Goal: Task Accomplishment & Management: Use online tool/utility

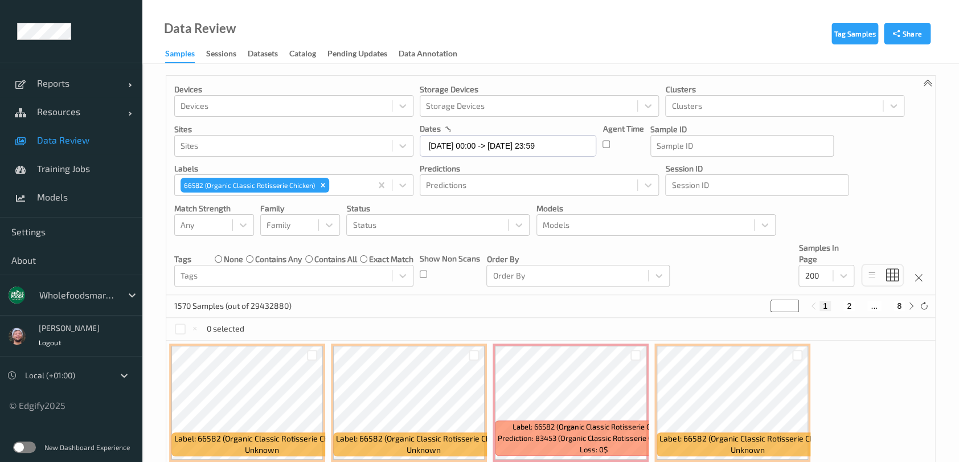
drag, startPoint x: 329, startPoint y: 182, endPoint x: 365, endPoint y: 199, distance: 39.7
click at [332, 182] on input "text" at bounding box center [333, 184] width 2 height 11
click at [323, 185] on icon "Remove 66582 (Organic Classic Rotisserie Chicken)" at bounding box center [323, 185] width 8 height 8
paste input "78652"
type input "78652"
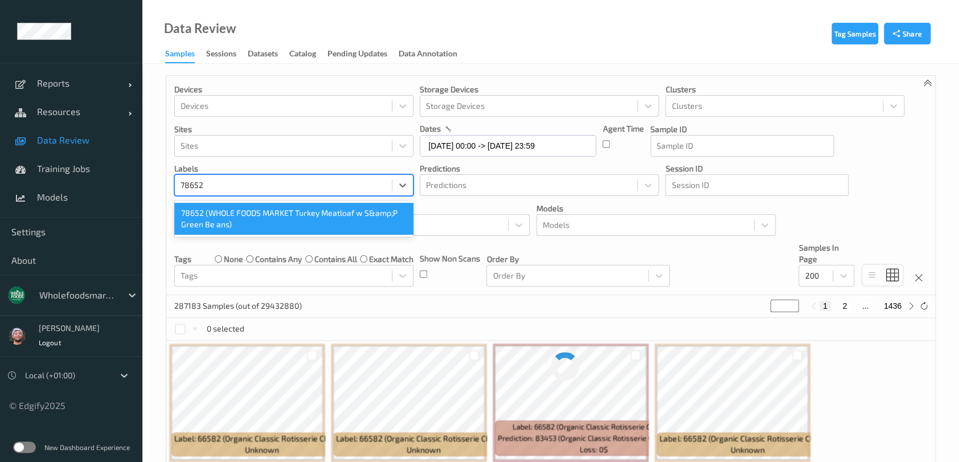
click at [289, 219] on div "78652 (WHOLE FOODS MARKET Turkey Meatloaf w S&amp;P Green Be ans)" at bounding box center [293, 219] width 239 height 32
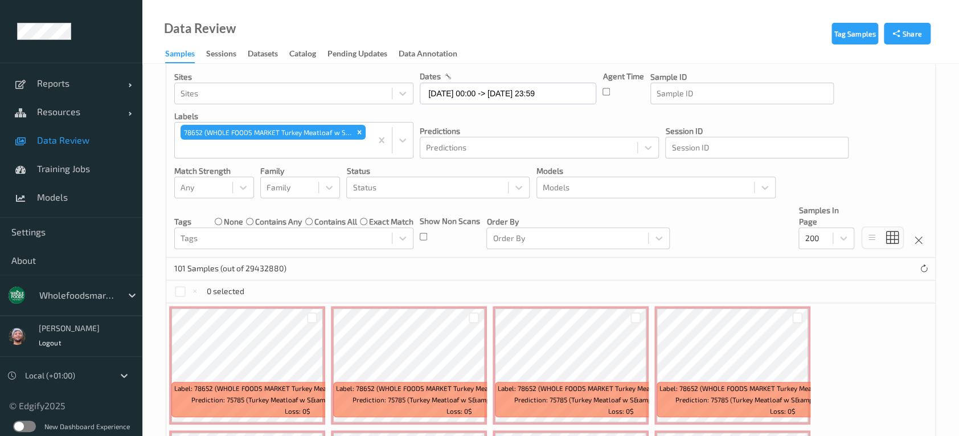
scroll to position [76, 0]
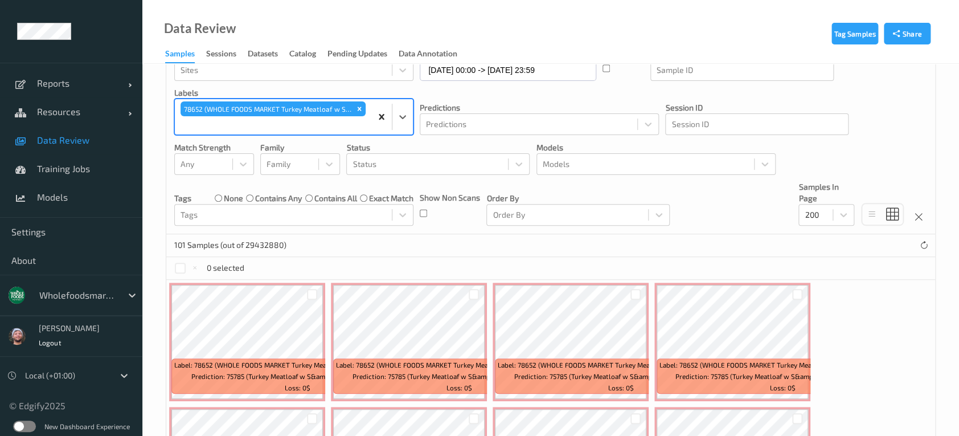
paste input "67622"
type input "67622"
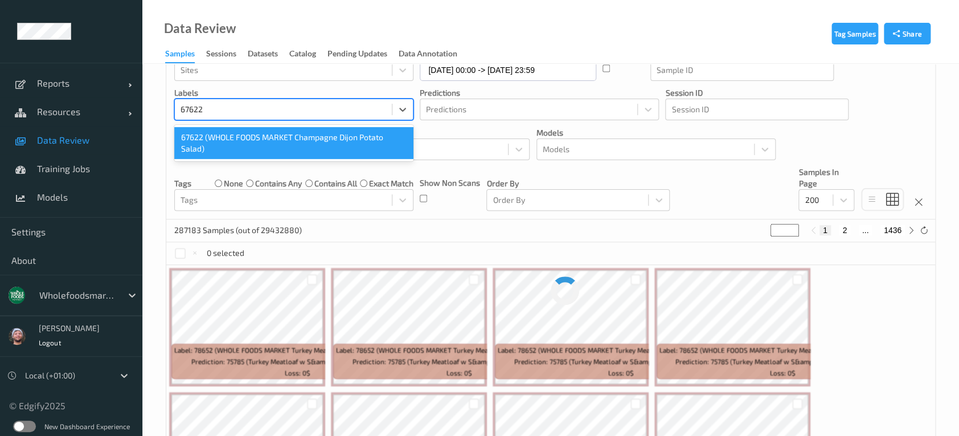
click at [277, 144] on div "67622 (WHOLE FOODS MARKET Champagne Dijon Potato Salad)" at bounding box center [293, 143] width 239 height 32
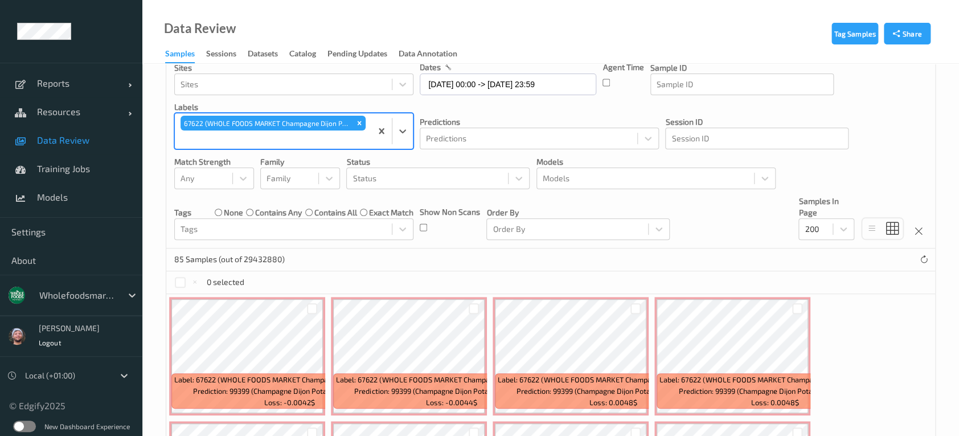
scroll to position [0, 0]
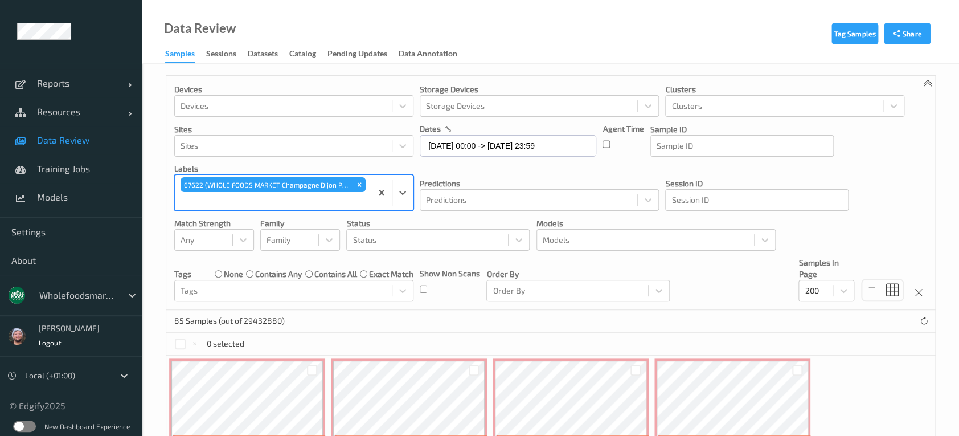
paste input "30340"
type input "30340"
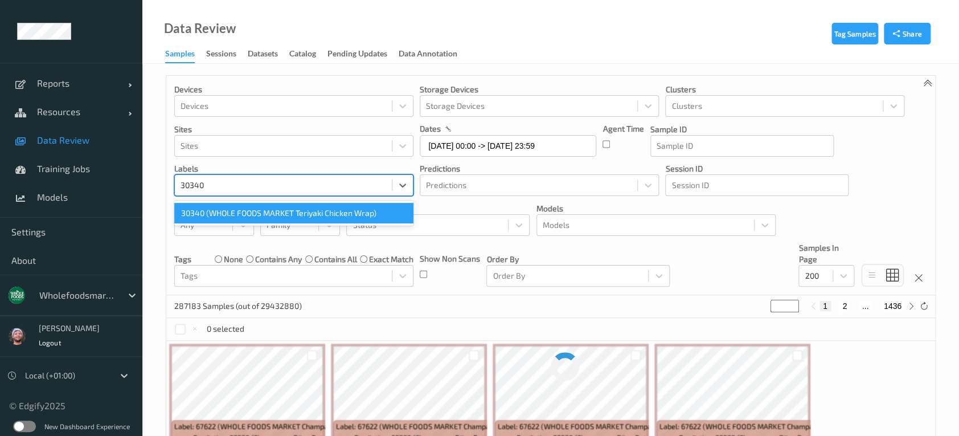
click at [333, 217] on div "30340 (WHOLE FOODS MARKET Teriyaki Chicken Wrap)" at bounding box center [293, 213] width 239 height 21
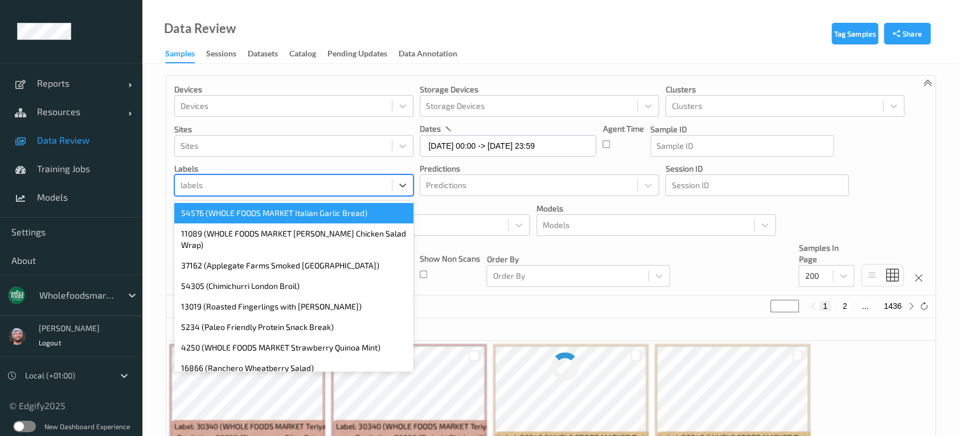
paste input "85403"
type input "85403"
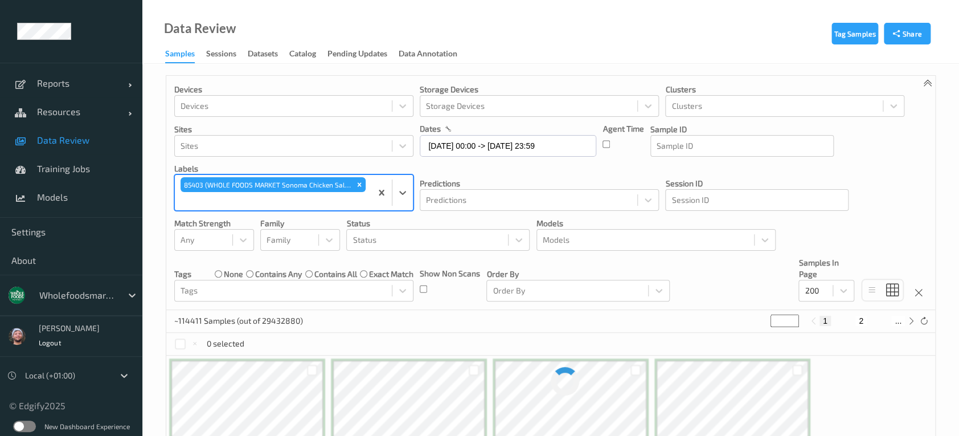
scroll to position [228, 0]
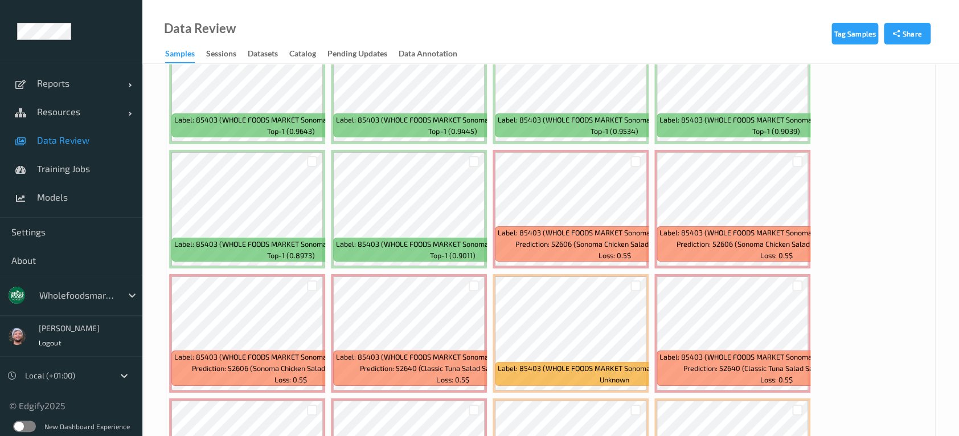
scroll to position [2051, 0]
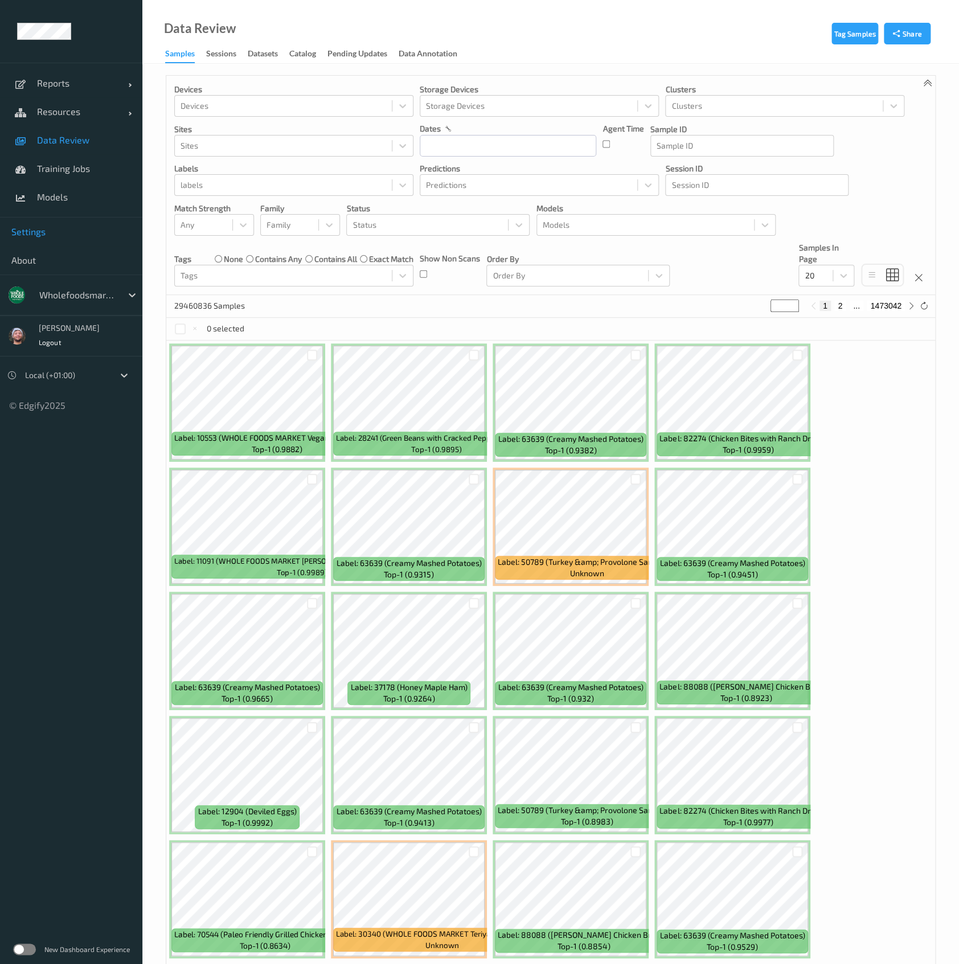
click at [74, 230] on span "Settings" at bounding box center [71, 231] width 120 height 11
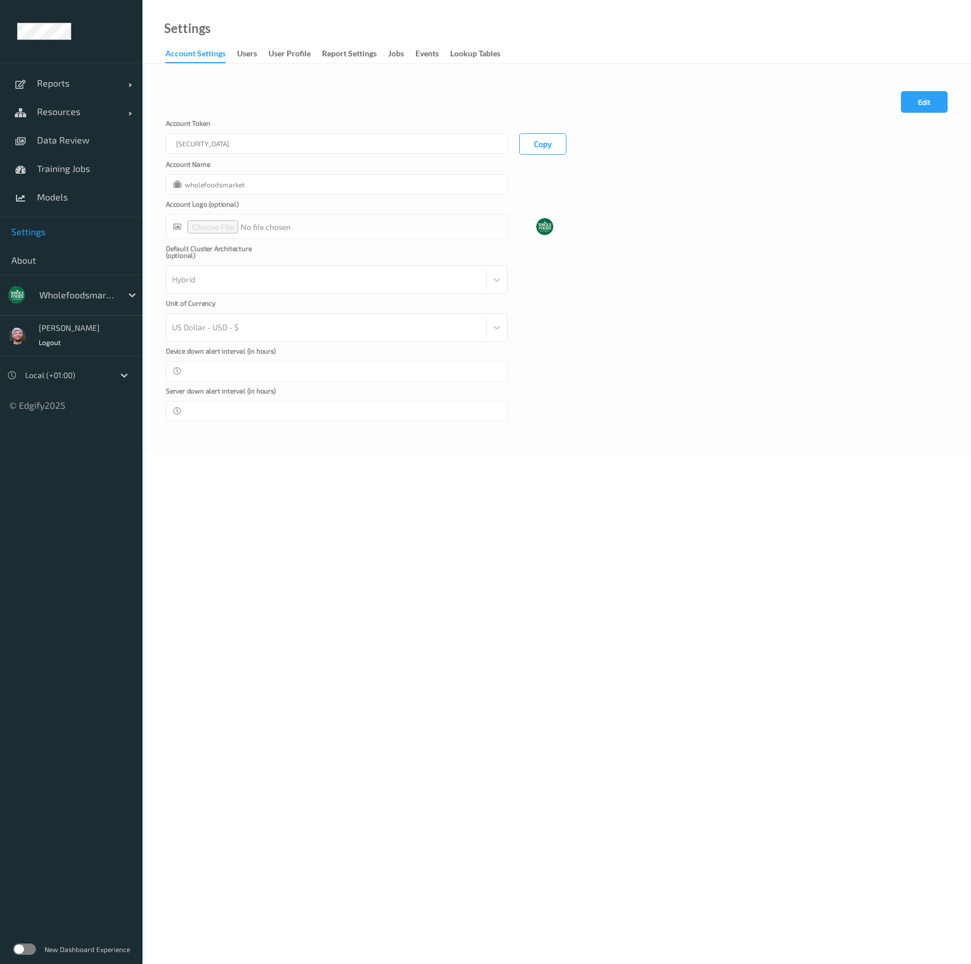
click at [428, 43] on div "Settings Account Settings users User Profile Report Settings Jobs events Lookup…" at bounding box center [556, 32] width 828 height 64
click at [425, 51] on div "events" at bounding box center [426, 55] width 23 height 14
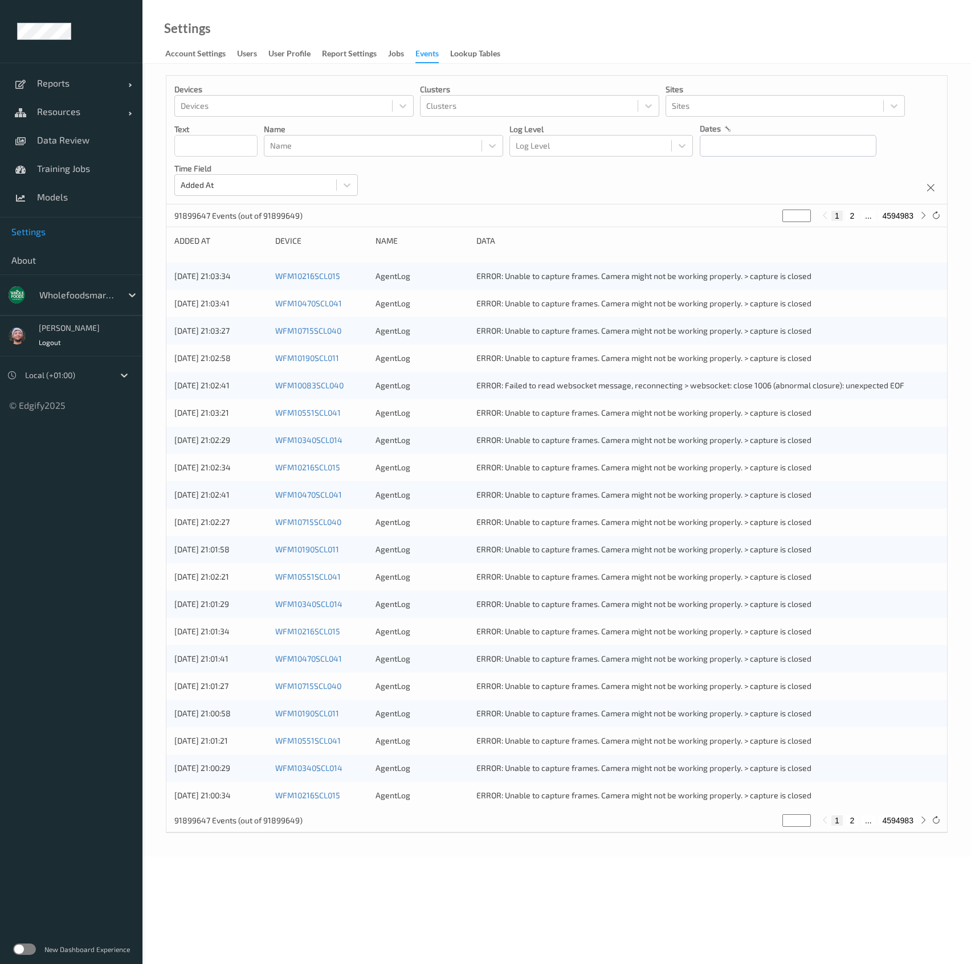
click at [426, 176] on div "Devices Devices Clusters Clusters Sites Sites text Name Name Log Level Log Leve…" at bounding box center [556, 140] width 780 height 129
click at [393, 56] on div "Jobs" at bounding box center [396, 55] width 16 height 14
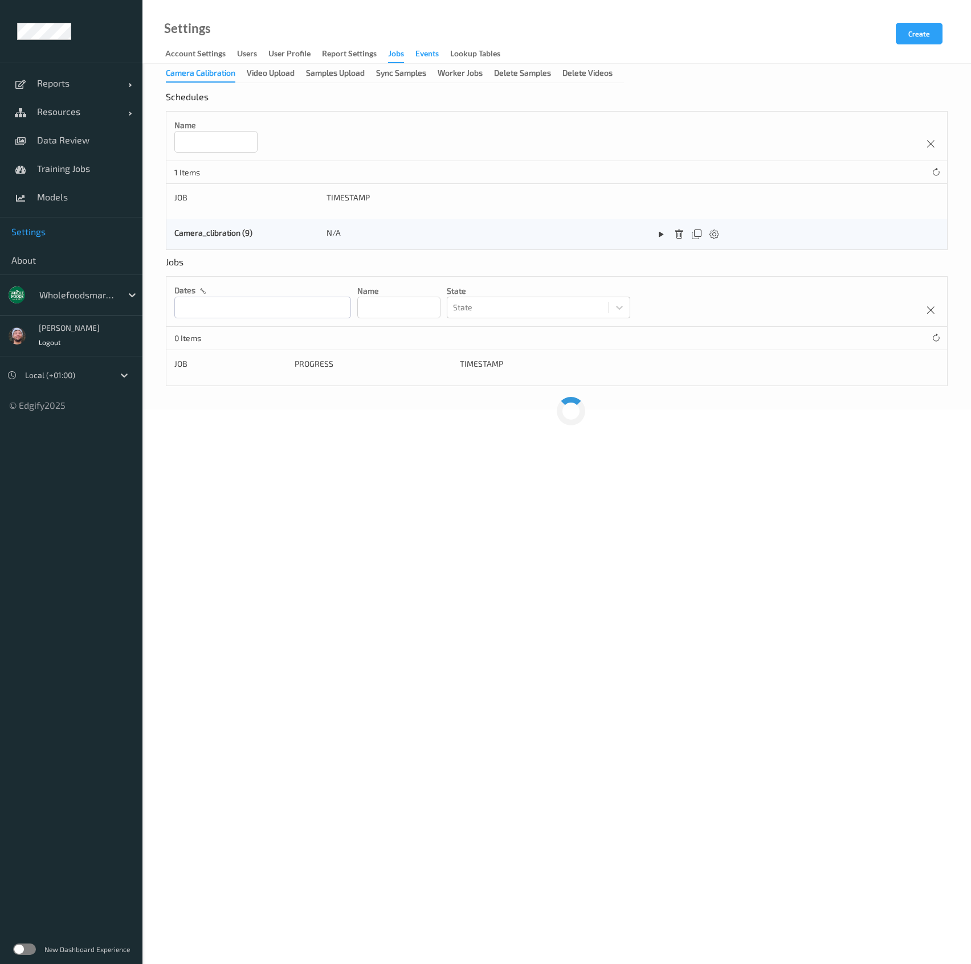
click at [424, 60] on div "events" at bounding box center [426, 55] width 23 height 14
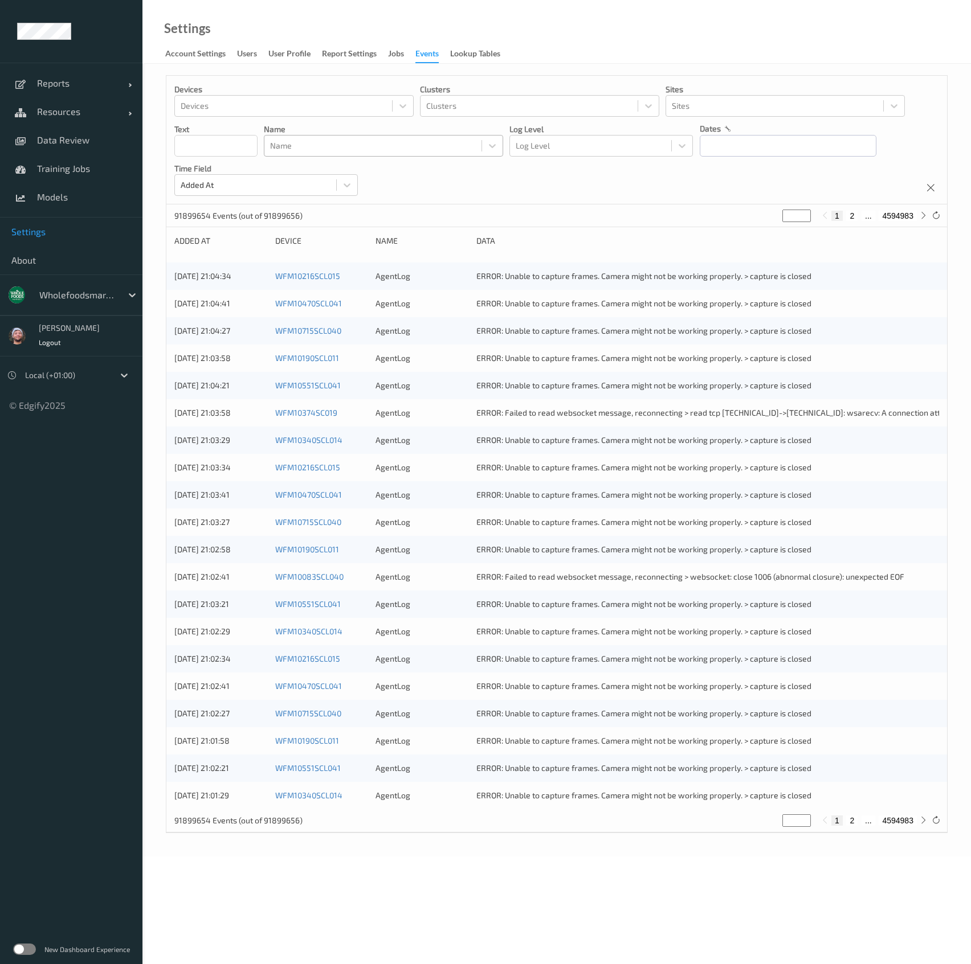
drag, startPoint x: 628, startPoint y: 206, endPoint x: 459, endPoint y: 135, distance: 183.0
click at [628, 206] on div "91899654 Events (out of 91899656) * 1 2 ... 4594983" at bounding box center [556, 215] width 780 height 23
click at [469, 61] on div "Lookup Tables" at bounding box center [475, 55] width 50 height 14
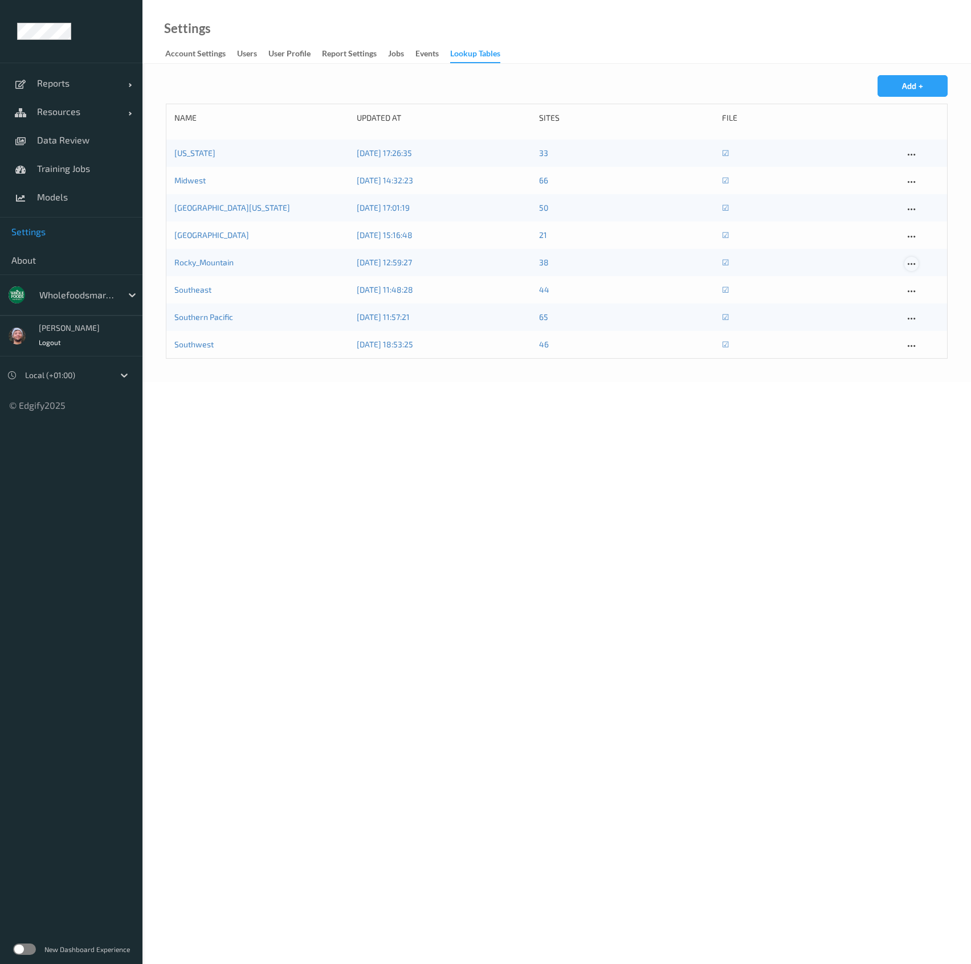
click at [914, 260] on icon at bounding box center [911, 264] width 10 height 10
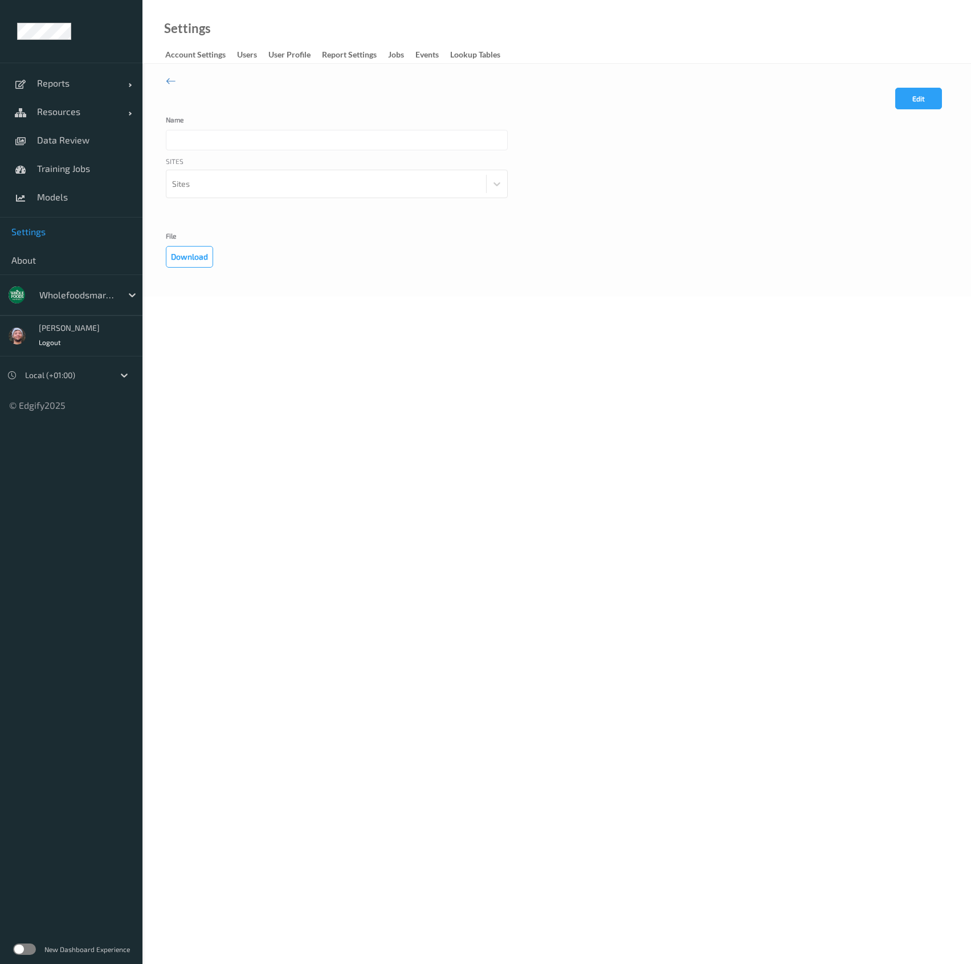
type input "Rocky_Mountain"
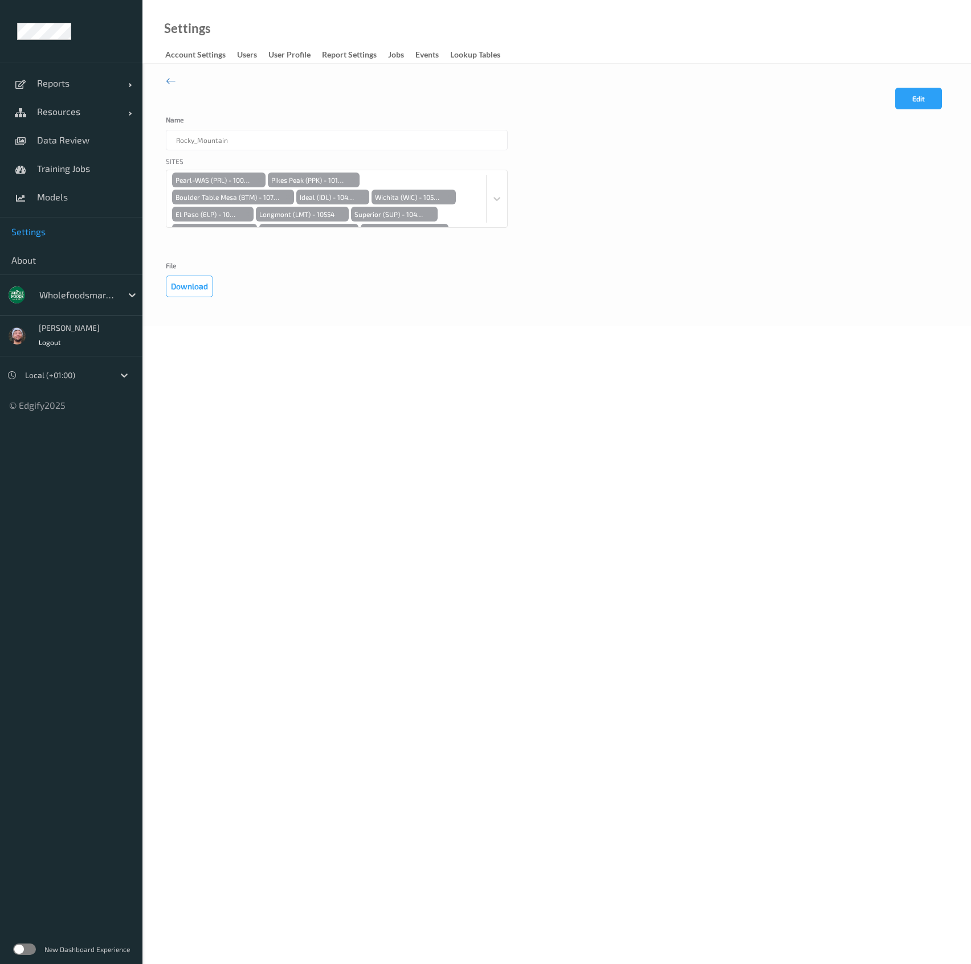
click at [308, 140] on div "Rocky_Mountain" at bounding box center [337, 140] width 342 height 21
click at [929, 101] on button "Edit" at bounding box center [918, 99] width 47 height 22
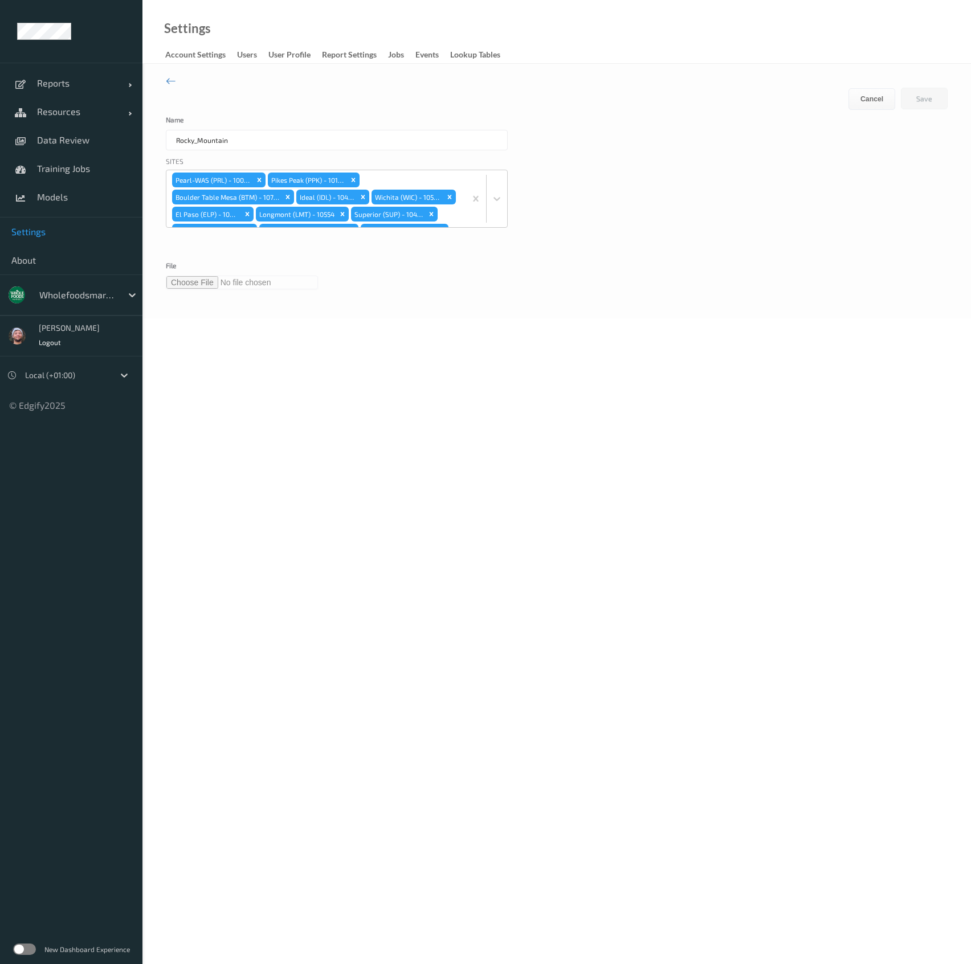
click at [187, 279] on input "file" at bounding box center [242, 283] width 152 height 14
type input "**********"
click at [906, 98] on button "Save" at bounding box center [924, 99] width 47 height 22
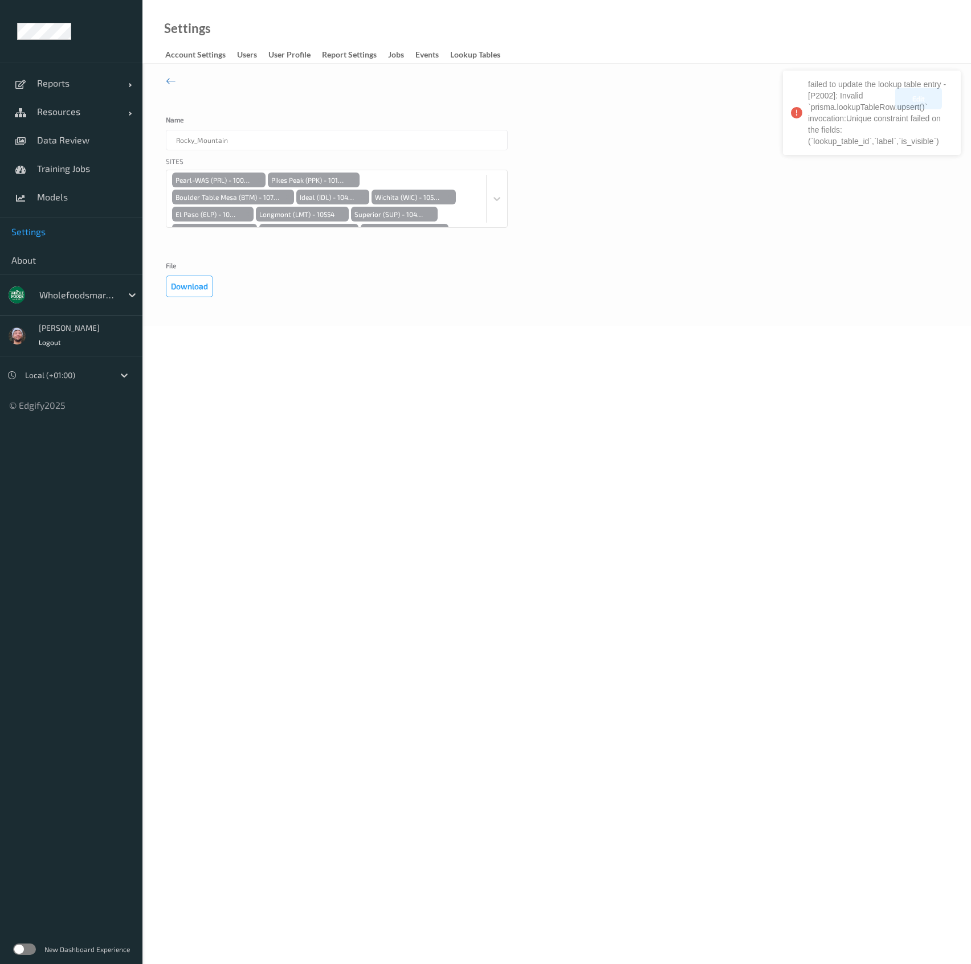
click at [478, 461] on body "failed to update the lookup table entry - [P2002]: Invalid `prisma.lookupTableR…" at bounding box center [485, 482] width 971 height 964
click at [580, 383] on body "failed to update the lookup table entry - [P2002]: Invalid `prisma.lookupTableR…" at bounding box center [485, 482] width 971 height 964
click at [338, 492] on body "failed to update the lookup table entry - [P2002]: Invalid `prisma.lookupTableR…" at bounding box center [485, 482] width 971 height 964
click at [449, 387] on body "failed to update the lookup table entry - [P2002]: Invalid `prisma.lookupTableR…" at bounding box center [485, 482] width 971 height 964
click at [301, 354] on body "Reports Default Report Customized Report Resources Devices Clusters Sites Data …" at bounding box center [485, 482] width 971 height 964
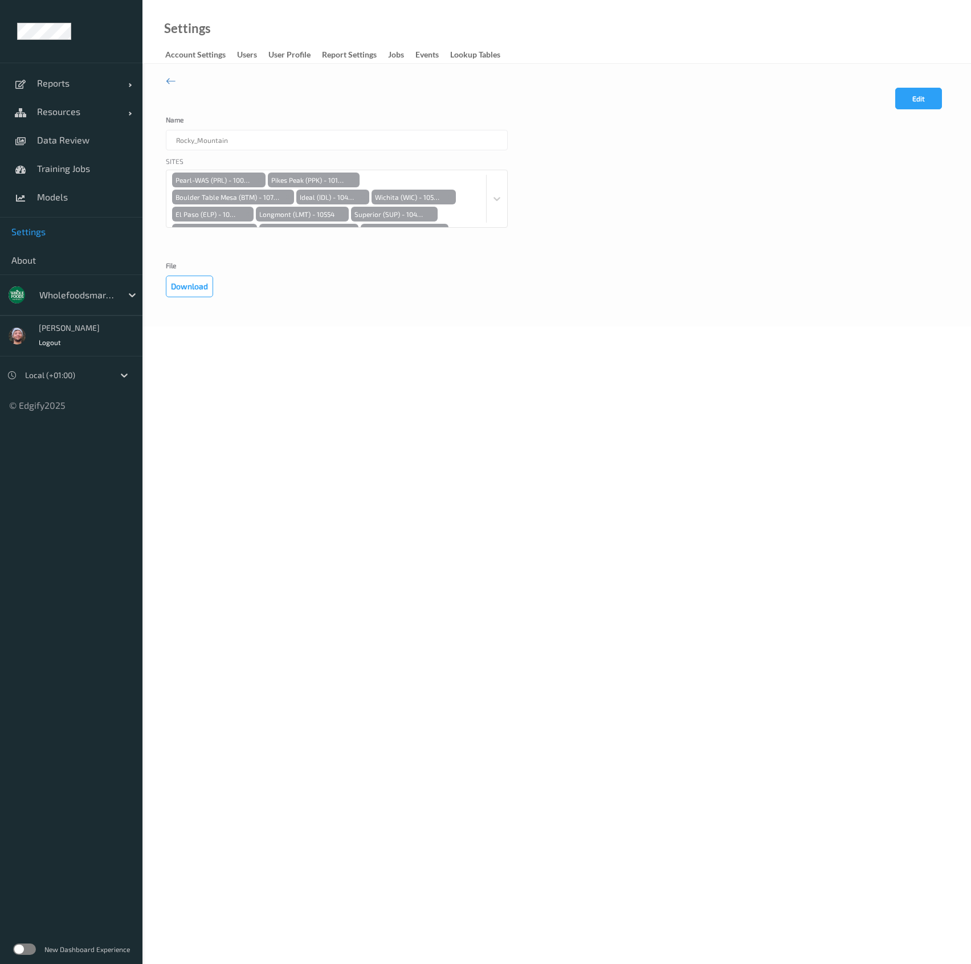
click at [529, 423] on body "Reports Default Report Customized Report Resources Devices Clusters Sites Data …" at bounding box center [485, 482] width 971 height 964
click at [910, 96] on button "Edit" at bounding box center [918, 99] width 47 height 22
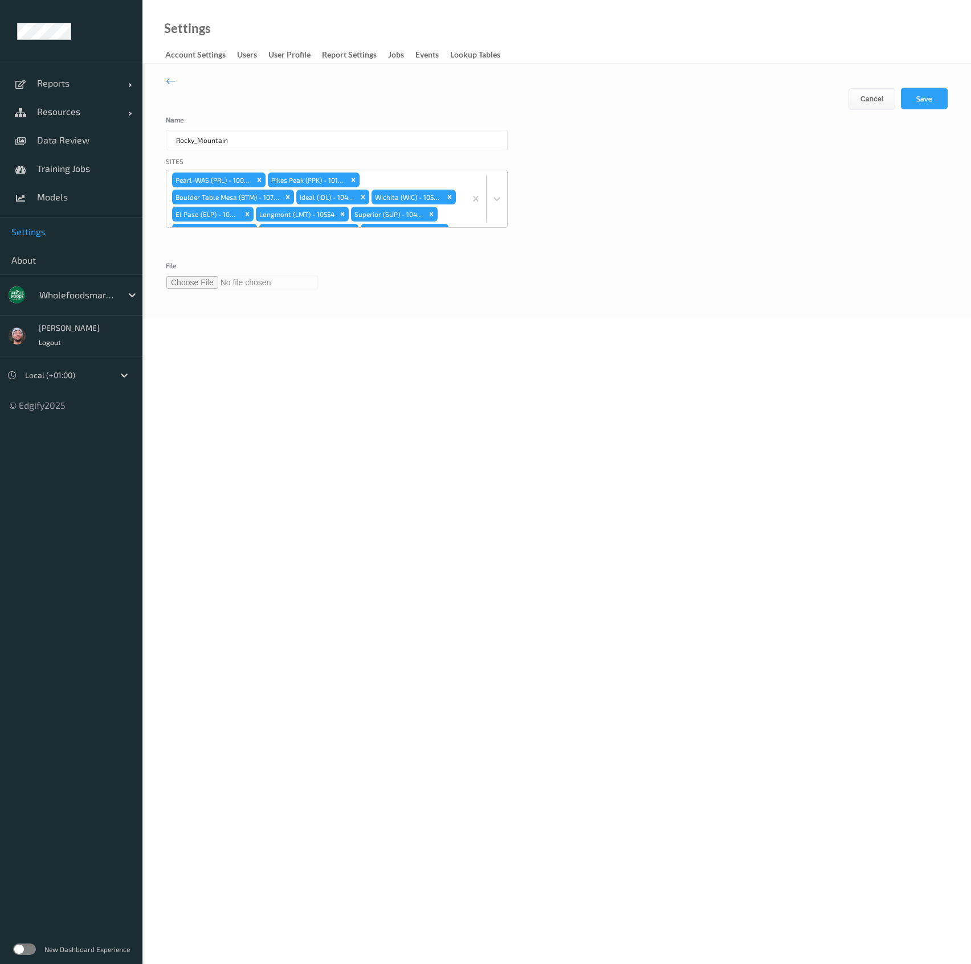
click at [176, 281] on input "file" at bounding box center [242, 283] width 152 height 14
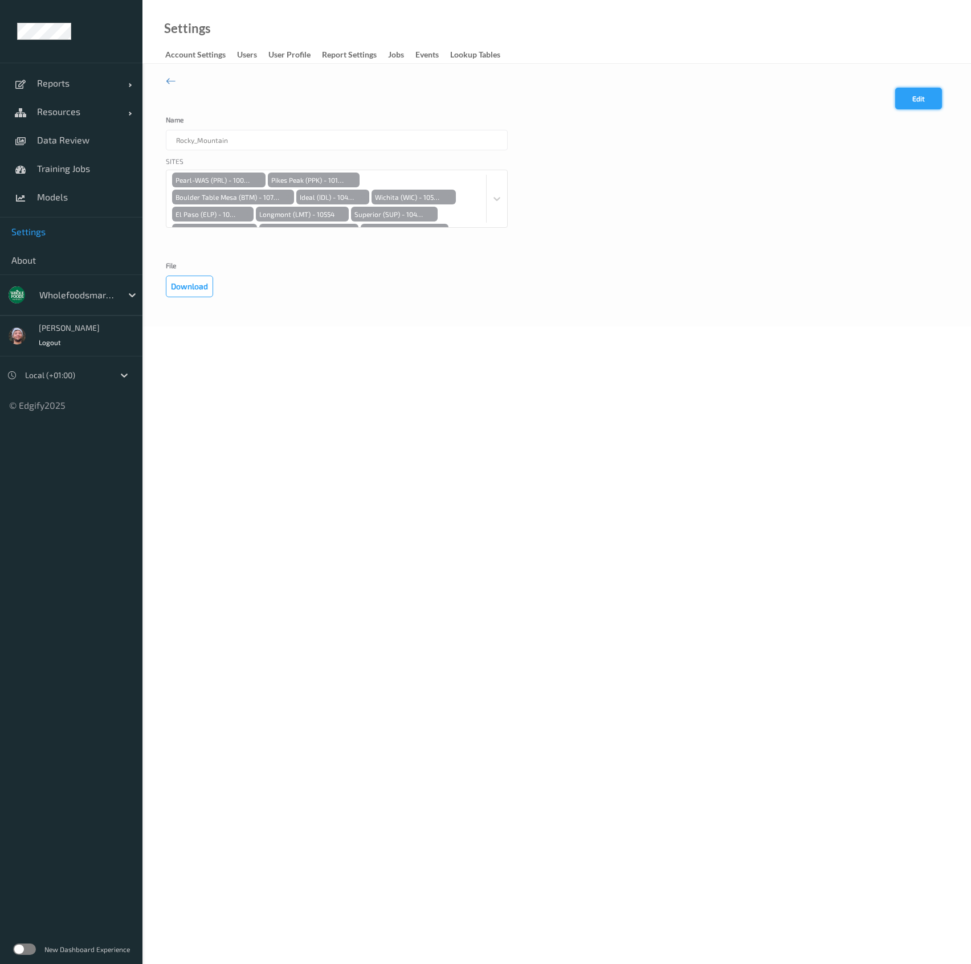
click at [918, 95] on button "Edit" at bounding box center [918, 99] width 47 height 22
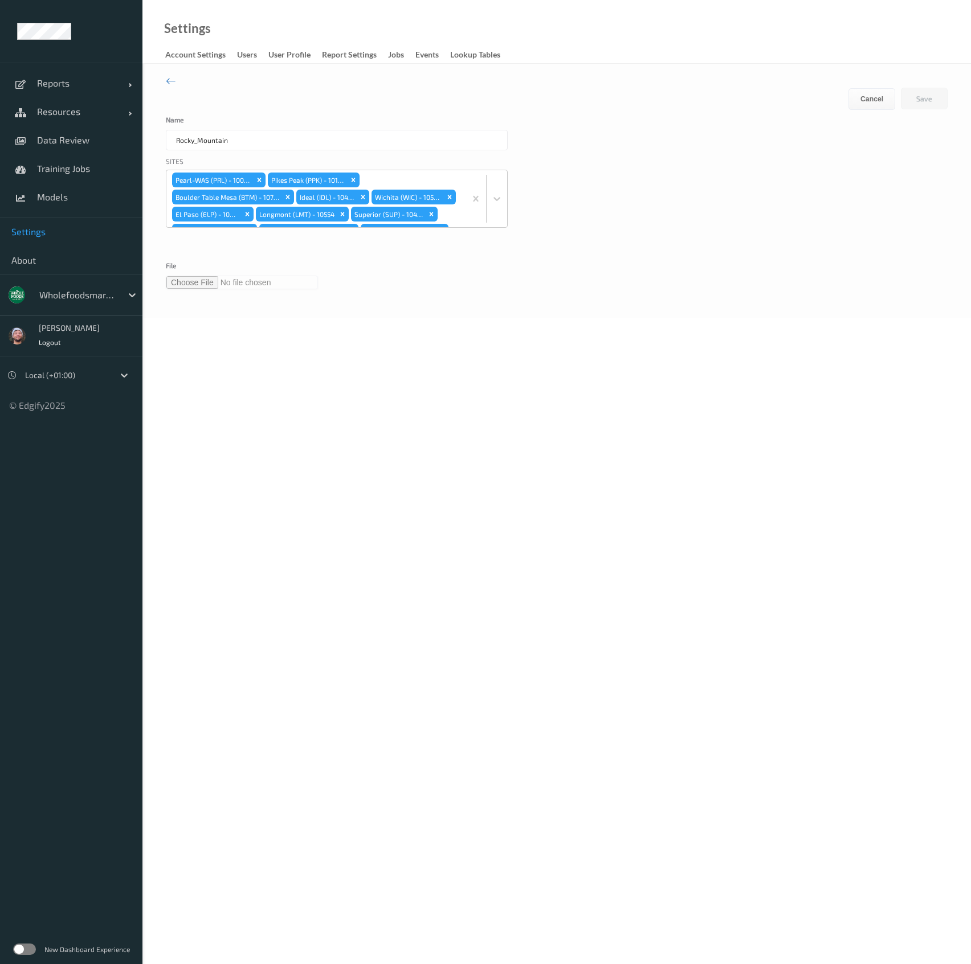
click at [172, 283] on input "file" at bounding box center [242, 283] width 152 height 14
type input "**********"
click at [933, 104] on button "Save" at bounding box center [924, 99] width 47 height 22
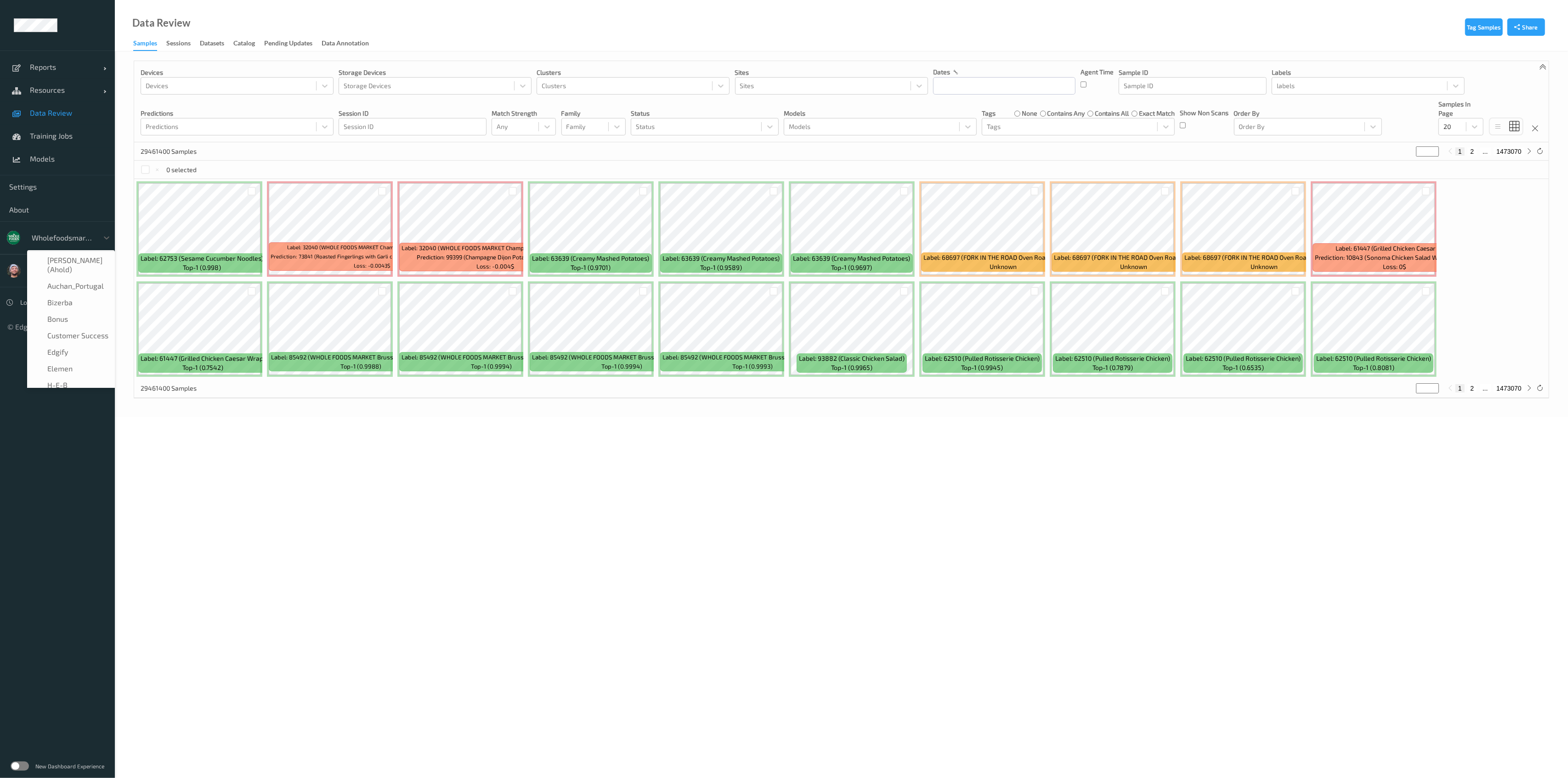
click at [39, 234] on div at bounding box center [62, 238] width 62 height 11
type input "bonu"
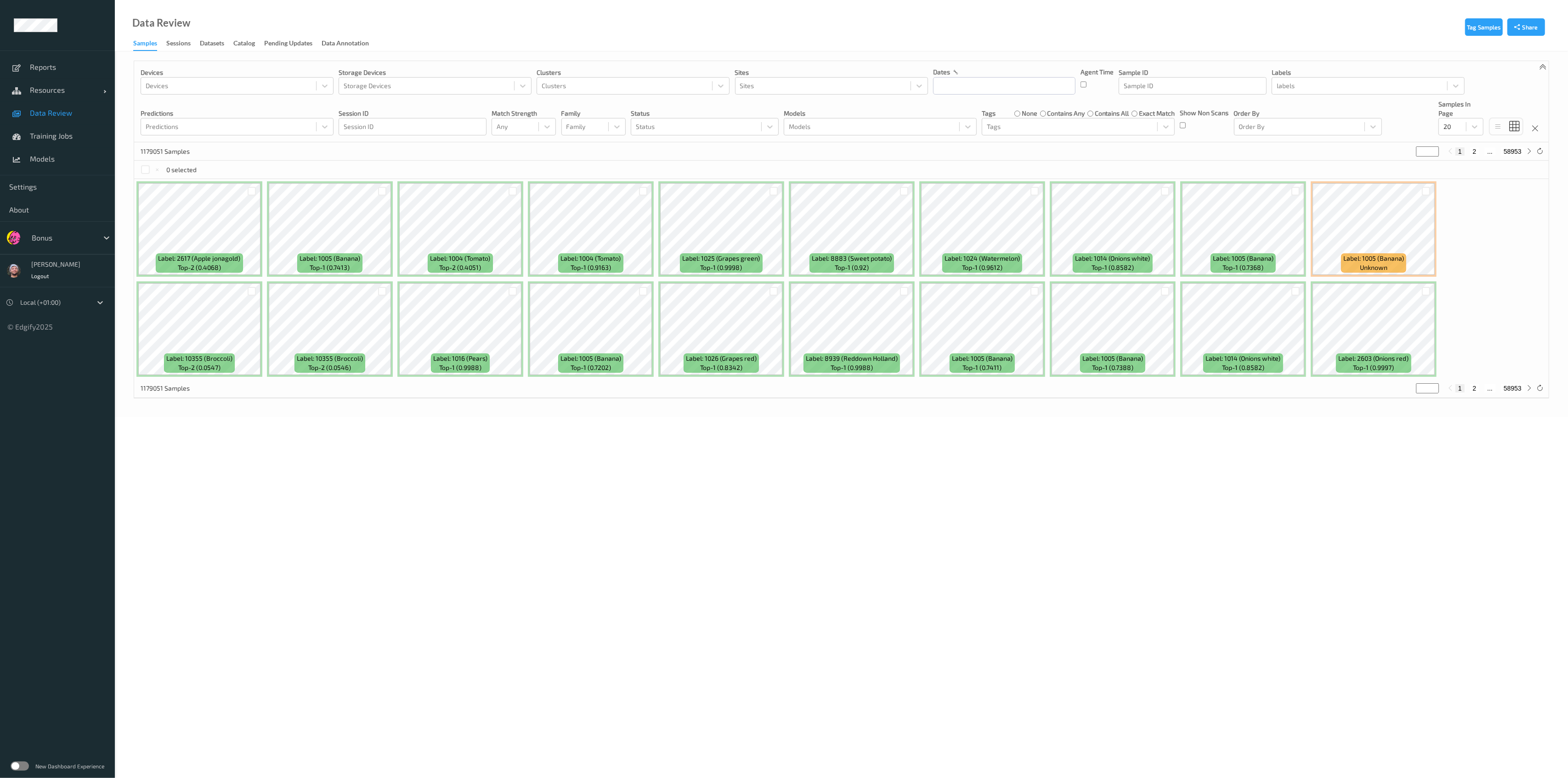
click at [523, 35] on div "Data Review Samples Sessions Datasets Catalog Pending Updates Data Annotation" at bounding box center [841, 26] width 1453 height 52
click at [103, 97] on link "Resources" at bounding box center [57, 89] width 115 height 23
click at [996, 89] on input "text" at bounding box center [1004, 86] width 143 height 18
click at [989, 139] on div "1" at bounding box center [991, 147] width 15 height 15
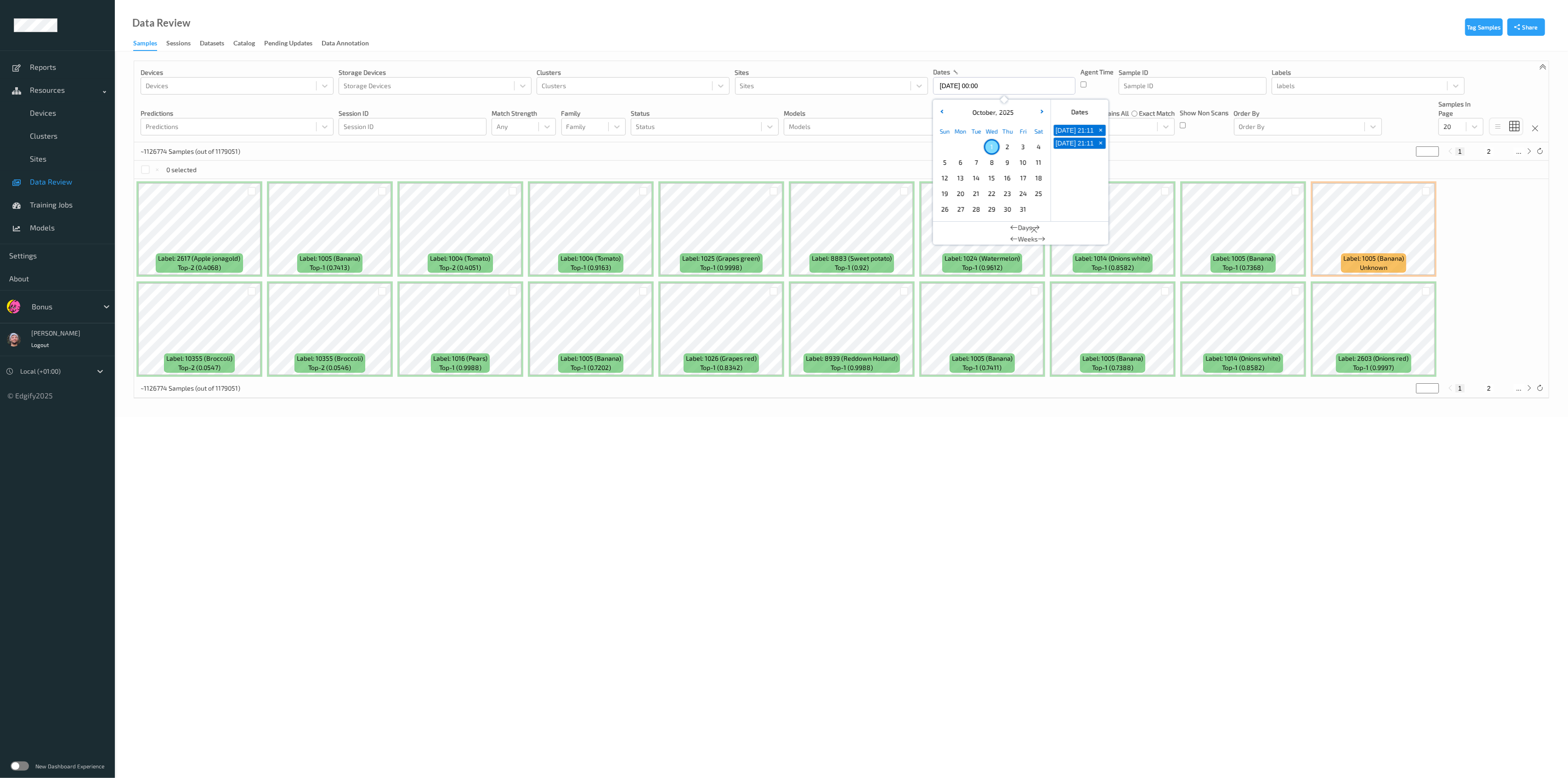
type input "[DATE] 00:00 -> [DATE] 23:59"
click at [1463, 131] on div "20" at bounding box center [1453, 127] width 27 height 15
click at [1464, 216] on span "200" at bounding box center [1462, 214] width 11 height 9
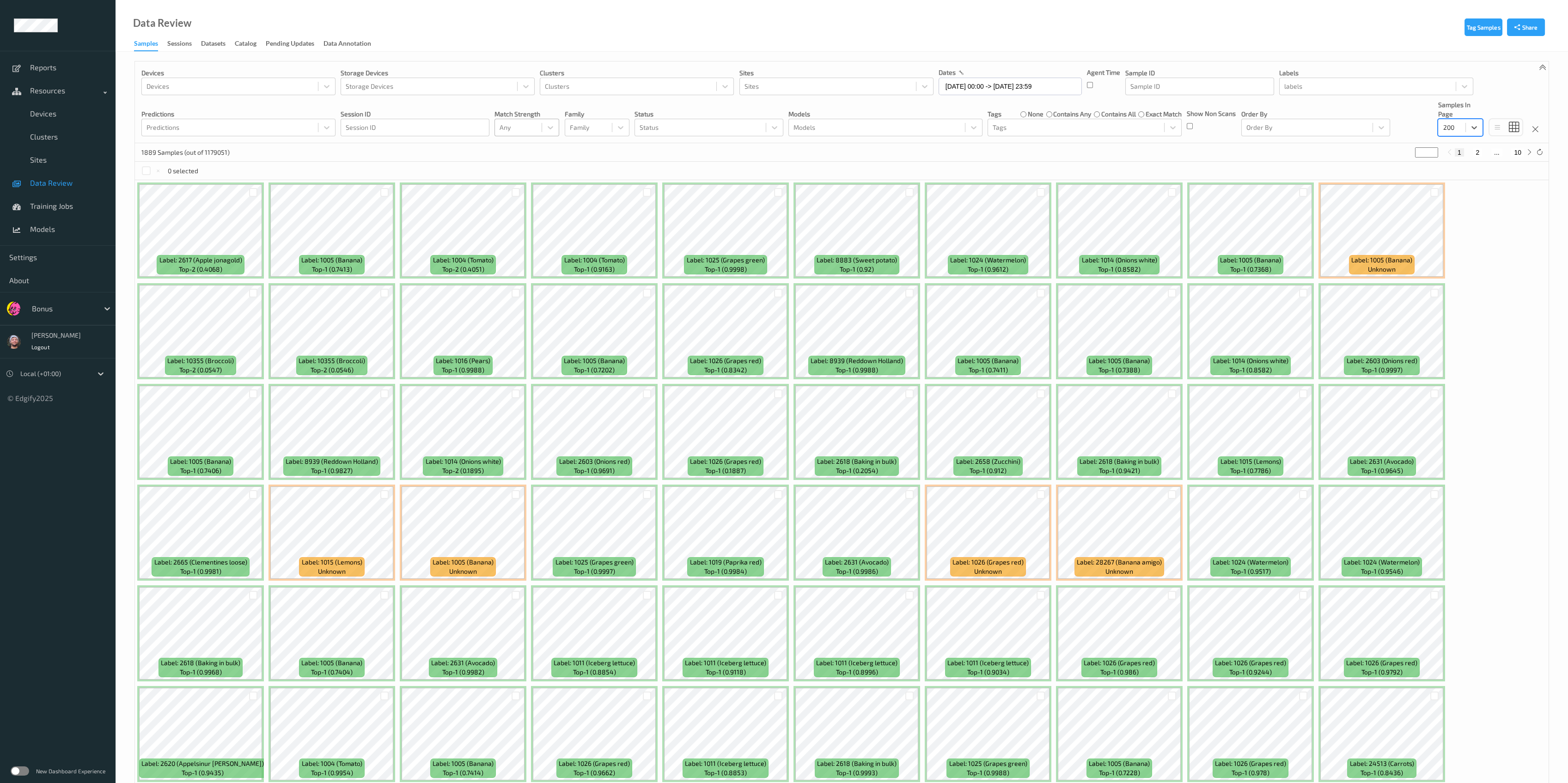
click at [533, 125] on div at bounding box center [518, 127] width 37 height 11
click at [539, 167] on span "Alert non-match" at bounding box center [533, 171] width 41 height 19
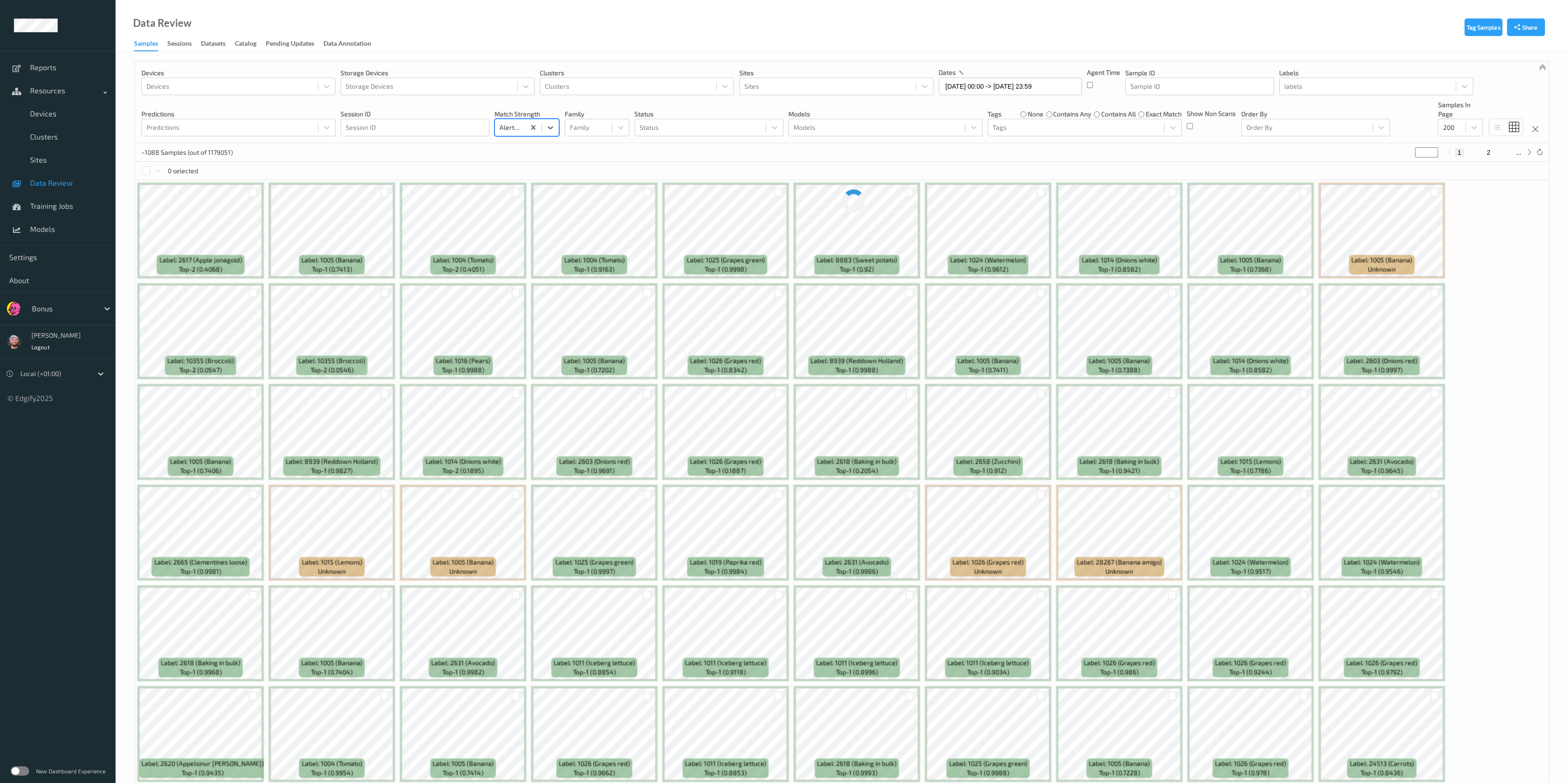
click at [888, 44] on div "Data Review Samples Sessions Datasets Catalog Pending Updates Data Annotation" at bounding box center [841, 26] width 1452 height 52
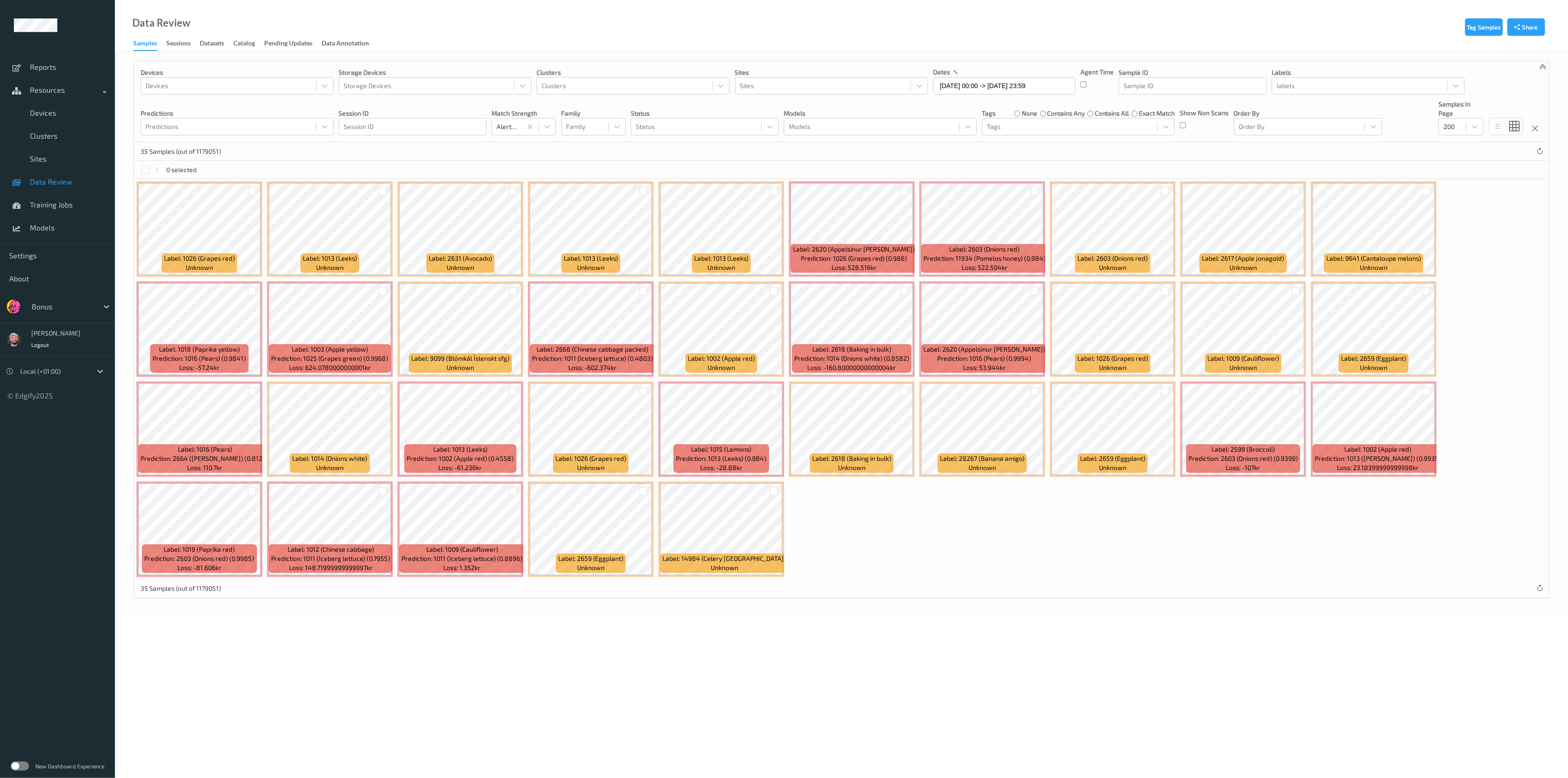
click at [628, 123] on div "Devices Devices Storage Devices Storage Devices Clusters Clusters Sites Sites d…" at bounding box center [841, 102] width 1415 height 81
click at [638, 123] on div at bounding box center [696, 127] width 121 height 11
click at [652, 139] on div "Top 1    Top 2    Top 3    Top 4    Top 5    Unknown    Mistake    Out Of Scope…" at bounding box center [704, 208] width 148 height 138
click at [655, 147] on span "Top 1" at bounding box center [657, 148] width 15 height 9
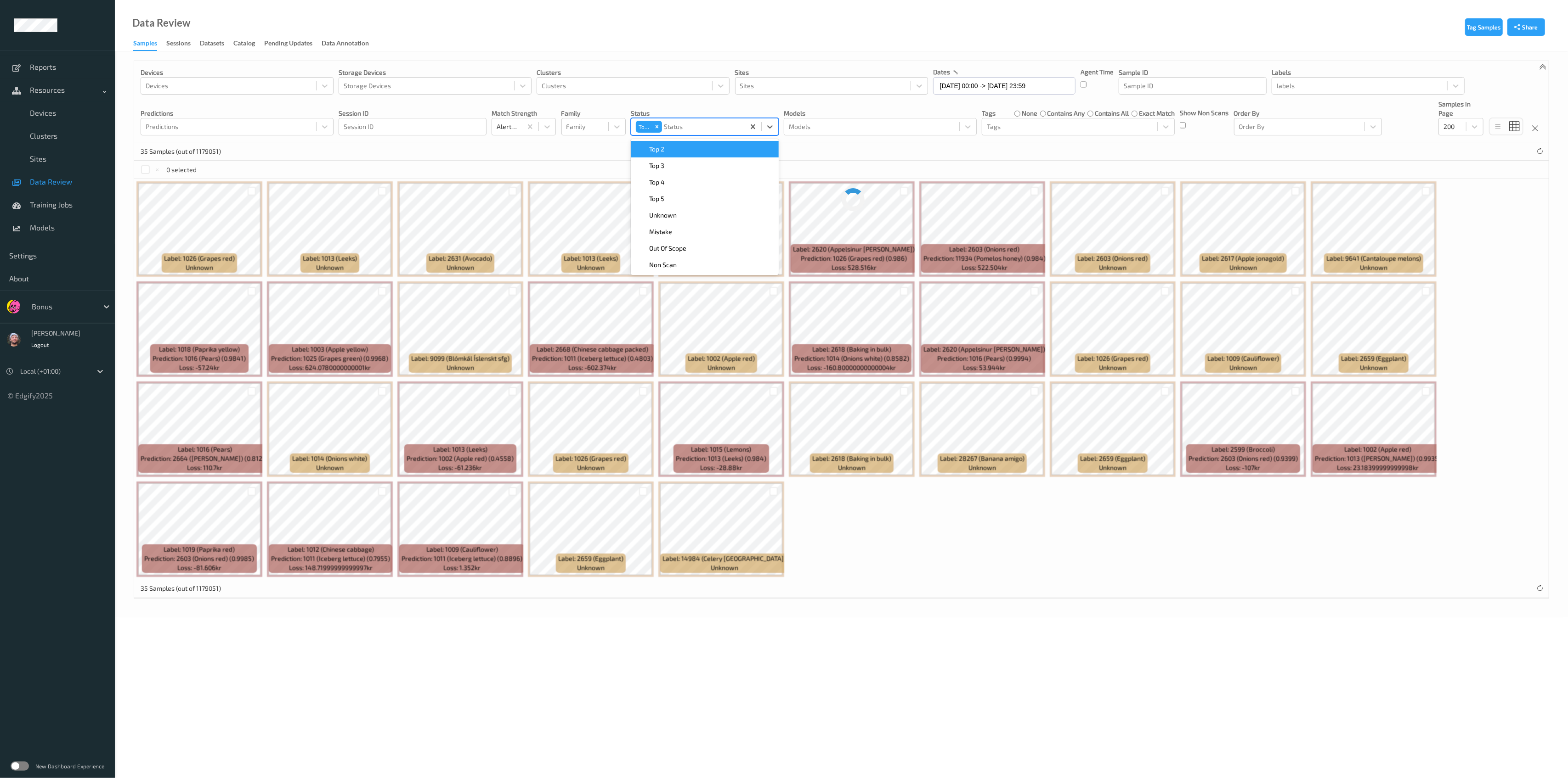
click at [655, 147] on span "Top 2" at bounding box center [657, 148] width 15 height 9
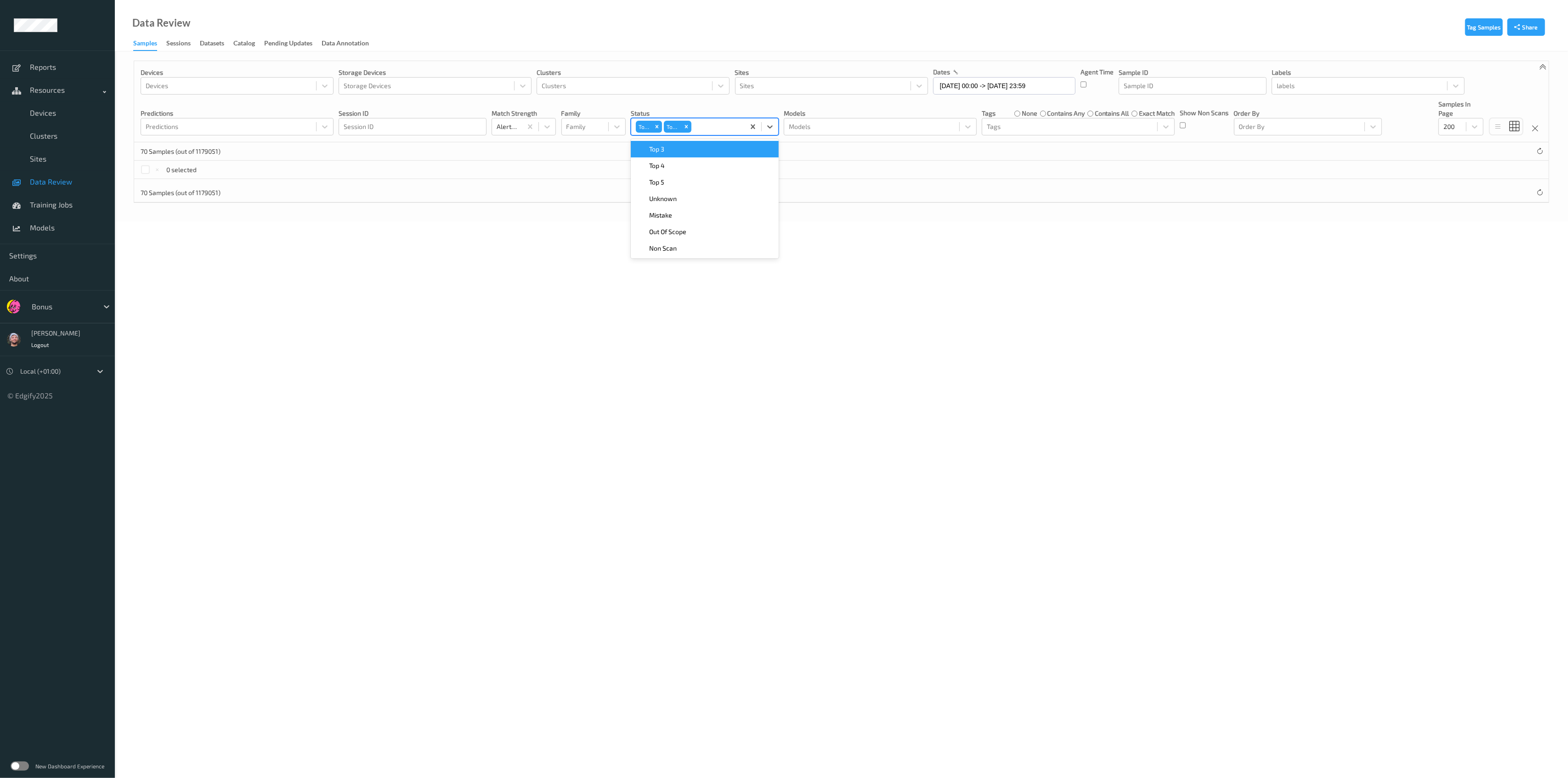
click at [655, 147] on span "Top 3" at bounding box center [657, 148] width 15 height 9
click at [661, 39] on div "Data Review Samples Sessions Datasets Catalog Pending Updates Data Annotation" at bounding box center [841, 26] width 1453 height 52
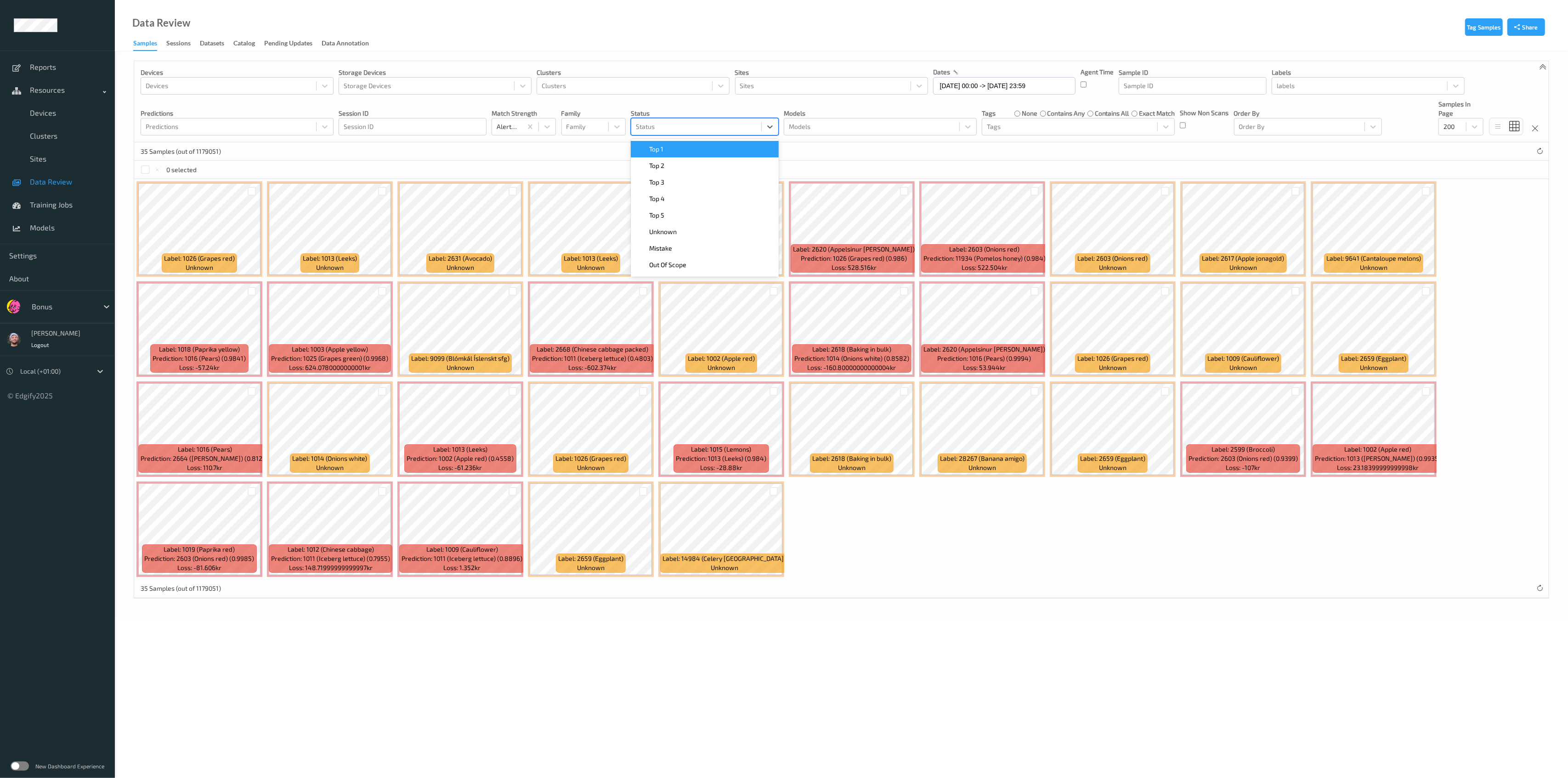
click at [744, 127] on div at bounding box center [696, 127] width 121 height 11
click at [724, 231] on div "Unknown" at bounding box center [705, 231] width 137 height 9
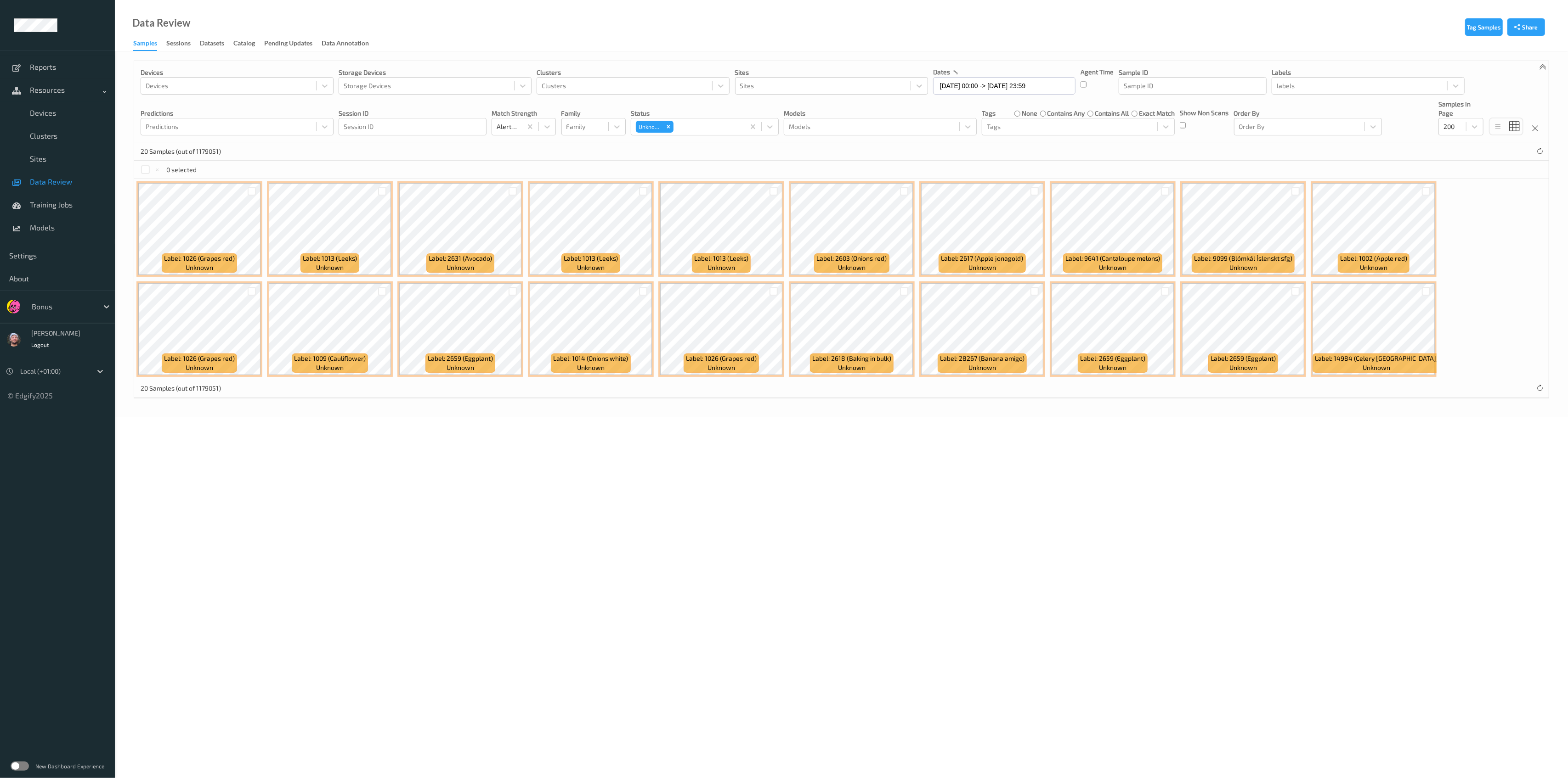
click at [936, 164] on div "0 selected" at bounding box center [841, 169] width 1415 height 19
click at [146, 168] on div at bounding box center [145, 169] width 9 height 9
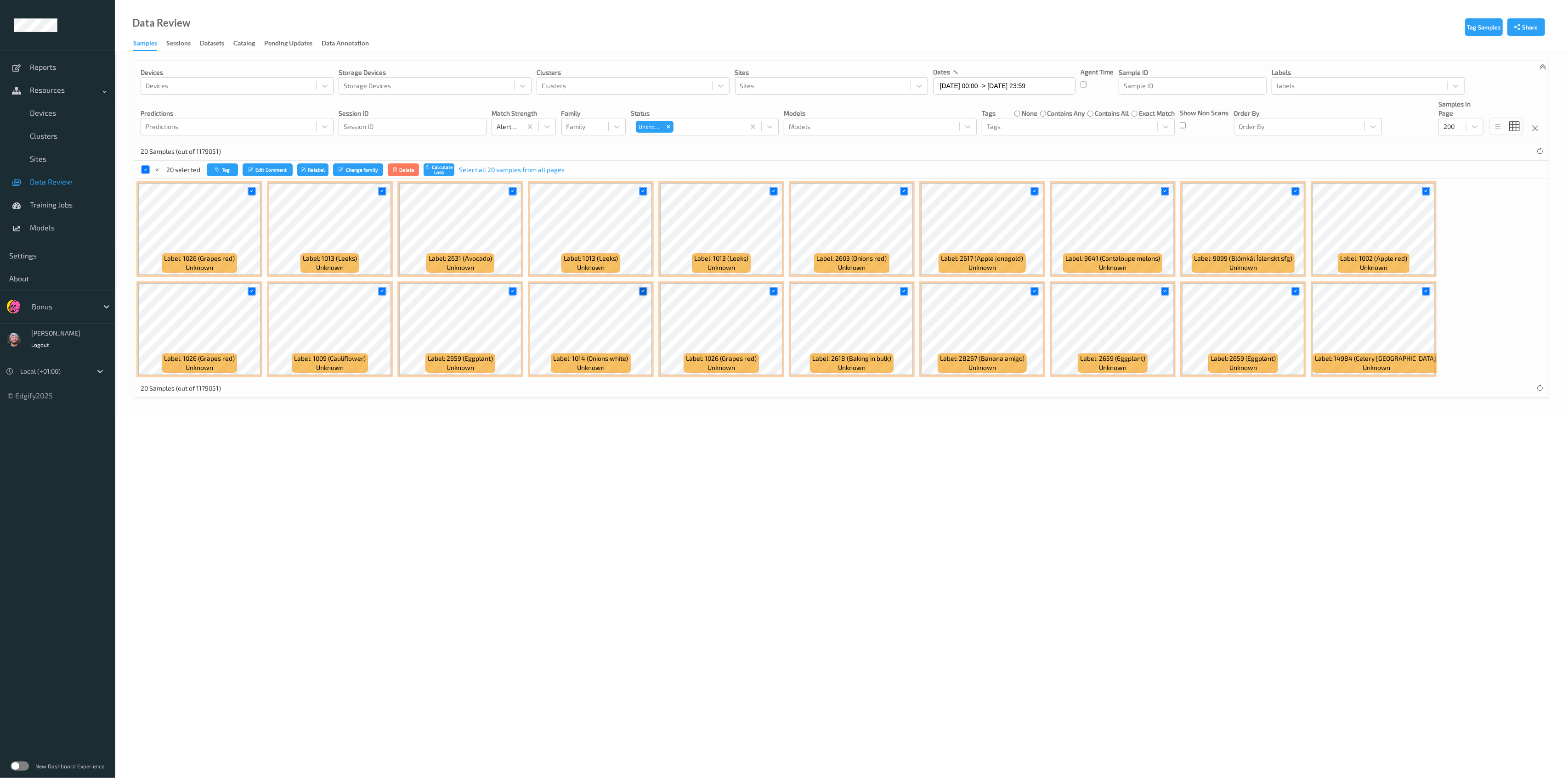
click at [643, 287] on div at bounding box center [643, 291] width 9 height 9
click at [1032, 289] on icon at bounding box center [1034, 291] width 6 height 6
click at [1292, 189] on icon at bounding box center [1295, 191] width 6 height 6
click at [1422, 294] on div at bounding box center [1426, 291] width 9 height 9
click at [1032, 193] on div at bounding box center [1035, 191] width 9 height 9
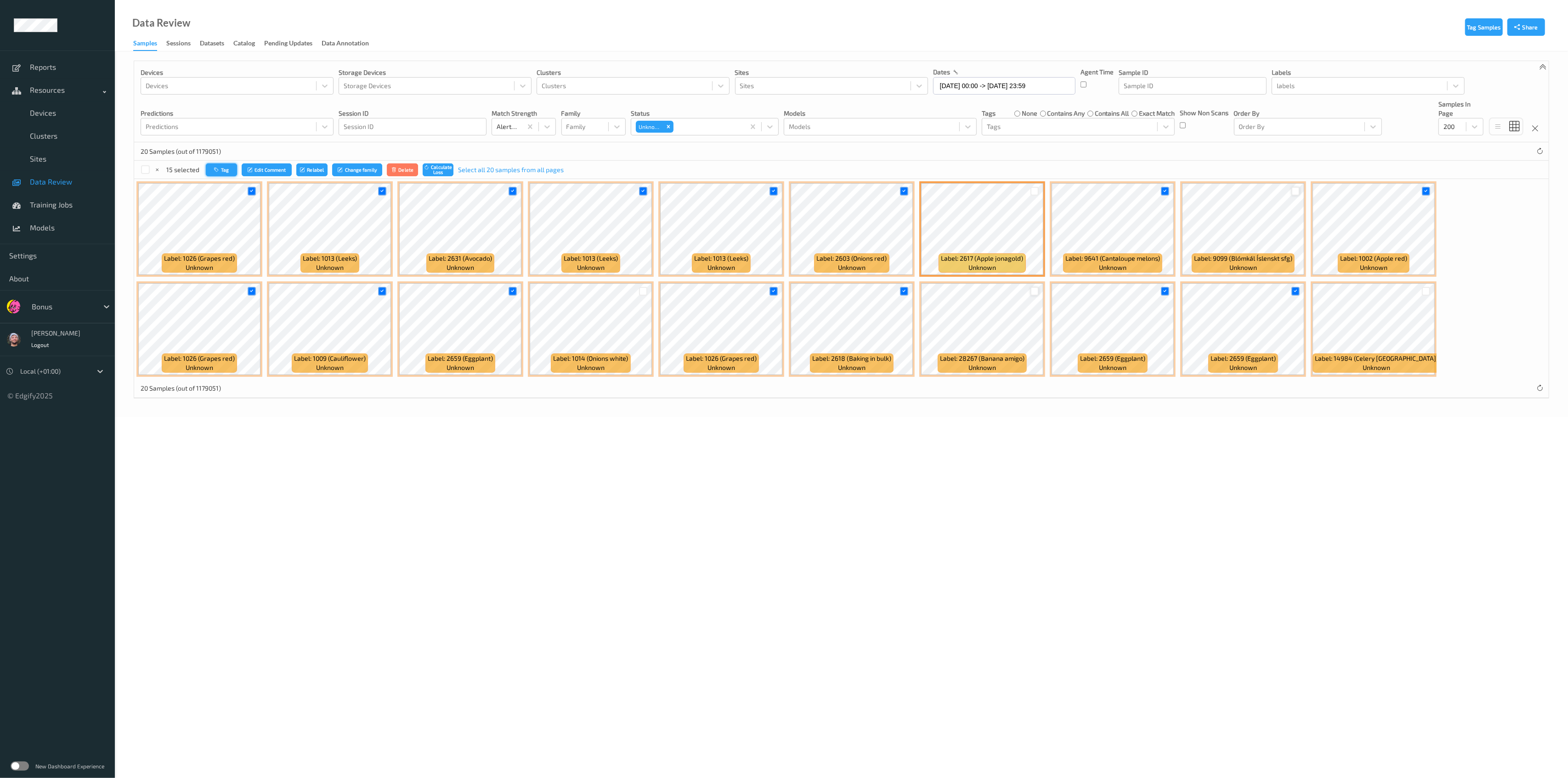
click at [216, 172] on icon "button" at bounding box center [217, 169] width 7 height 6
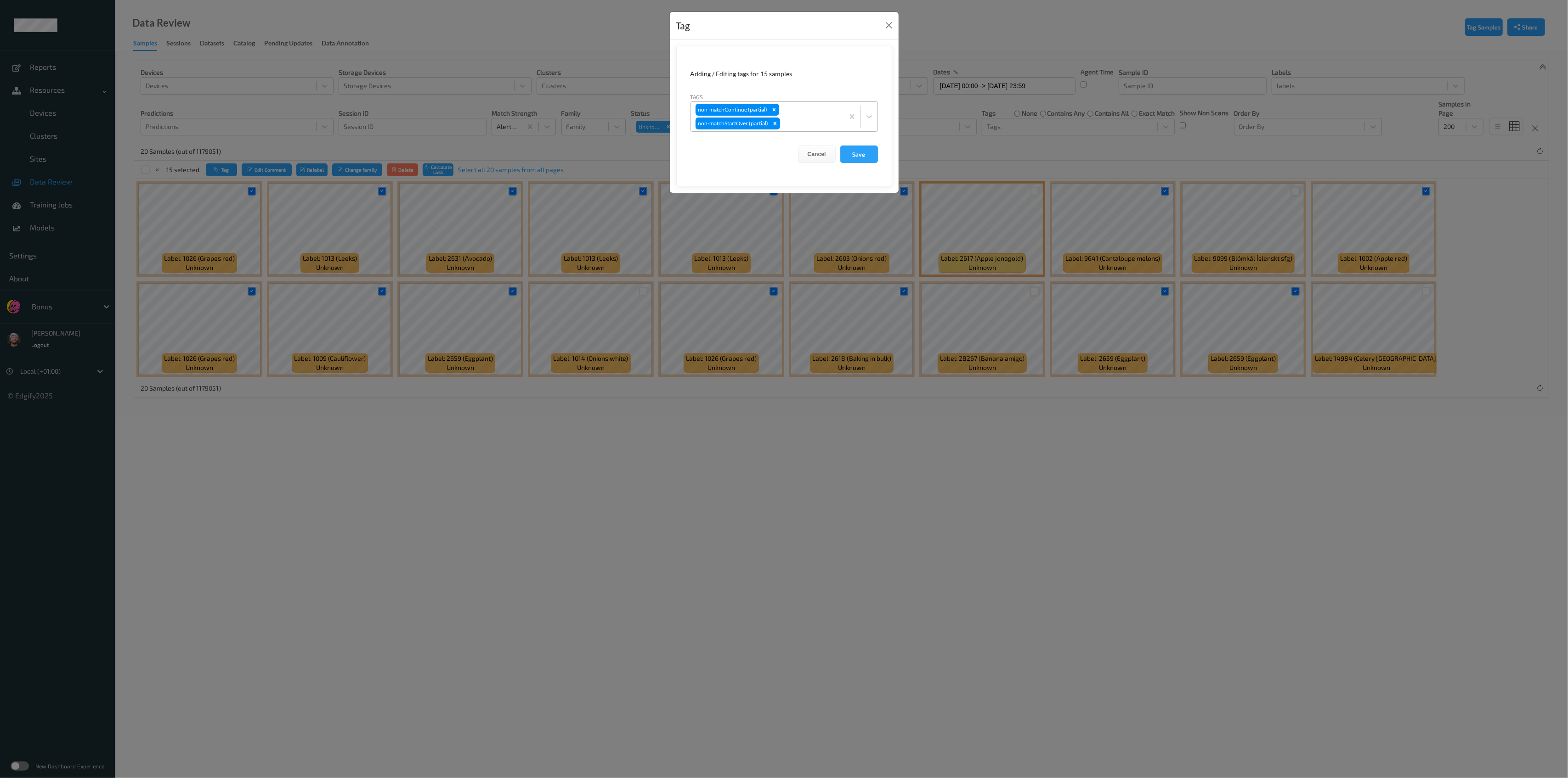
click at [800, 119] on div at bounding box center [810, 123] width 57 height 11
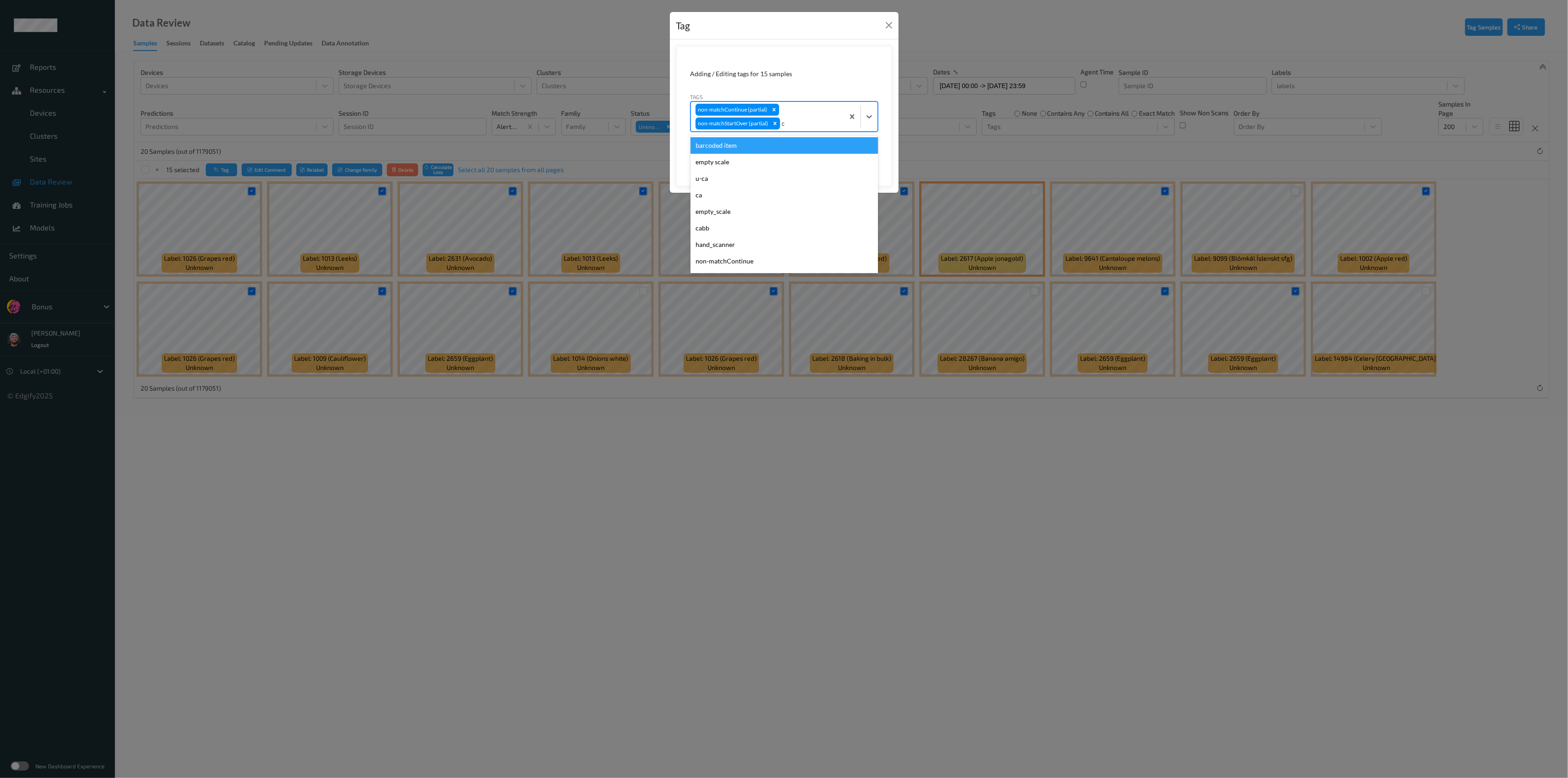
type input "ca"
click at [780, 155] on div "u-ca" at bounding box center [784, 162] width 187 height 17
type input "s"
click at [780, 146] on div "shopper mistake" at bounding box center [784, 145] width 187 height 17
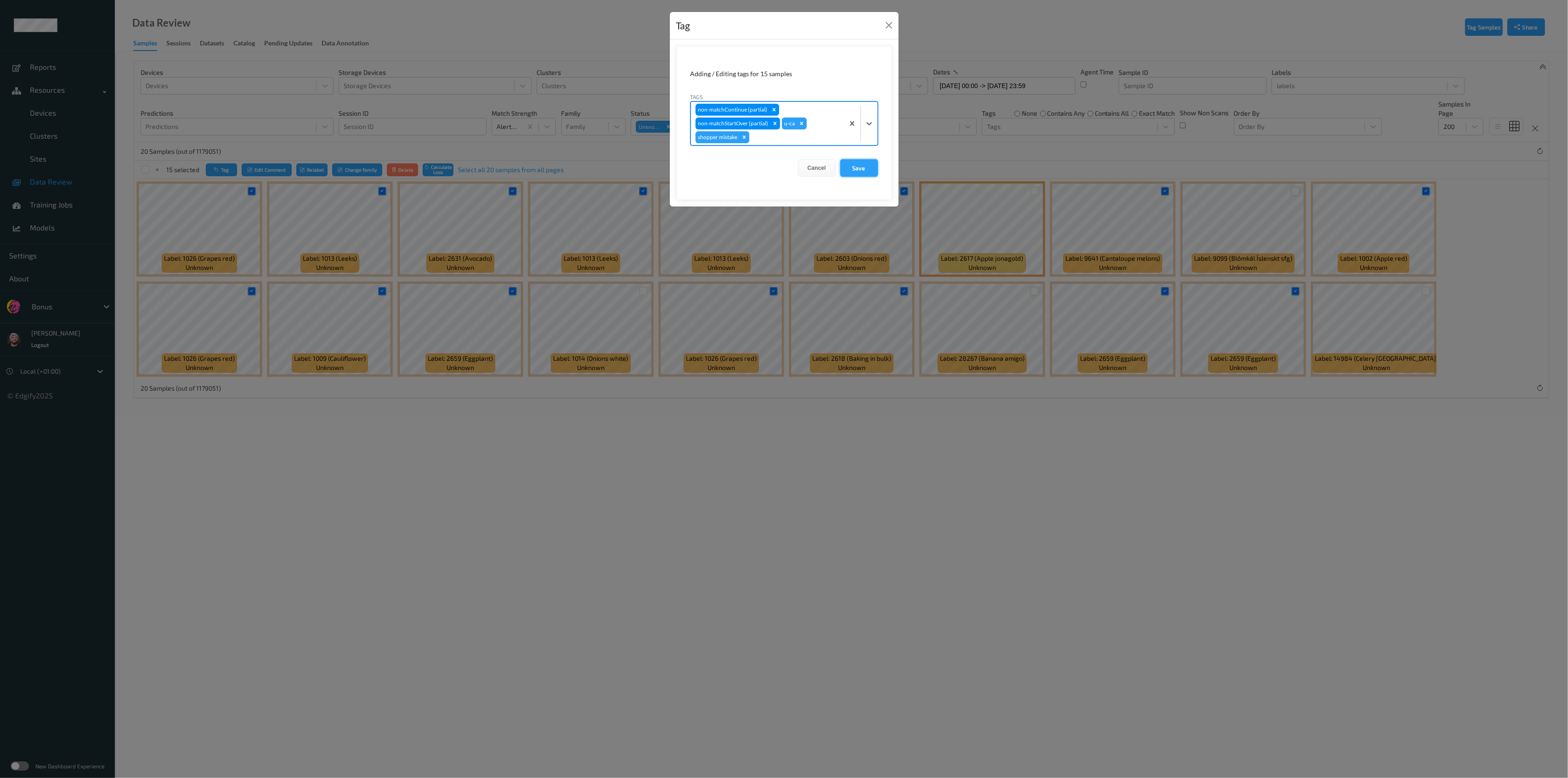
click at [845, 170] on button "Save" at bounding box center [859, 168] width 38 height 18
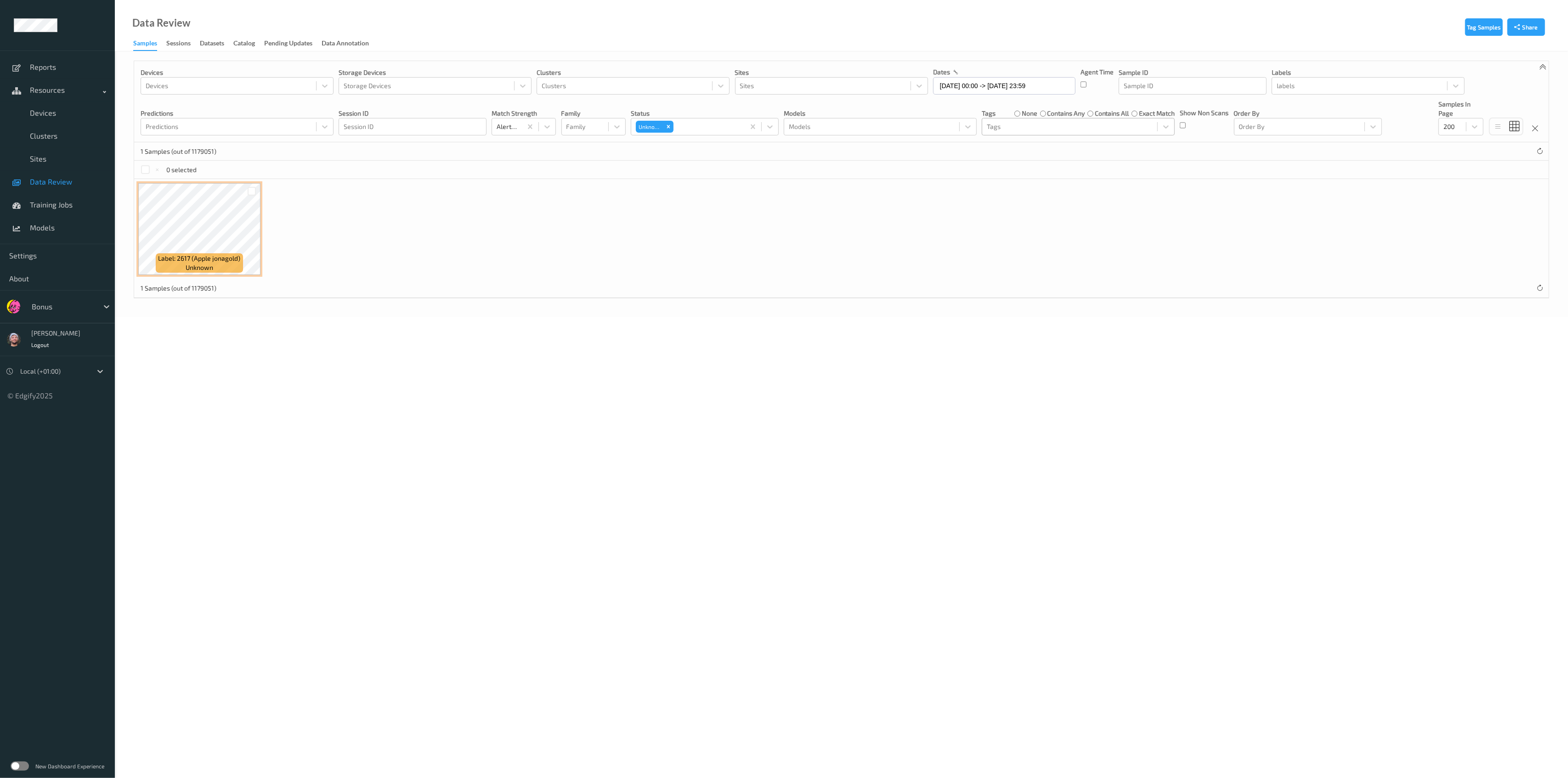
click at [1014, 126] on div at bounding box center [1070, 127] width 166 height 11
type input "sh"
click at [1015, 149] on span "shopper mistake" at bounding box center [1024, 148] width 48 height 9
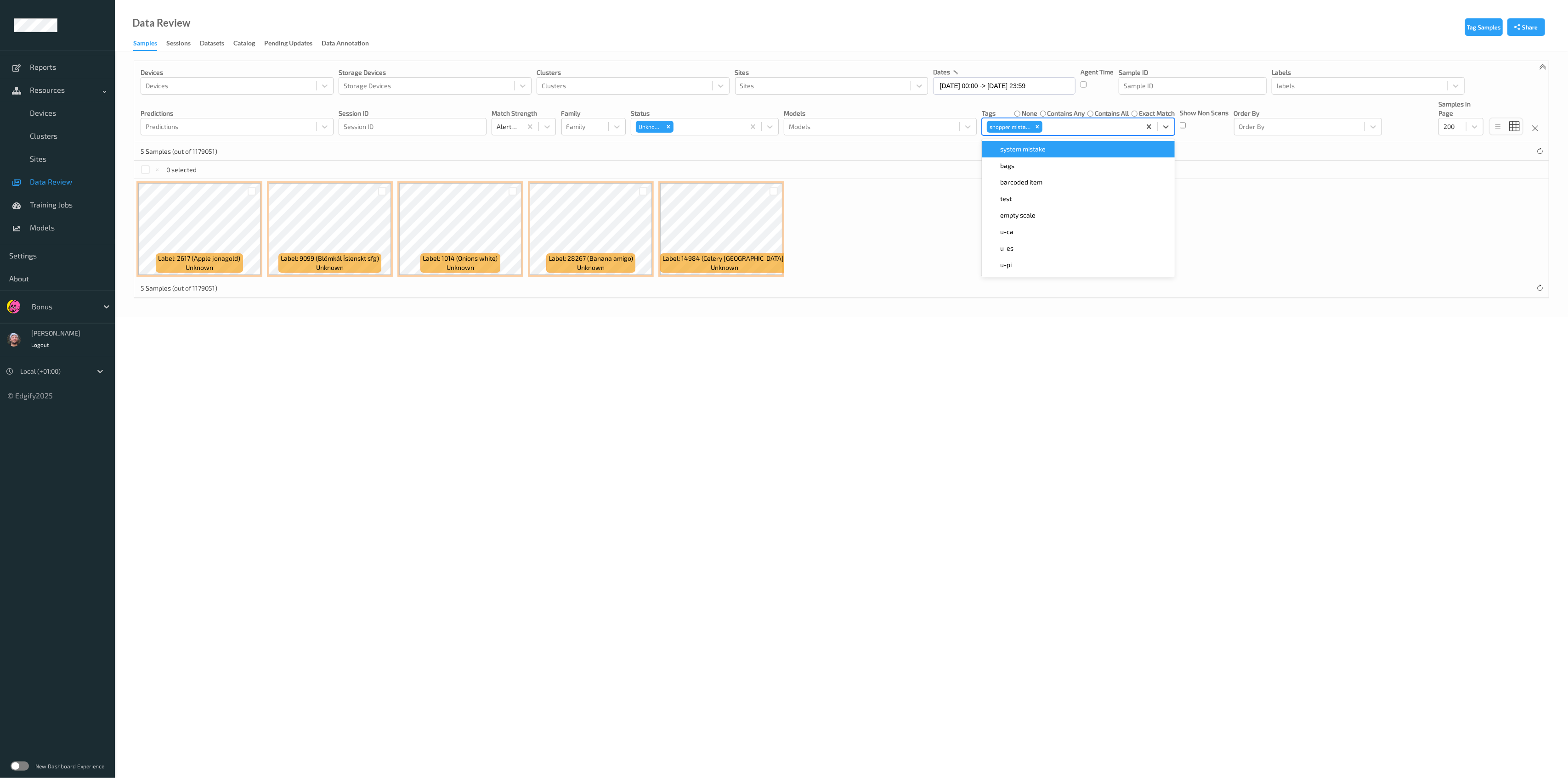
click at [647, 161] on div "0 selected" at bounding box center [841, 169] width 1415 height 19
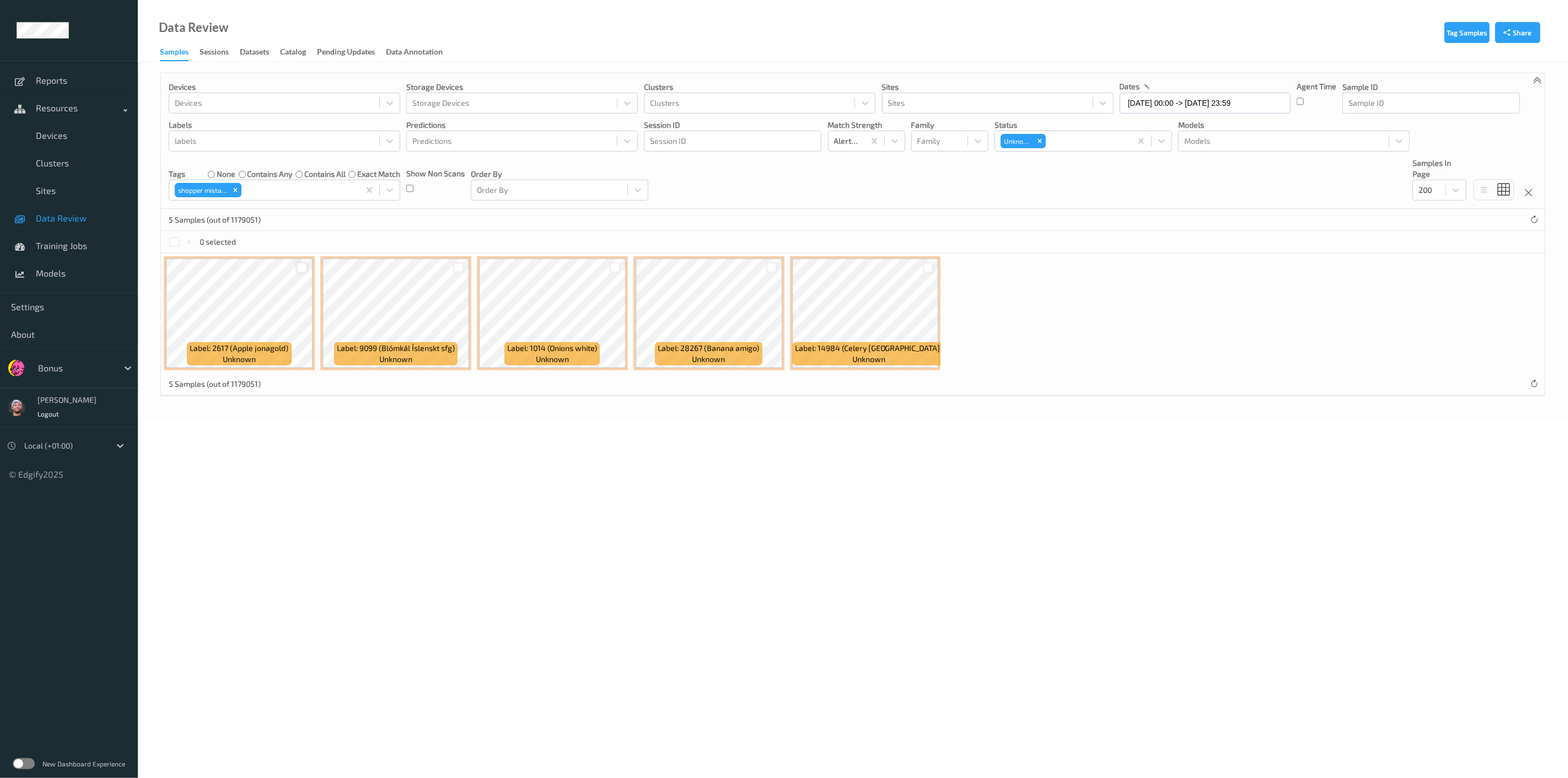
click at [299, 268] on div at bounding box center [301, 267] width 11 height 11
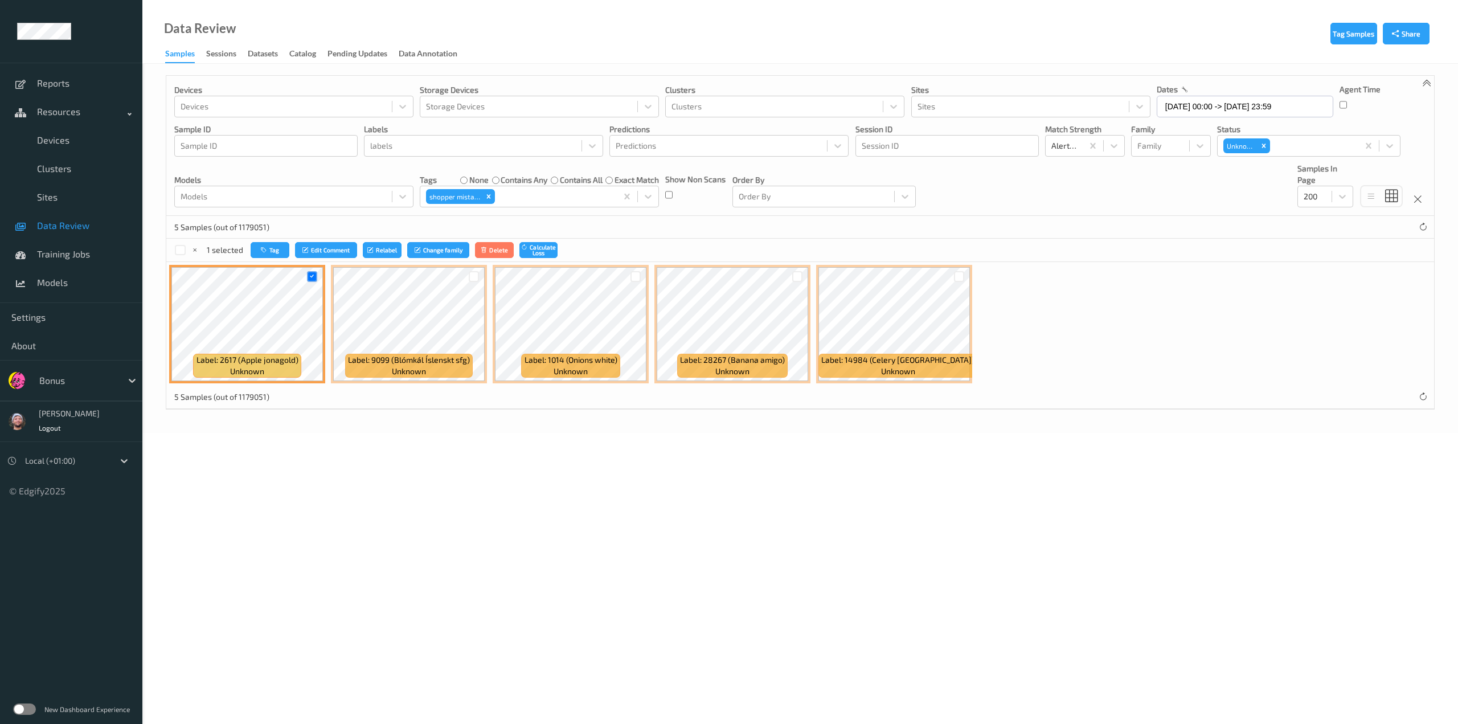
click at [290, 242] on div at bounding box center [292, 243] width 6 height 3
click at [282, 250] on button "Tag" at bounding box center [270, 250] width 39 height 17
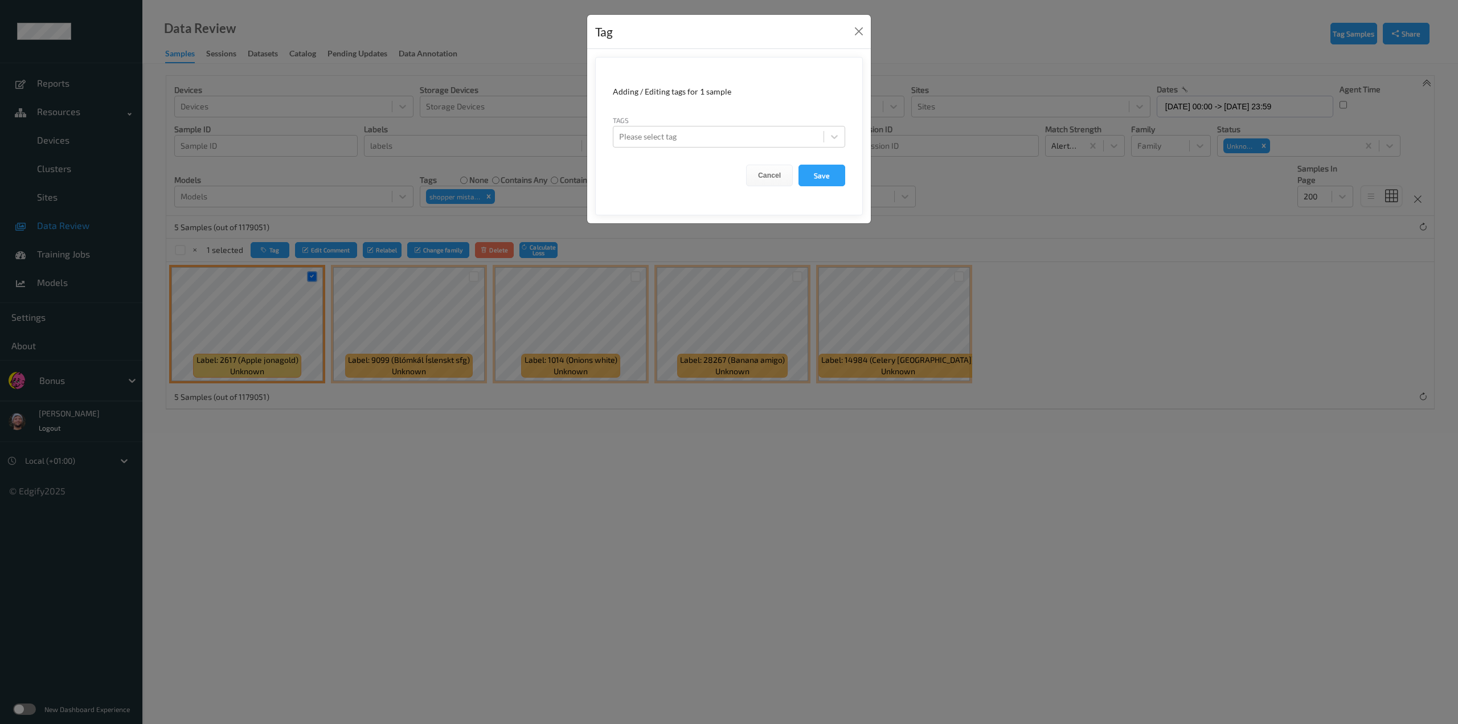
click at [976, 277] on div "Tag Adding / Editing tags for 1 sample Tags Please select tag Cancel Save" at bounding box center [729, 362] width 1458 height 724
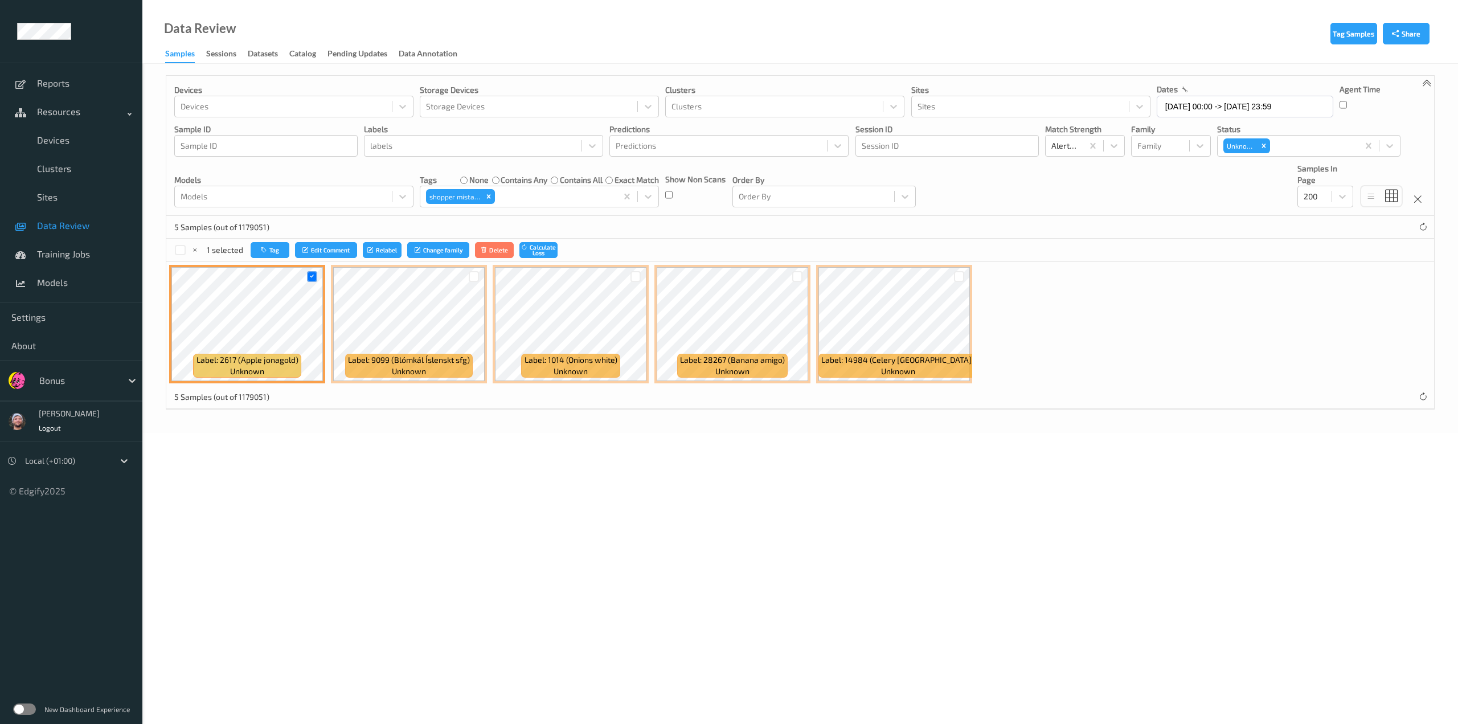
click at [957, 273] on div at bounding box center [959, 276] width 11 height 11
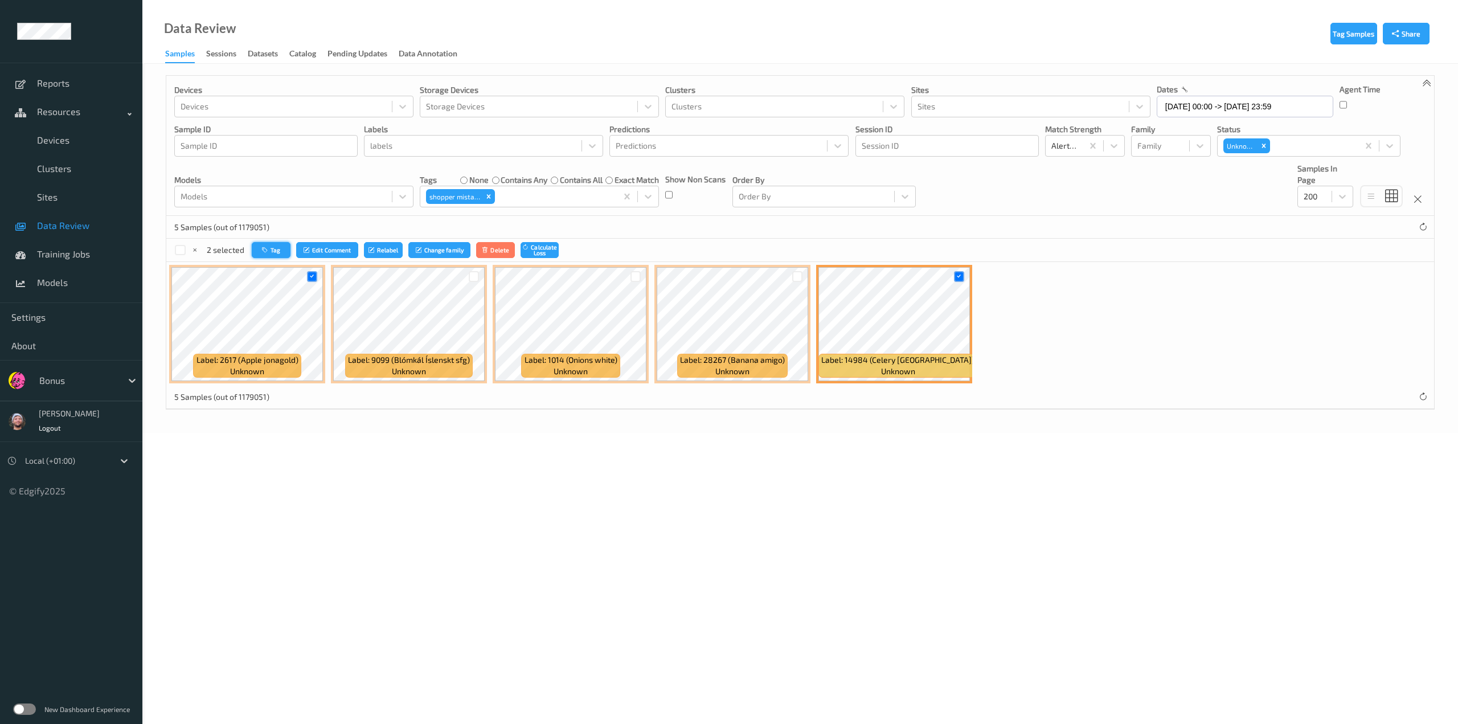
click at [271, 256] on button "Tag" at bounding box center [271, 250] width 39 height 17
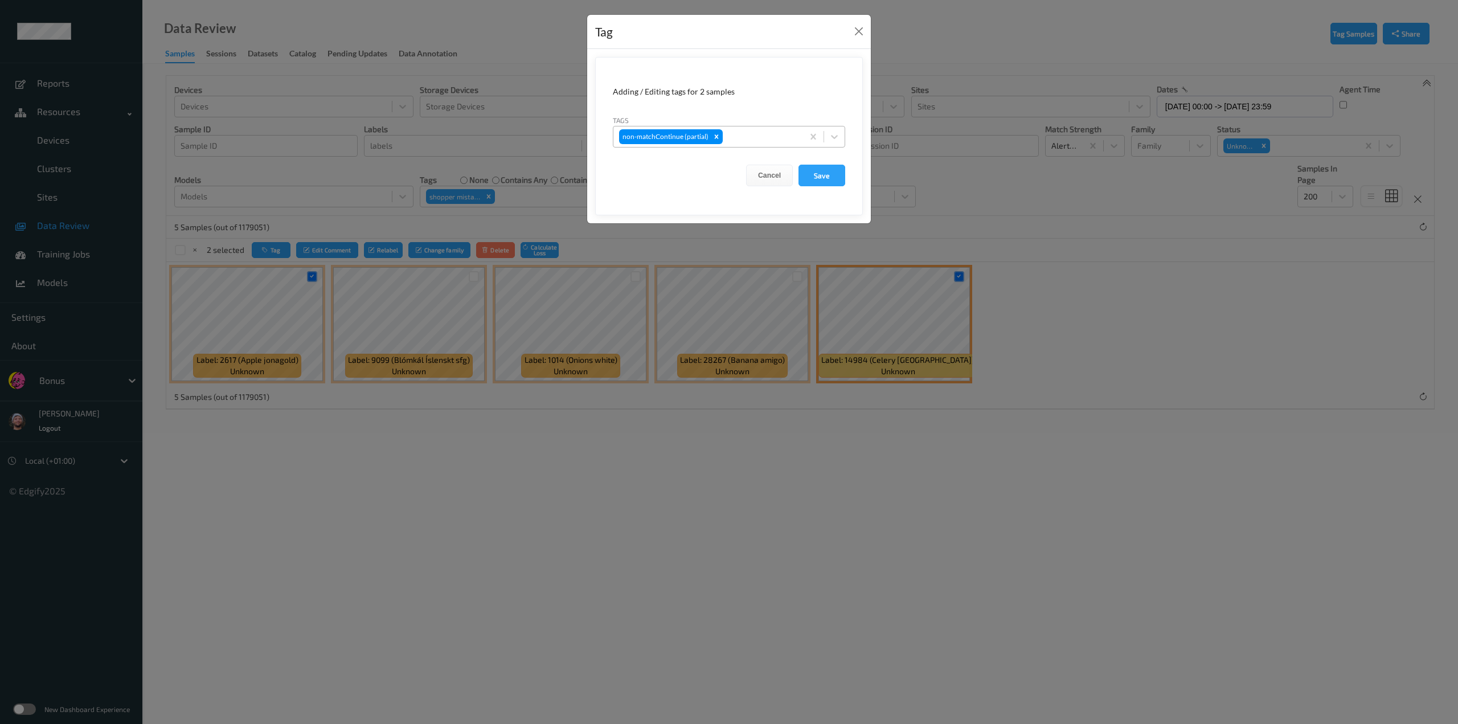
click at [726, 138] on div at bounding box center [761, 137] width 72 height 14
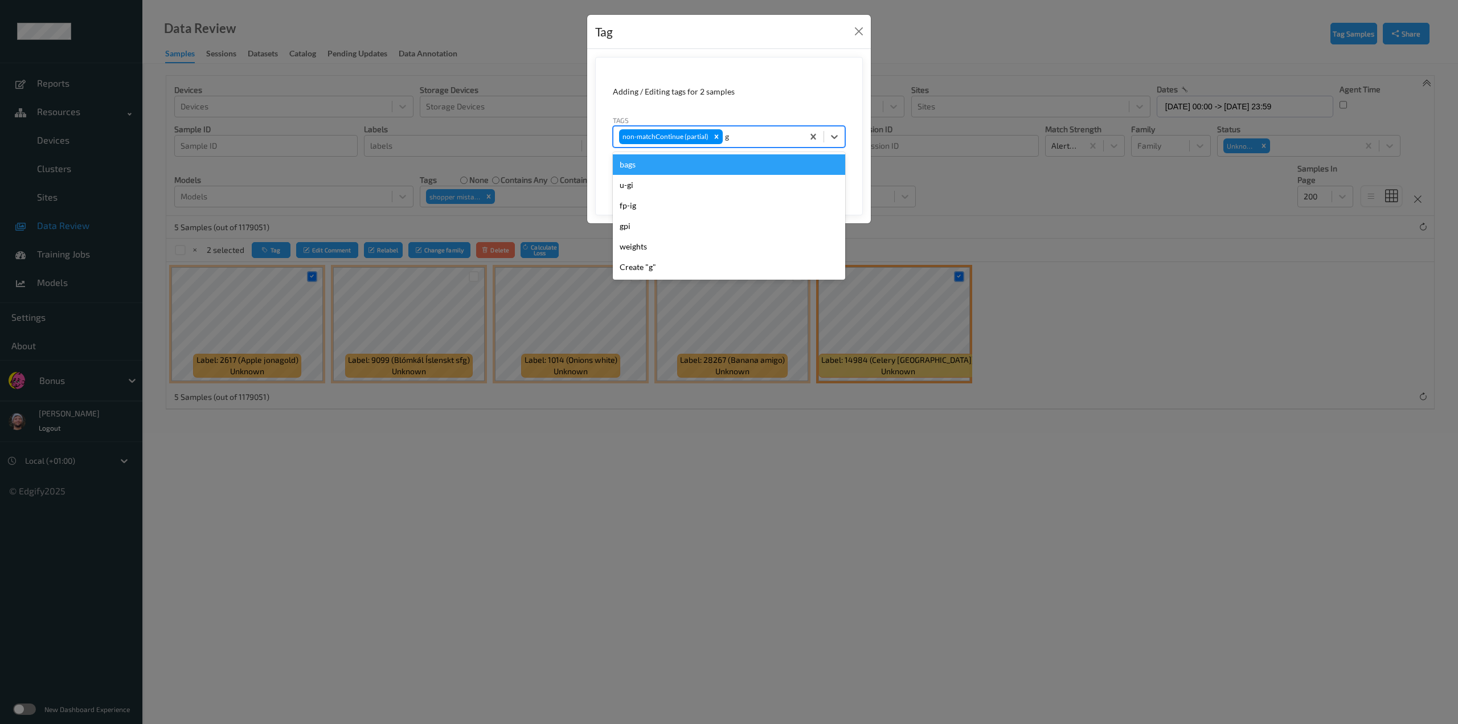
type input "gi"
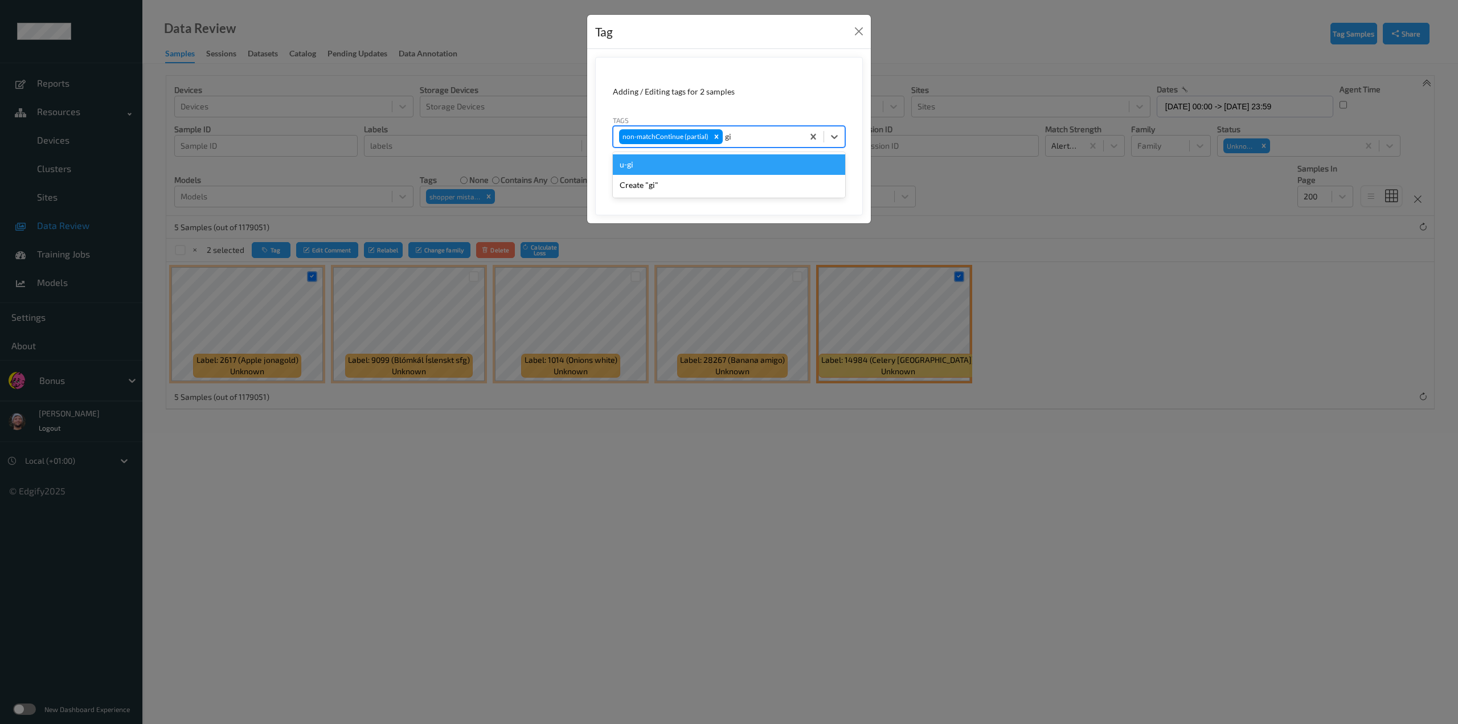
click at [718, 158] on div "u-gi" at bounding box center [729, 164] width 232 height 21
click at [833, 174] on button "Save" at bounding box center [822, 176] width 47 height 22
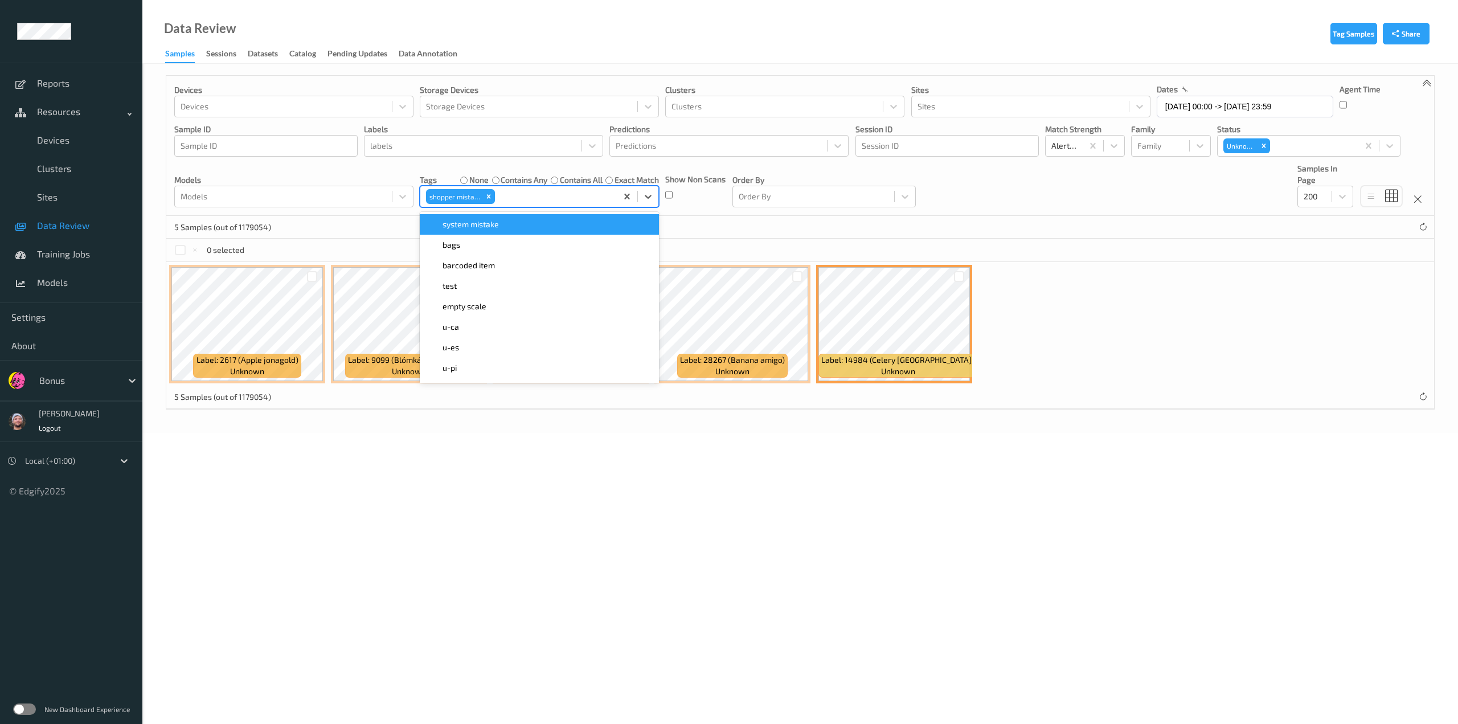
click at [567, 202] on div at bounding box center [554, 197] width 114 height 14
type input "gi"
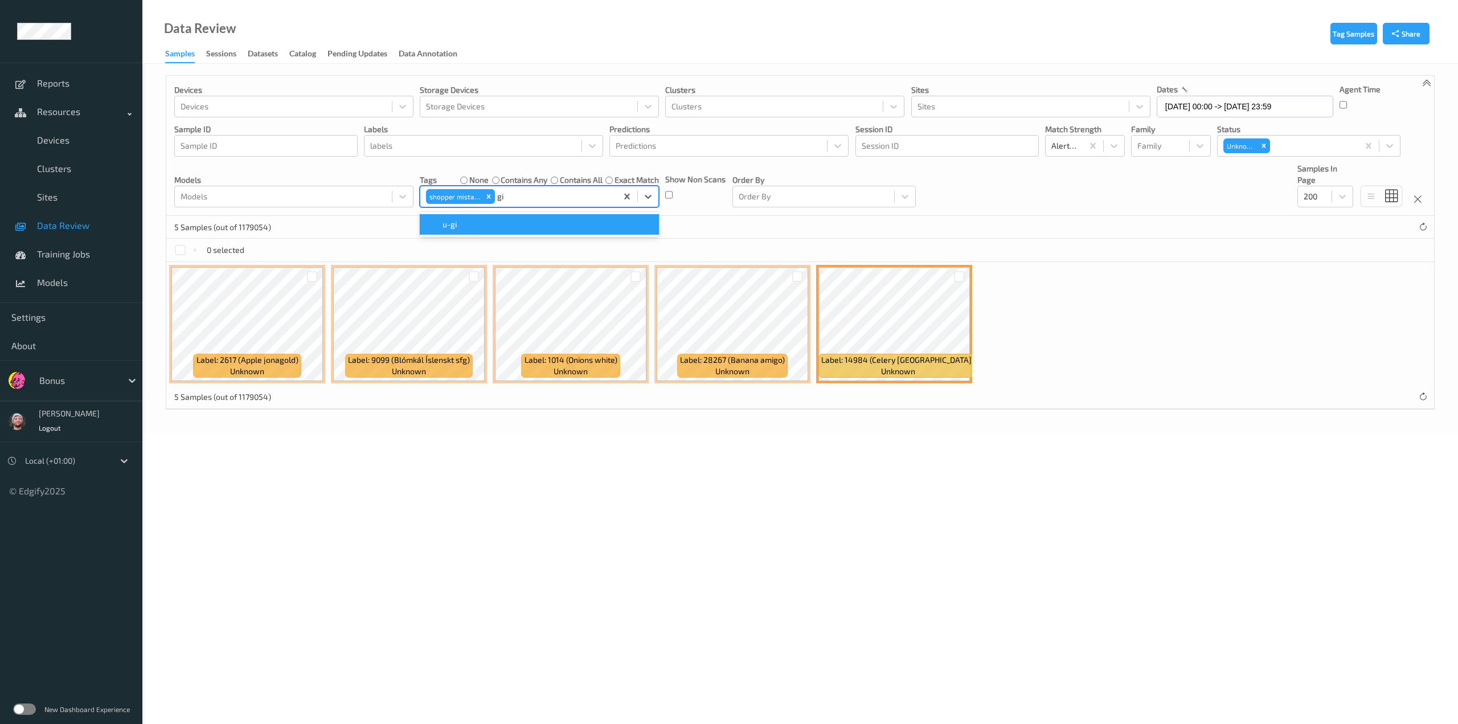
click at [529, 225] on div "u-gi" at bounding box center [540, 224] width 226 height 11
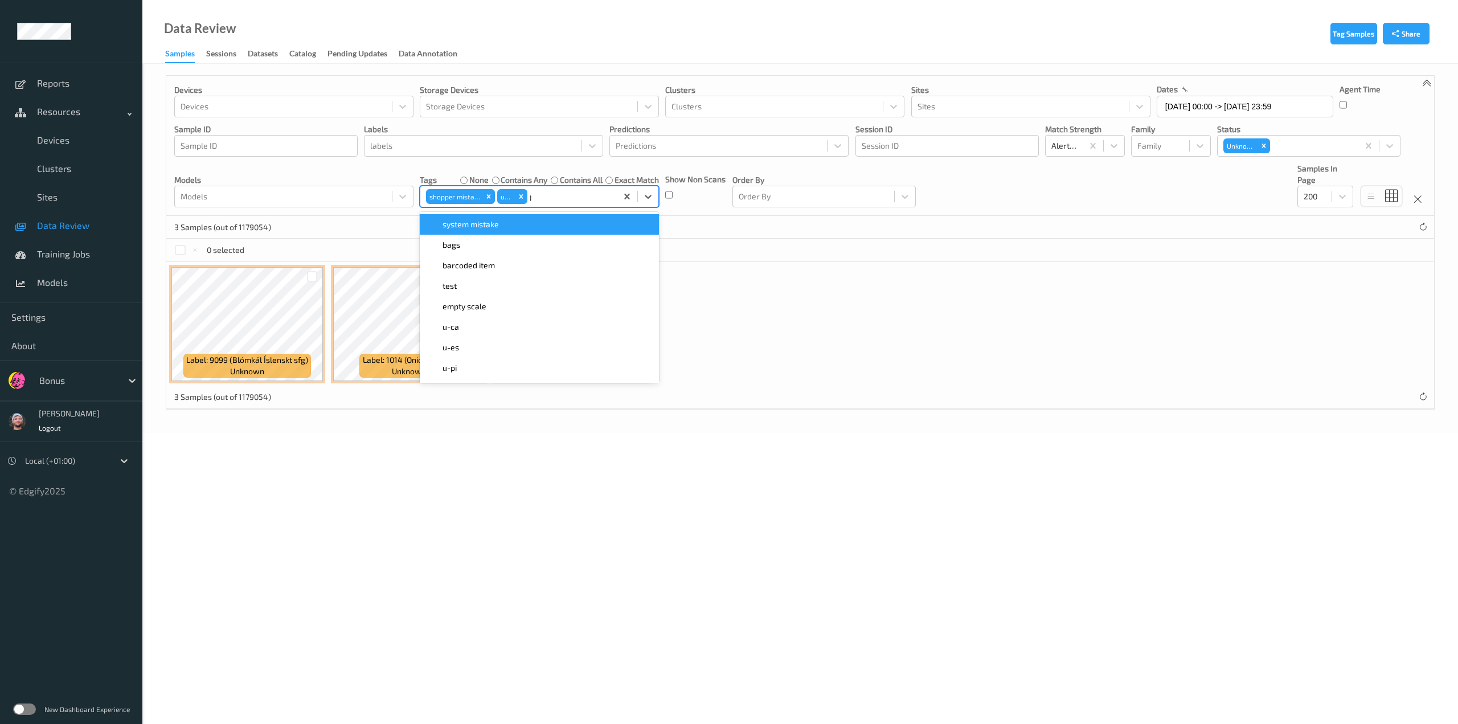
type input "pi"
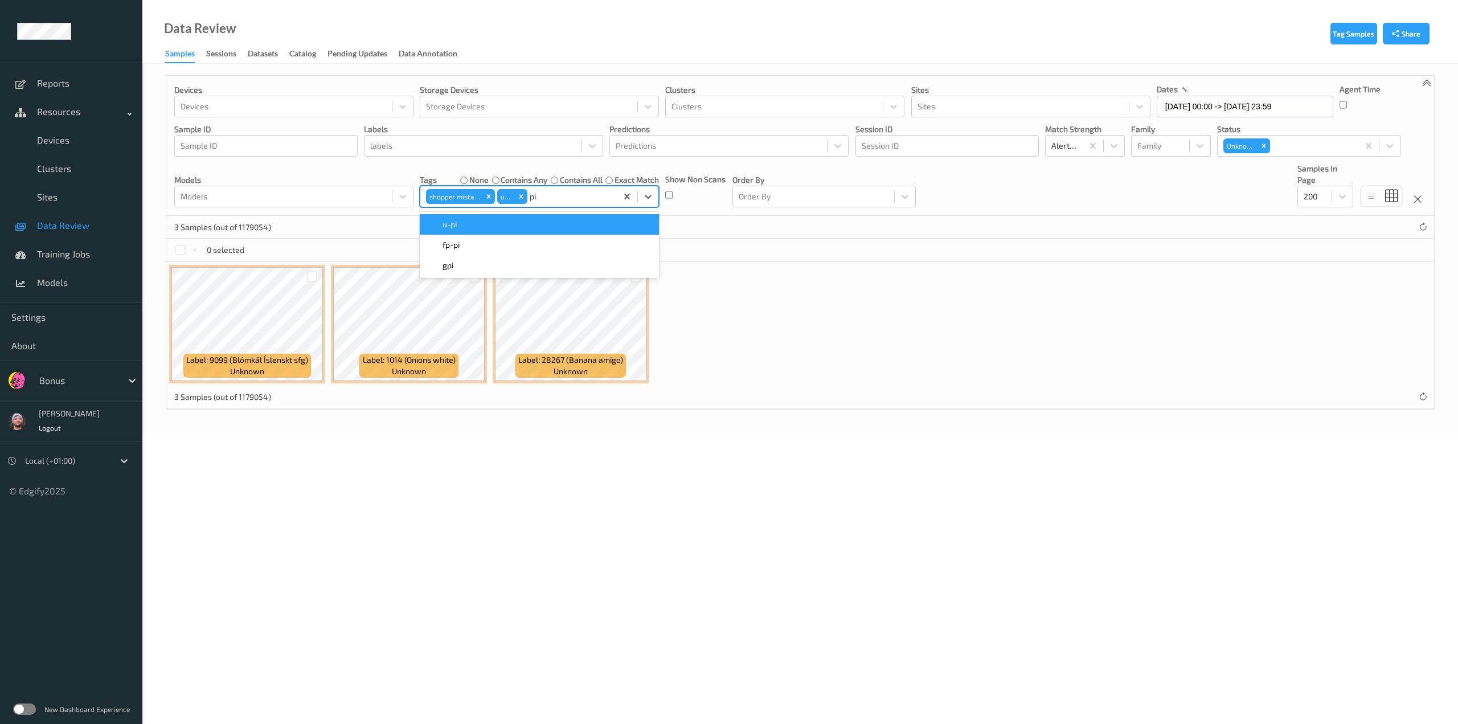
click at [546, 226] on div "u-pi" at bounding box center [540, 224] width 226 height 11
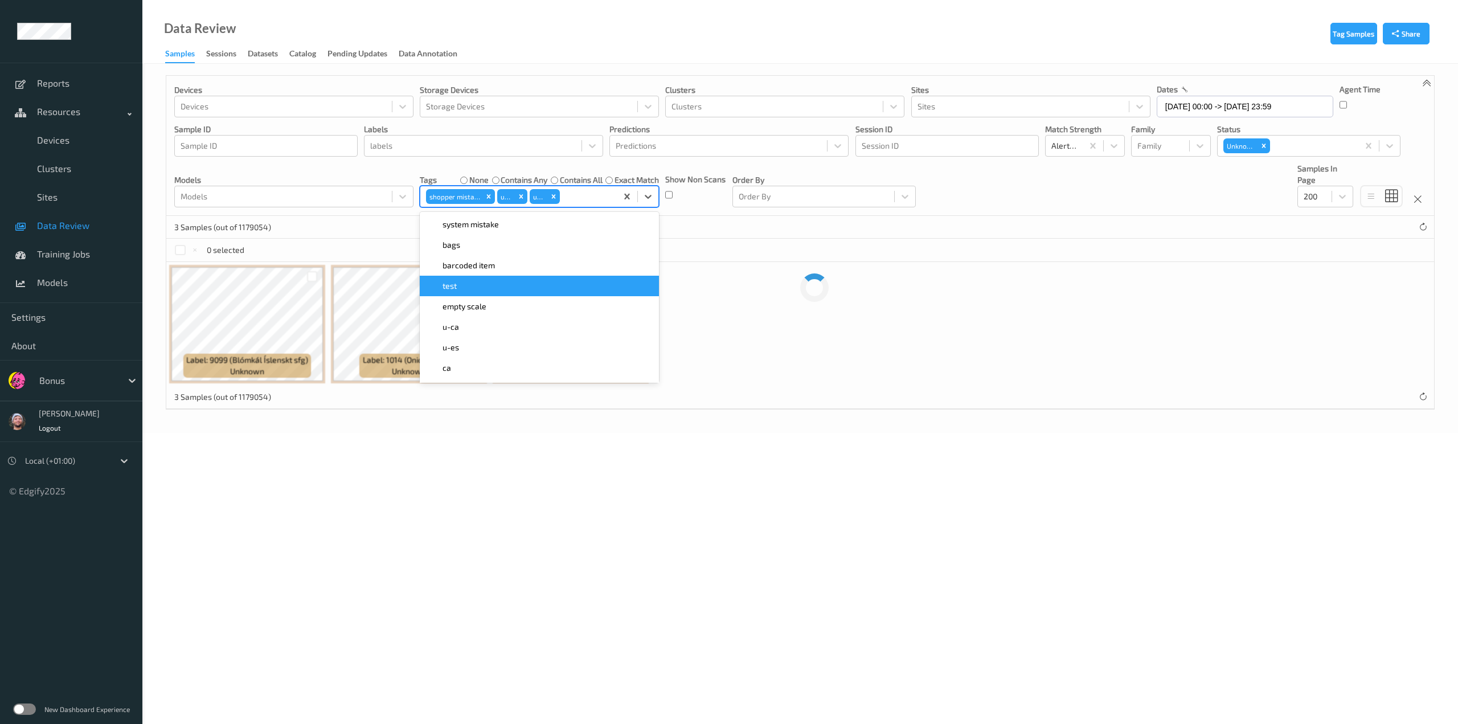
click at [312, 256] on div "0 selected" at bounding box center [800, 250] width 1268 height 23
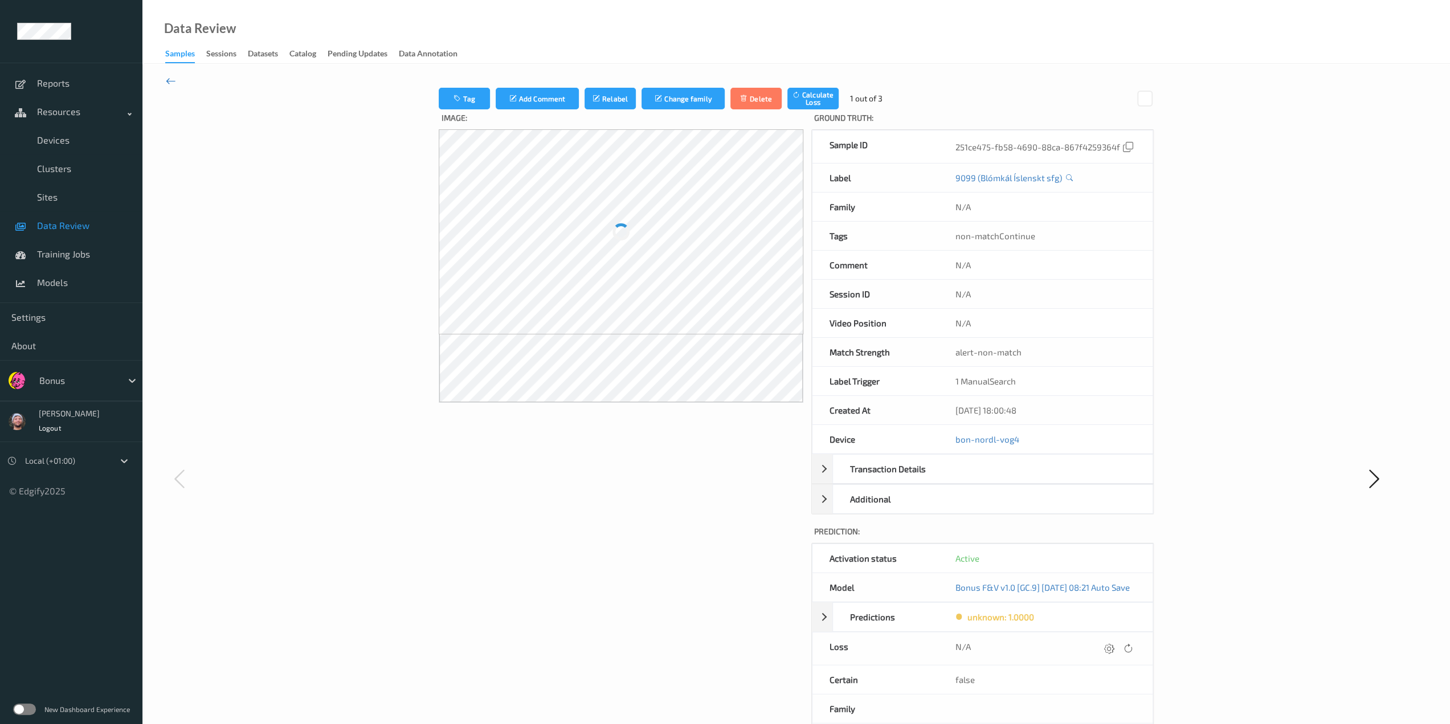
click at [169, 81] on icon at bounding box center [171, 81] width 10 height 13
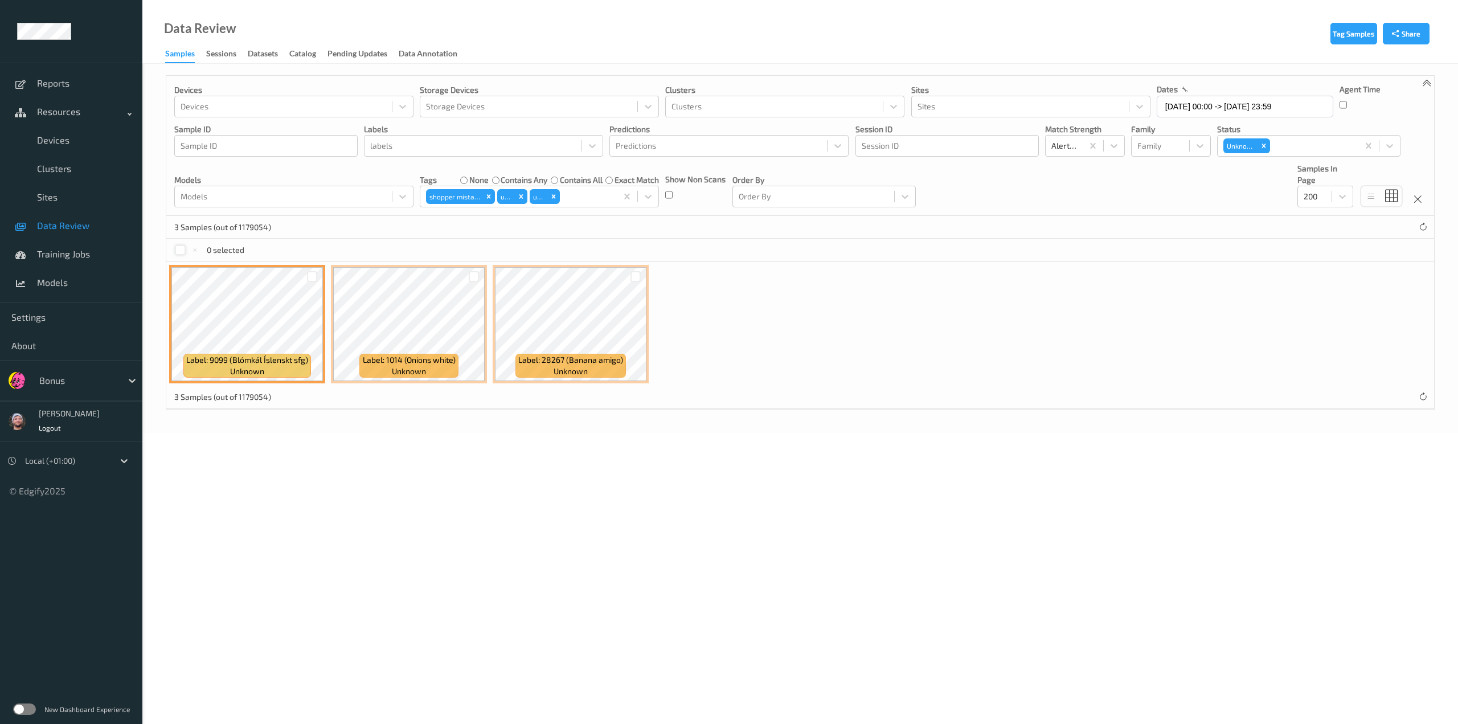
click at [181, 249] on div at bounding box center [180, 250] width 11 height 11
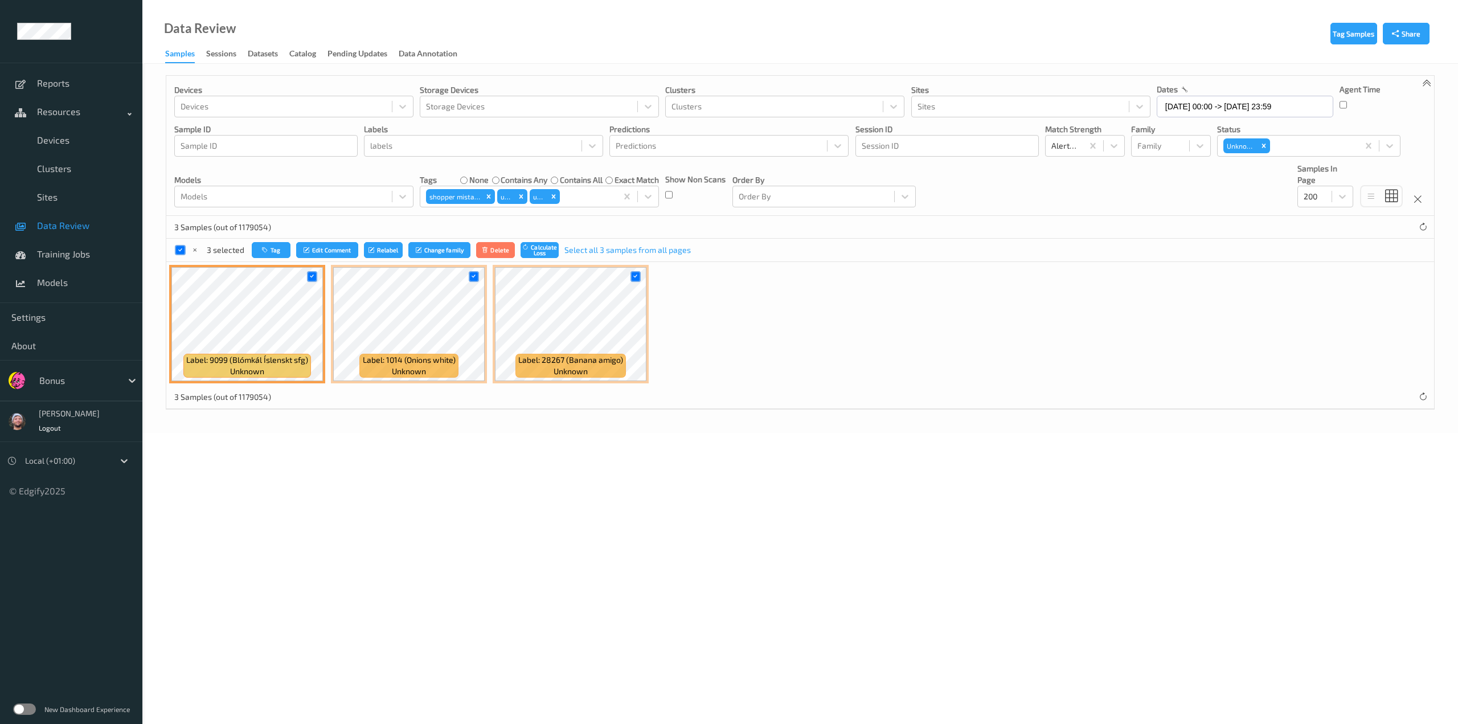
click at [269, 237] on div "3 Samples (out of 1179054)" at bounding box center [800, 227] width 1268 height 23
click at [270, 248] on button "Tag" at bounding box center [271, 250] width 39 height 17
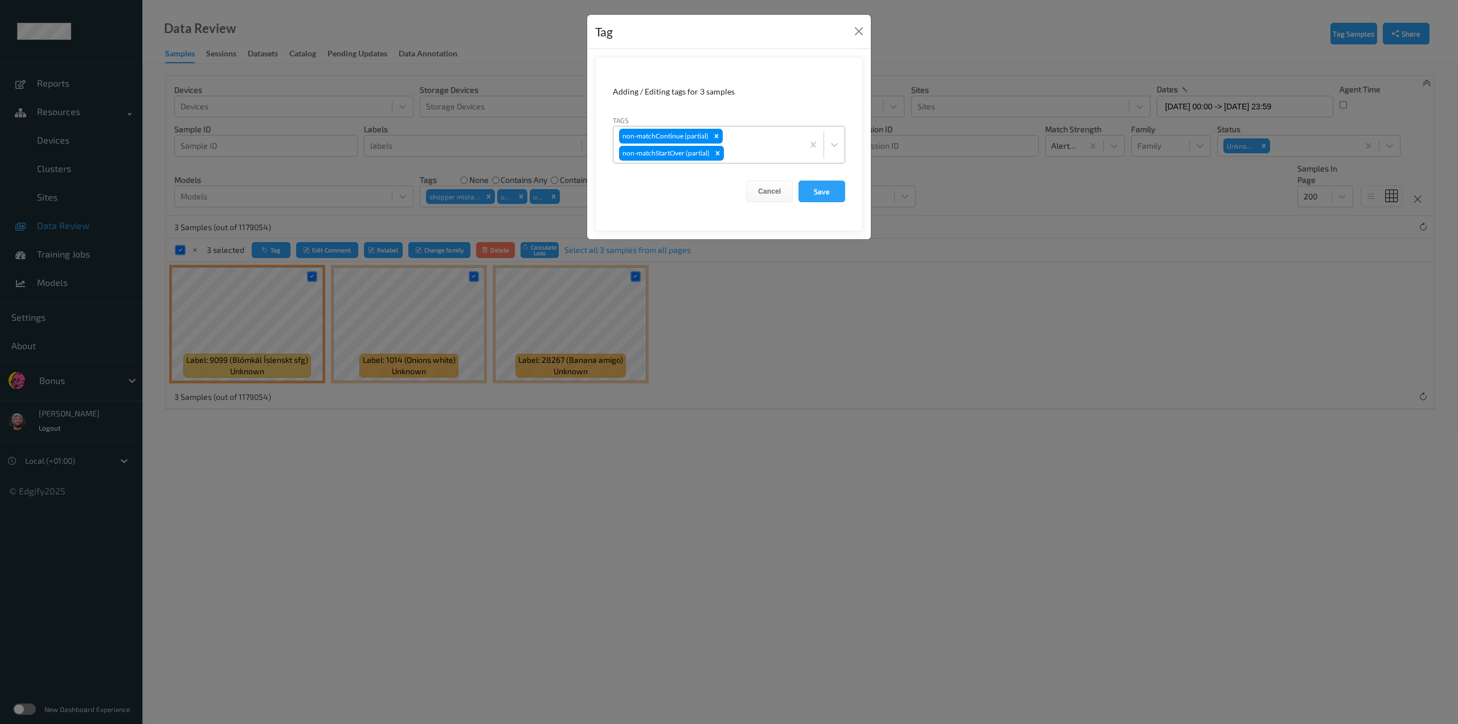
click at [741, 149] on div at bounding box center [761, 153] width 71 height 14
type input "ip"
drag, startPoint x: 769, startPoint y: 226, endPoint x: 745, endPoint y: 144, distance: 85.4
click at [769, 226] on form "Adding / Editing tags for 3 samples Tags non-matchContinue (partial) non-matchS…" at bounding box center [729, 144] width 268 height 174
click at [744, 136] on div "non-matchContinue (partial) non-matchStartOver (partial)" at bounding box center [708, 144] width 190 height 36
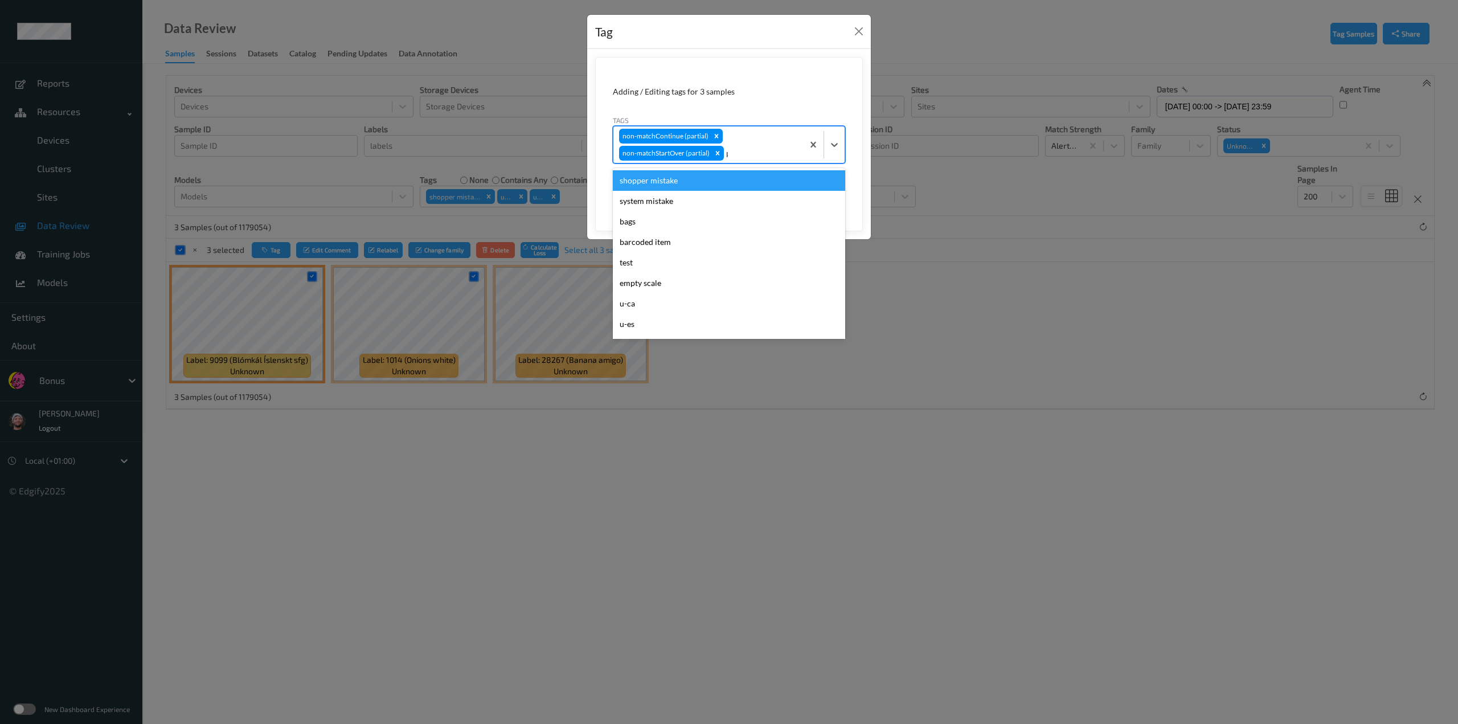
type input "pi"
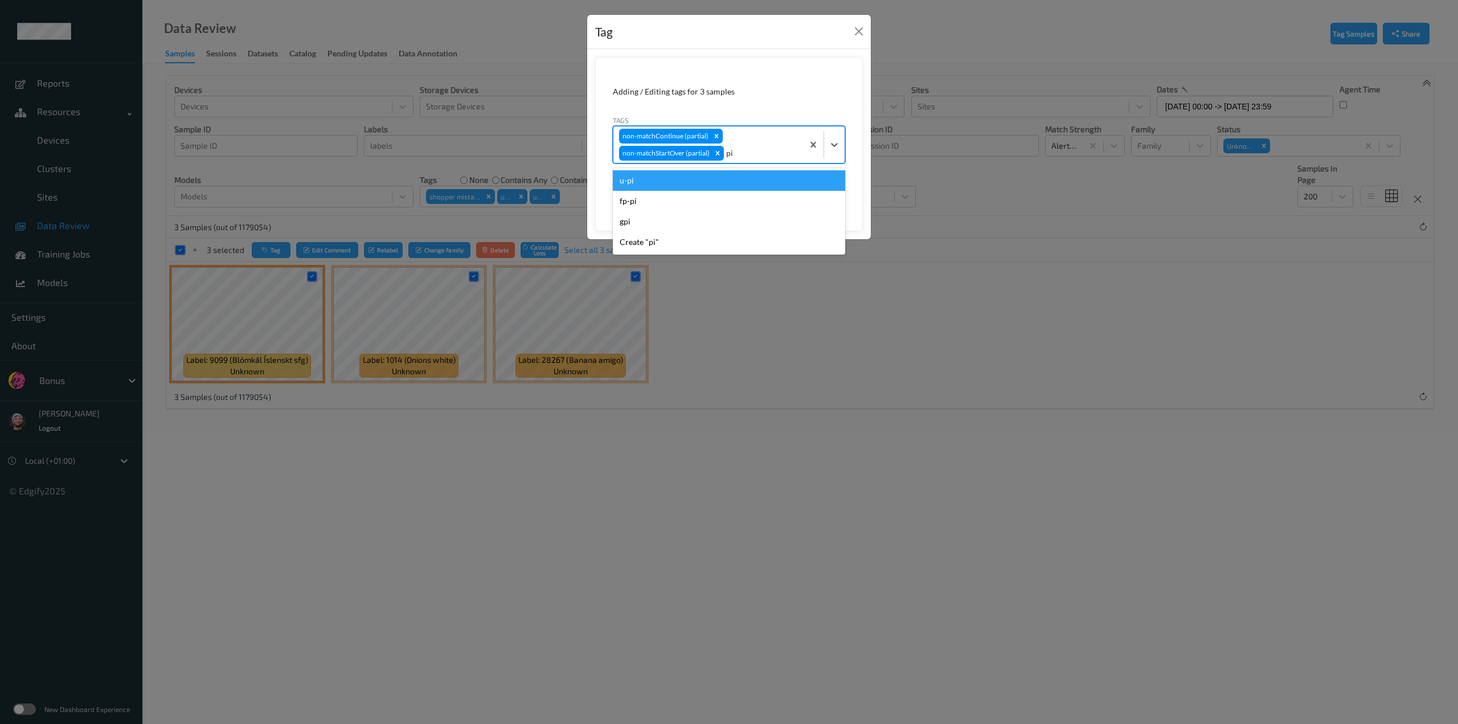
click at [715, 177] on div "u-pi" at bounding box center [729, 180] width 232 height 21
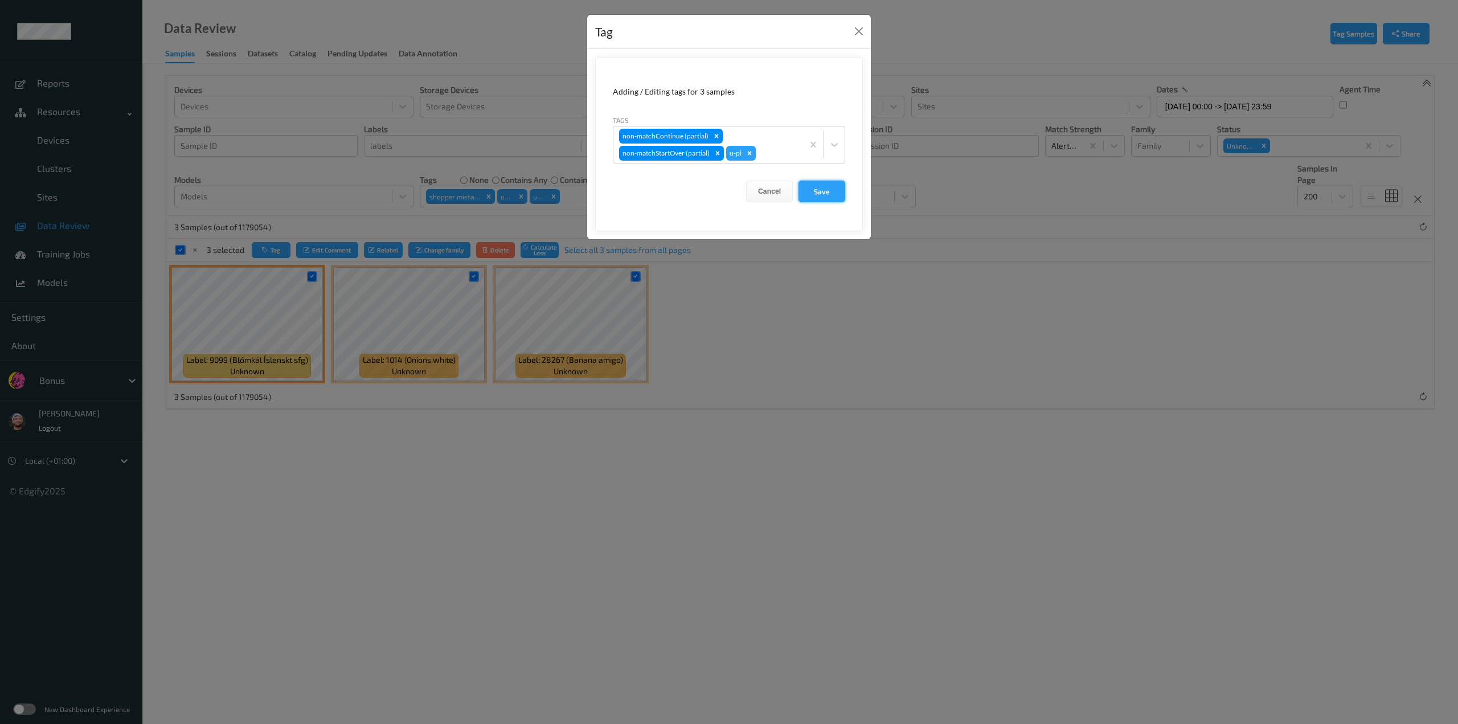
click at [807, 193] on button "Save" at bounding box center [822, 192] width 47 height 22
click at [823, 193] on button "Save" at bounding box center [822, 192] width 47 height 22
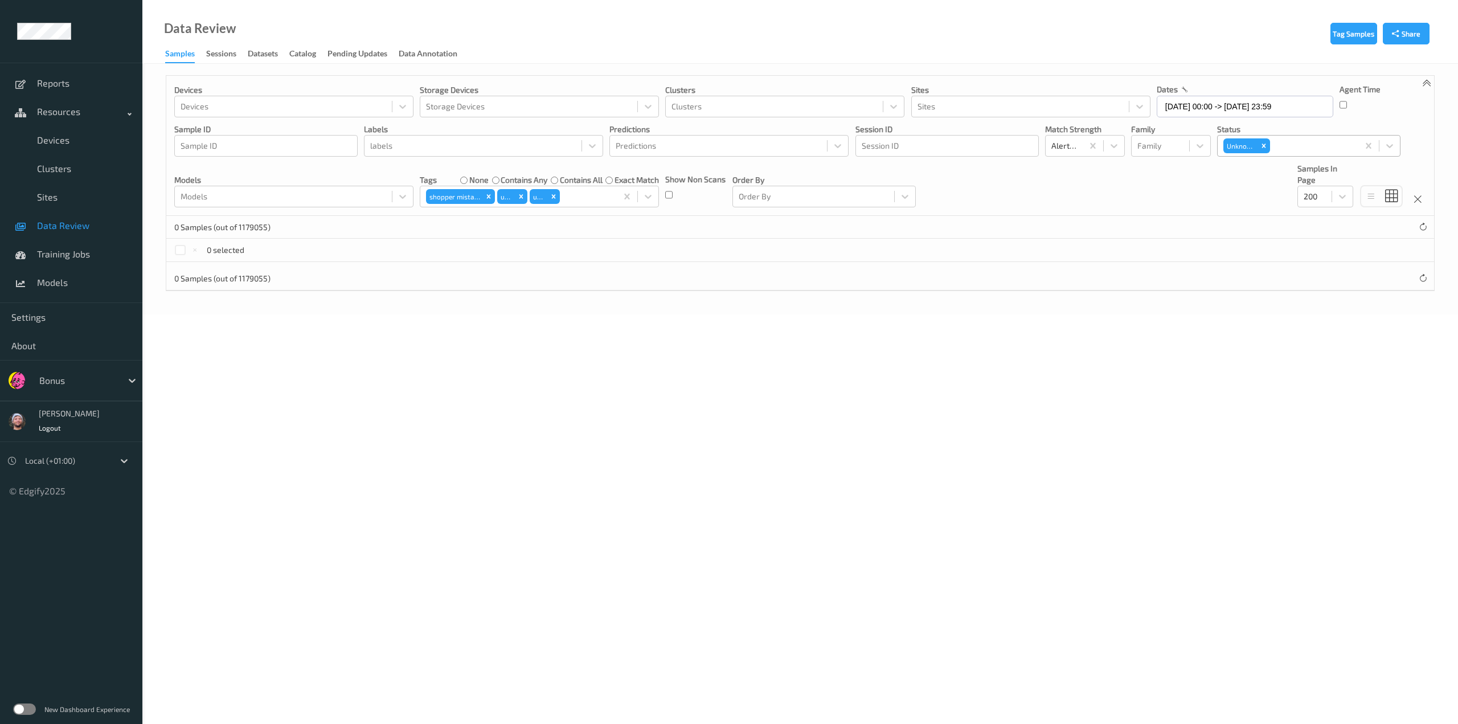
click at [1283, 144] on div at bounding box center [1312, 146] width 80 height 14
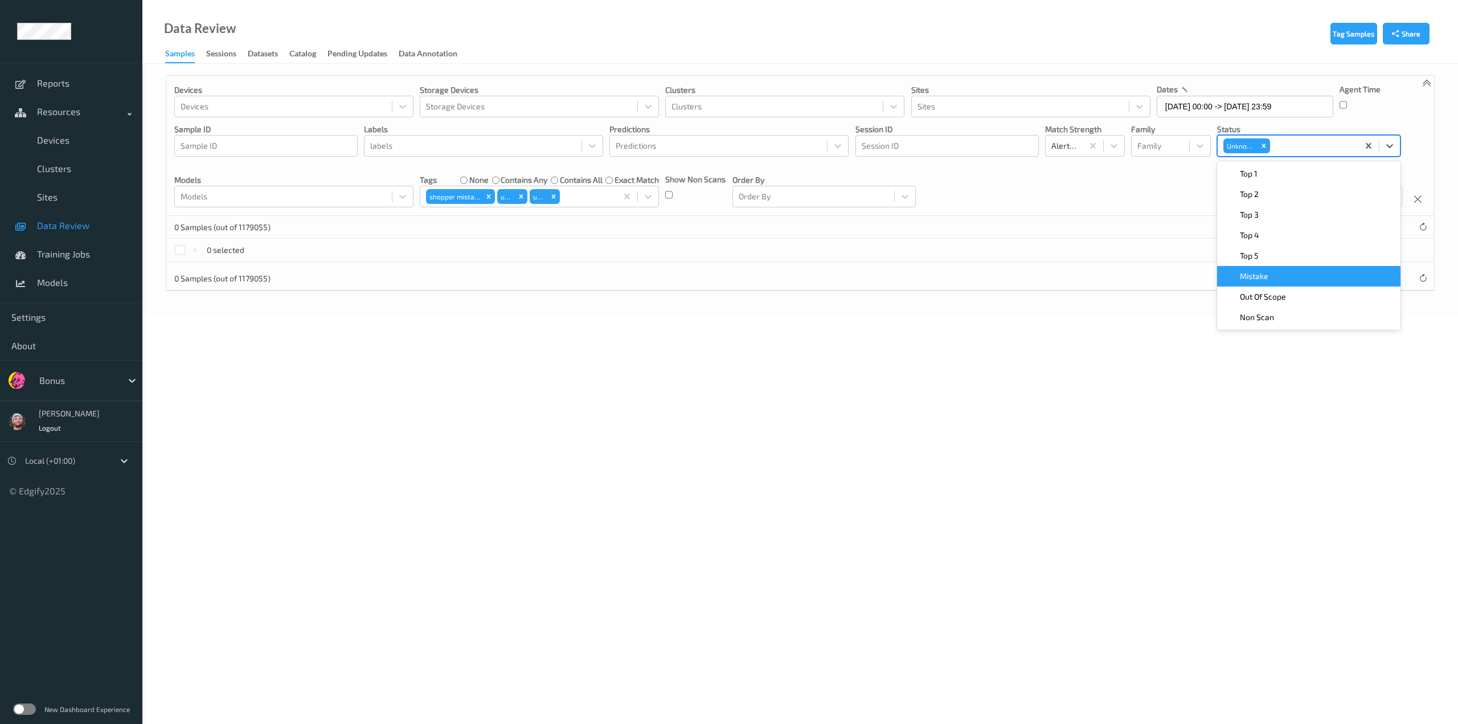
click at [1267, 279] on span "Mistake" at bounding box center [1254, 276] width 28 height 11
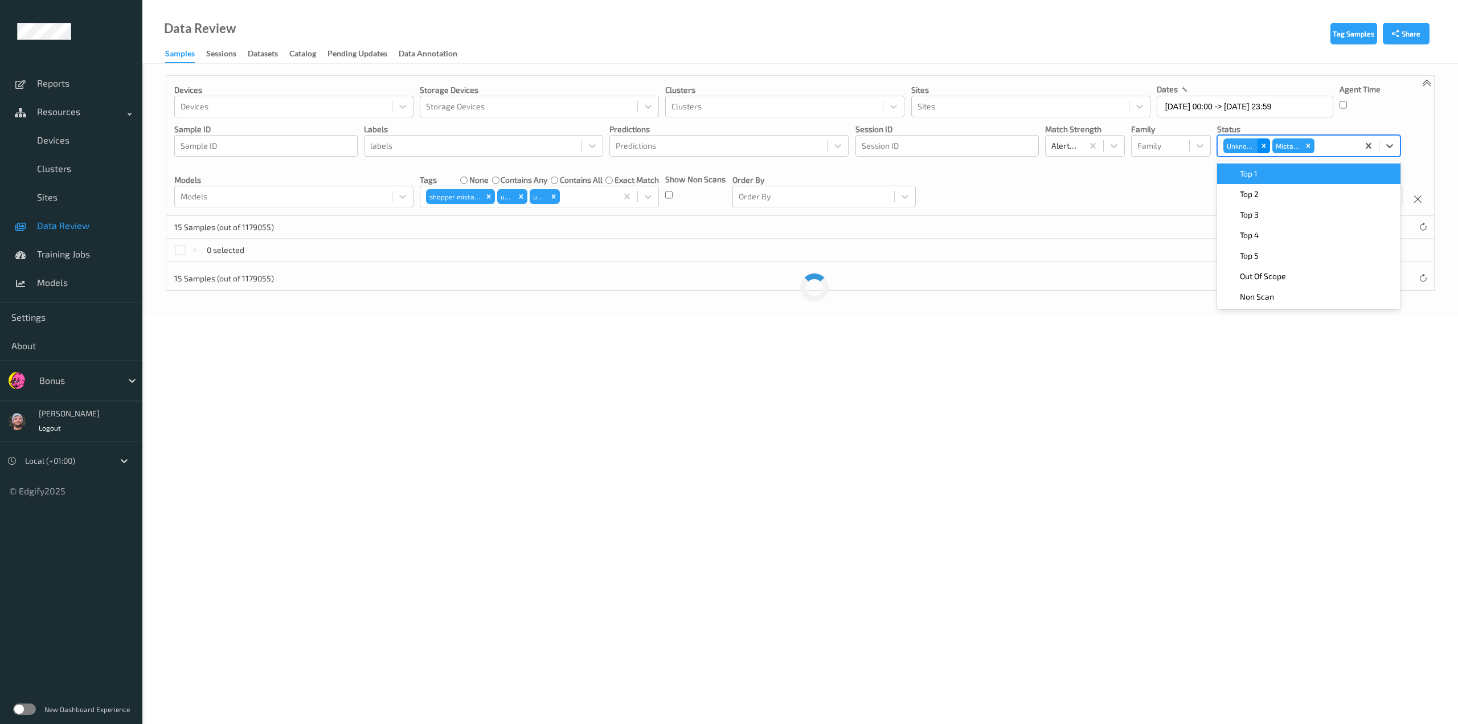
click at [1260, 145] on icon "Remove Unknown" at bounding box center [1264, 146] width 8 height 8
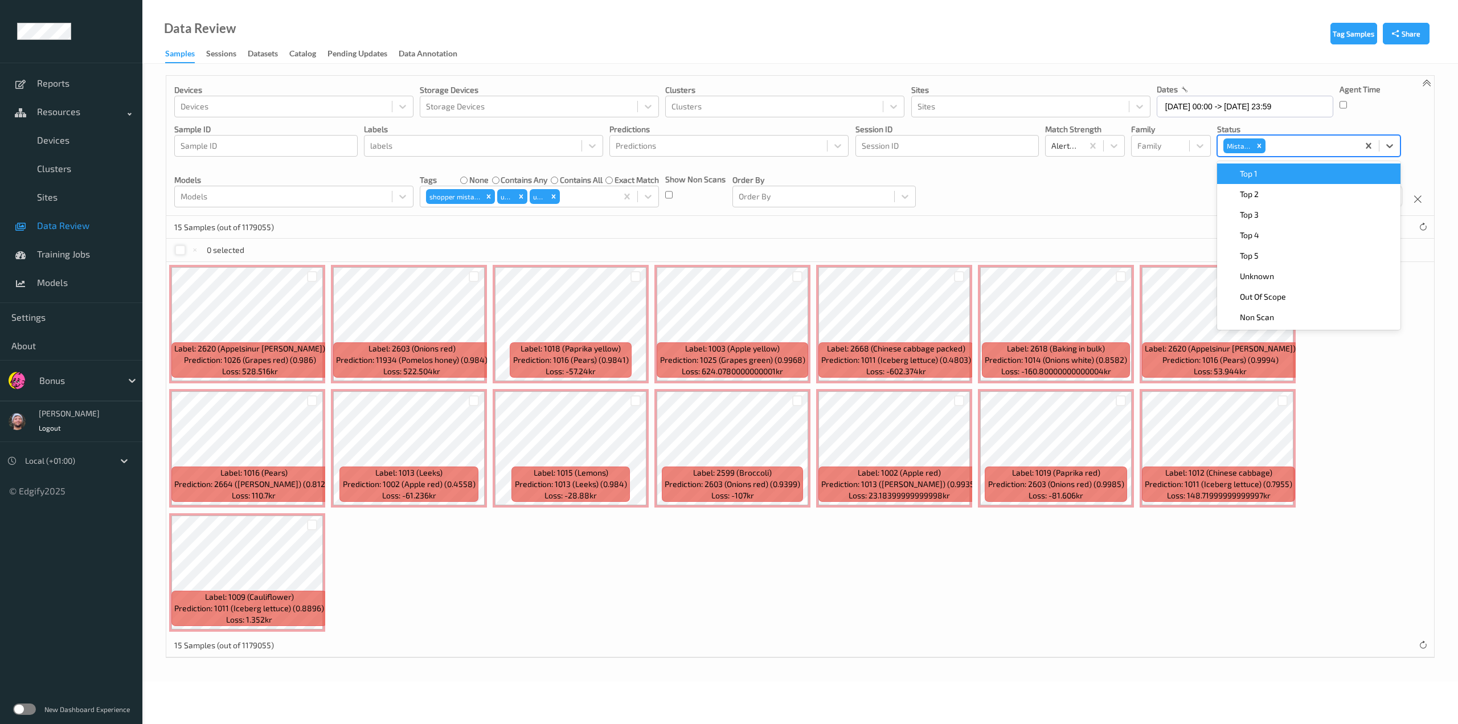
click at [183, 252] on div at bounding box center [180, 250] width 11 height 11
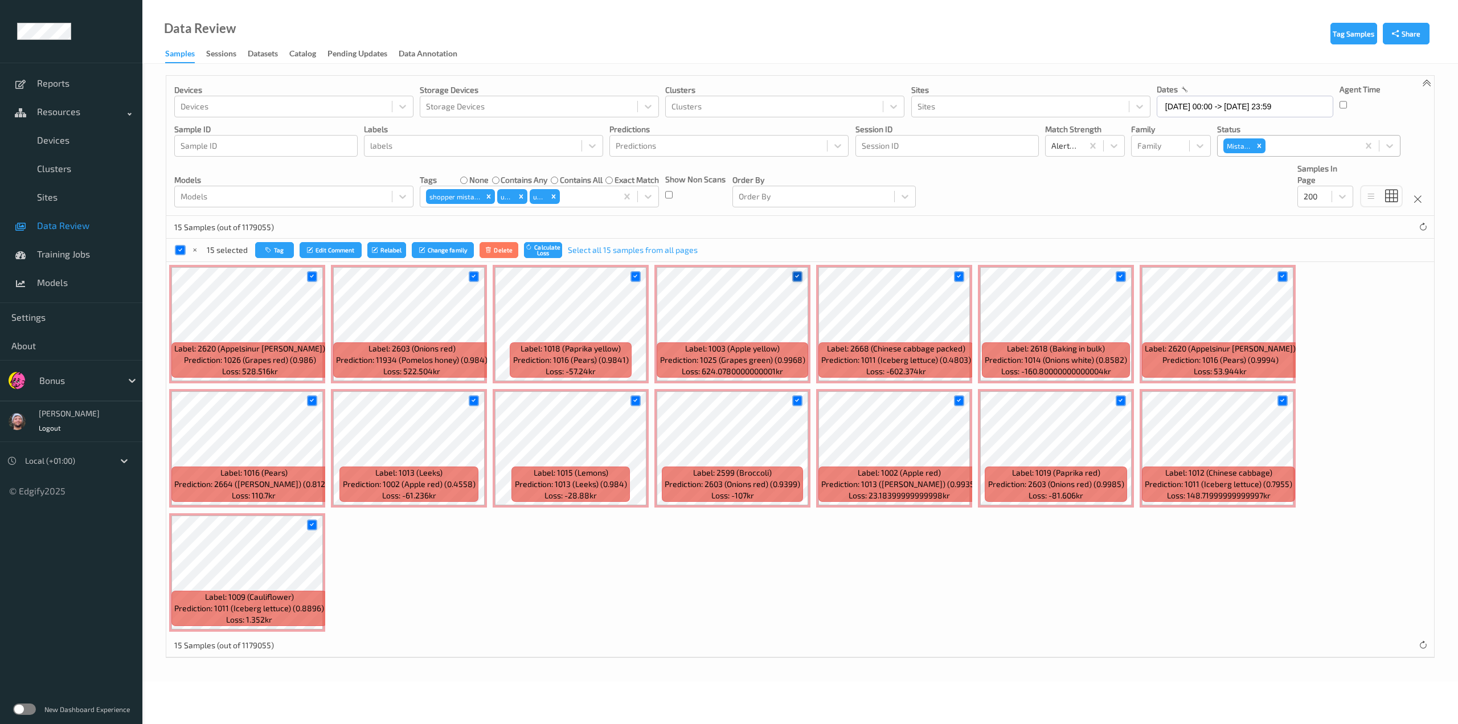
click at [799, 277] on icon at bounding box center [796, 276] width 7 height 7
click at [960, 278] on icon at bounding box center [958, 276] width 7 height 7
click at [1122, 279] on icon at bounding box center [1120, 276] width 7 height 7
click at [1285, 398] on icon at bounding box center [1282, 400] width 7 height 7
click at [307, 402] on div at bounding box center [312, 400] width 11 height 11
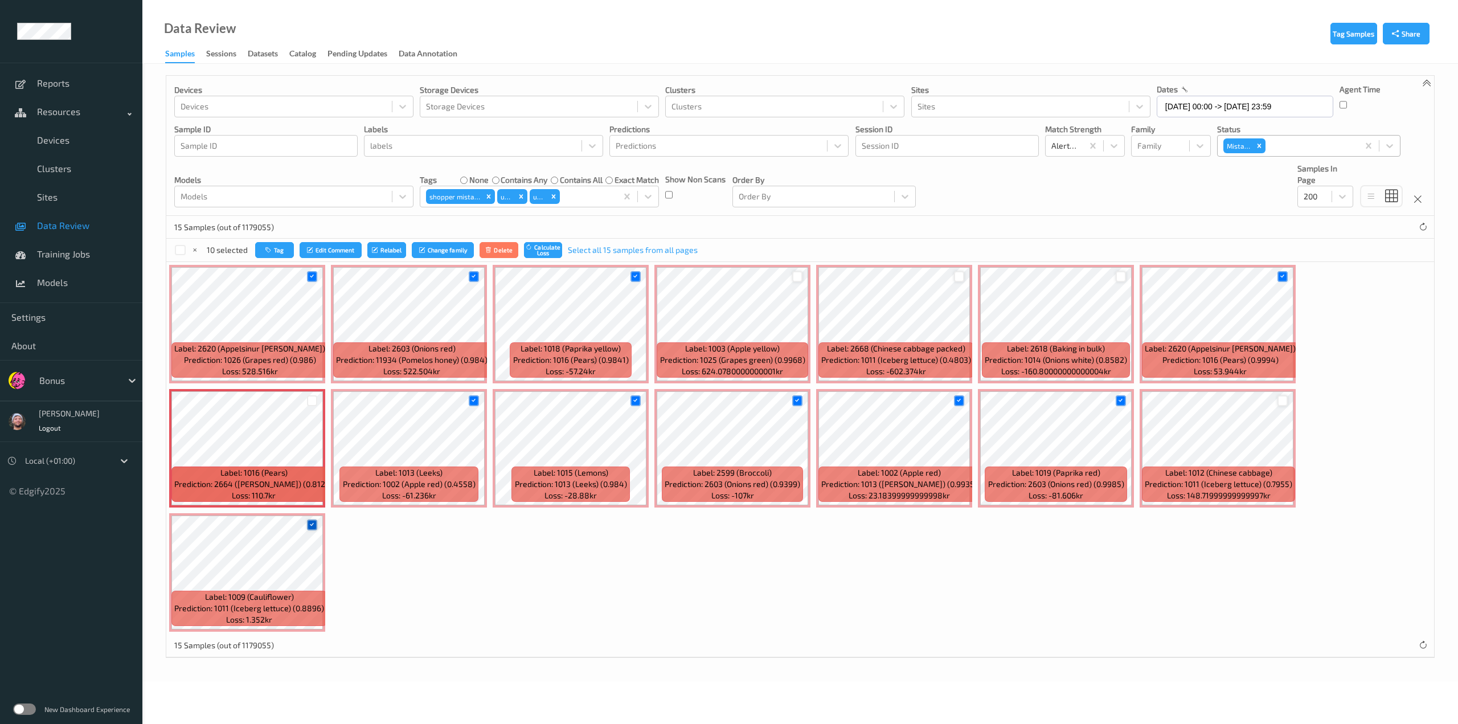
click at [314, 525] on icon at bounding box center [311, 524] width 7 height 7
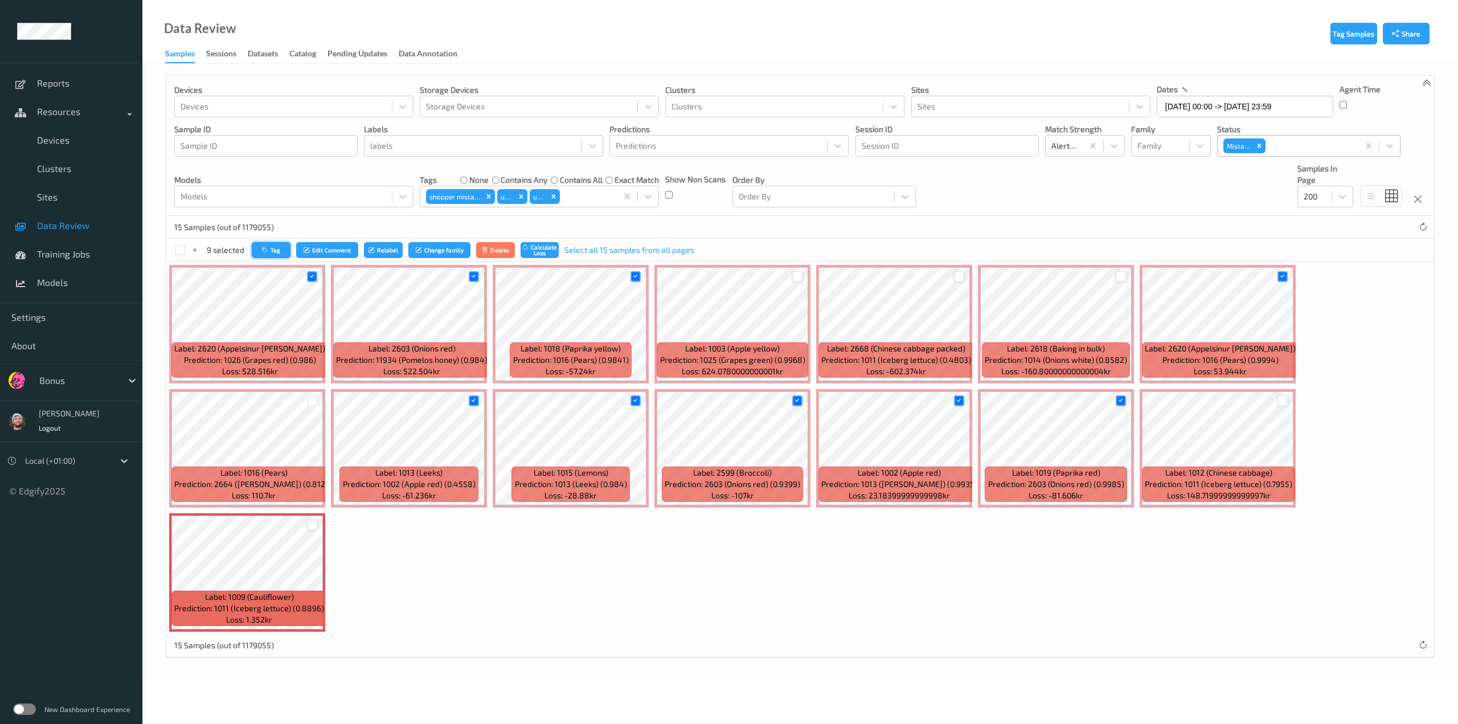
click at [272, 247] on button "Tag" at bounding box center [271, 250] width 39 height 17
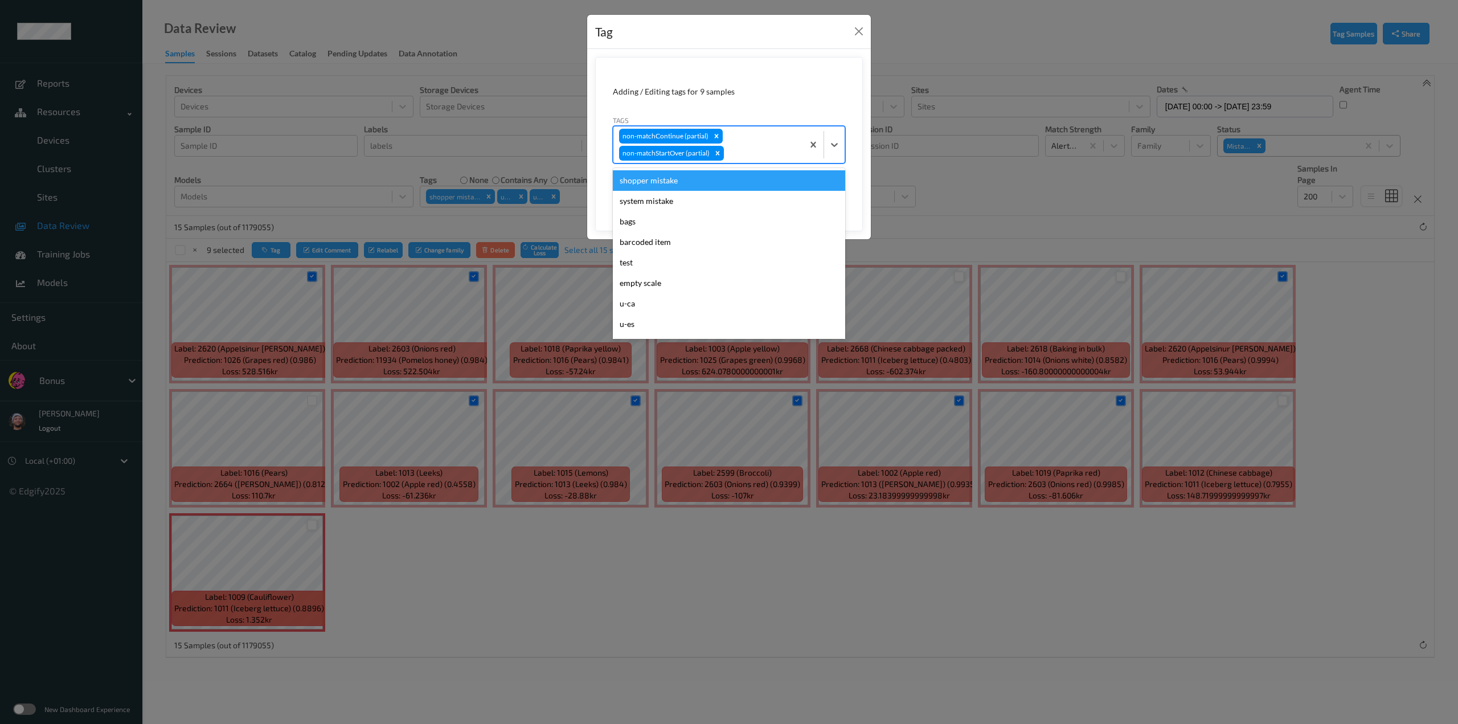
click at [755, 149] on div at bounding box center [761, 153] width 71 height 14
type input "ca"
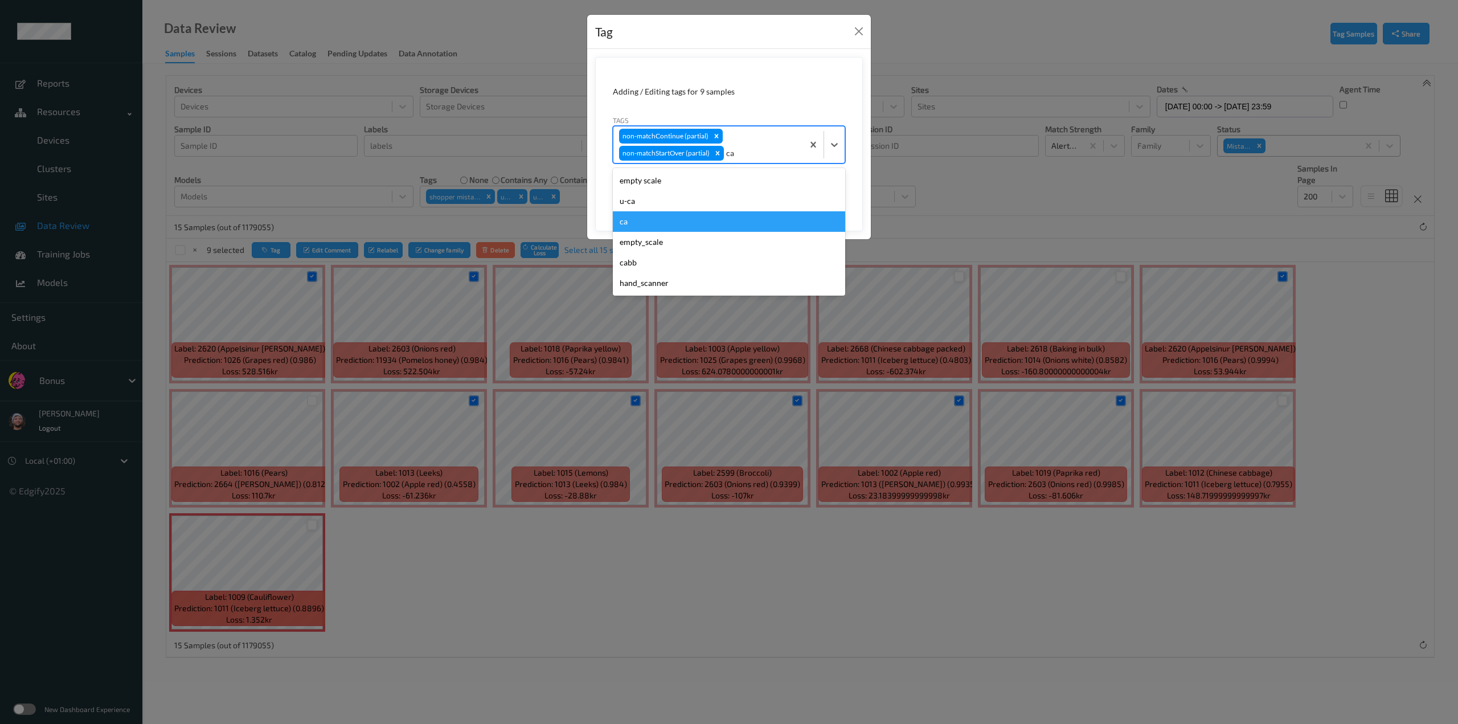
click at [714, 224] on div "ca" at bounding box center [729, 221] width 232 height 21
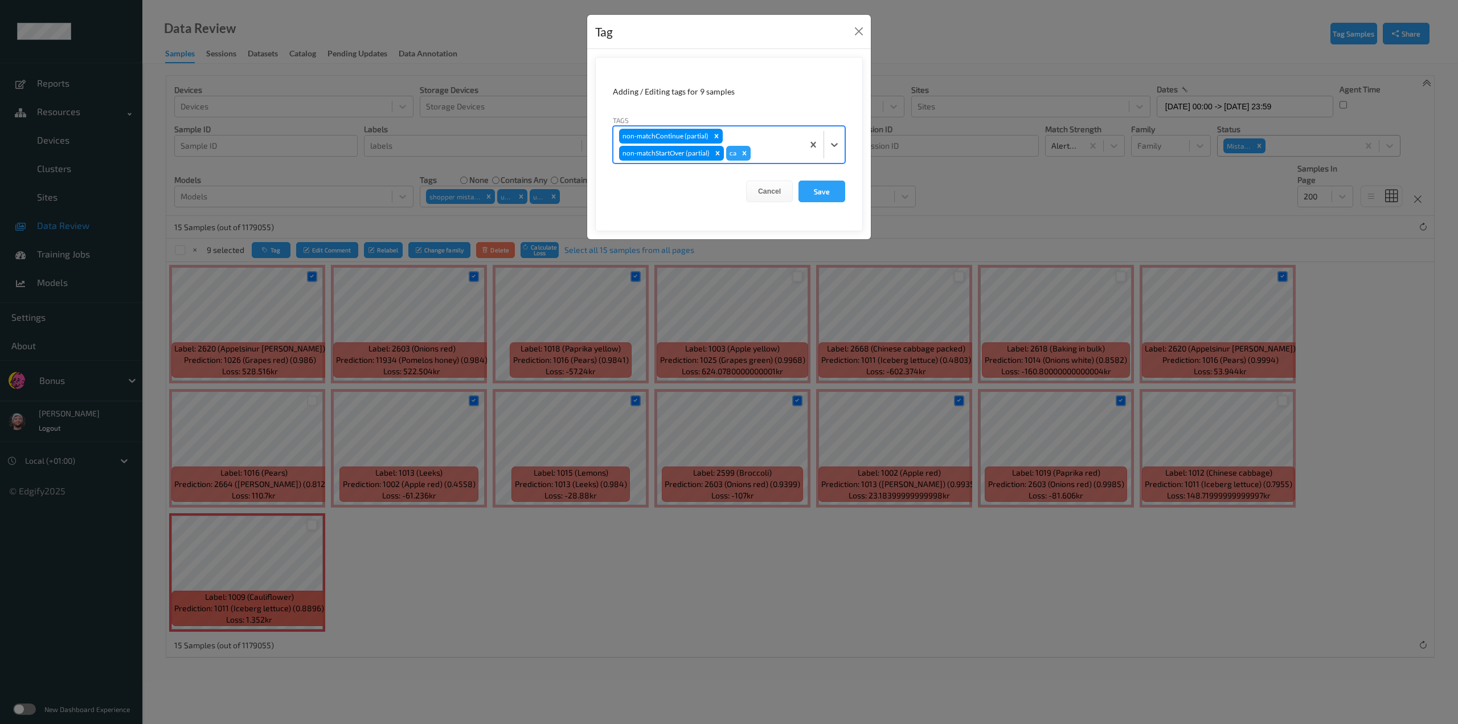
type input "s"
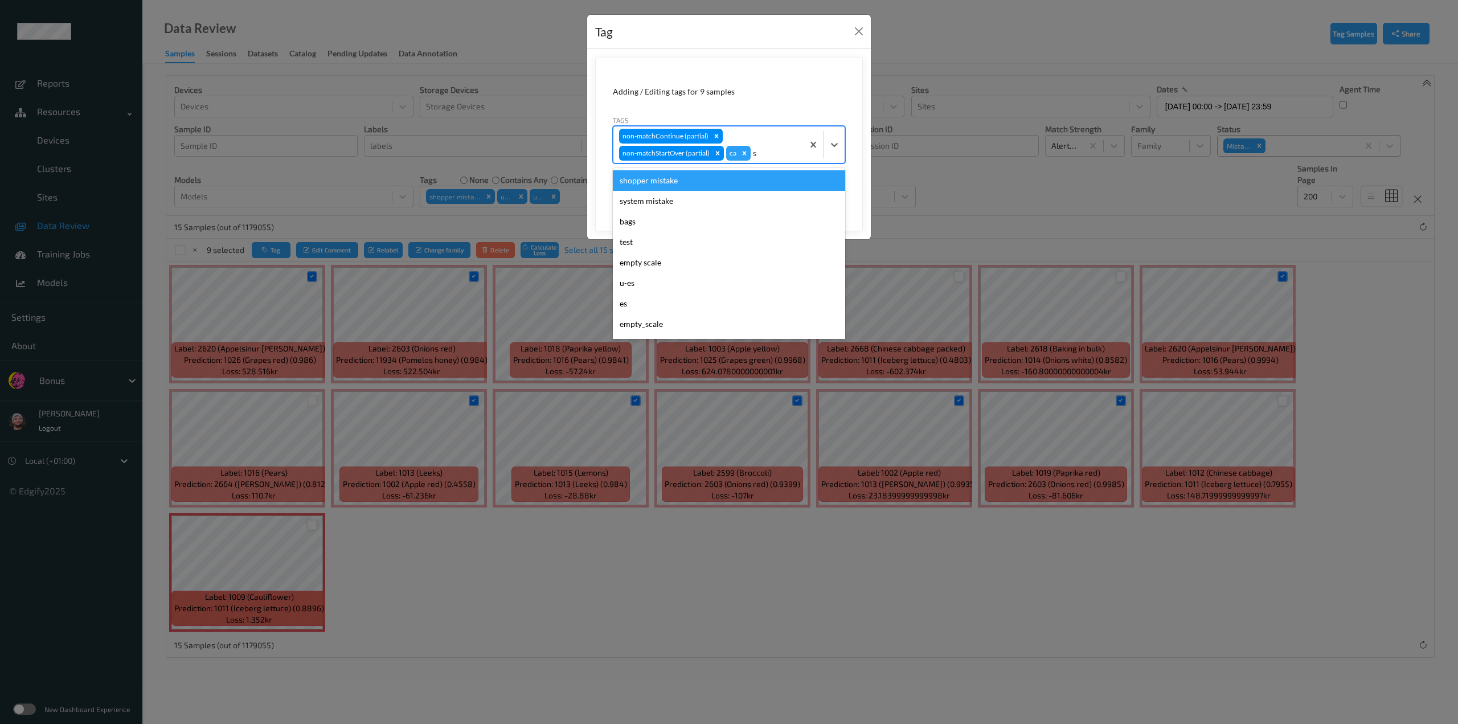
click at [727, 179] on div "shopper mistake" at bounding box center [729, 180] width 232 height 21
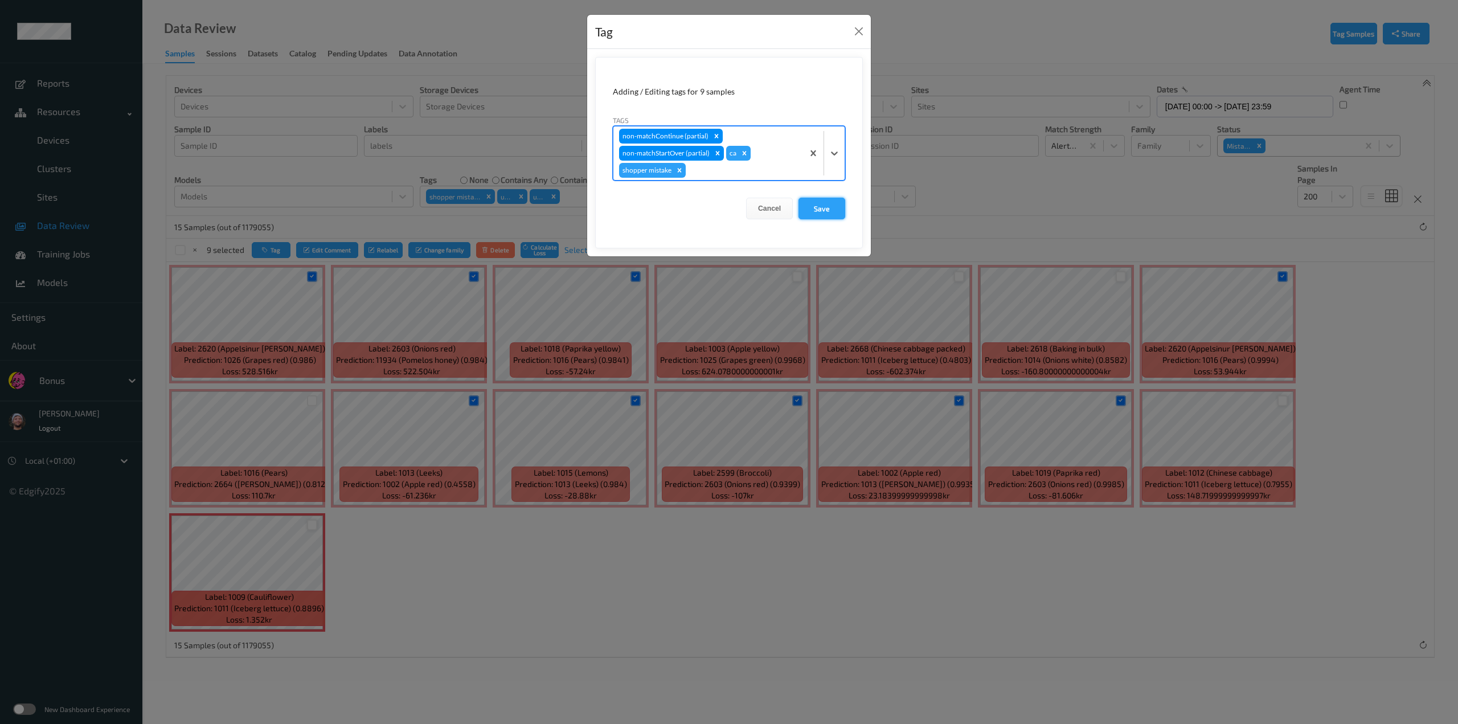
click at [818, 206] on button "Save" at bounding box center [822, 209] width 47 height 22
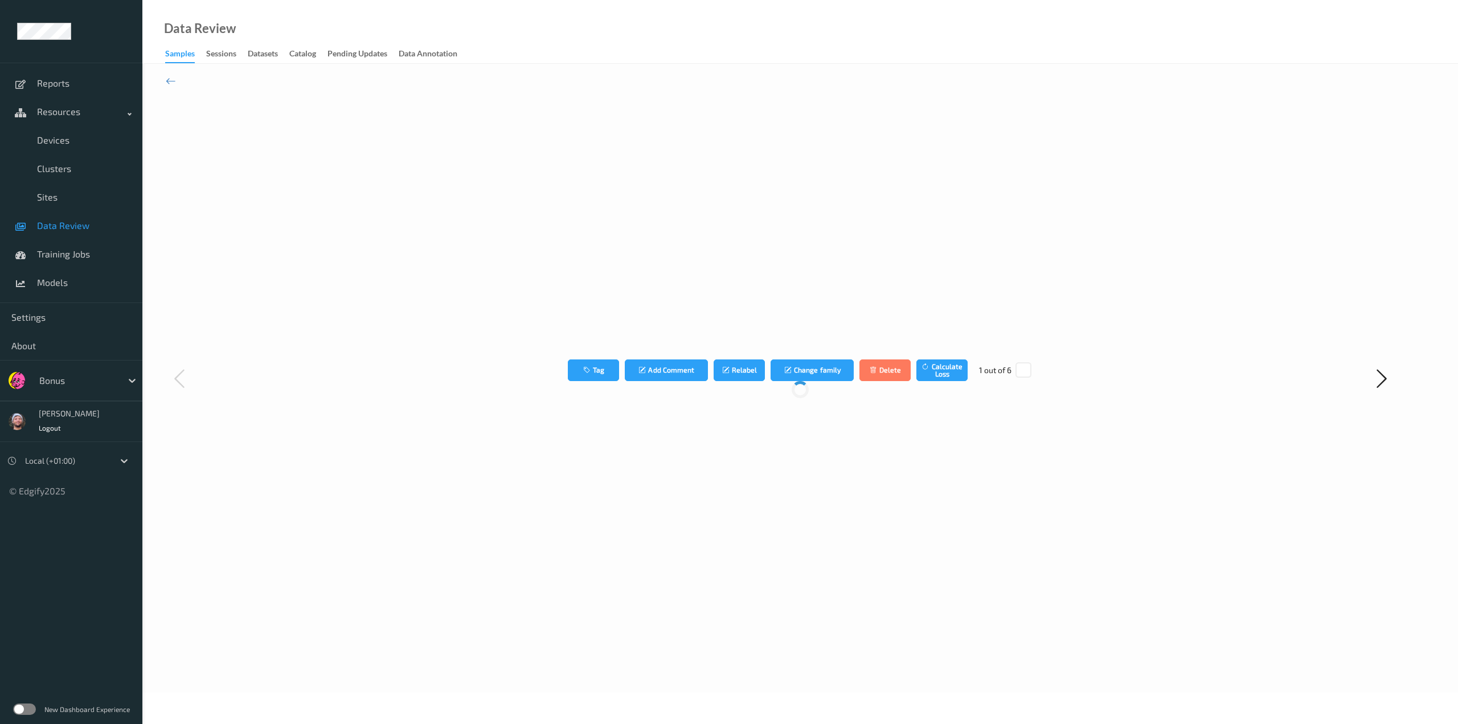
click at [59, 229] on span "Data Review" at bounding box center [84, 225] width 94 height 11
click at [173, 79] on icon at bounding box center [171, 81] width 10 height 13
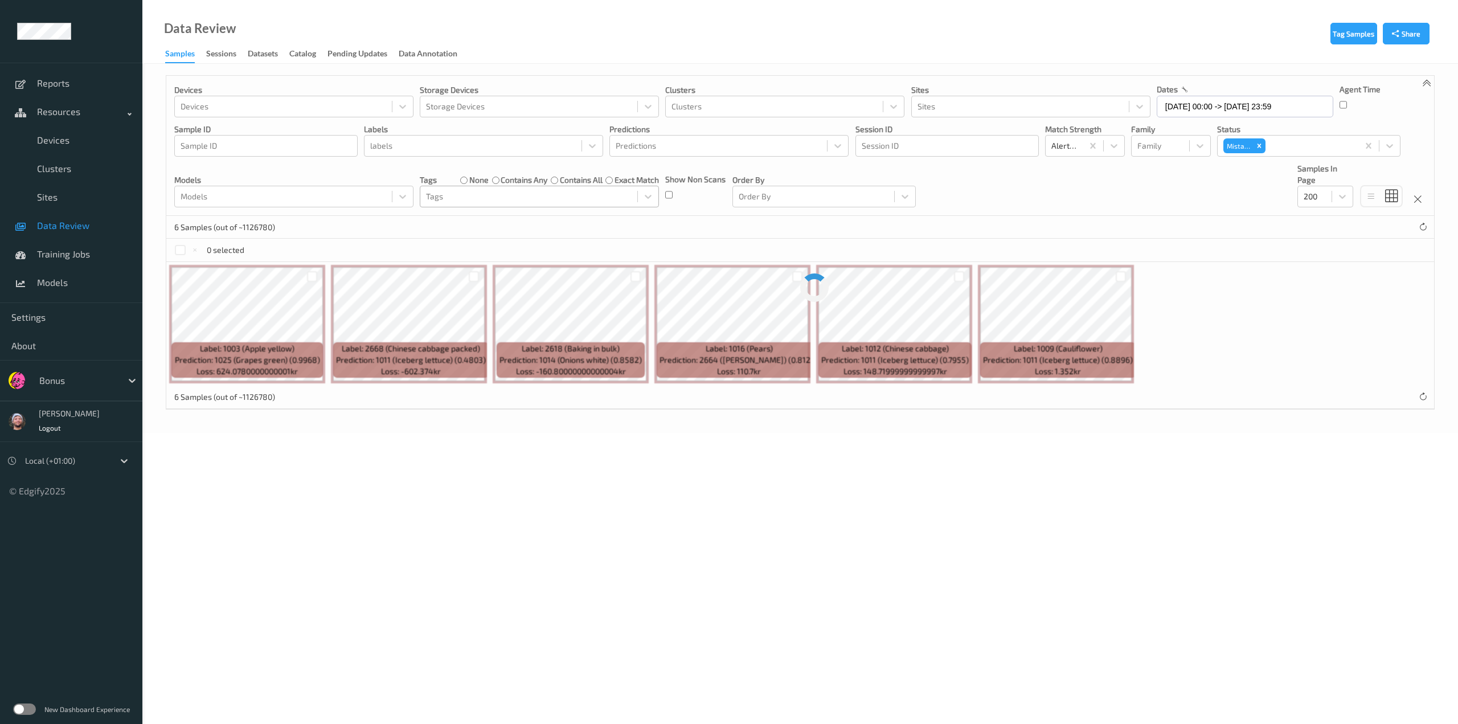
click at [69, 223] on span "Data Review" at bounding box center [84, 225] width 94 height 11
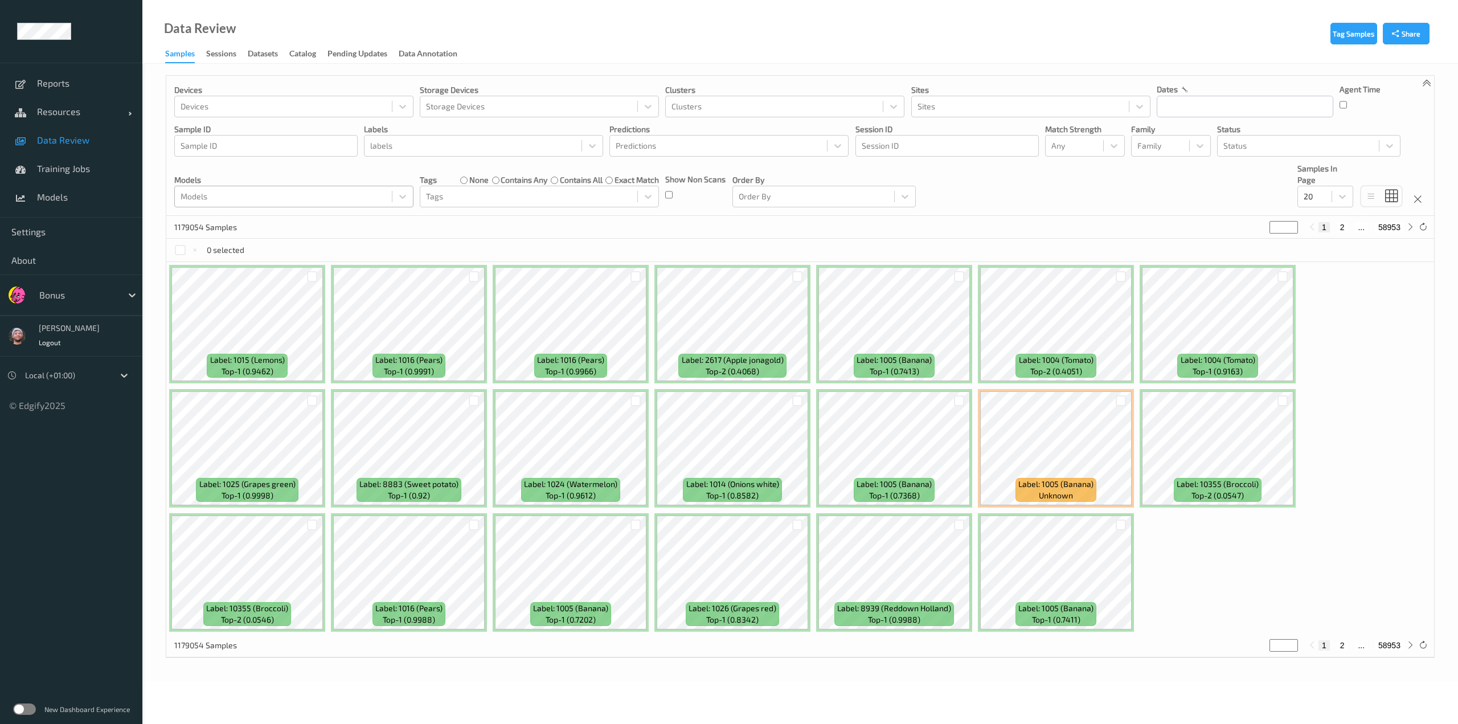
click at [341, 205] on div "Models" at bounding box center [283, 196] width 217 height 18
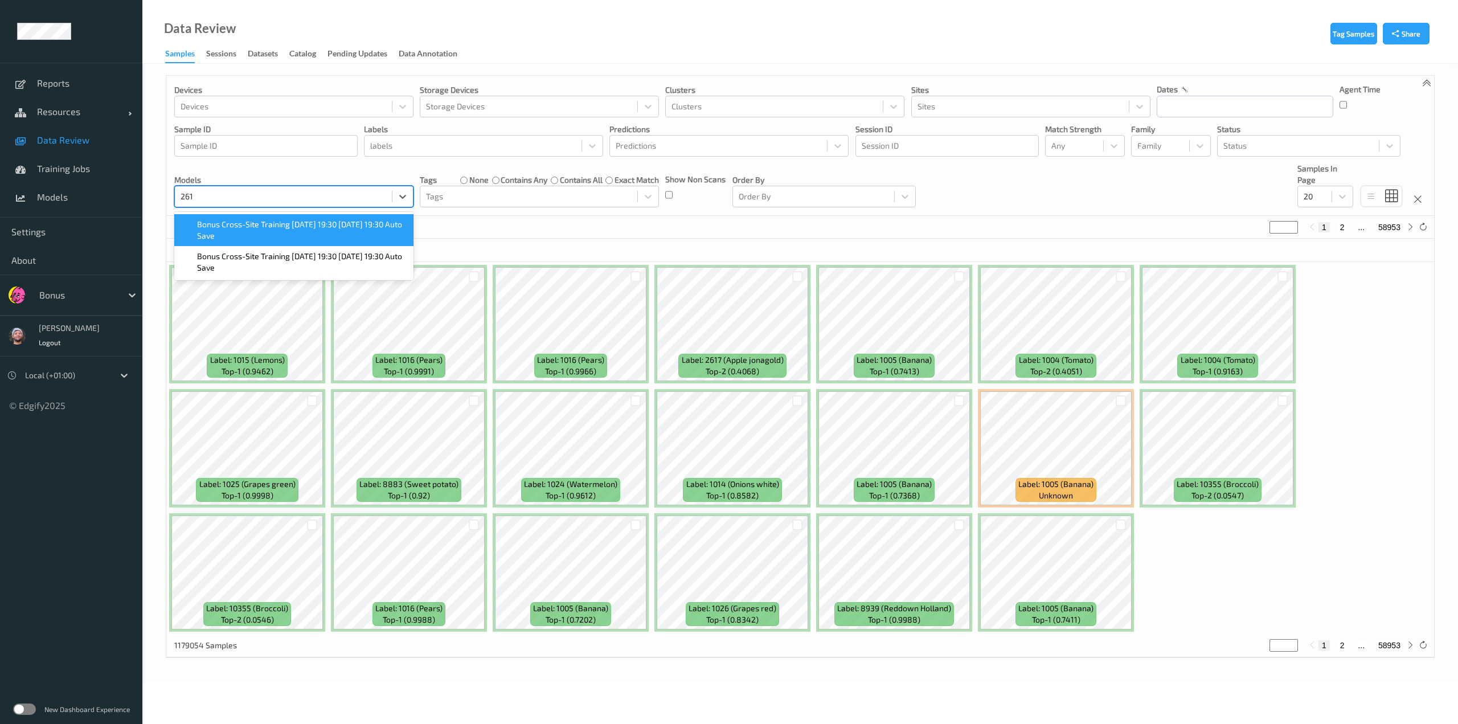
type input "2617"
click at [356, 227] on span "Bonus Cross-Site Training 2023-10-08 19:30 2023-10-08 19:30 Auto Save" at bounding box center [302, 230] width 210 height 23
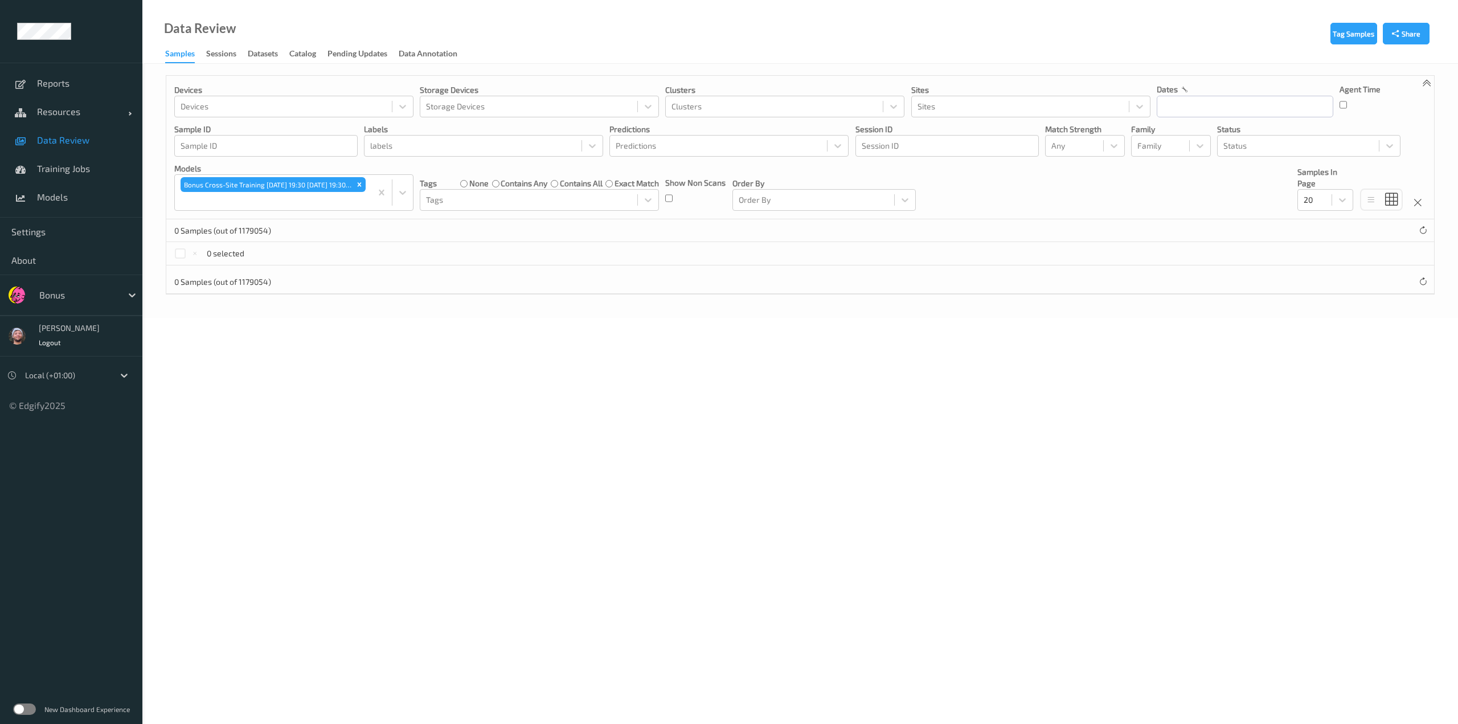
click at [556, 230] on div "0 Samples (out of 1179054)" at bounding box center [800, 230] width 1268 height 23
drag, startPoint x: 360, startPoint y: 183, endPoint x: 382, endPoint y: 155, distance: 35.3
click at [360, 183] on icon "Remove Bonus Cross-Site Training 2023-10-08 19:30 2023-10-08 19:30 Auto Save" at bounding box center [360, 185] width 4 height 4
click at [386, 148] on div at bounding box center [473, 146] width 206 height 14
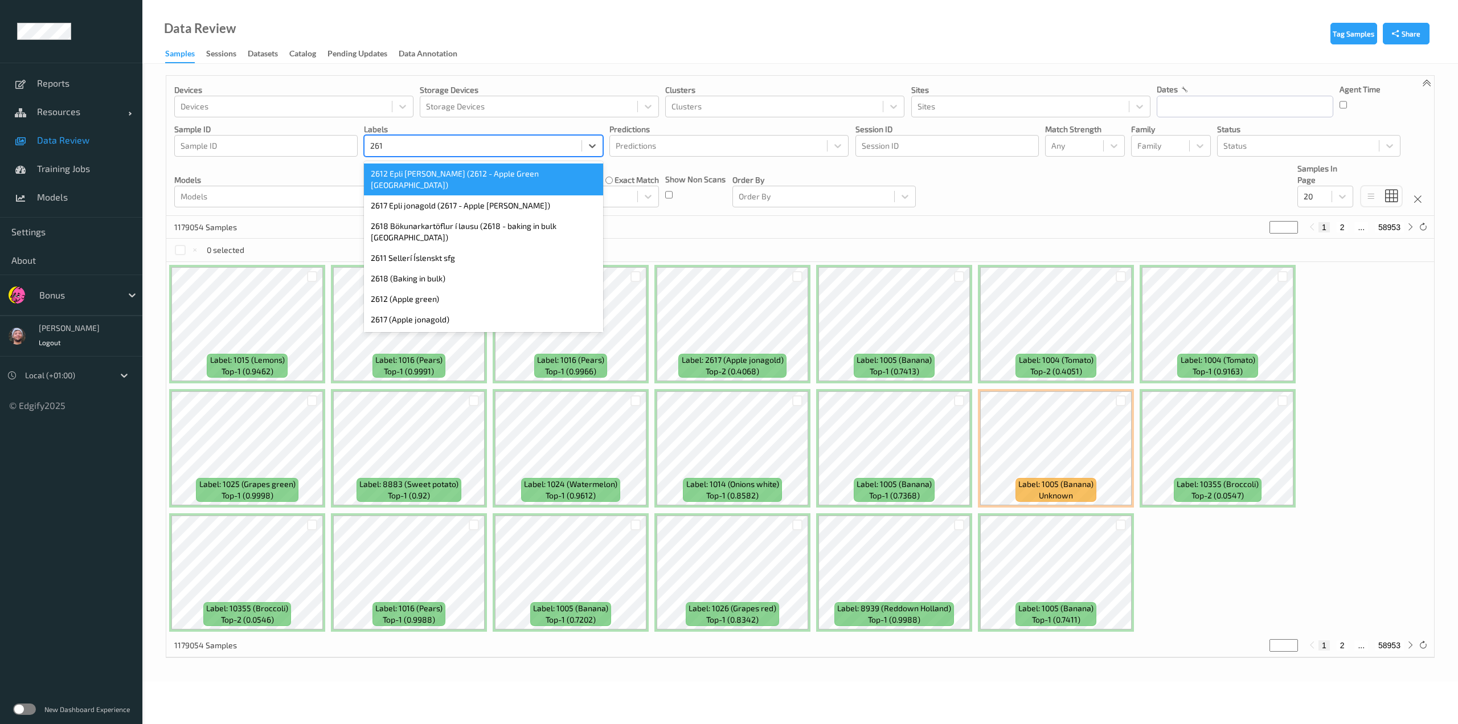
type input "2617"
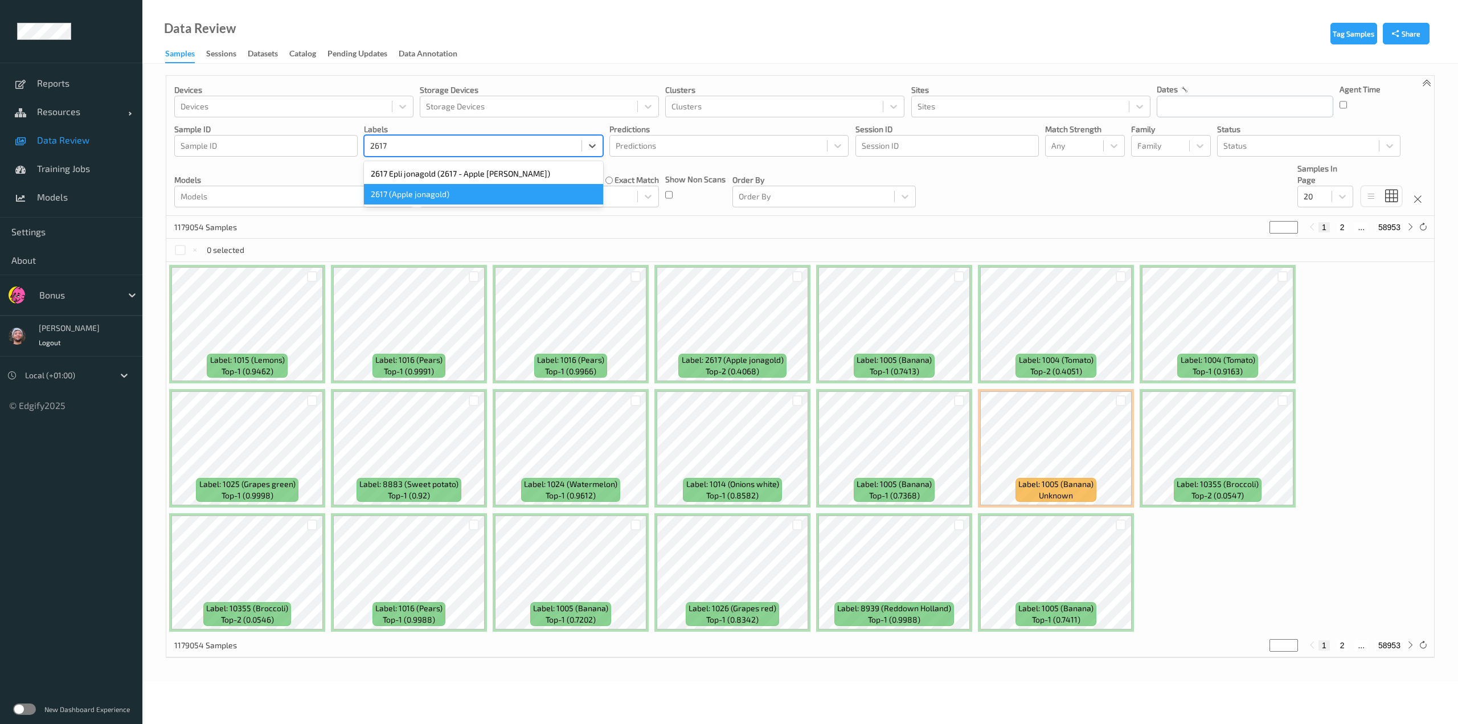
click at [400, 190] on div "2617 (Apple jonagold)" at bounding box center [483, 194] width 239 height 21
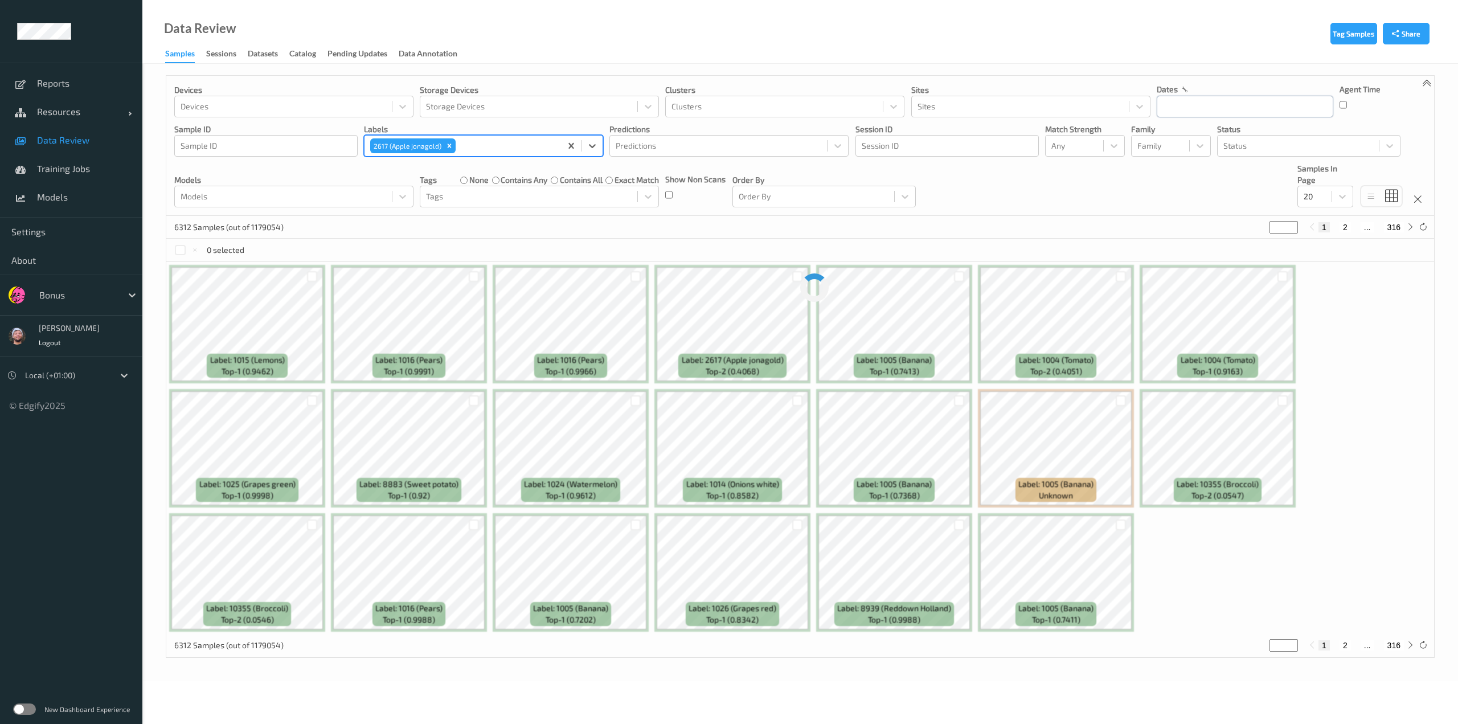
click at [1194, 114] on input "text" at bounding box center [1245, 107] width 177 height 22
click at [1226, 185] on span "1" at bounding box center [1230, 182] width 16 height 16
type input "[DATE] 00:00"
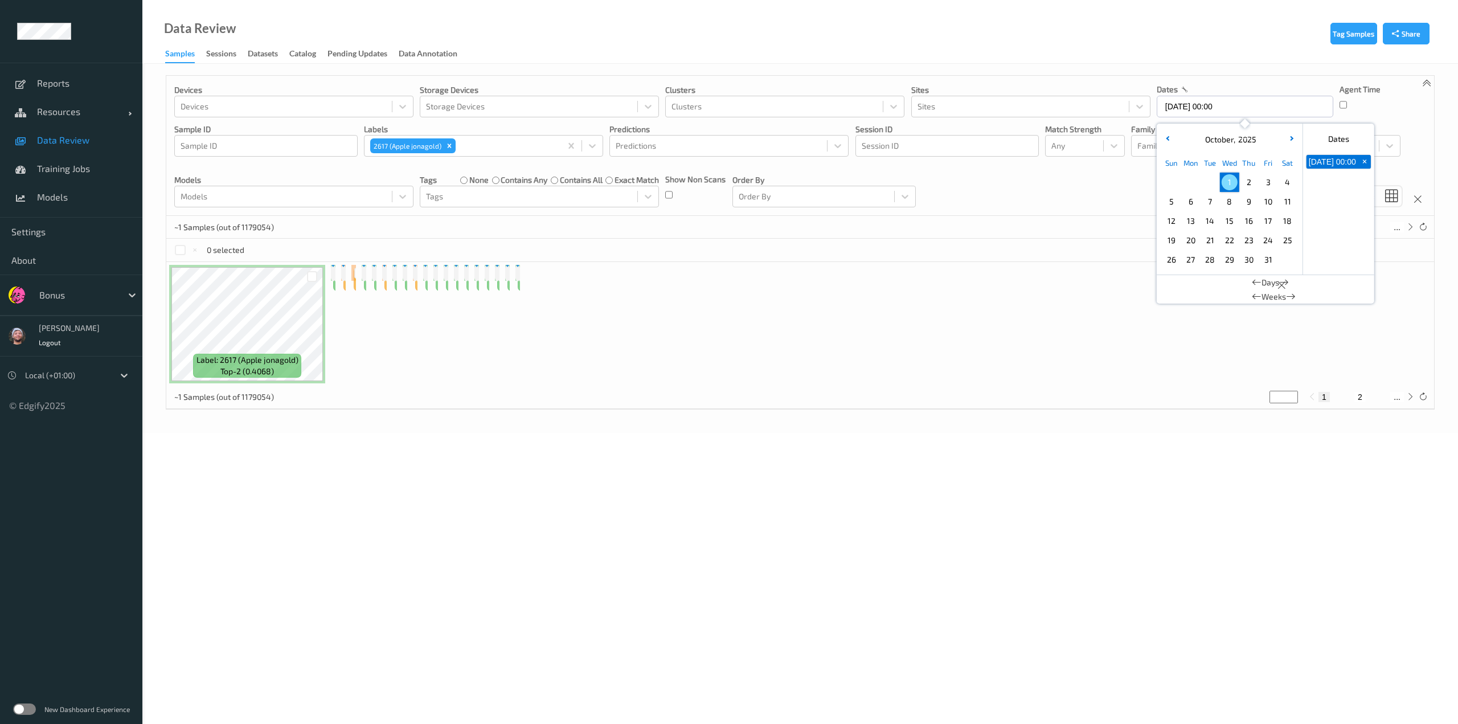
click at [1160, 142] on div "October , 2025" at bounding box center [1229, 139] width 141 height 11
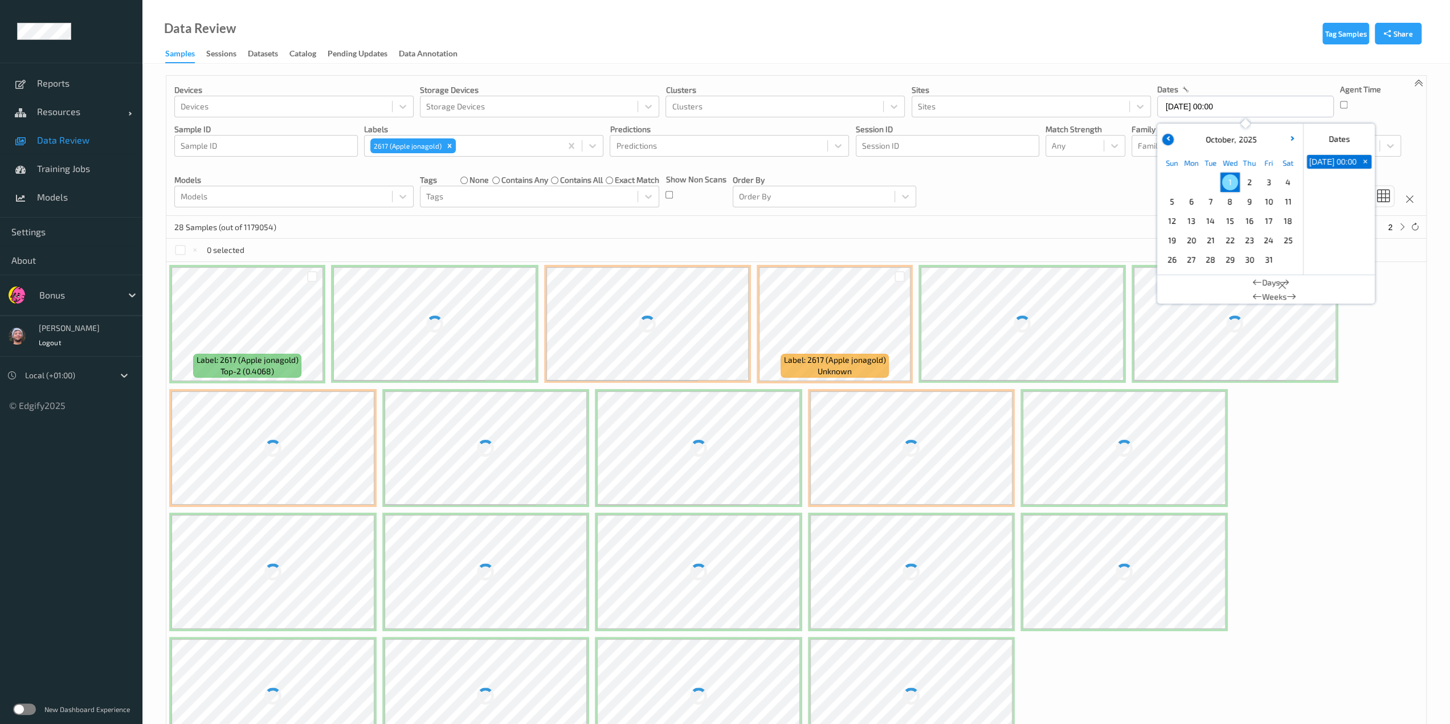
click at [1168, 141] on button "button" at bounding box center [1167, 139] width 11 height 11
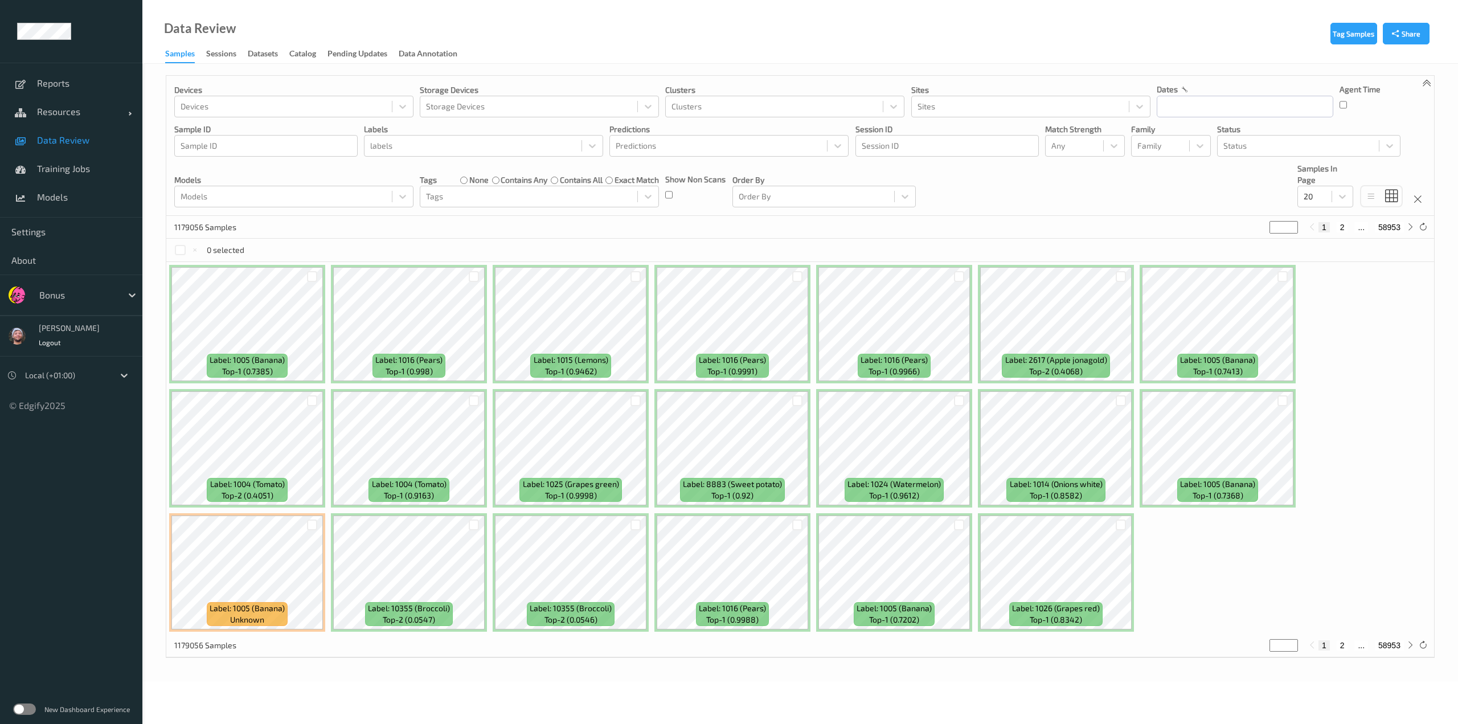
click at [472, 177] on label "none" at bounding box center [478, 179] width 19 height 11
click at [1230, 141] on div at bounding box center [1298, 146] width 150 height 14
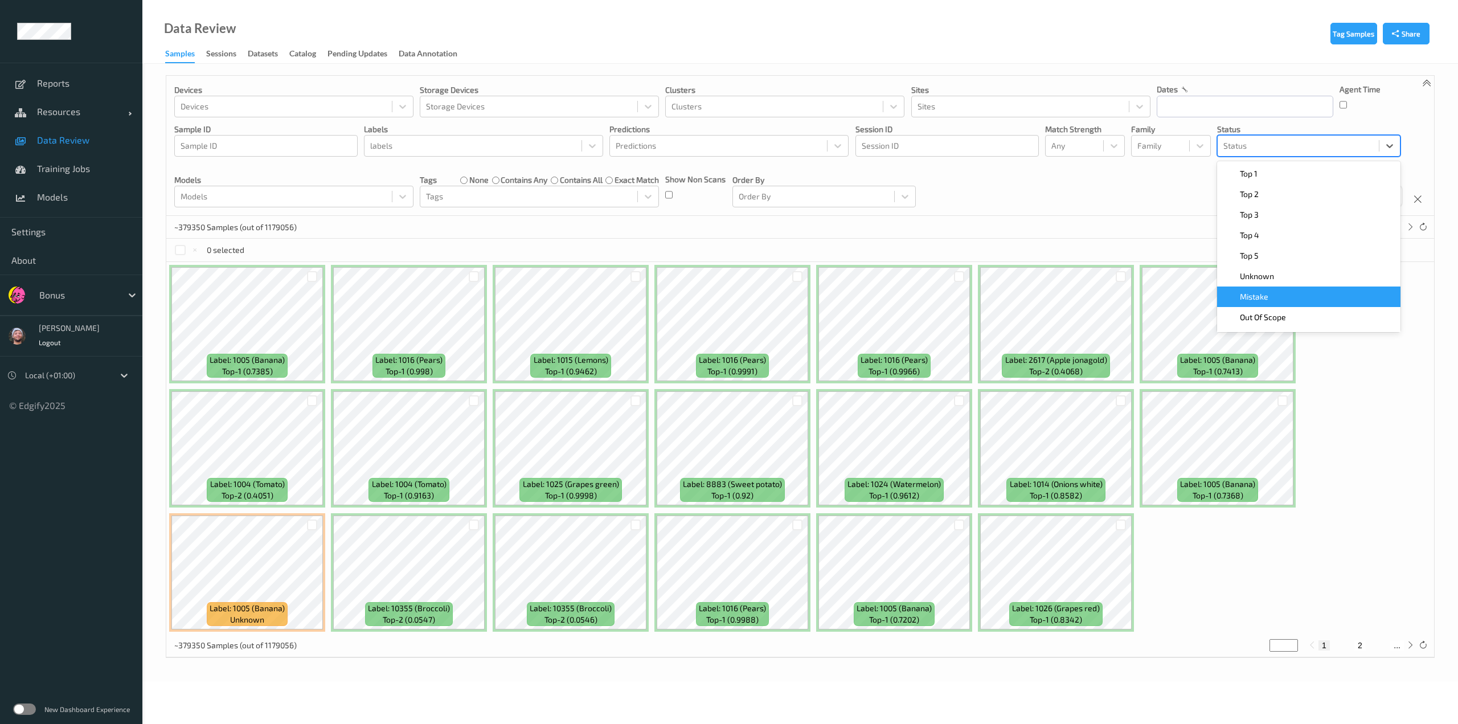
click at [1276, 298] on div "Mistake" at bounding box center [1309, 296] width 170 height 11
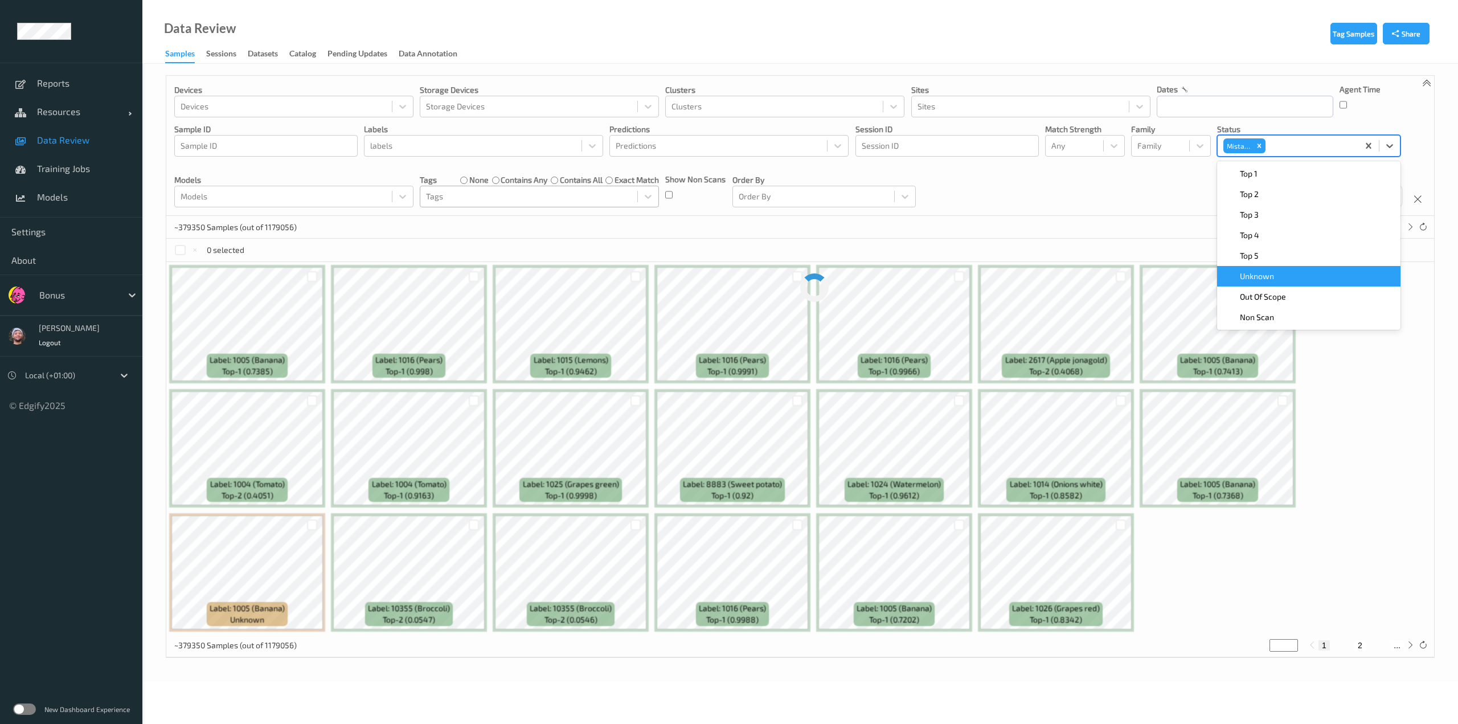
click at [502, 198] on div at bounding box center [529, 197] width 206 height 14
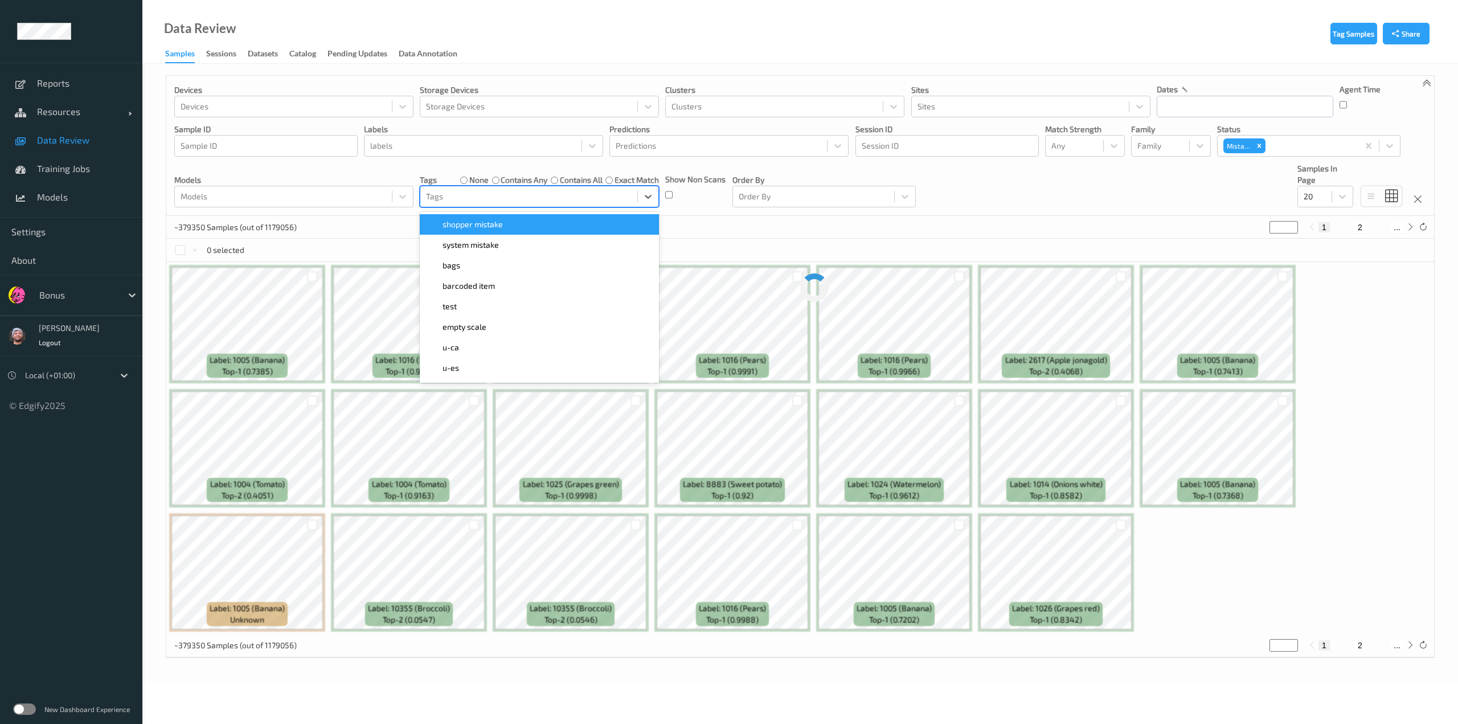
click at [501, 219] on span "shopper mistake" at bounding box center [473, 224] width 60 height 11
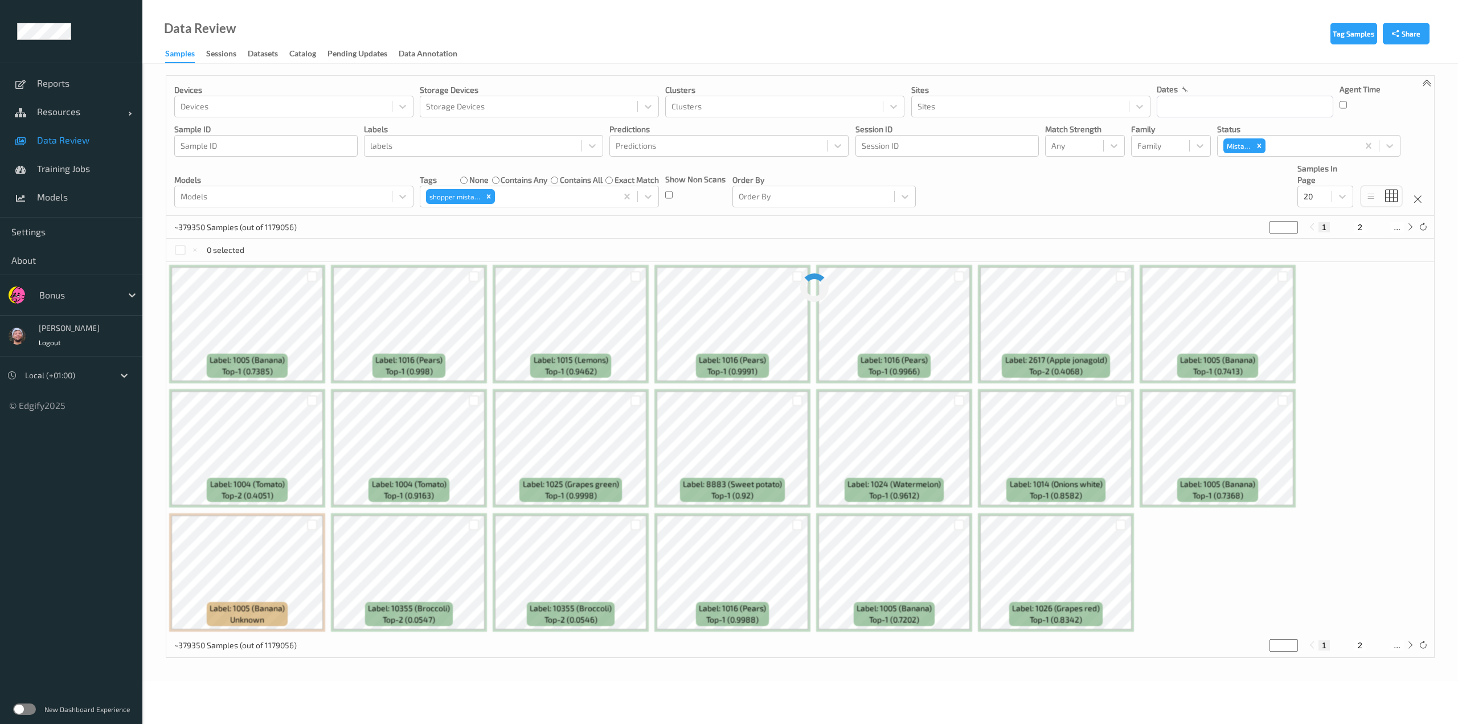
click at [730, 215] on div "Devices Devices Storage Devices Storage Devices Clusters Clusters Sites Sites d…" at bounding box center [800, 146] width 1268 height 140
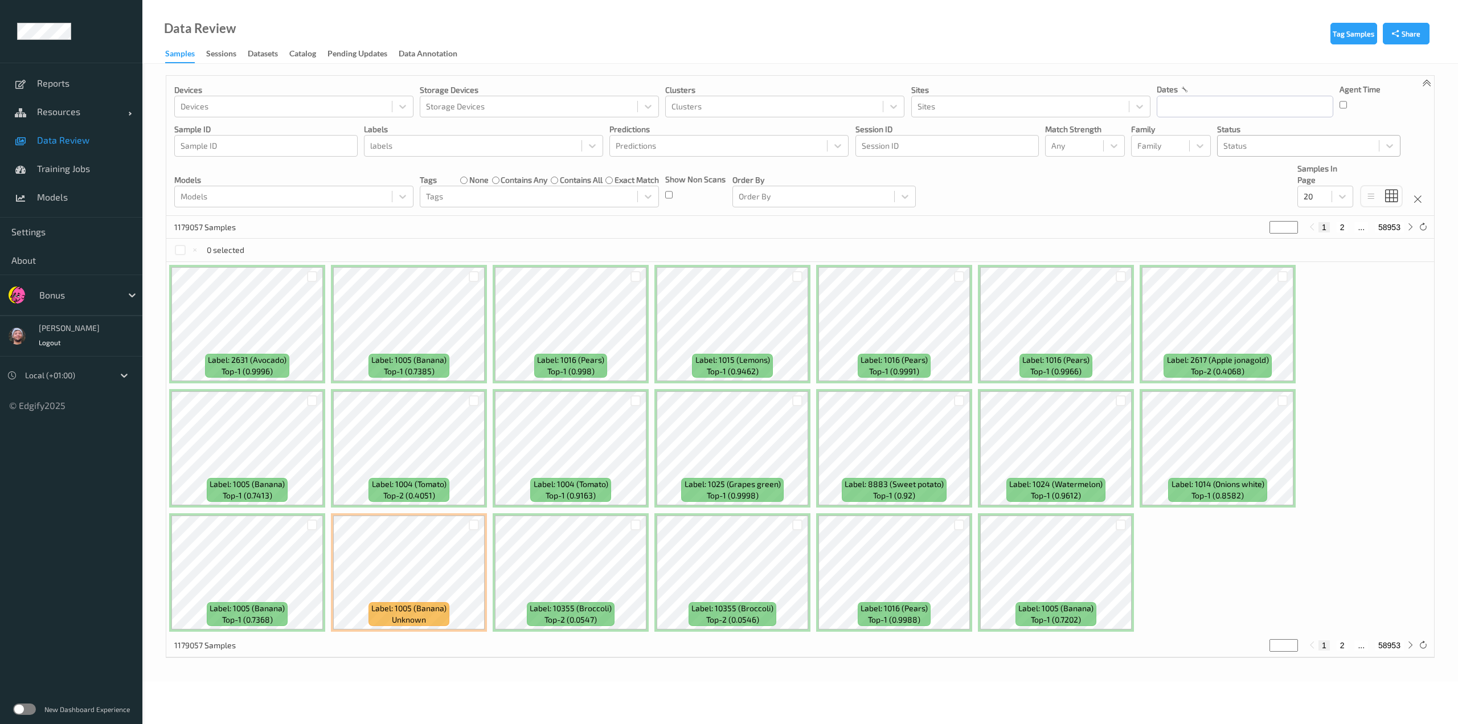
click at [1241, 144] on div at bounding box center [1298, 146] width 150 height 14
click at [1076, 156] on div "Any" at bounding box center [1085, 146] width 80 height 22
click at [1090, 203] on span "Alert non-match" at bounding box center [1093, 200] width 50 height 23
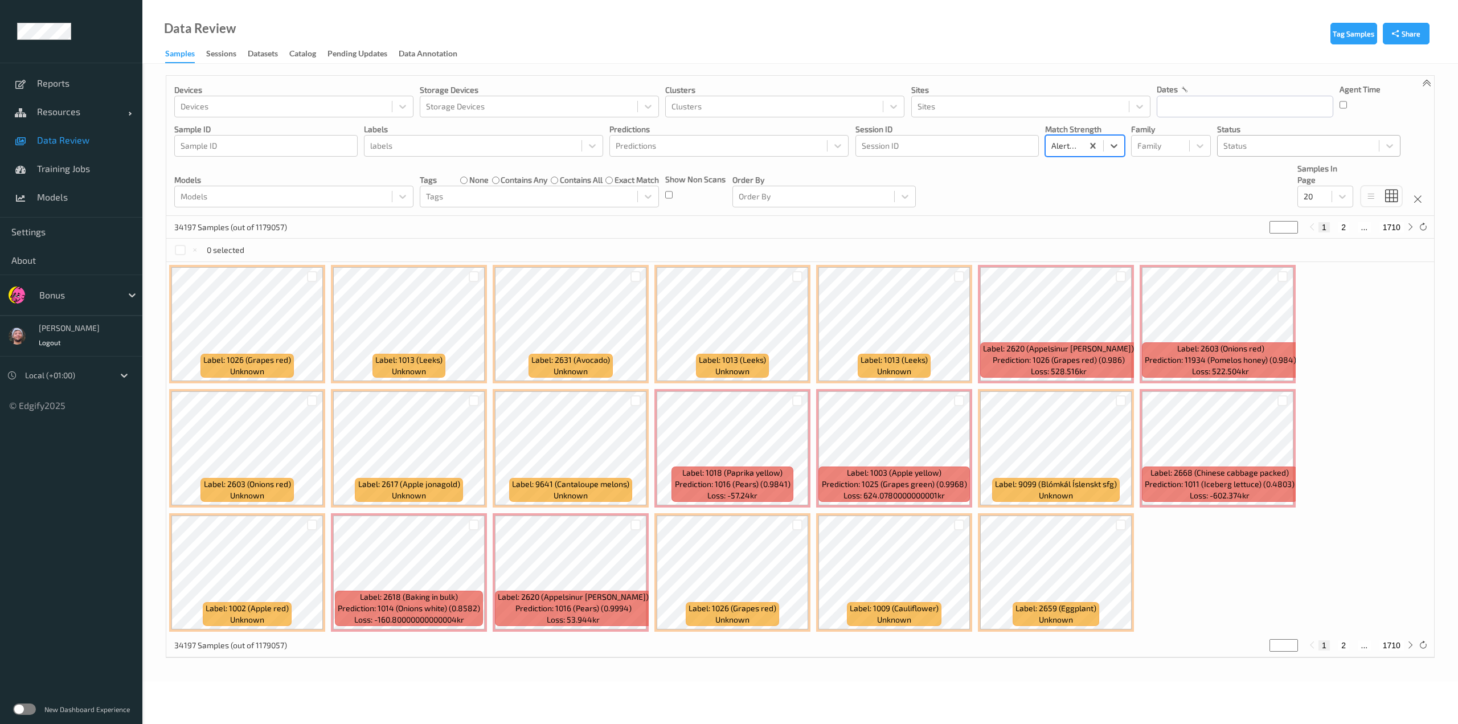
click at [1248, 149] on div at bounding box center [1298, 146] width 150 height 14
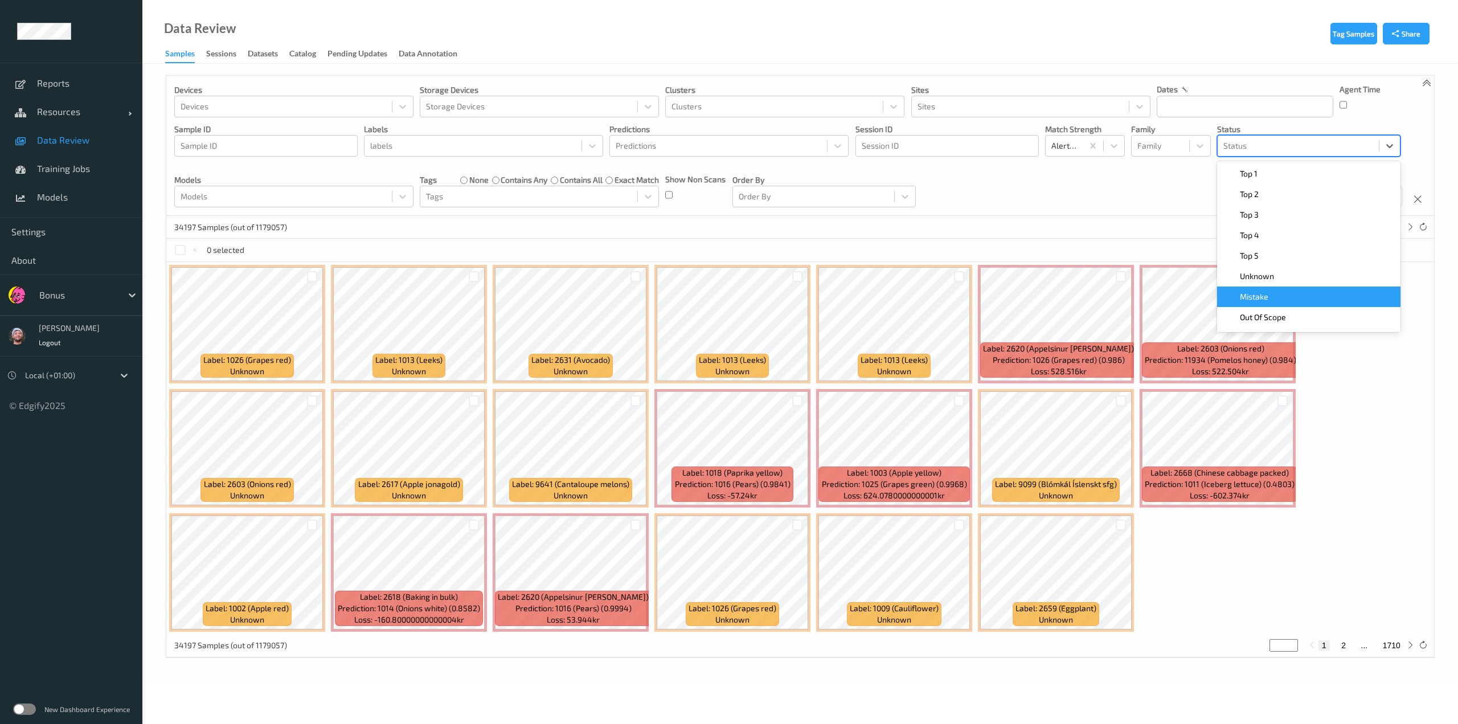
click at [1247, 294] on span "Mistake" at bounding box center [1254, 296] width 28 height 11
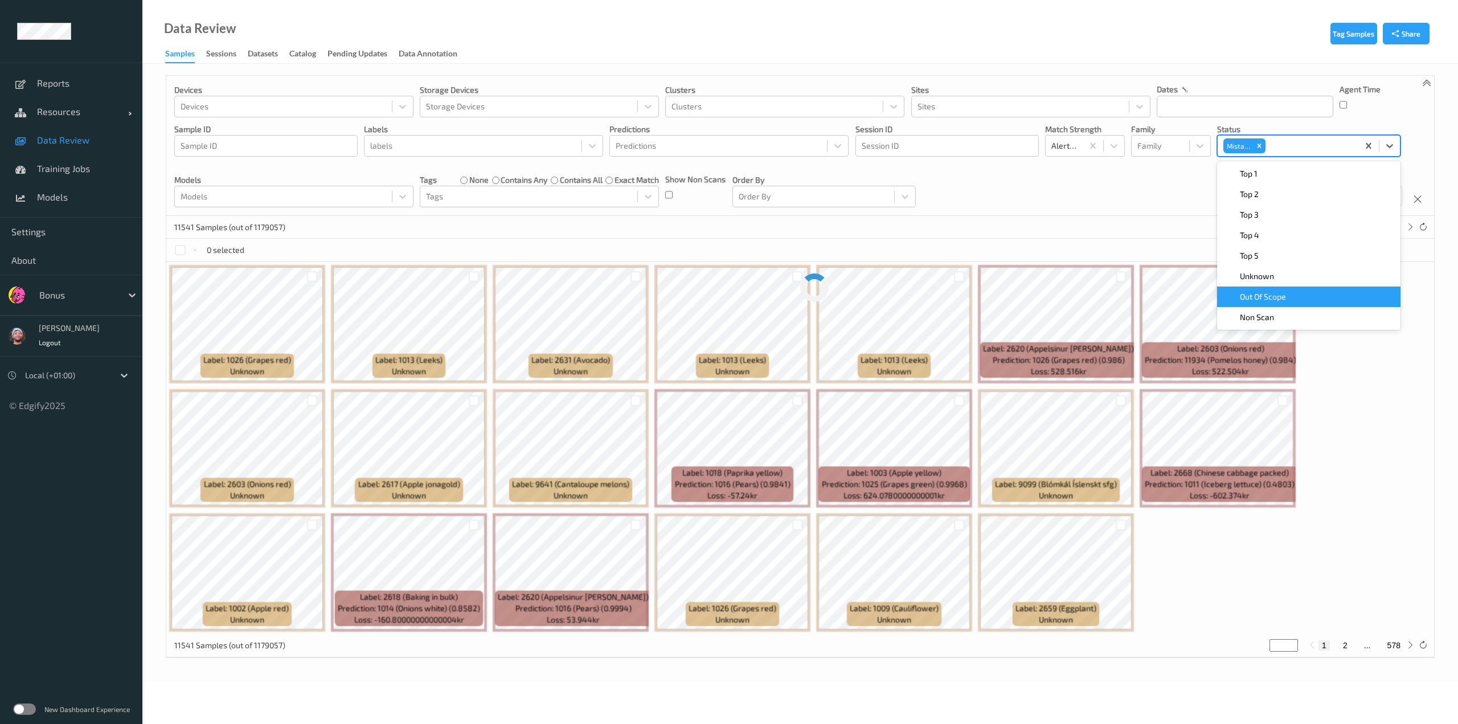
click at [729, 220] on div "11541 Samples (out of 1179057) * 1 2 ... 578" at bounding box center [800, 227] width 1268 height 23
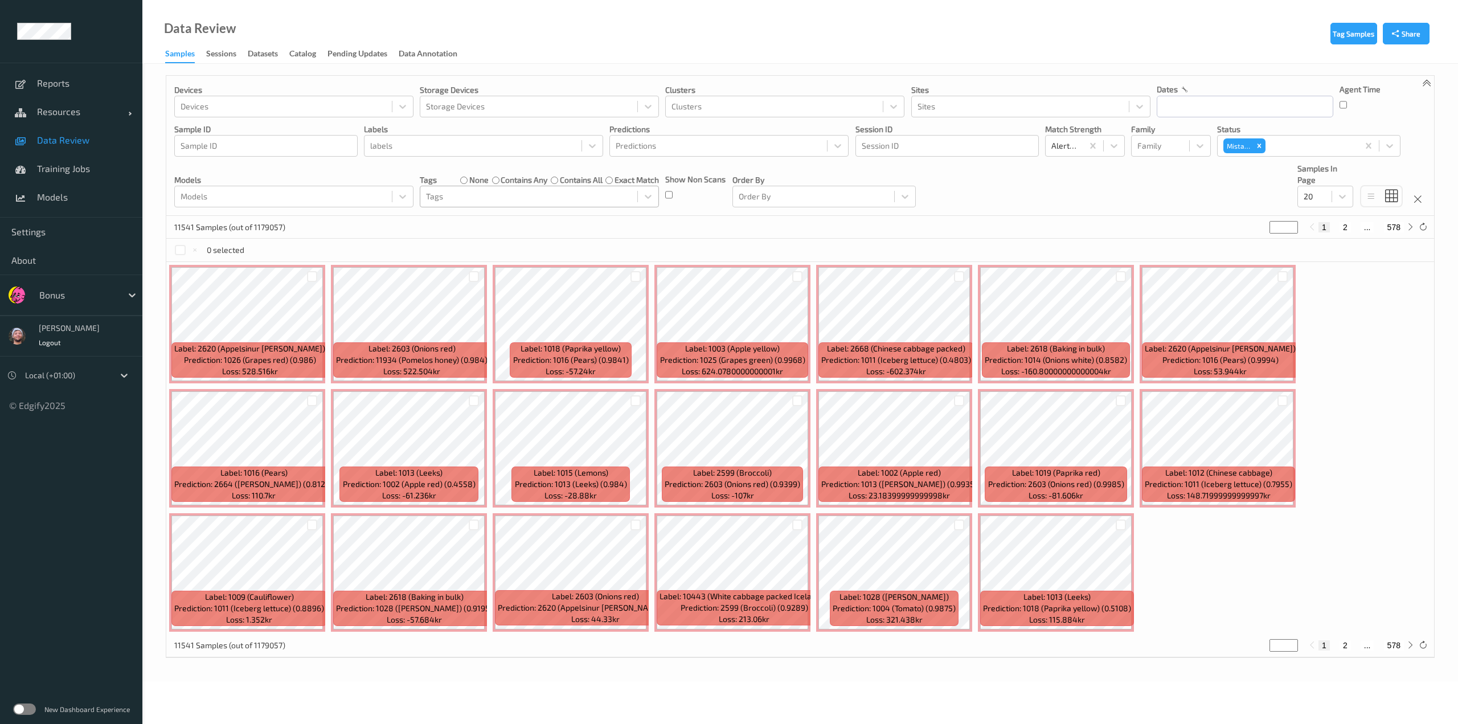
click at [482, 199] on div at bounding box center [529, 197] width 206 height 14
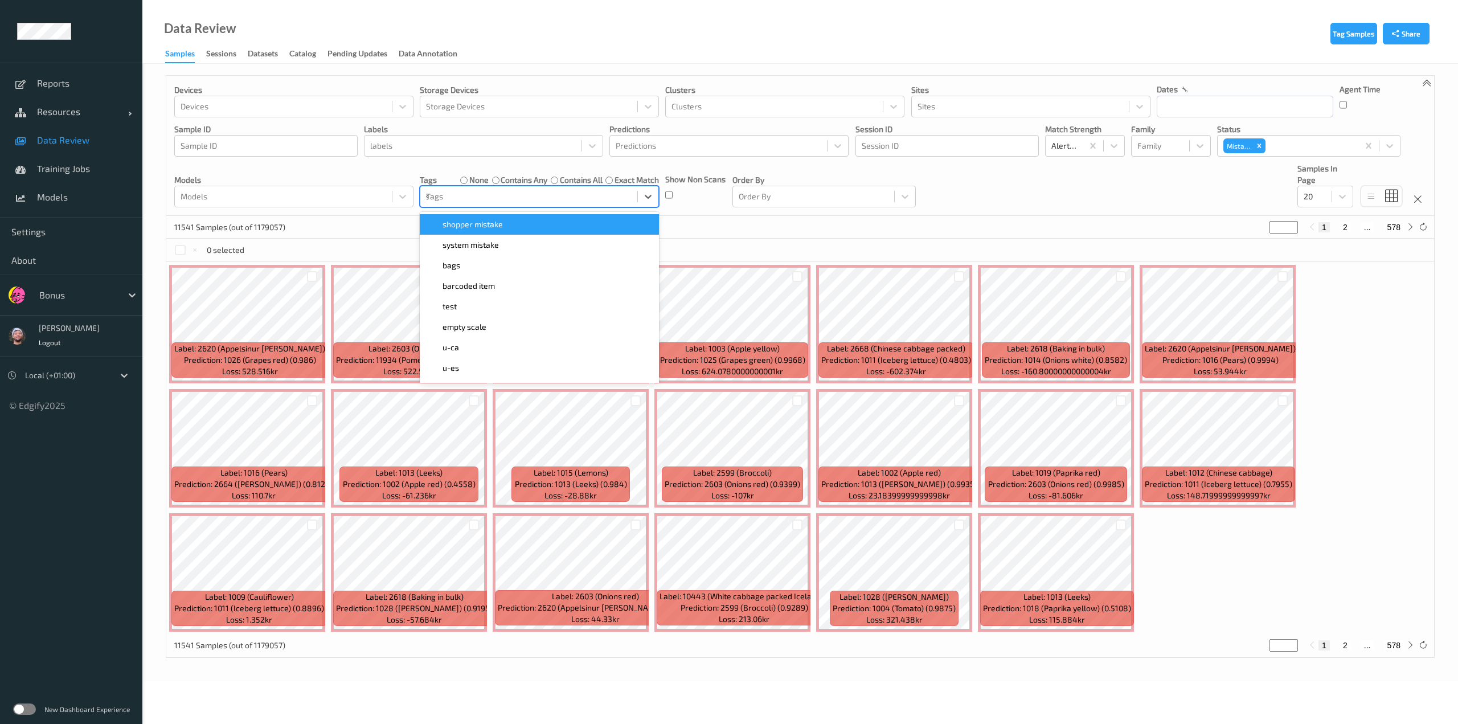
type input "sh"
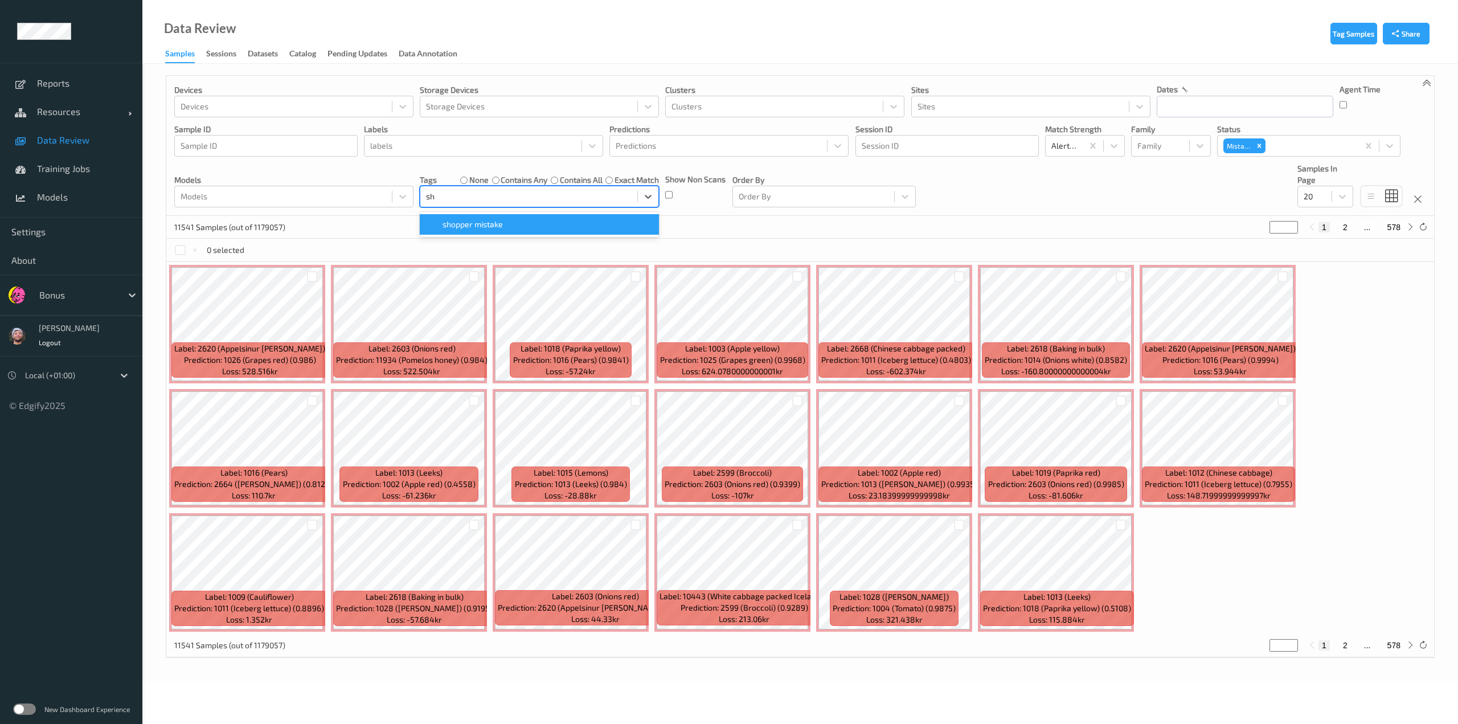
click at [513, 219] on div "shopper mistake" at bounding box center [540, 224] width 226 height 11
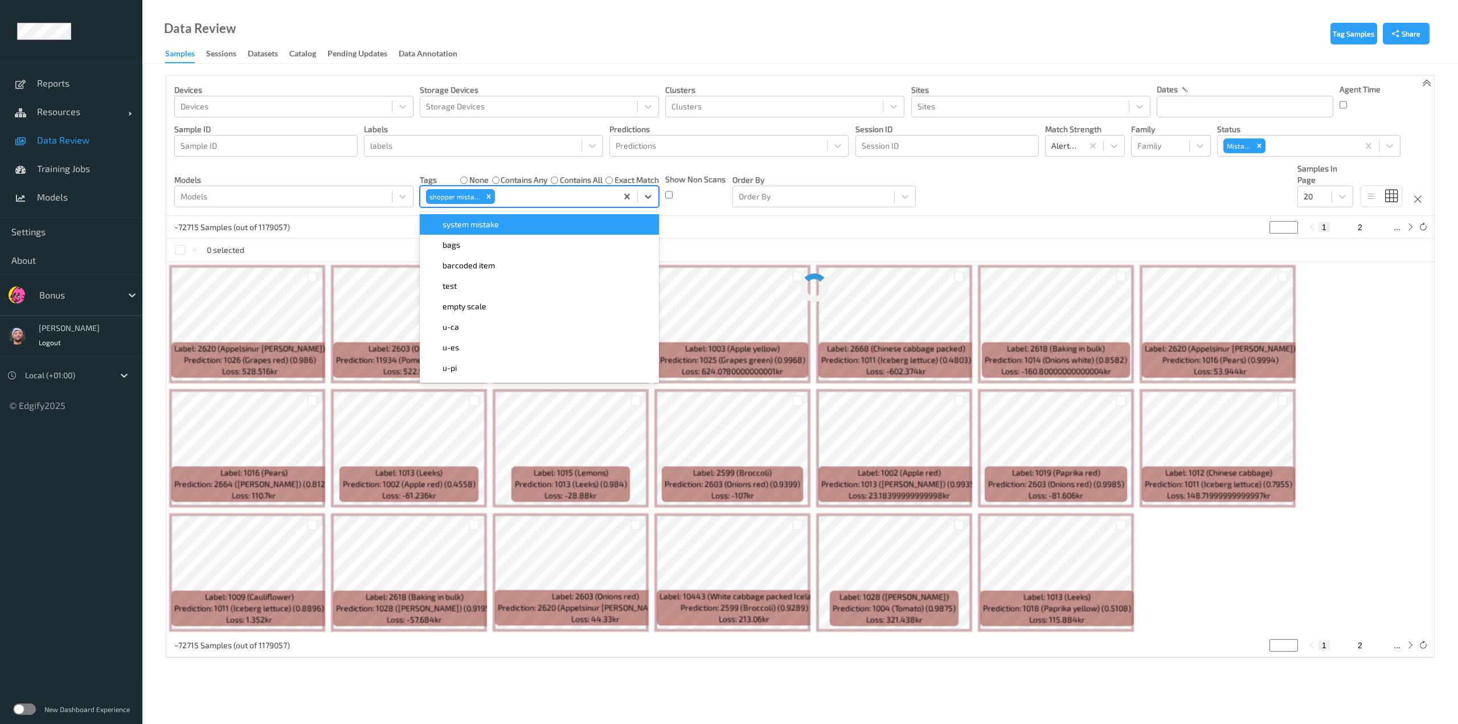
click at [477, 182] on label "none" at bounding box center [478, 179] width 19 height 11
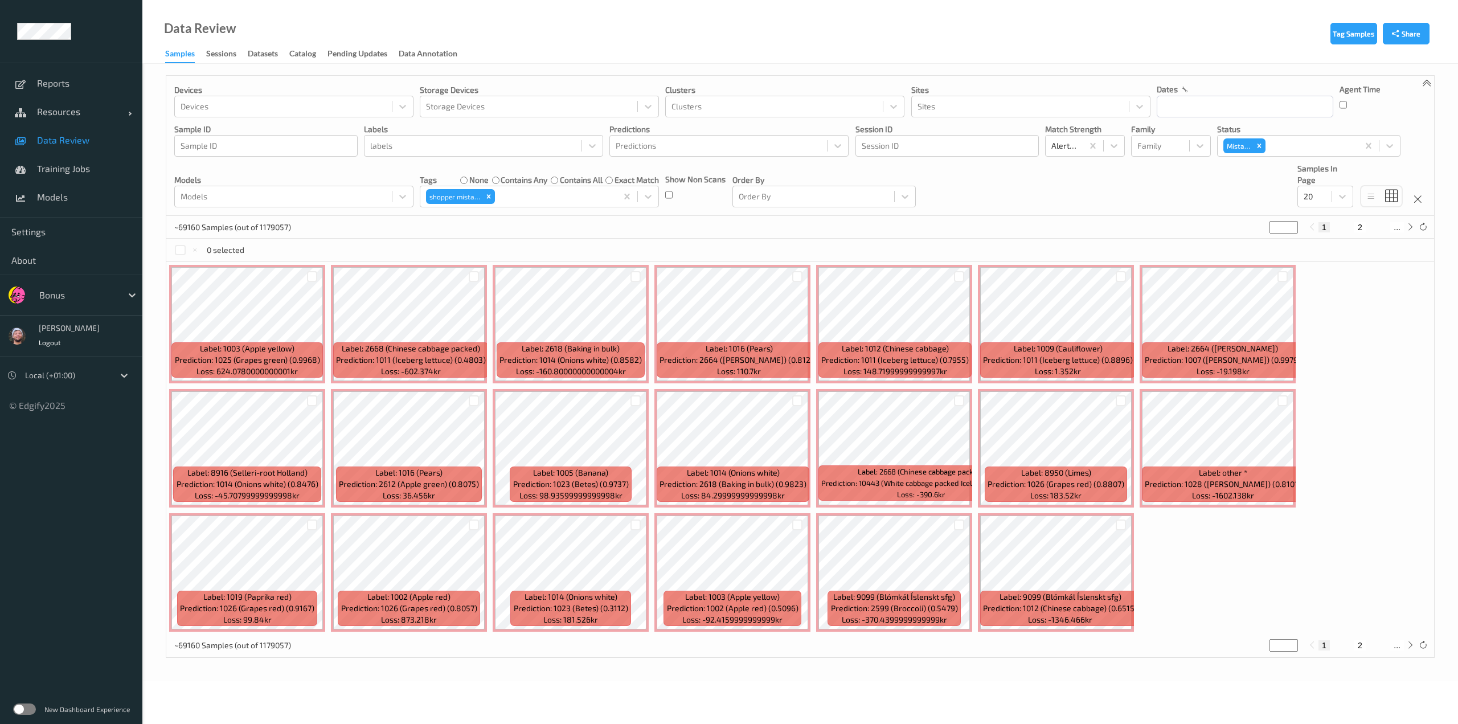
click at [560, 219] on div "~69160 Samples (out of 1179057) * 1 2 ..." at bounding box center [800, 227] width 1268 height 23
click at [1200, 105] on input "text" at bounding box center [1245, 107] width 177 height 22
click at [1234, 181] on span "1" at bounding box center [1230, 182] width 16 height 16
type input "[DATE] 00:00 -> [DATE] 23:59"
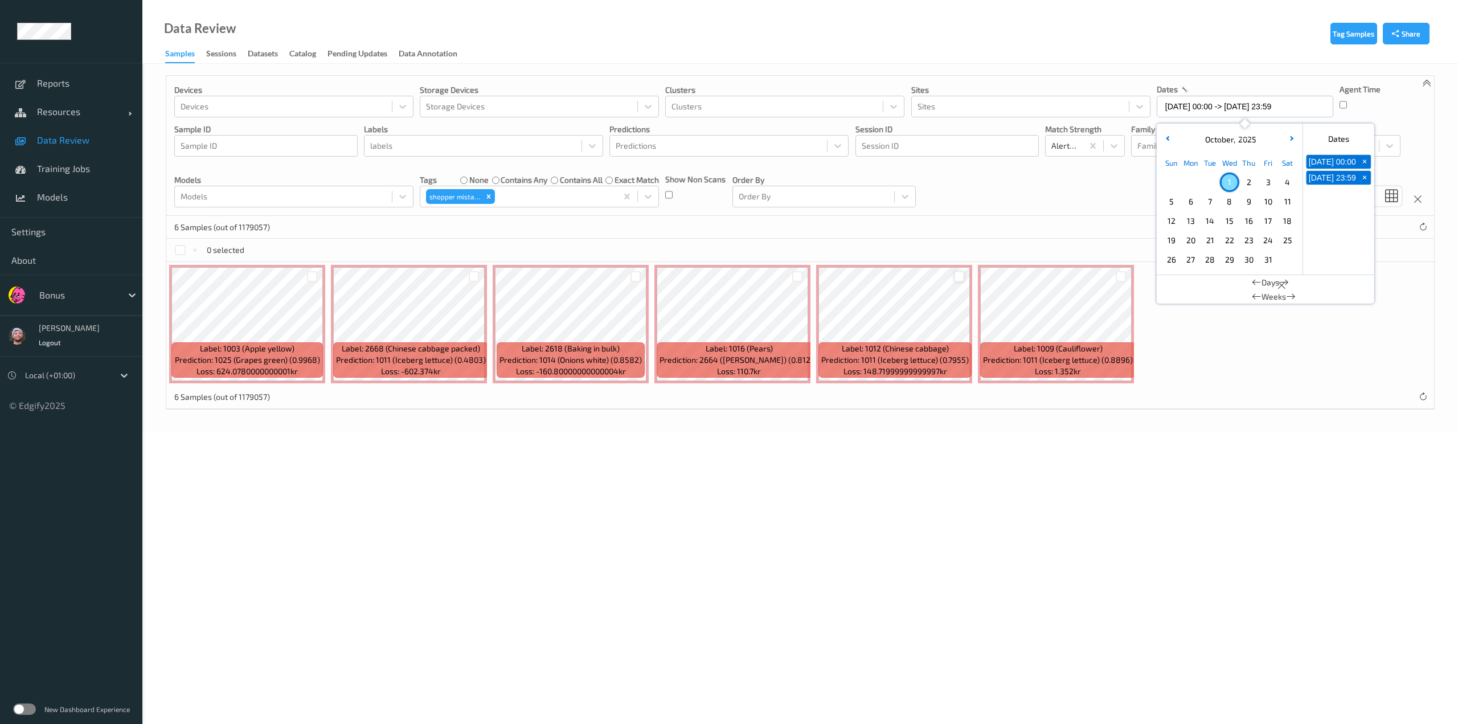
click at [956, 273] on div at bounding box center [959, 276] width 11 height 11
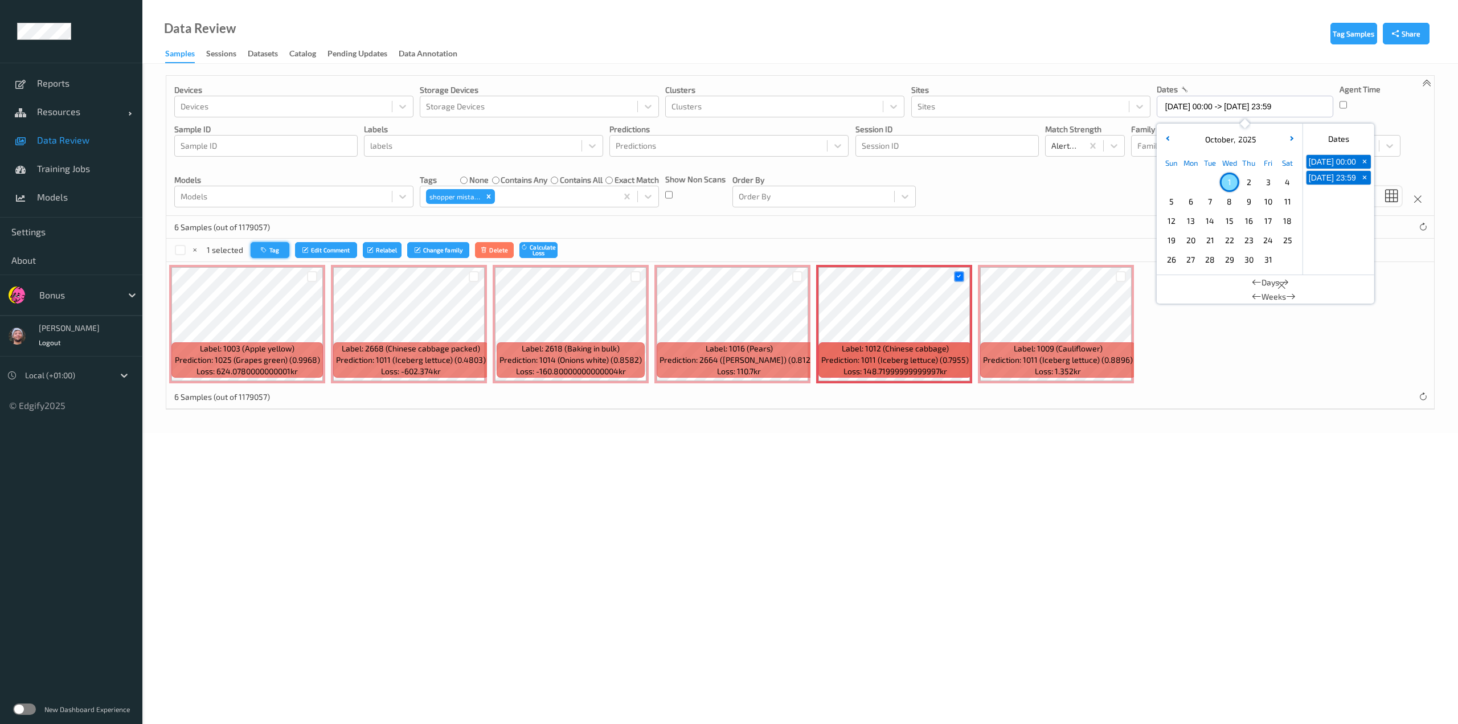
click at [281, 248] on button "Tag" at bounding box center [270, 250] width 39 height 17
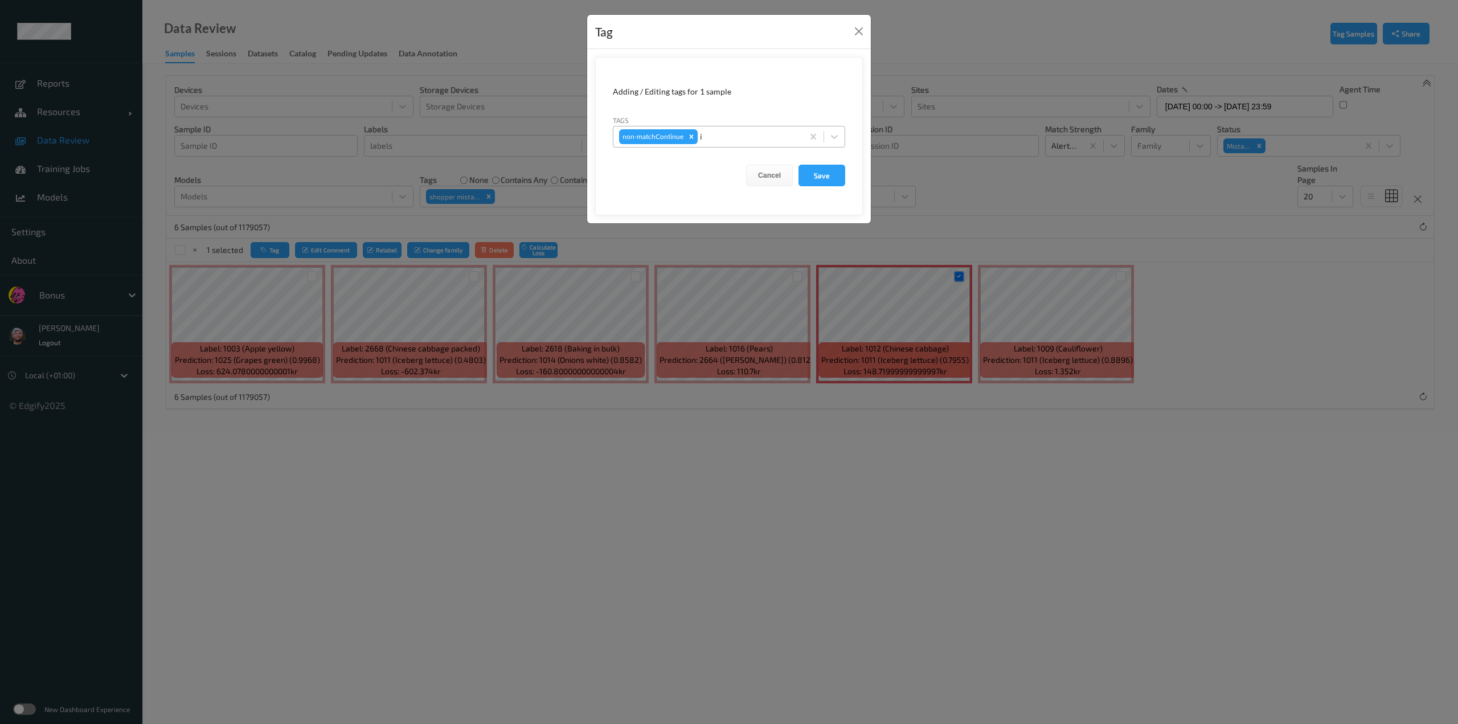
click at [715, 131] on div "i" at bounding box center [748, 137] width 97 height 14
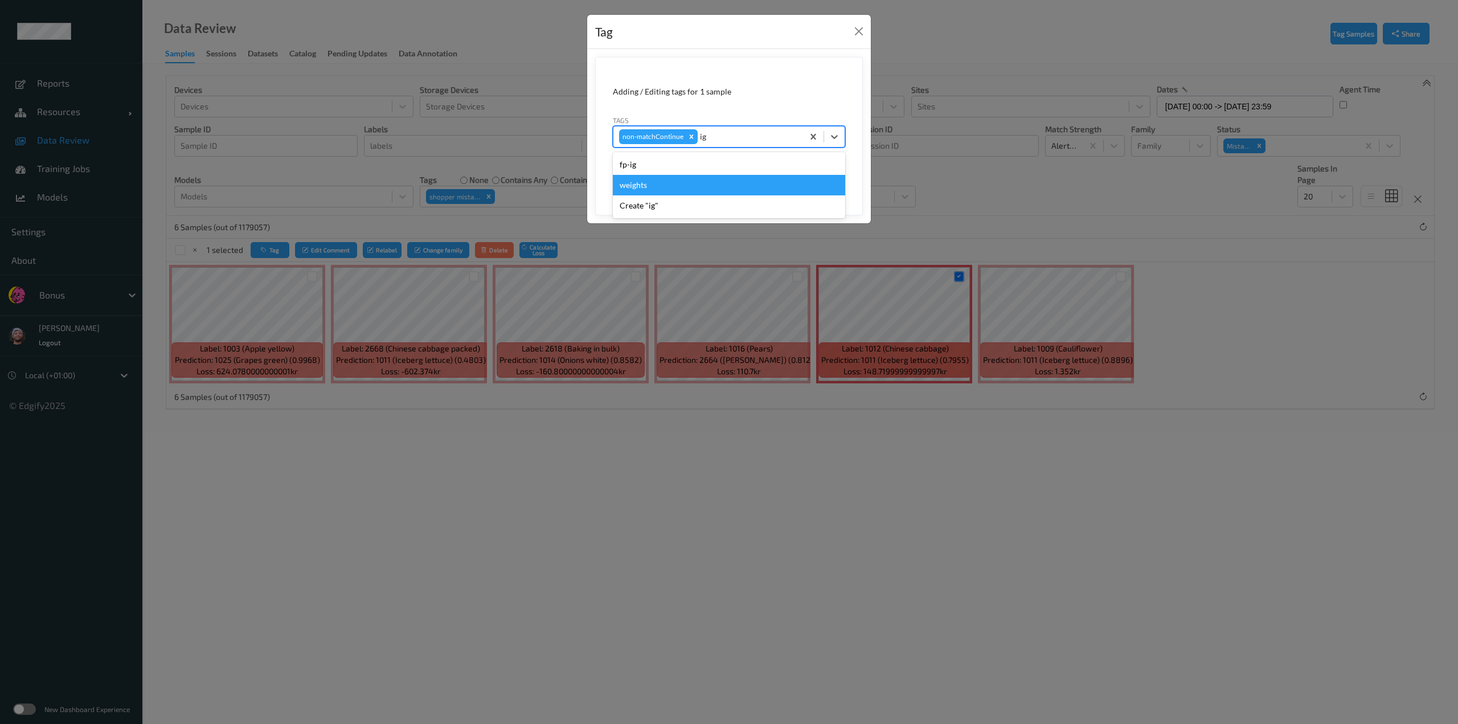
type input "ig"
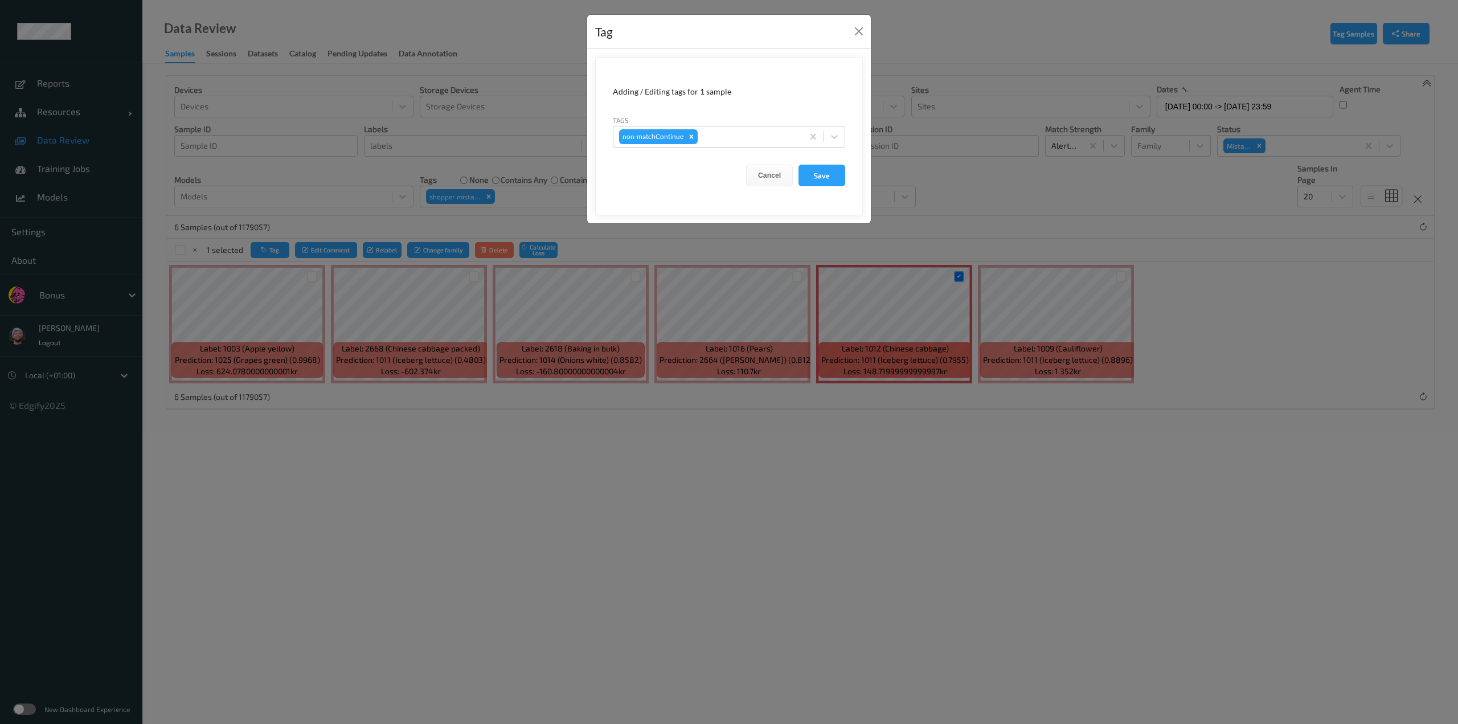
click at [941, 199] on div "Tag Adding / Editing tags for 1 sample Tags non-matchContinue Cancel Save" at bounding box center [729, 362] width 1458 height 724
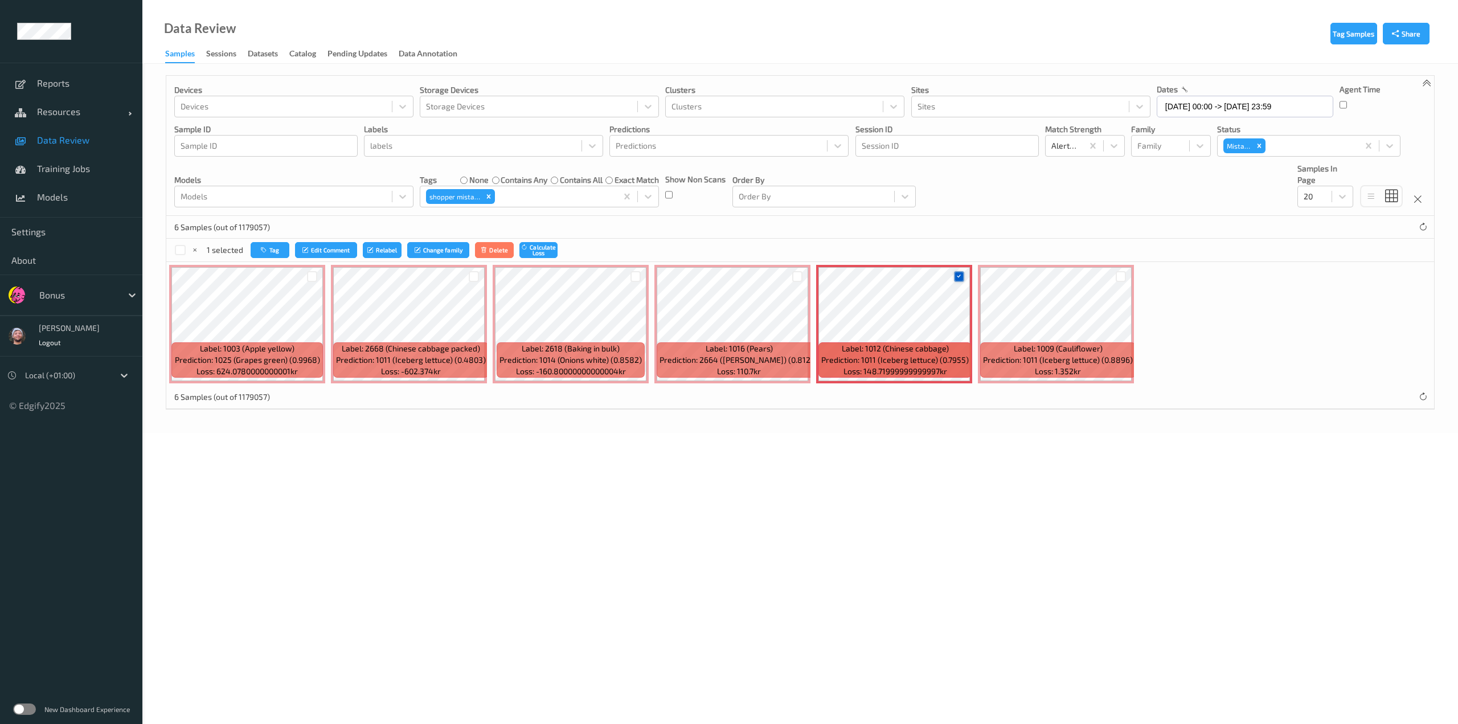
click at [955, 275] on div at bounding box center [959, 276] width 11 height 11
click at [314, 277] on div at bounding box center [312, 276] width 11 height 11
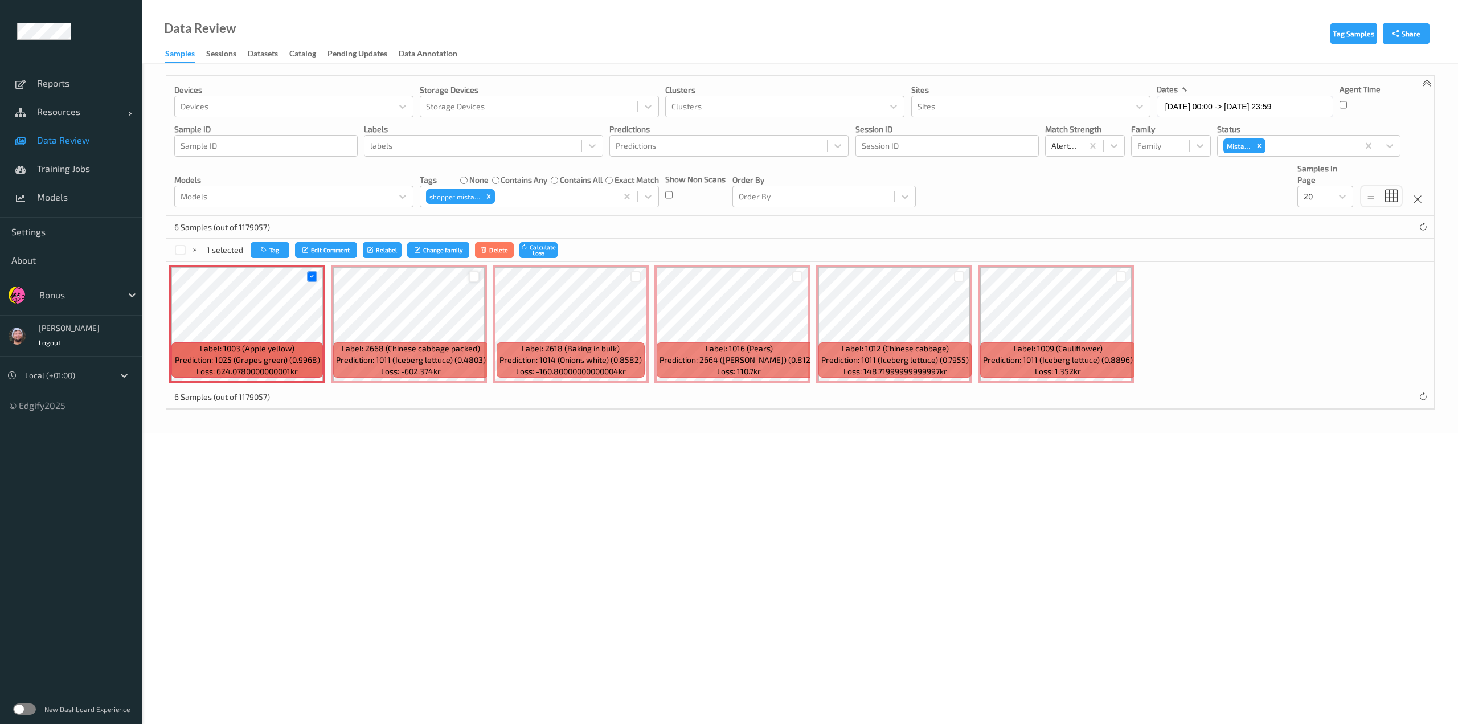
click at [476, 276] on div at bounding box center [474, 276] width 11 height 11
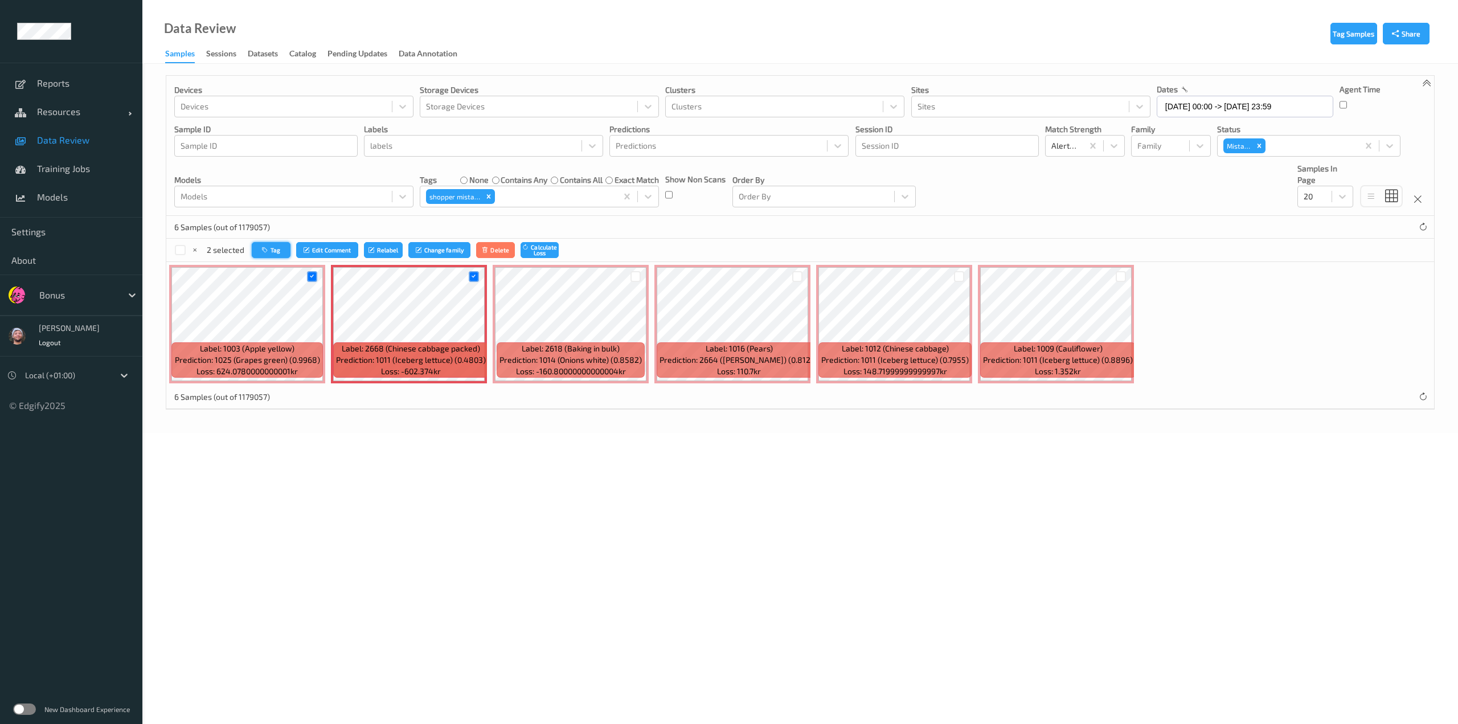
click at [283, 252] on button "Tag" at bounding box center [271, 250] width 39 height 17
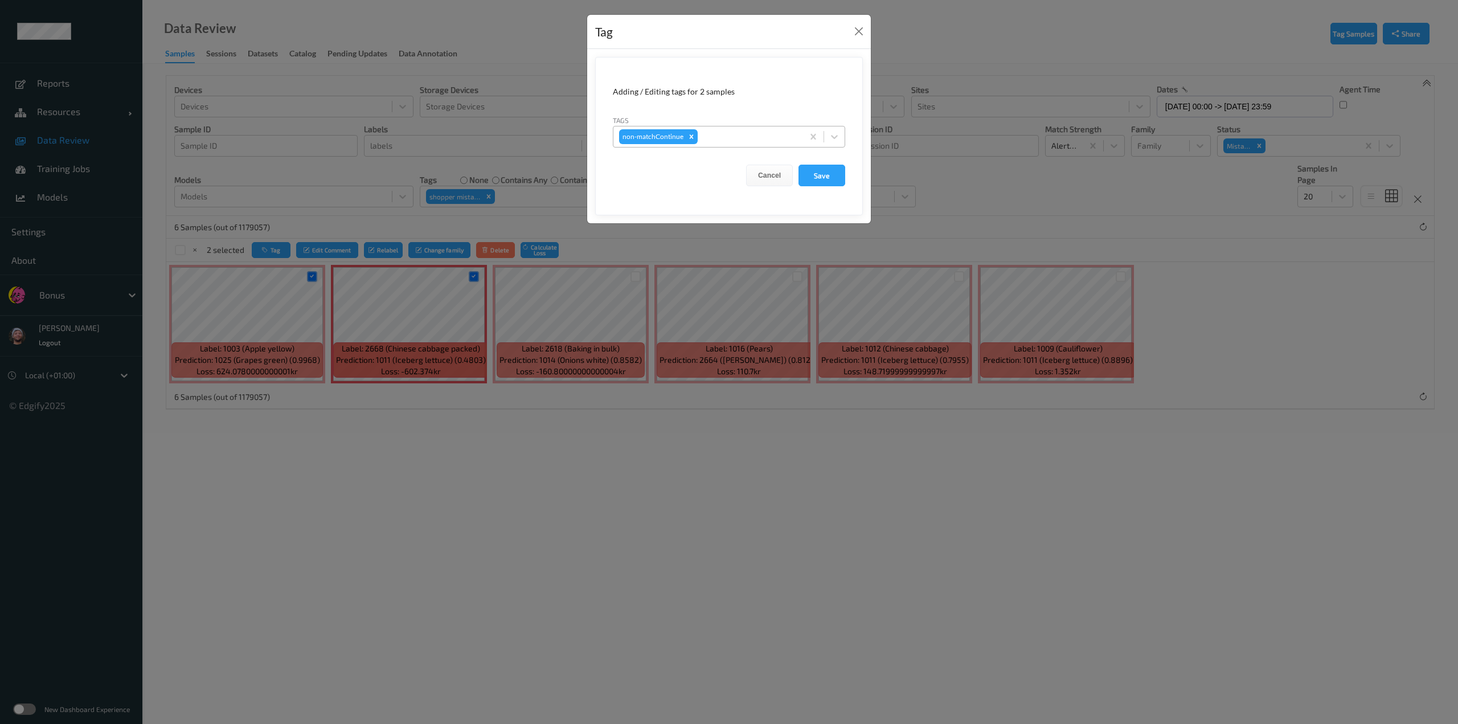
click at [722, 132] on div at bounding box center [748, 137] width 97 height 14
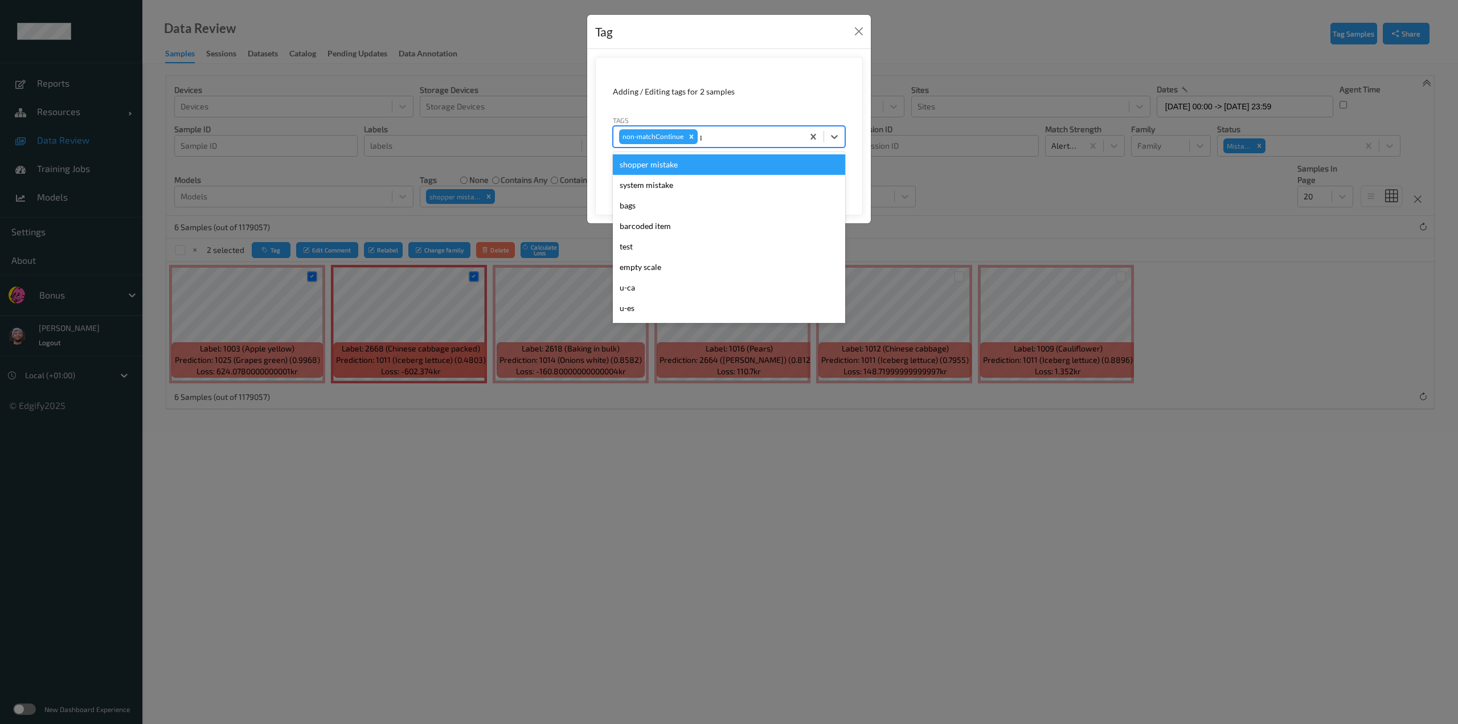
type input "pi"
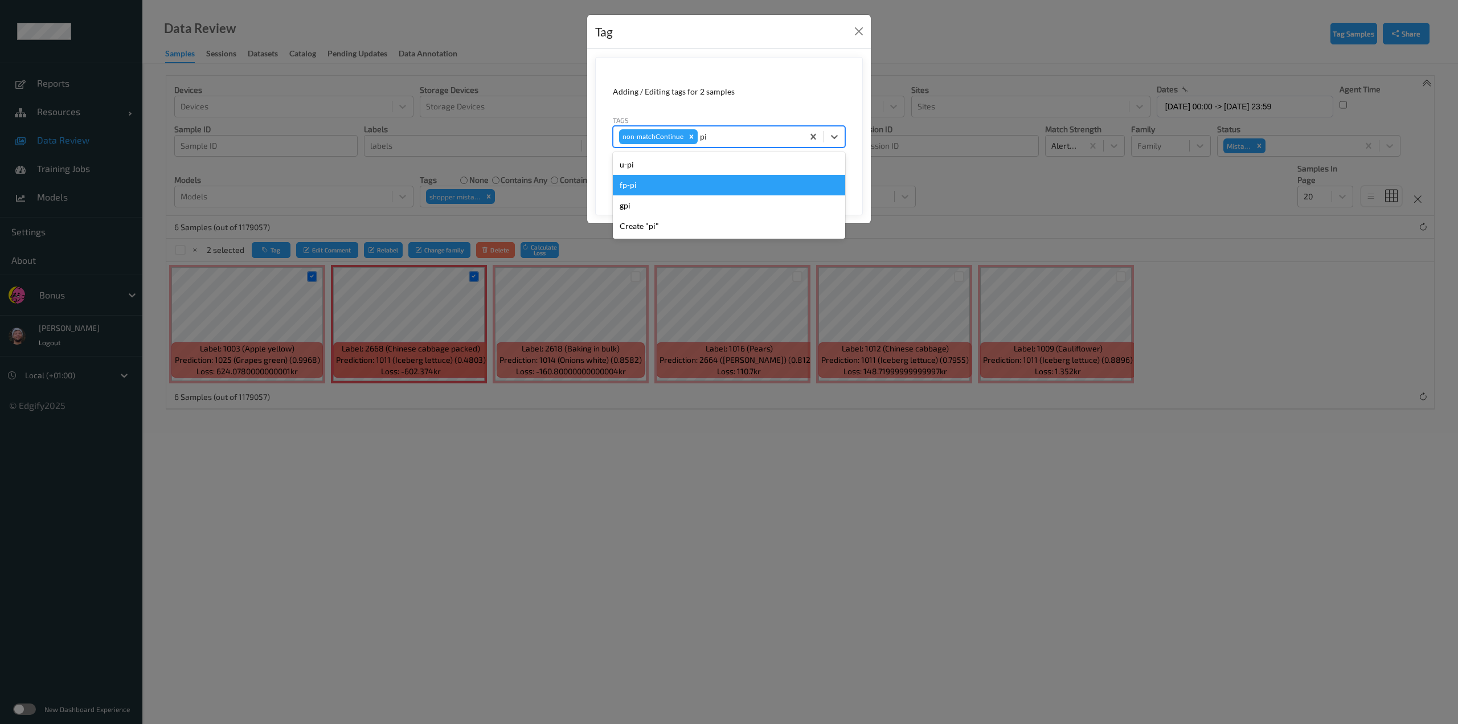
click at [669, 179] on div "fp-pi" at bounding box center [729, 185] width 232 height 21
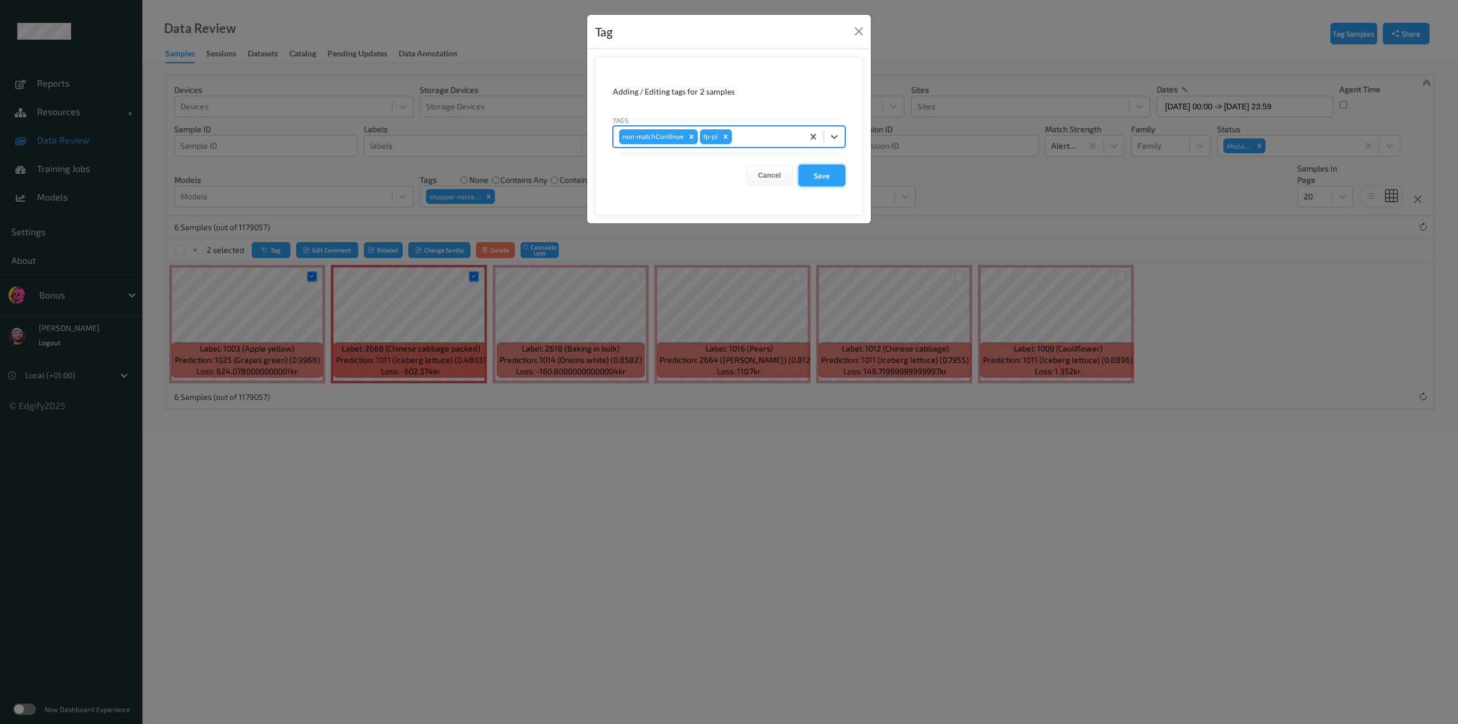
click at [814, 171] on button "Save" at bounding box center [822, 176] width 47 height 22
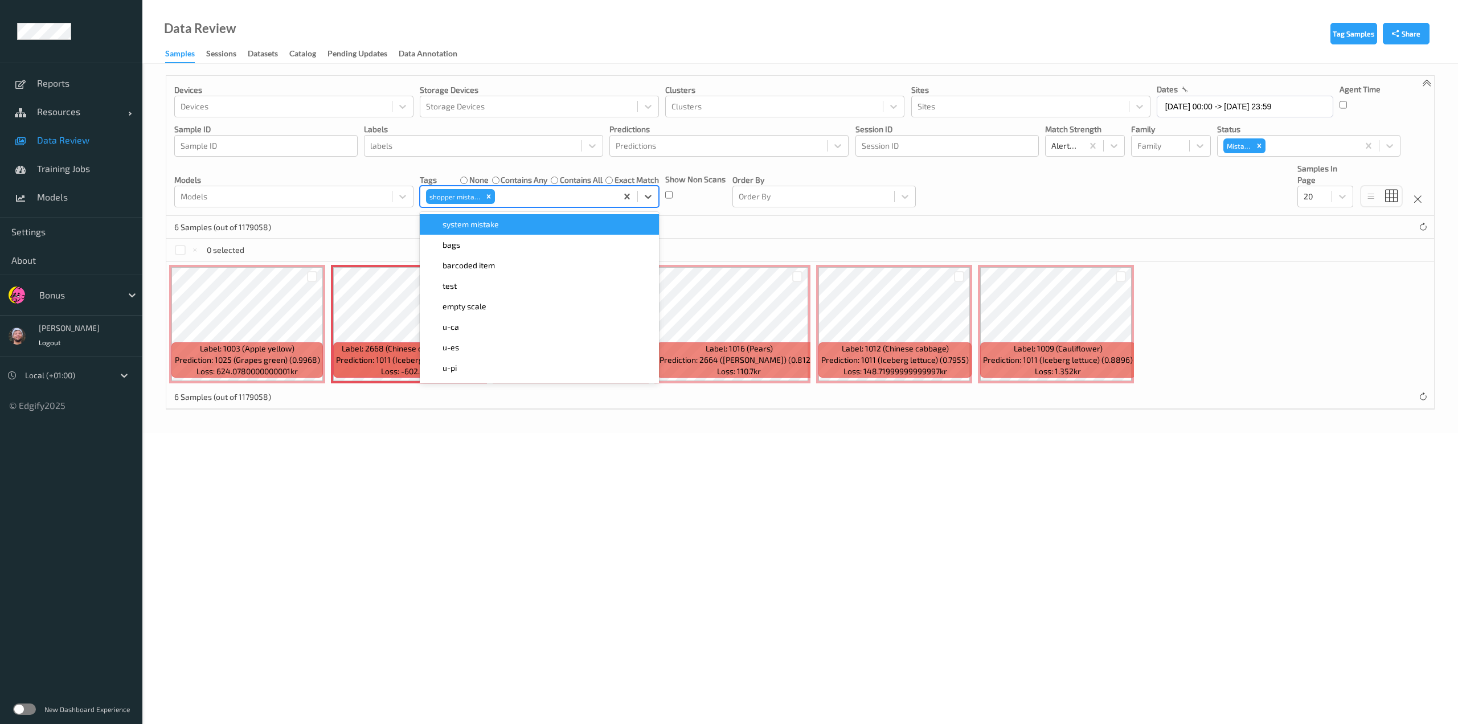
click at [523, 195] on div at bounding box center [554, 197] width 114 height 14
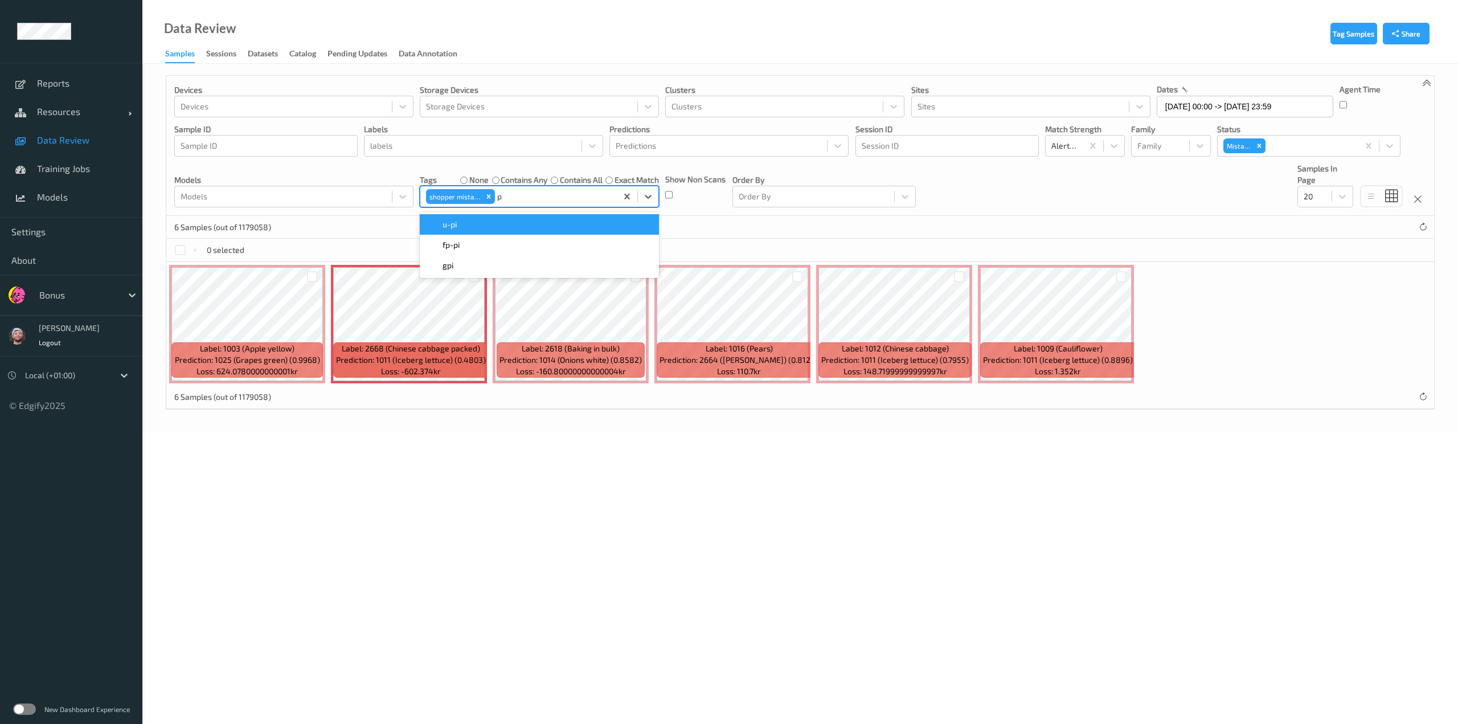
type input "pi"
click at [485, 242] on div "fp-pi" at bounding box center [540, 244] width 226 height 11
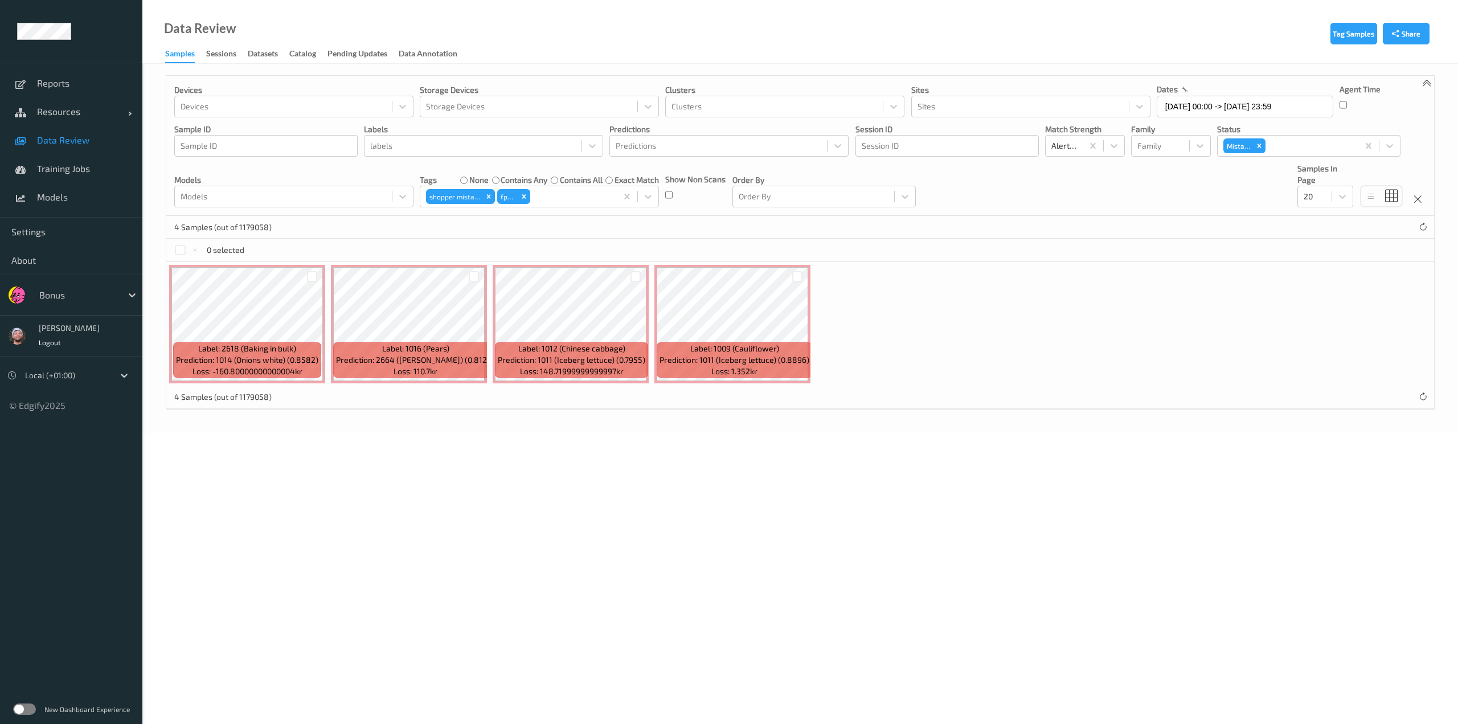
click at [316, 240] on div "0 selected" at bounding box center [800, 250] width 1268 height 23
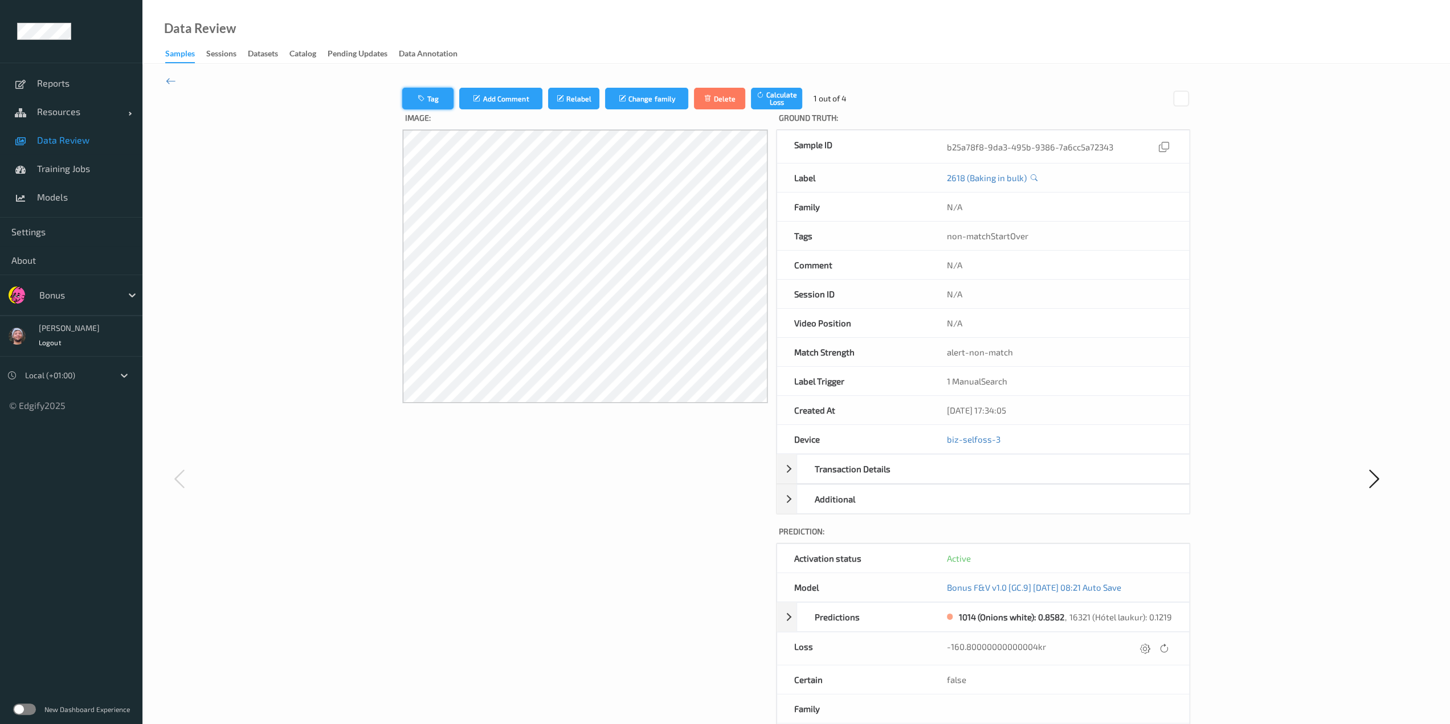
click at [438, 104] on button "Tag" at bounding box center [427, 99] width 51 height 22
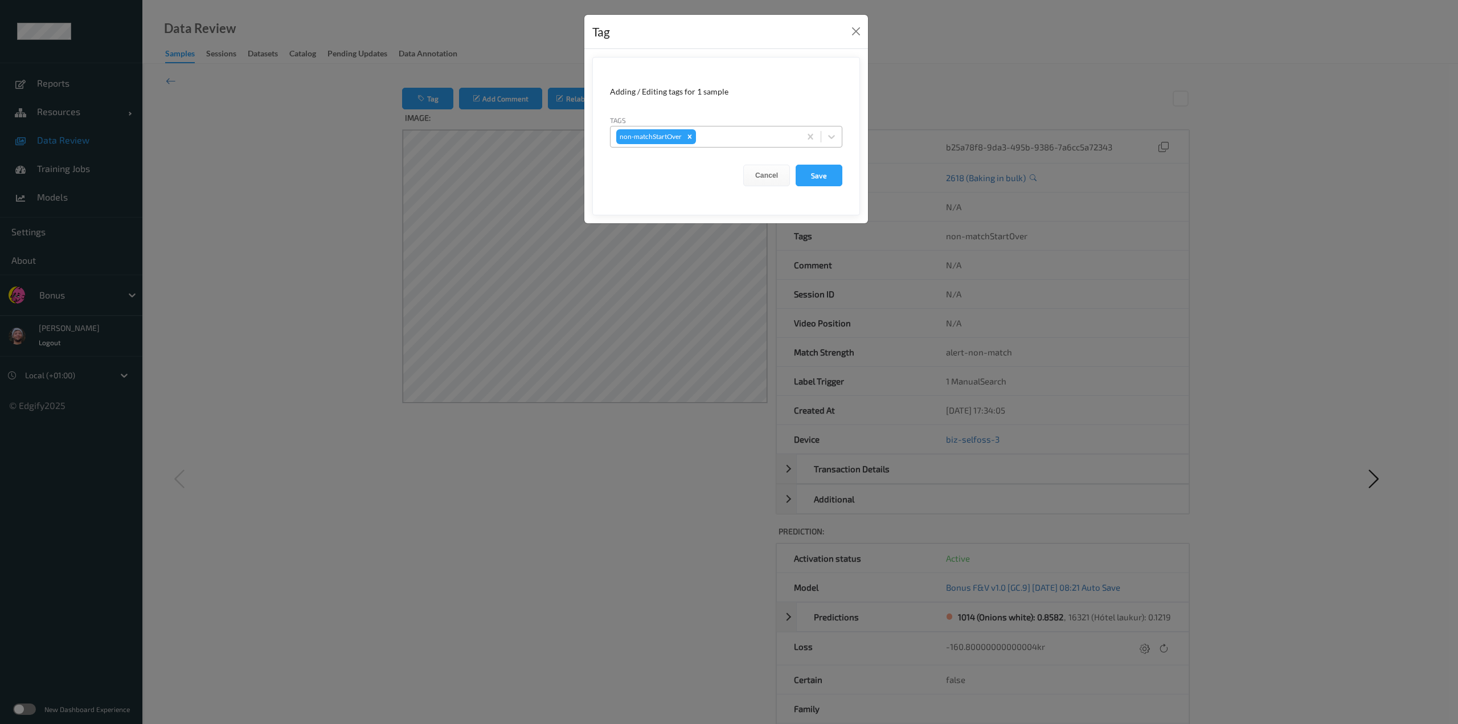
click at [724, 132] on div at bounding box center [746, 137] width 96 height 14
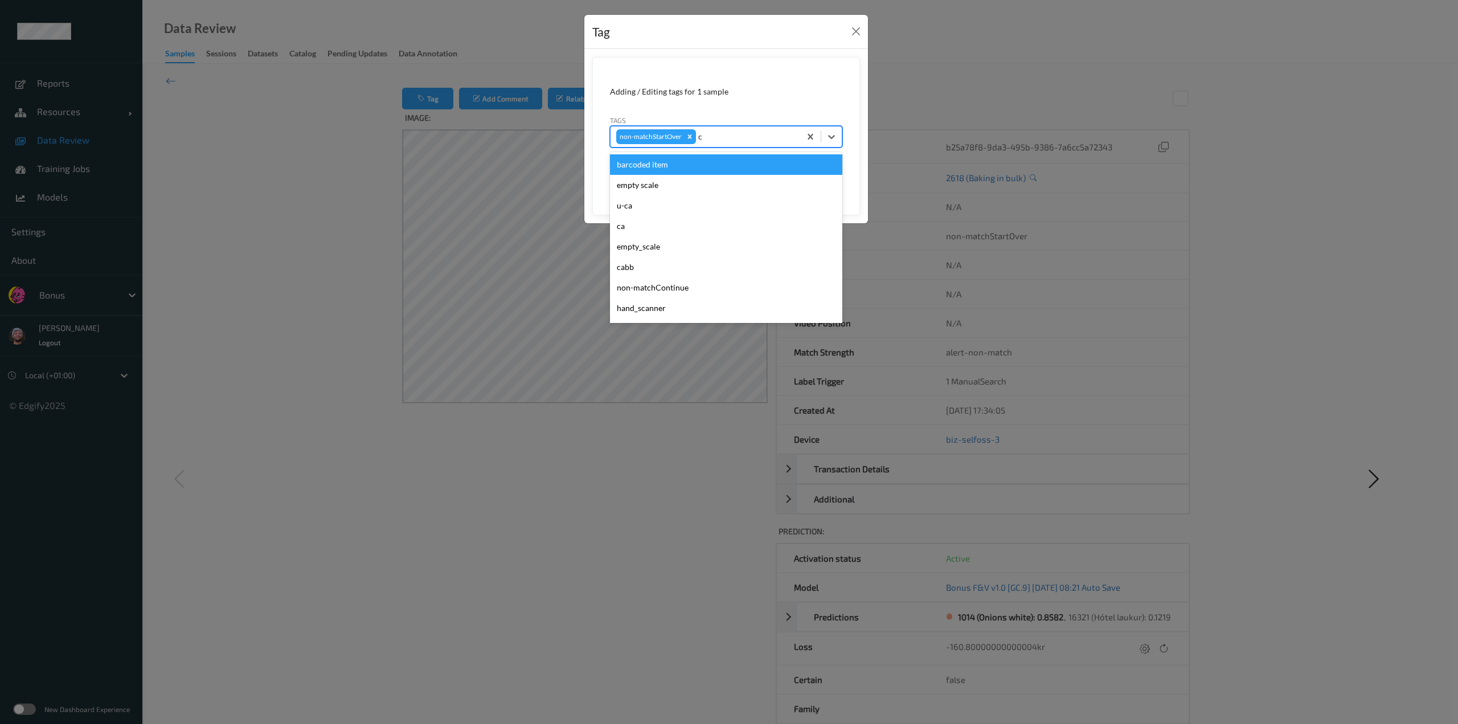
type input "ca"
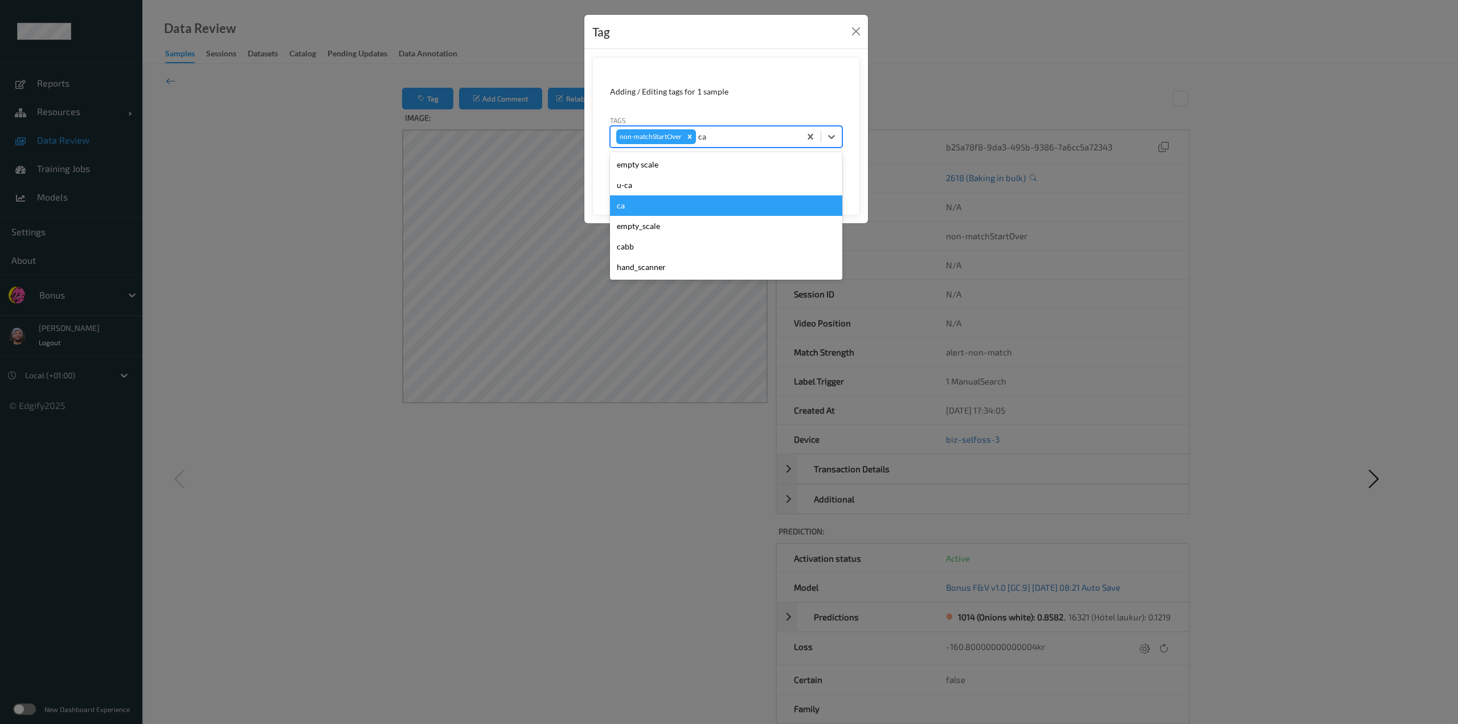
click at [650, 204] on div "ca" at bounding box center [726, 205] width 232 height 21
type input "a"
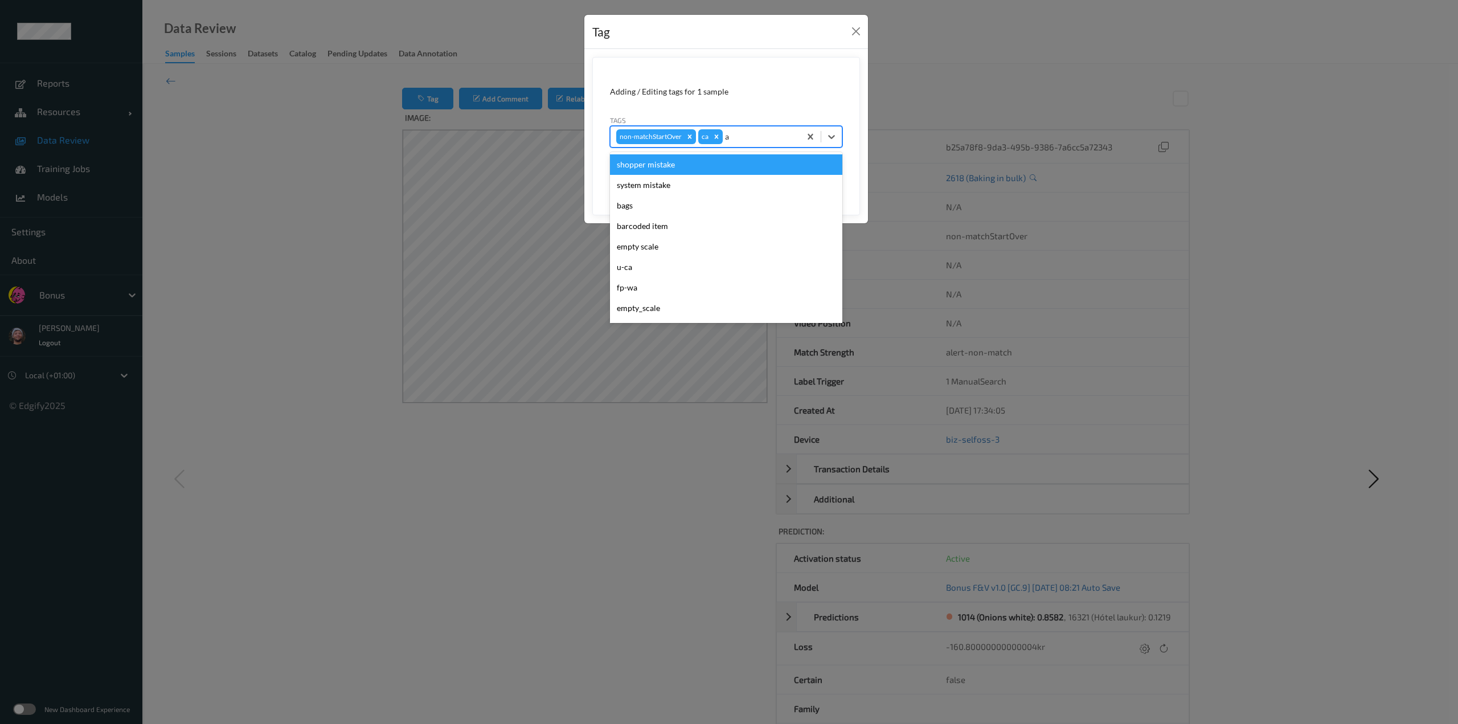
click at [664, 164] on div "shopper mistake" at bounding box center [726, 164] width 232 height 21
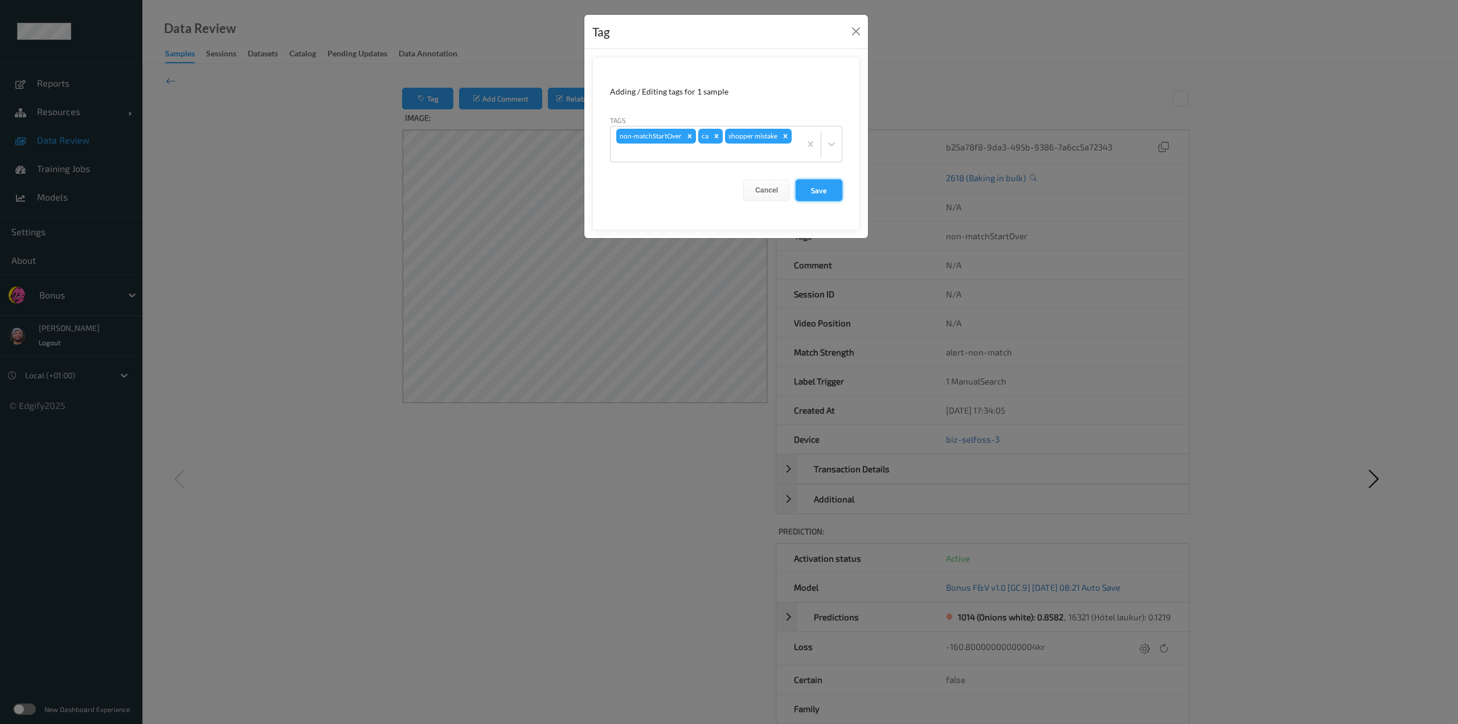
click at [820, 179] on button "Save" at bounding box center [819, 190] width 47 height 22
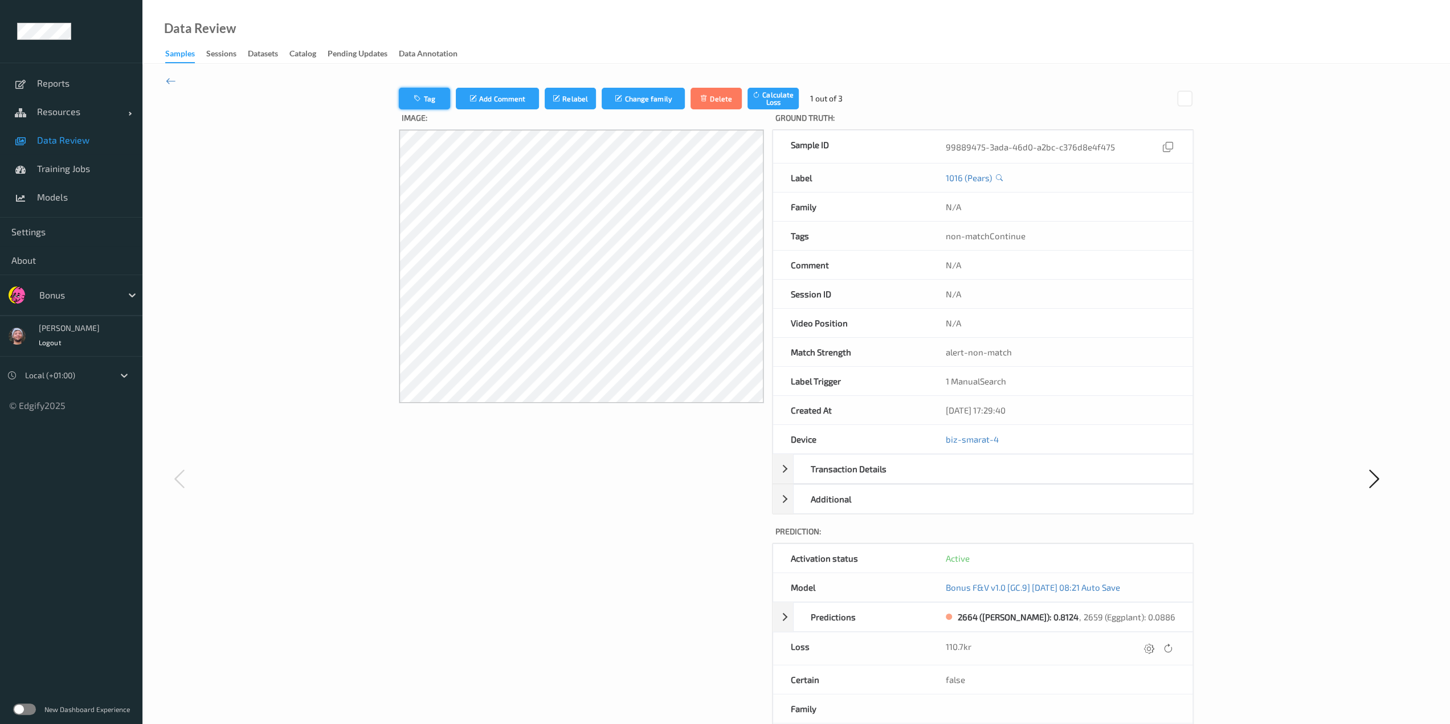
click at [437, 101] on button "Tag" at bounding box center [424, 99] width 51 height 22
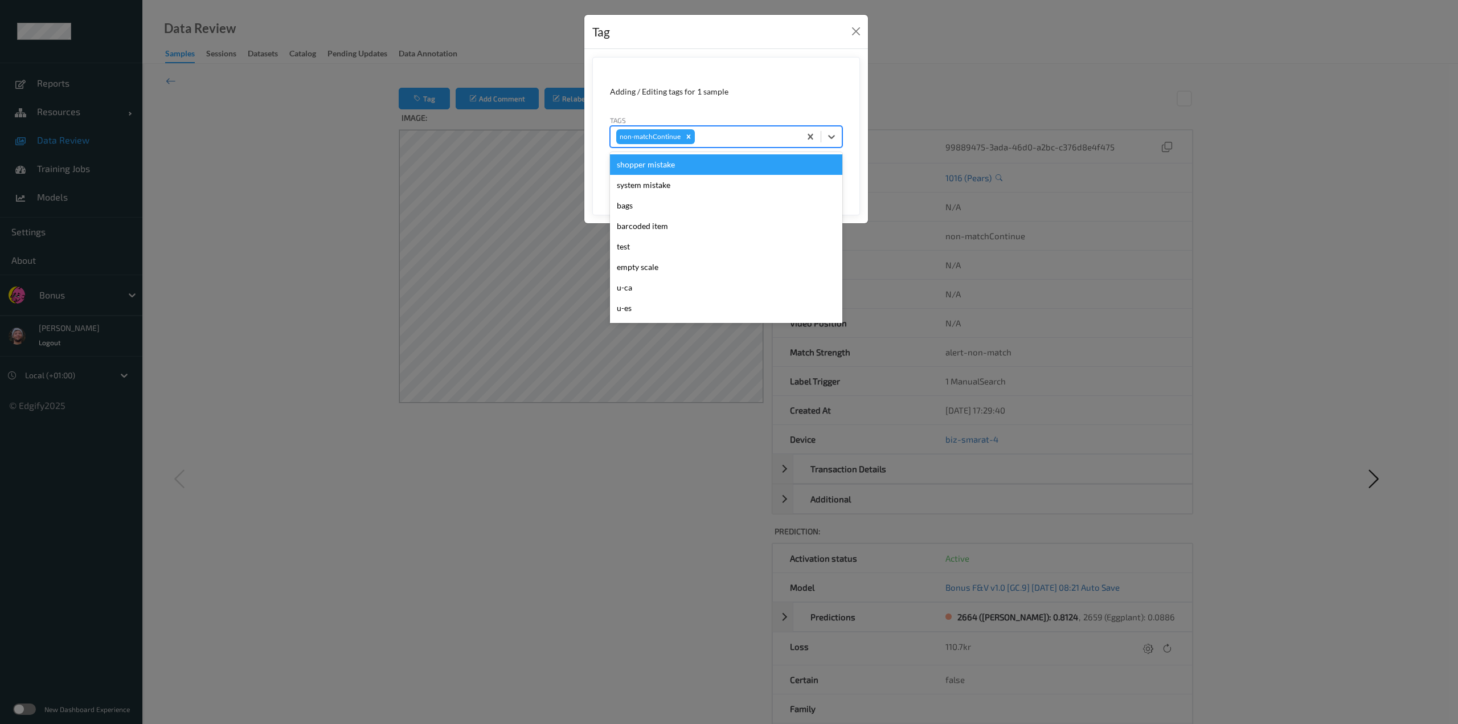
click at [754, 138] on div at bounding box center [745, 137] width 97 height 14
type input "pi"
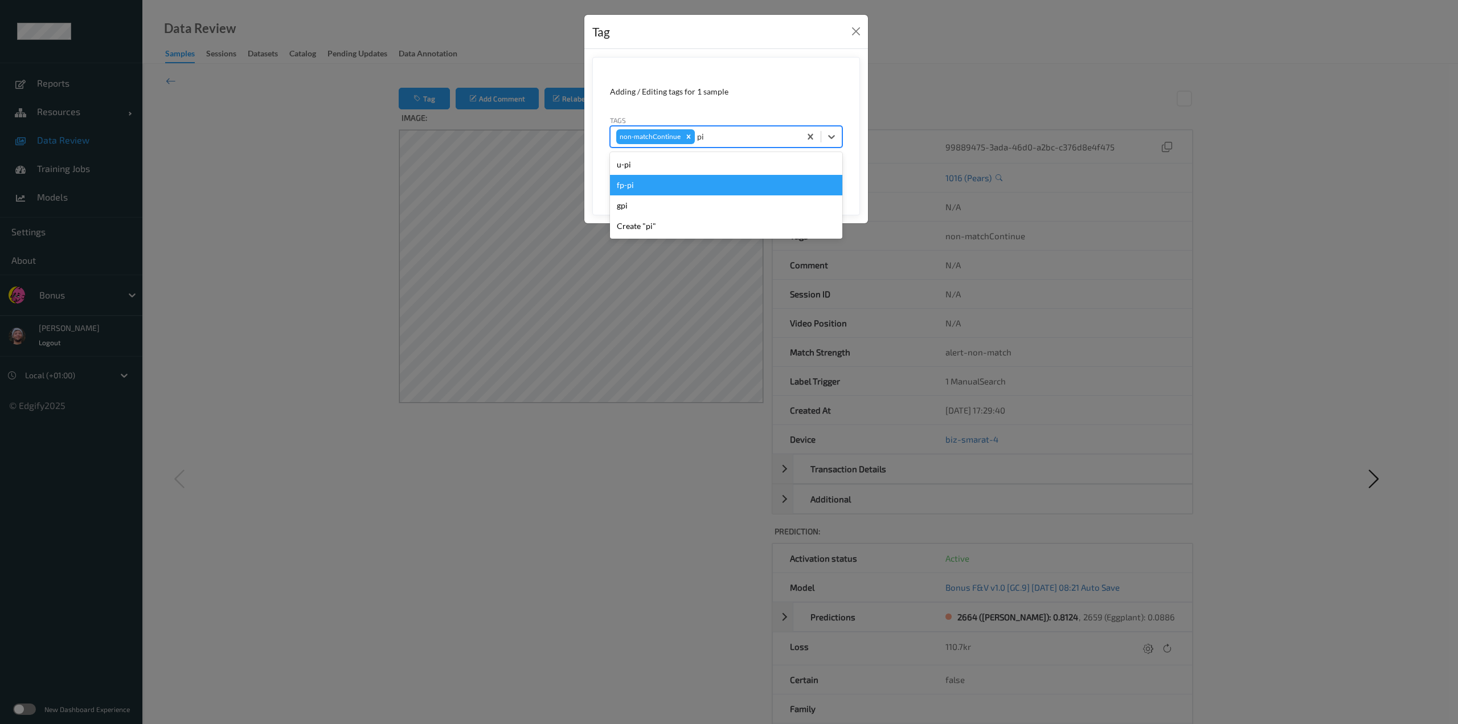
click at [698, 177] on div "fp-pi" at bounding box center [726, 185] width 232 height 21
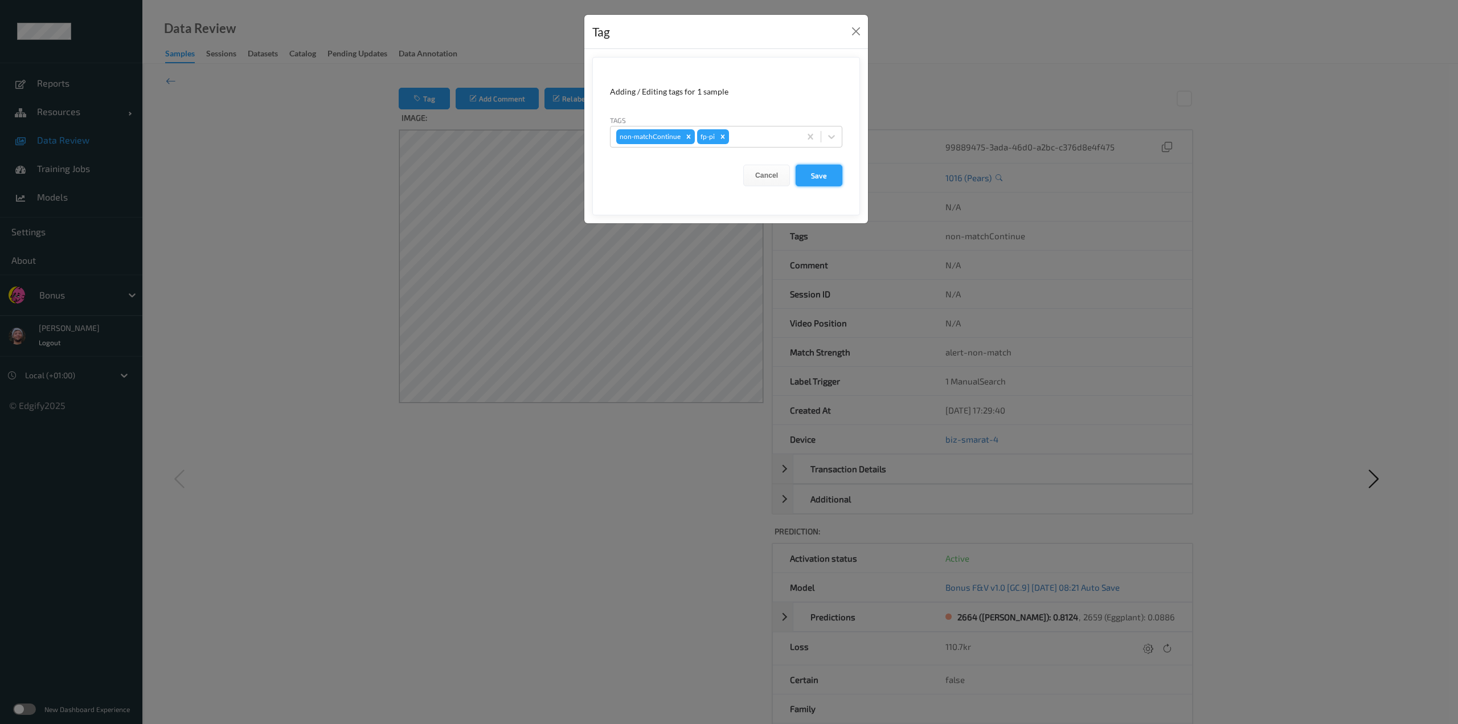
click at [823, 171] on button "Save" at bounding box center [819, 176] width 47 height 22
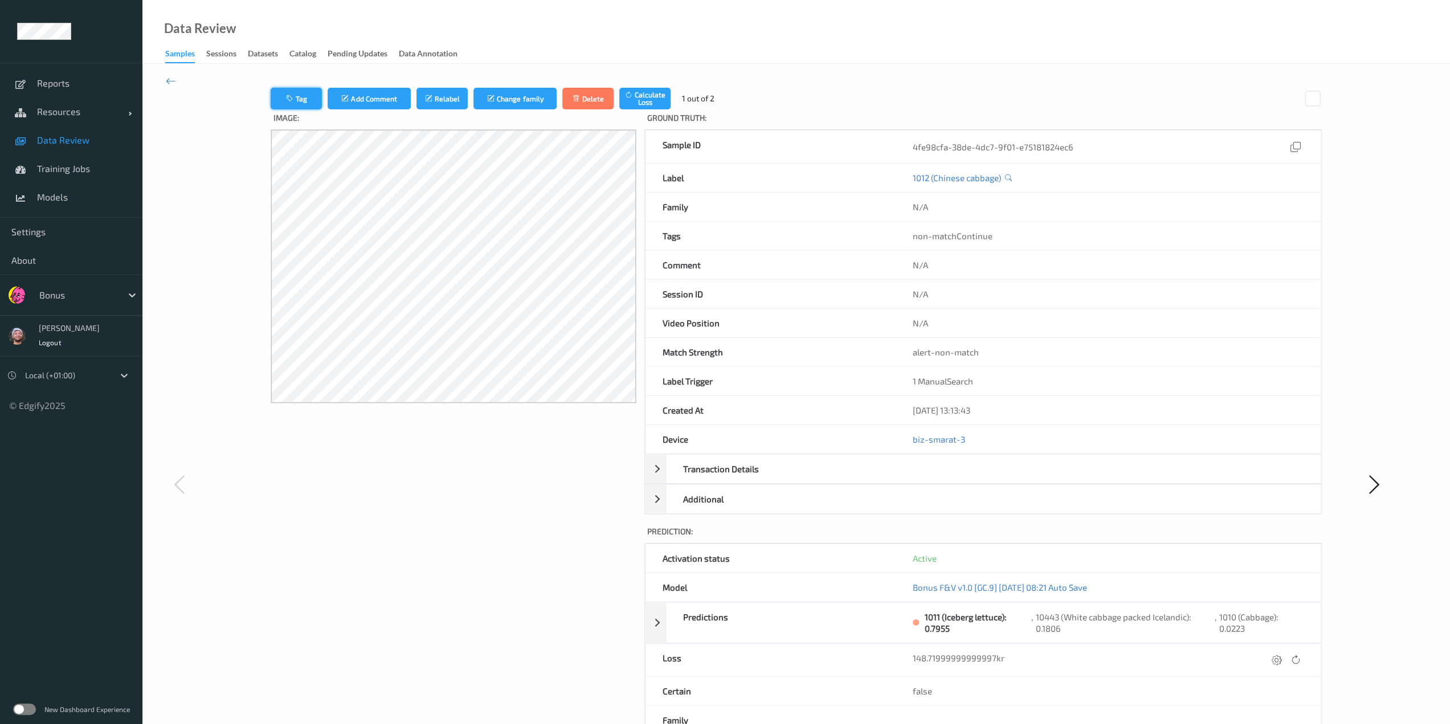
click at [311, 101] on button "Tag" at bounding box center [296, 99] width 51 height 22
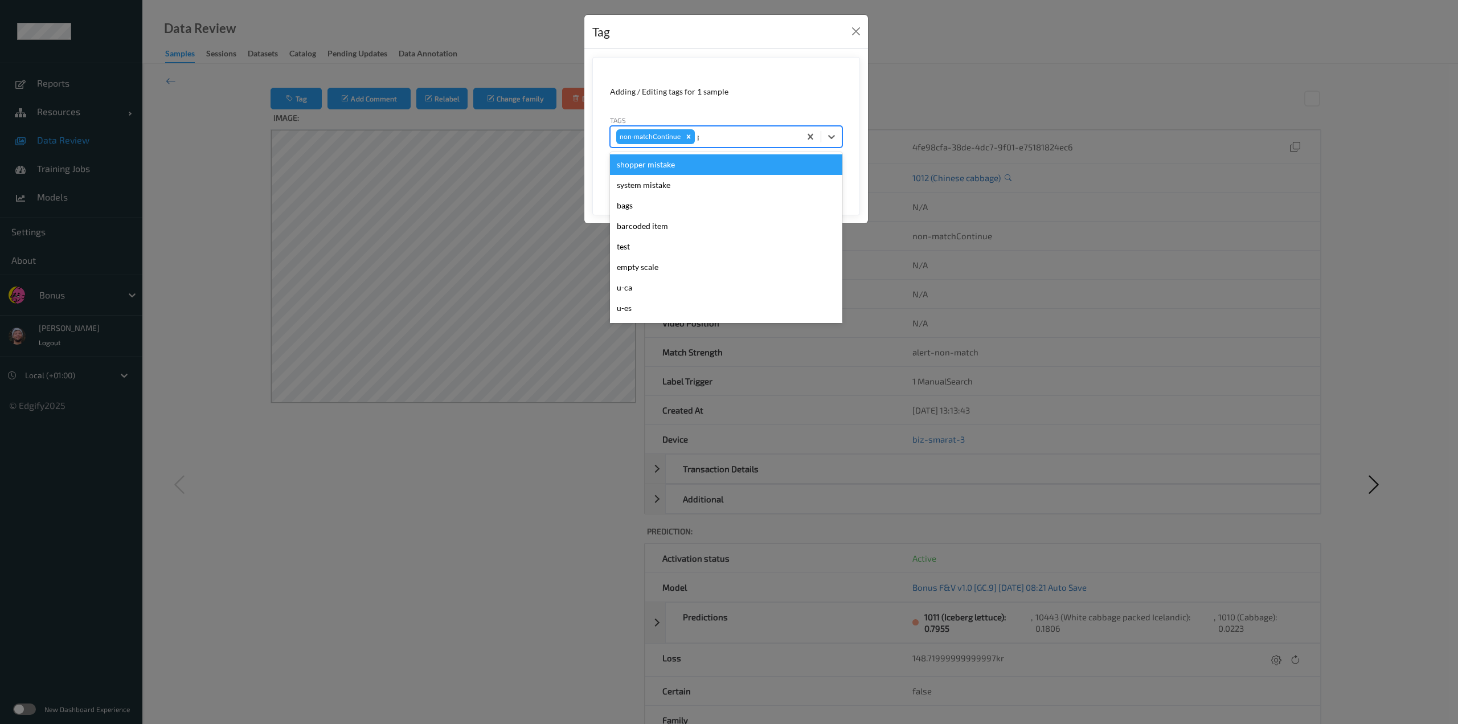
click at [746, 132] on div "p" at bounding box center [745, 137] width 97 height 14
type input "pi"
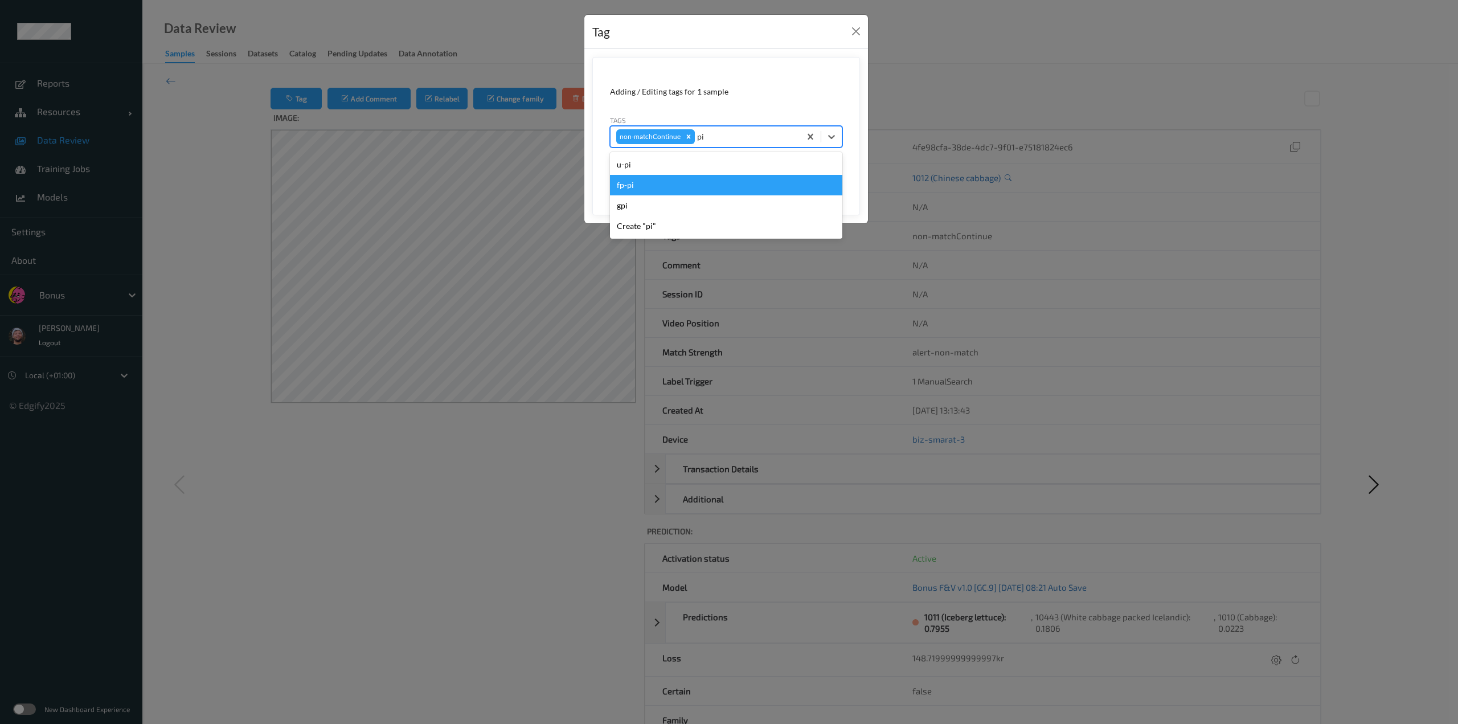
drag, startPoint x: 680, startPoint y: 161, endPoint x: 684, endPoint y: 185, distance: 24.9
click at [684, 185] on div "u-pi fp-pi gpi Create "pi"" at bounding box center [726, 195] width 232 height 87
click at [684, 185] on div "fp-pi" at bounding box center [726, 185] width 232 height 21
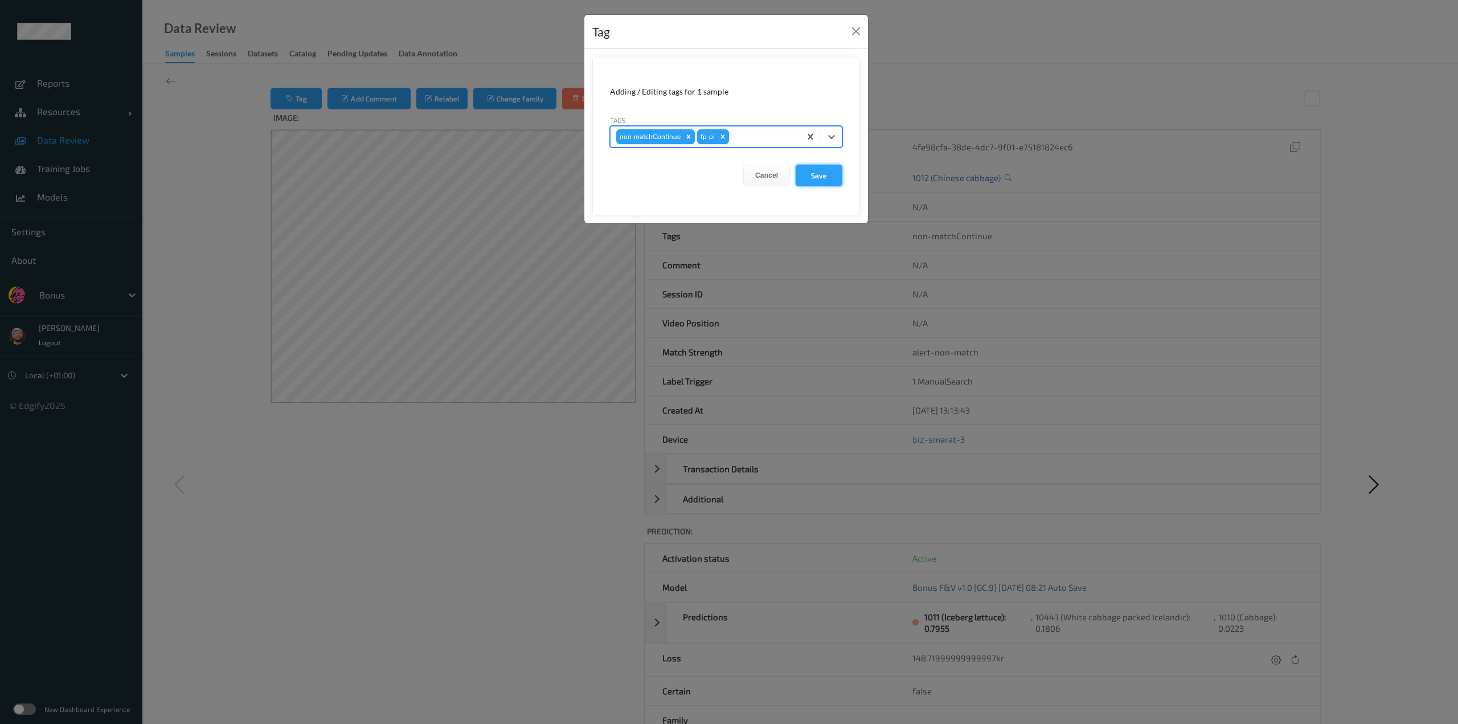
click at [807, 168] on button "Save" at bounding box center [819, 176] width 47 height 22
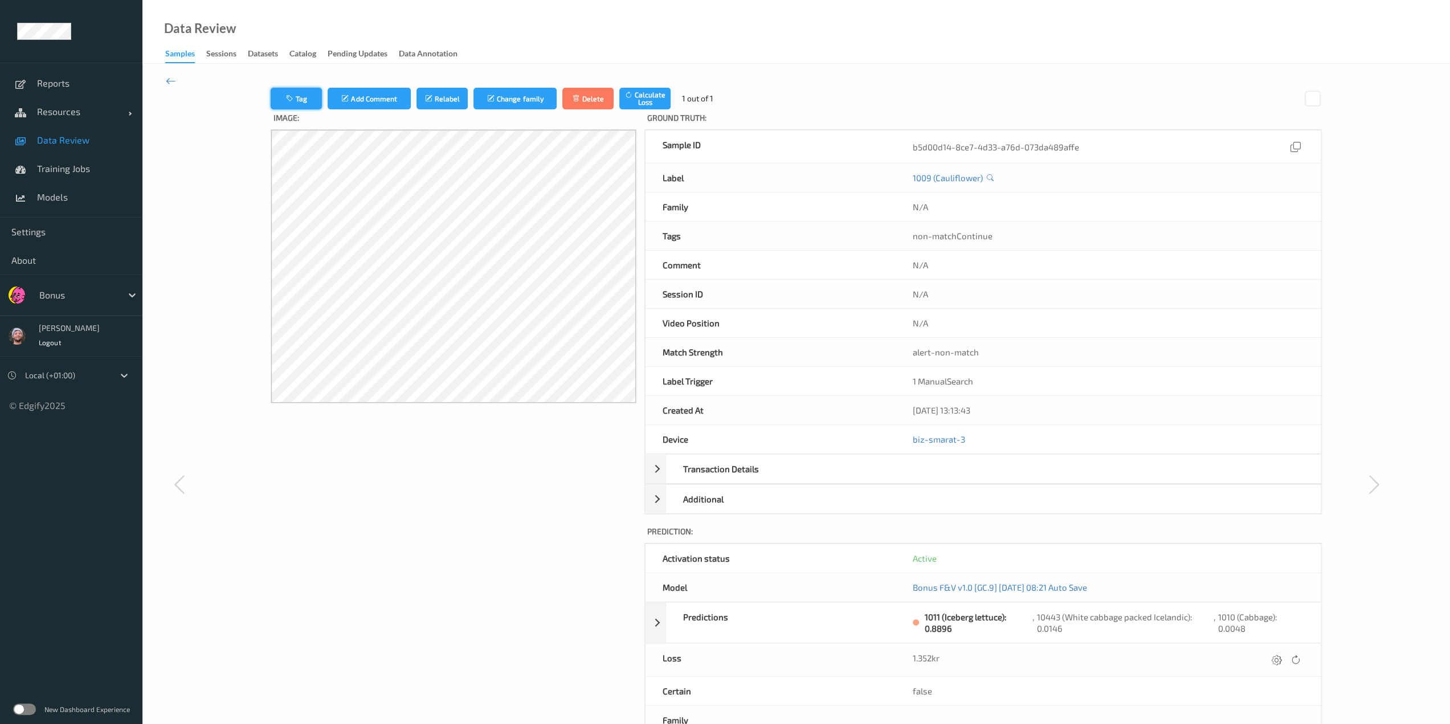
click at [289, 96] on icon "button" at bounding box center [291, 99] width 10 height 8
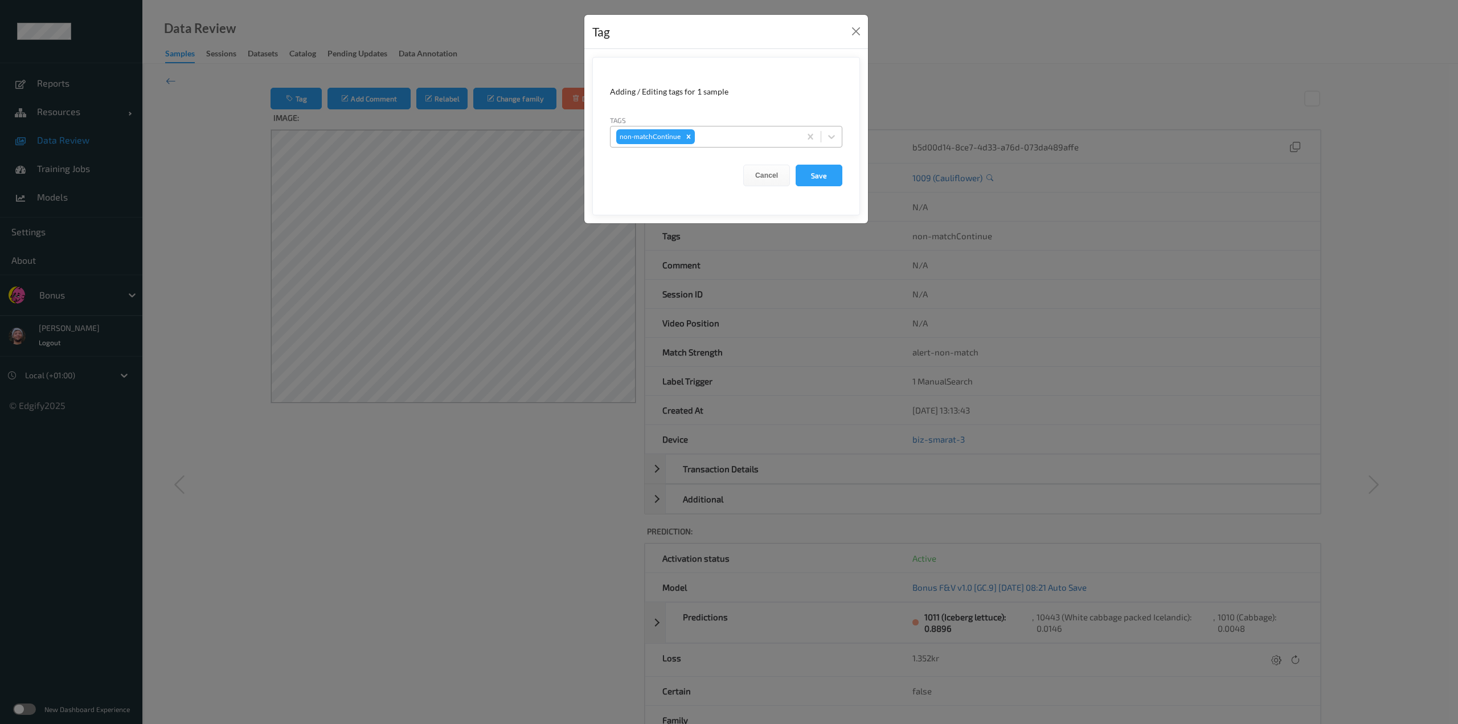
click at [705, 134] on div at bounding box center [745, 137] width 97 height 14
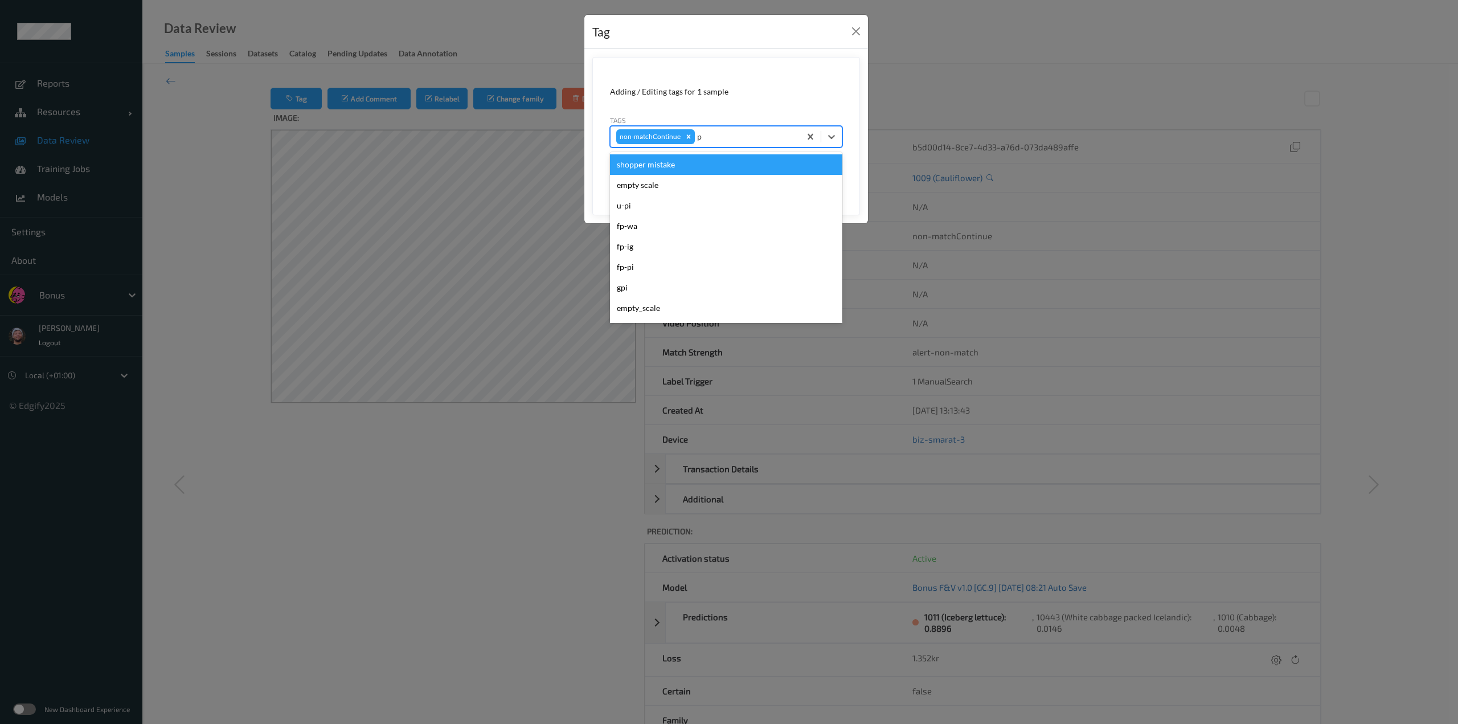
type input "pi"
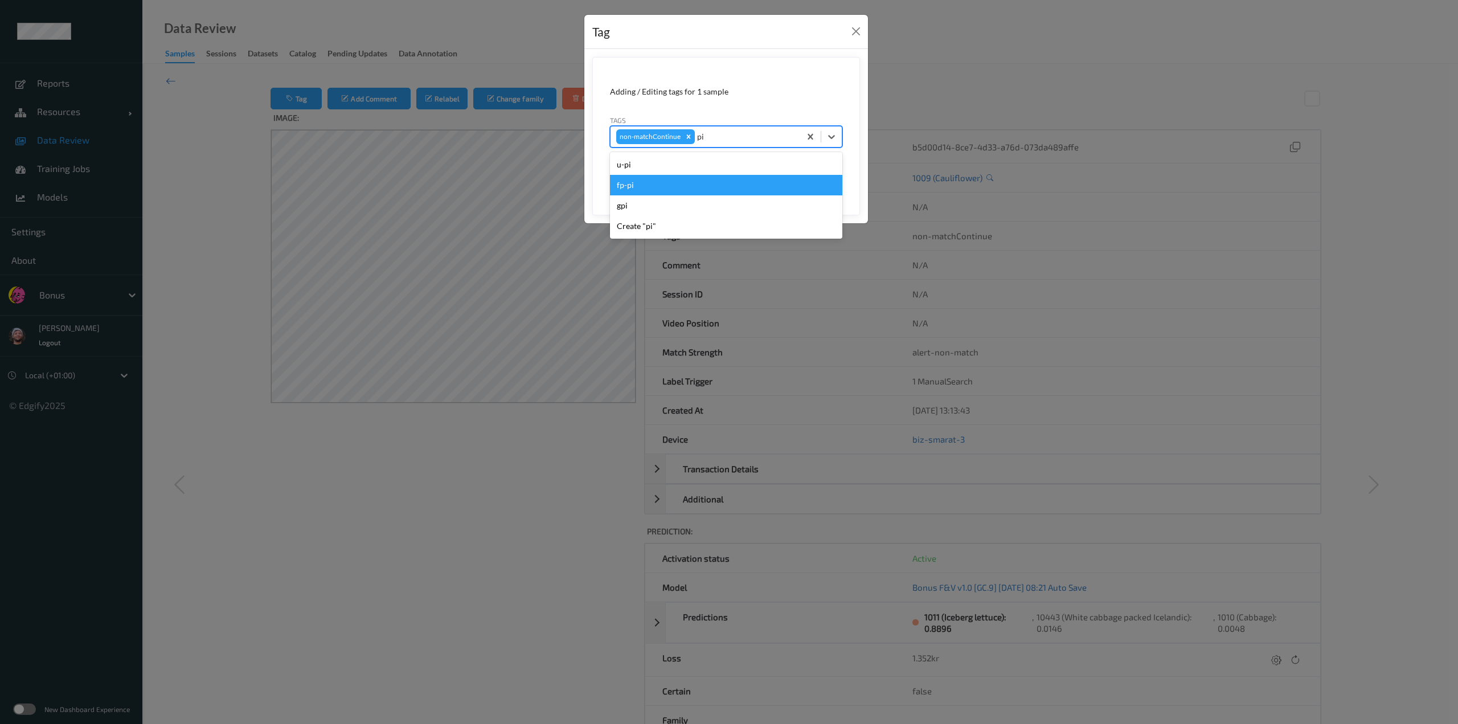
click at [688, 182] on div "fp-pi" at bounding box center [726, 185] width 232 height 21
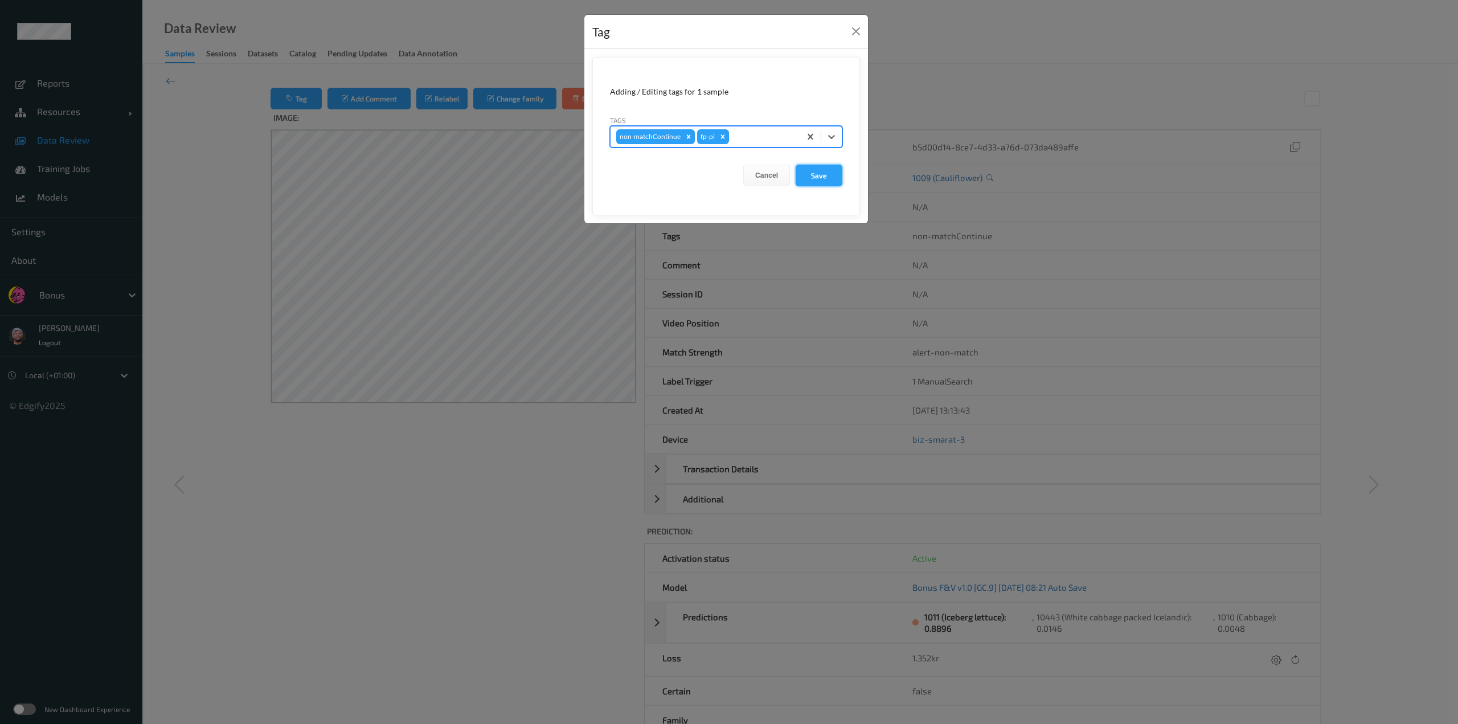
click at [811, 171] on button "Save" at bounding box center [819, 176] width 47 height 22
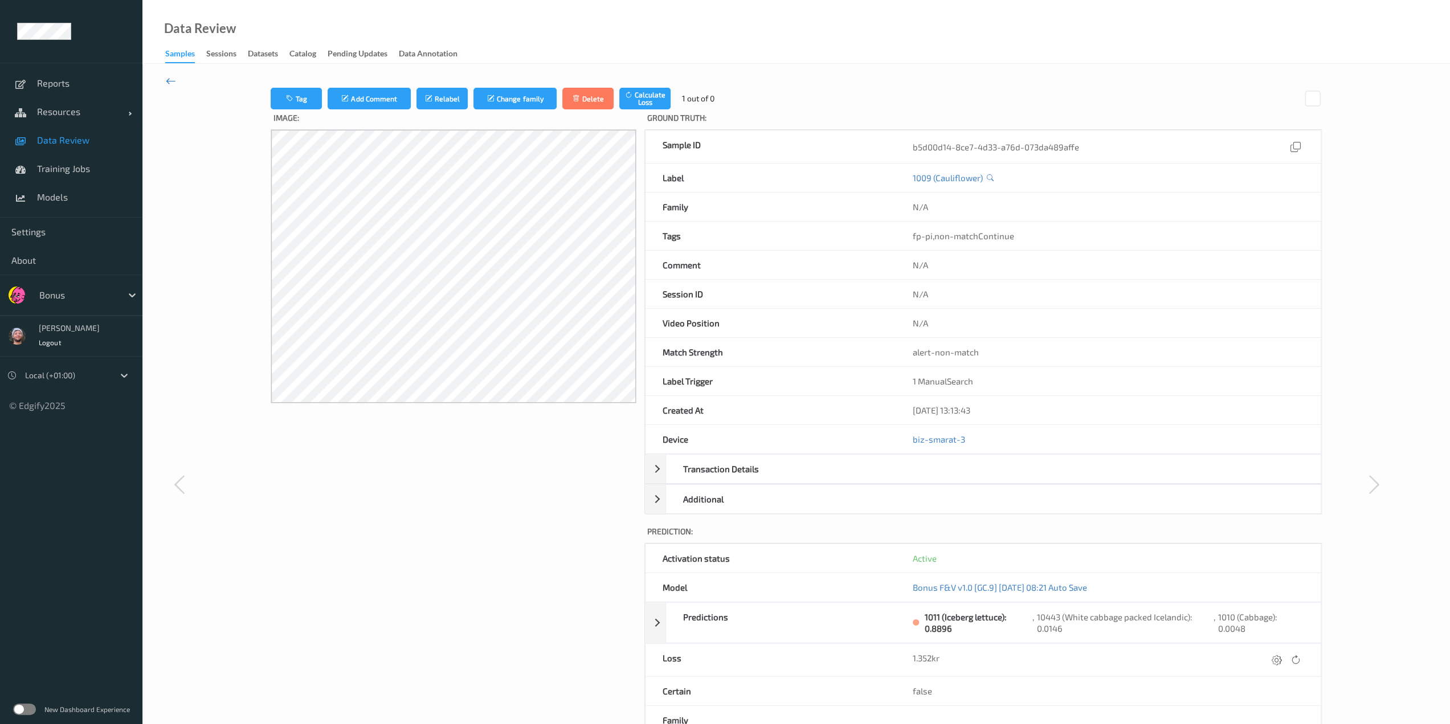
click at [167, 80] on icon at bounding box center [171, 81] width 10 height 13
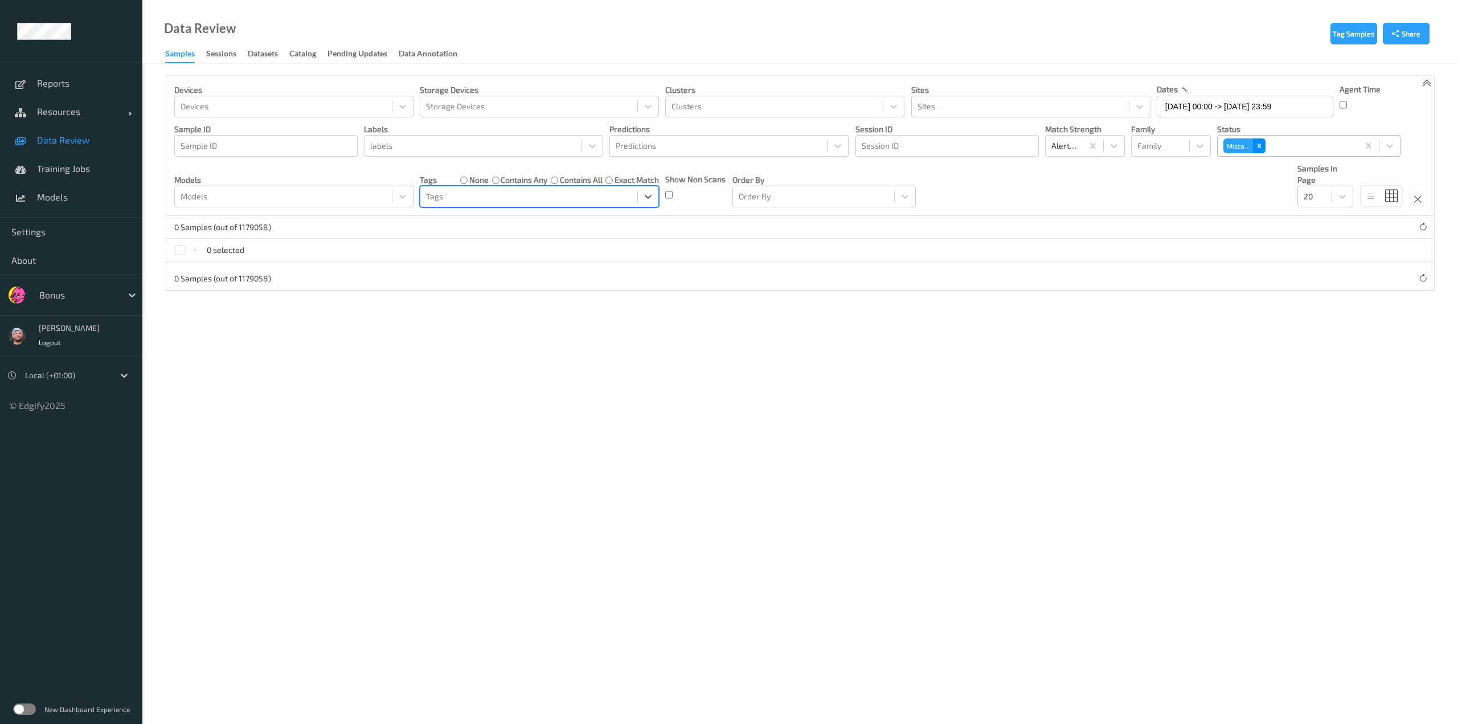
click at [1254, 145] on div "Remove Mistake" at bounding box center [1259, 145] width 13 height 15
click at [508, 175] on label "contains any" at bounding box center [524, 179] width 47 height 11
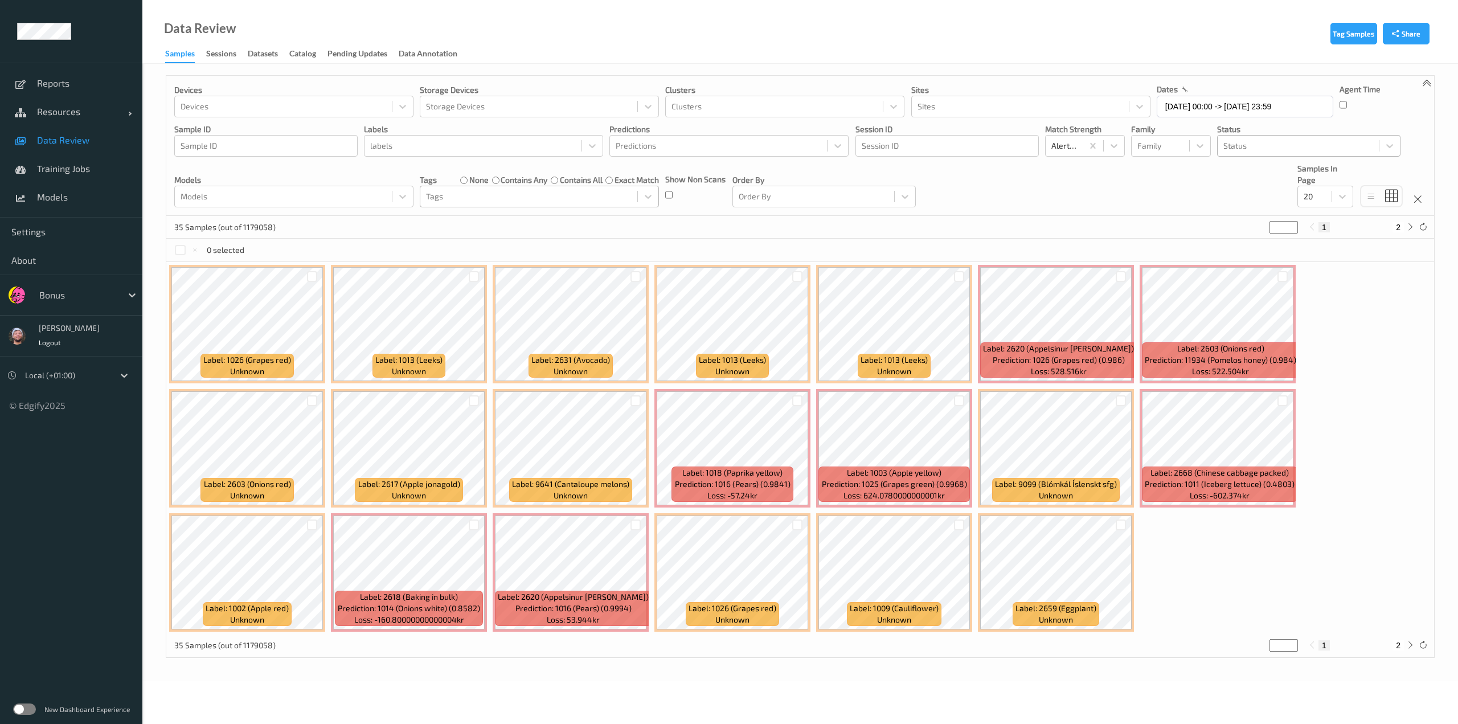
click at [497, 194] on div at bounding box center [529, 197] width 206 height 14
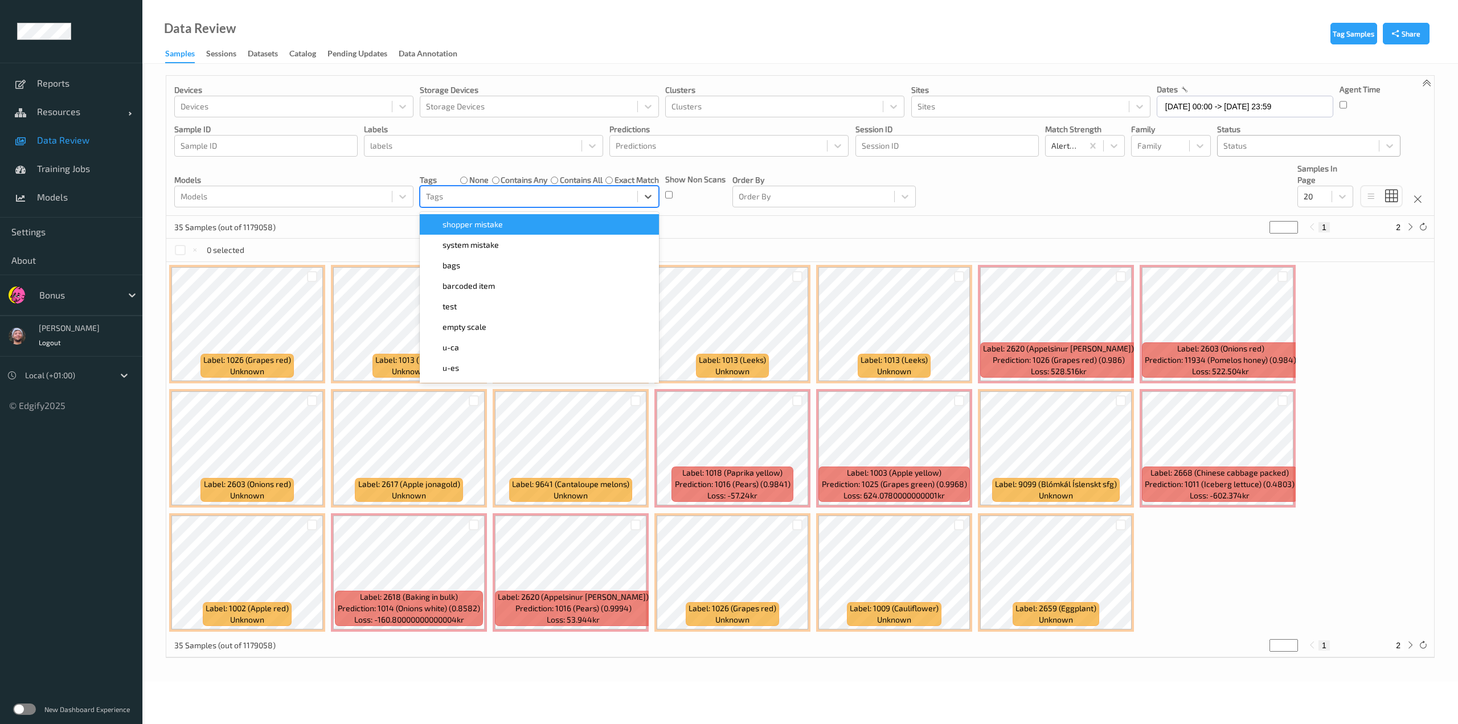
click at [499, 220] on span "shopper mistake" at bounding box center [473, 224] width 60 height 11
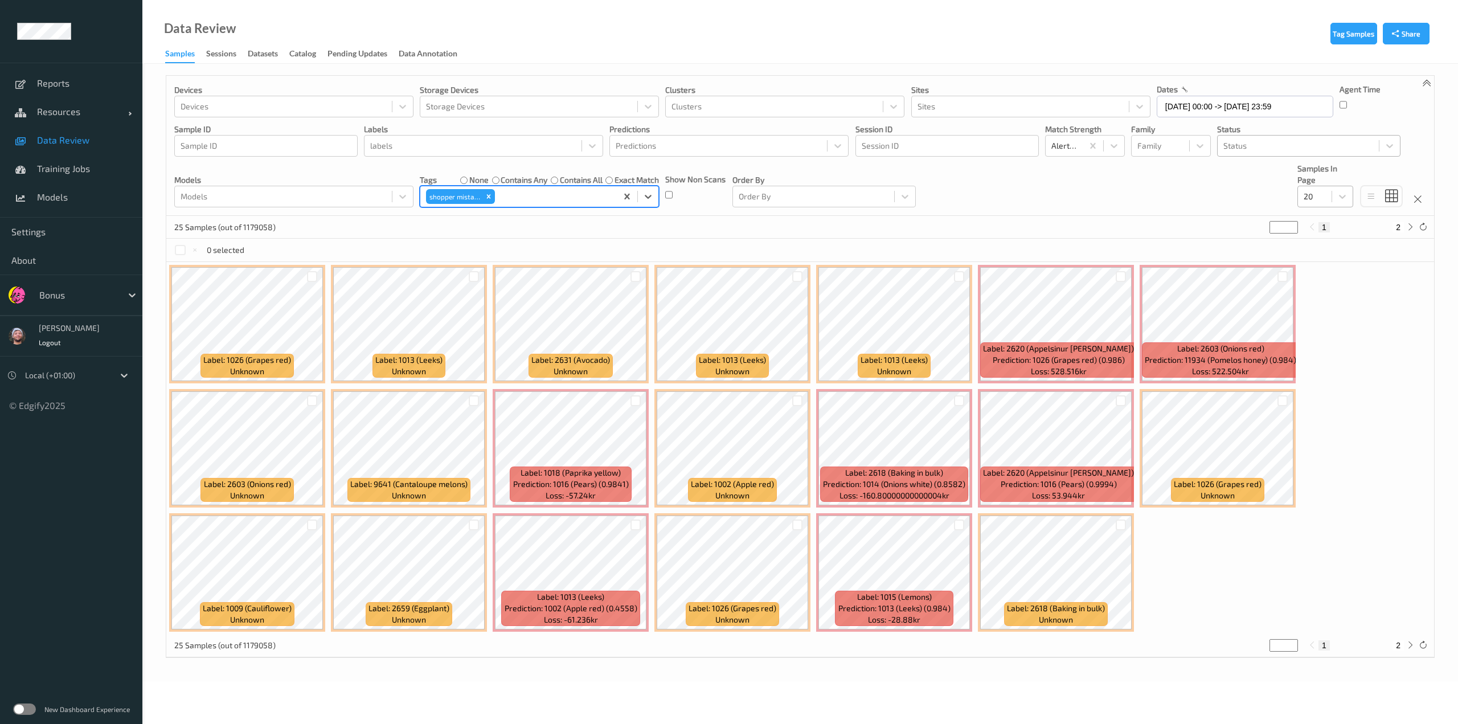
click at [1323, 197] on div at bounding box center [1315, 197] width 22 height 14
click at [1335, 305] on div "200" at bounding box center [1325, 306] width 42 height 11
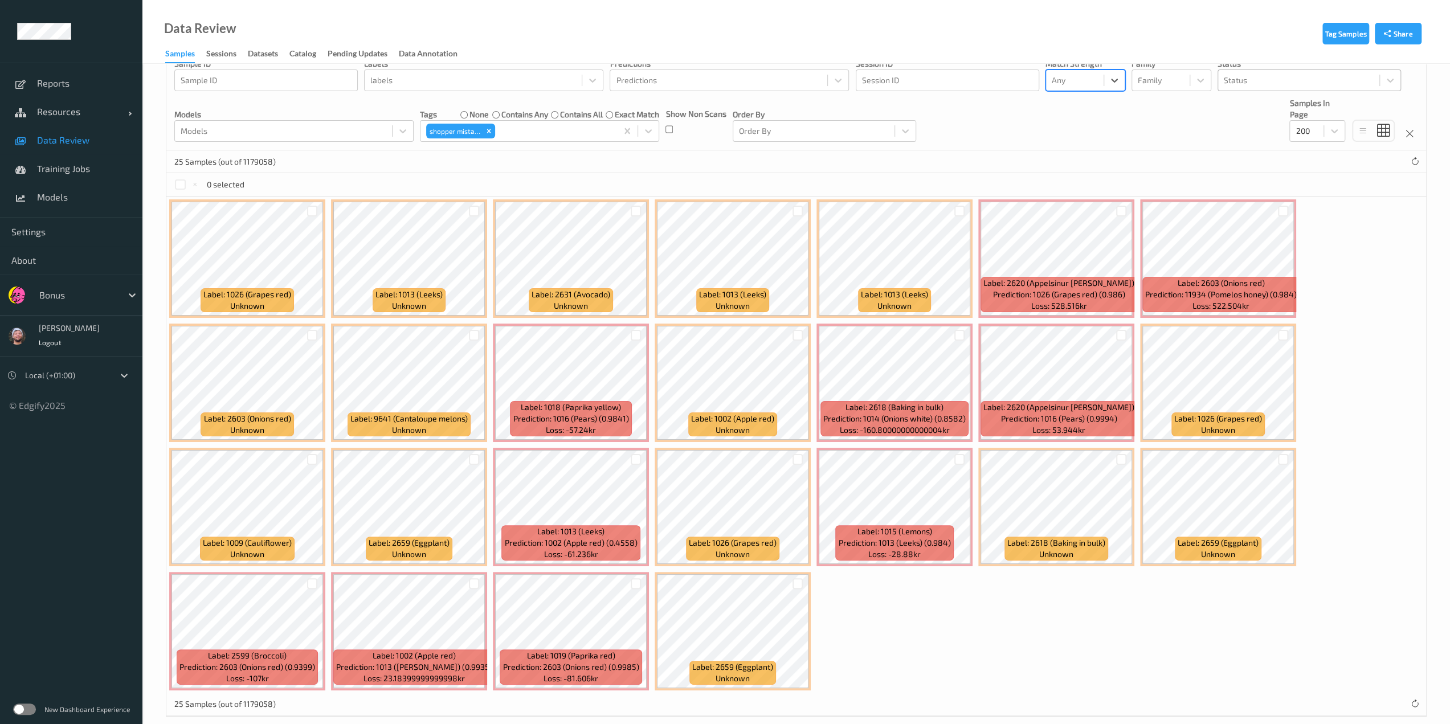
scroll to position [80, 0]
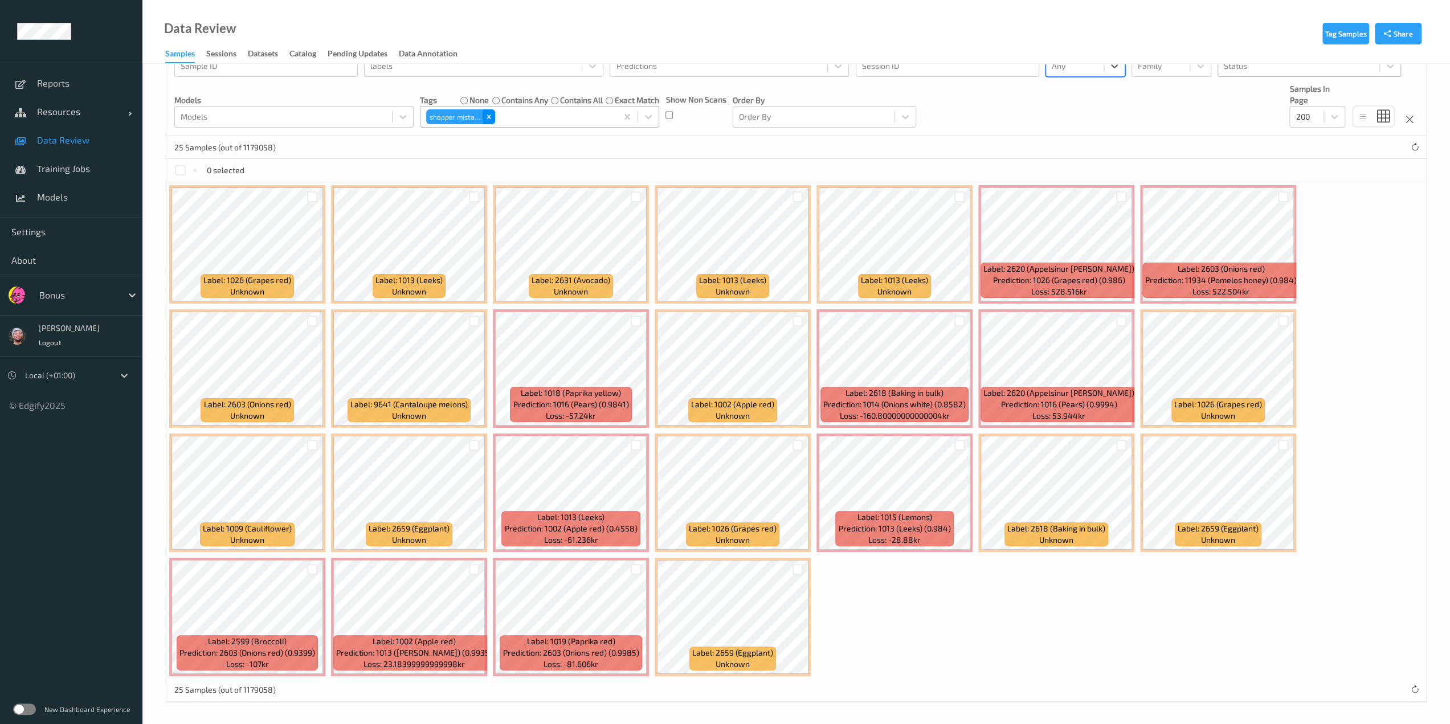
click at [487, 117] on icon "Remove shopper mistake" at bounding box center [489, 117] width 8 height 8
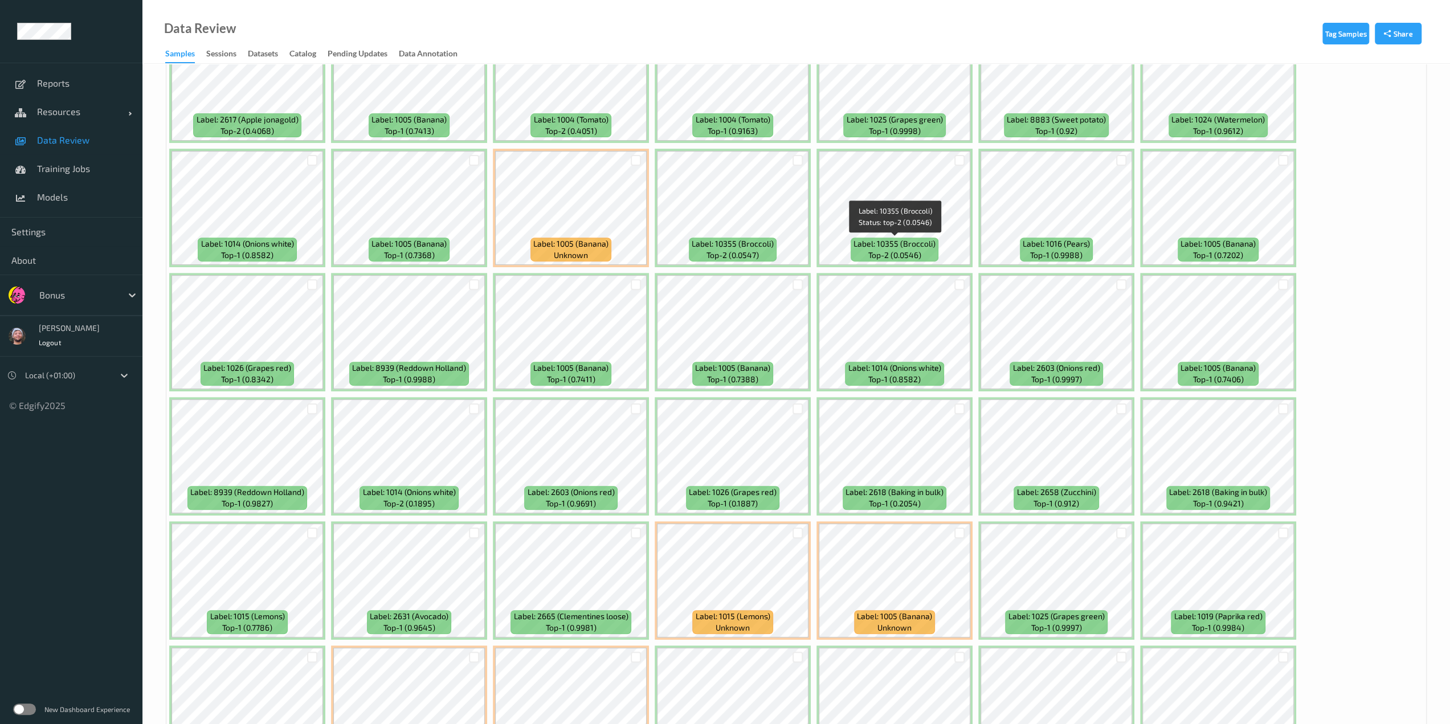
scroll to position [649, 0]
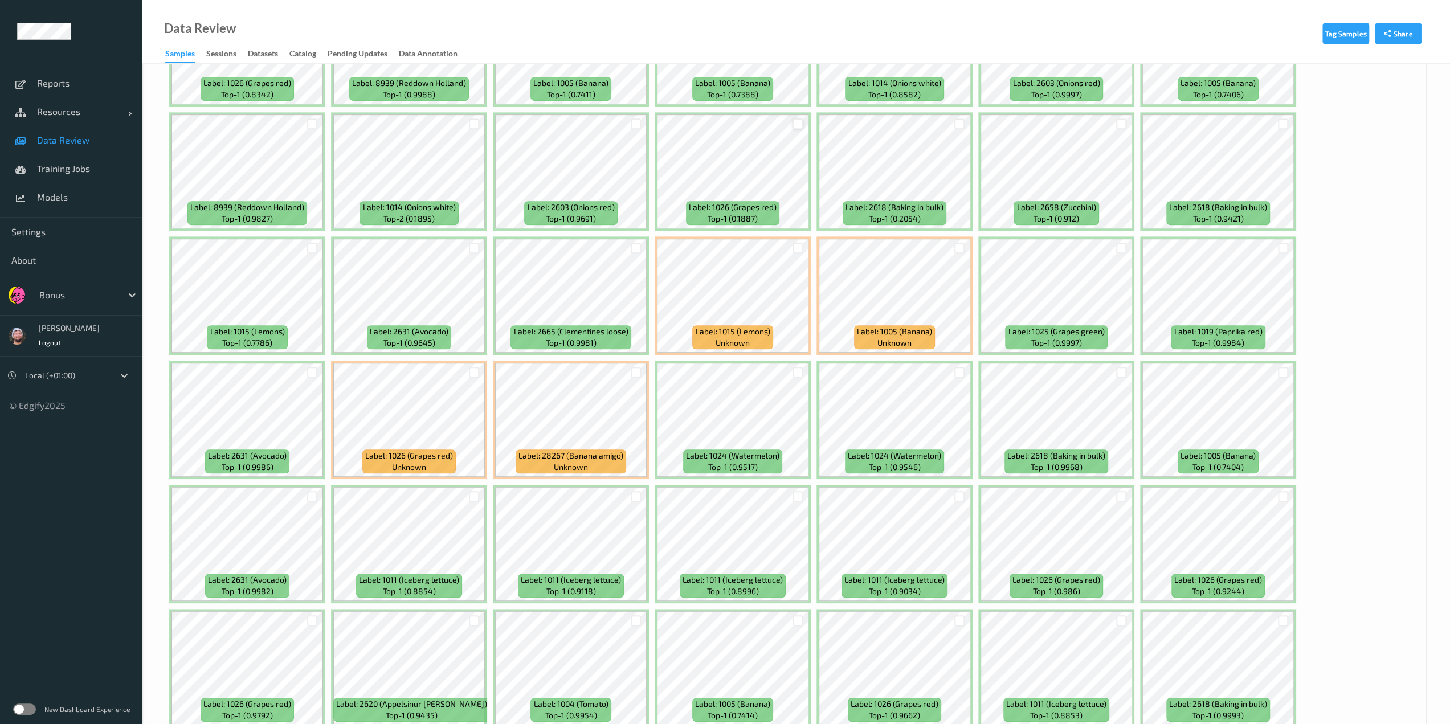
click at [797, 120] on div at bounding box center [797, 123] width 11 height 11
click at [799, 247] on div at bounding box center [797, 248] width 11 height 11
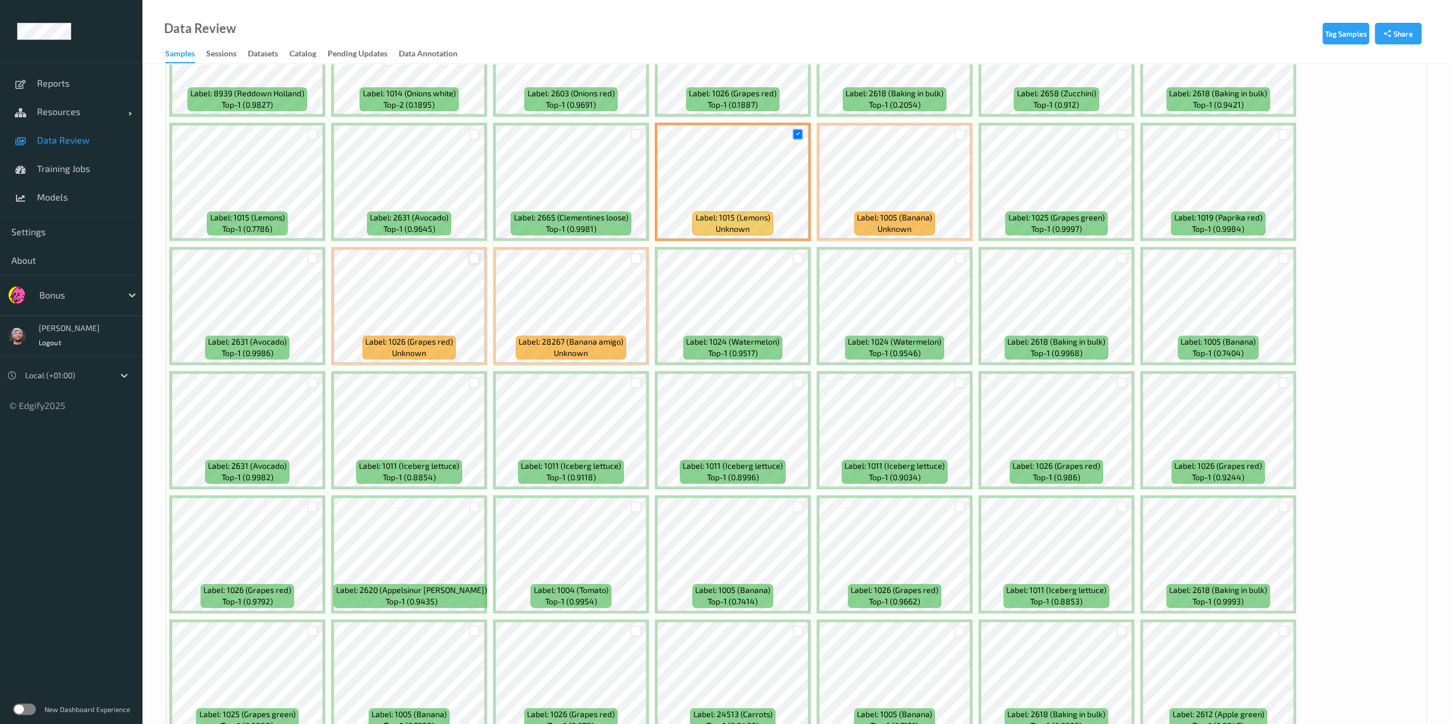
click at [471, 261] on div at bounding box center [474, 258] width 11 height 11
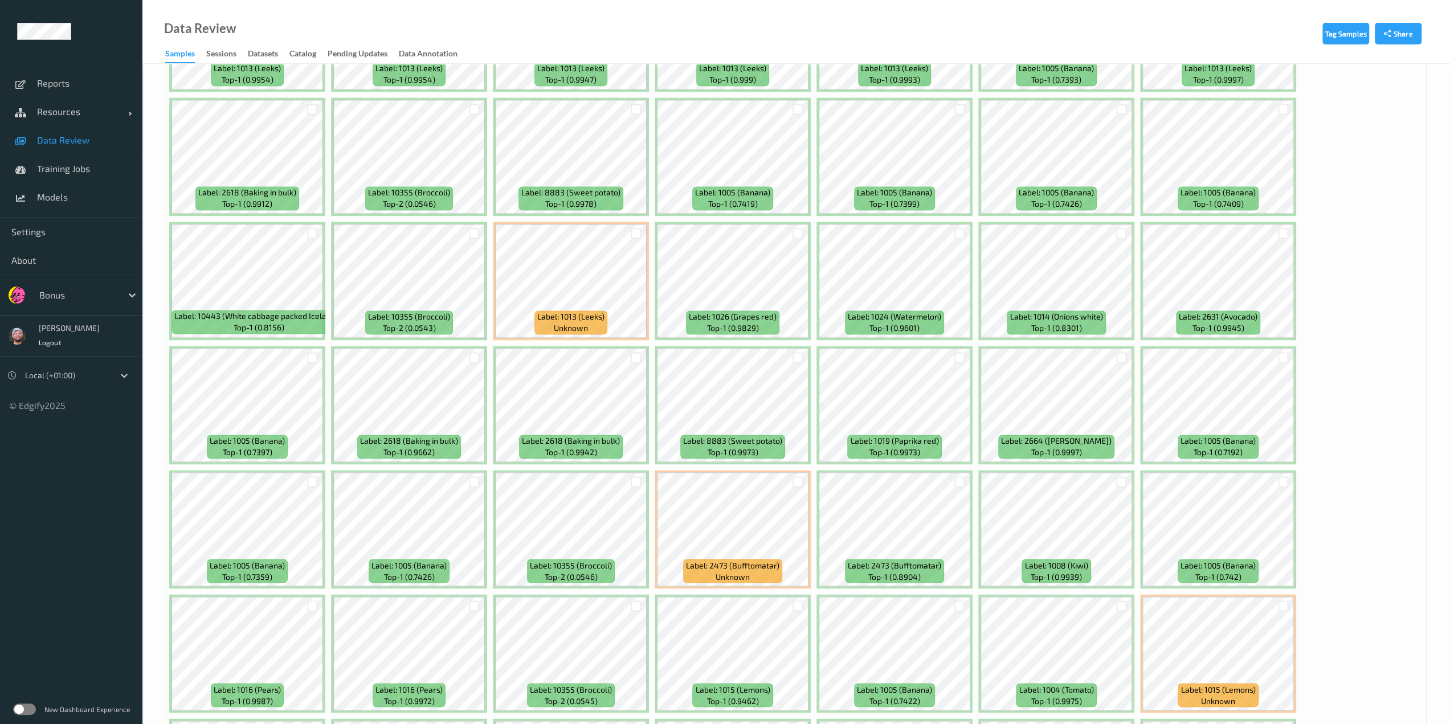
scroll to position [1675, 0]
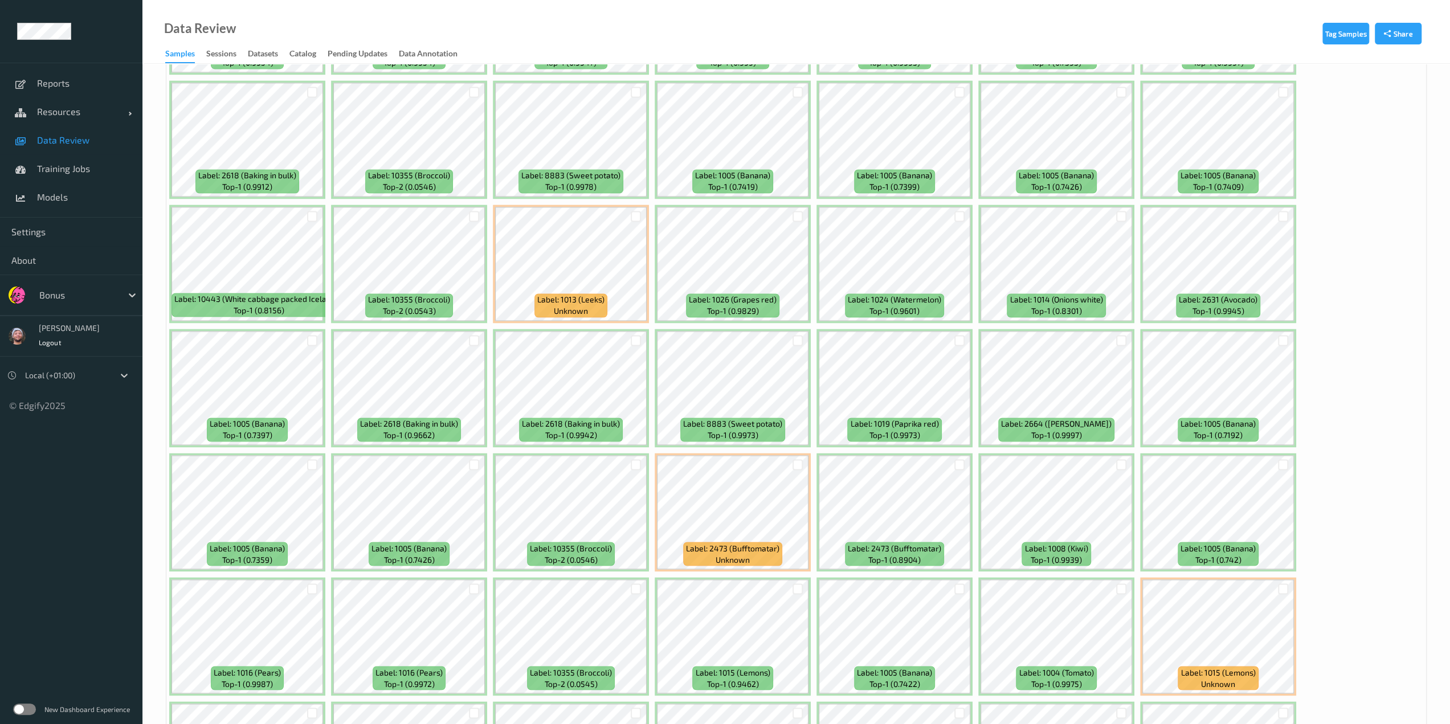
click at [310, 587] on div at bounding box center [312, 588] width 11 height 11
click at [470, 587] on div at bounding box center [474, 588] width 11 height 11
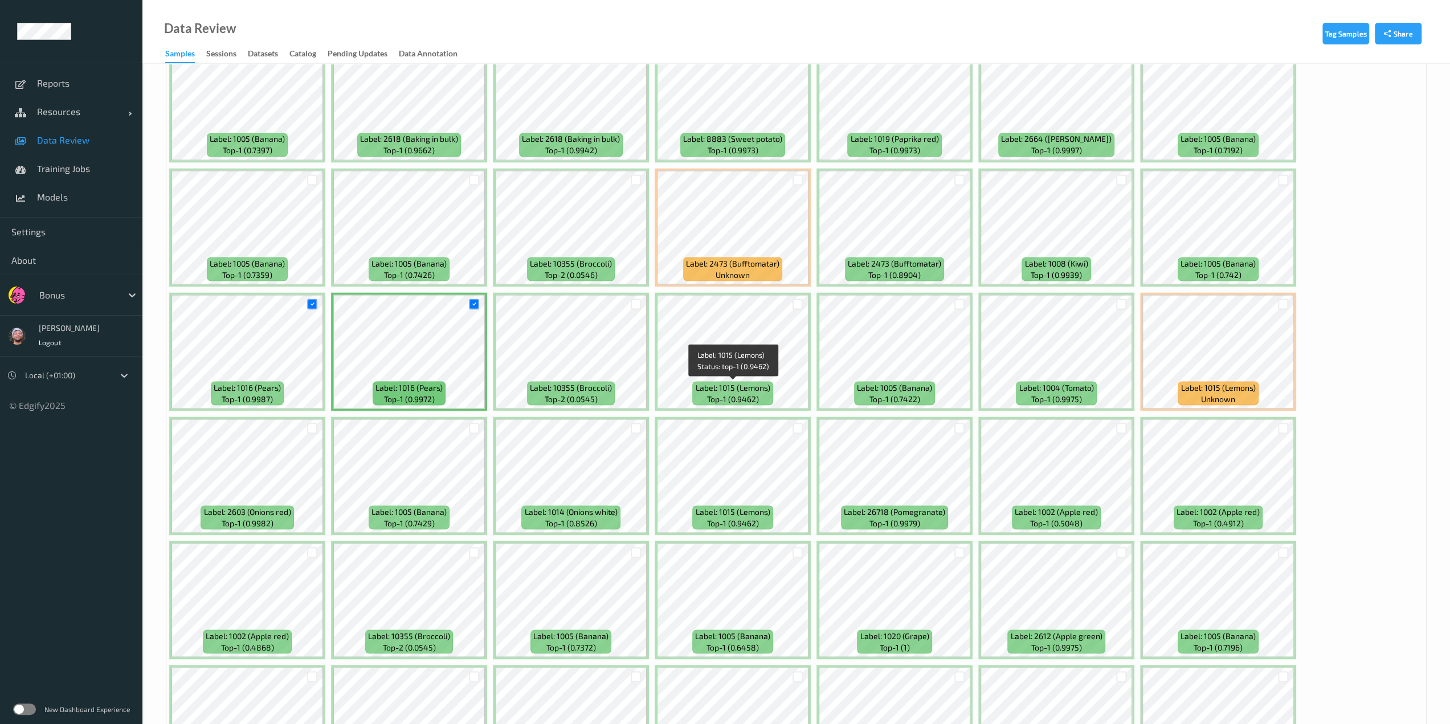
scroll to position [2244, 0]
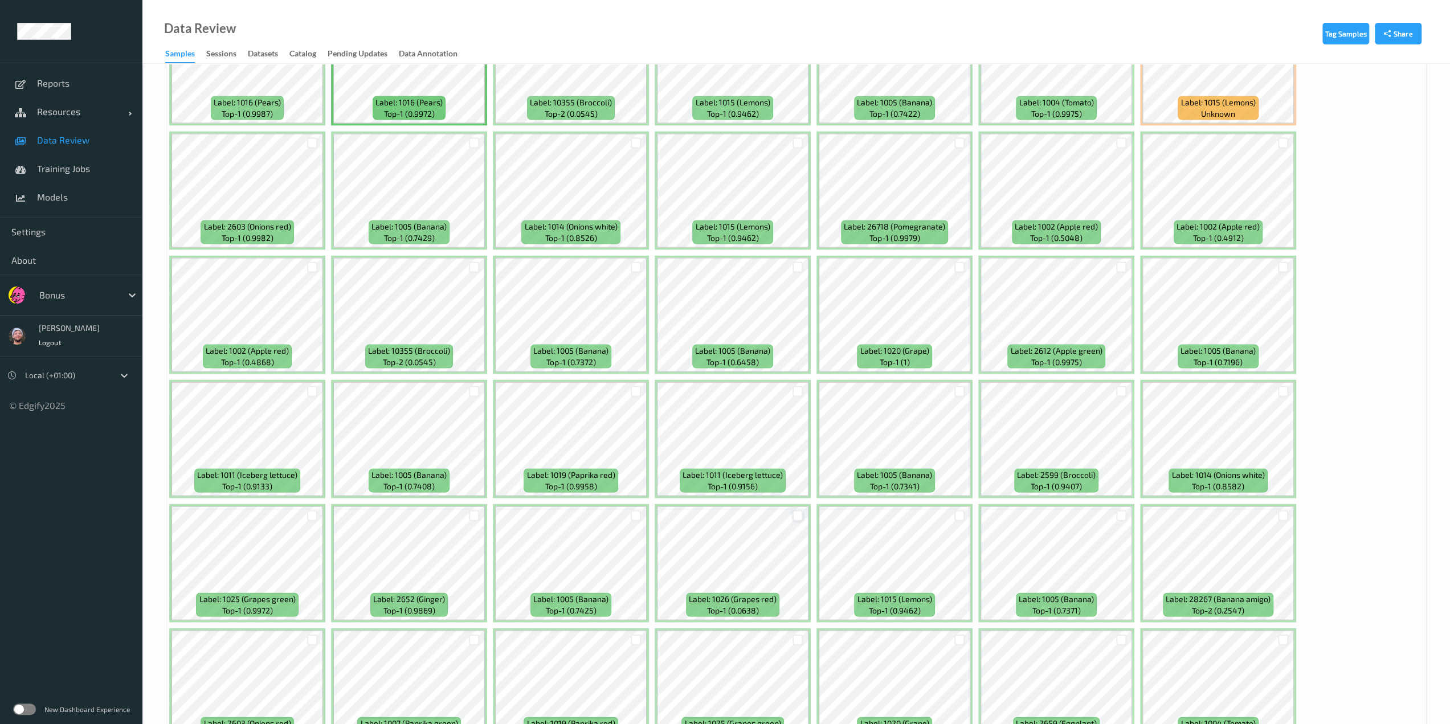
click at [793, 515] on div at bounding box center [797, 515] width 11 height 11
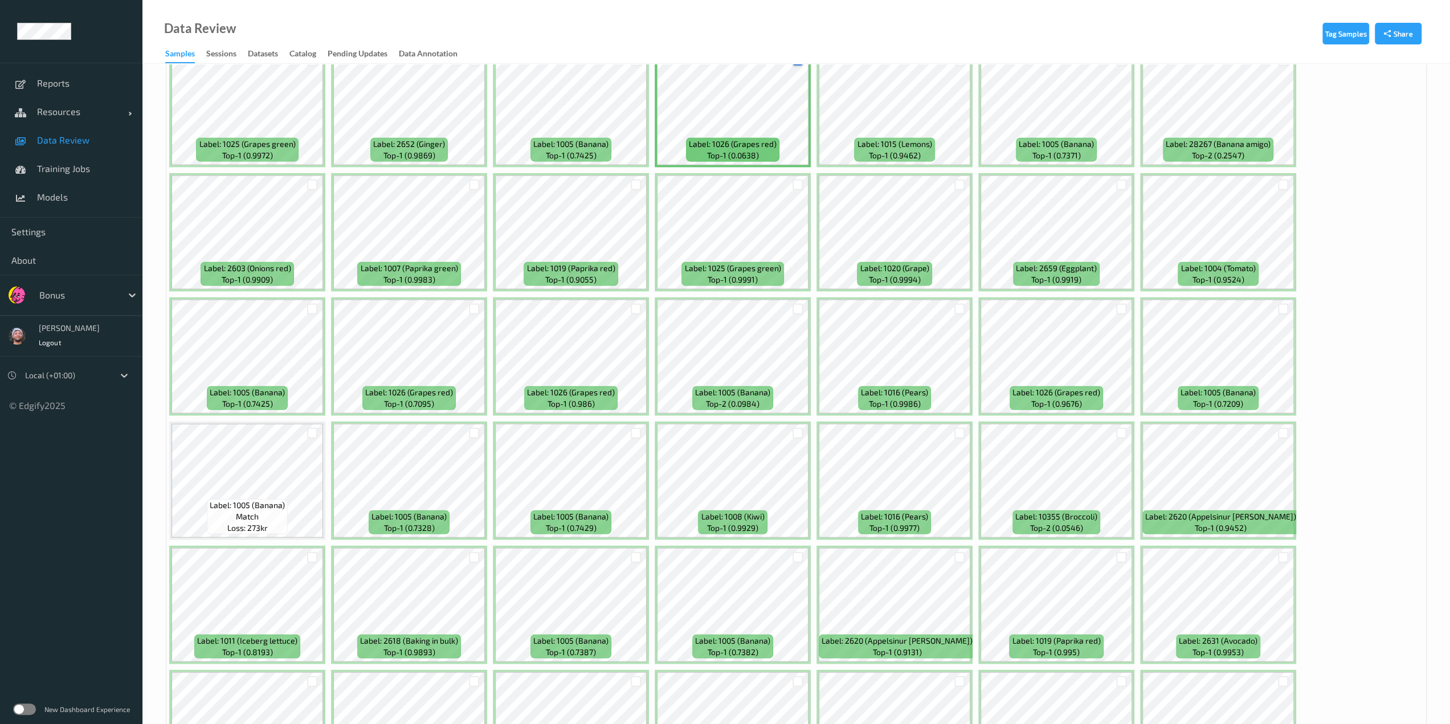
scroll to position [2814, 0]
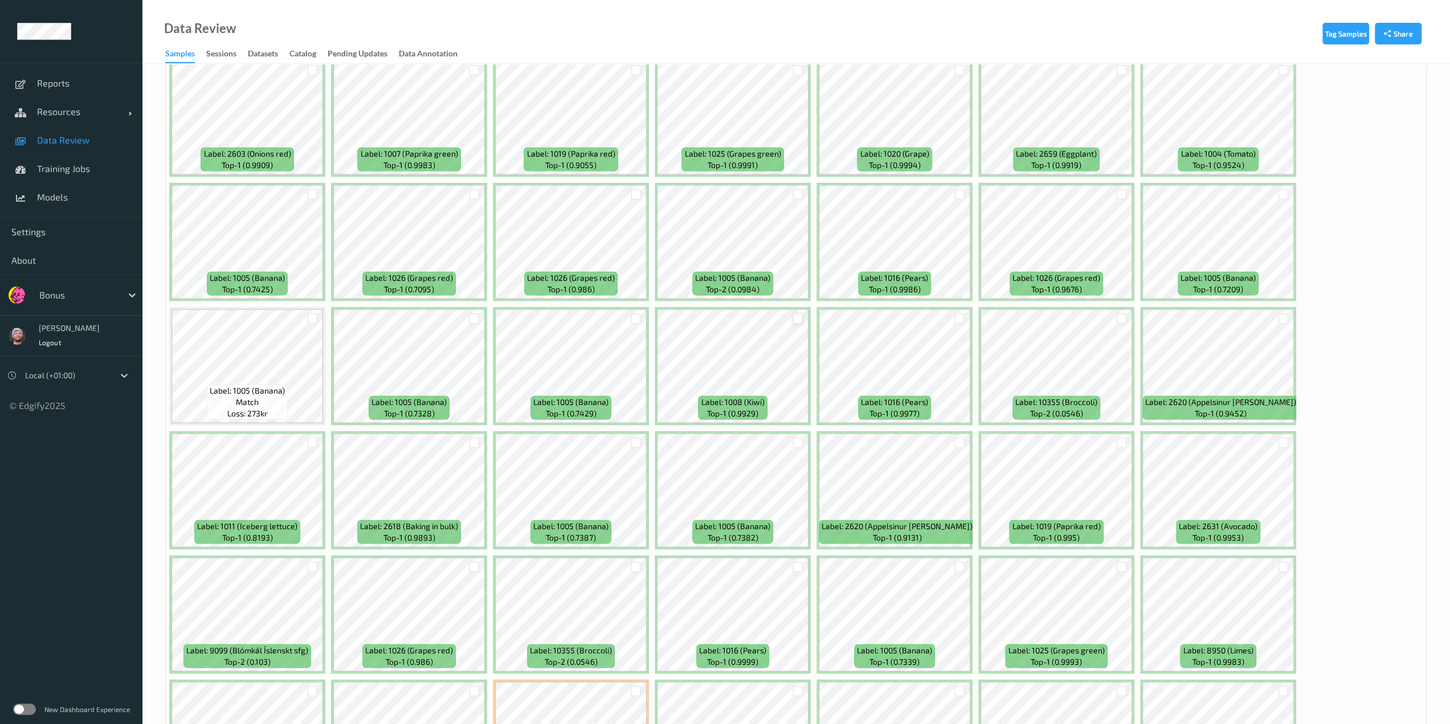
click at [797, 317] on div at bounding box center [797, 318] width 11 height 11
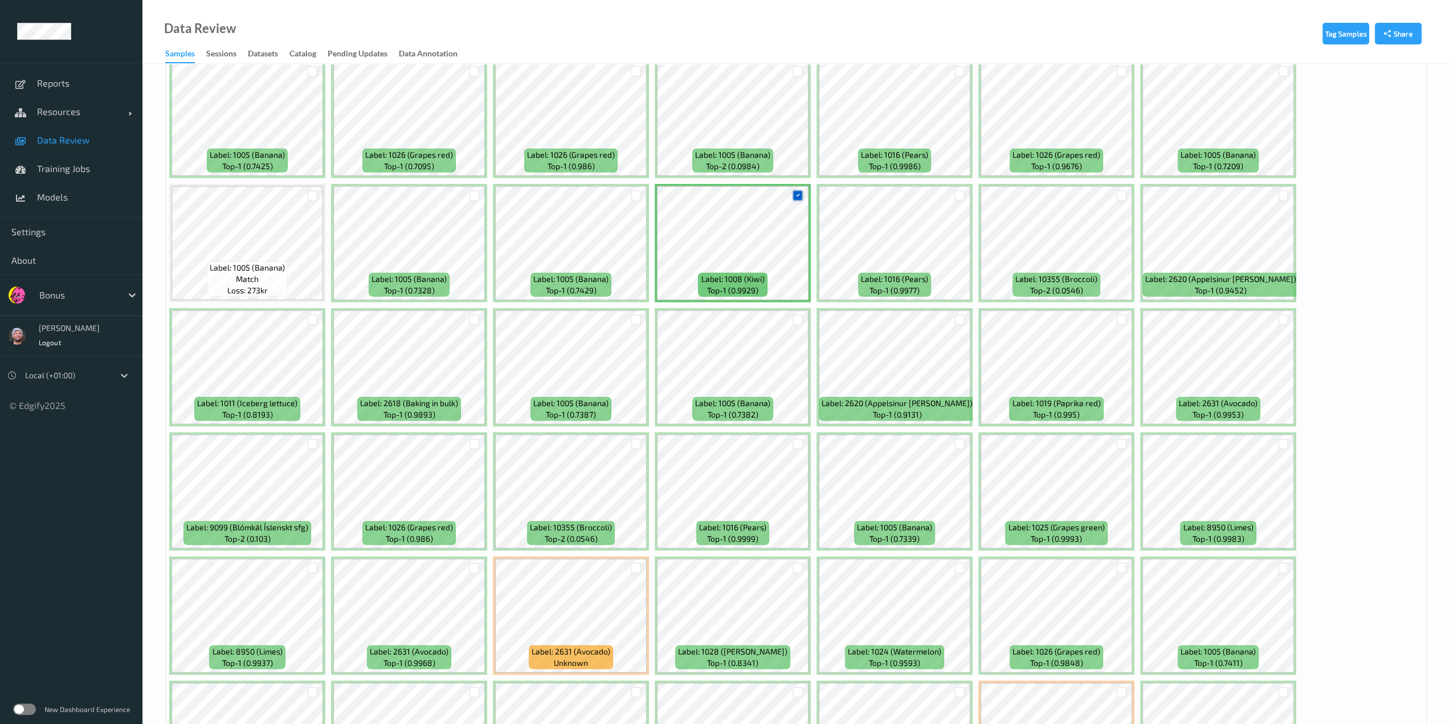
scroll to position [3042, 0]
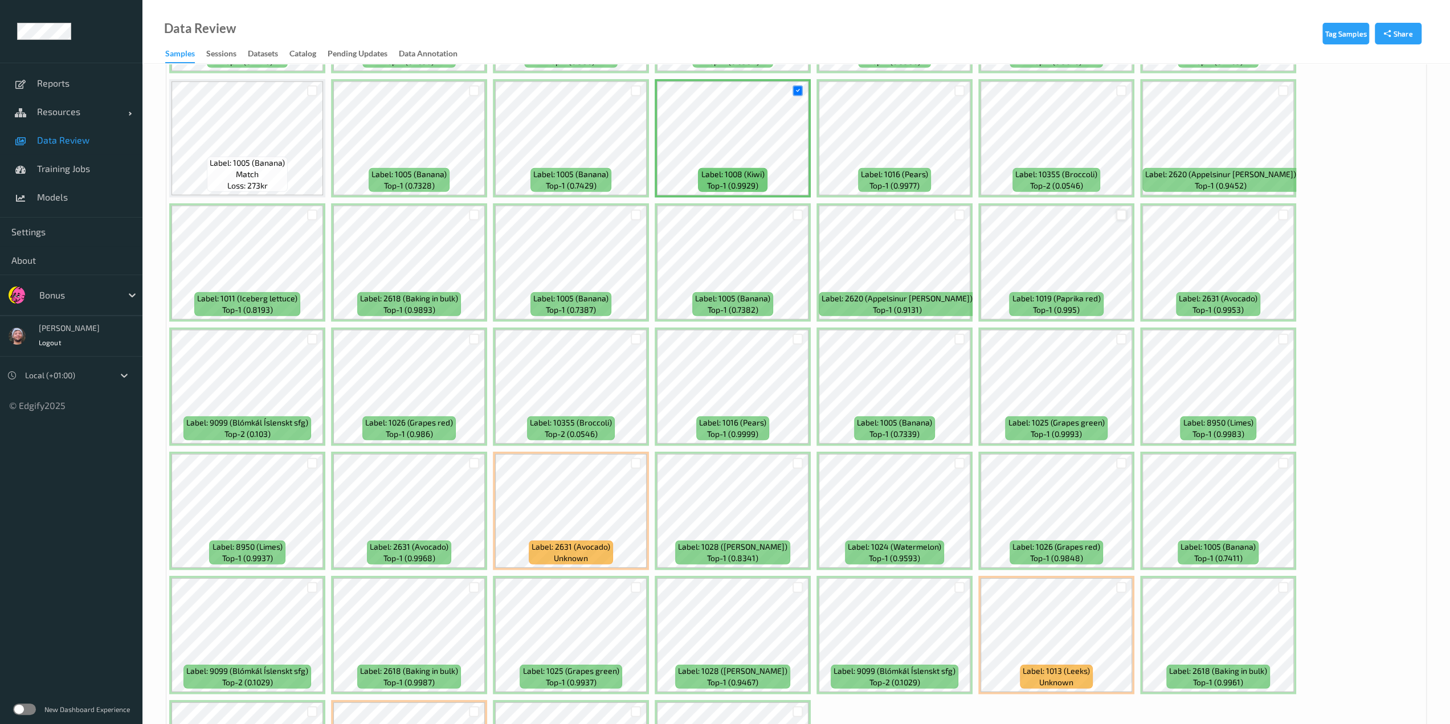
click at [1121, 215] on div at bounding box center [1121, 215] width 11 height 11
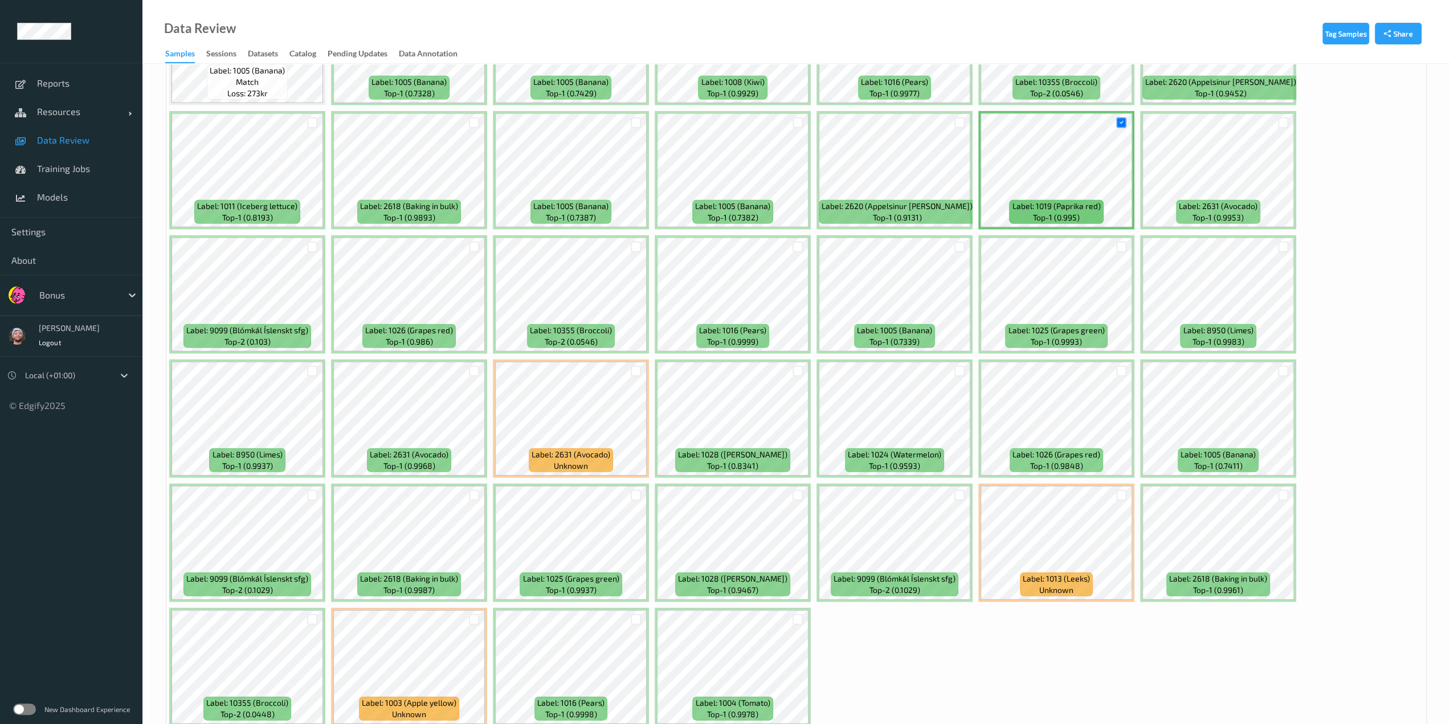
scroll to position [3184, 0]
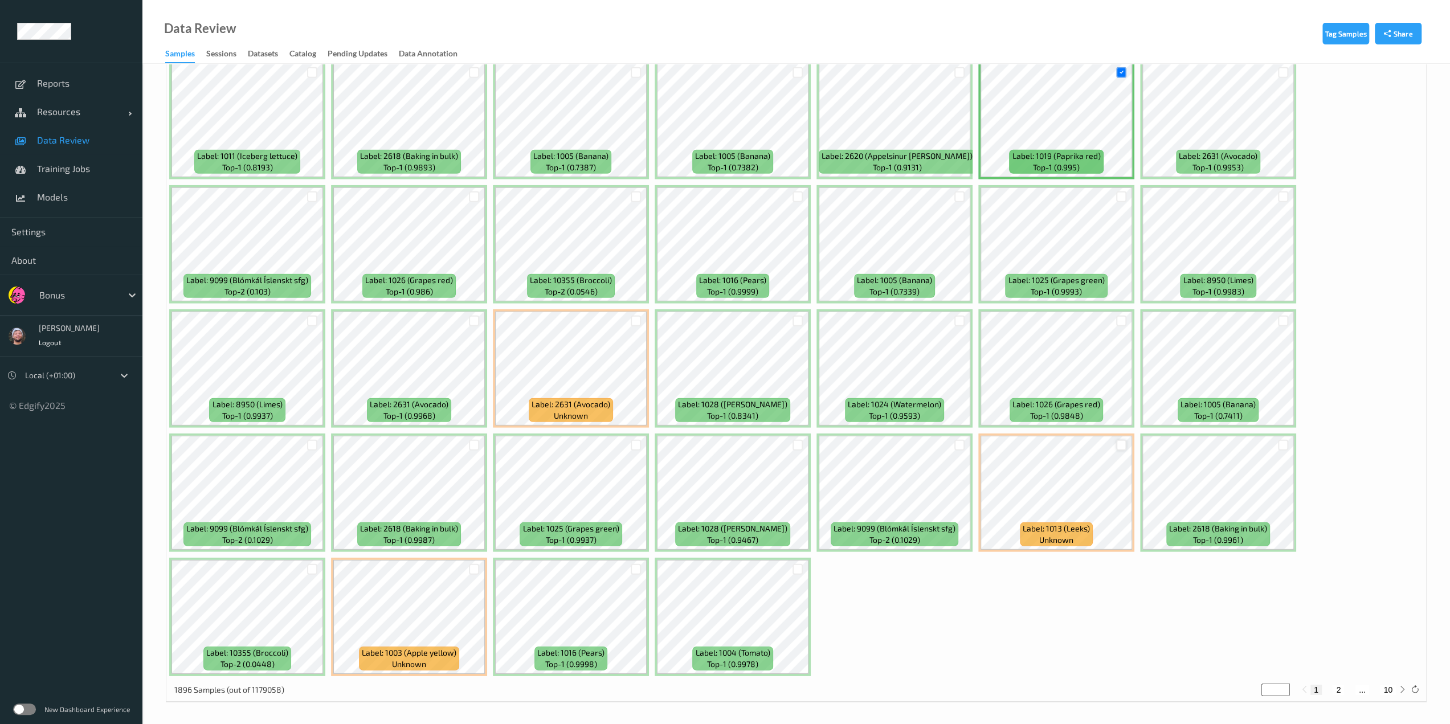
click at [1122, 448] on div at bounding box center [1121, 445] width 11 height 11
click at [1340, 689] on button "2" at bounding box center [1337, 690] width 11 height 10
type input "*"
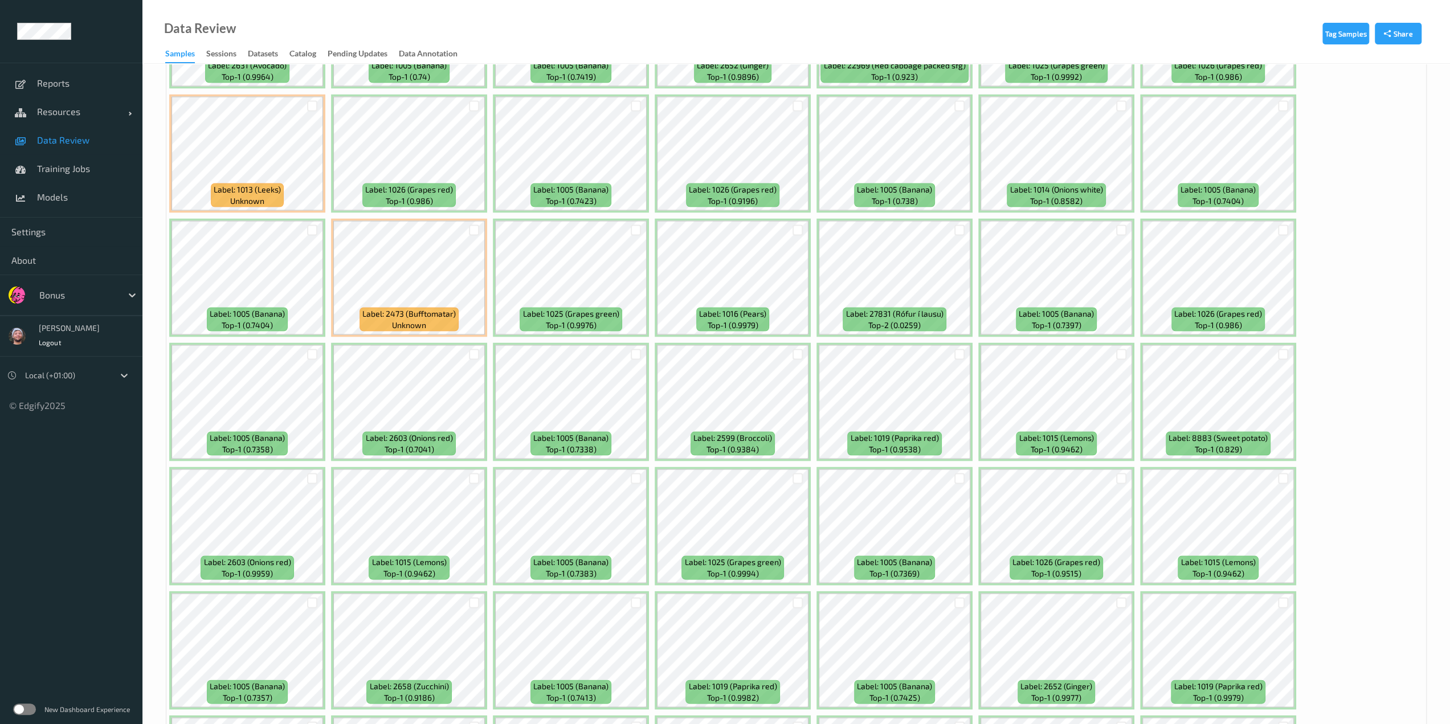
scroll to position [2108, 0]
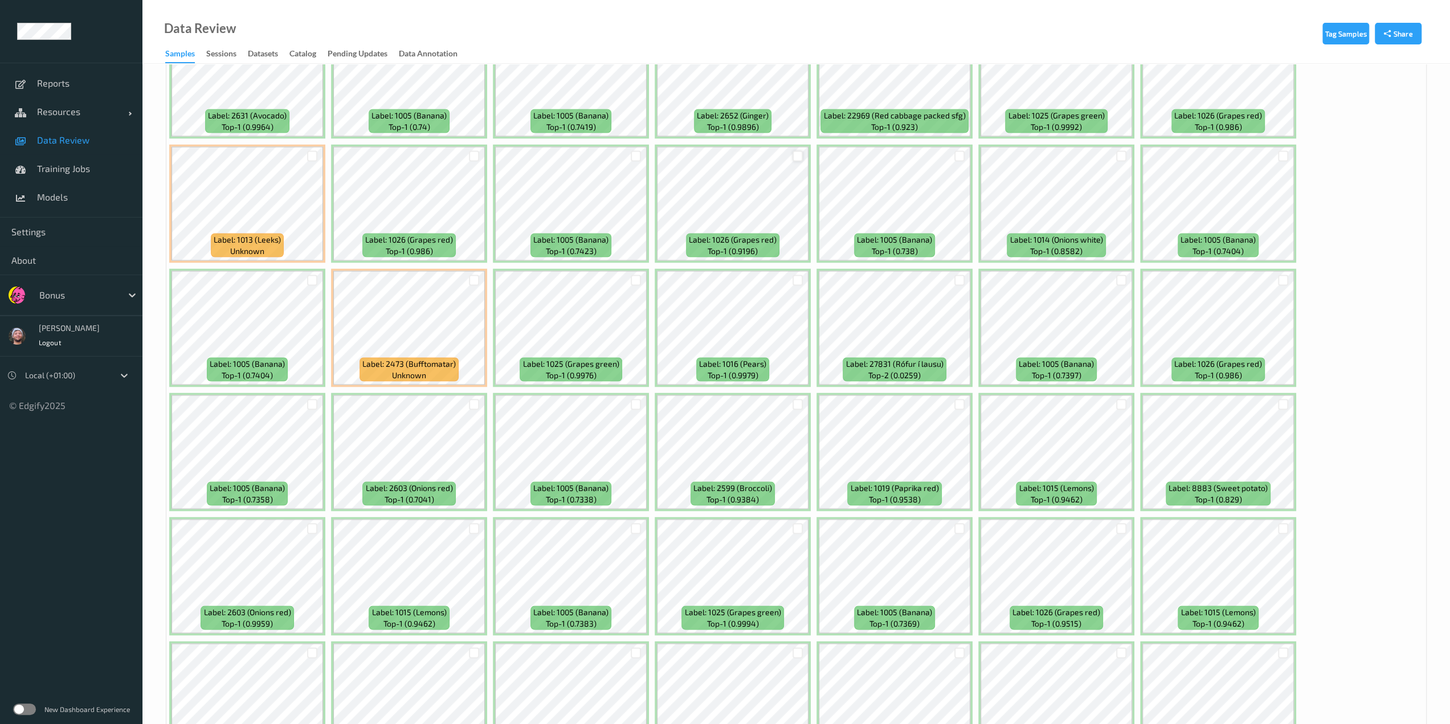
click at [799, 154] on div at bounding box center [797, 155] width 11 height 11
click at [313, 156] on div at bounding box center [312, 155] width 11 height 11
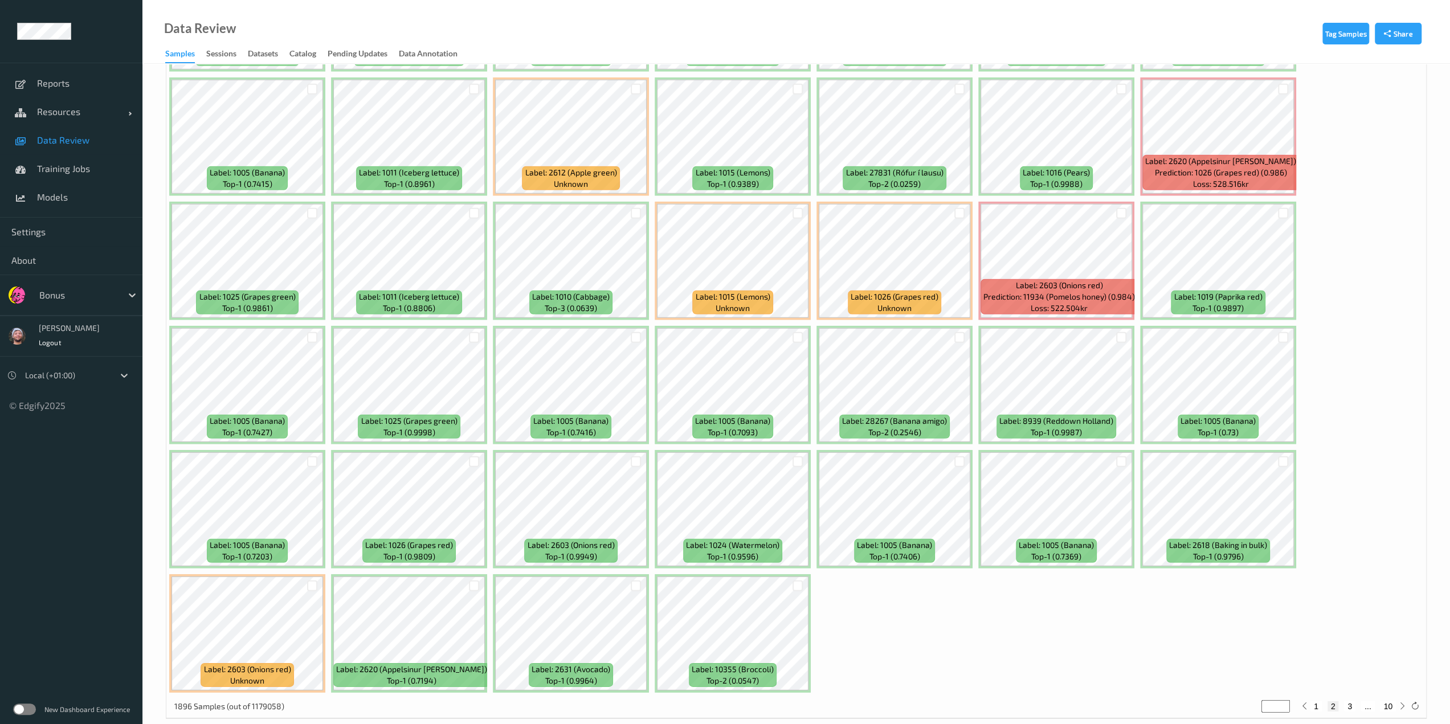
scroll to position [3184, 0]
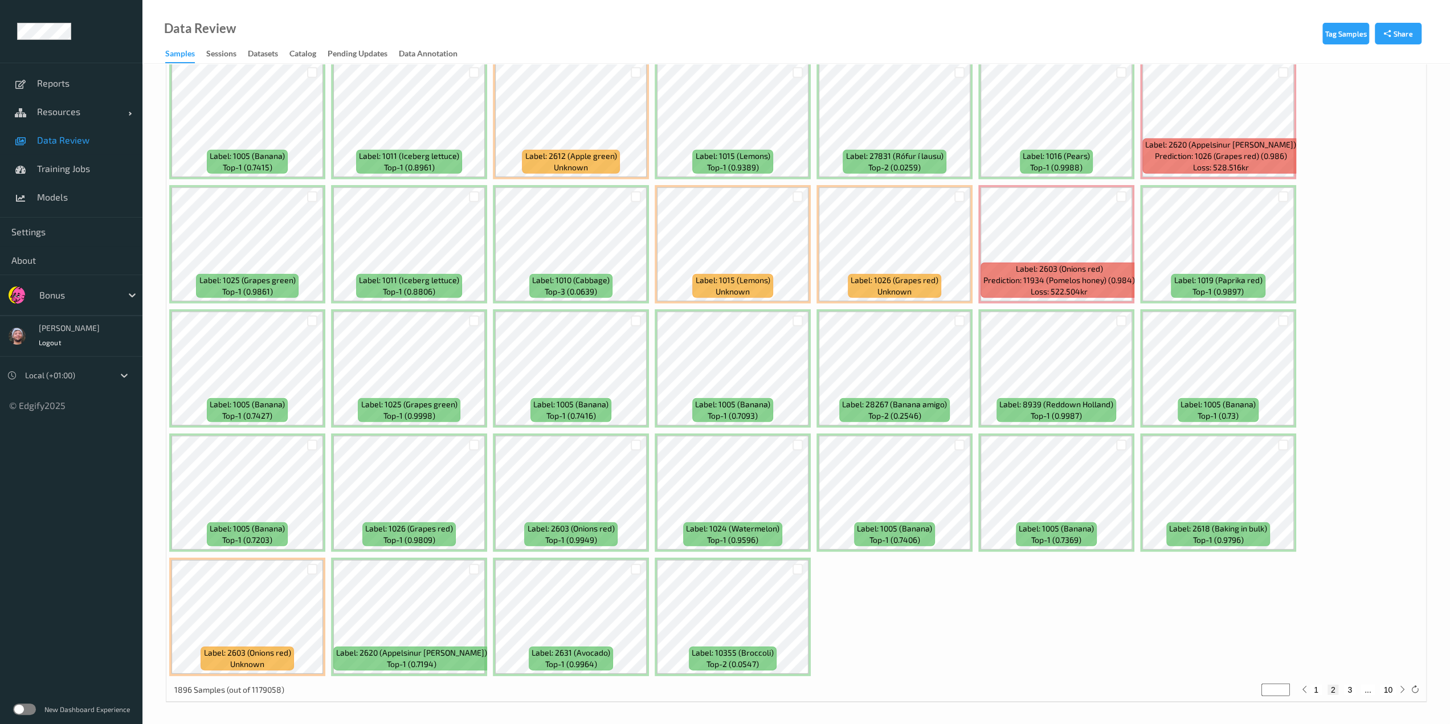
click at [636, 575] on div at bounding box center [636, 569] width 22 height 19
click at [636, 570] on div at bounding box center [636, 569] width 11 height 11
click at [321, 567] on div at bounding box center [312, 569] width 22 height 19
click at [313, 571] on div at bounding box center [312, 569] width 11 height 11
click at [1342, 685] on div "1 2 3 ... 10" at bounding box center [1352, 690] width 85 height 10
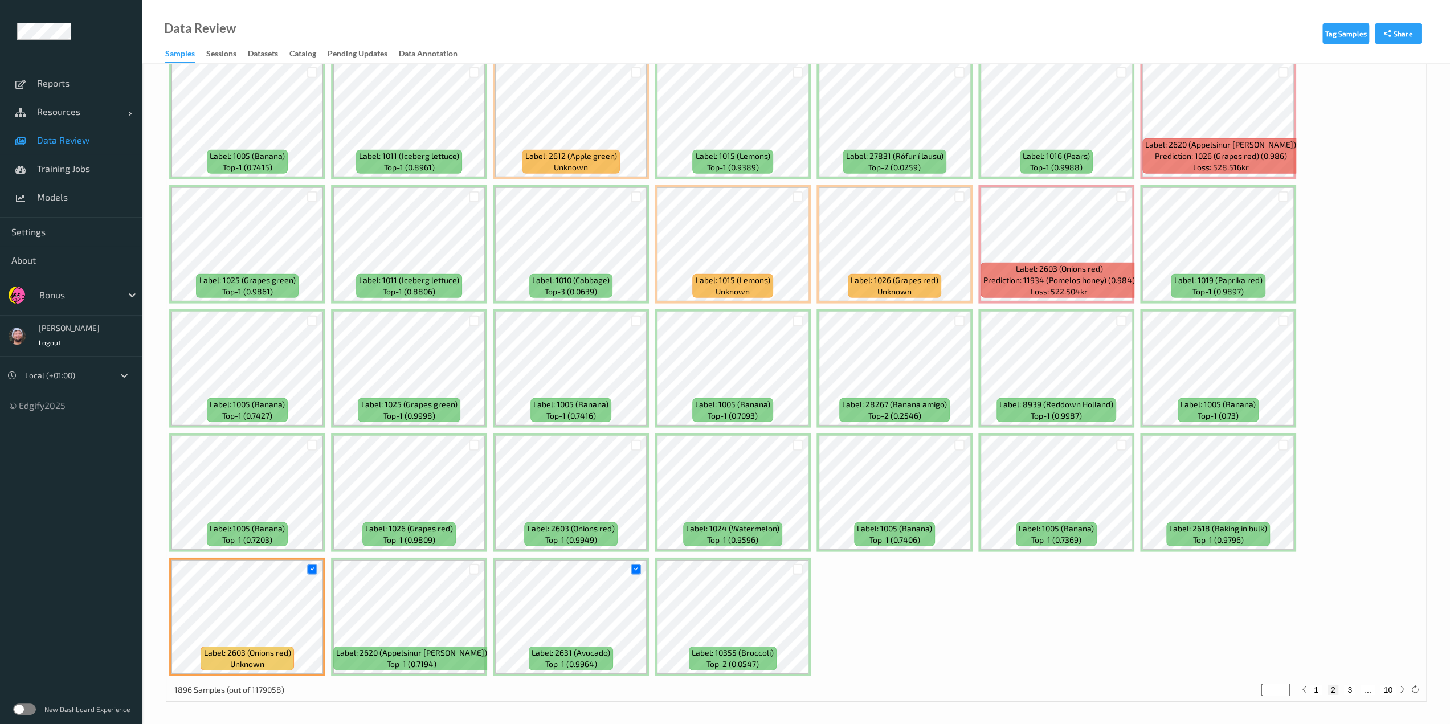
click at [1351, 694] on button "3" at bounding box center [1349, 690] width 11 height 10
type input "*"
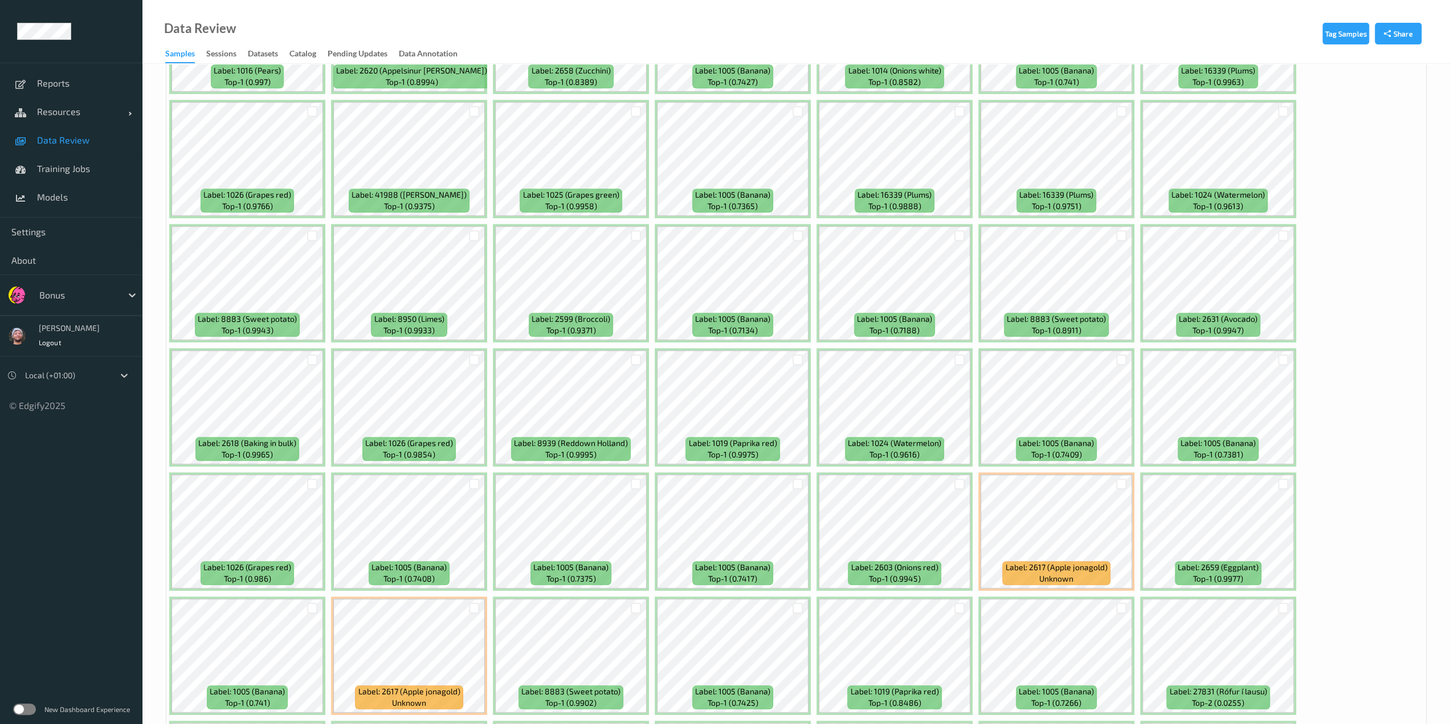
scroll to position [797, 0]
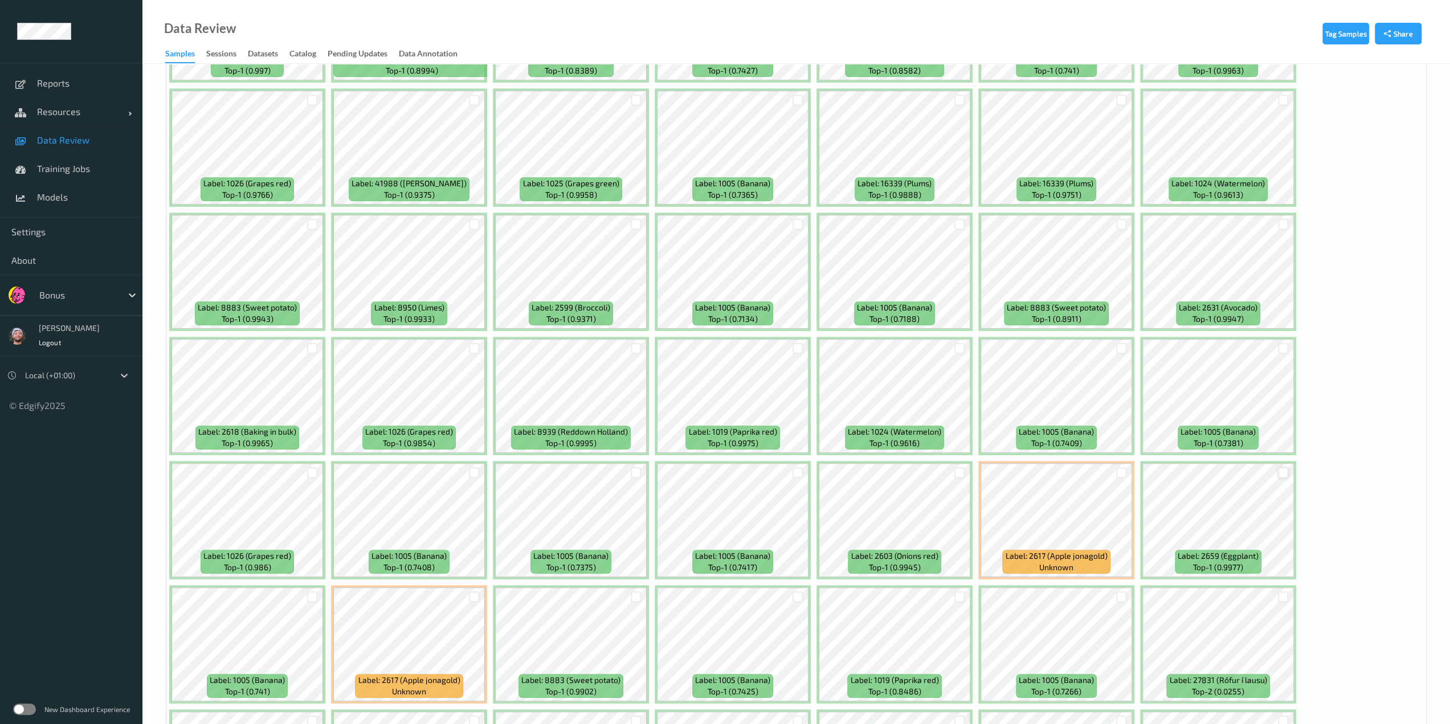
click at [1282, 470] on div at bounding box center [1283, 472] width 11 height 11
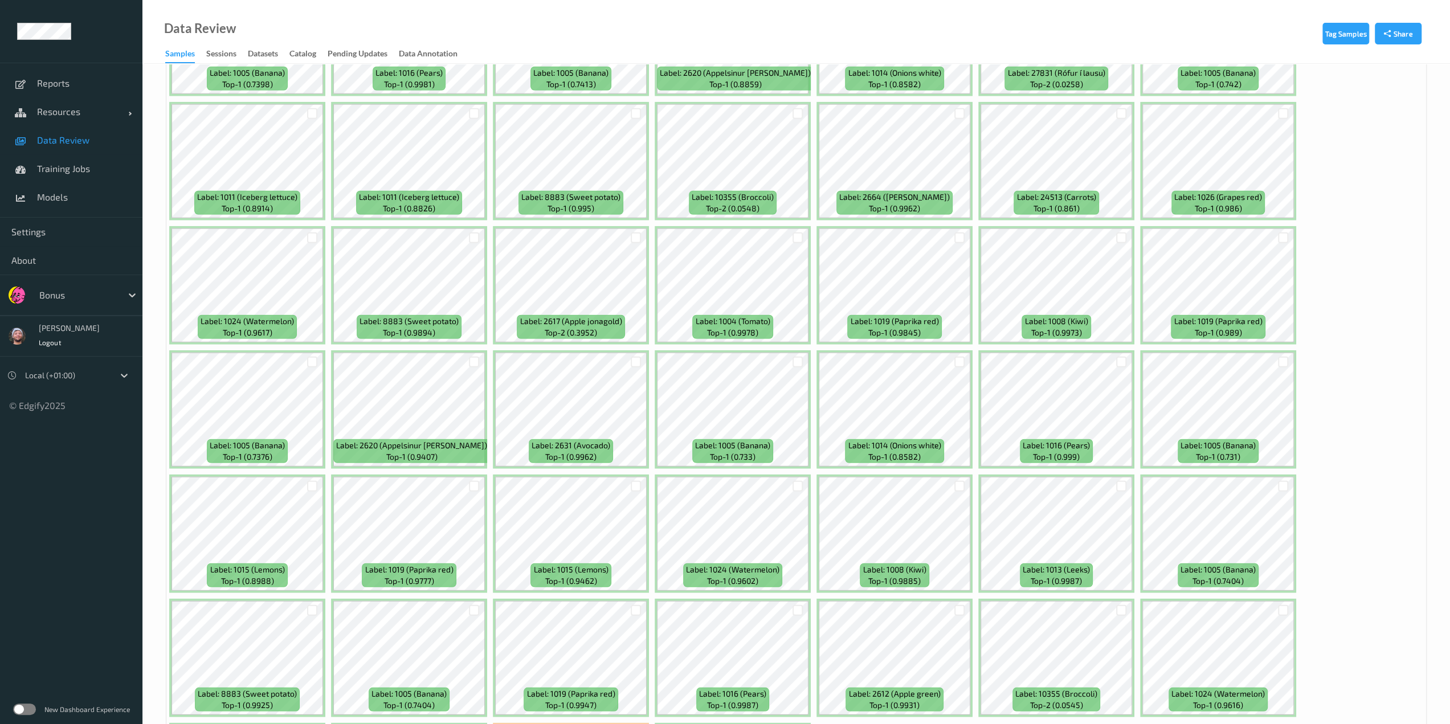
scroll to position [3133, 0]
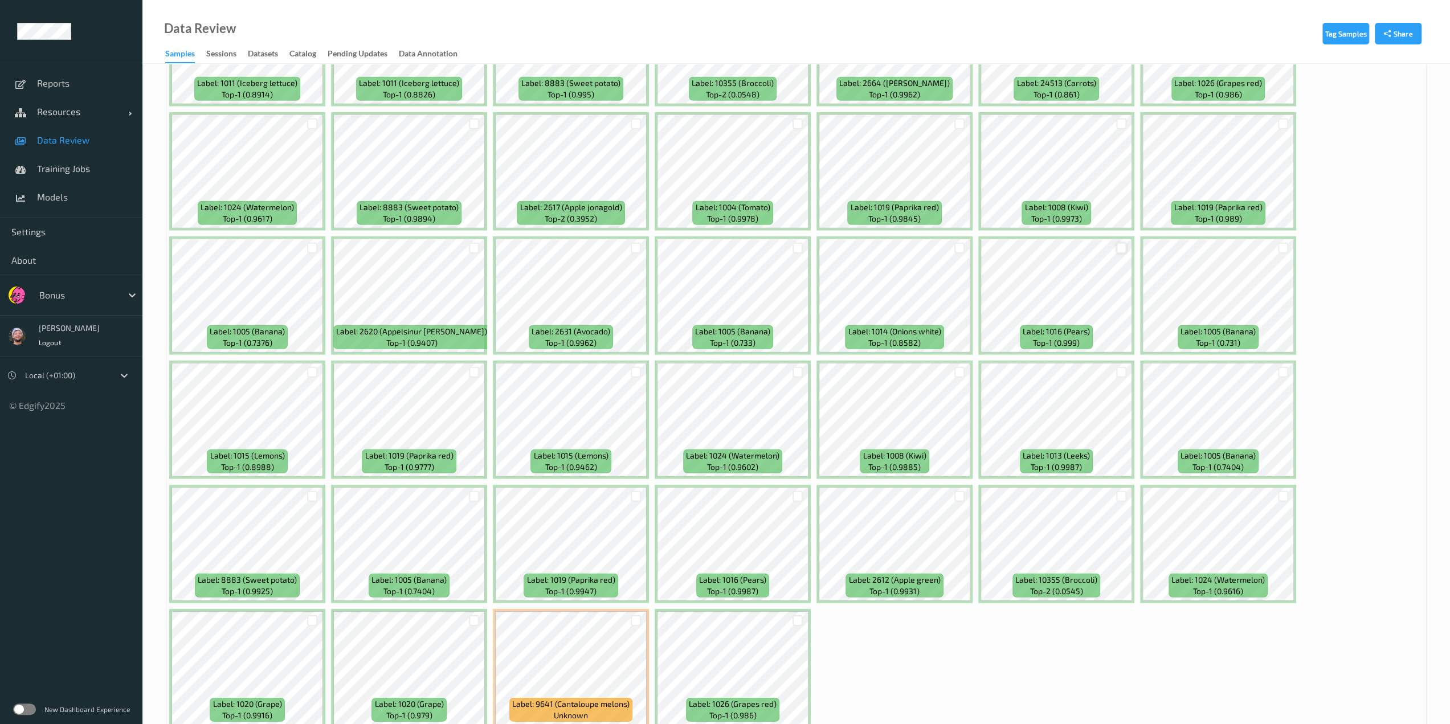
click at [1116, 249] on div at bounding box center [1121, 248] width 11 height 11
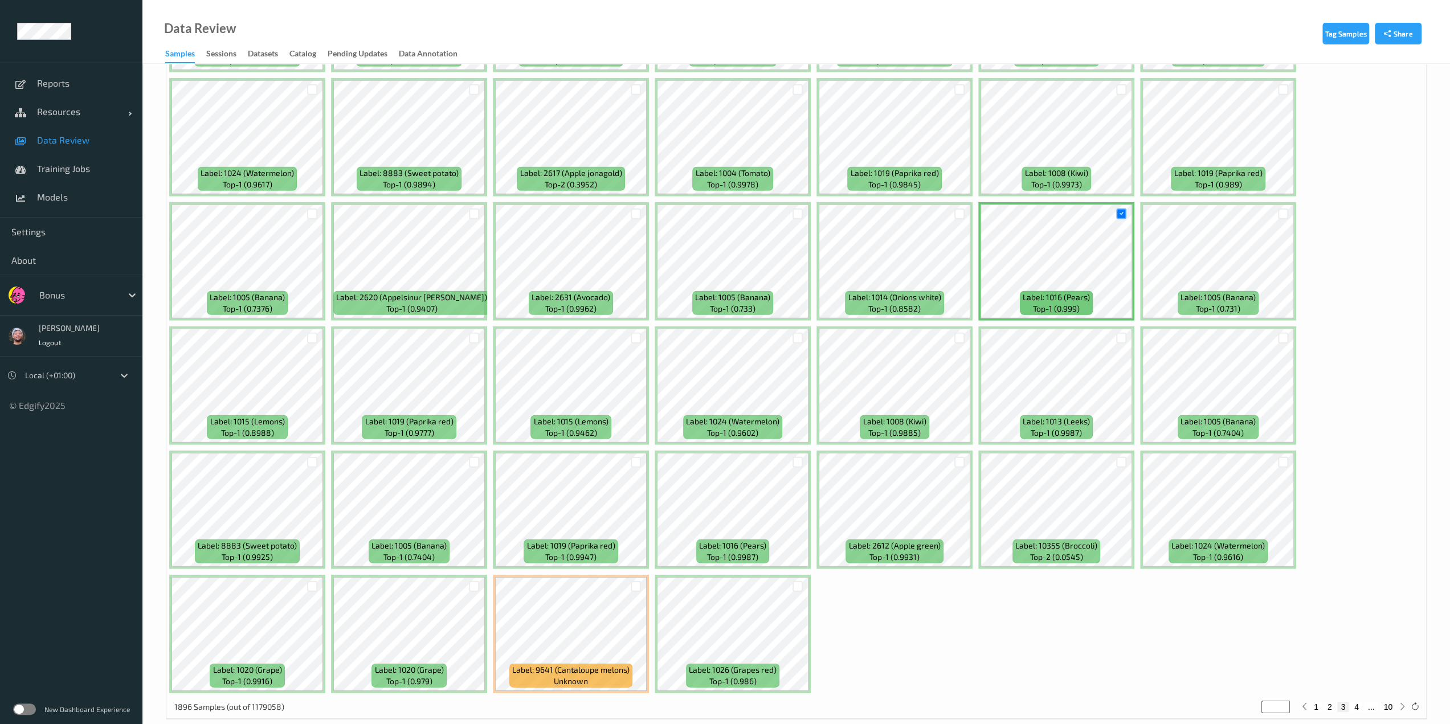
scroll to position [3184, 0]
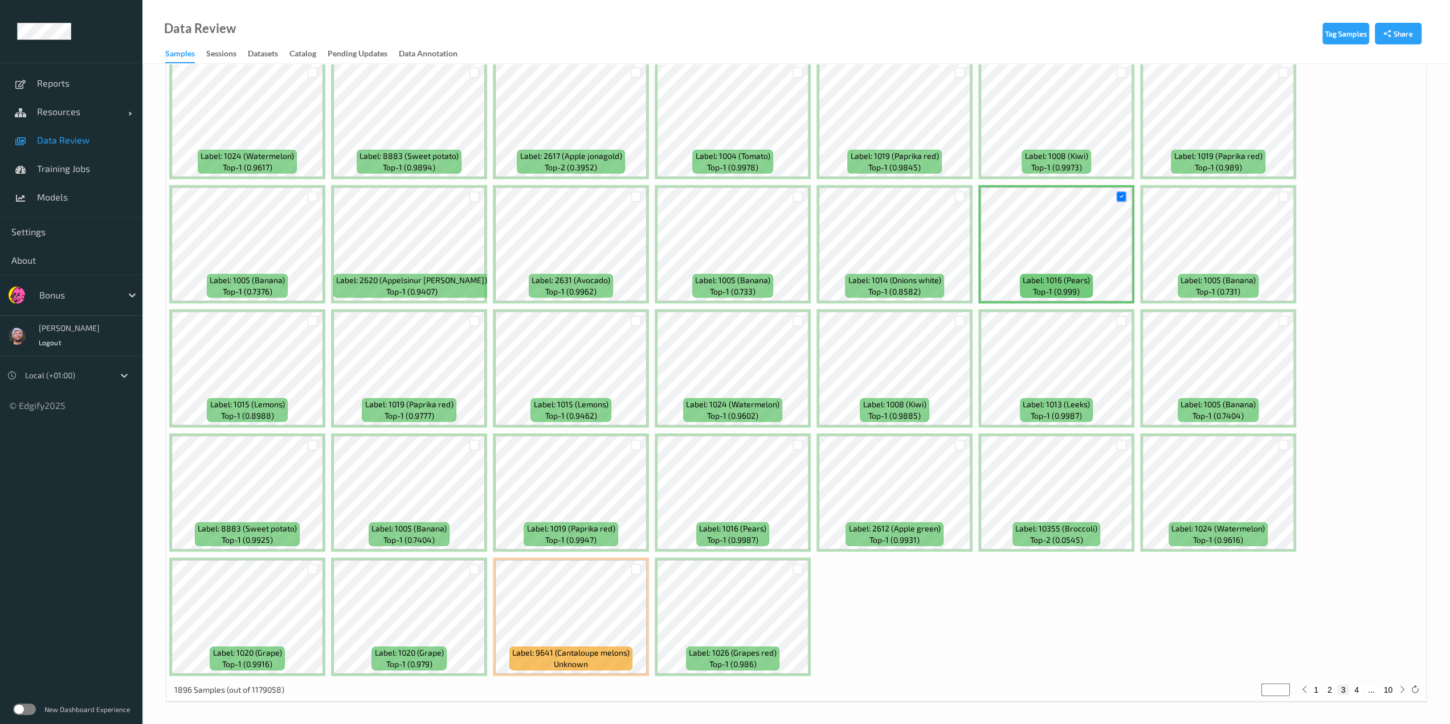
click at [1353, 686] on button "4" at bounding box center [1356, 690] width 11 height 10
type input "*"
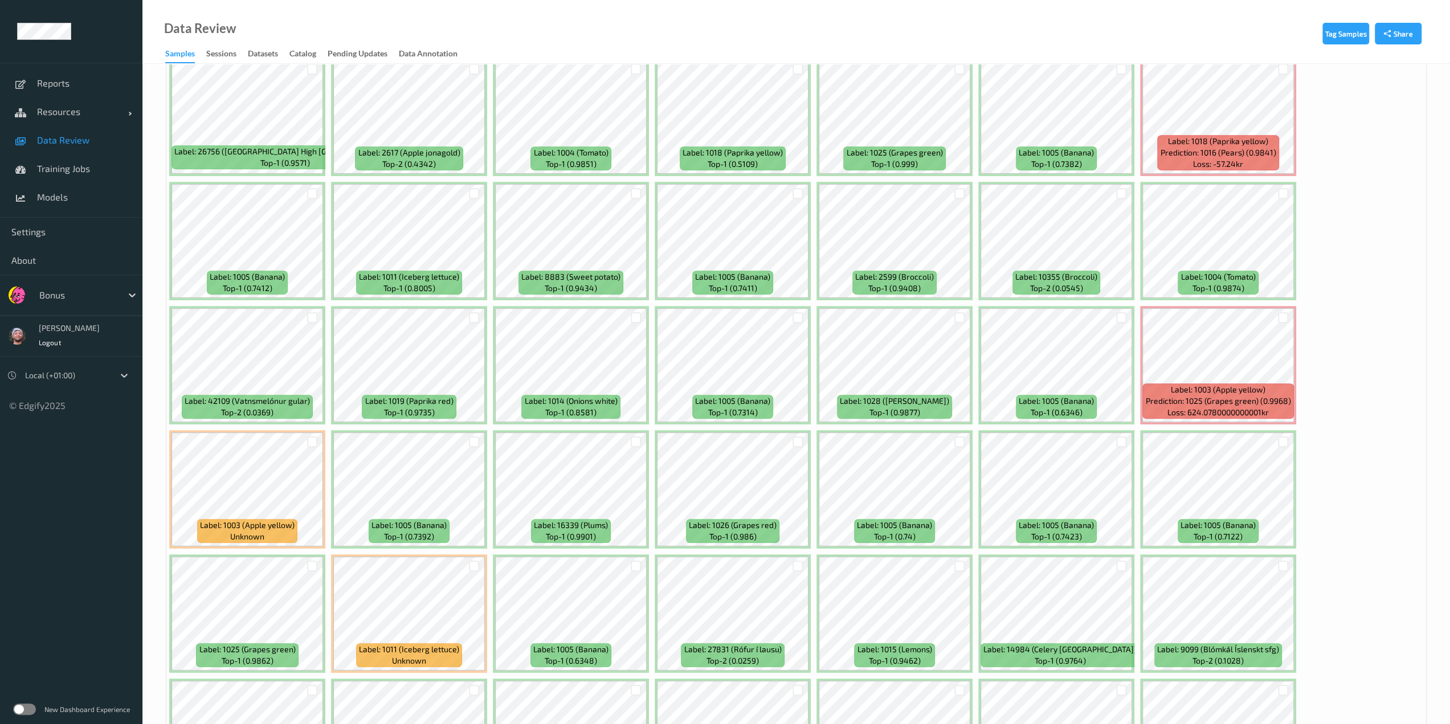
scroll to position [570, 0]
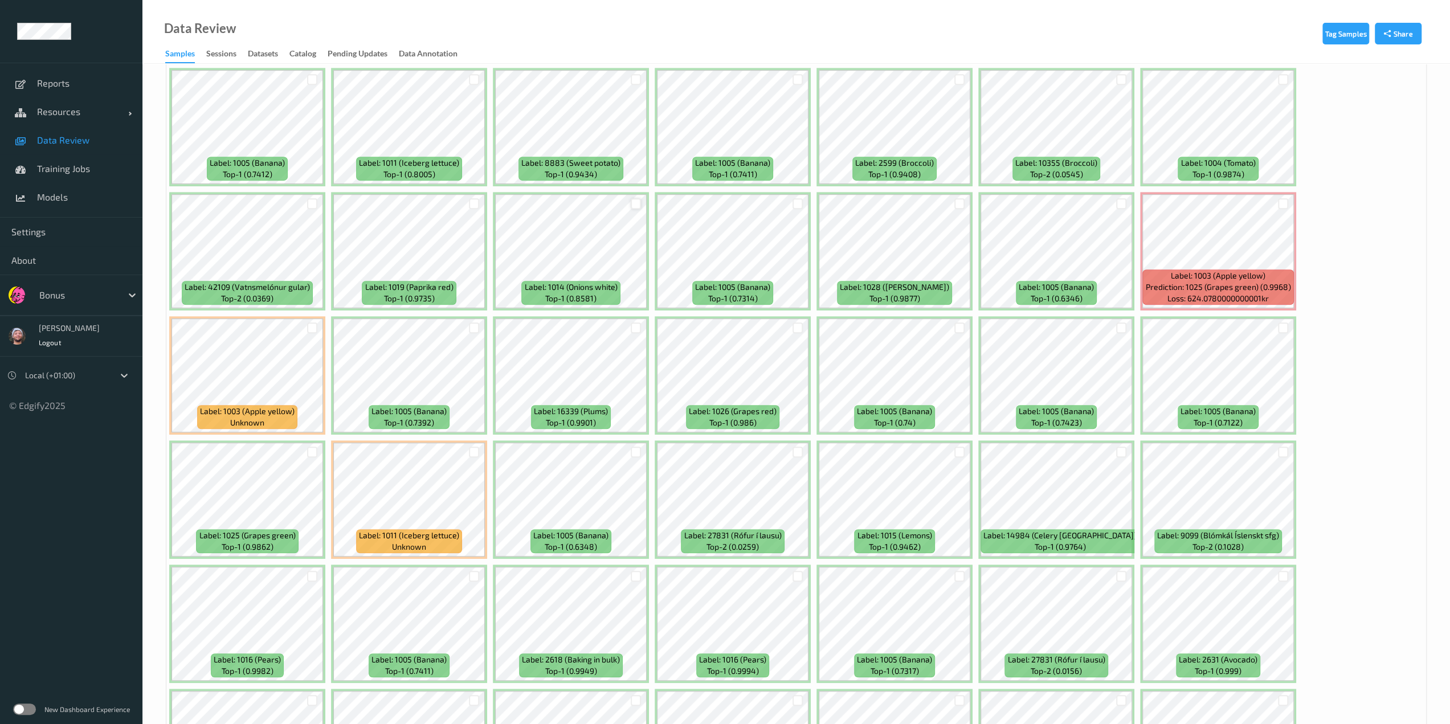
click at [635, 207] on div at bounding box center [636, 203] width 11 height 11
click at [1284, 81] on div at bounding box center [1283, 79] width 11 height 11
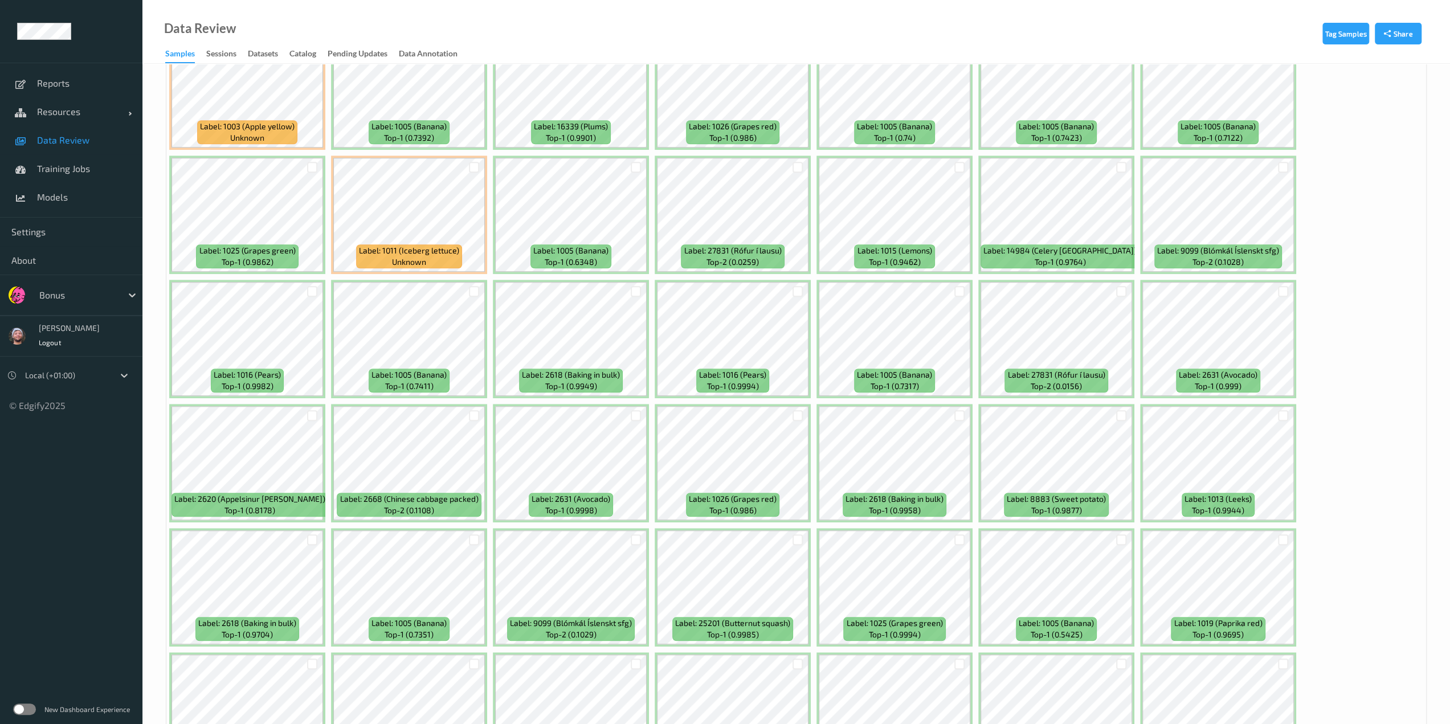
scroll to position [1082, 0]
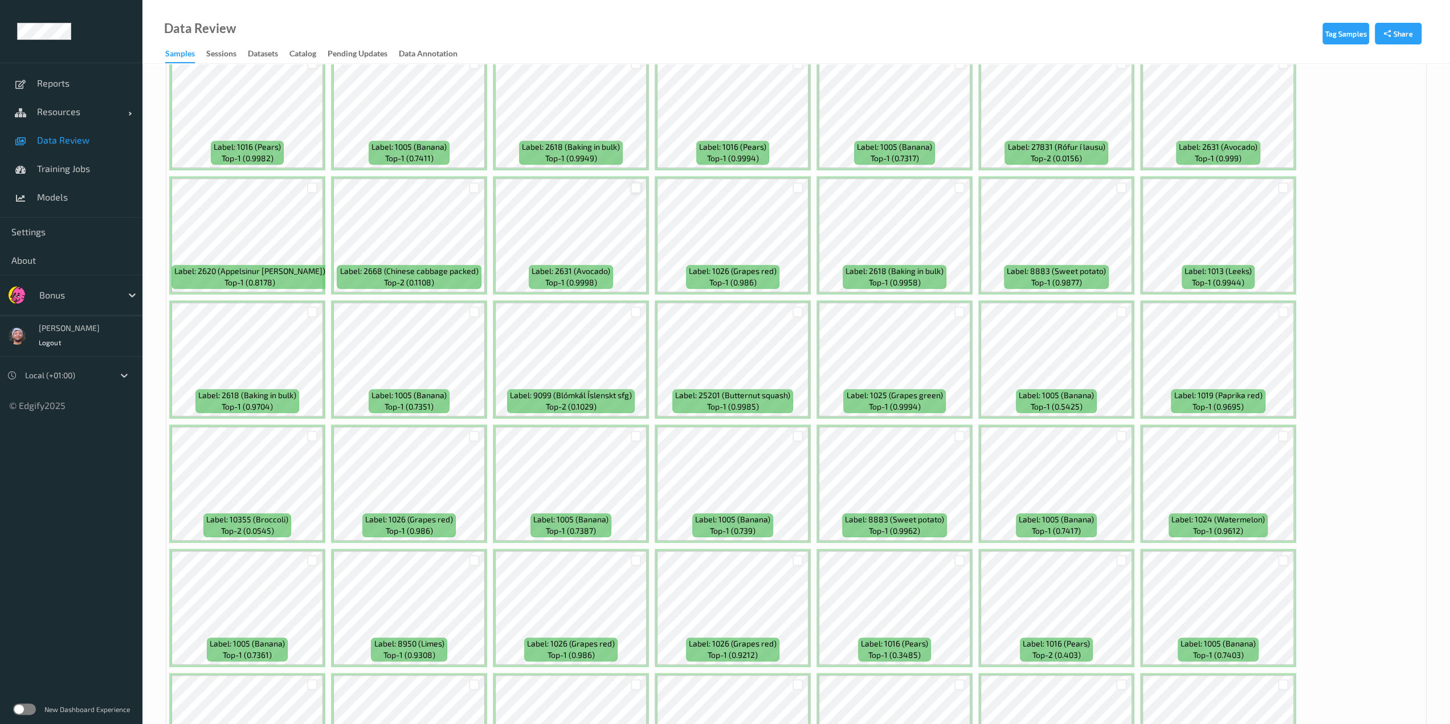
click at [632, 187] on div at bounding box center [636, 187] width 11 height 11
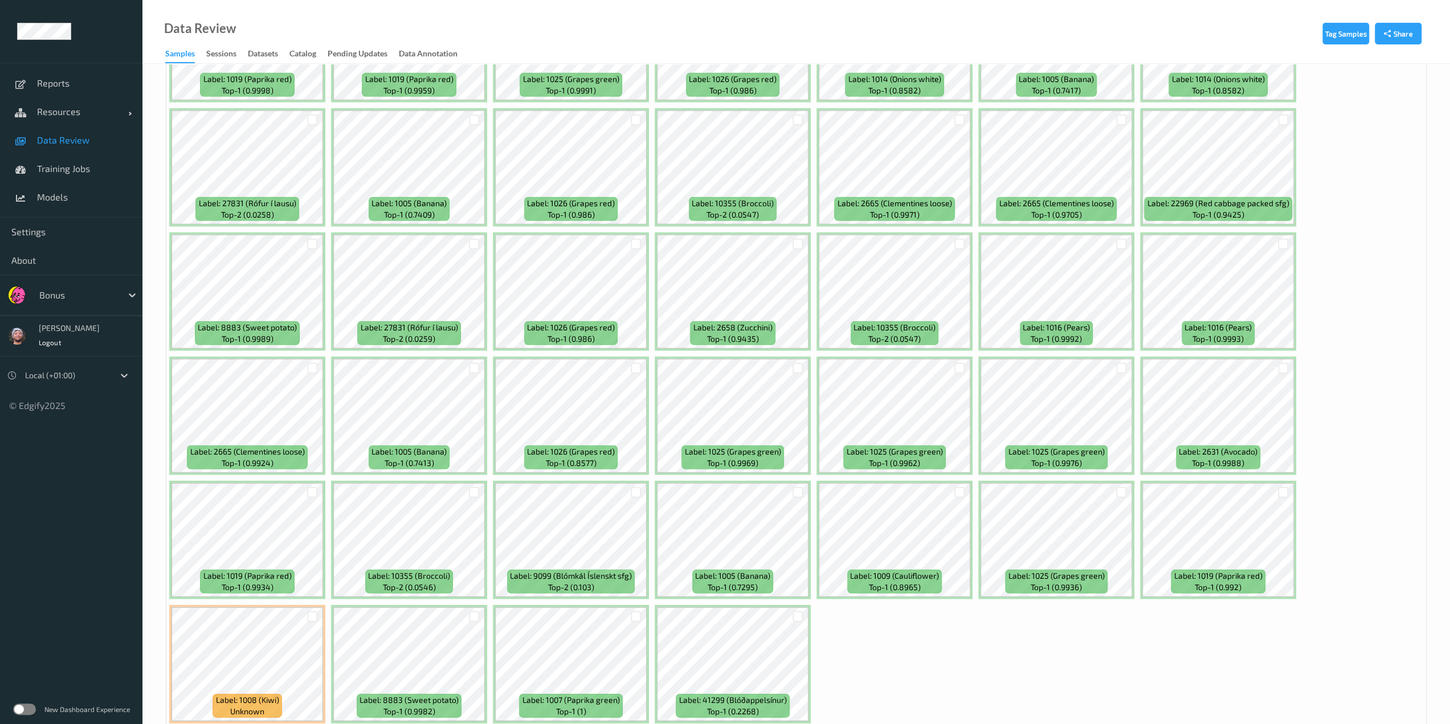
scroll to position [3184, 0]
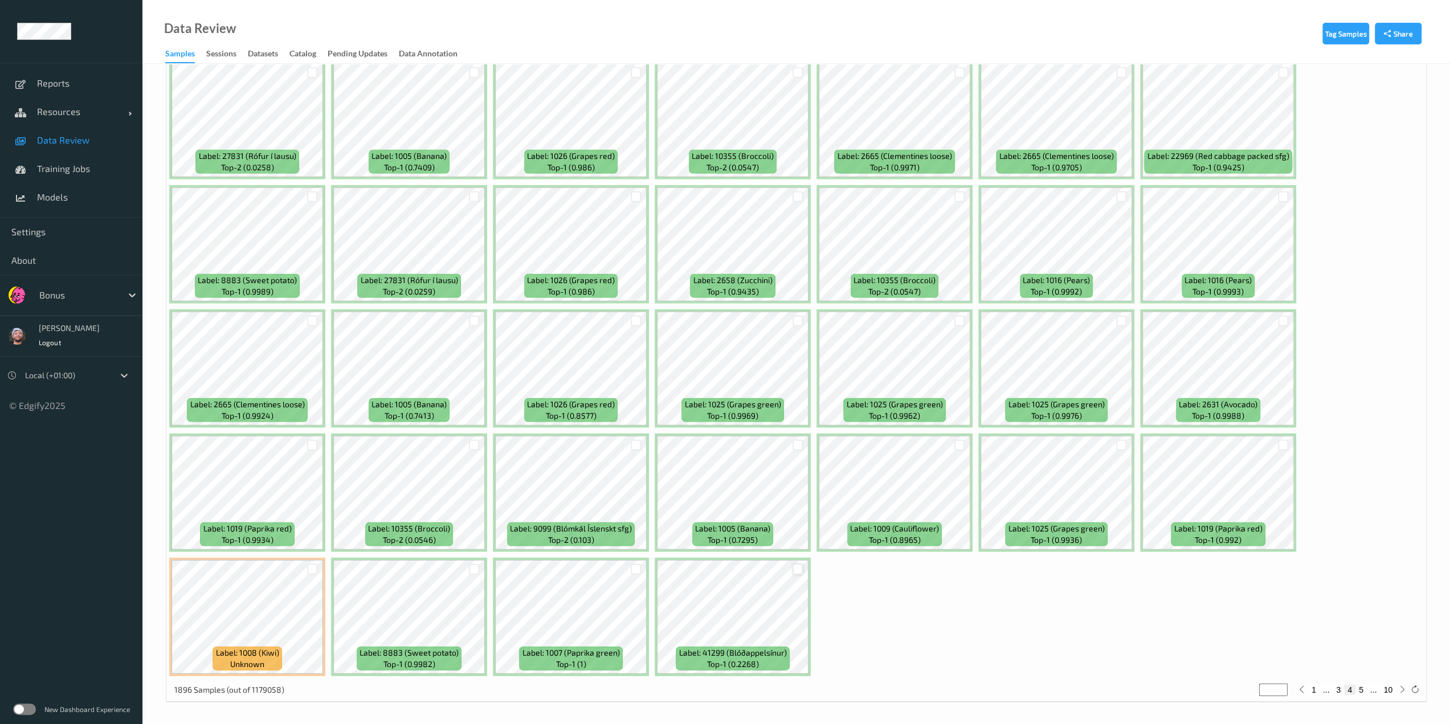
click at [796, 564] on div at bounding box center [797, 569] width 11 height 11
click at [1282, 325] on div at bounding box center [1283, 321] width 11 height 11
click at [1362, 687] on button "5" at bounding box center [1360, 690] width 11 height 10
type input "*"
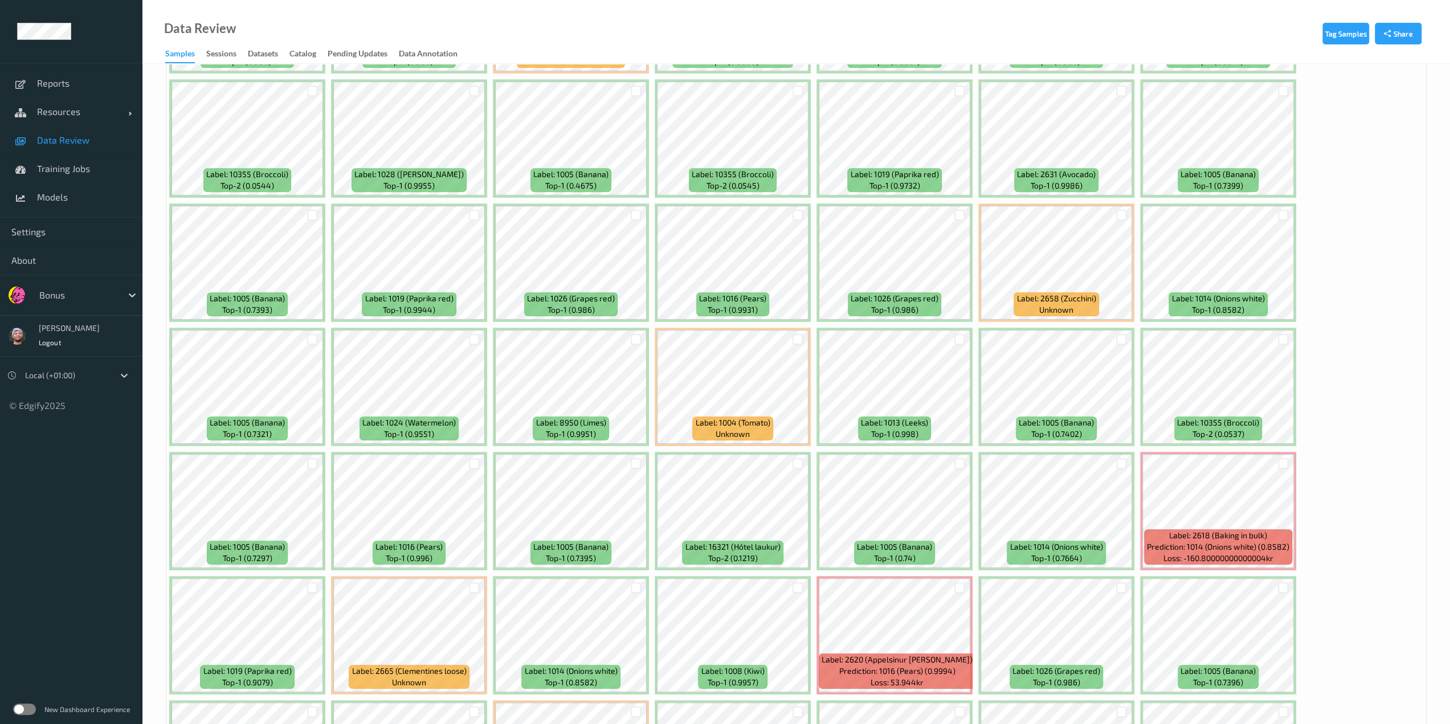
scroll to position [911, 0]
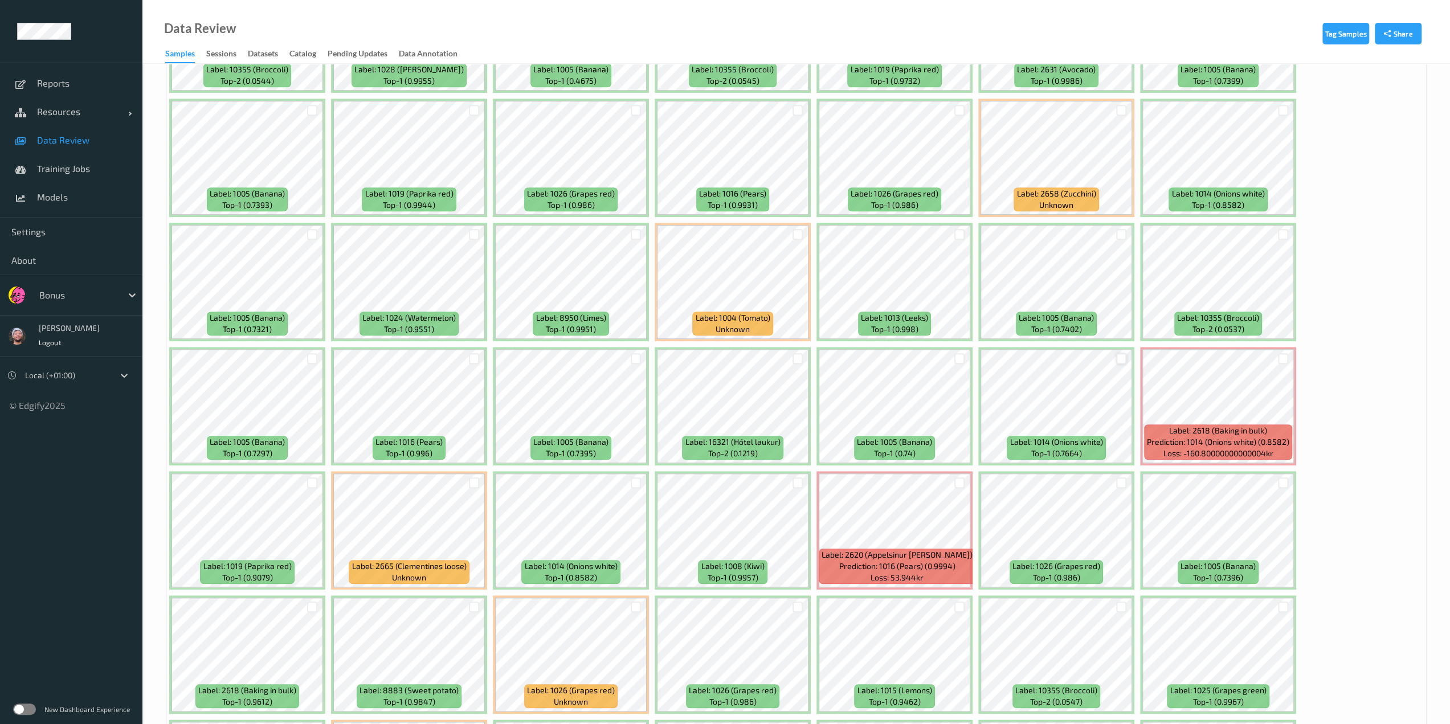
click at [1126, 357] on div at bounding box center [1121, 358] width 11 height 11
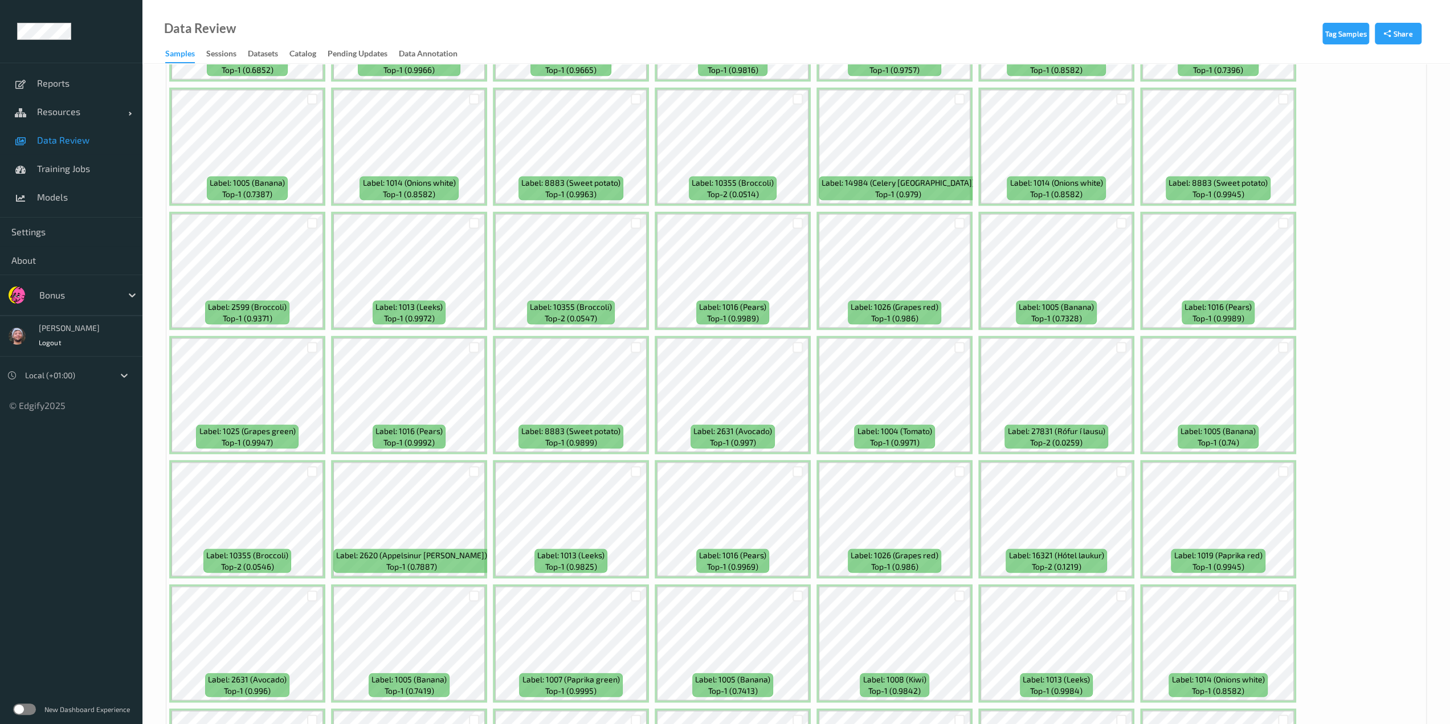
scroll to position [2392, 0]
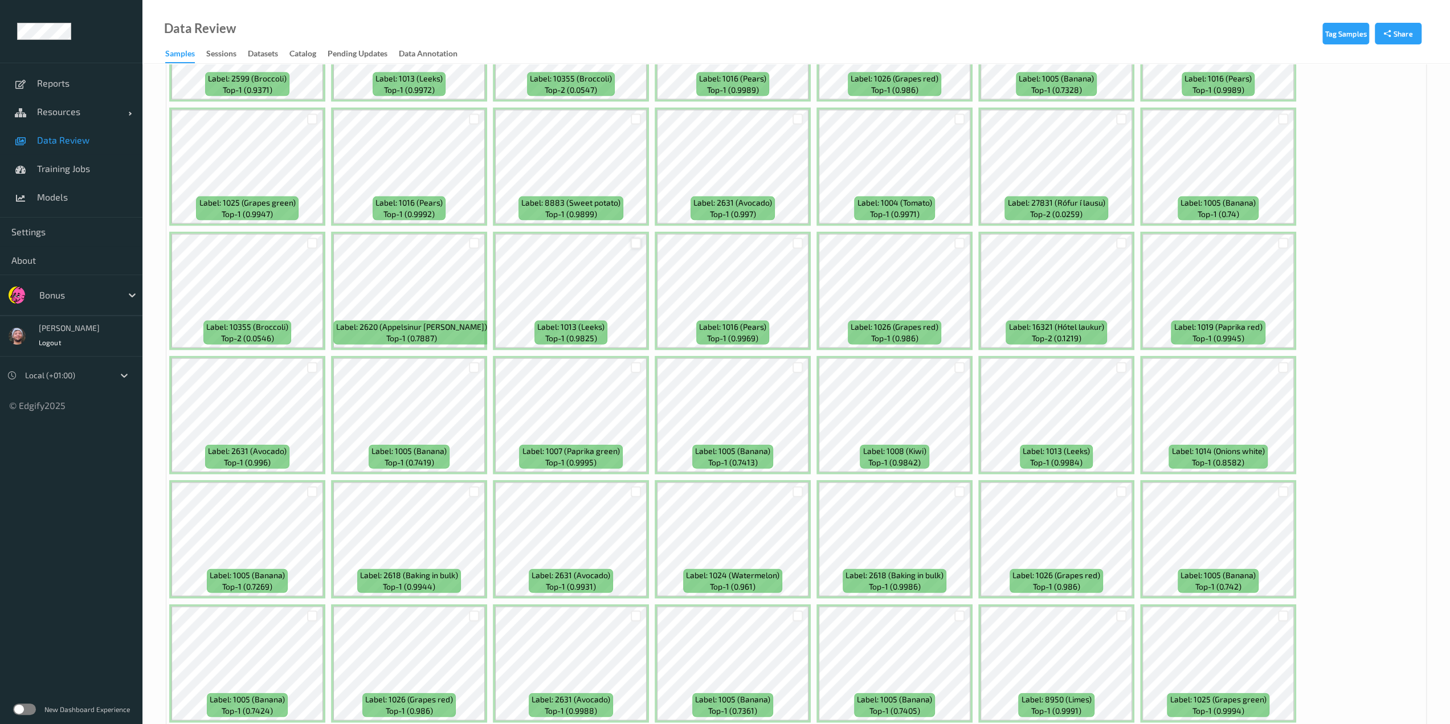
click at [638, 244] on div at bounding box center [636, 243] width 11 height 11
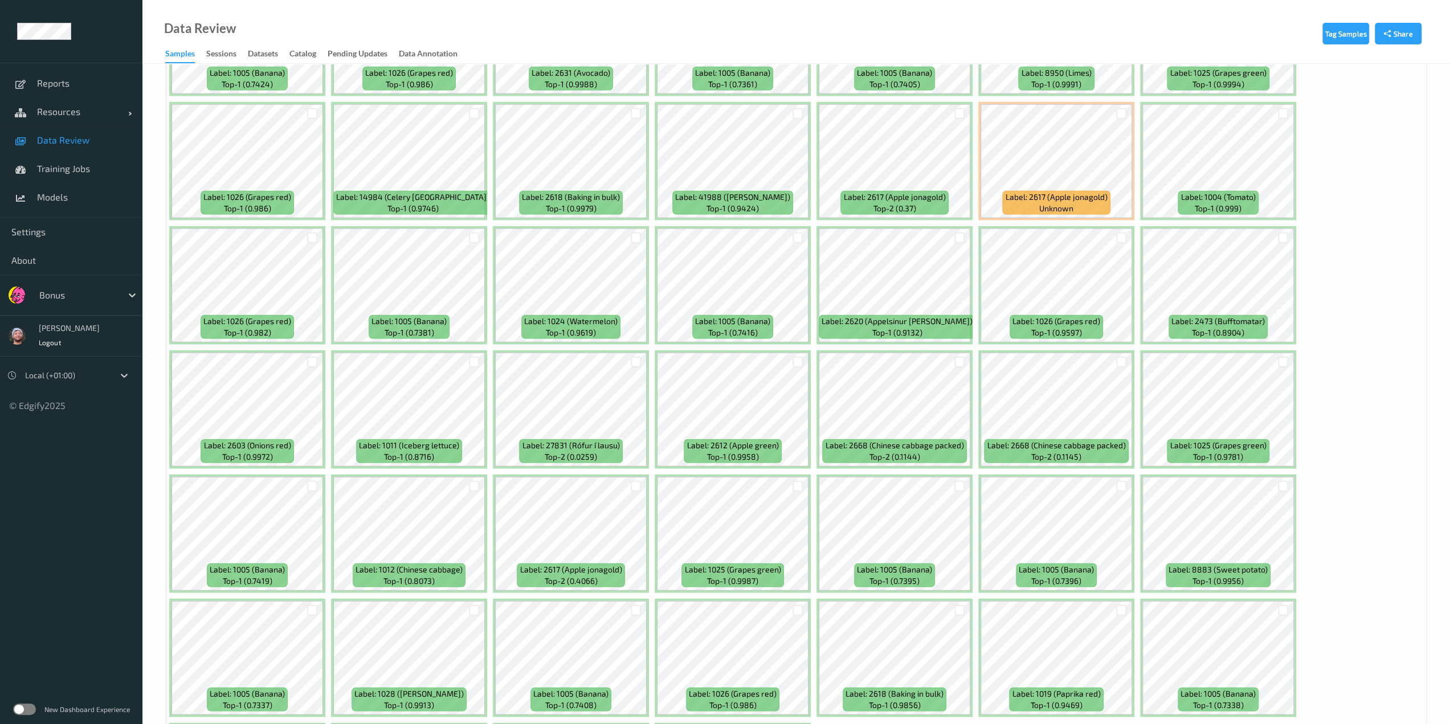
scroll to position [3184, 0]
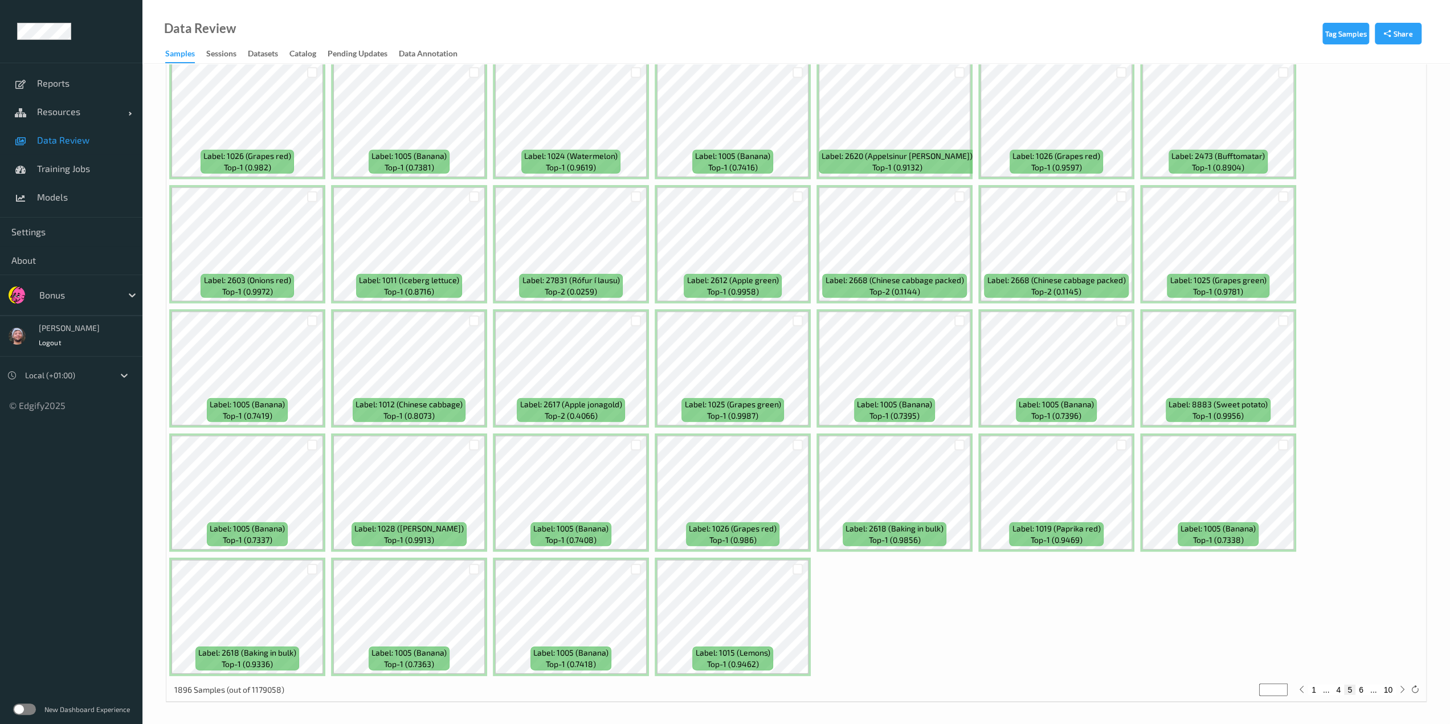
click at [1358, 685] on button "6" at bounding box center [1360, 690] width 11 height 10
type input "*"
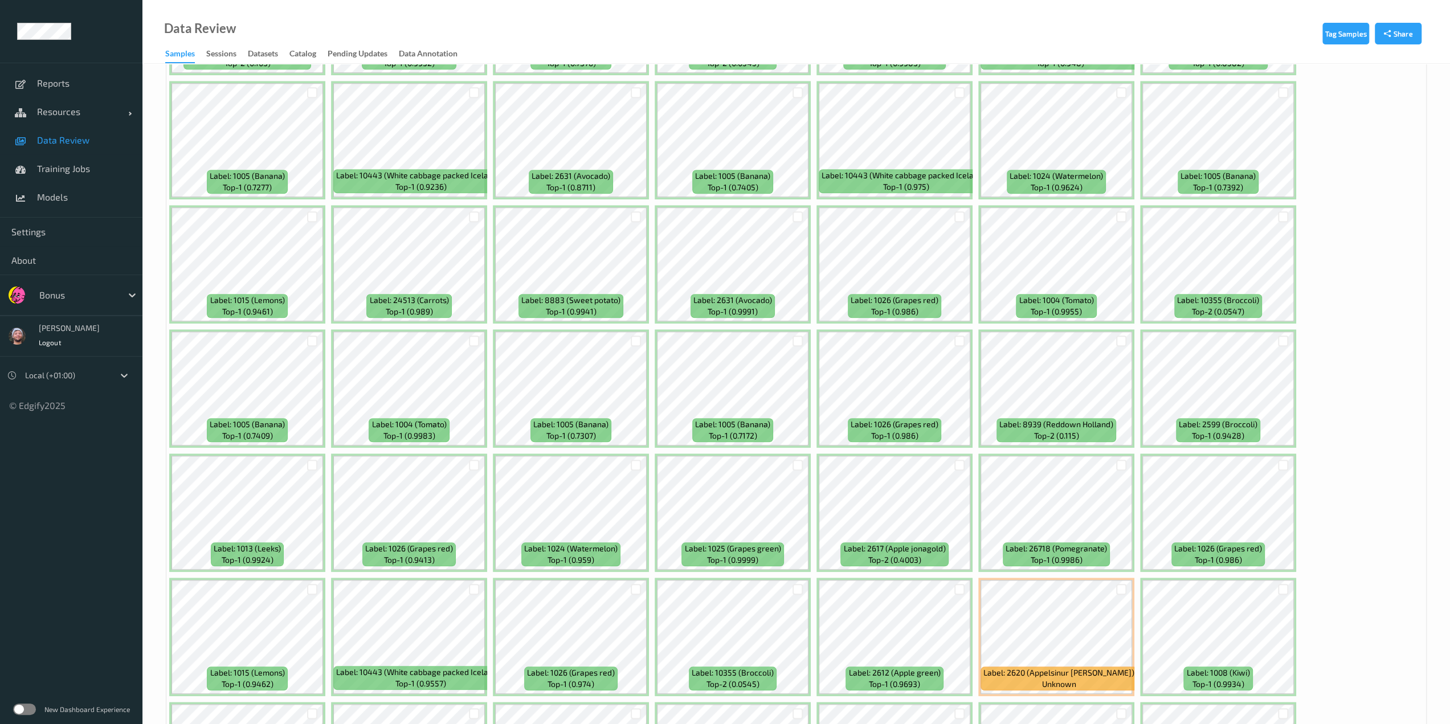
scroll to position [1025, 0]
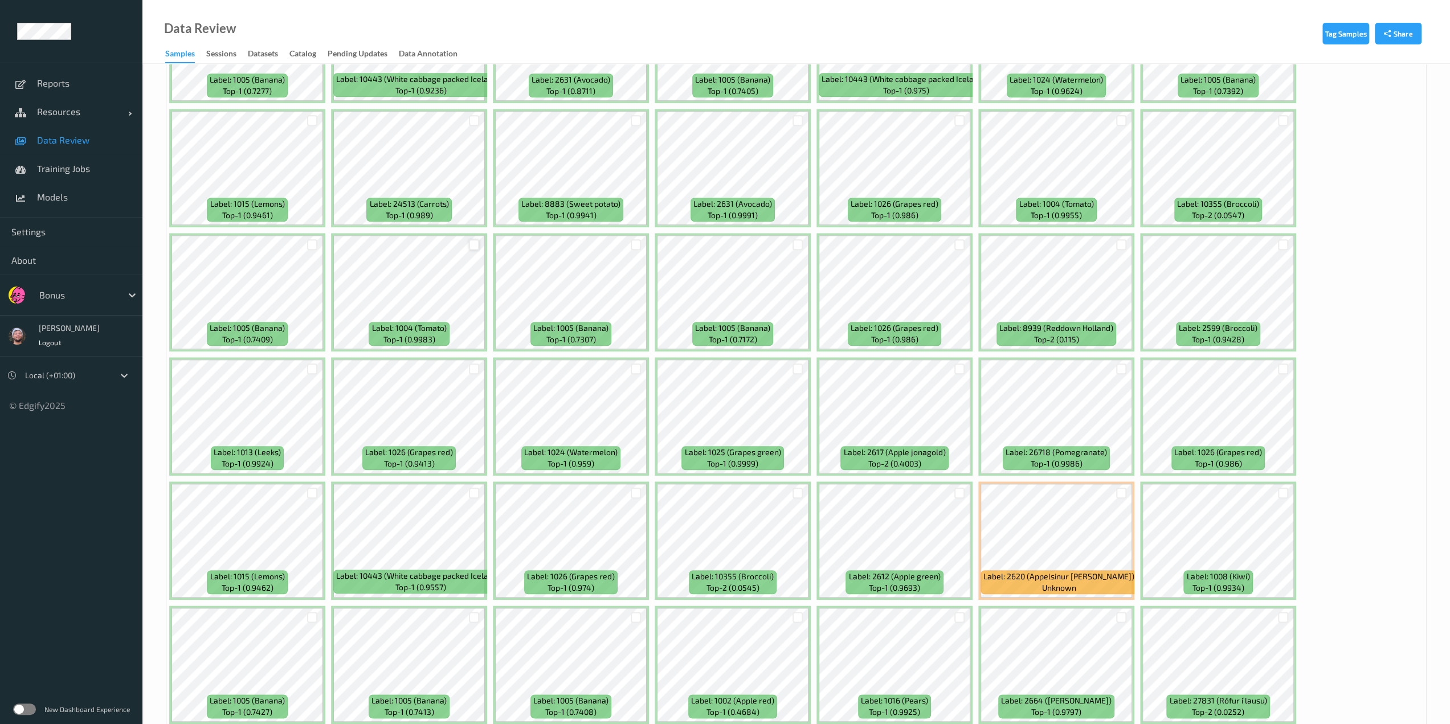
click at [477, 242] on div at bounding box center [474, 244] width 11 height 11
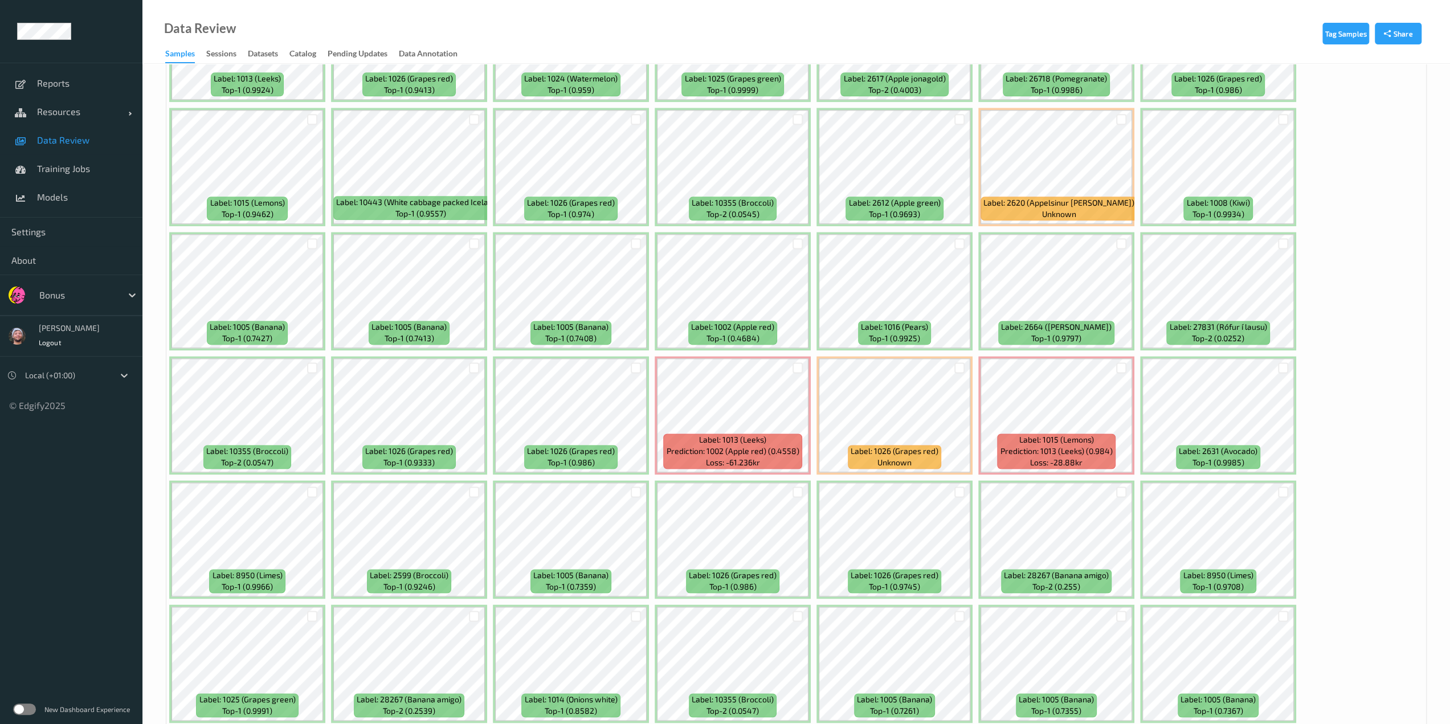
scroll to position [1481, 0]
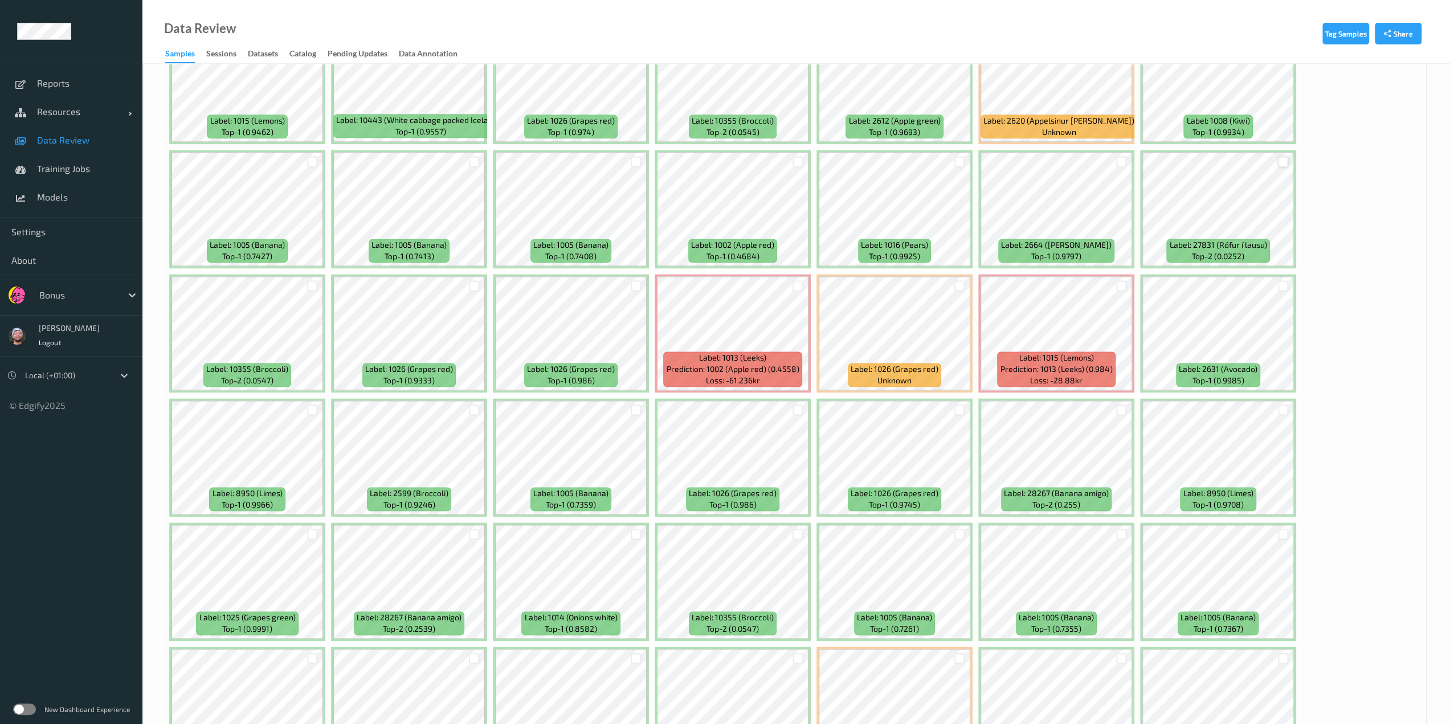
click at [1284, 159] on div at bounding box center [1283, 161] width 11 height 11
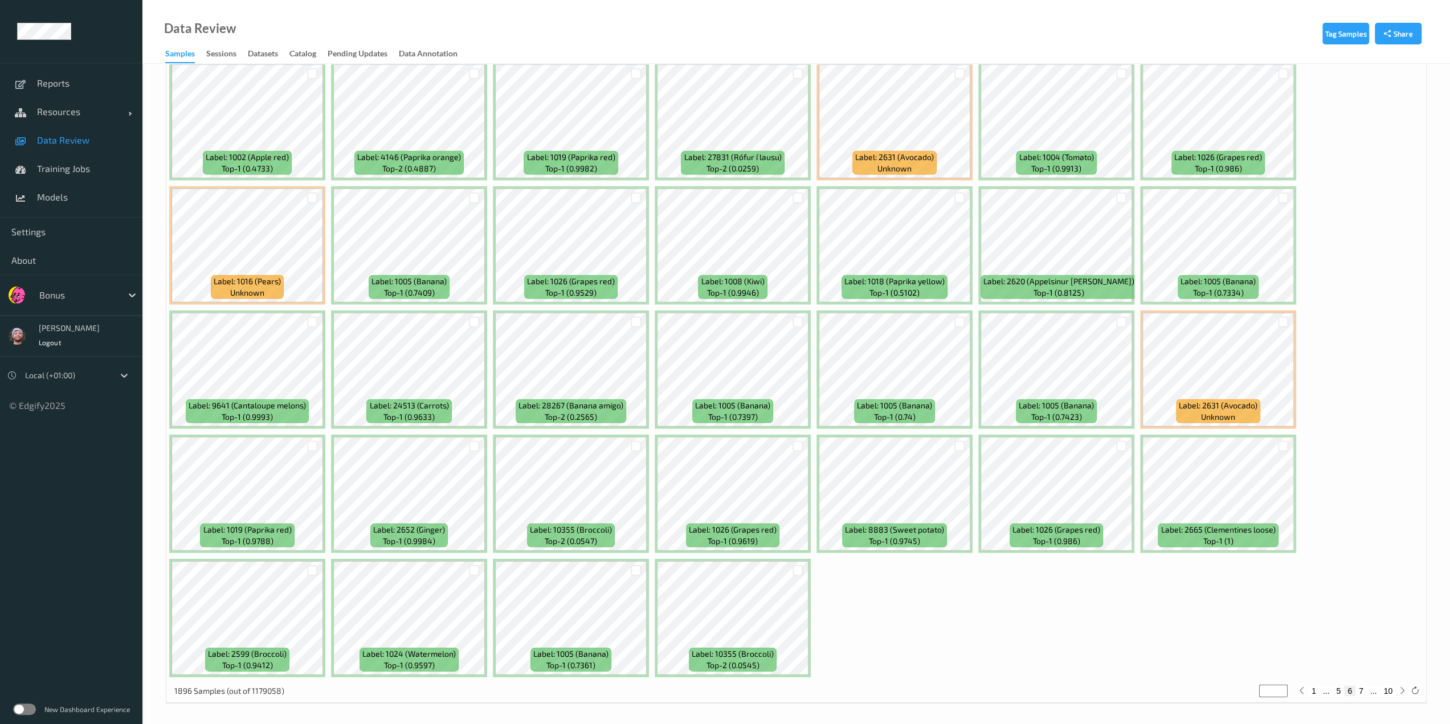
scroll to position [3184, 0]
click at [1362, 689] on button "7" at bounding box center [1360, 690] width 11 height 10
type input "*"
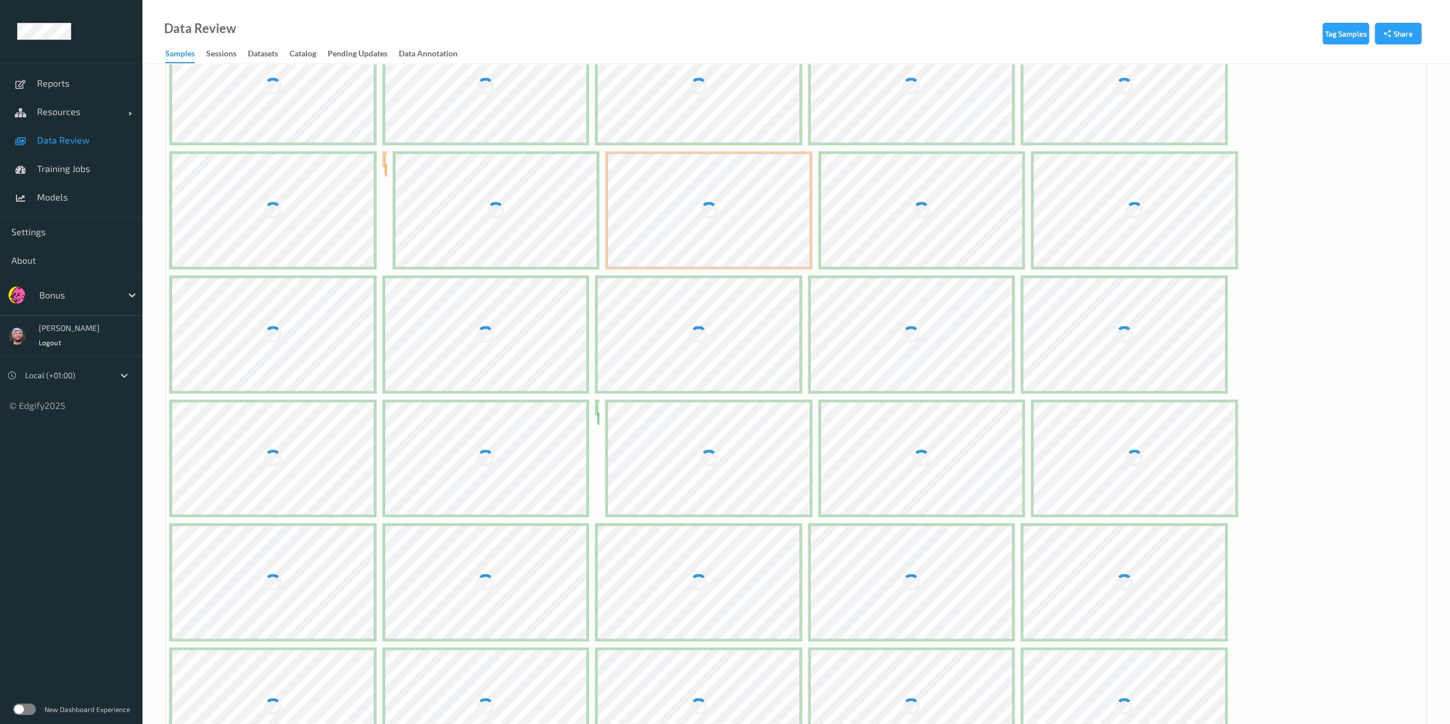
scroll to position [0, 0]
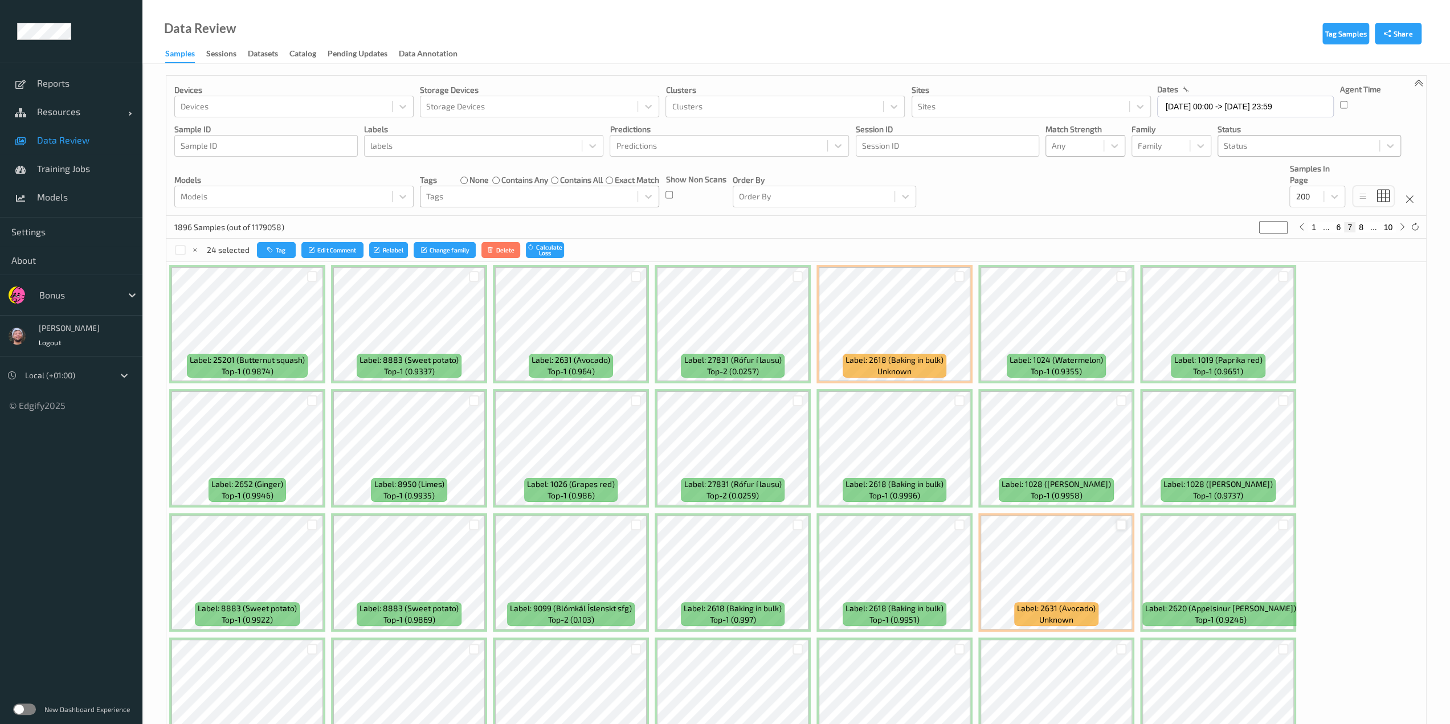
click at [1124, 525] on div at bounding box center [1121, 524] width 11 height 11
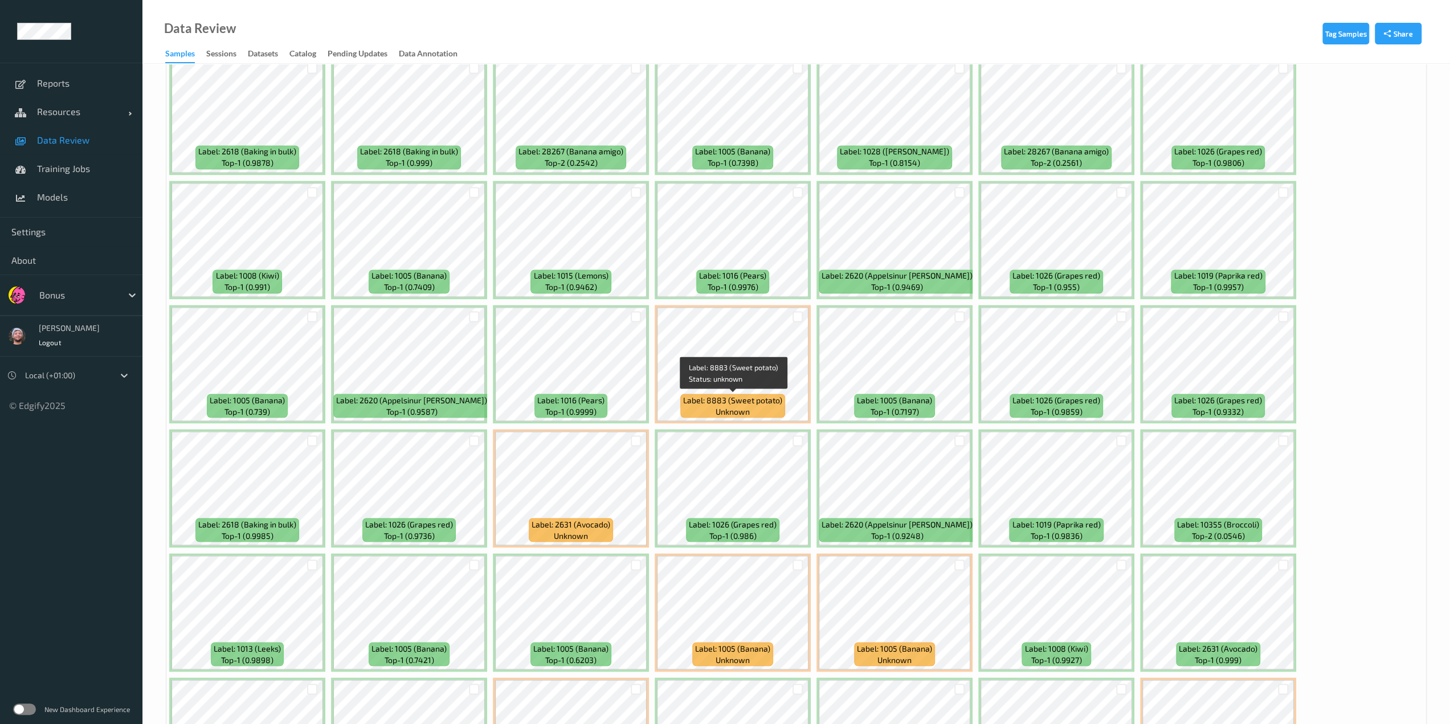
scroll to position [1937, 0]
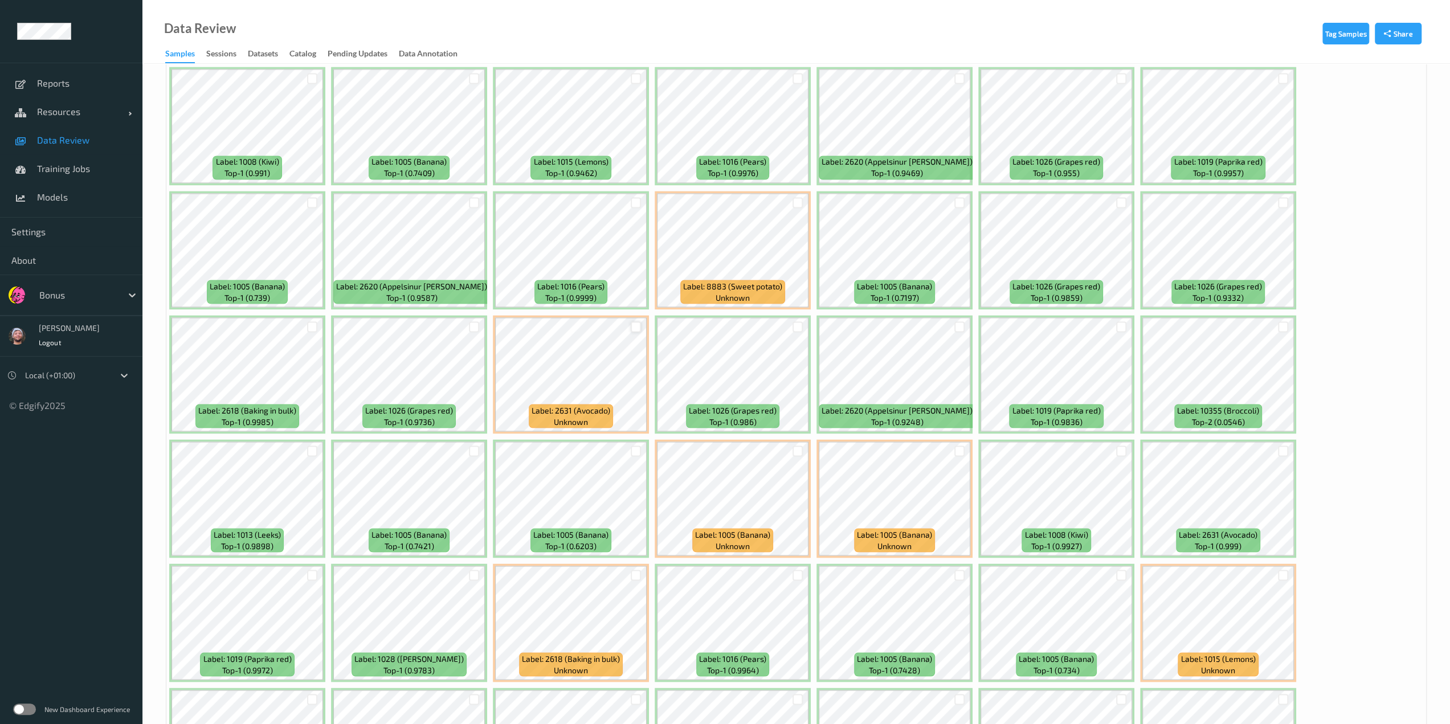
click at [636, 324] on div at bounding box center [636, 326] width 11 height 11
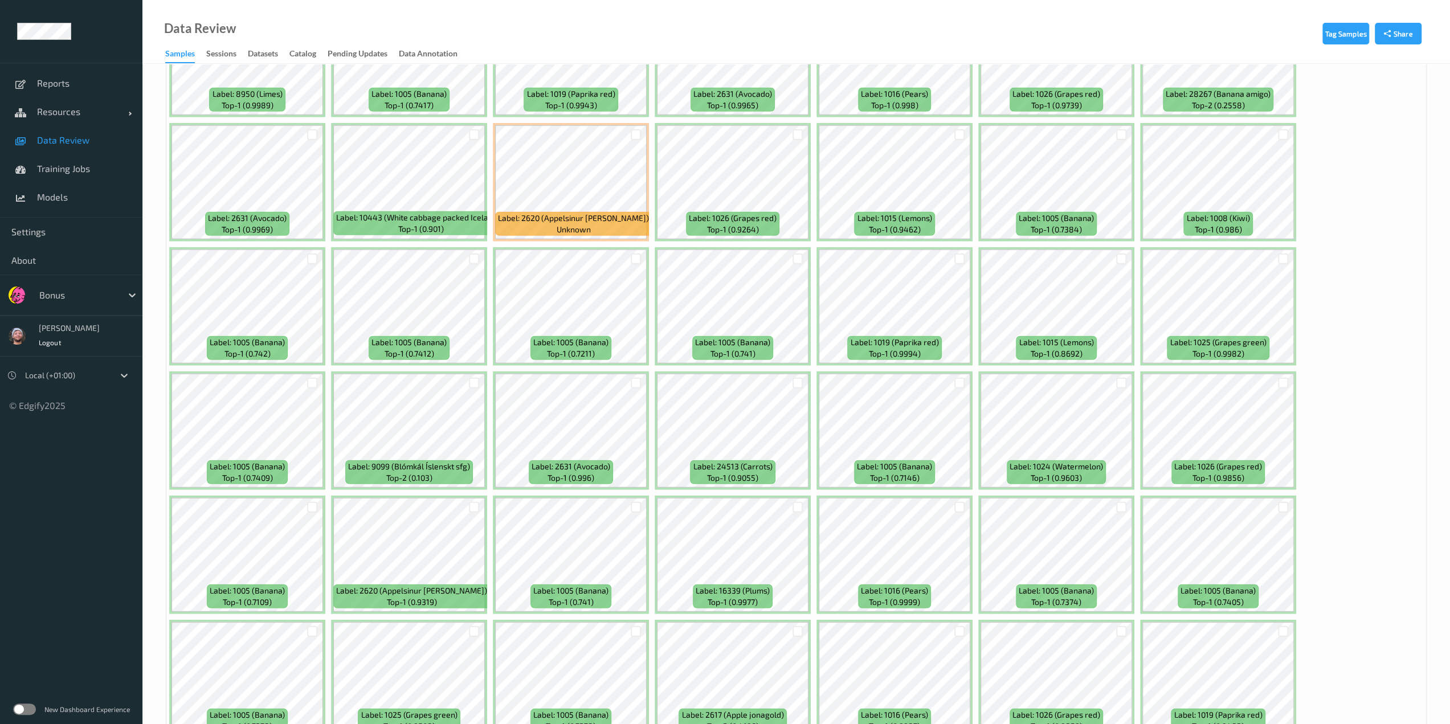
scroll to position [3184, 0]
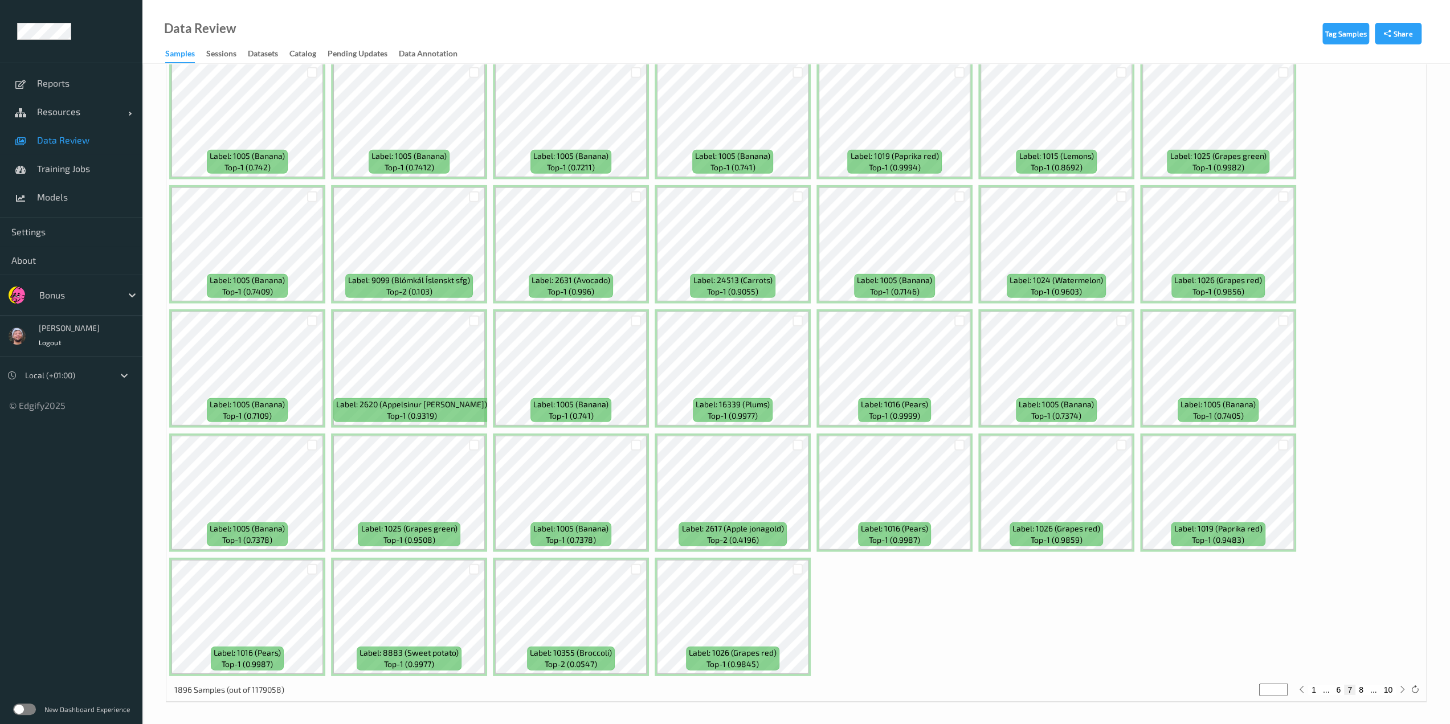
drag, startPoint x: 1357, startPoint y: 685, endPoint x: 1363, endPoint y: 688, distance: 6.9
click at [1363, 688] on button "8" at bounding box center [1360, 690] width 11 height 10
type input "*"
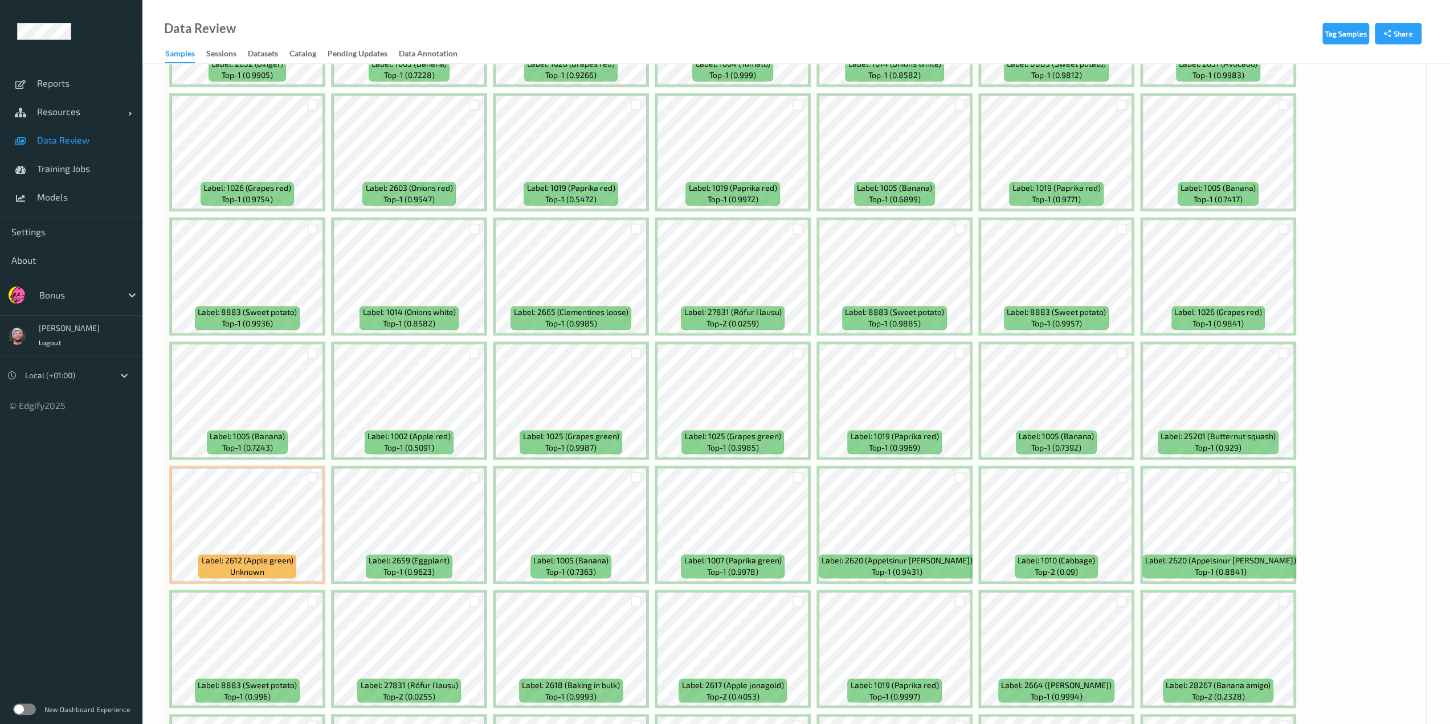
scroll to position [1766, 0]
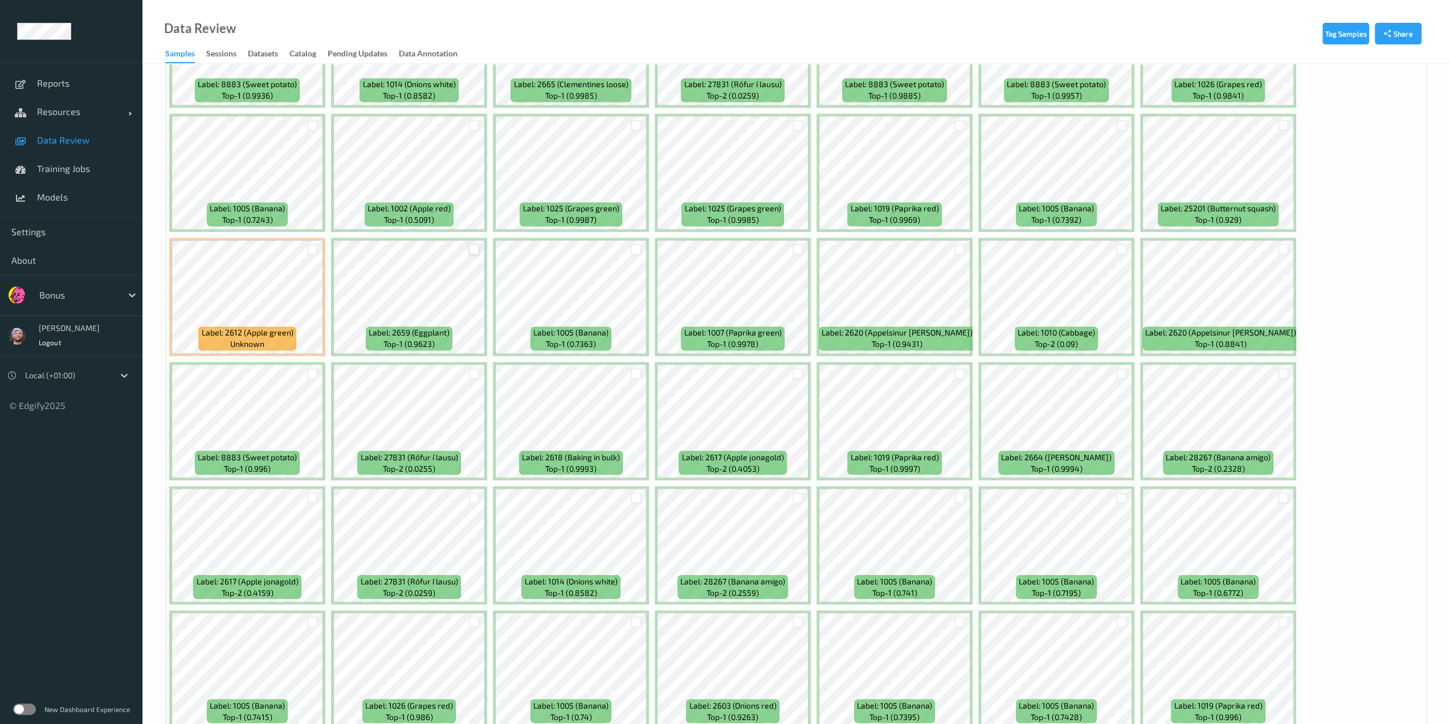
click at [475, 248] on div at bounding box center [474, 249] width 11 height 11
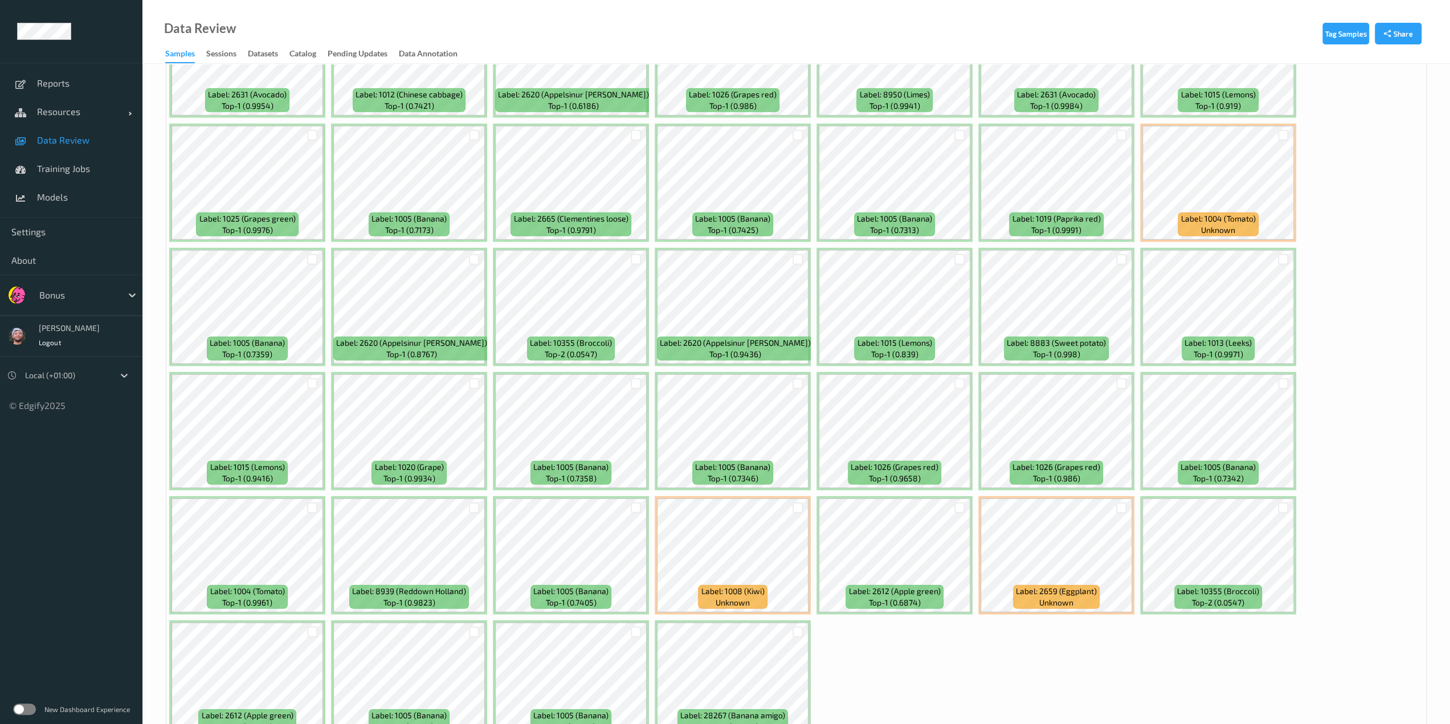
scroll to position [3184, 0]
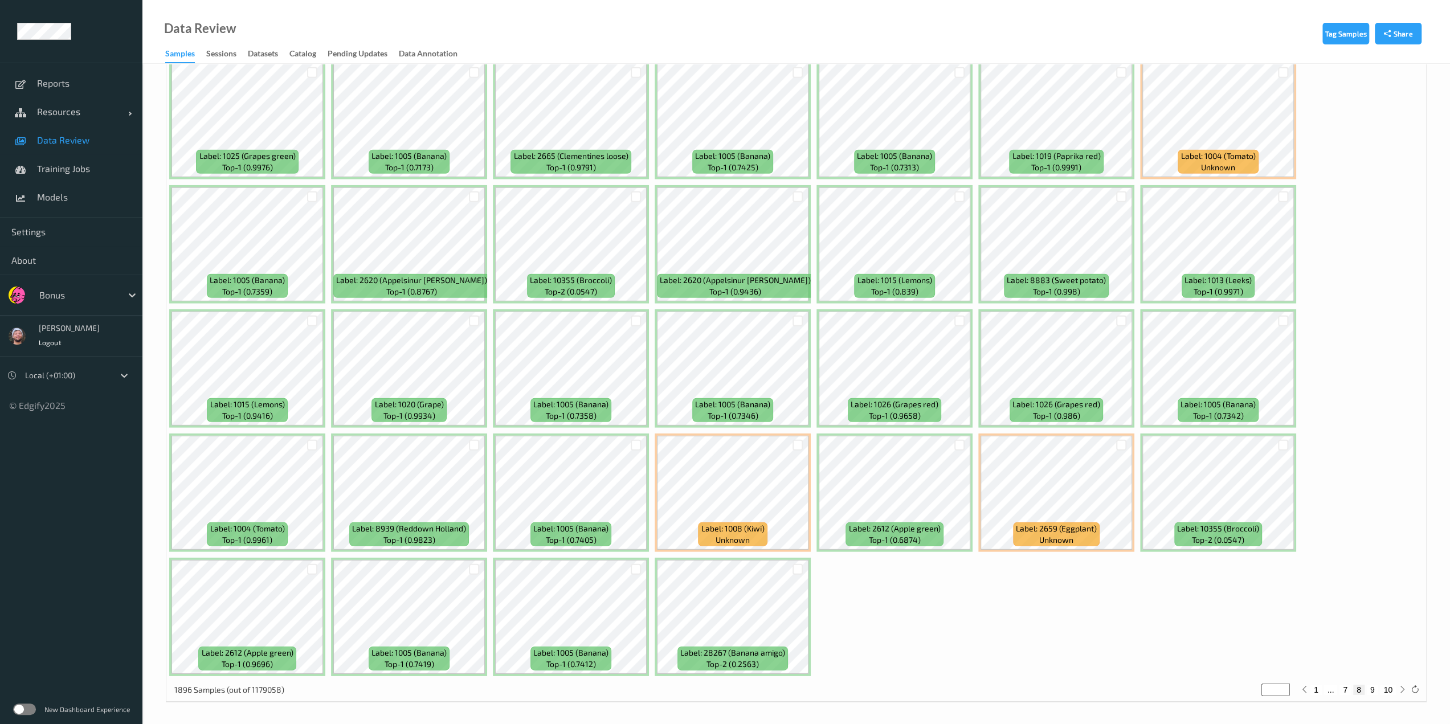
click at [1377, 690] on button "9" at bounding box center [1371, 690] width 11 height 10
type input "*"
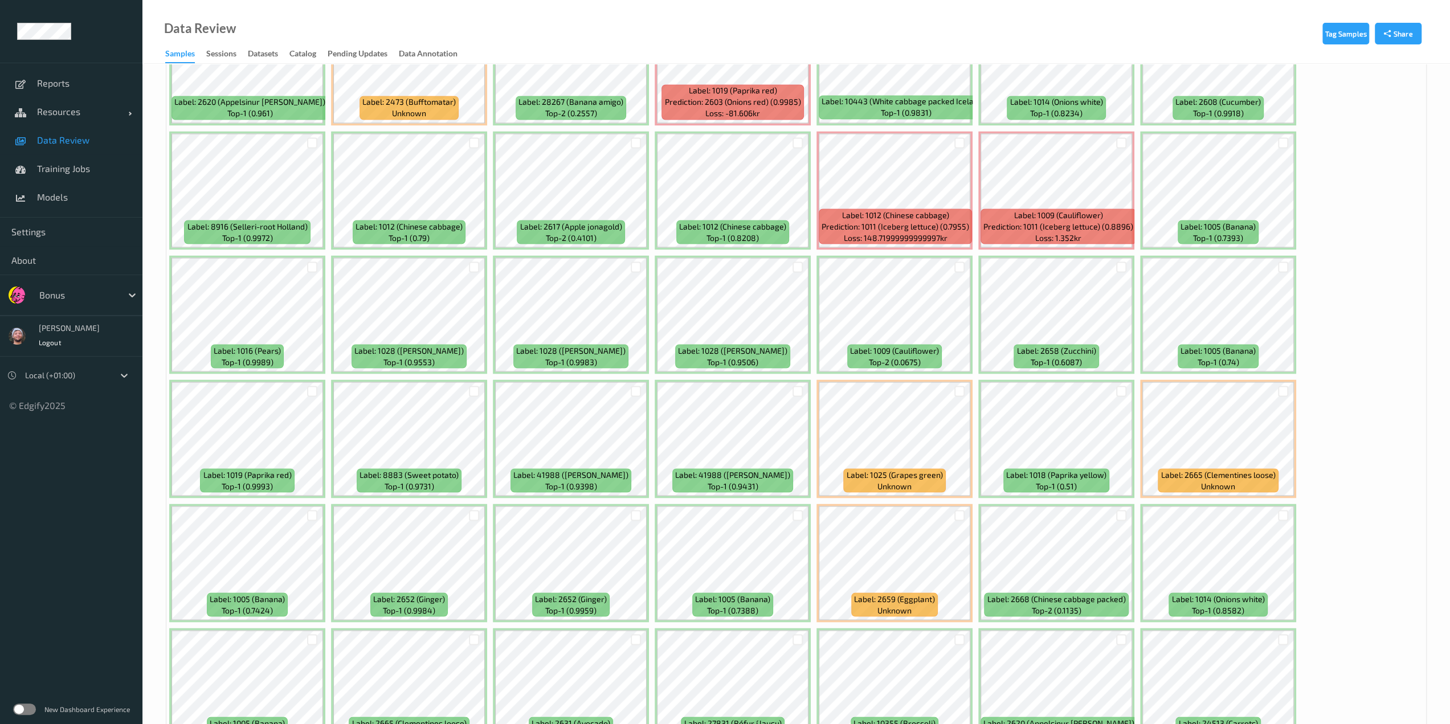
scroll to position [2051, 0]
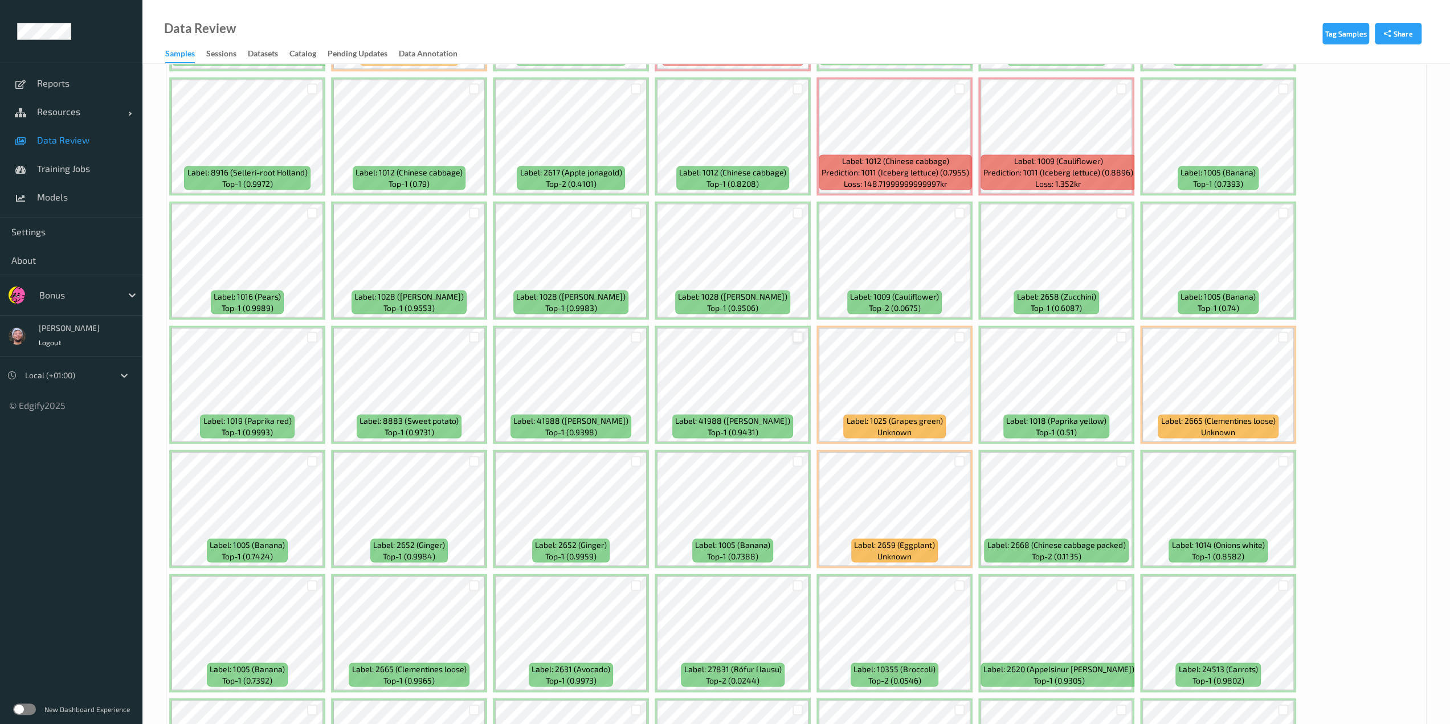
click at [797, 337] on div at bounding box center [797, 337] width 11 height 11
click at [635, 335] on div at bounding box center [636, 337] width 11 height 11
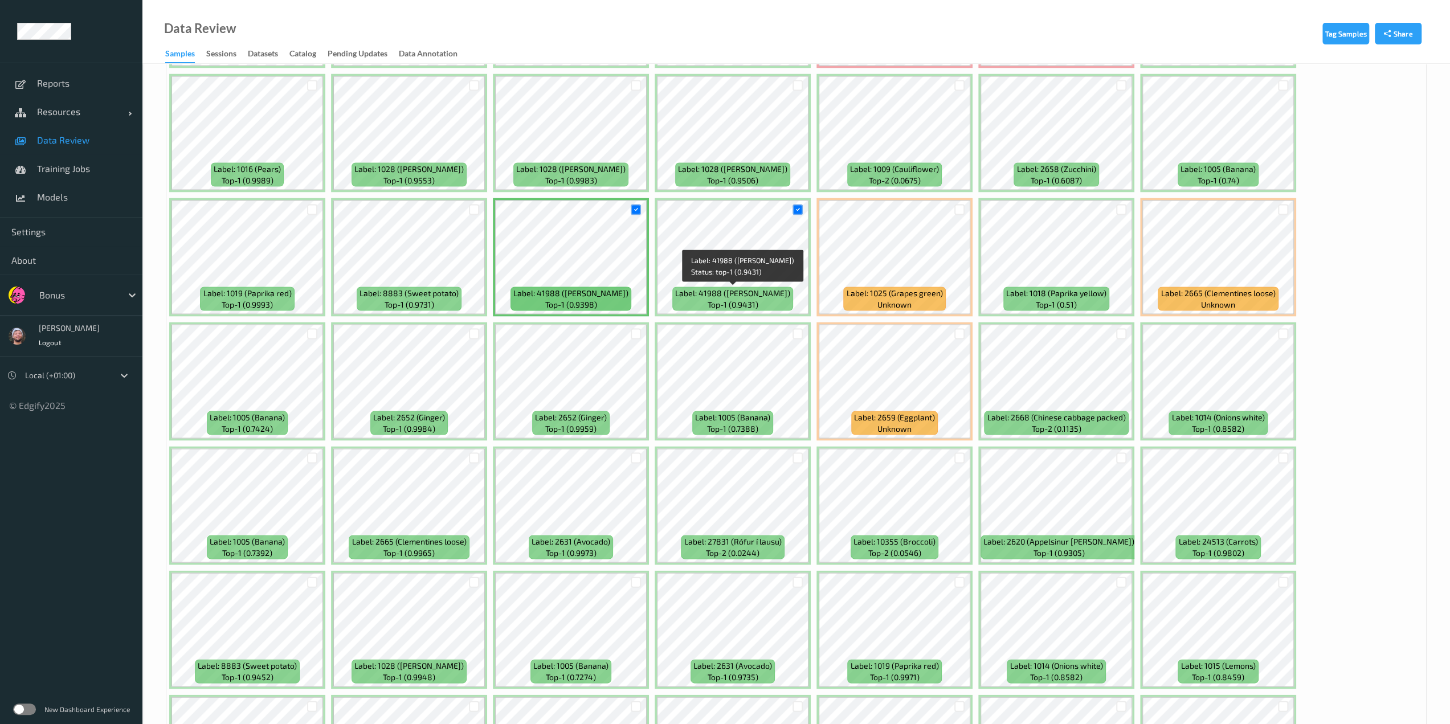
scroll to position [2278, 0]
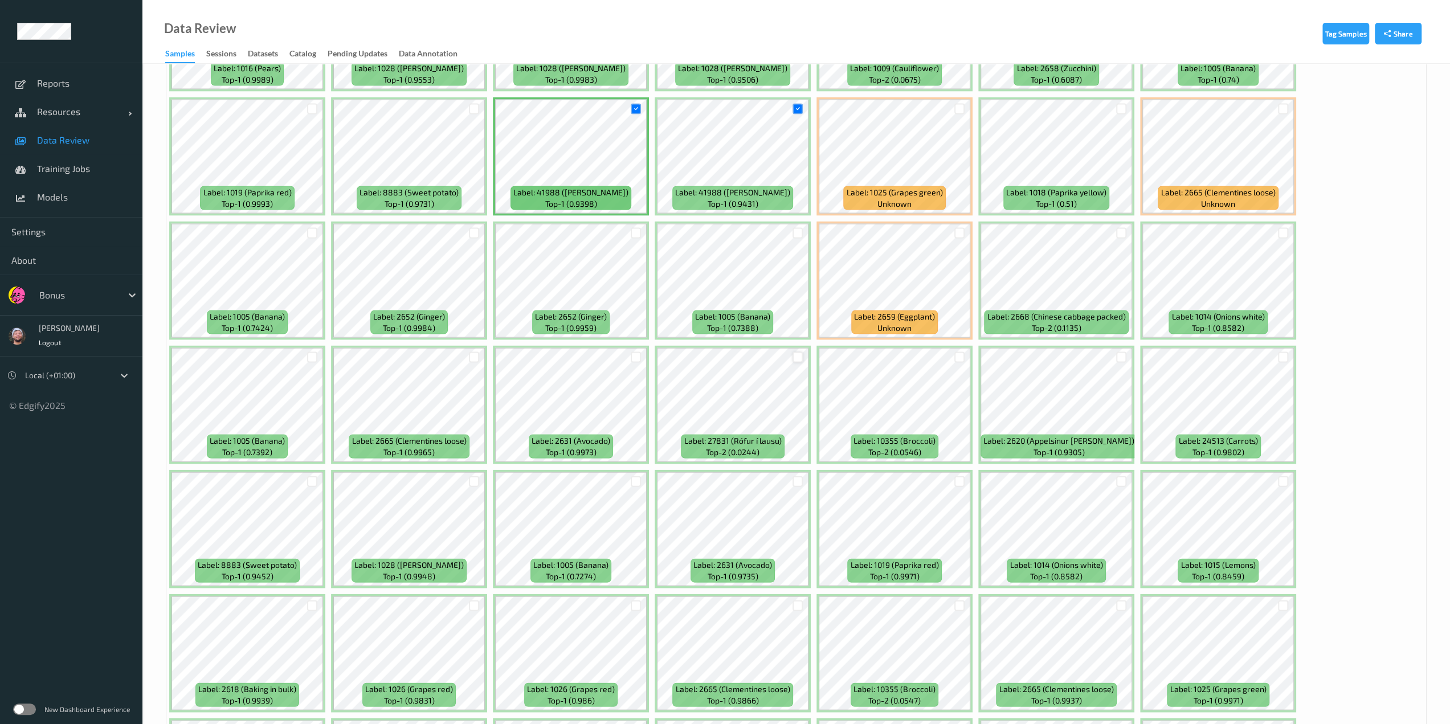
click at [795, 356] on div at bounding box center [797, 357] width 11 height 11
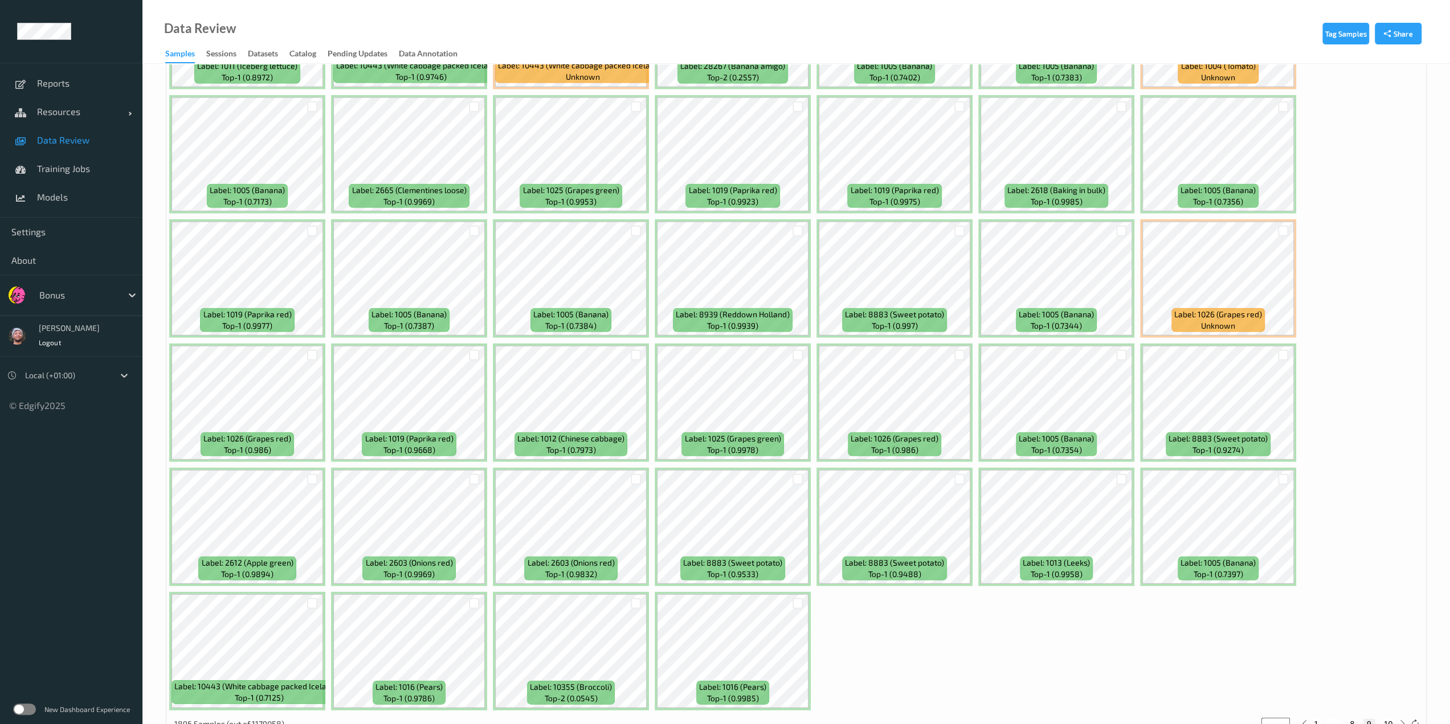
scroll to position [3184, 0]
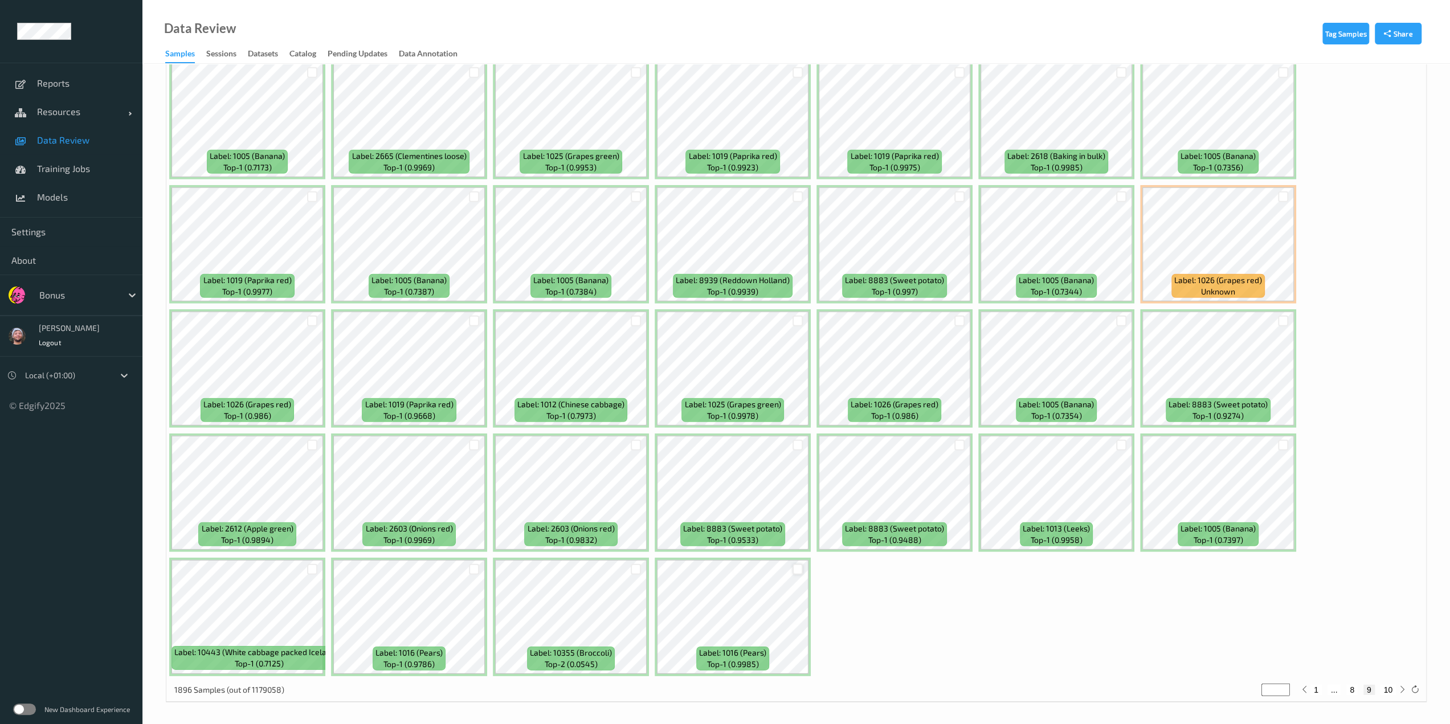
click at [795, 569] on div at bounding box center [797, 569] width 11 height 11
click at [1389, 692] on button "10" at bounding box center [1388, 690] width 16 height 10
type input "**"
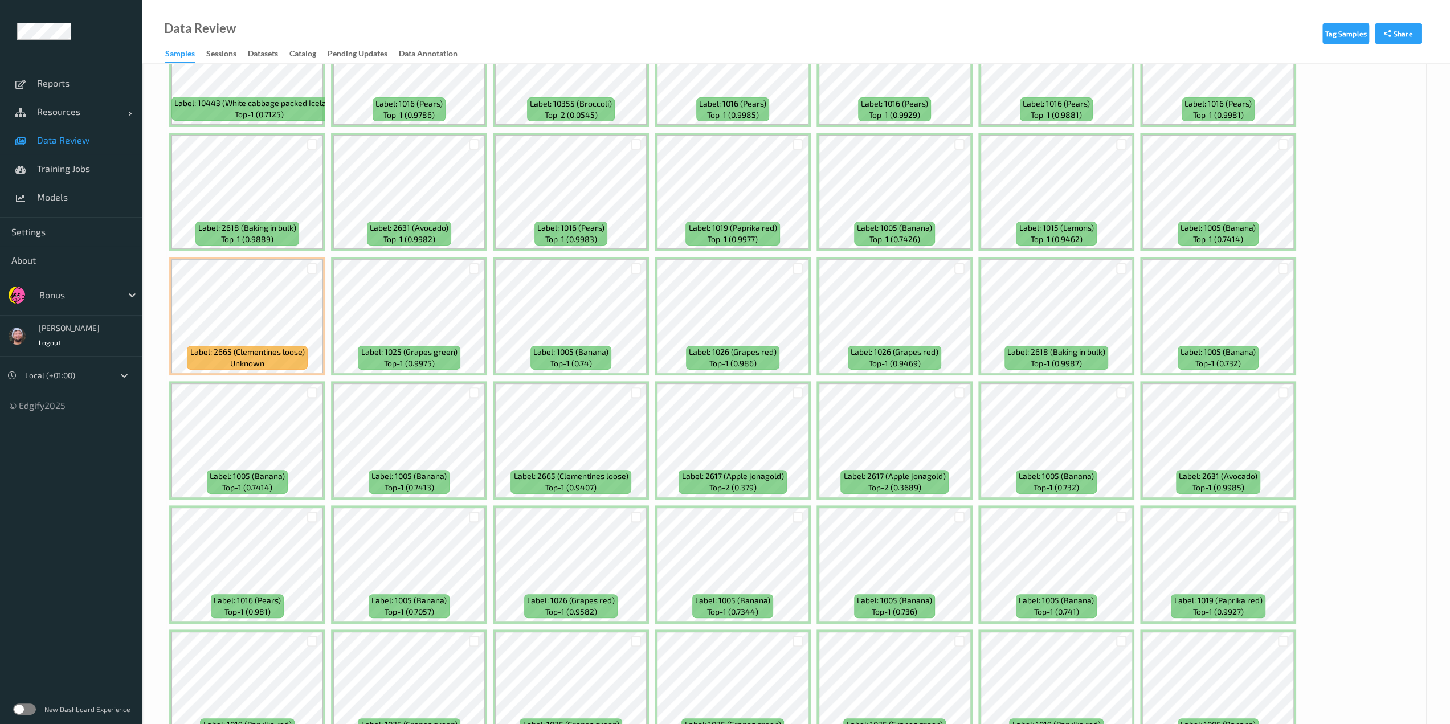
scroll to position [171, 0]
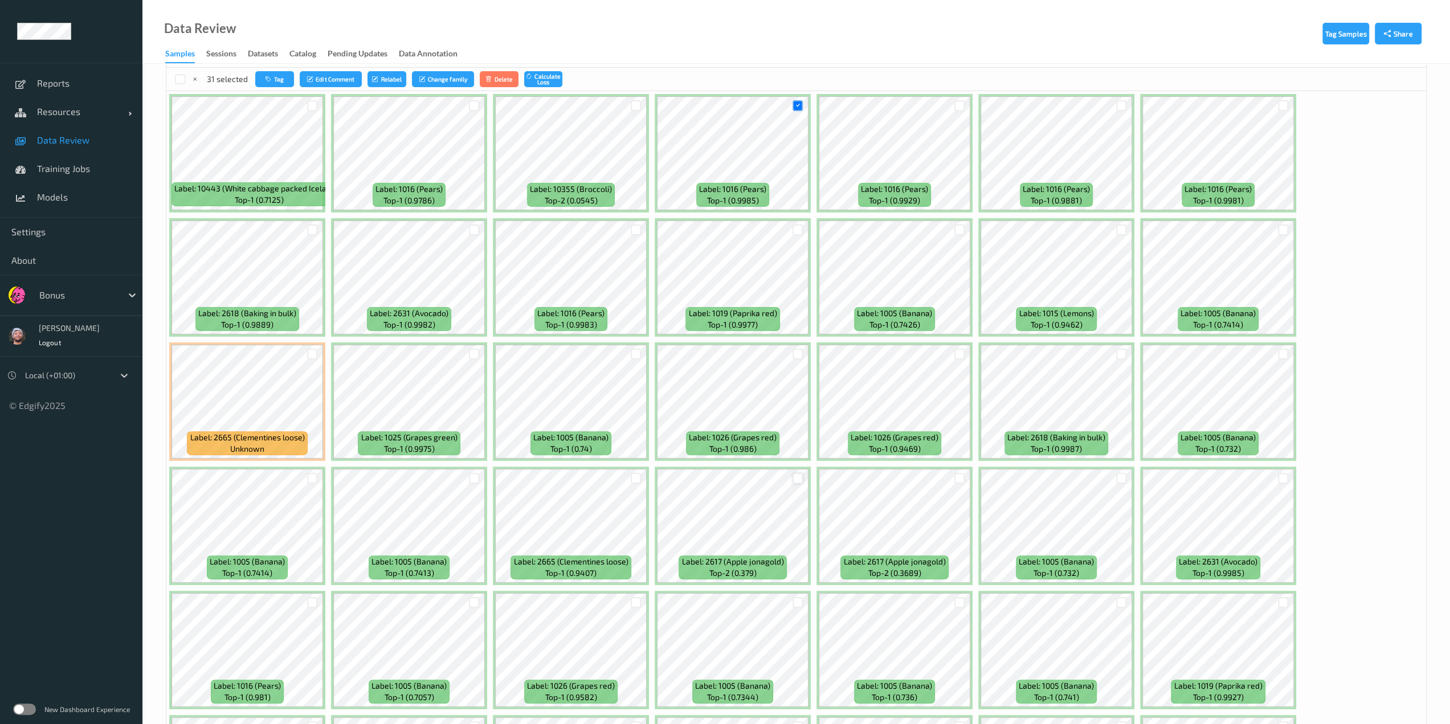
click at [802, 480] on div at bounding box center [797, 478] width 11 height 11
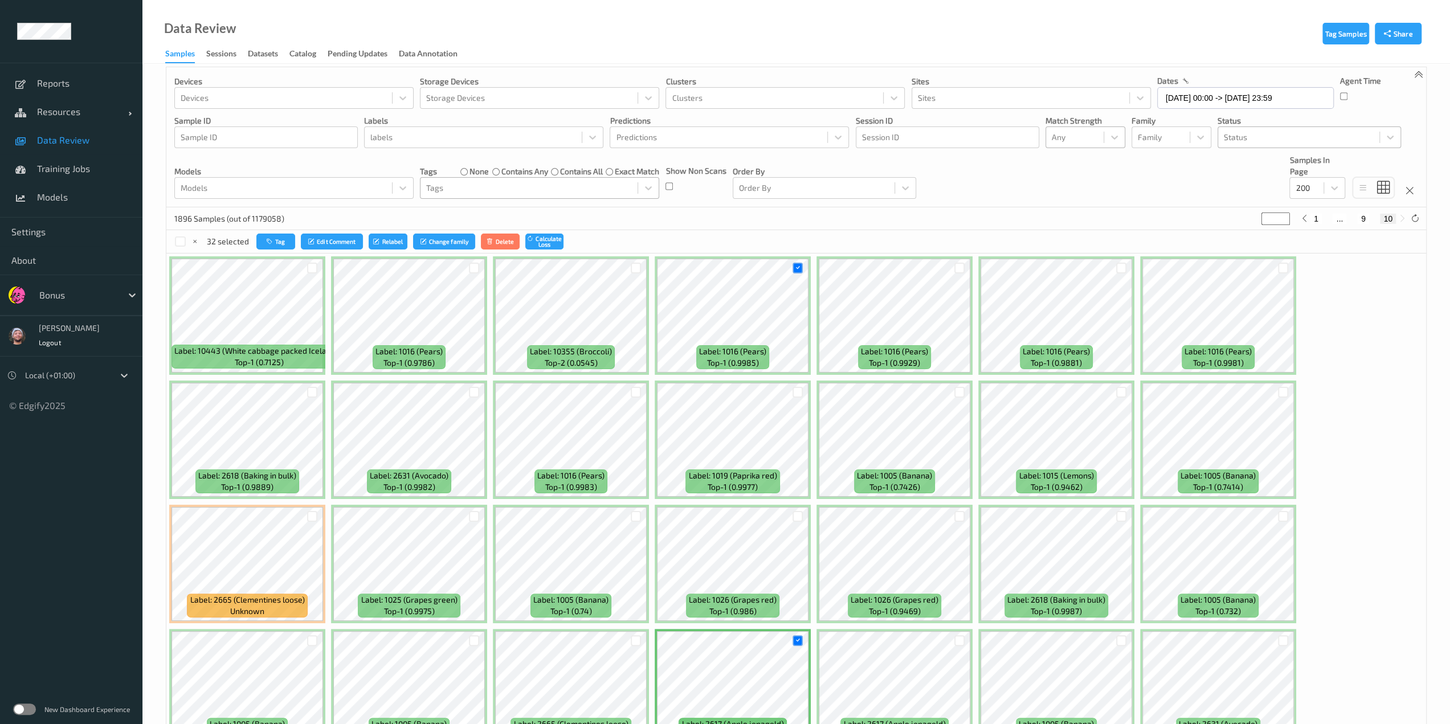
scroll to position [0, 0]
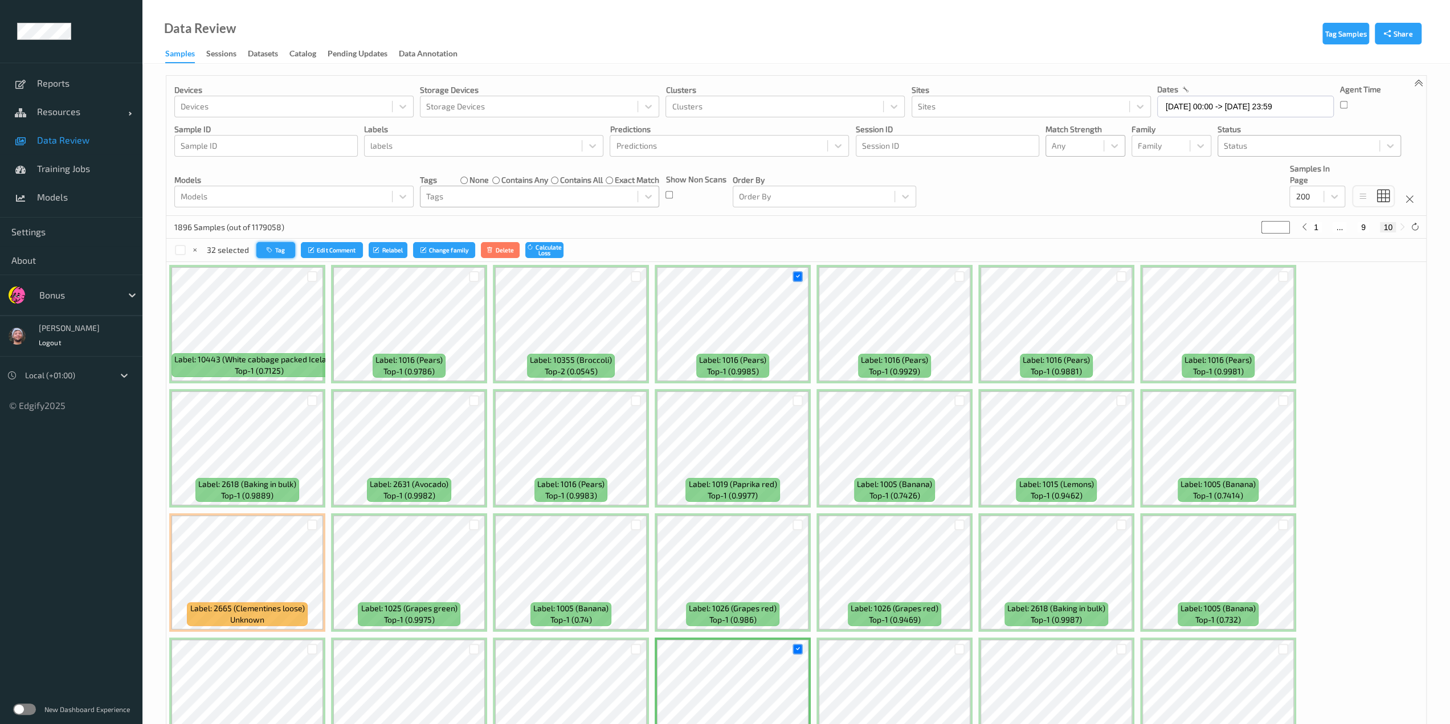
click at [280, 252] on button "Tag" at bounding box center [275, 250] width 39 height 17
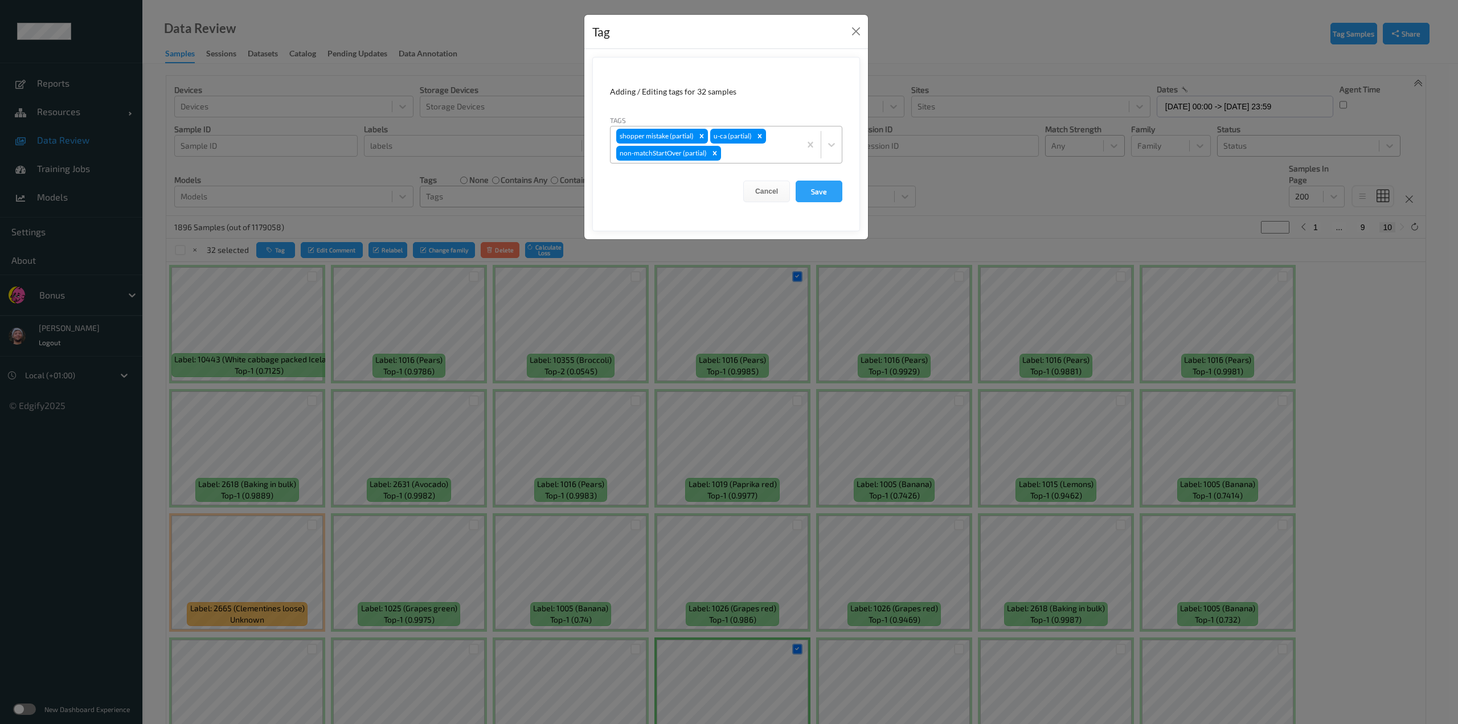
click at [738, 153] on div at bounding box center [758, 153] width 71 height 14
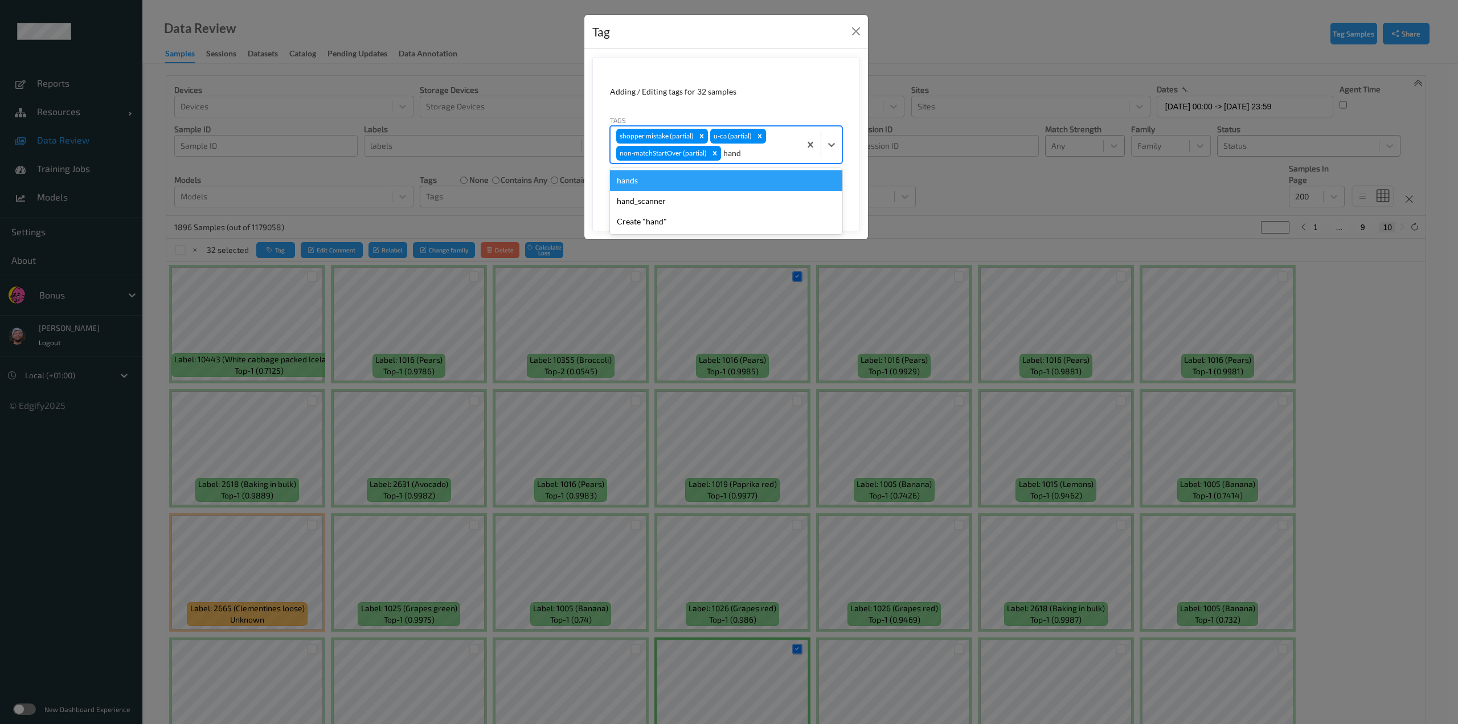
type input "hands"
click at [715, 175] on div "hands" at bounding box center [726, 180] width 232 height 21
click at [804, 184] on button "Save" at bounding box center [819, 192] width 47 height 22
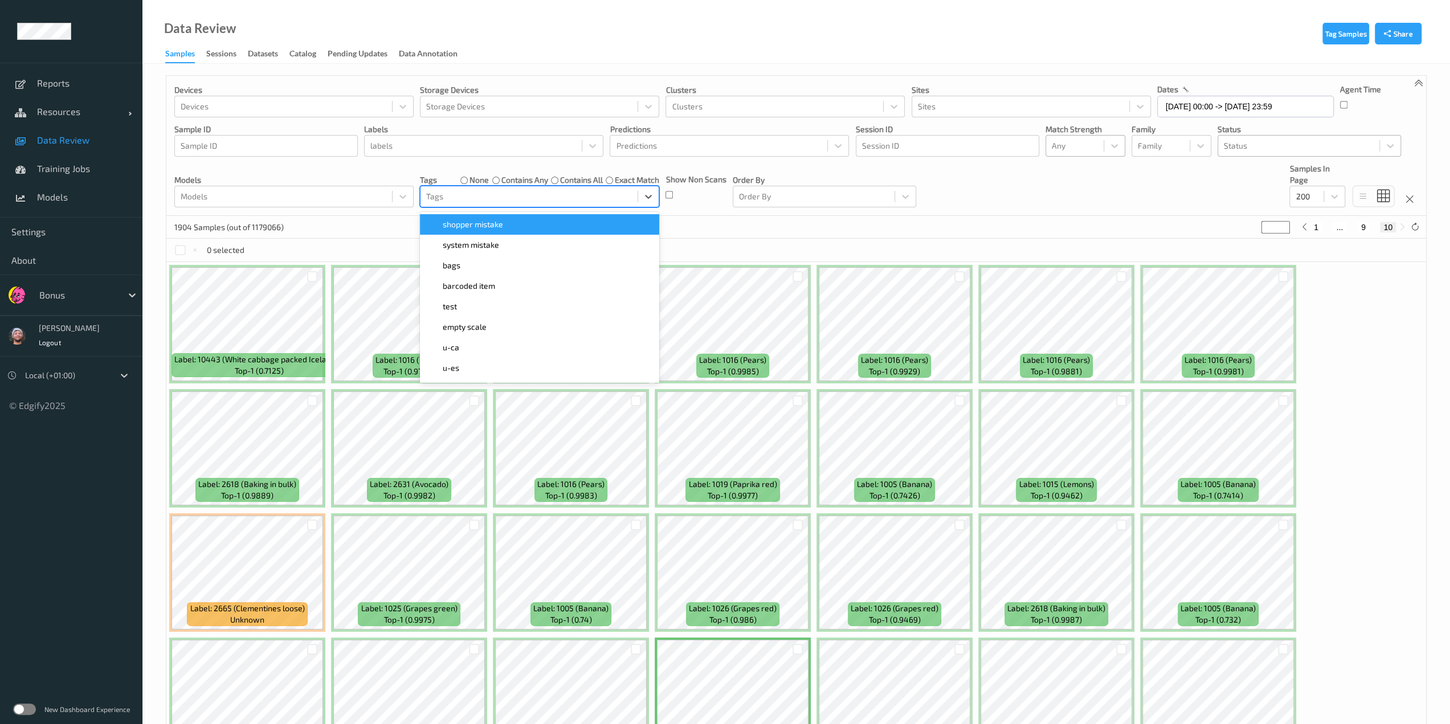
click at [485, 206] on div "Tags" at bounding box center [539, 197] width 239 height 22
type input "ha"
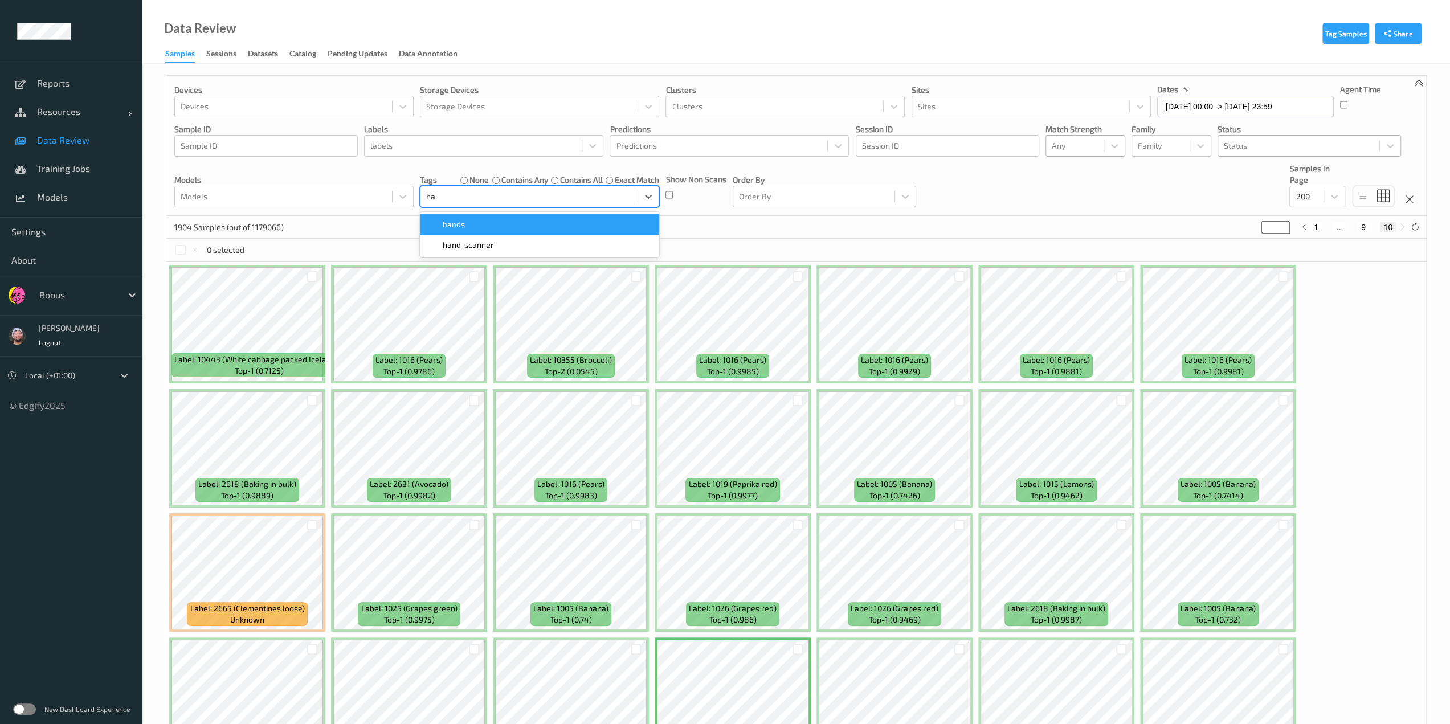
click at [483, 221] on div "hands" at bounding box center [540, 224] width 226 height 11
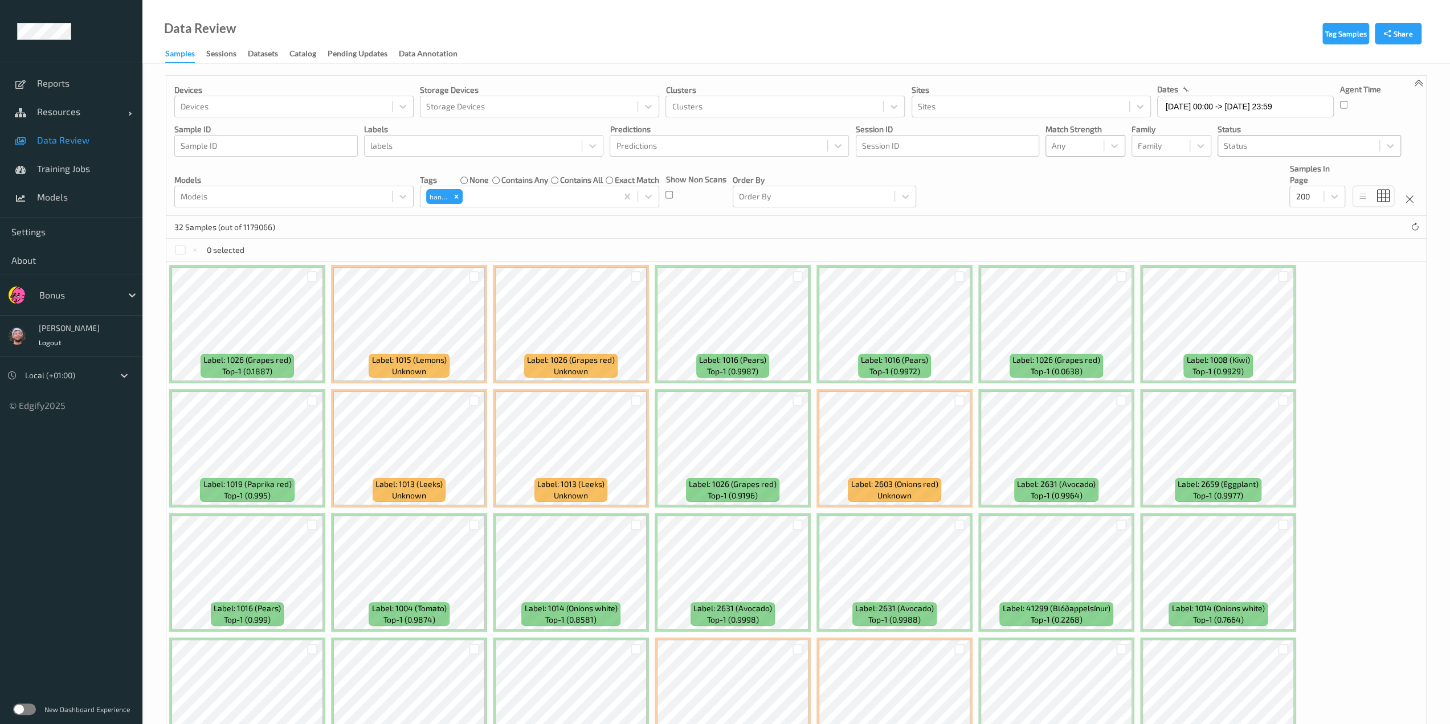
click at [711, 225] on div "32 Samples (out of 1179066)" at bounding box center [795, 227] width 1259 height 23
click at [315, 275] on div at bounding box center [312, 276] width 11 height 11
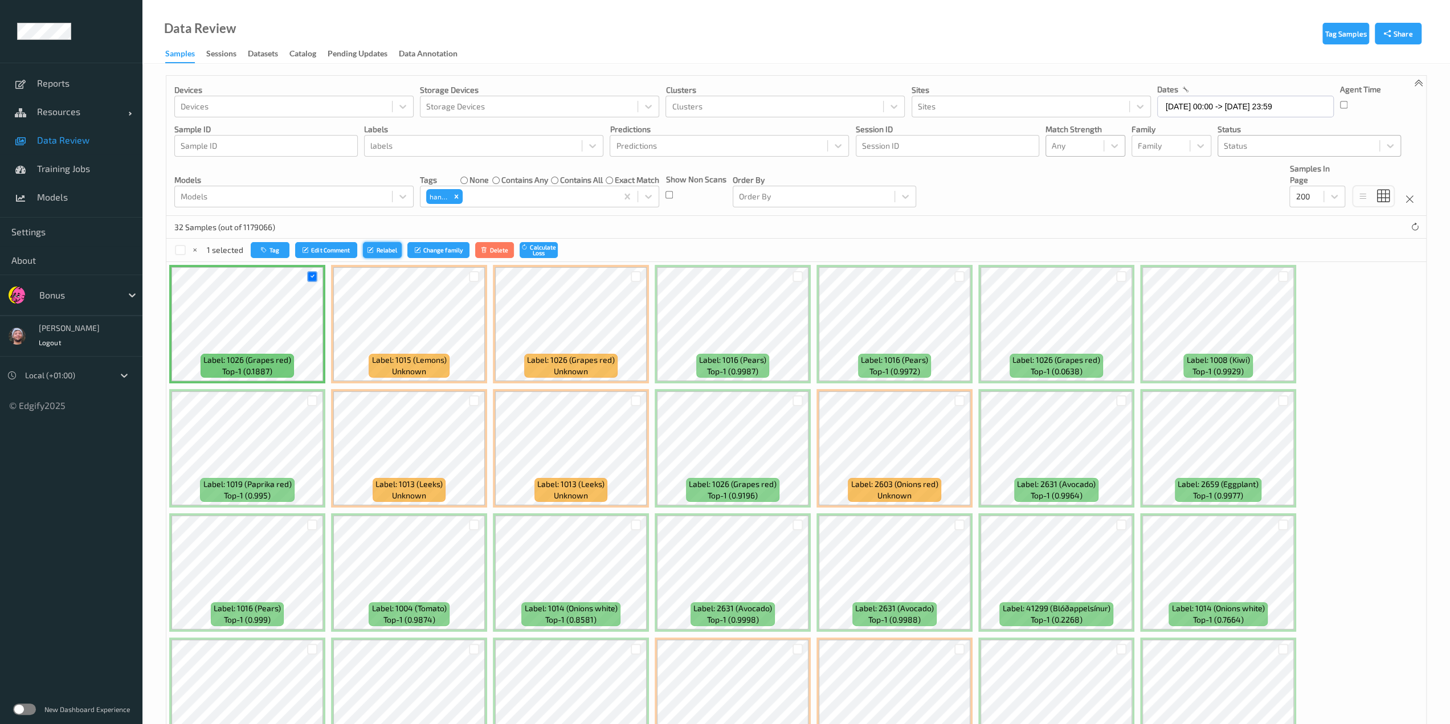
click at [386, 251] on button "Relabel" at bounding box center [382, 250] width 39 height 17
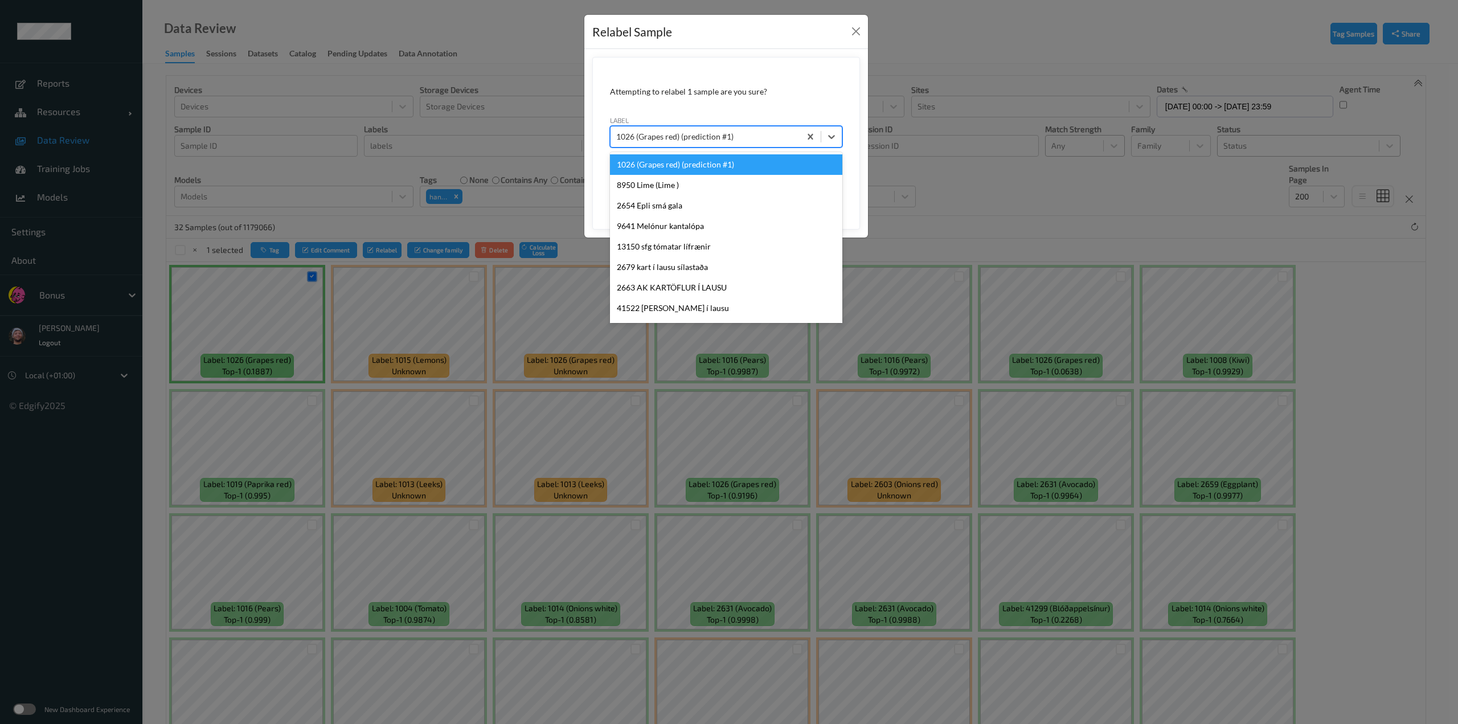
click at [625, 137] on div at bounding box center [705, 137] width 178 height 14
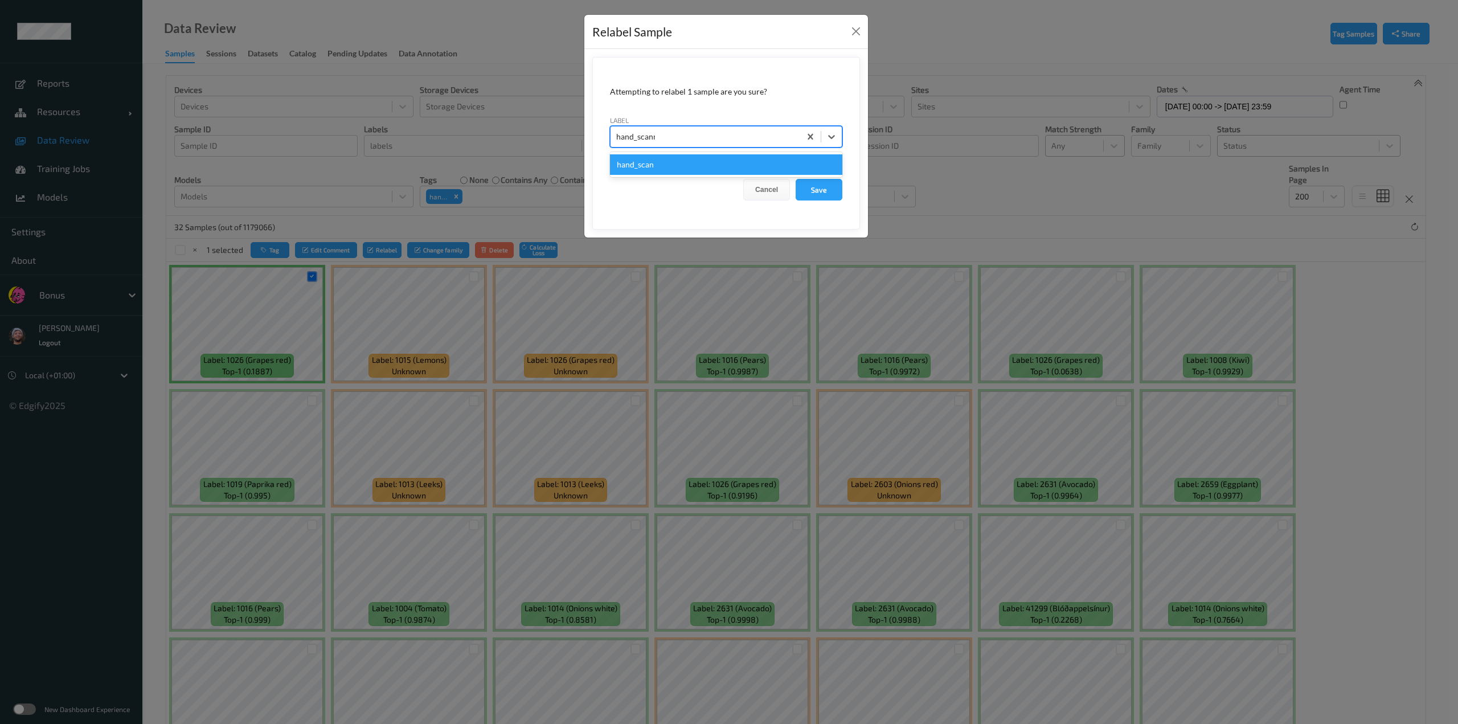
type input "hand_scanner"
click at [796, 179] on button "Save" at bounding box center [819, 190] width 47 height 22
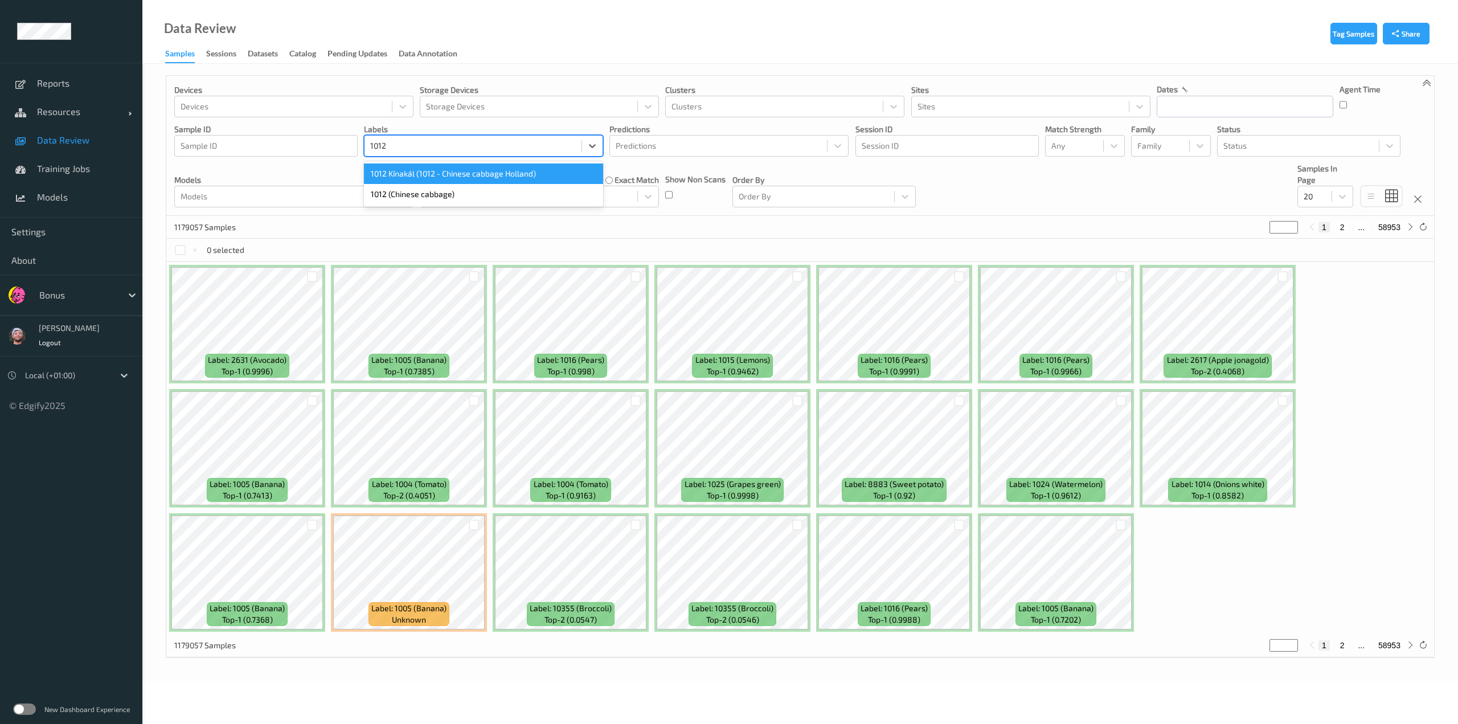
click at [415, 187] on div "1012 (Chinese cabbage)" at bounding box center [483, 194] width 239 height 21
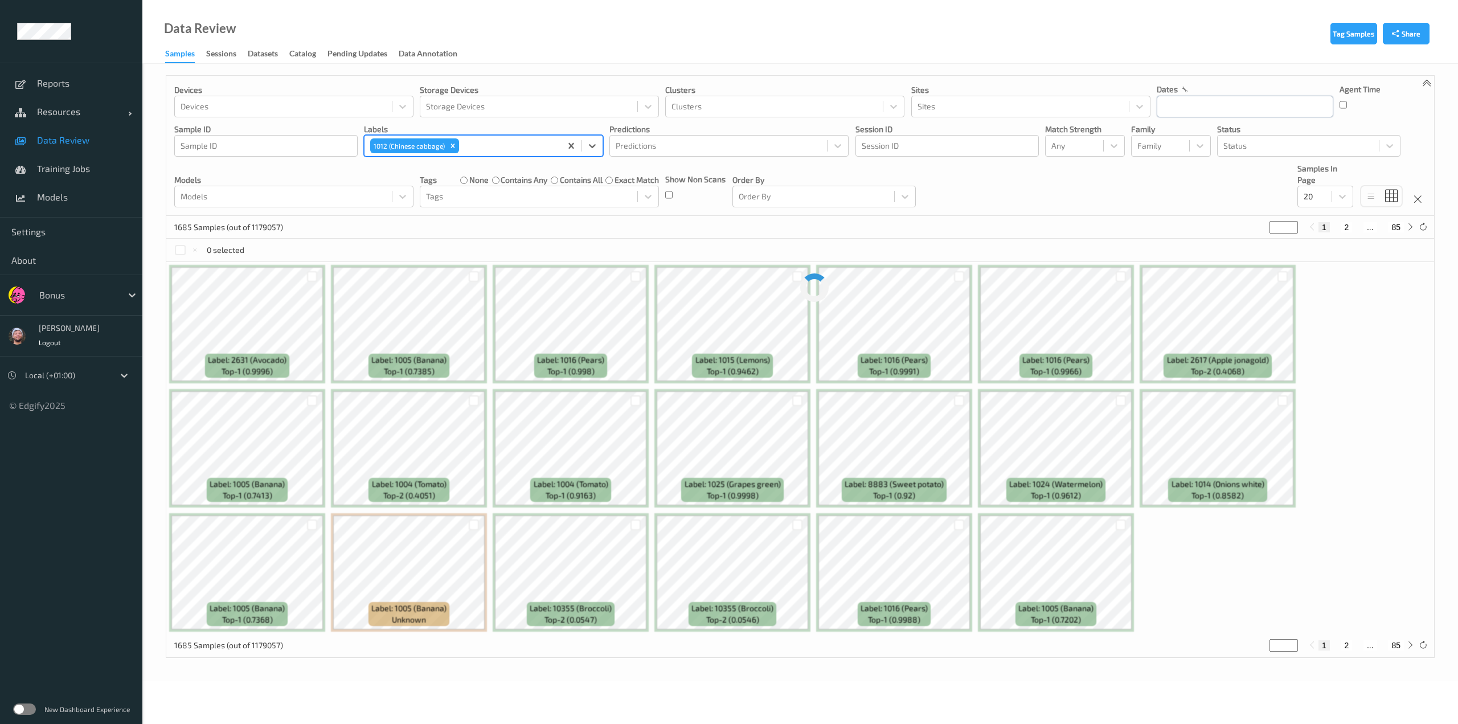
click at [1185, 101] on input "text" at bounding box center [1245, 107] width 177 height 22
click at [1231, 185] on span "1" at bounding box center [1230, 182] width 16 height 16
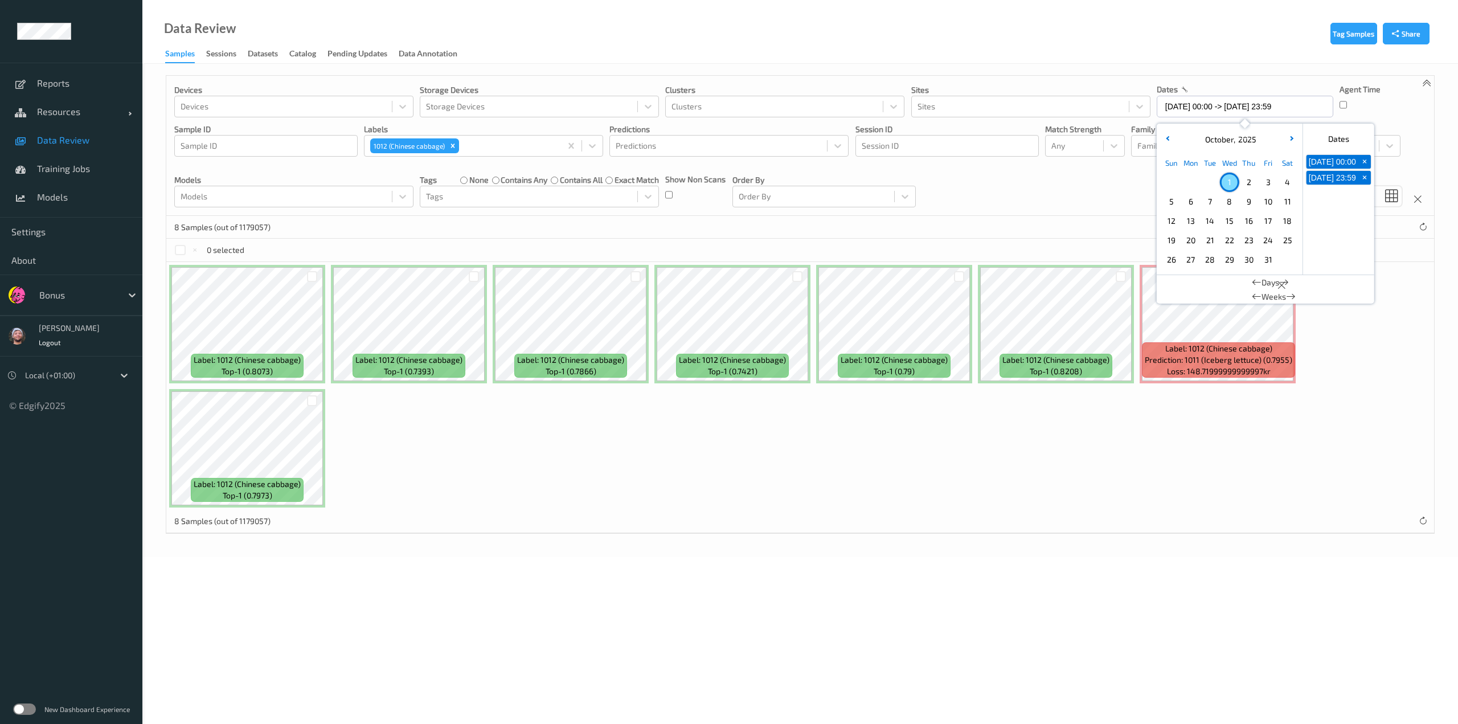
click at [1053, 202] on div "Devices Devices Storage Devices Storage Devices Clusters Clusters Sites Sites d…" at bounding box center [800, 146] width 1268 height 140
click at [1225, 110] on input "[DATE] 00:00 -> [DATE] 23:59" at bounding box center [1245, 107] width 177 height 22
click at [1234, 179] on span "1" at bounding box center [1230, 182] width 16 height 16
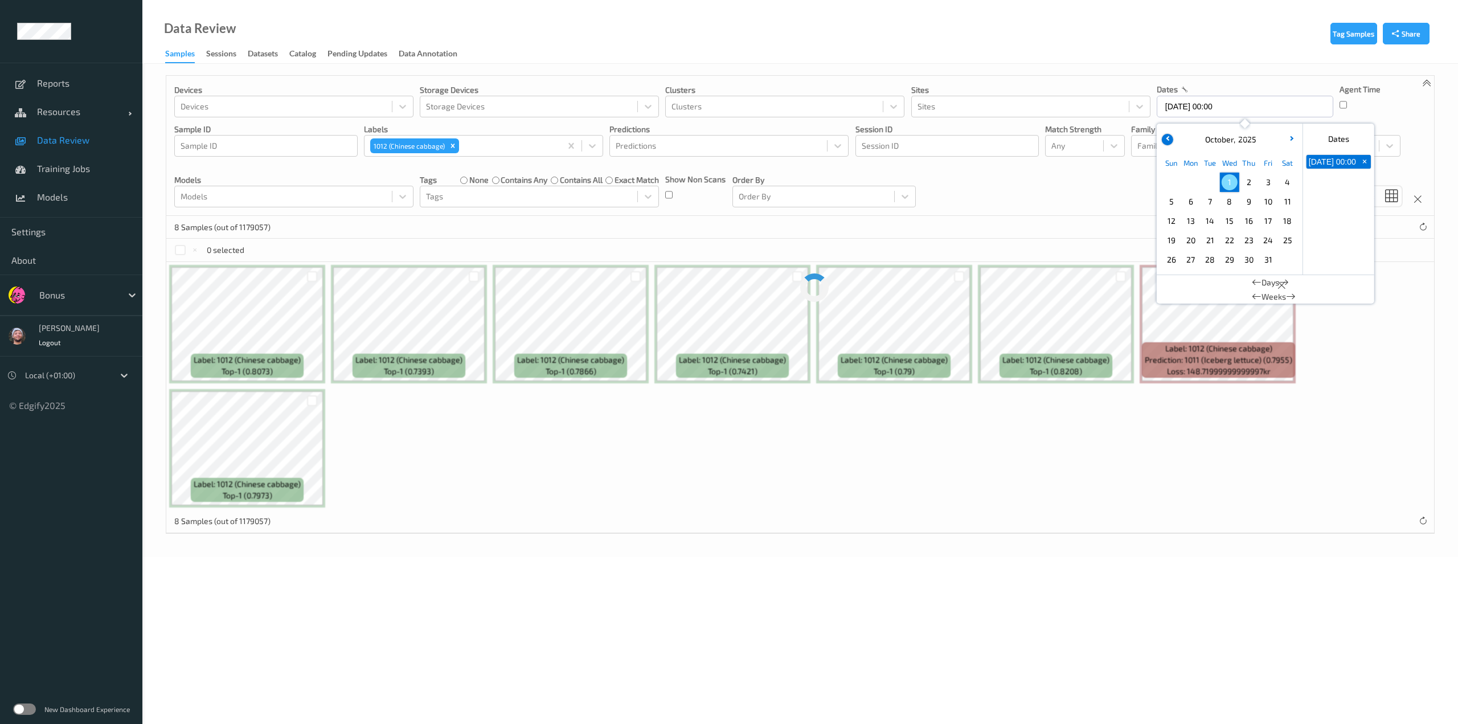
click at [1169, 142] on button "button" at bounding box center [1167, 139] width 11 height 11
click at [1186, 241] on span "22" at bounding box center [1191, 240] width 16 height 16
type input "[DATE] 00:00 -> [DATE] 23:59"
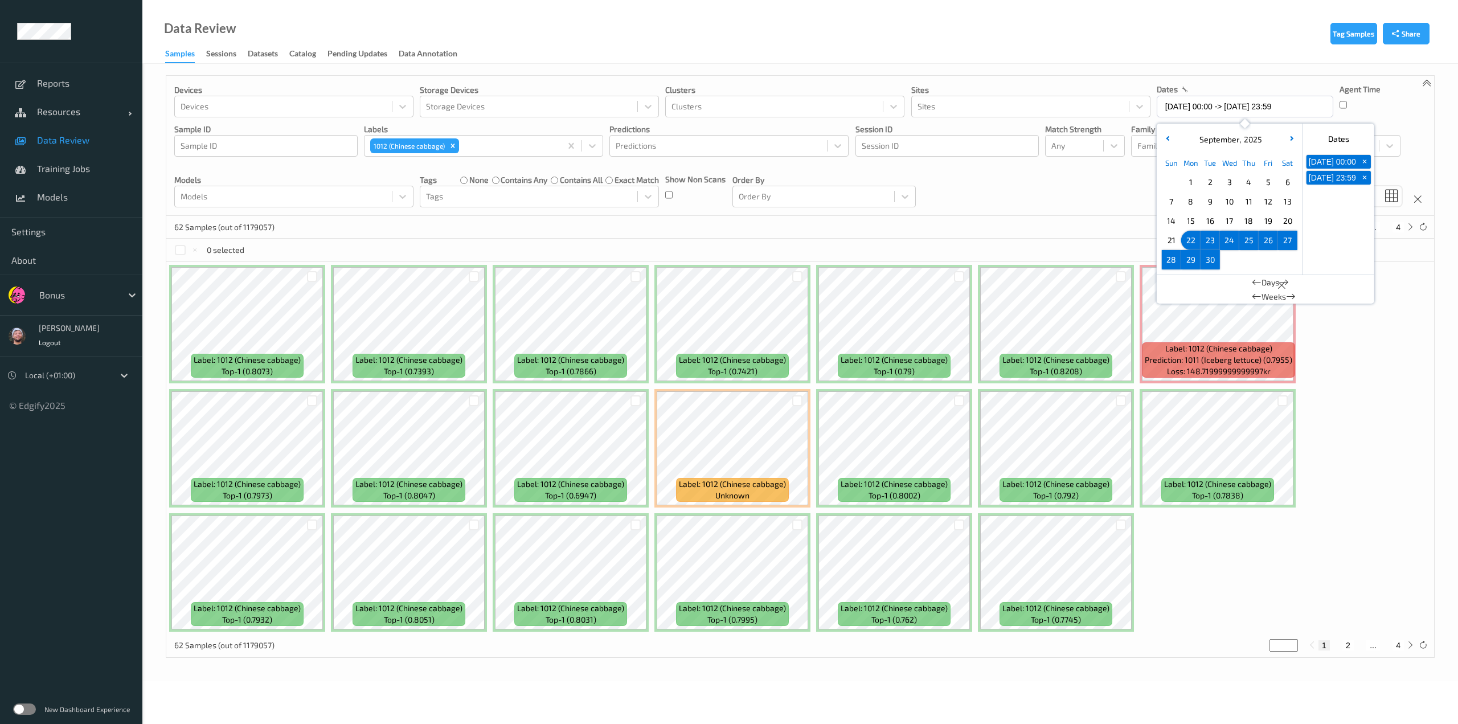
click at [1108, 54] on div "Data Review Samples Sessions Datasets Catalog Pending Updates Data Annotation" at bounding box center [800, 32] width 1316 height 64
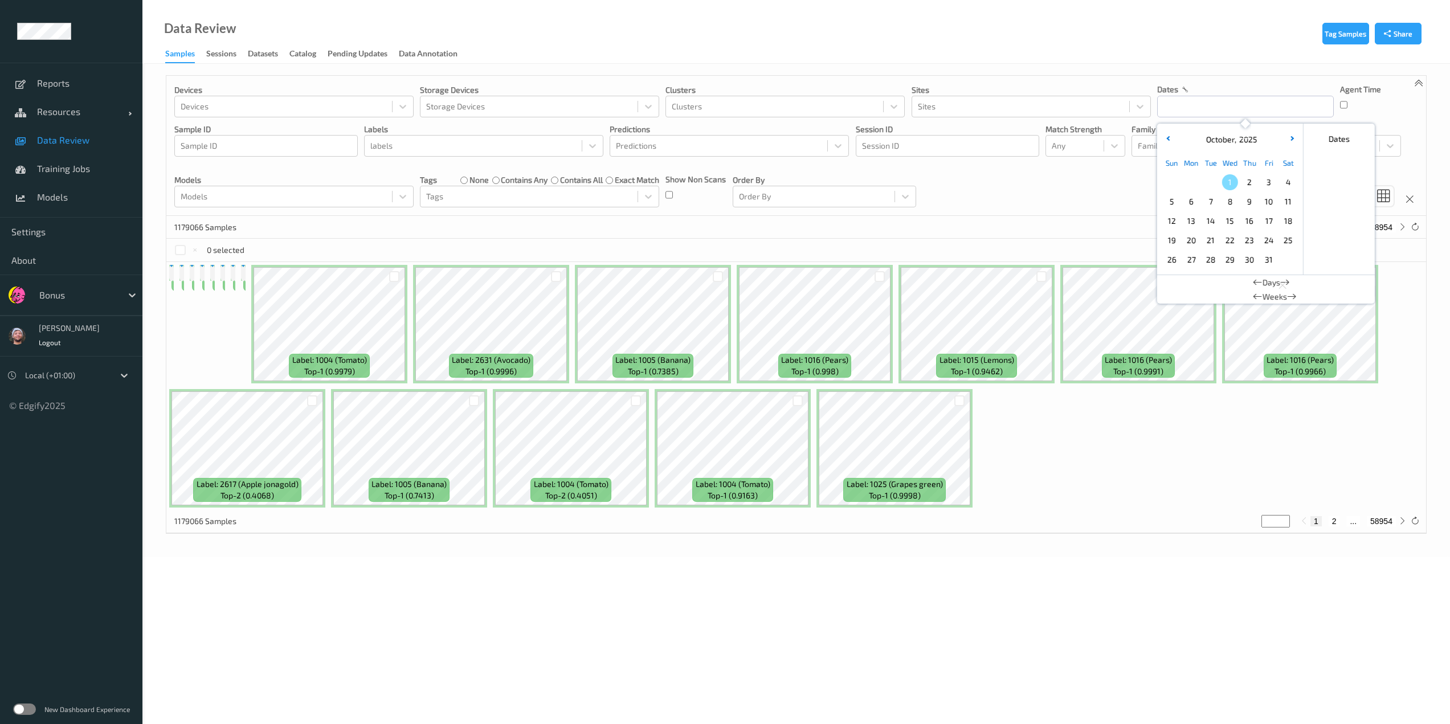
click at [1215, 71] on div "Tag Samples Share Devices Devices Storage Devices Storage Devices Clusters Clus…" at bounding box center [795, 310] width 1307 height 493
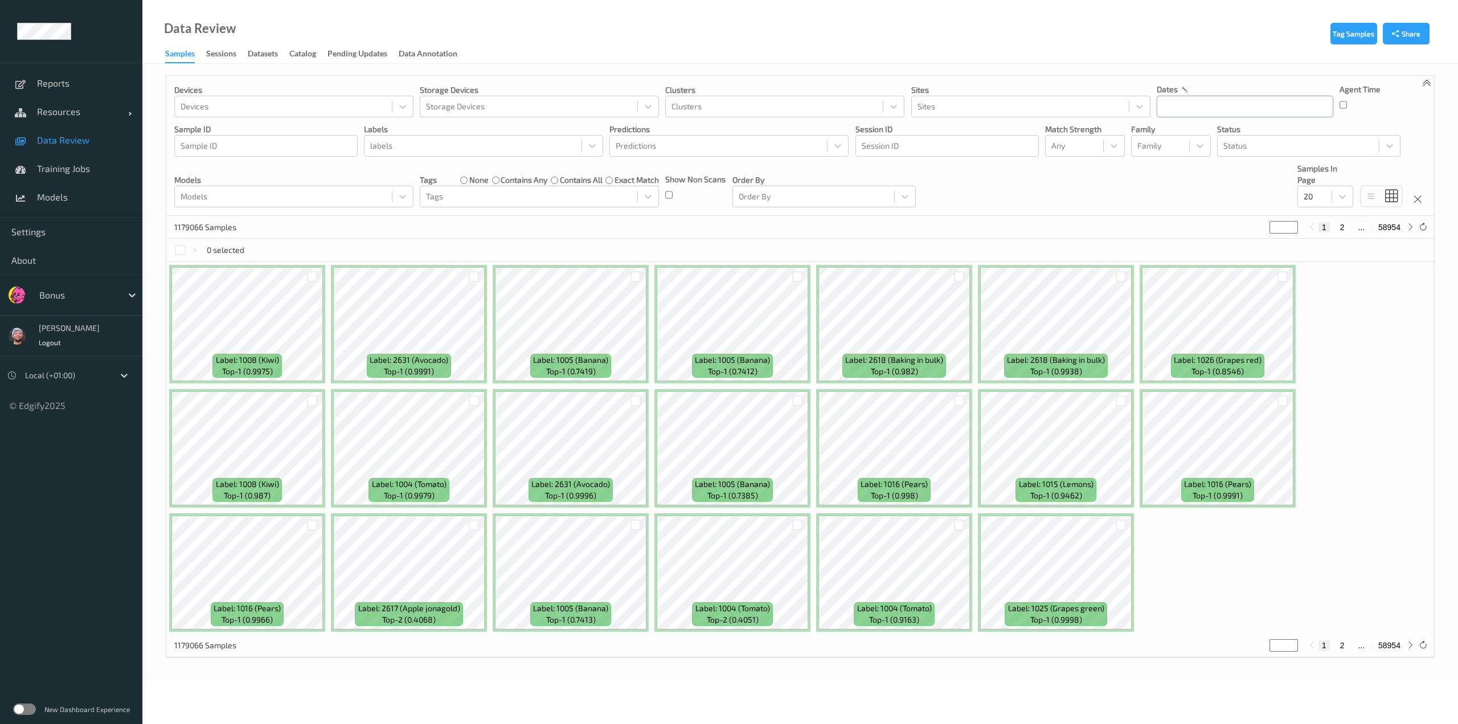
click at [1213, 101] on input "text" at bounding box center [1245, 107] width 177 height 22
click at [1225, 182] on span "1" at bounding box center [1230, 182] width 16 height 16
type input "[DATE] 00:00 -> [DATE] 23:59"
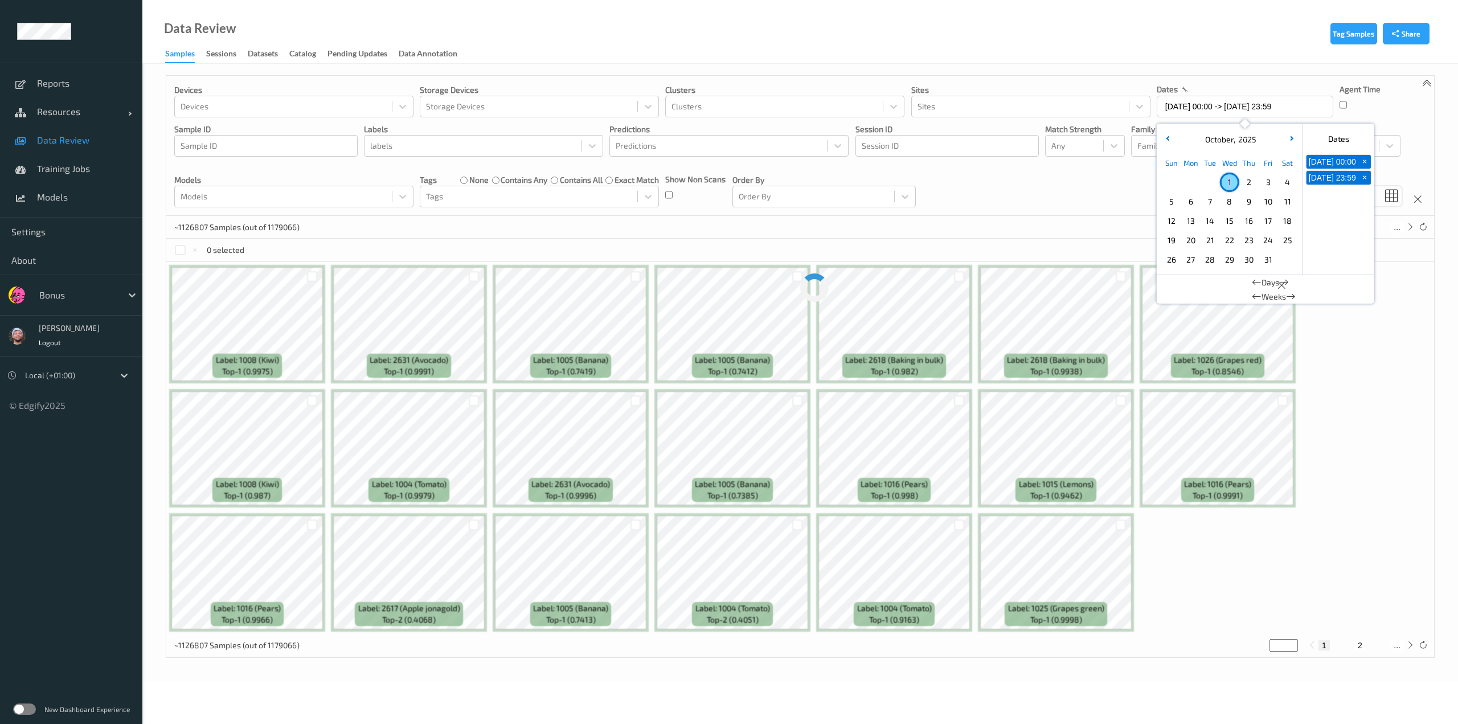
click at [1014, 199] on div "Devices Devices Storage Devices Storage Devices Clusters Clusters Sites Sites d…" at bounding box center [800, 146] width 1268 height 140
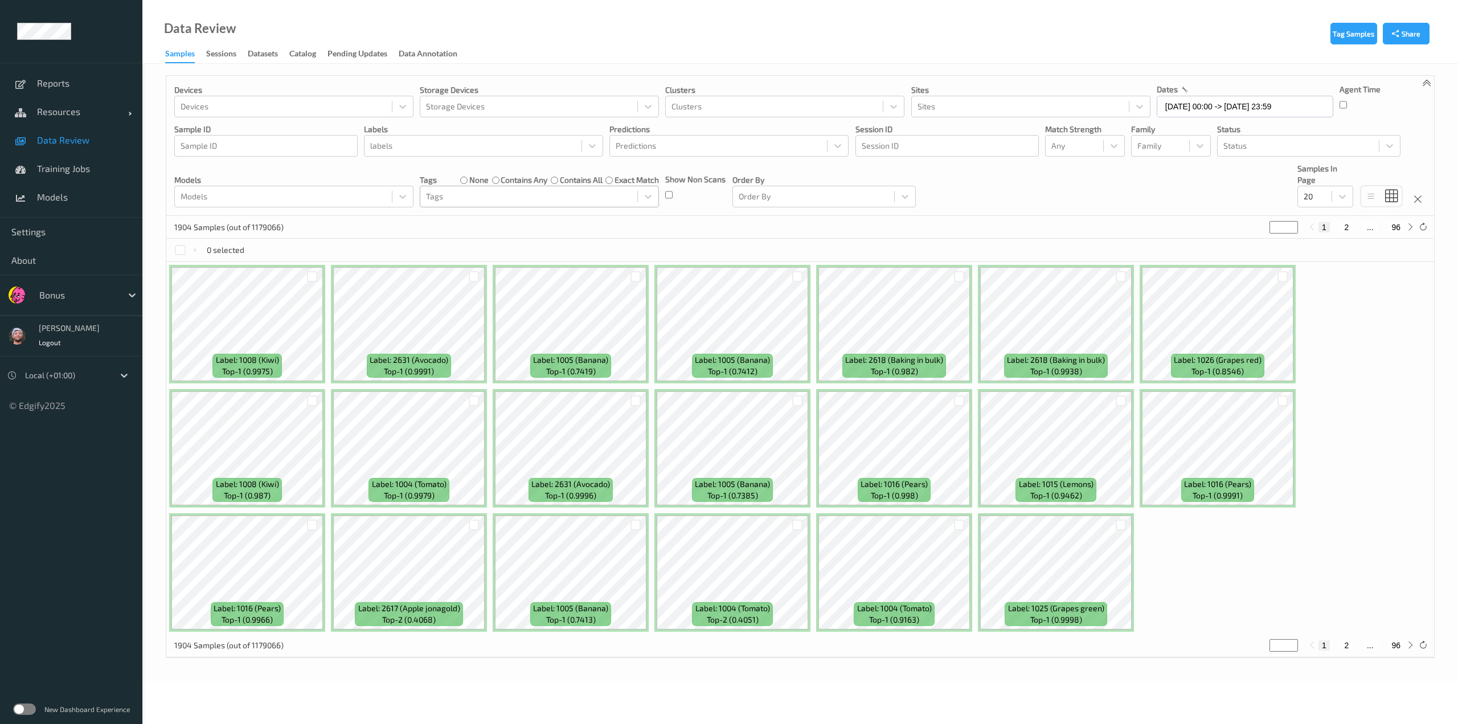
click at [548, 202] on div at bounding box center [529, 197] width 206 height 14
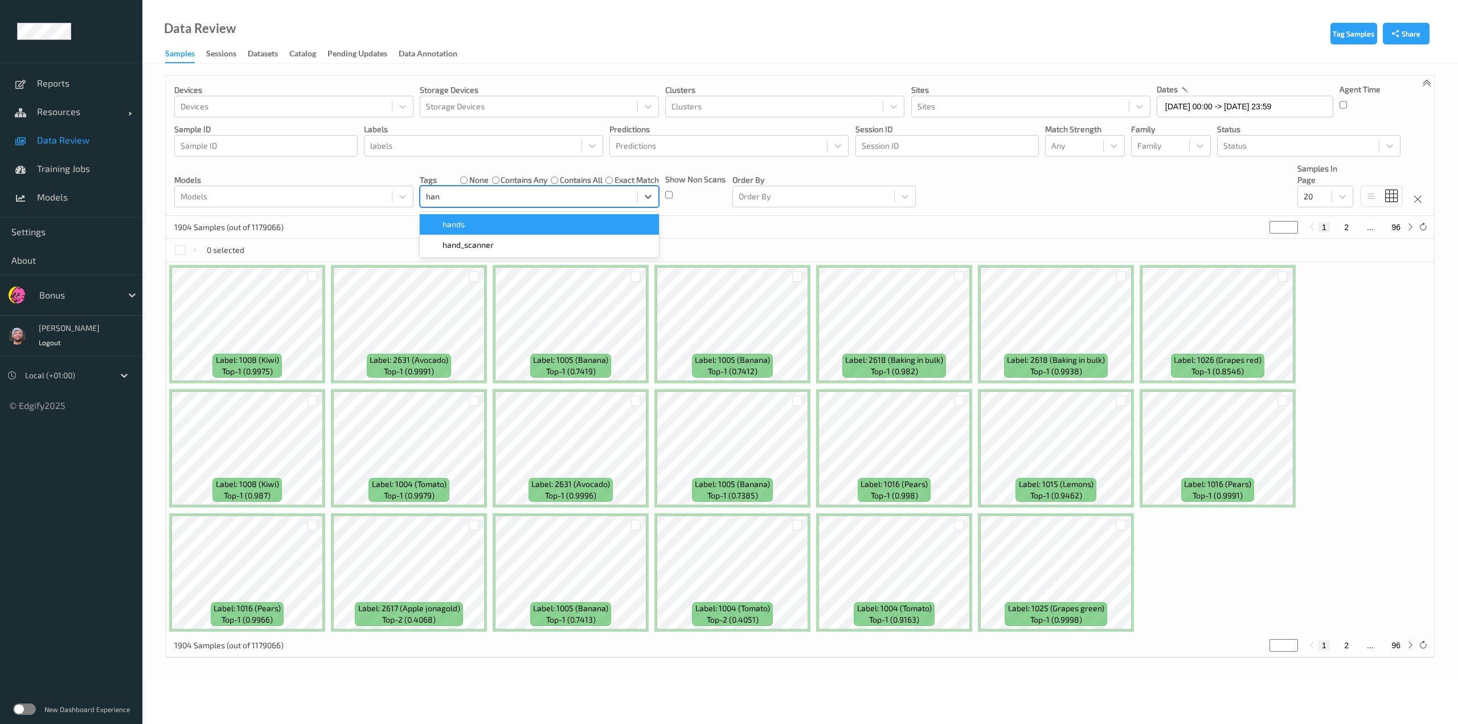
type input "hand"
click at [506, 228] on div "hands" at bounding box center [540, 224] width 226 height 11
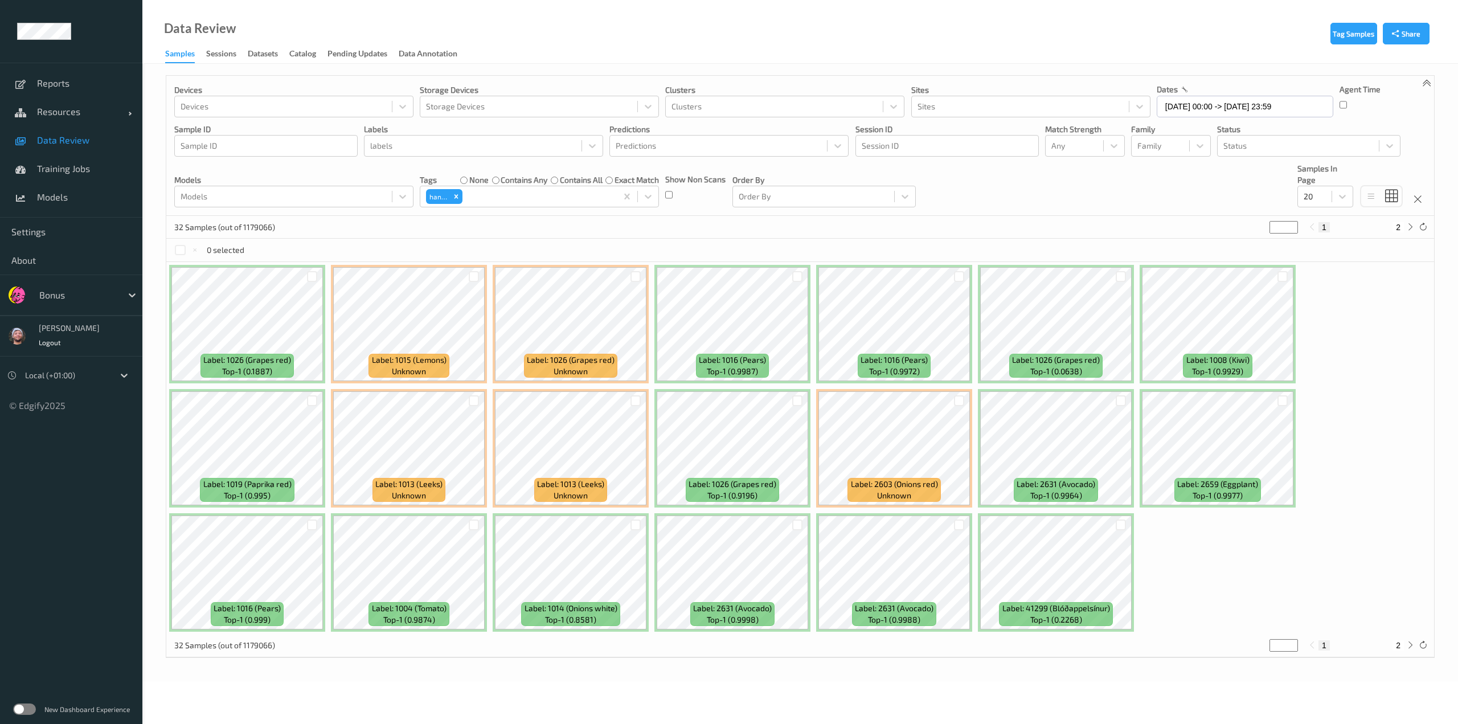
click at [306, 273] on div at bounding box center [312, 276] width 22 height 19
click at [312, 275] on div at bounding box center [312, 276] width 11 height 11
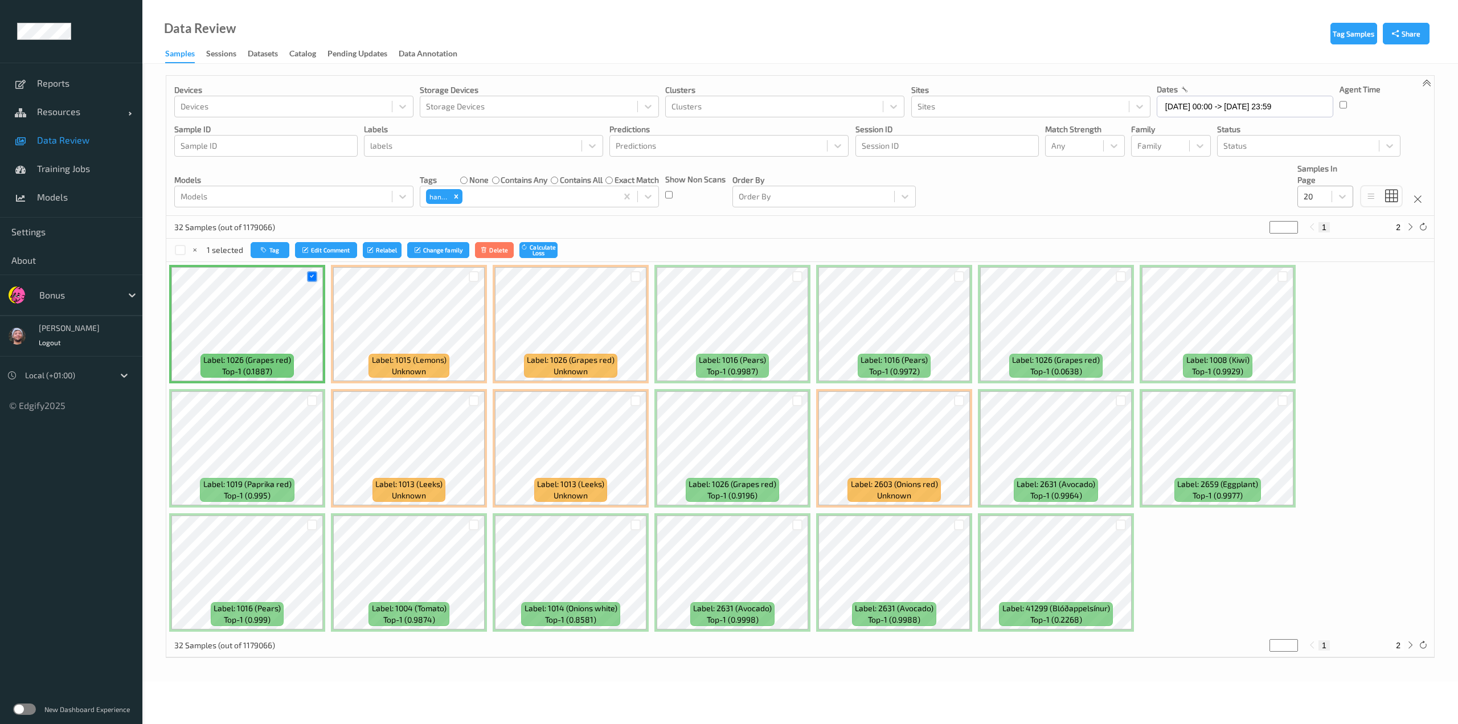
click at [1331, 198] on div "20" at bounding box center [1315, 196] width 34 height 18
click at [1317, 277] on div "100" at bounding box center [1326, 286] width 56 height 21
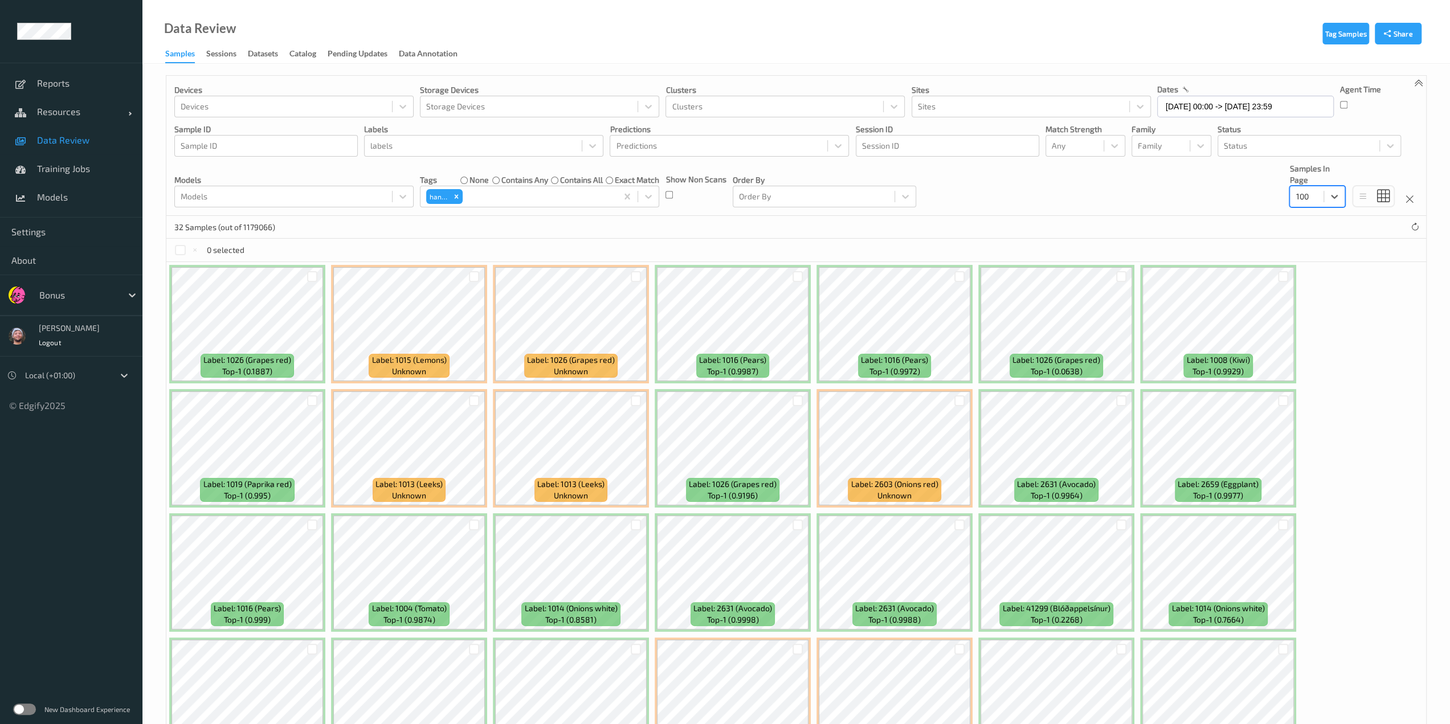
click at [747, 240] on div "0 selected" at bounding box center [795, 250] width 1259 height 23
click at [313, 275] on div at bounding box center [312, 276] width 11 height 11
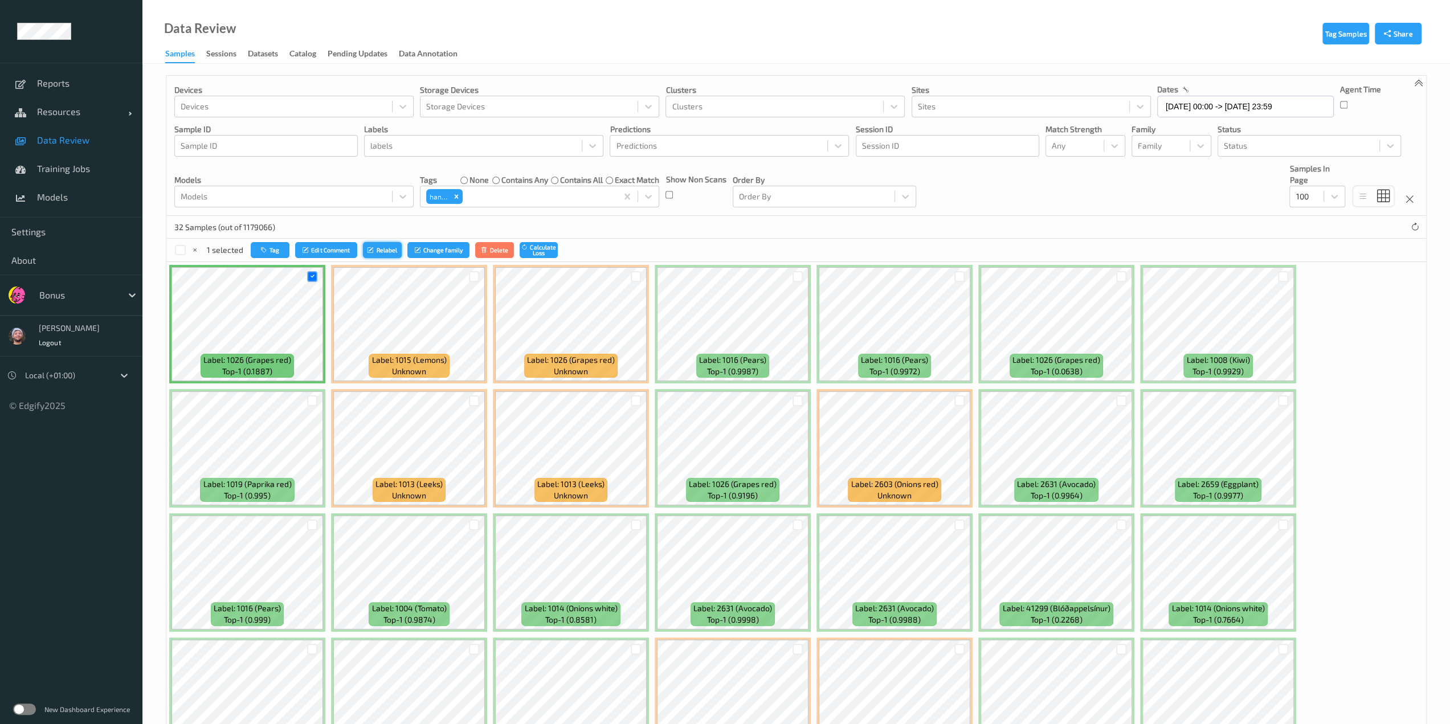
click at [370, 249] on icon "submit" at bounding box center [371, 250] width 9 height 7
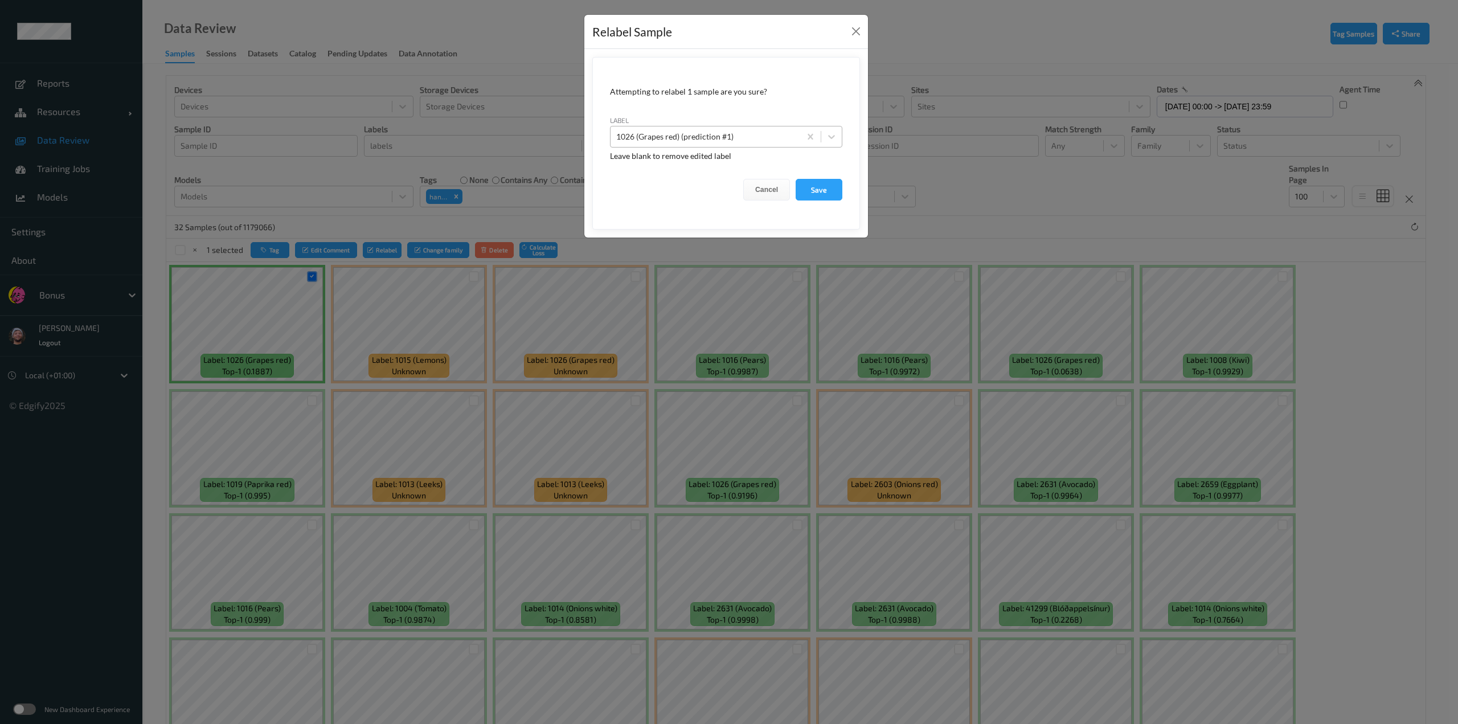
click at [675, 136] on div at bounding box center [705, 137] width 178 height 14
type input "hand_scanner"
click at [796, 179] on button "Save" at bounding box center [819, 190] width 47 height 22
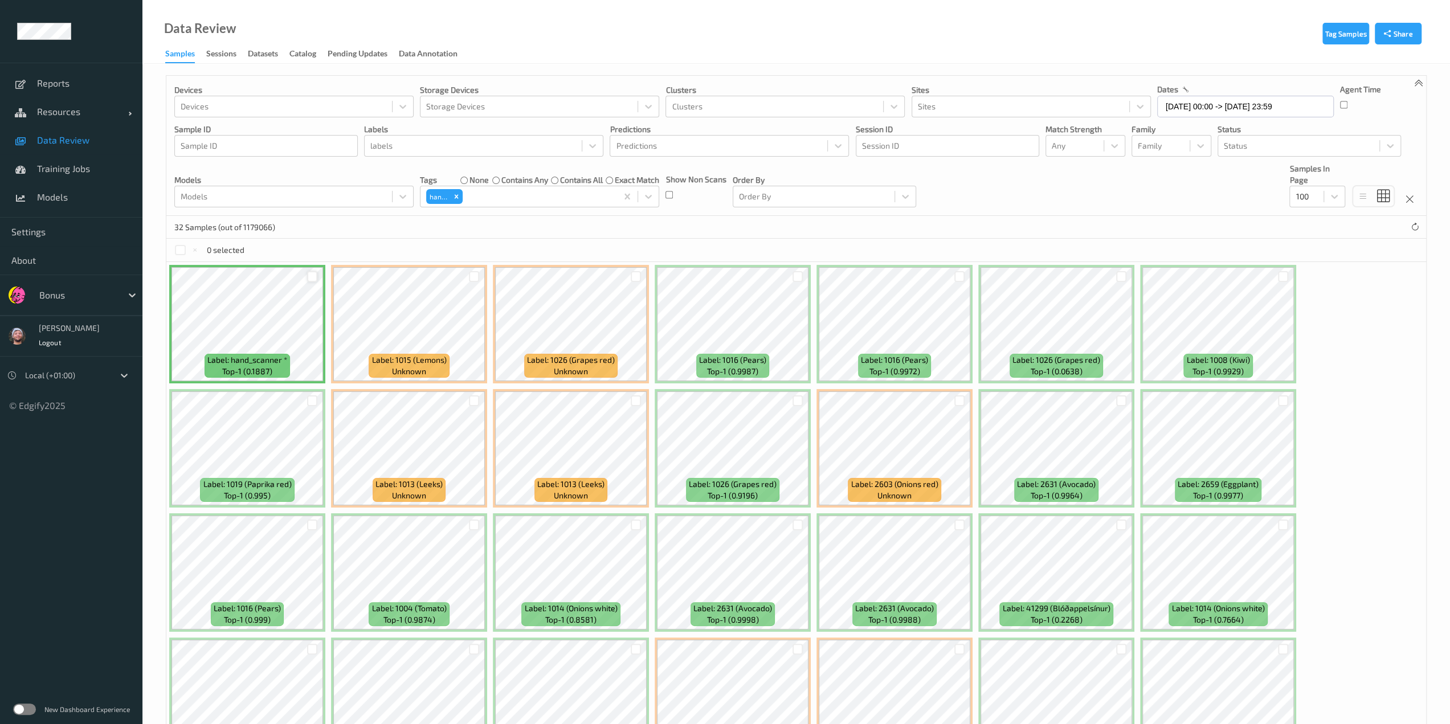
click at [313, 273] on div at bounding box center [312, 276] width 11 height 11
click at [181, 249] on div at bounding box center [180, 250] width 11 height 11
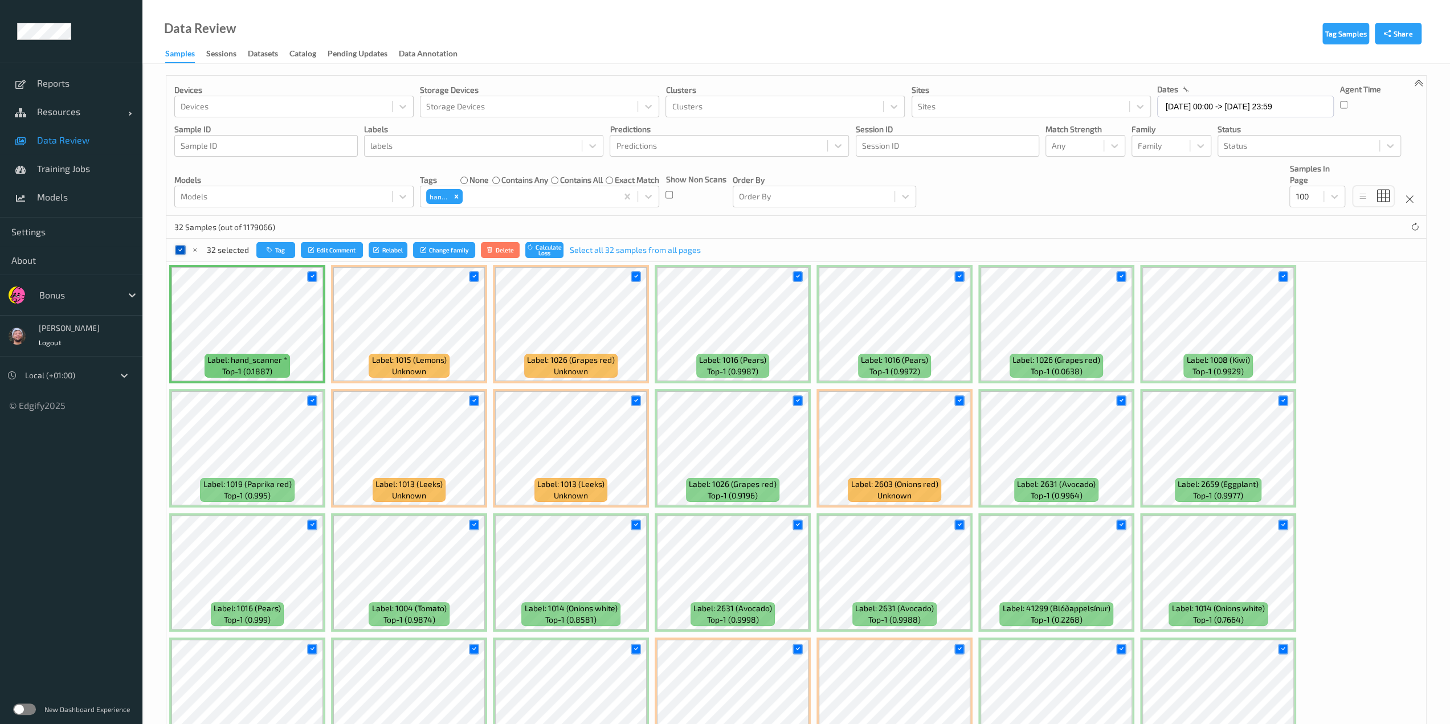
click at [178, 252] on icon at bounding box center [180, 249] width 7 height 7
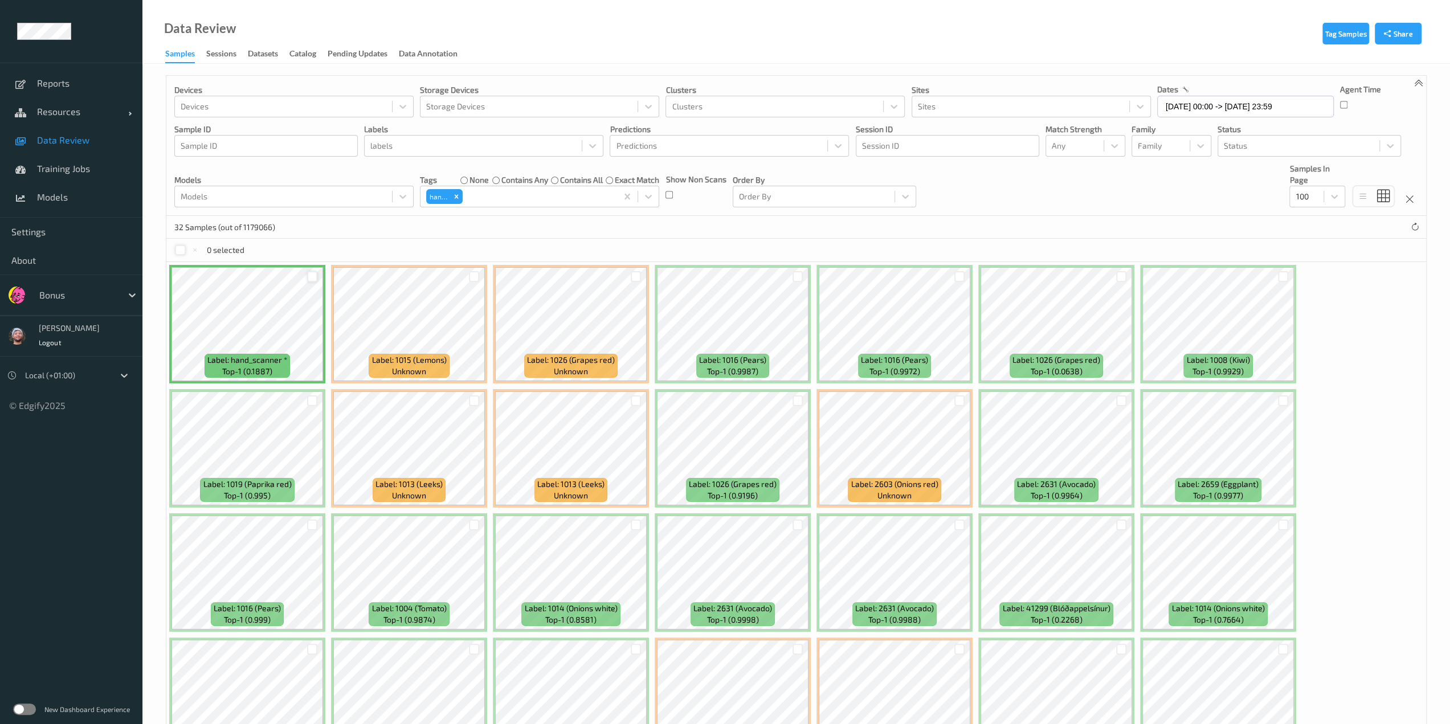
click at [310, 277] on div at bounding box center [312, 276] width 11 height 11
click at [273, 251] on button "Tag" at bounding box center [270, 250] width 39 height 17
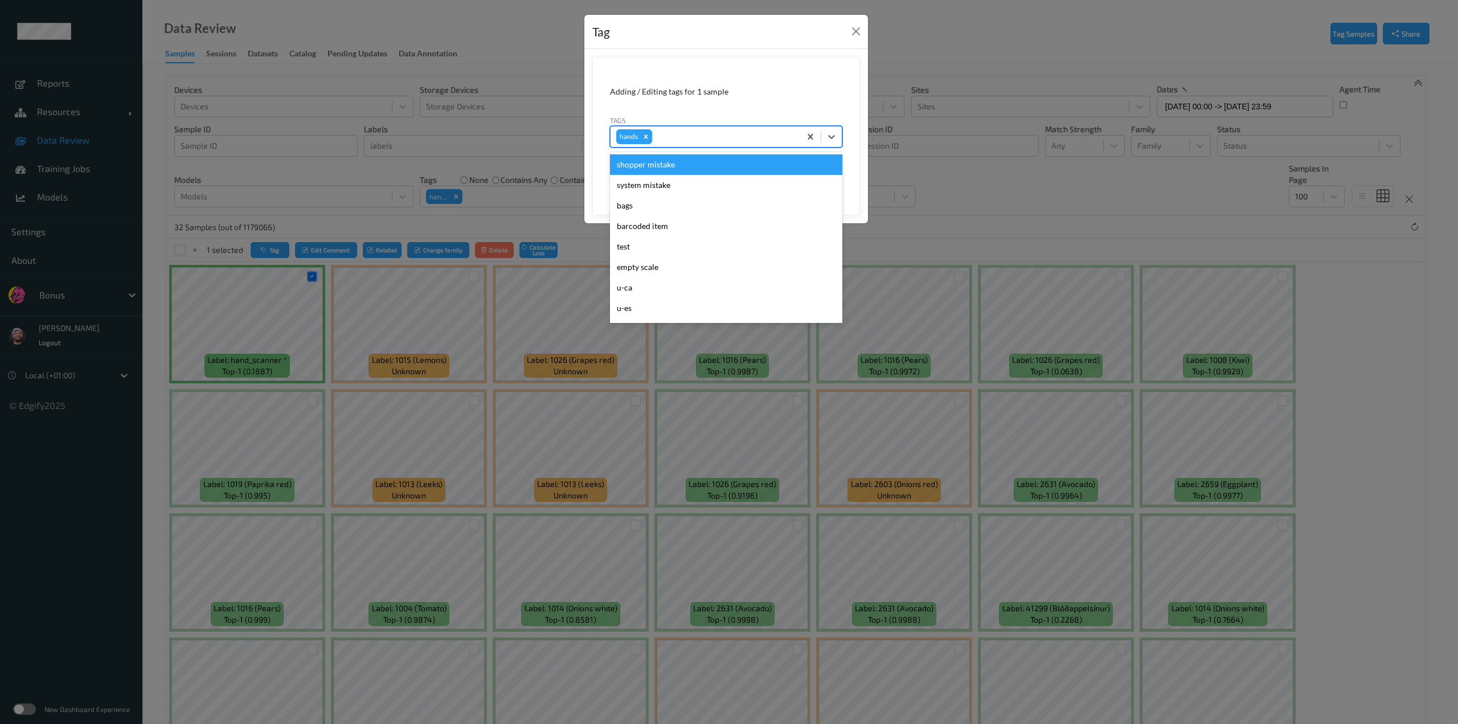
click at [669, 141] on div at bounding box center [724, 137] width 140 height 14
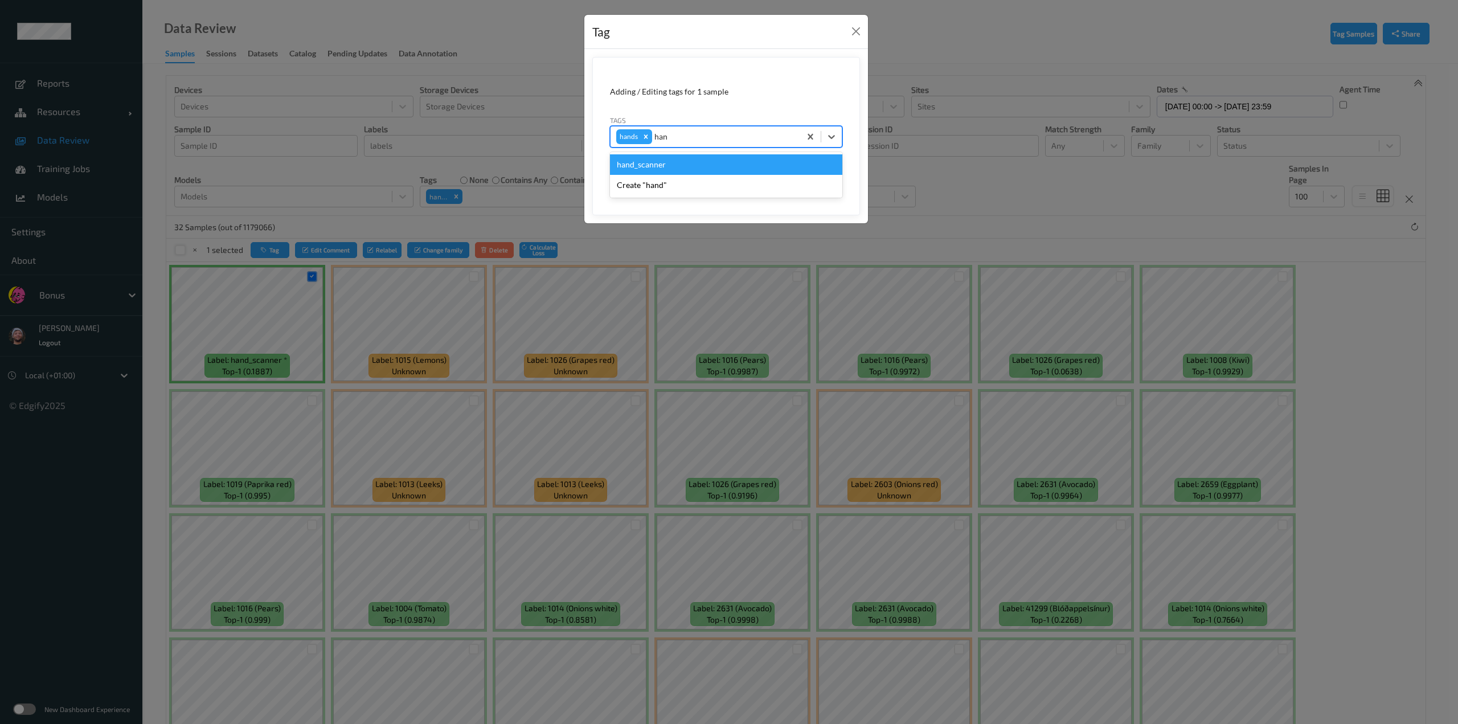
type input "hand"
click at [655, 161] on div "hand_scanner" at bounding box center [726, 164] width 232 height 21
click at [647, 135] on icon "Remove hands" at bounding box center [646, 137] width 8 height 8
click at [840, 176] on button "Save" at bounding box center [819, 176] width 47 height 22
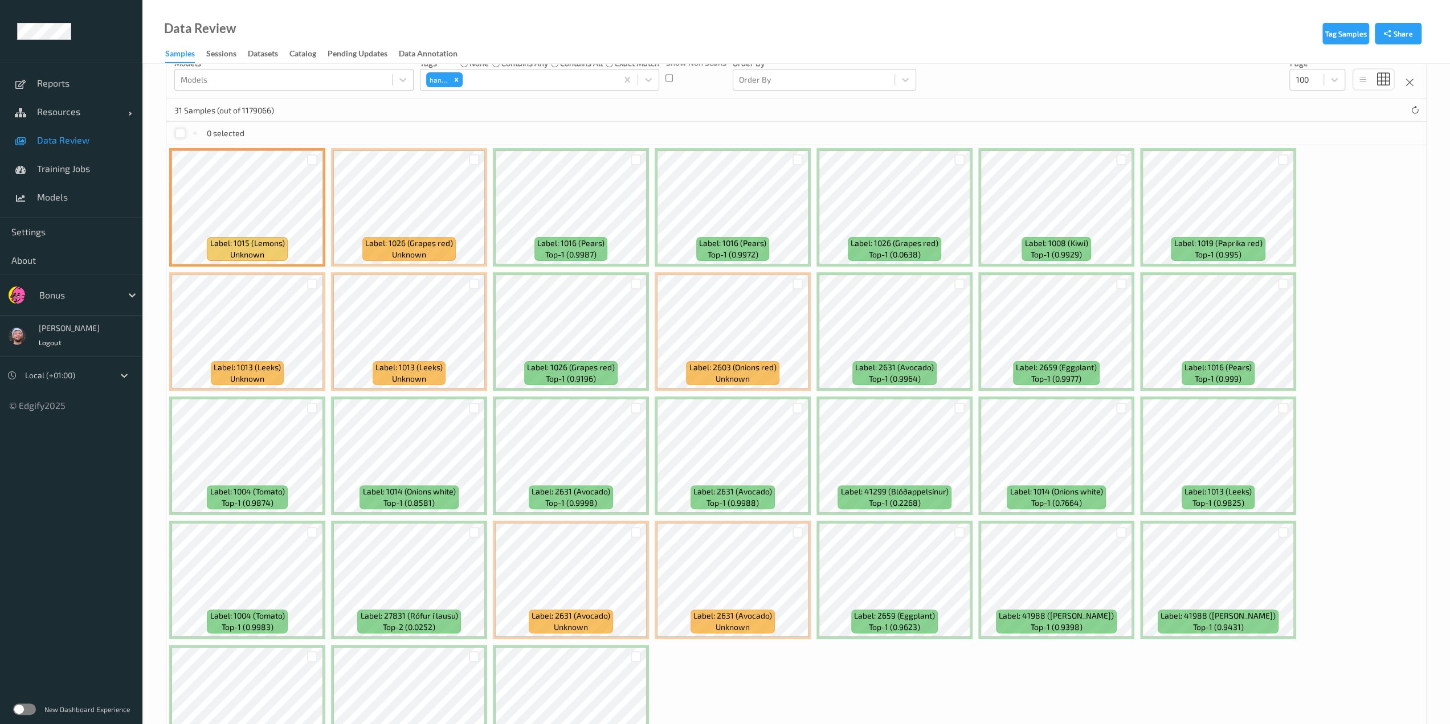
scroll to position [204, 0]
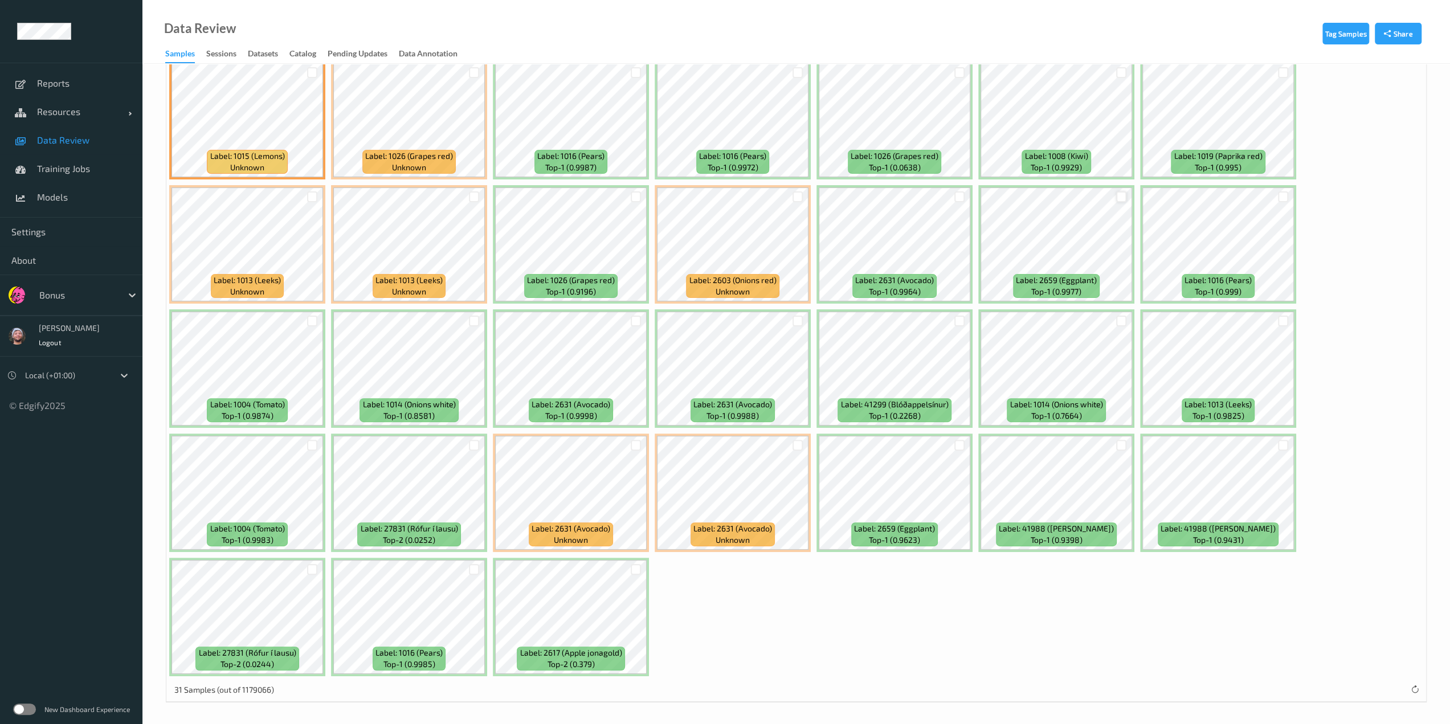
click at [1122, 193] on div at bounding box center [1121, 196] width 11 height 11
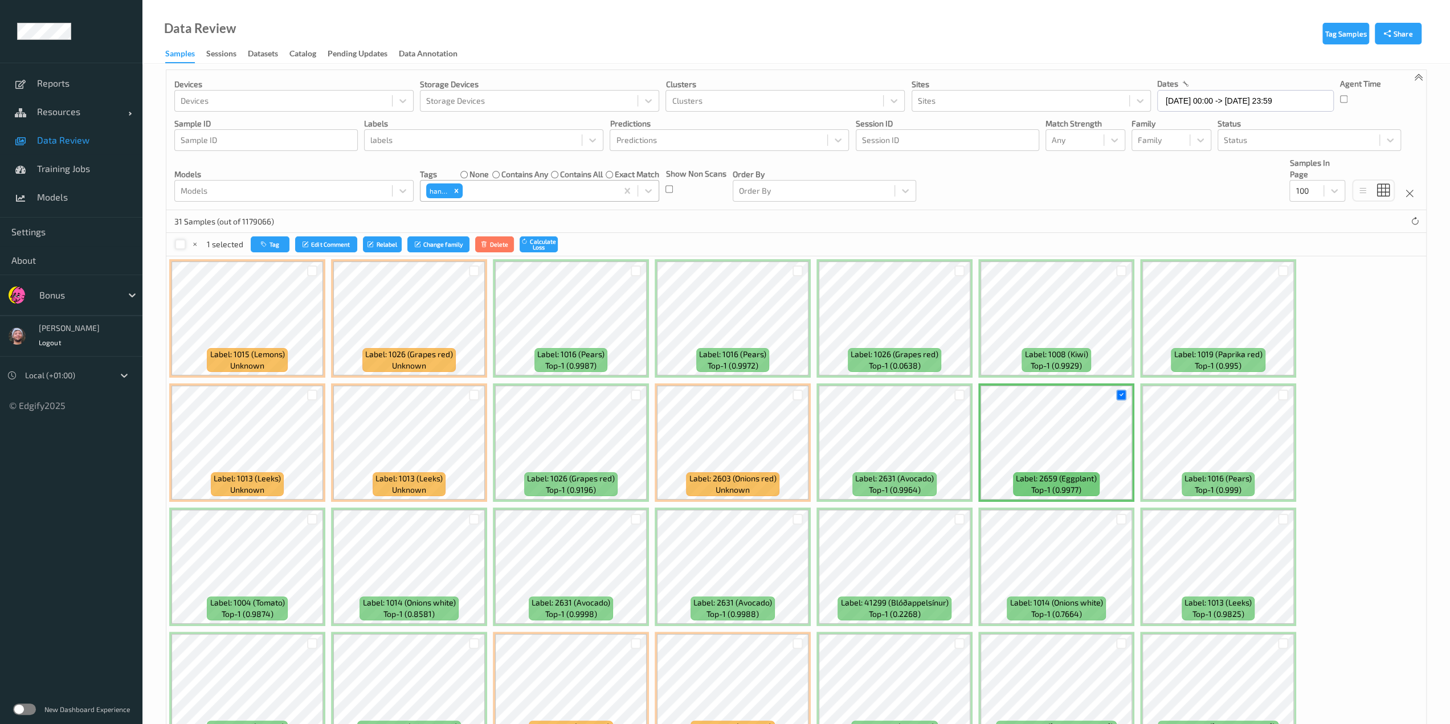
scroll to position [0, 0]
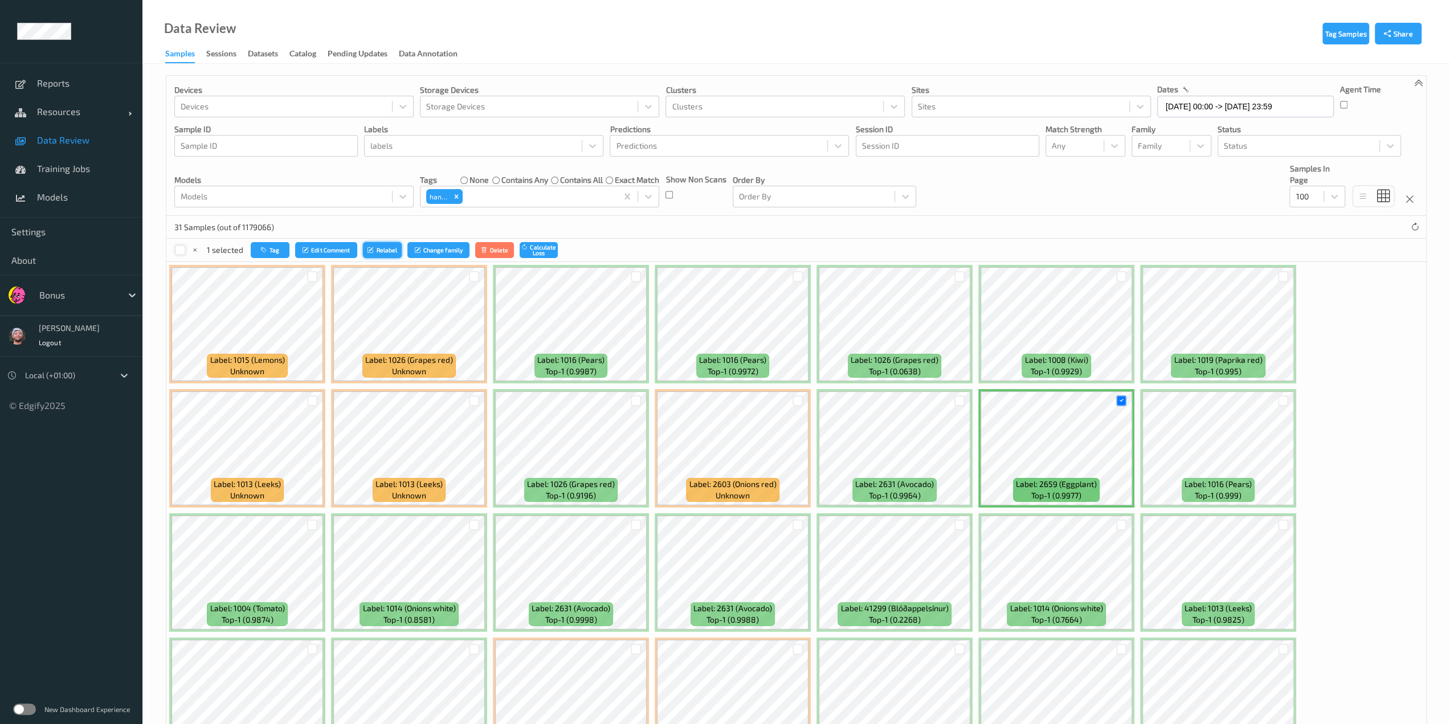
click at [378, 251] on button "Relabel" at bounding box center [382, 250] width 39 height 17
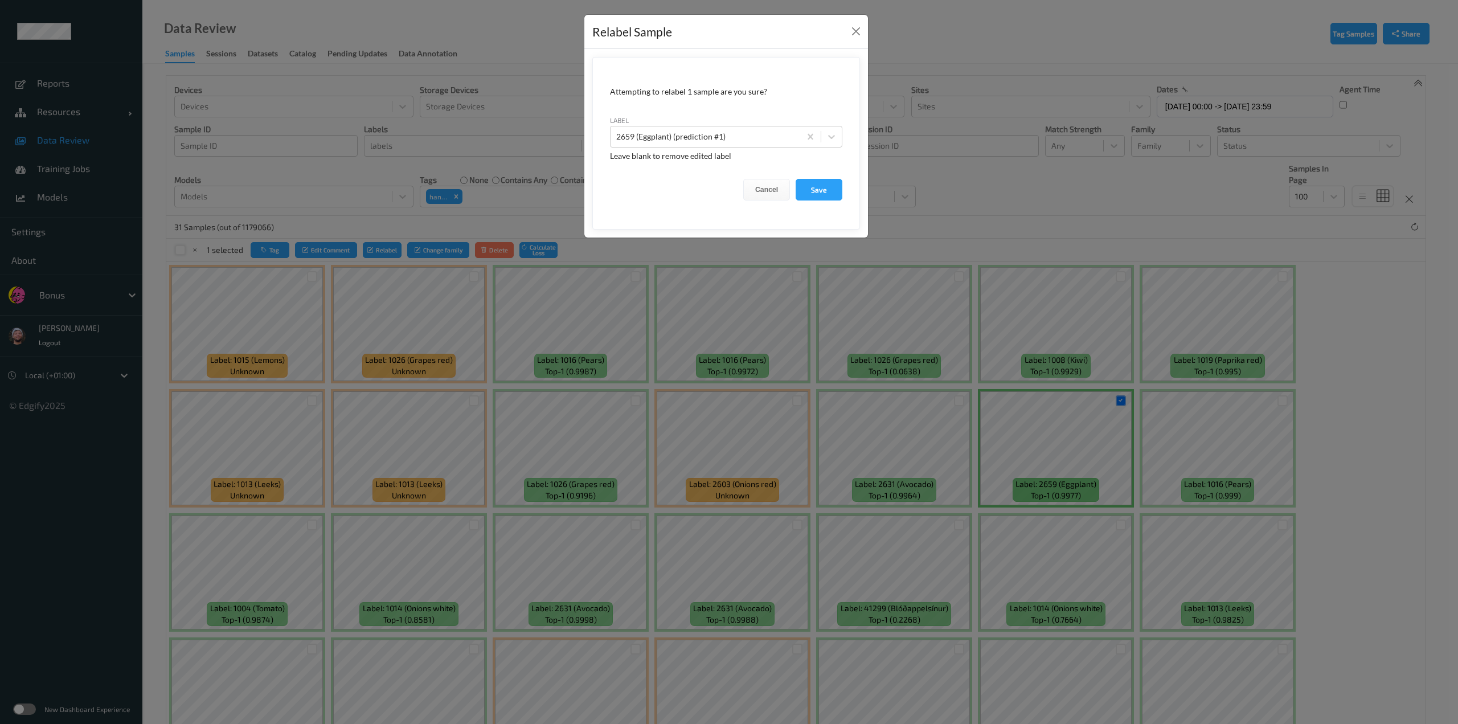
click at [703, 240] on div "Relabel Sample Attempting to relabel 1 sample are you sure? label 2659 (Eggplan…" at bounding box center [729, 362] width 1458 height 724
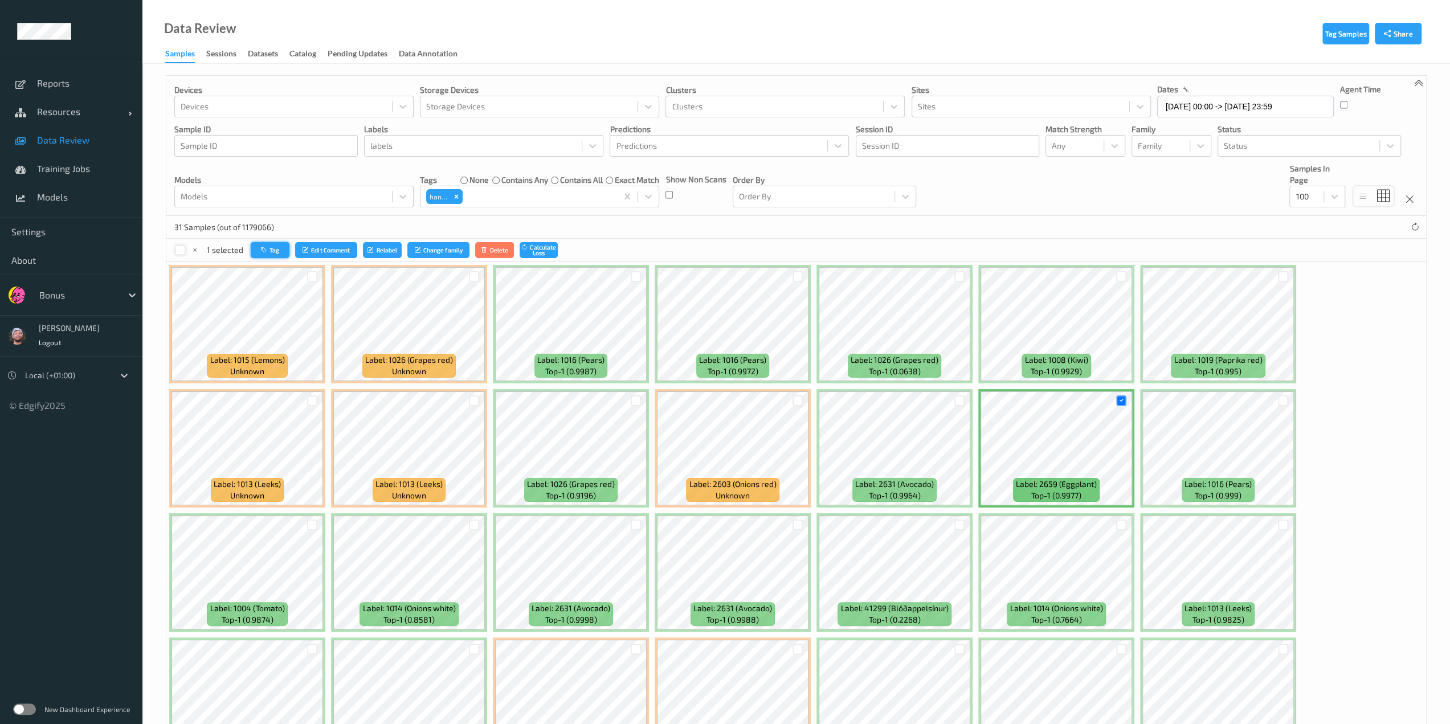
click at [277, 254] on button "Tag" at bounding box center [270, 250] width 39 height 17
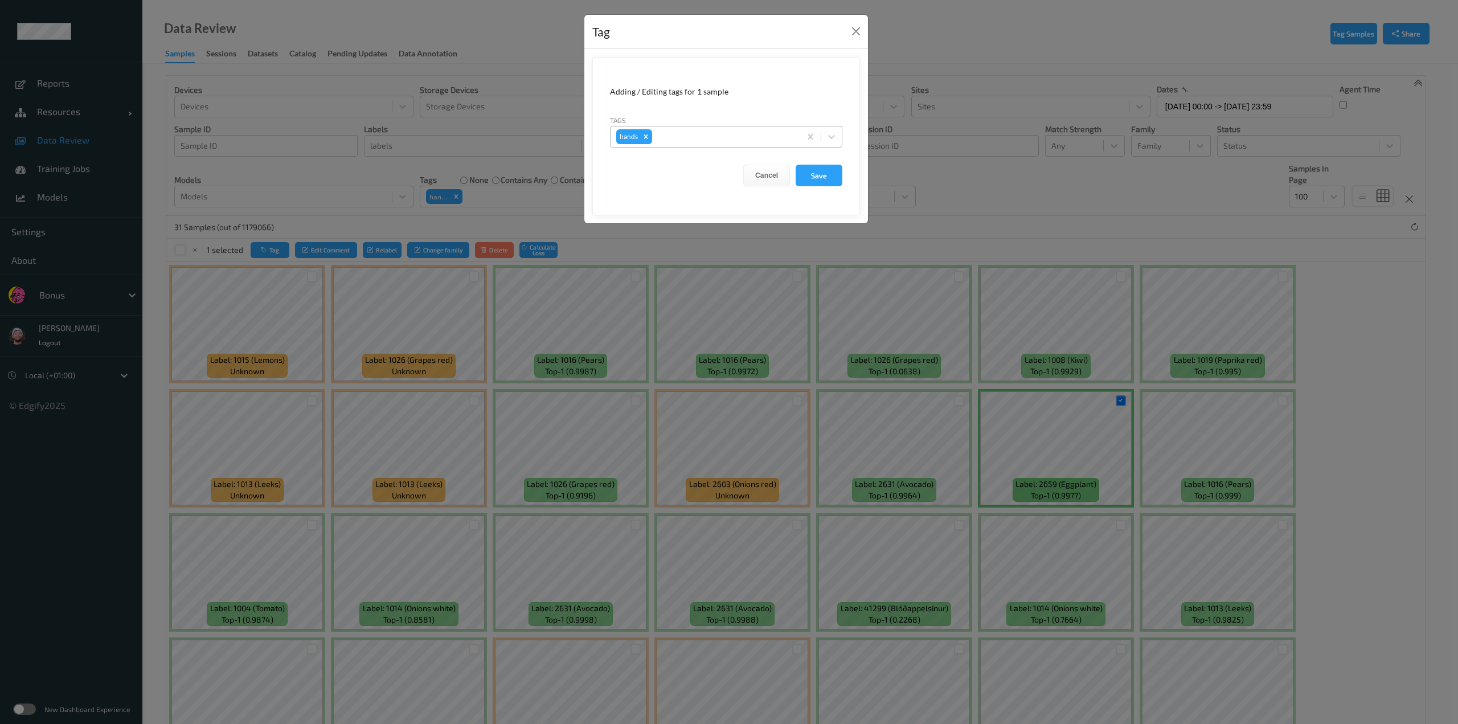
click at [663, 130] on div at bounding box center [724, 137] width 140 height 14
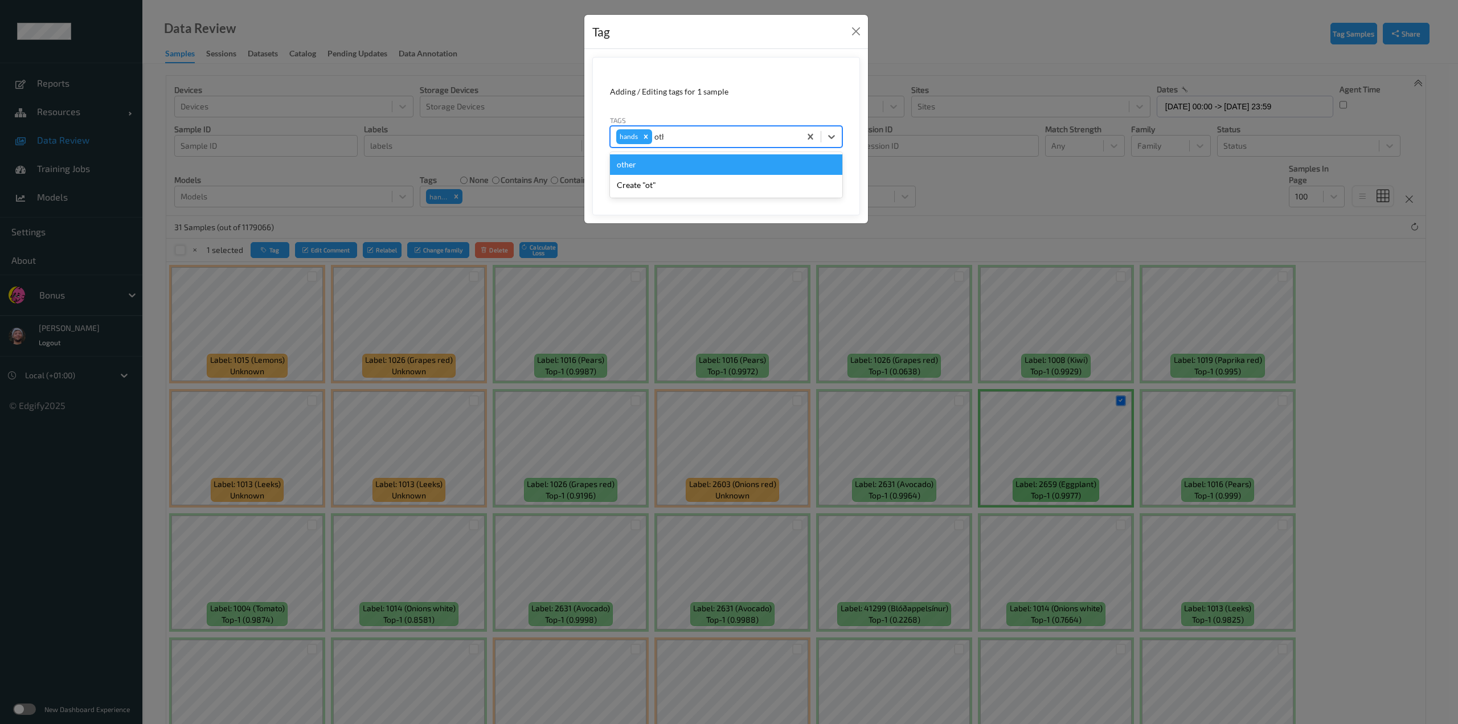
type input "other"
click at [649, 142] on div "Remove hands" at bounding box center [646, 136] width 13 height 15
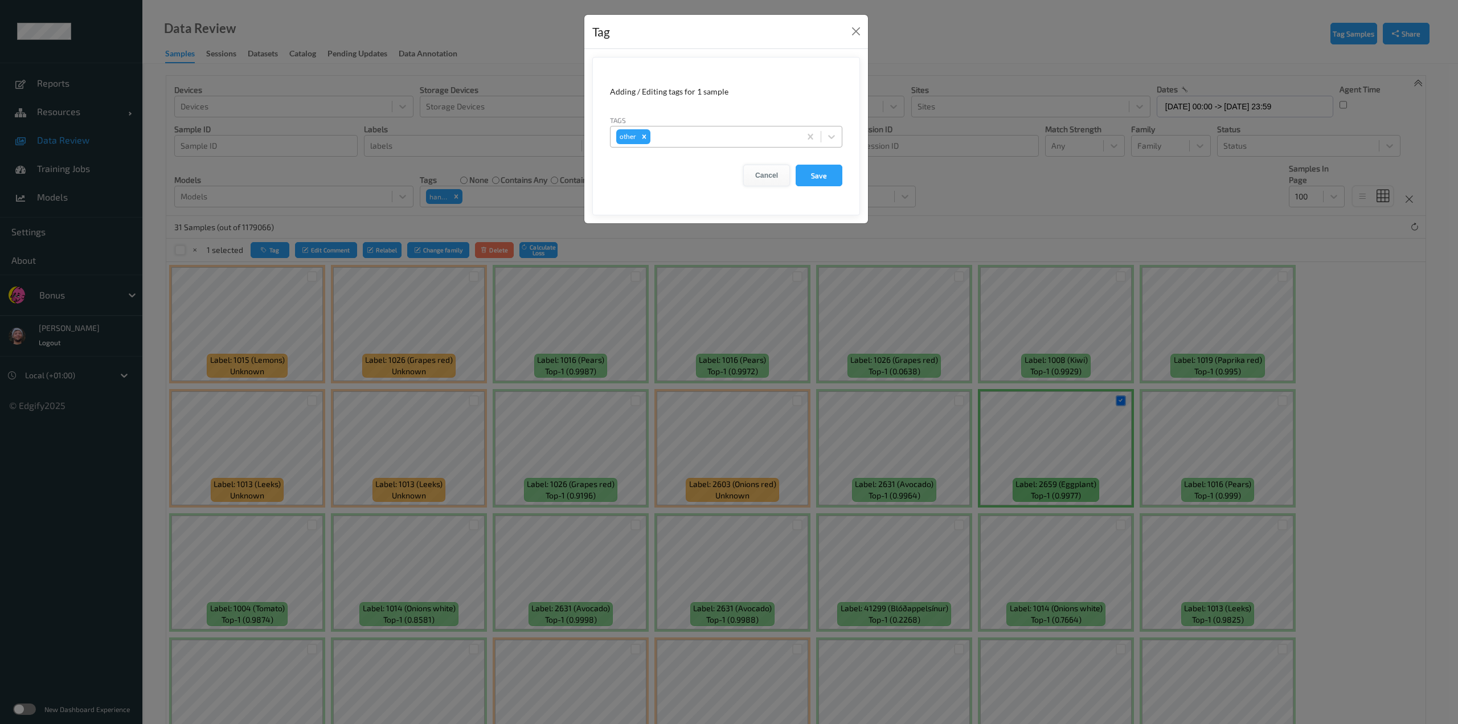
click at [783, 182] on button "Cancel" at bounding box center [766, 176] width 47 height 22
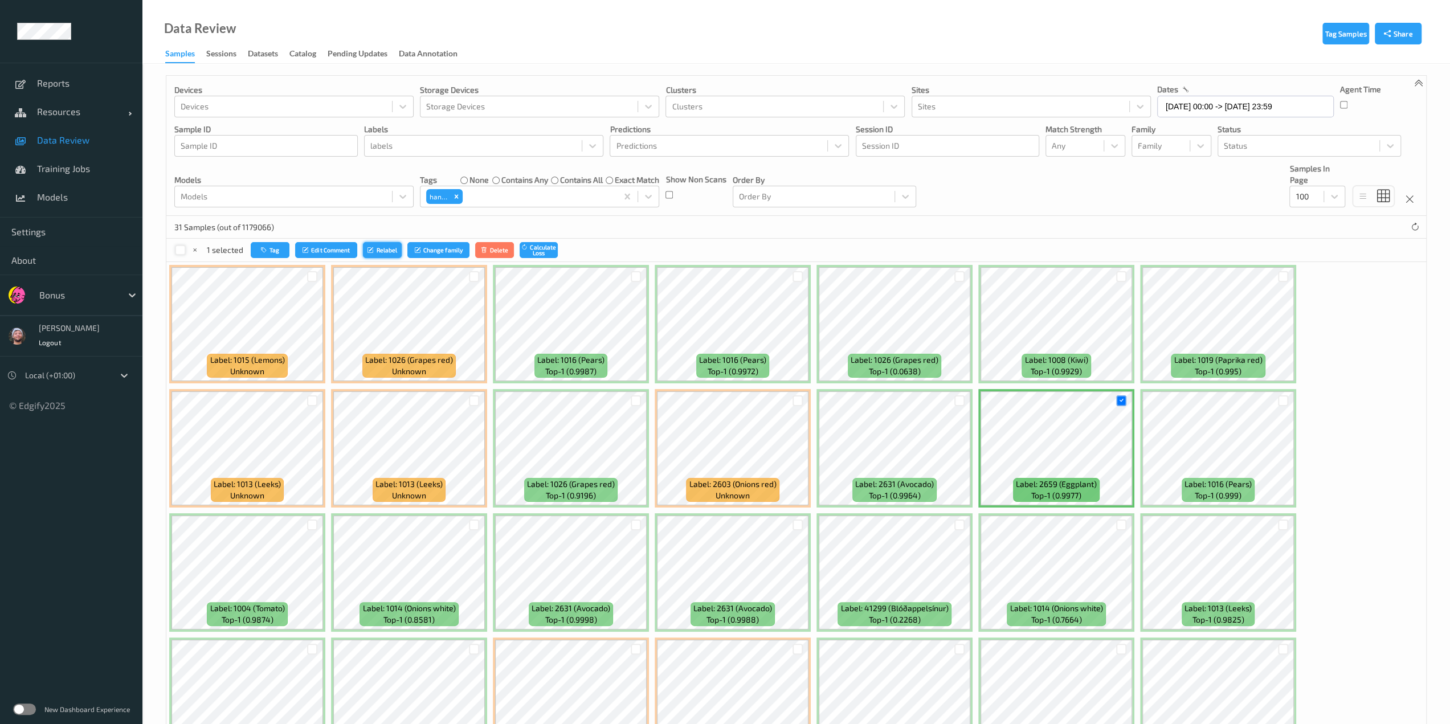
click at [391, 245] on button "Relabel" at bounding box center [382, 250] width 39 height 17
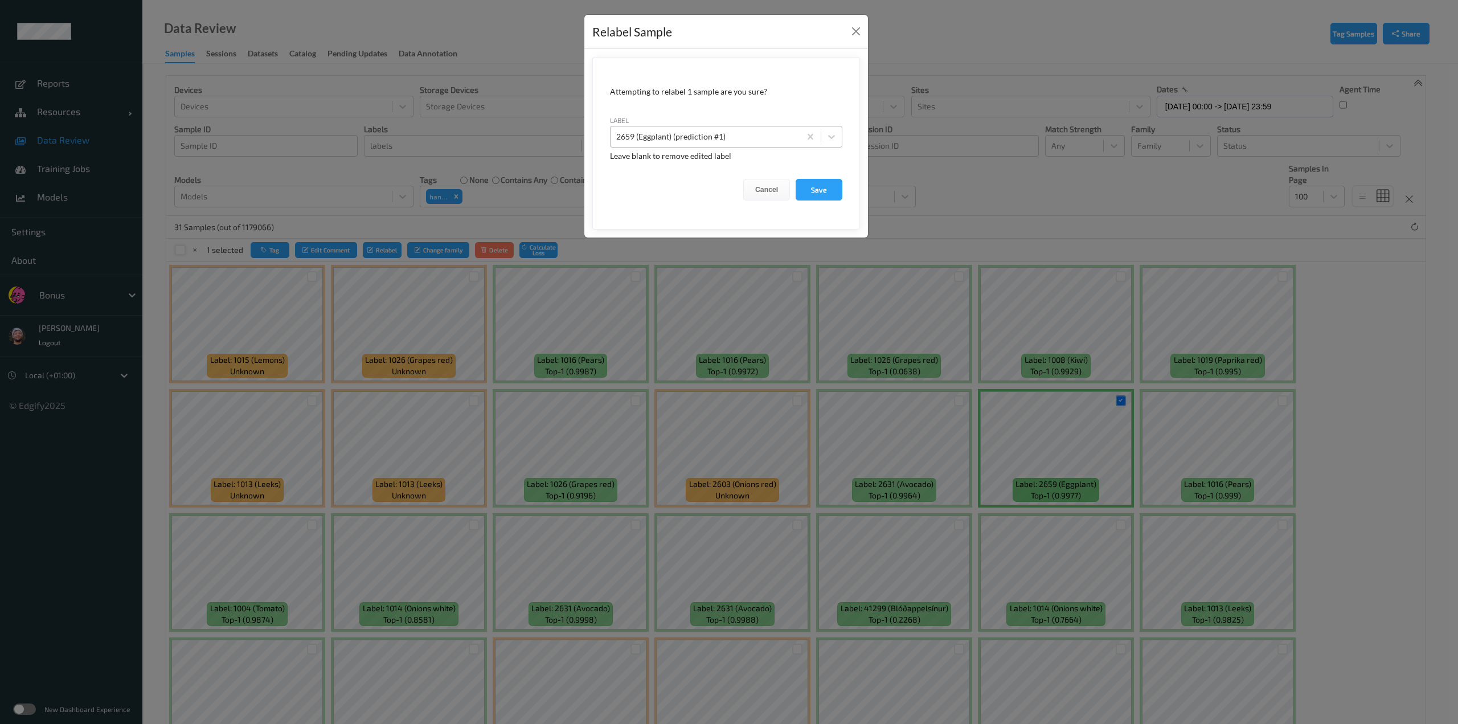
click at [690, 132] on div at bounding box center [705, 137] width 178 height 14
type input "dnt"
click at [745, 171] on div "dnt" at bounding box center [726, 164] width 232 height 21
click at [821, 189] on button "Save" at bounding box center [819, 190] width 47 height 22
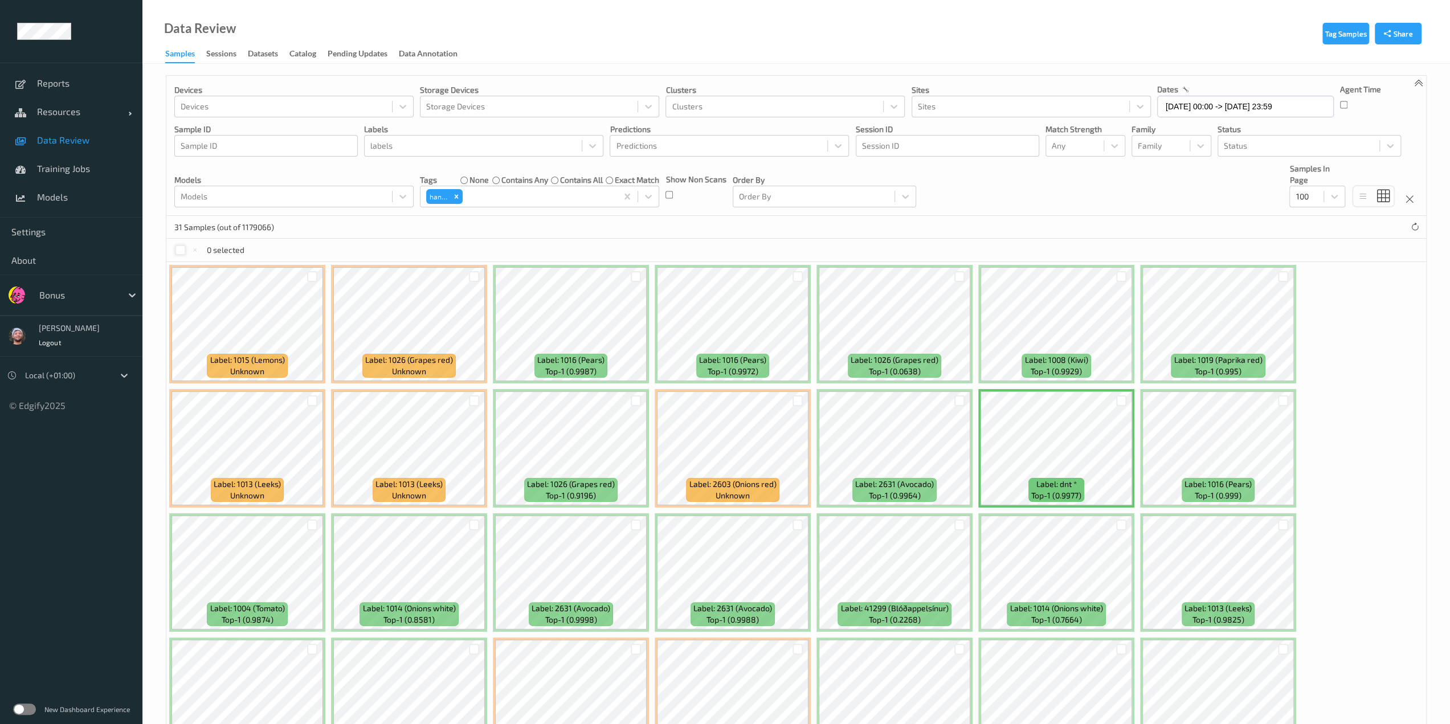
click at [180, 252] on div at bounding box center [180, 250] width 11 height 11
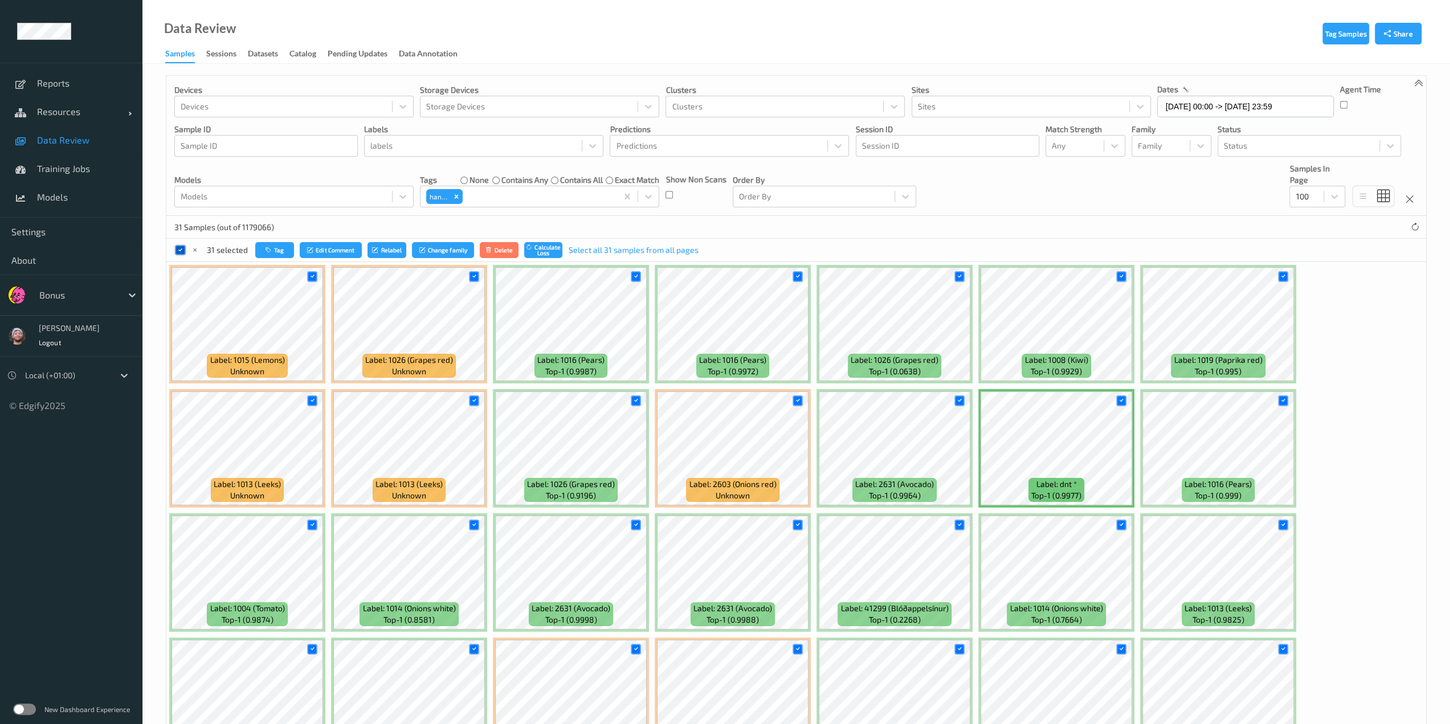
click at [184, 247] on div at bounding box center [180, 250] width 11 height 11
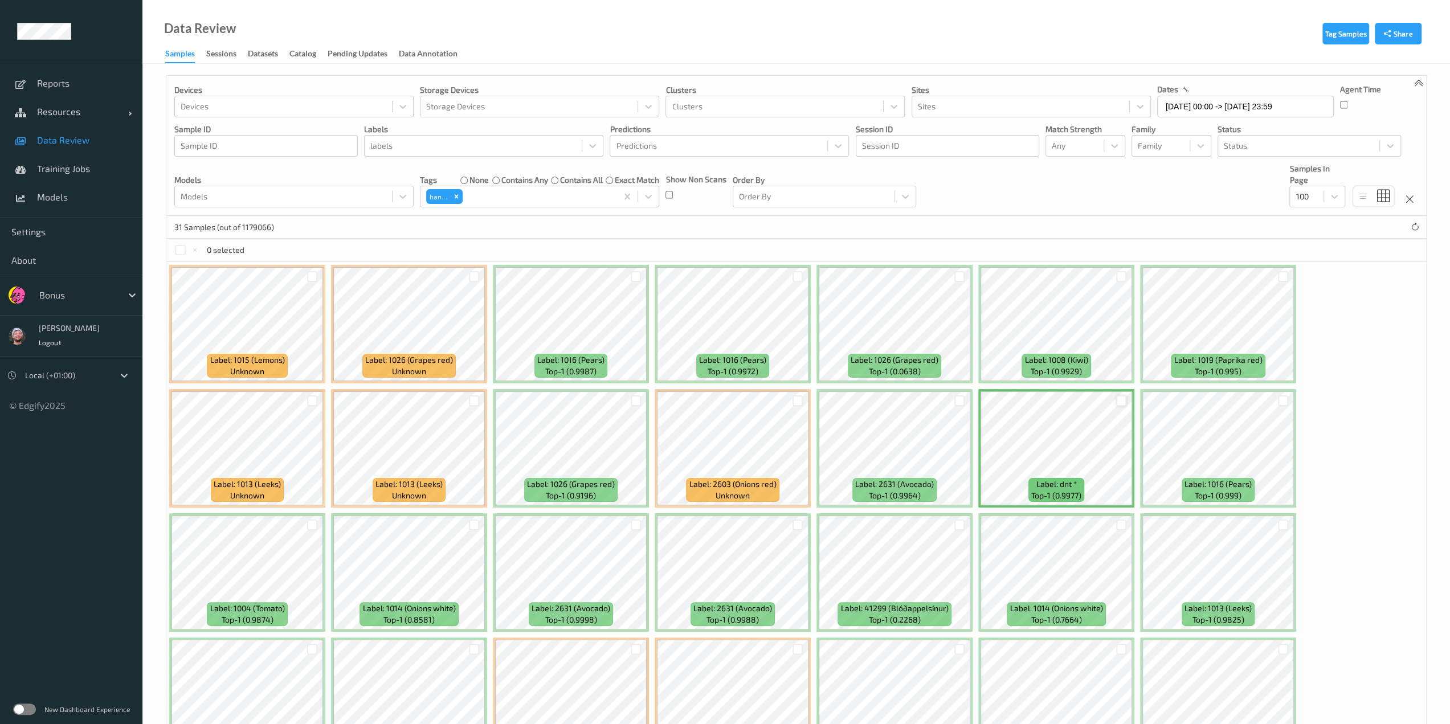
click at [1124, 399] on div at bounding box center [1121, 400] width 11 height 11
click at [256, 244] on button "Tag" at bounding box center [270, 250] width 39 height 17
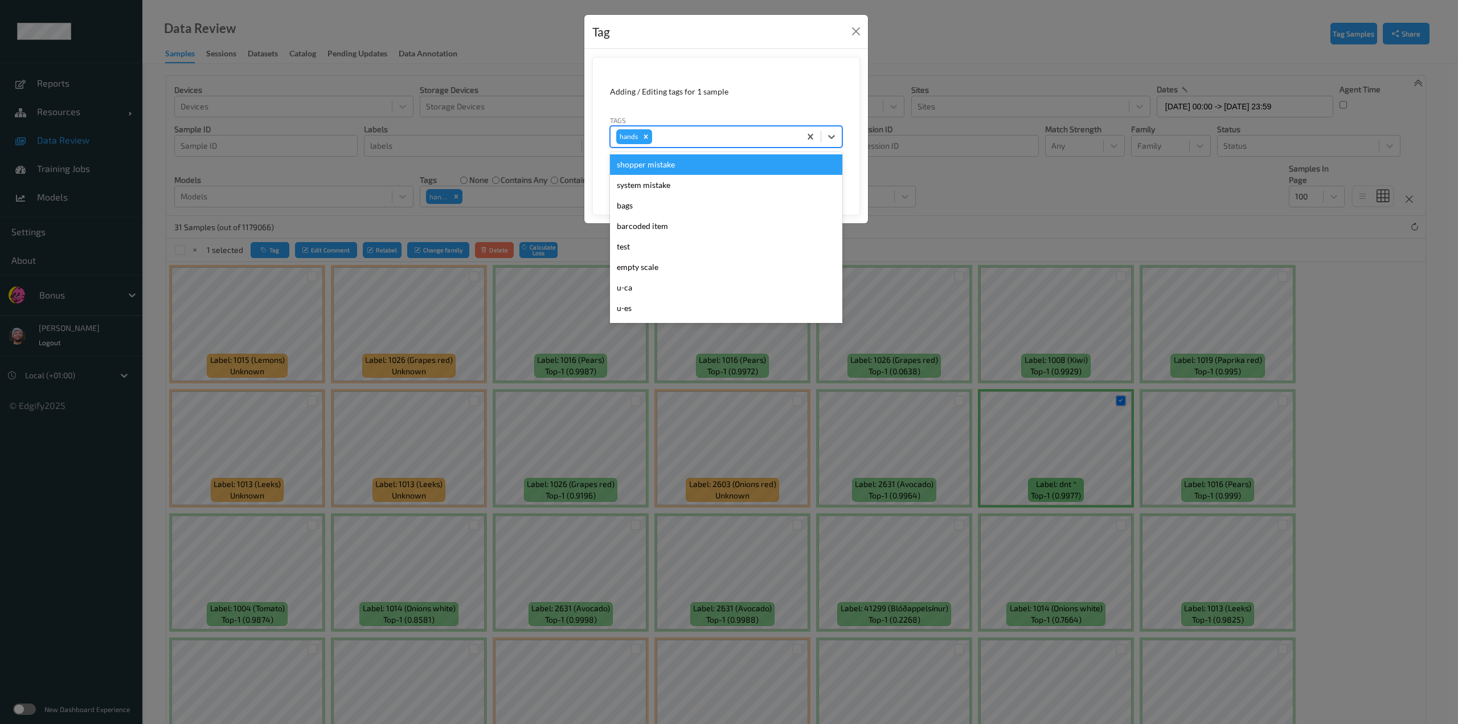
click at [650, 144] on div "hands" at bounding box center [706, 136] width 190 height 19
click at [649, 141] on div "Remove hands" at bounding box center [646, 136] width 13 height 15
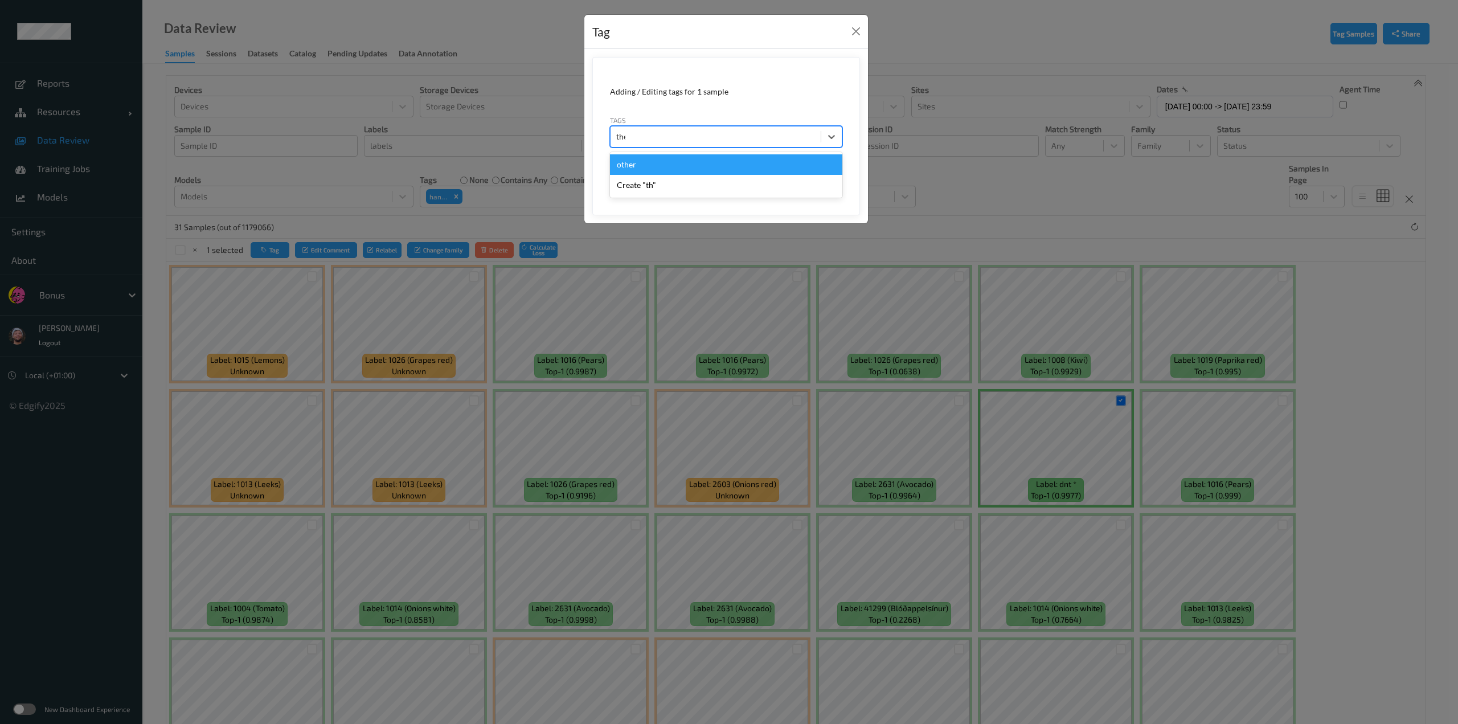
type input "ther"
click at [637, 165] on div "other" at bounding box center [726, 164] width 232 height 21
click at [811, 171] on button "Save" at bounding box center [819, 176] width 47 height 22
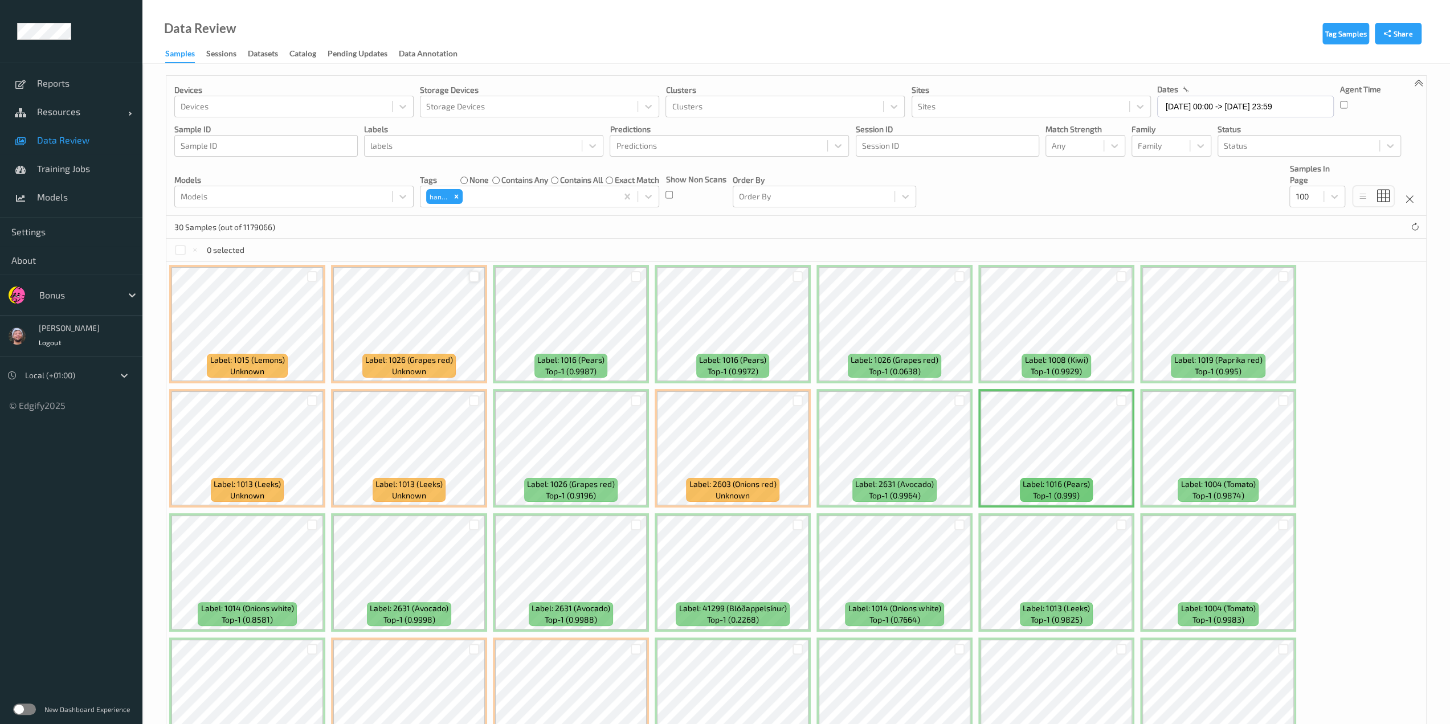
click at [476, 274] on div at bounding box center [474, 276] width 11 height 11
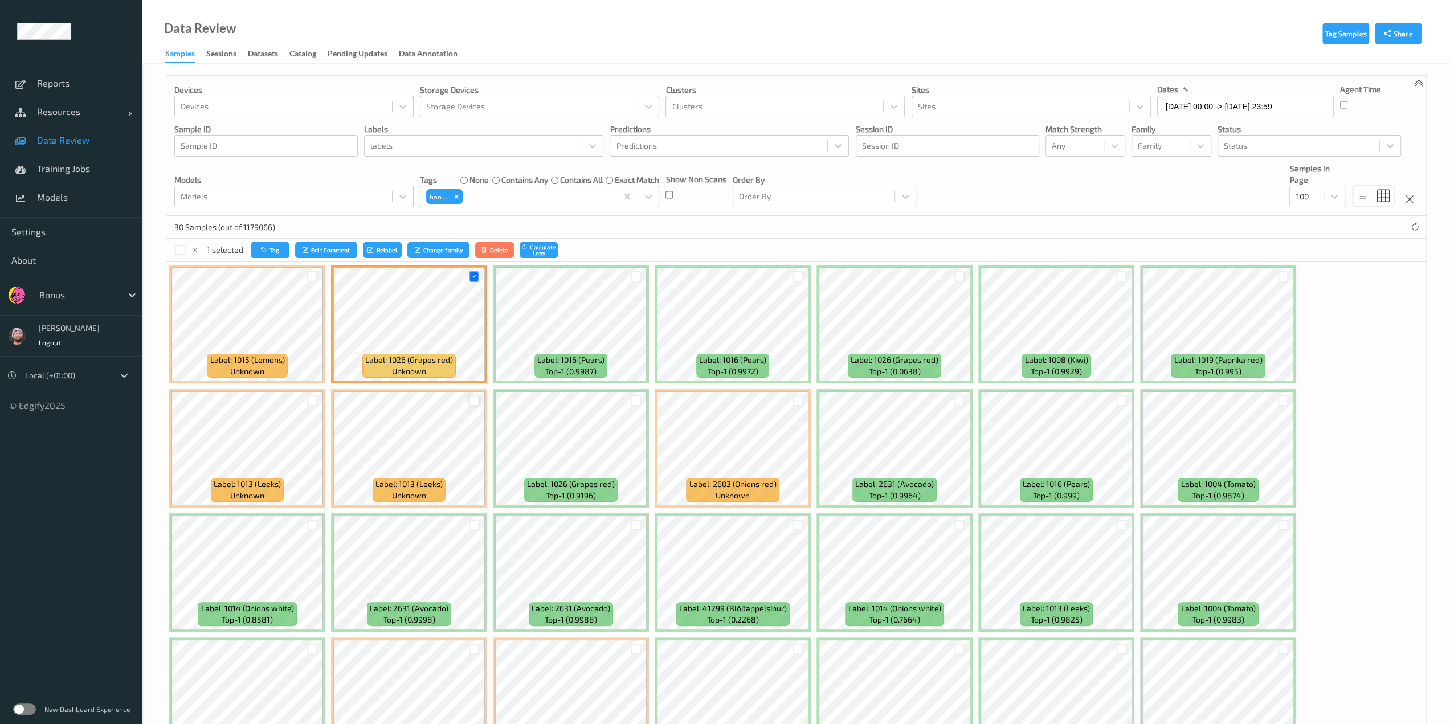
click at [473, 395] on div at bounding box center [474, 400] width 11 height 11
drag, startPoint x: 312, startPoint y: 399, endPoint x: 326, endPoint y: 405, distance: 15.9
click at [311, 399] on div at bounding box center [312, 400] width 11 height 11
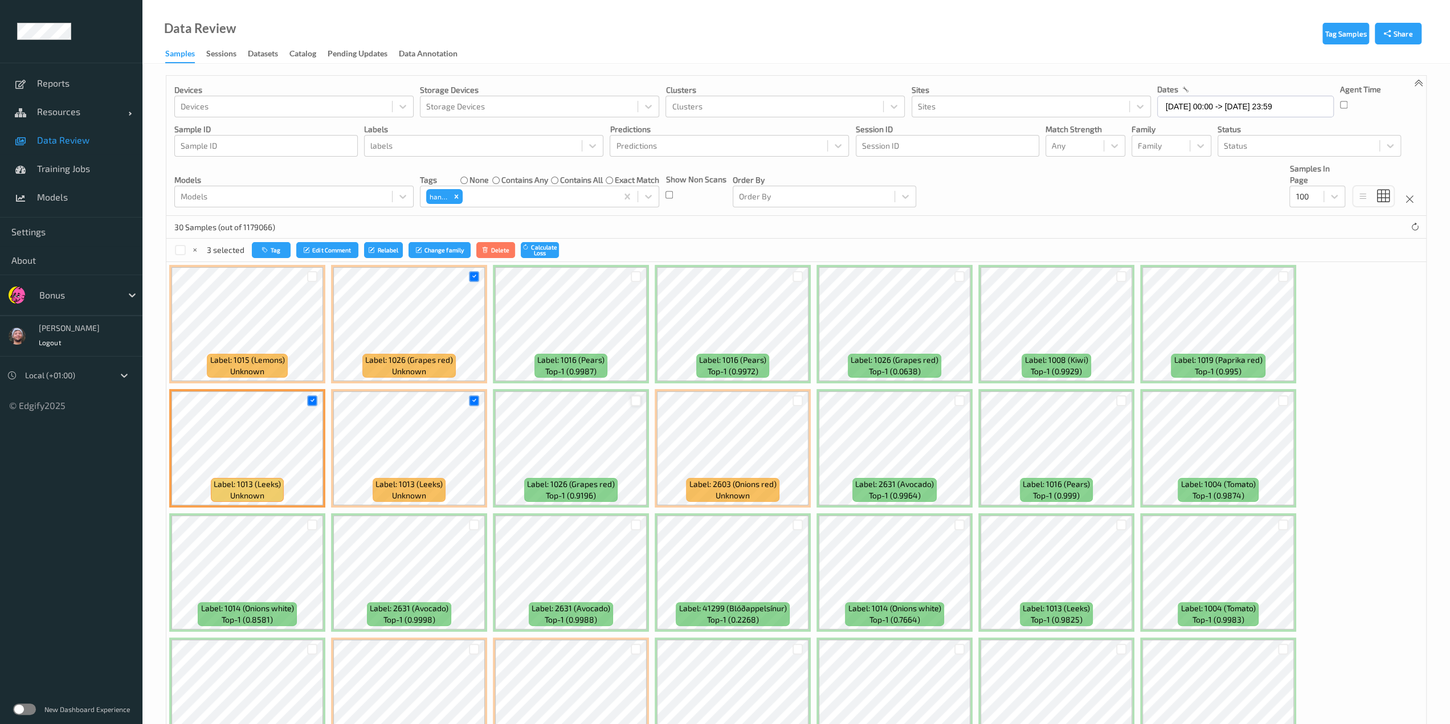
click at [638, 400] on div at bounding box center [636, 400] width 11 height 11
click at [635, 527] on div at bounding box center [636, 524] width 11 height 11
click at [795, 522] on div at bounding box center [797, 524] width 11 height 11
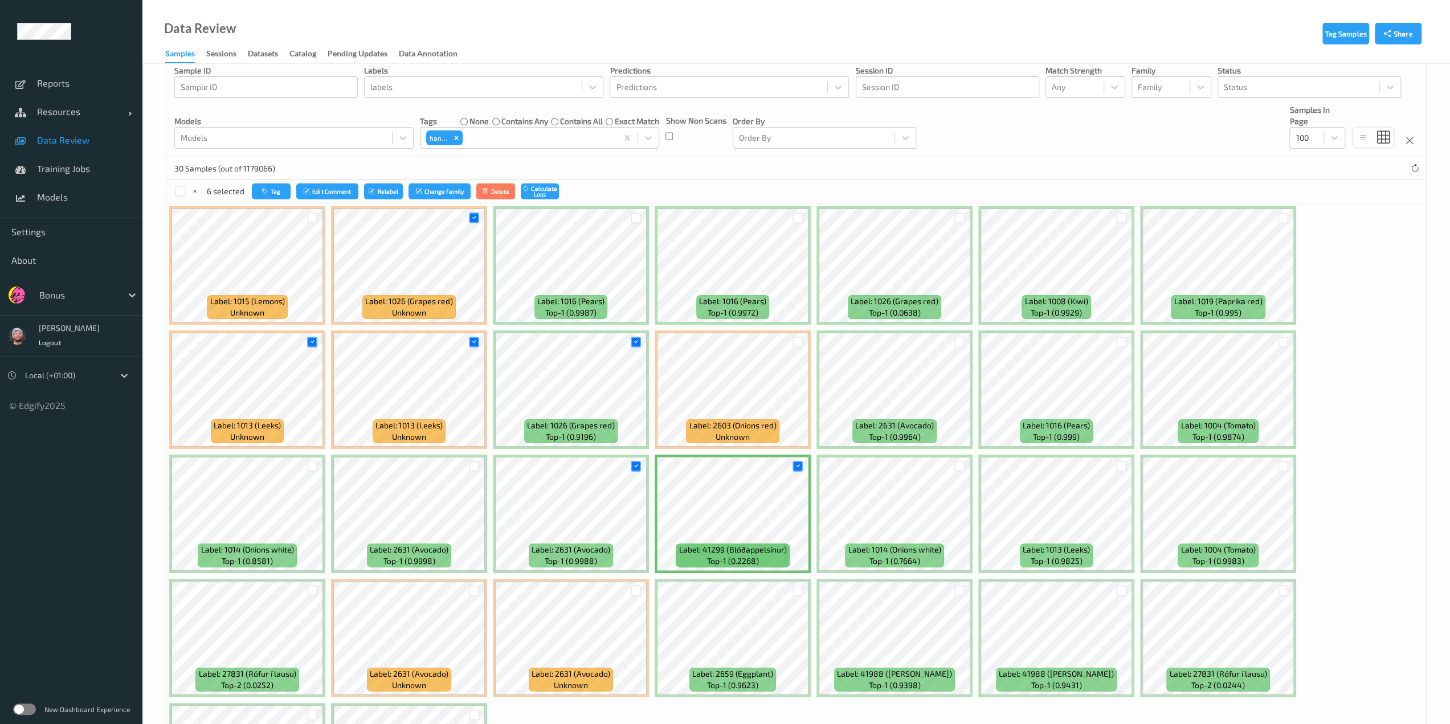
scroll to position [114, 0]
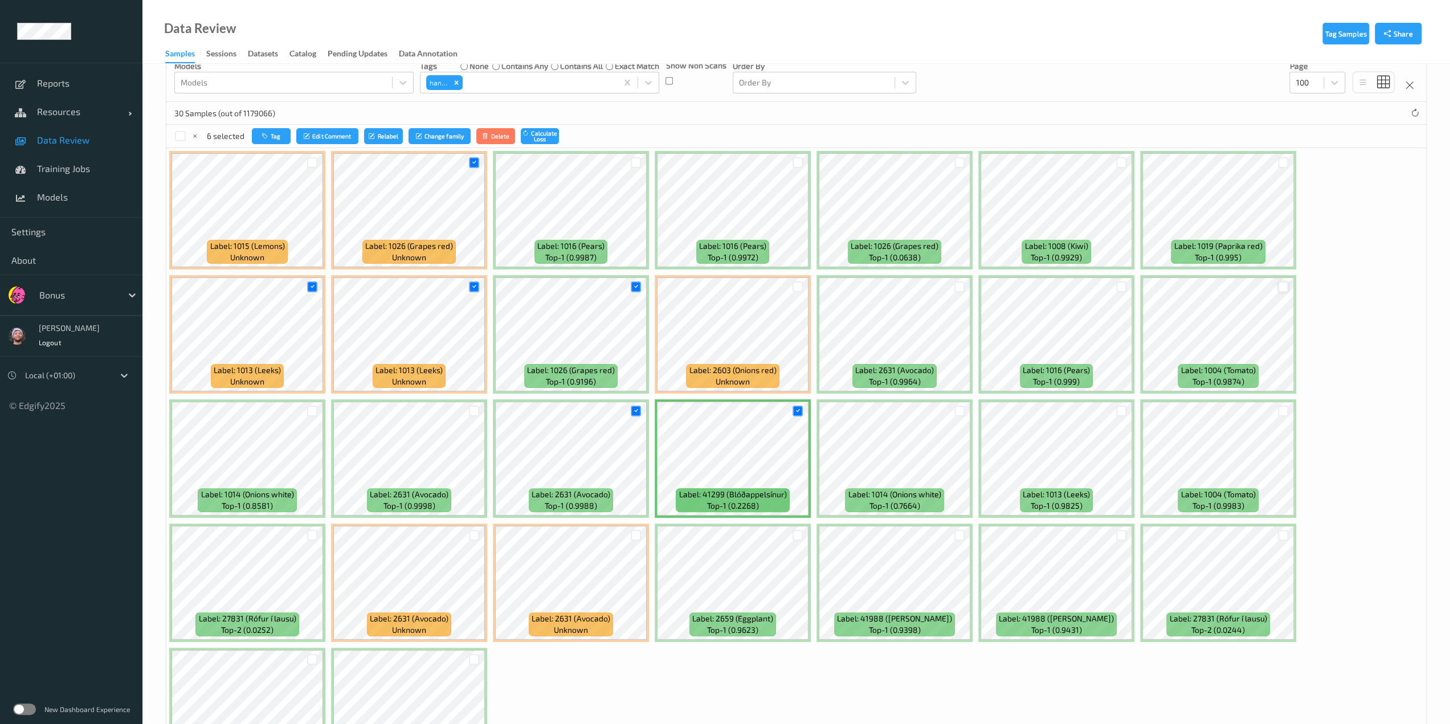
click at [1280, 281] on div at bounding box center [1283, 286] width 11 height 11
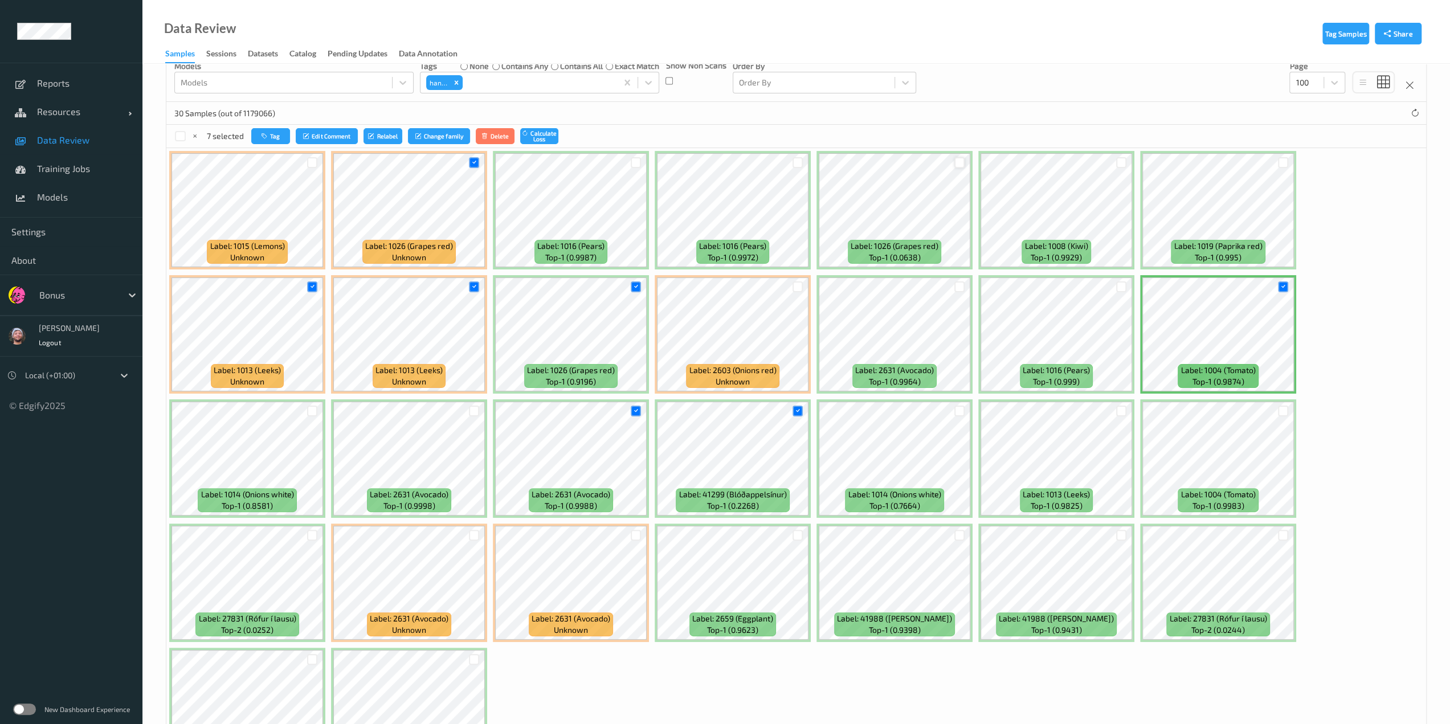
click at [956, 163] on div at bounding box center [959, 162] width 11 height 11
click at [634, 533] on div at bounding box center [636, 535] width 11 height 11
click at [474, 532] on div at bounding box center [474, 535] width 11 height 11
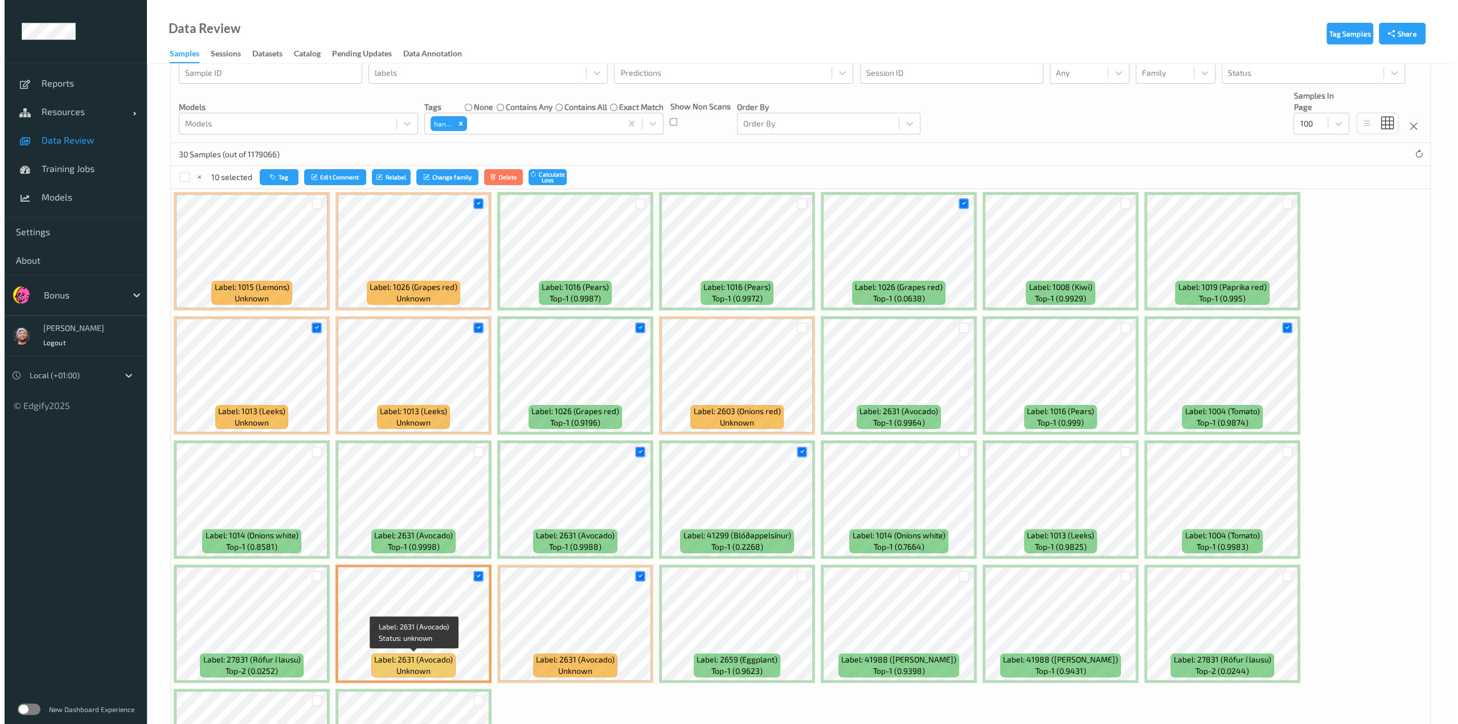
scroll to position [0, 0]
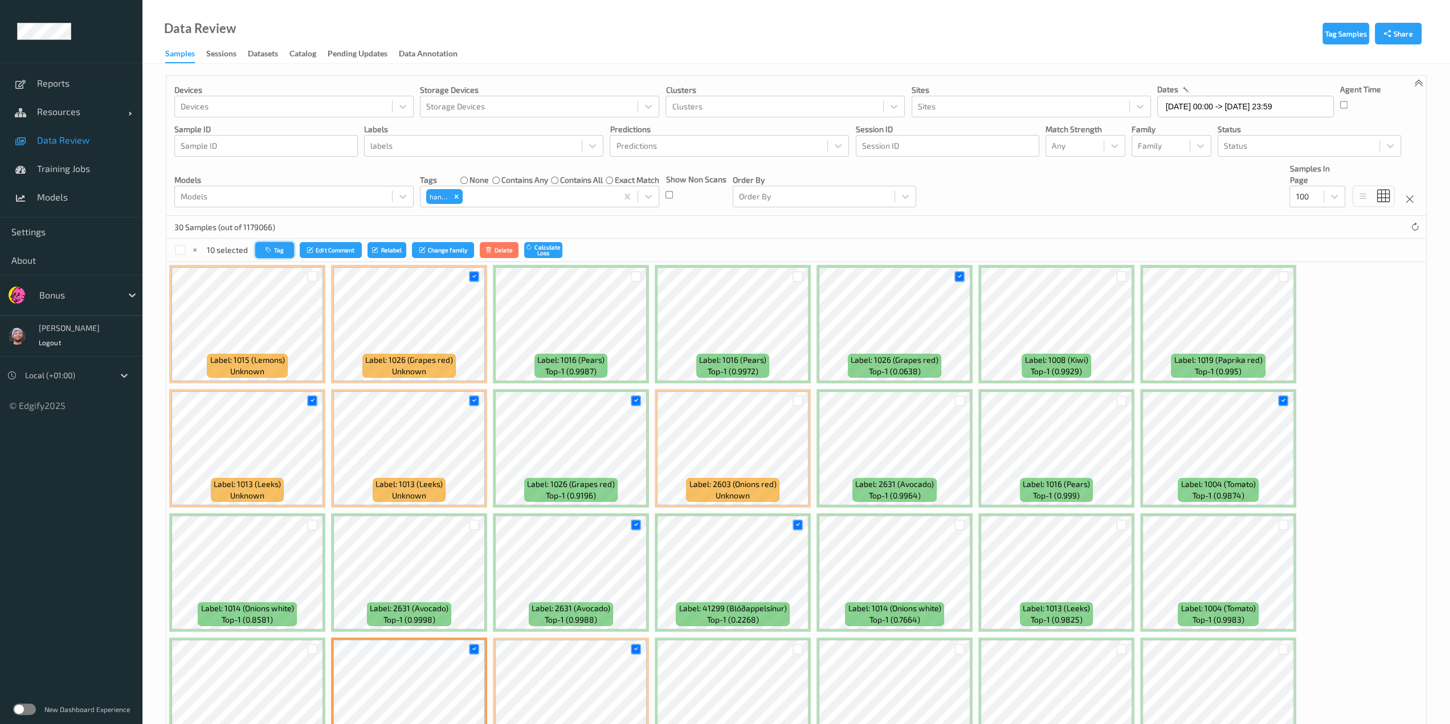
click at [286, 251] on button "Tag" at bounding box center [274, 250] width 39 height 17
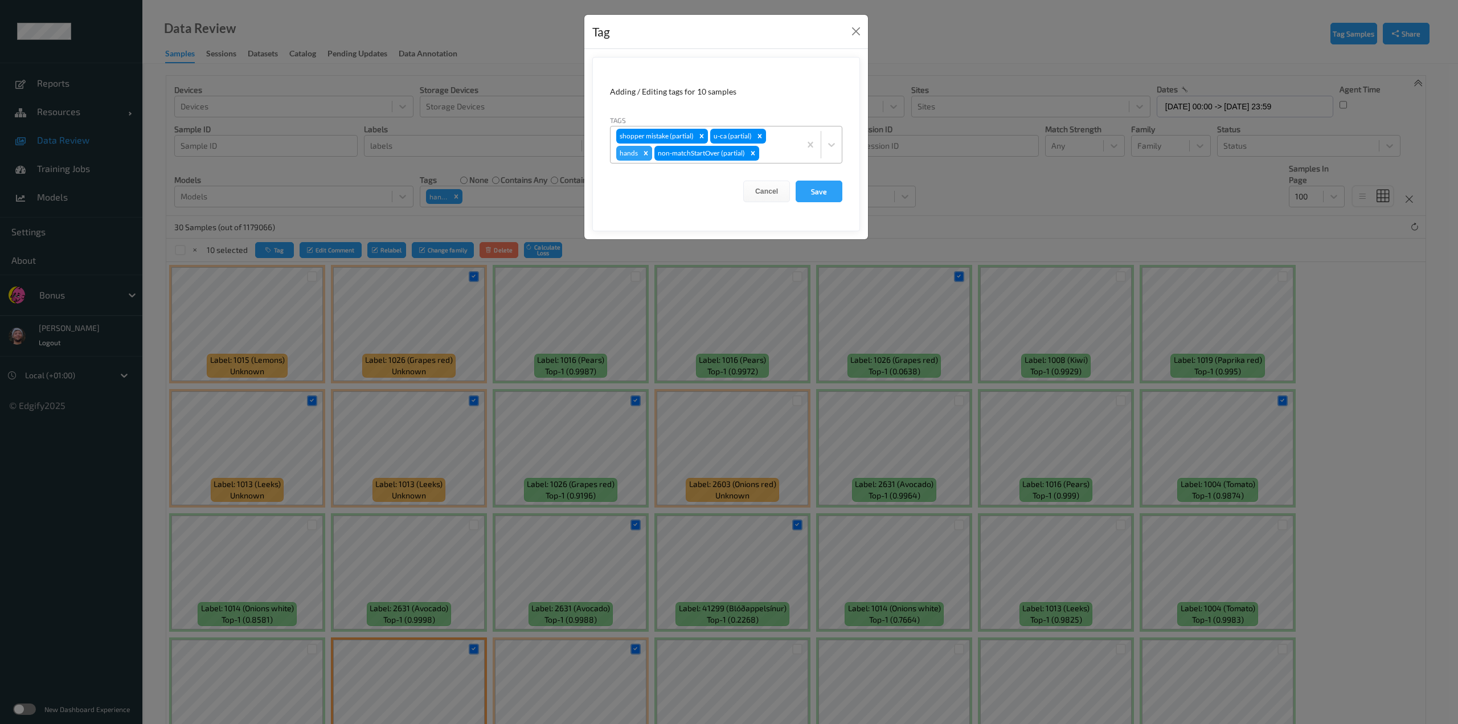
click at [642, 154] on icon "Remove hands" at bounding box center [646, 153] width 8 height 8
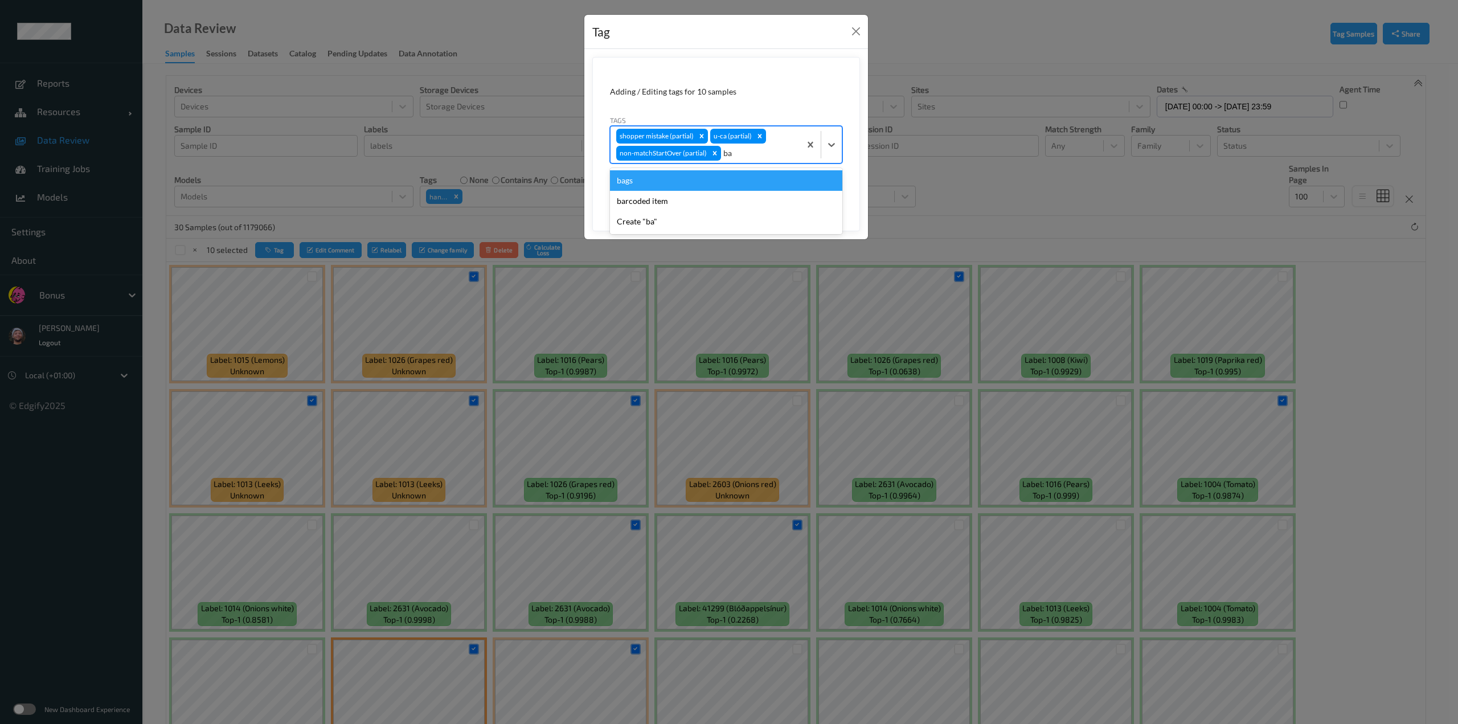
type input "bar"
click at [638, 178] on div "barcoded item" at bounding box center [726, 180] width 232 height 21
click at [829, 190] on button "Save" at bounding box center [819, 192] width 47 height 22
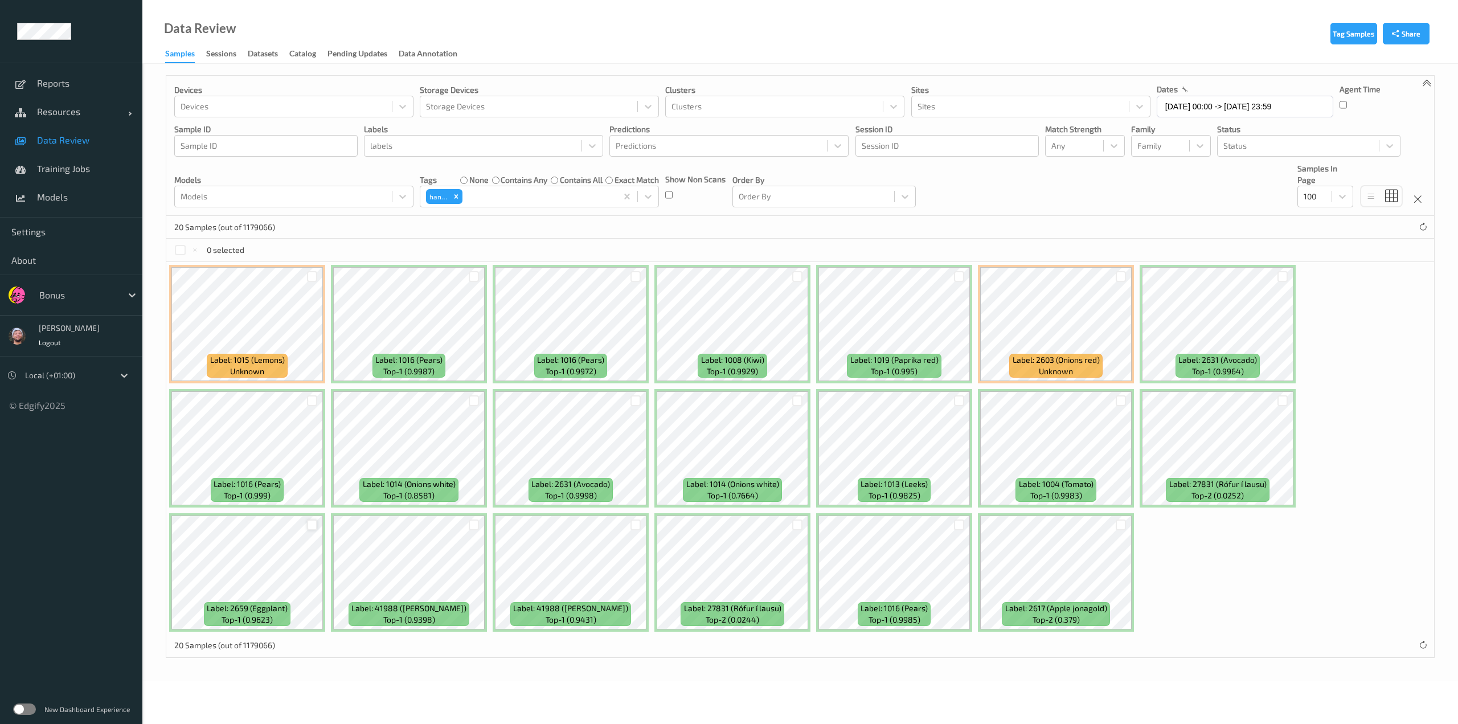
click at [313, 523] on div at bounding box center [312, 524] width 11 height 11
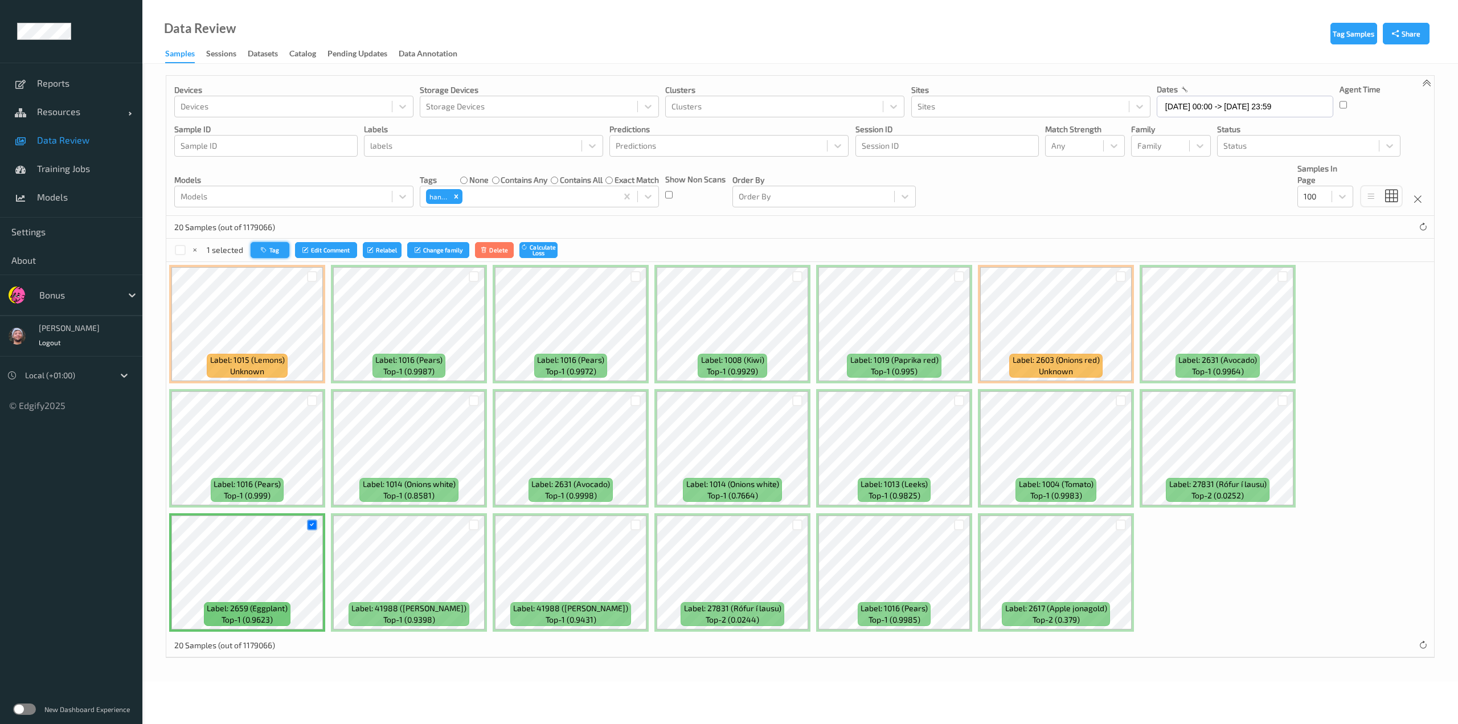
click at [281, 249] on button "Tag" at bounding box center [270, 250] width 39 height 17
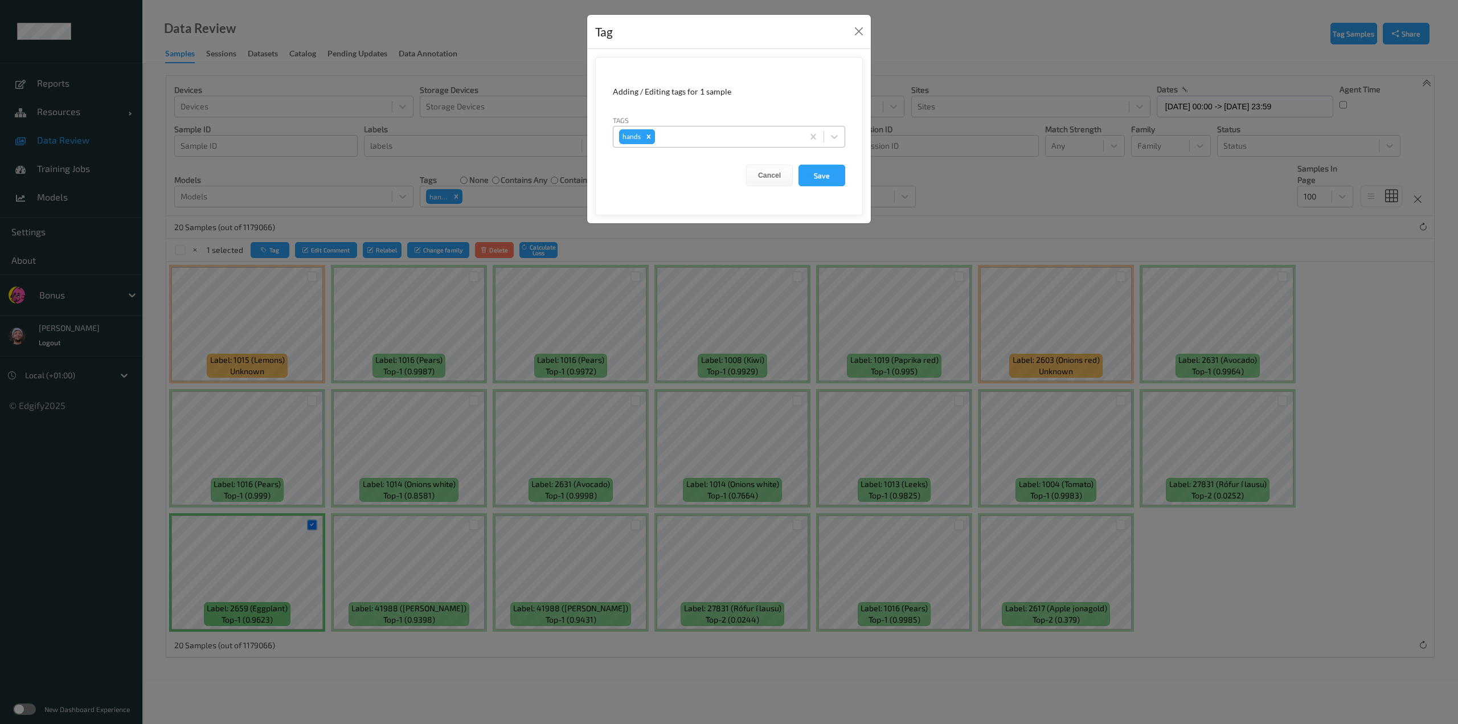
click at [649, 135] on icon "Remove hands" at bounding box center [649, 137] width 8 height 8
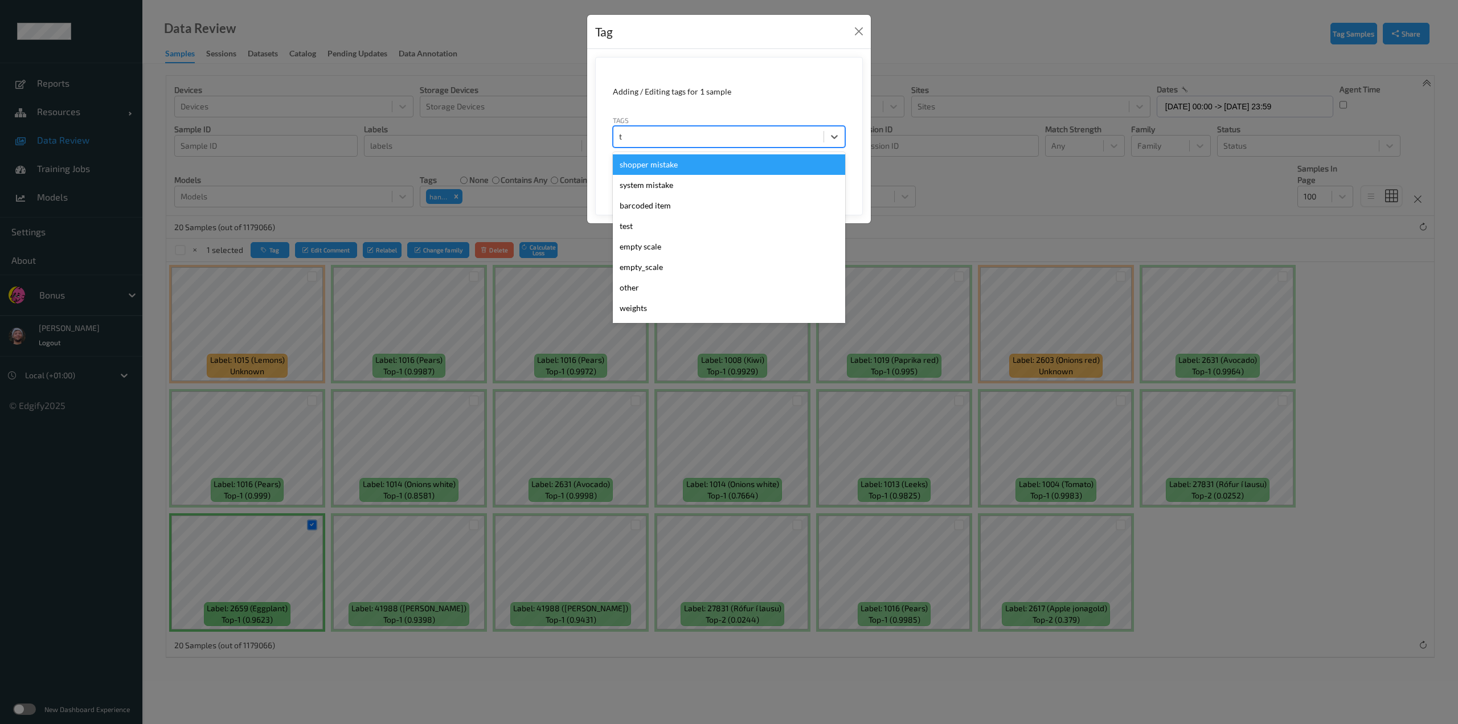
type input "th"
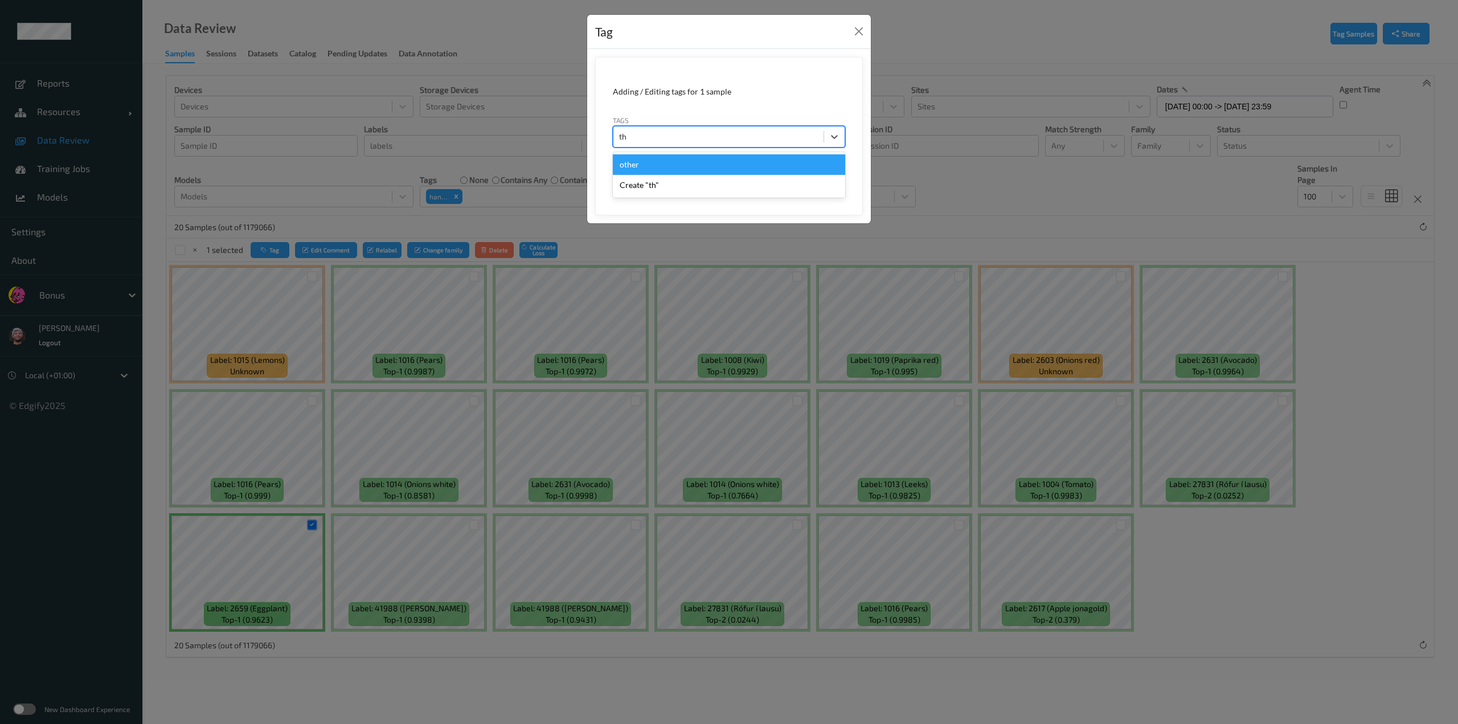
click at [650, 163] on div "other" at bounding box center [729, 164] width 232 height 21
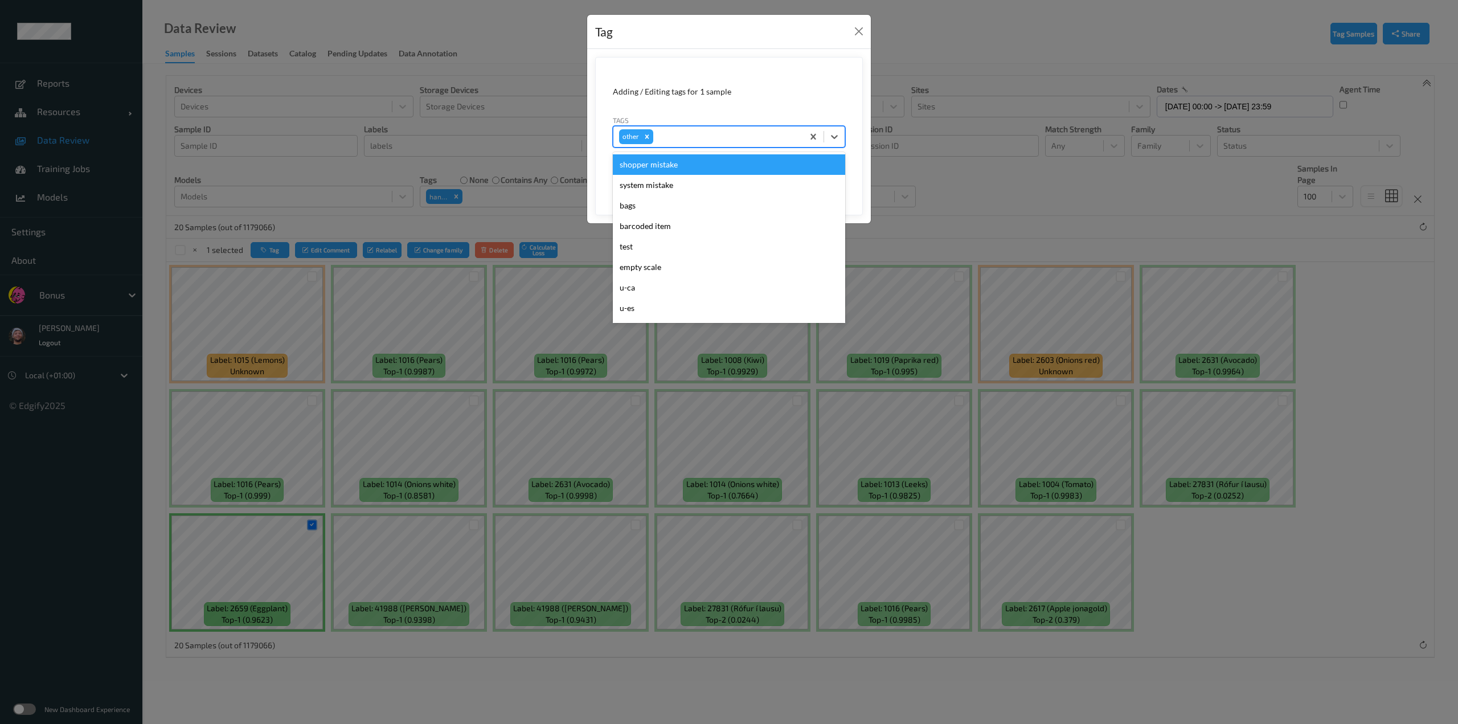
click at [694, 141] on div at bounding box center [727, 137] width 142 height 14
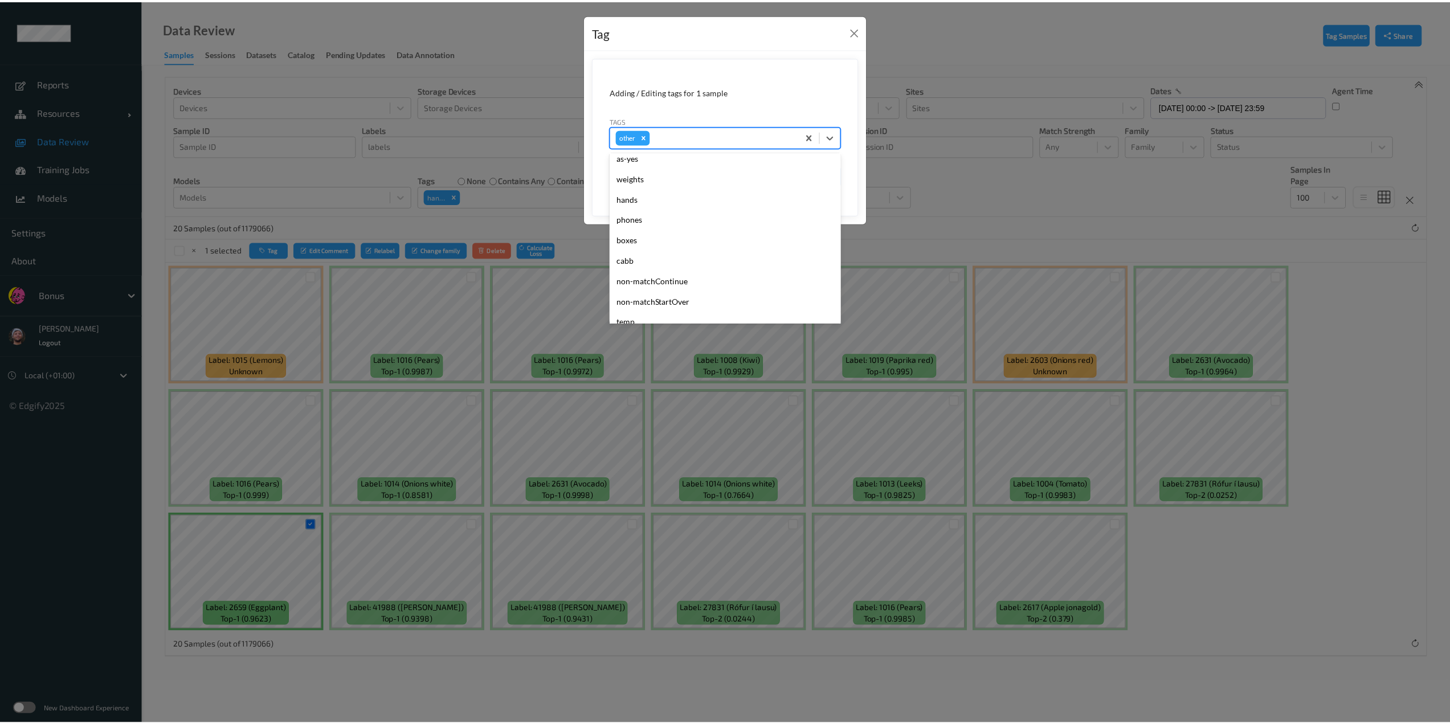
scroll to position [319, 0]
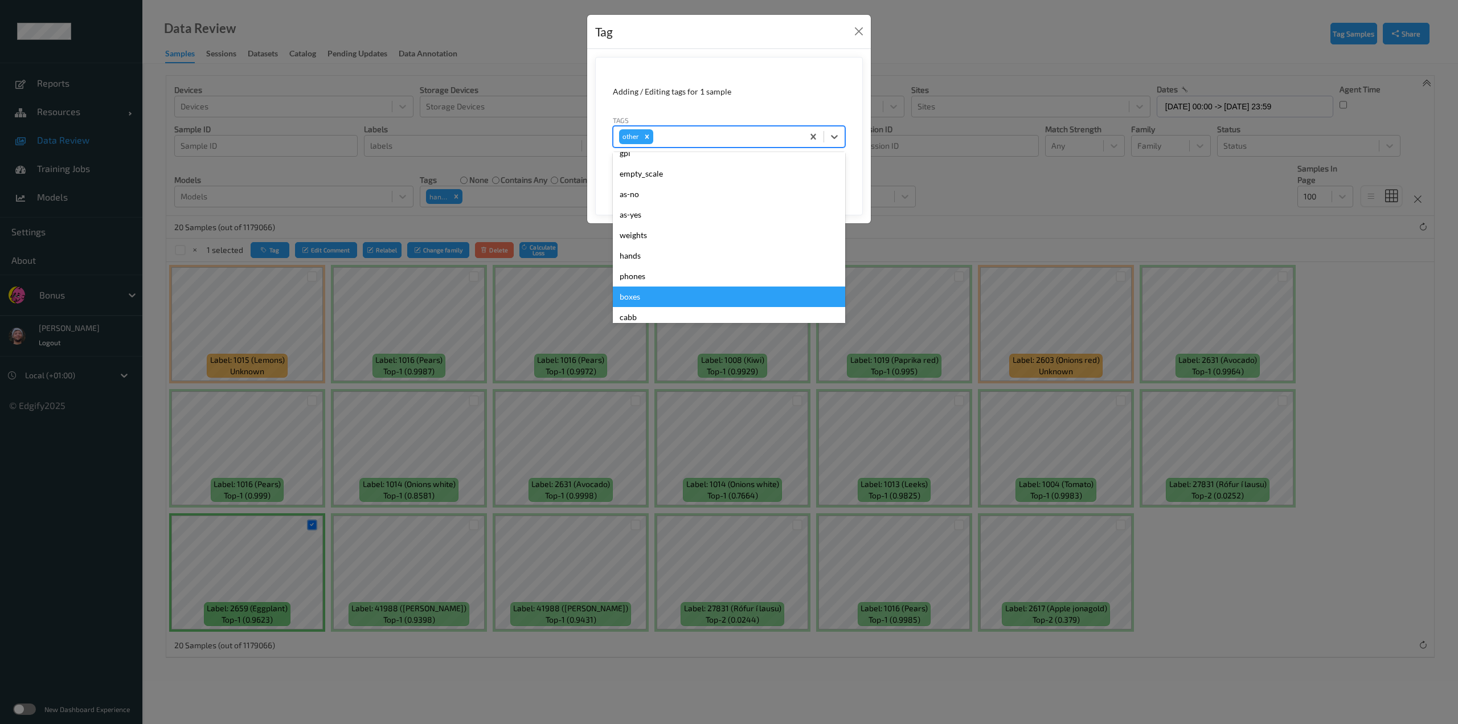
click at [678, 293] on div "boxes" at bounding box center [729, 297] width 232 height 21
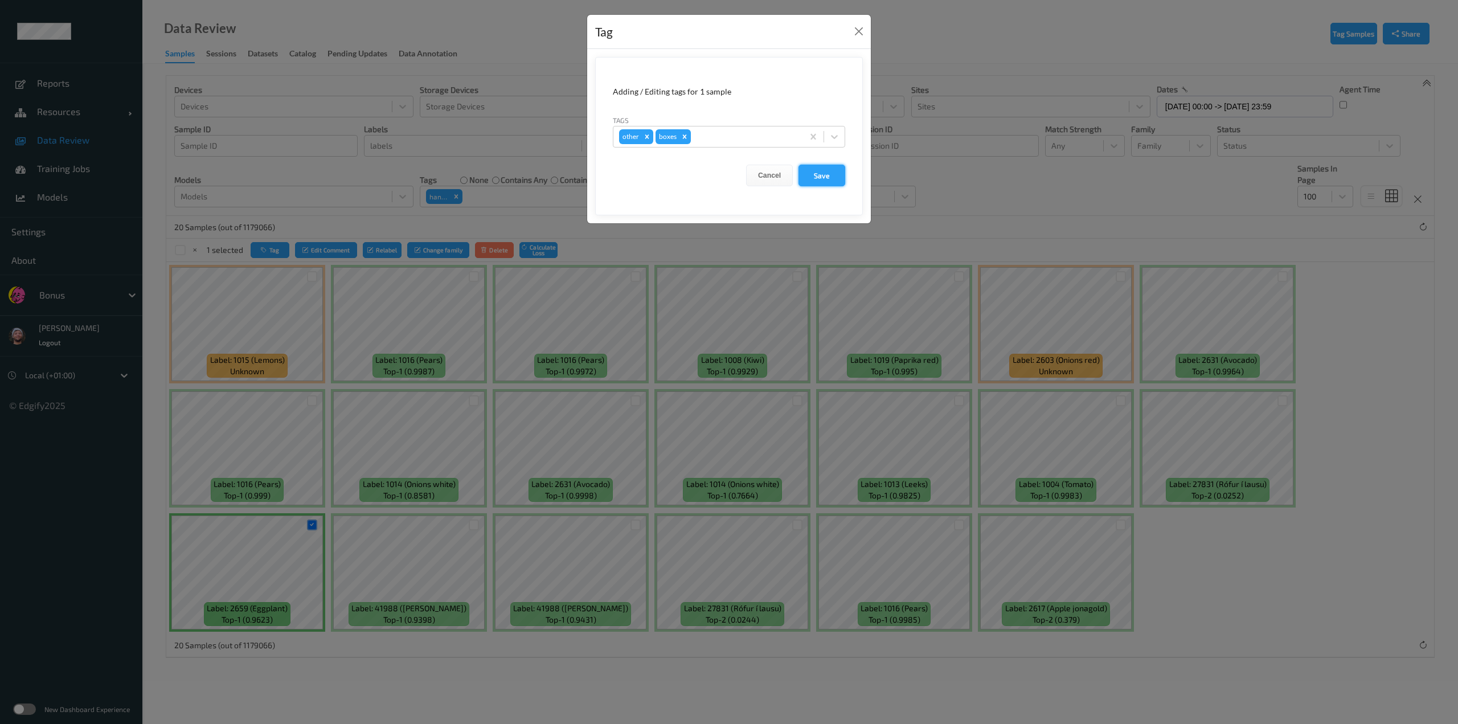
click at [816, 169] on button "Save" at bounding box center [822, 176] width 47 height 22
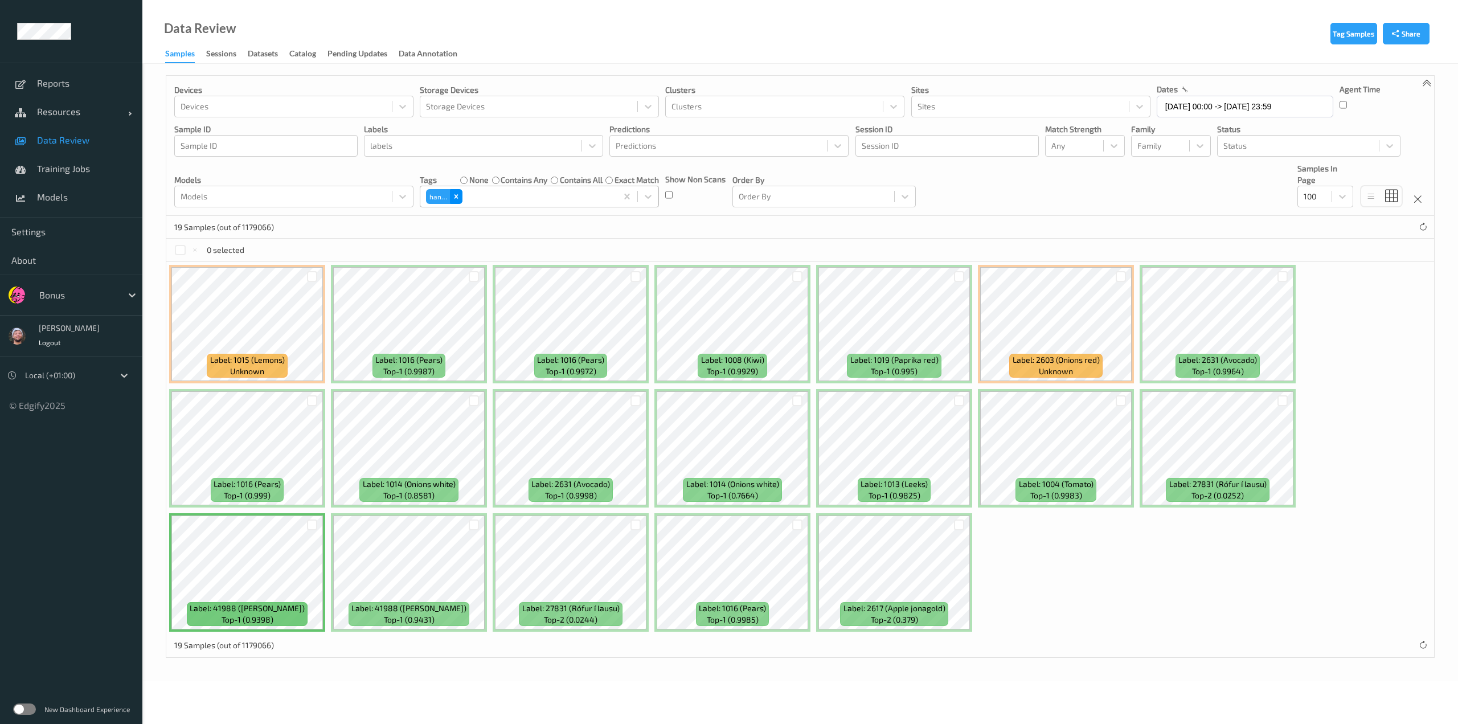
click at [450, 194] on div "Remove hands" at bounding box center [456, 196] width 13 height 15
click at [508, 201] on div at bounding box center [538, 197] width 146 height 14
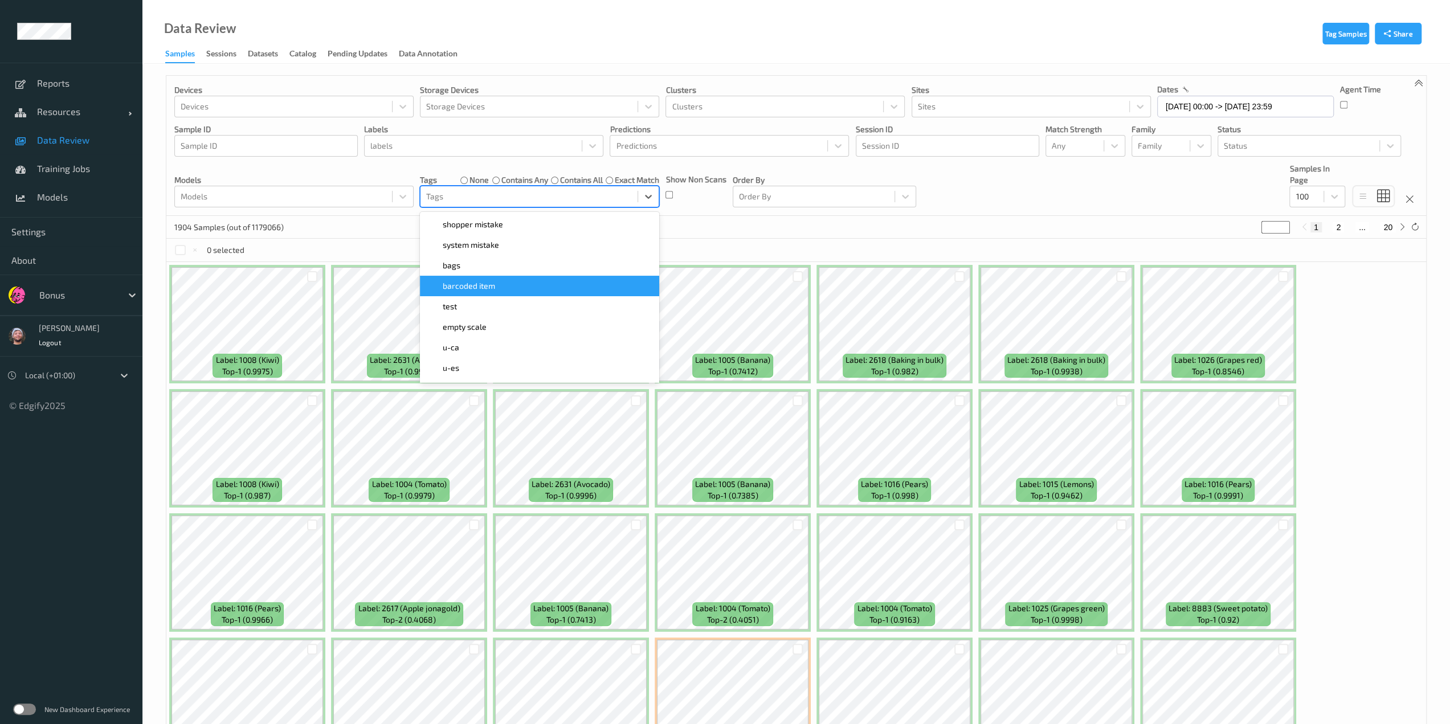
click at [505, 282] on div "barcoded item" at bounding box center [540, 285] width 226 height 11
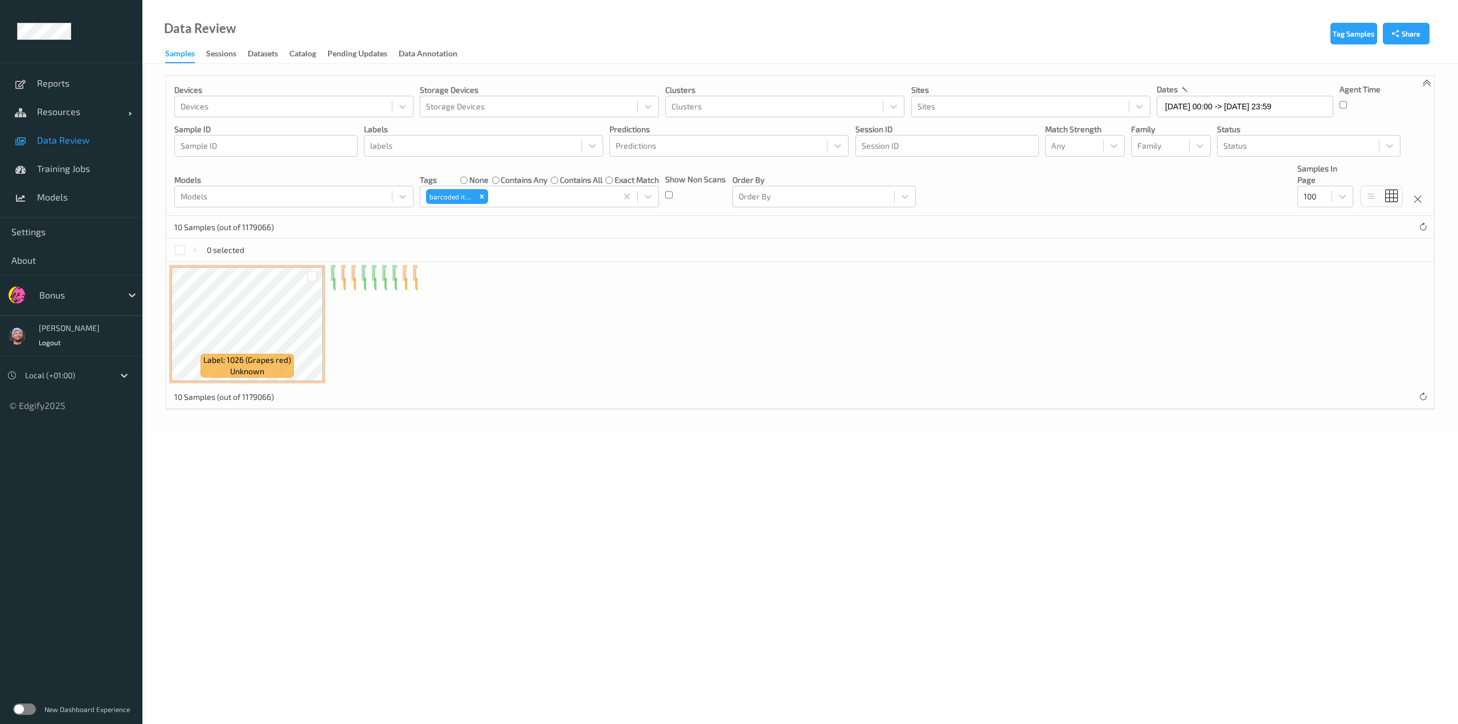
click at [749, 225] on div "10 Samples (out of 1179066)" at bounding box center [800, 227] width 1268 height 23
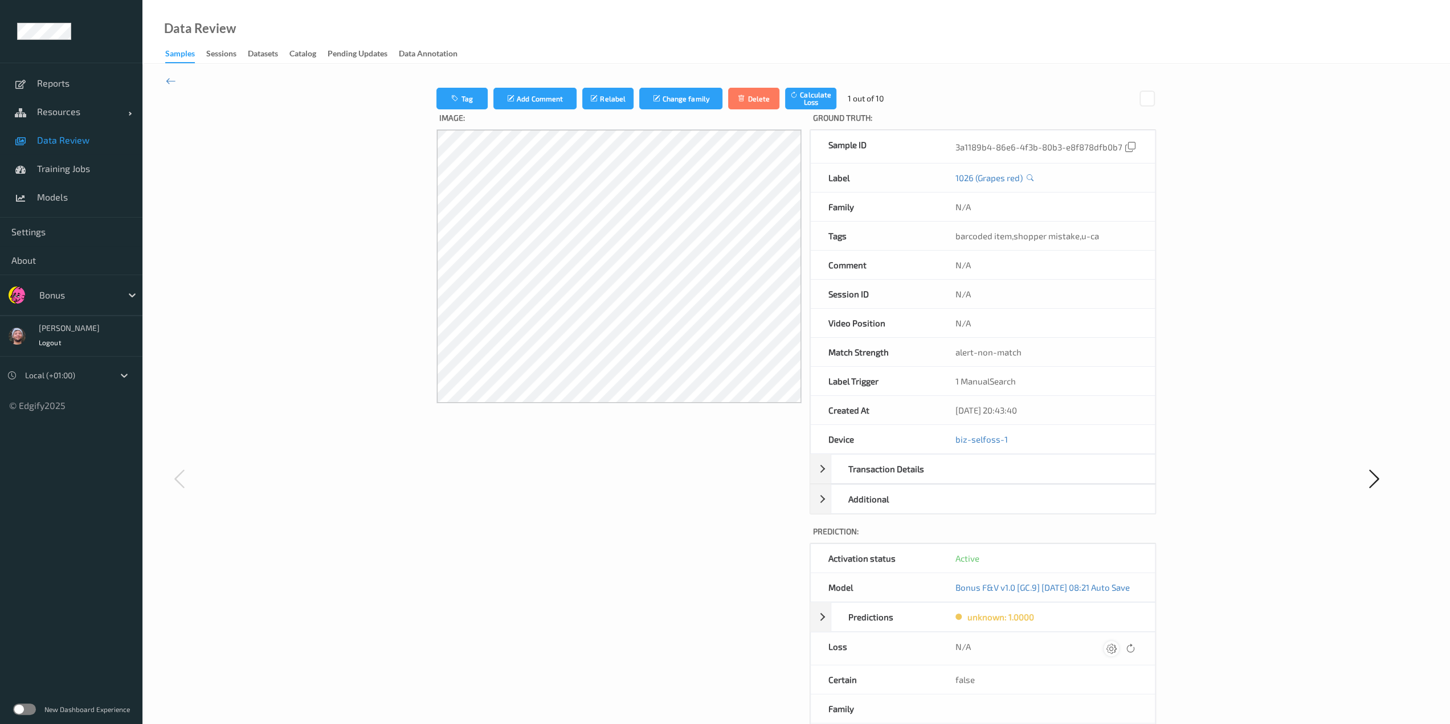
click at [1116, 643] on icon at bounding box center [1111, 648] width 10 height 10
type input "410.1"
click at [1090, 645] on button "submit" at bounding box center [1097, 652] width 15 height 15
click at [1110, 643] on icon at bounding box center [1105, 648] width 10 height 10
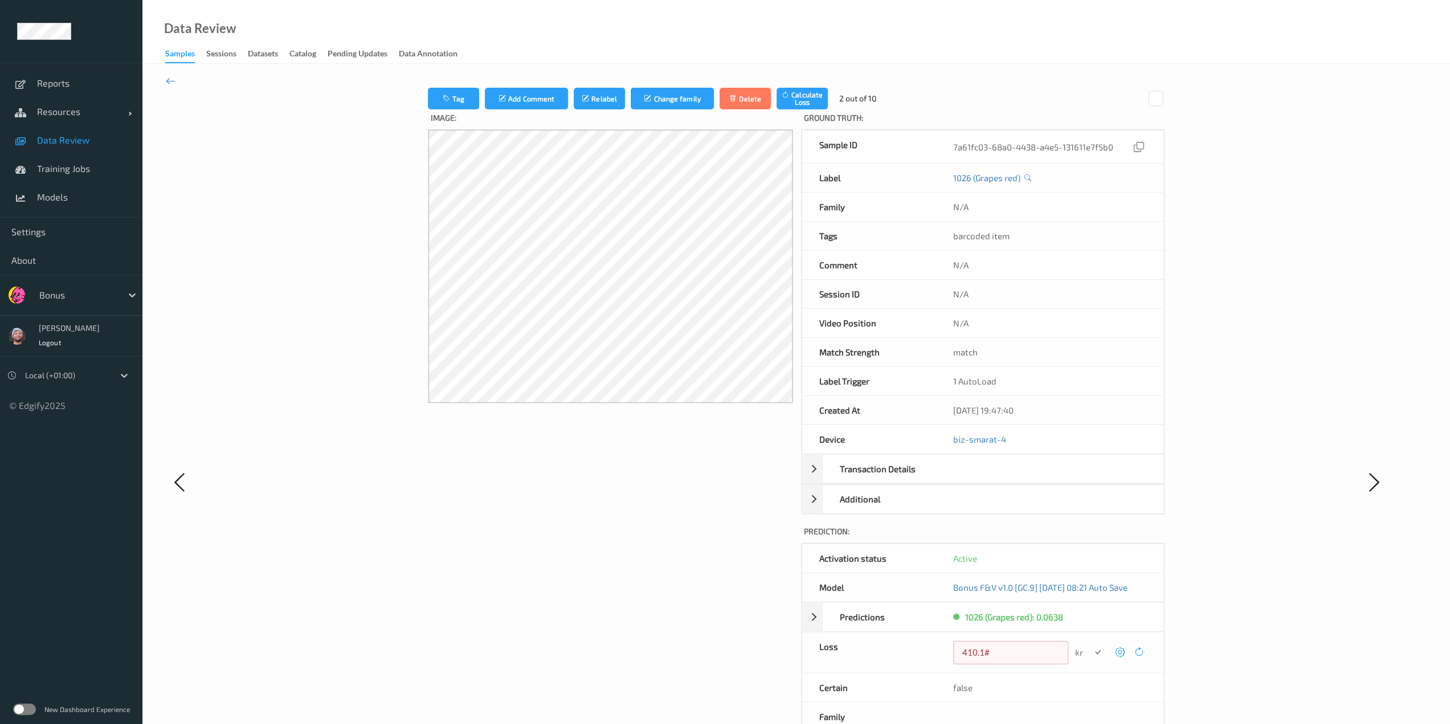
type input "410.1"
click at [1090, 645] on button "submit" at bounding box center [1097, 652] width 15 height 15
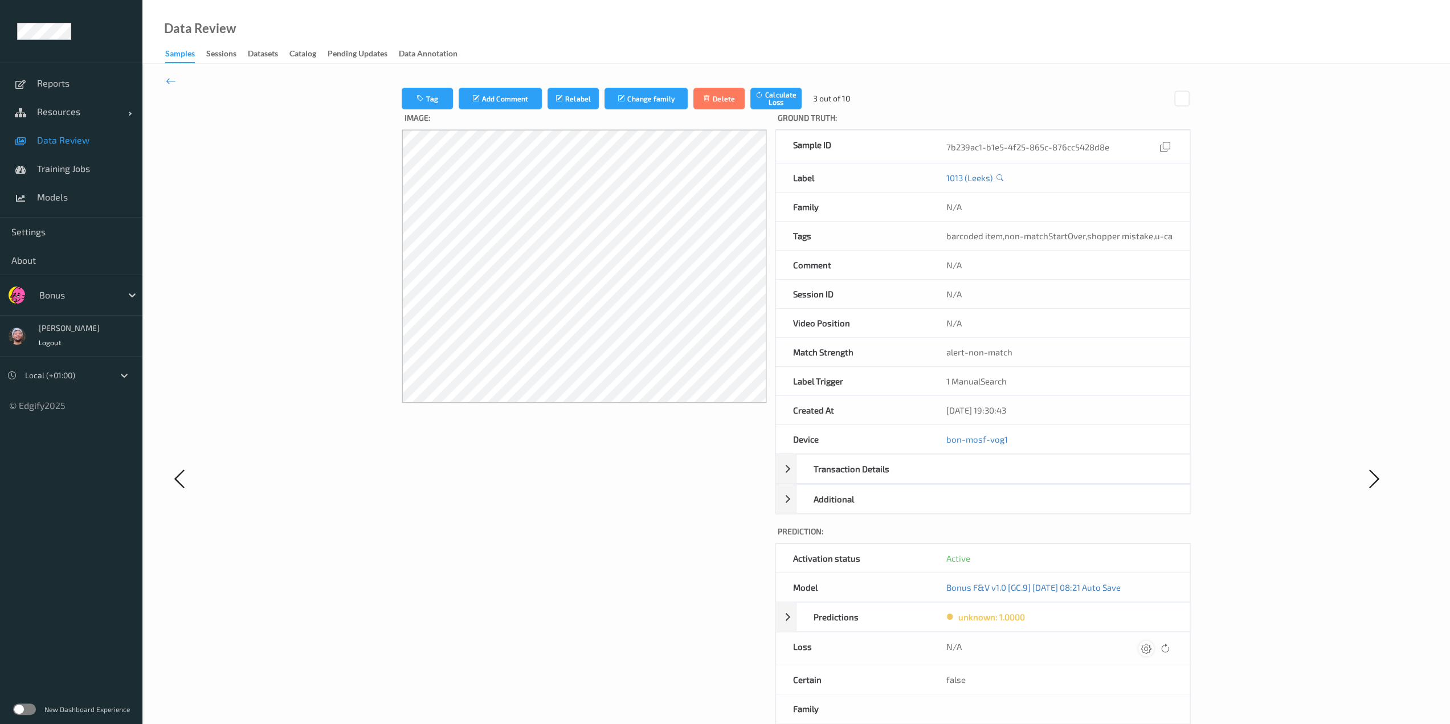
click at [1142, 643] on icon at bounding box center [1146, 648] width 10 height 10
click at [1116, 645] on button "submit" at bounding box center [1123, 652] width 15 height 15
click at [1142, 643] on icon at bounding box center [1145, 648] width 10 height 10
click at [1116, 645] on button "submit" at bounding box center [1123, 652] width 15 height 15
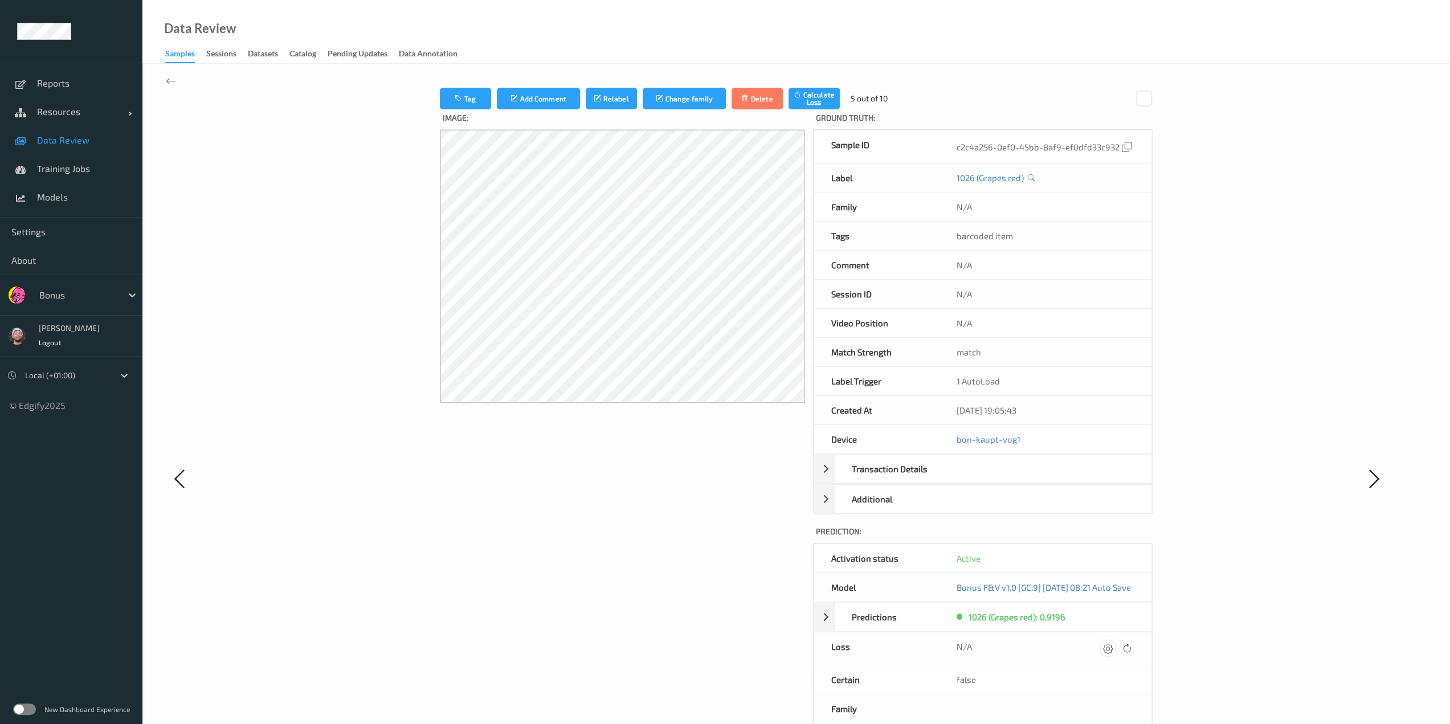
click at [1115, 649] on div at bounding box center [1107, 648] width 15 height 15
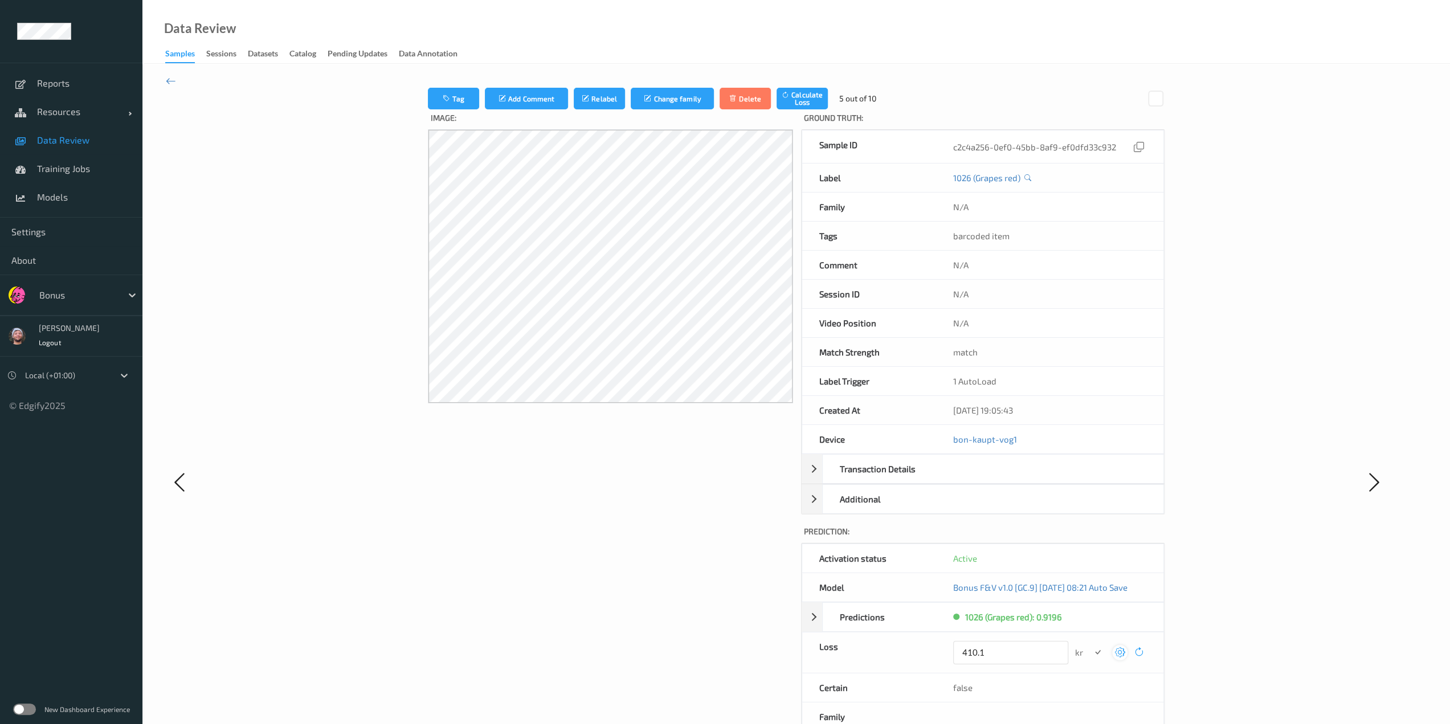
click at [1090, 645] on button "submit" at bounding box center [1097, 652] width 15 height 15
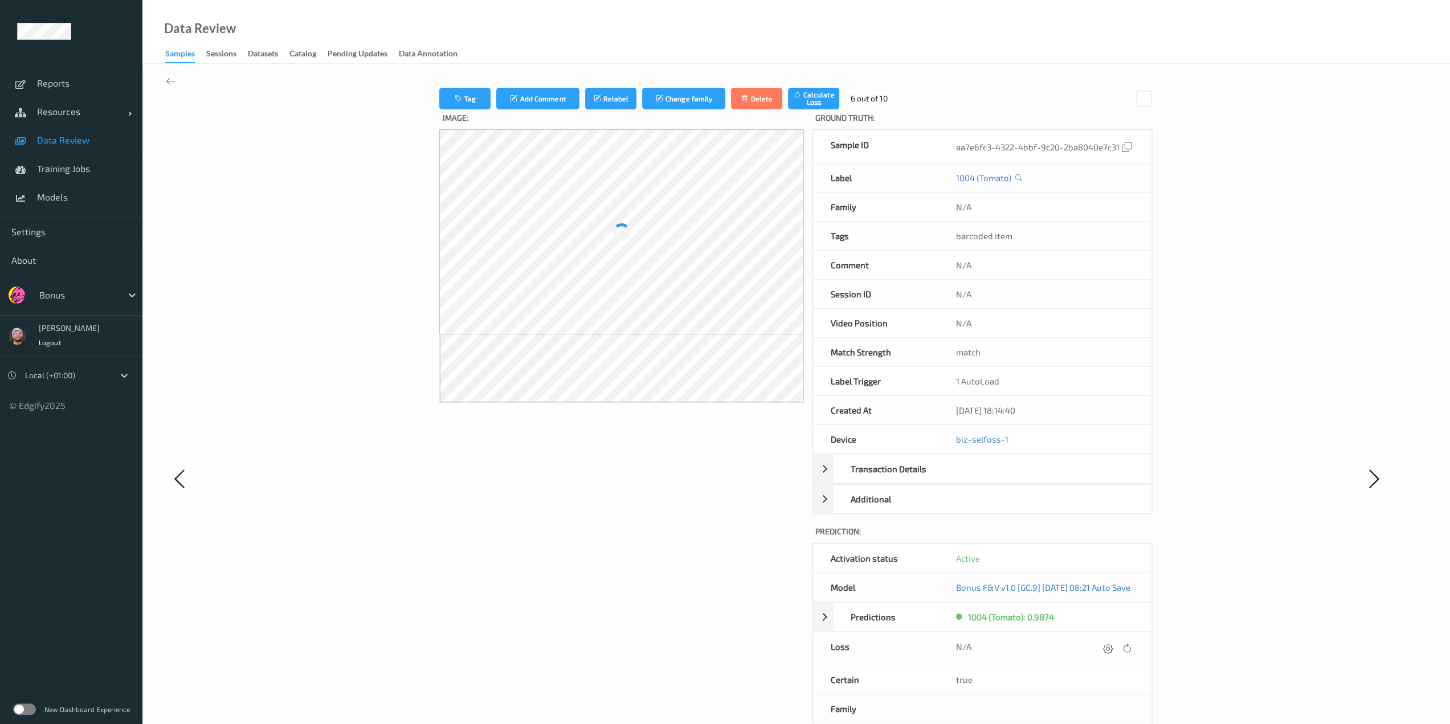
click at [1115, 649] on div at bounding box center [1107, 648] width 15 height 15
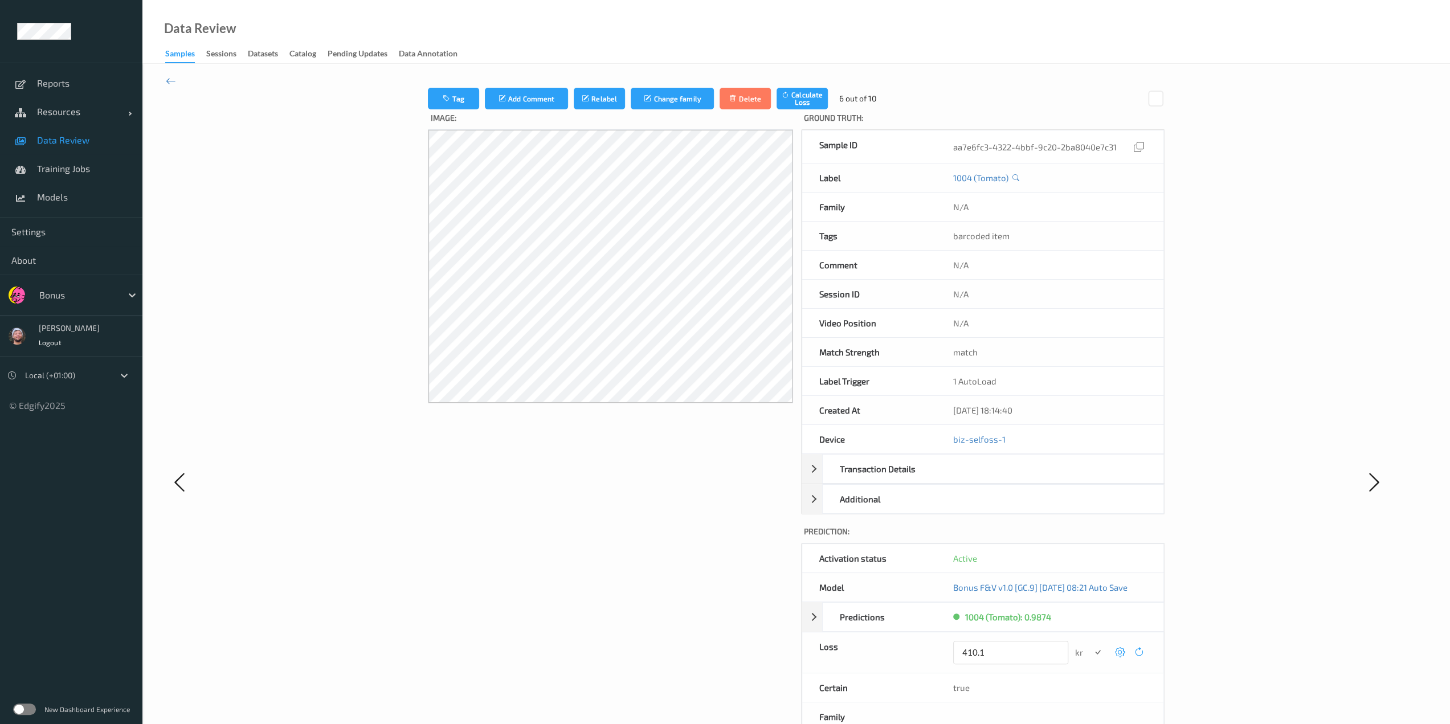
click at [1090, 645] on button "submit" at bounding box center [1097, 652] width 15 height 15
click at [1118, 649] on div at bounding box center [1110, 648] width 15 height 15
click at [1090, 645] on button "submit" at bounding box center [1097, 652] width 15 height 15
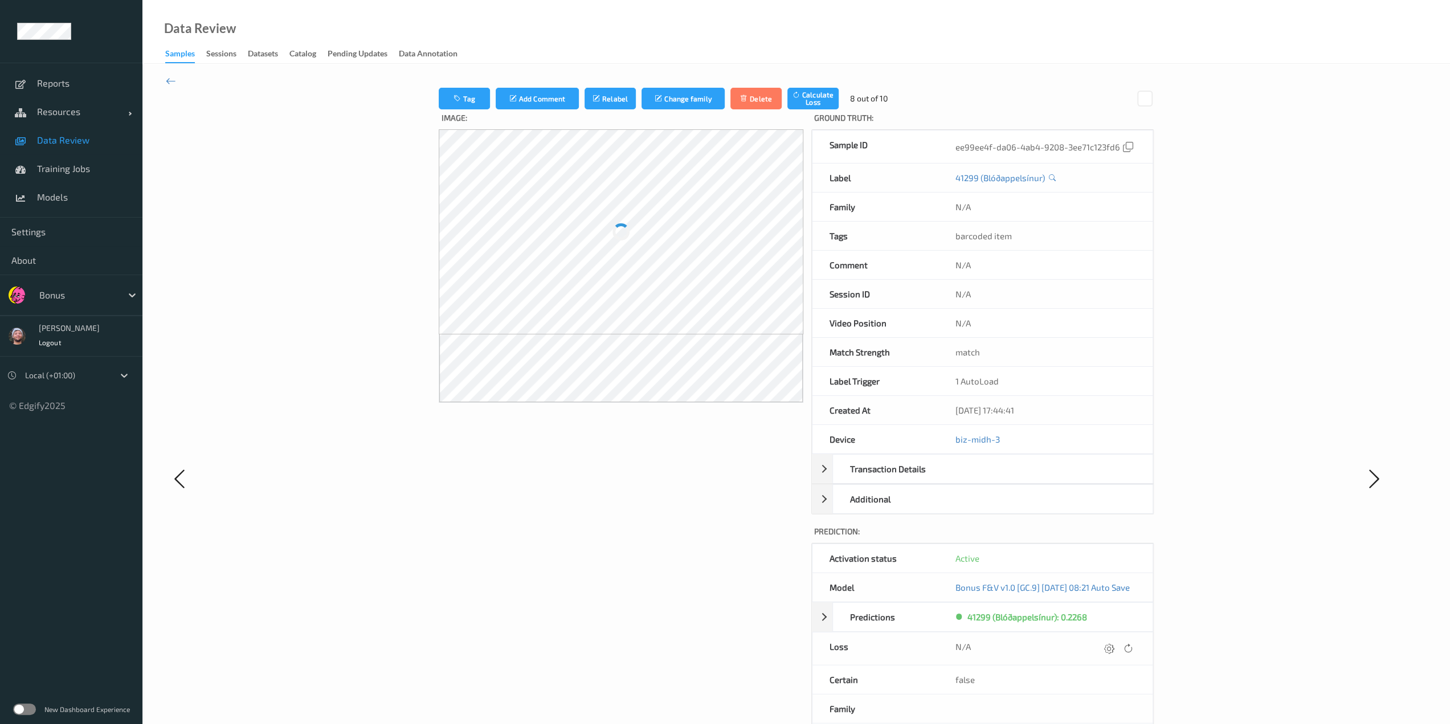
click at [1116, 649] on div at bounding box center [1108, 648] width 15 height 15
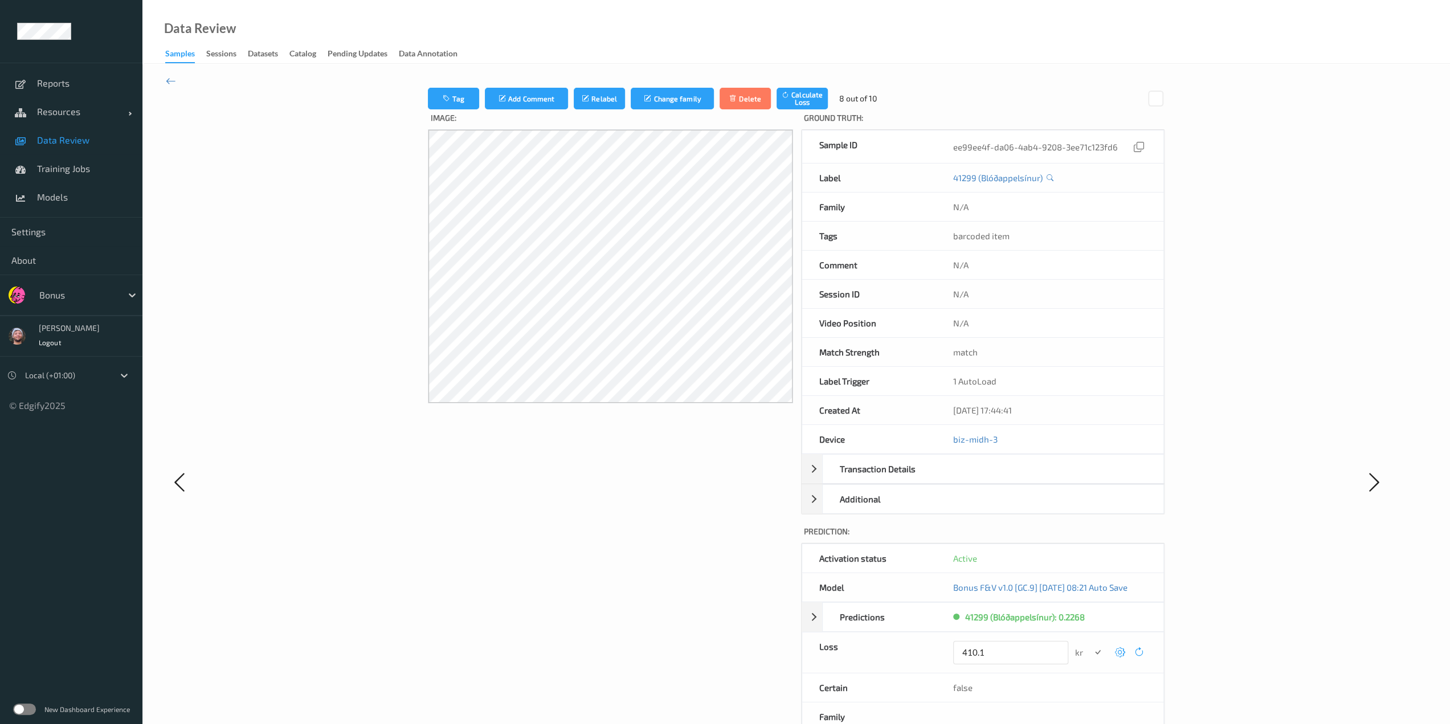
click at [1090, 645] on button "submit" at bounding box center [1097, 652] width 15 height 15
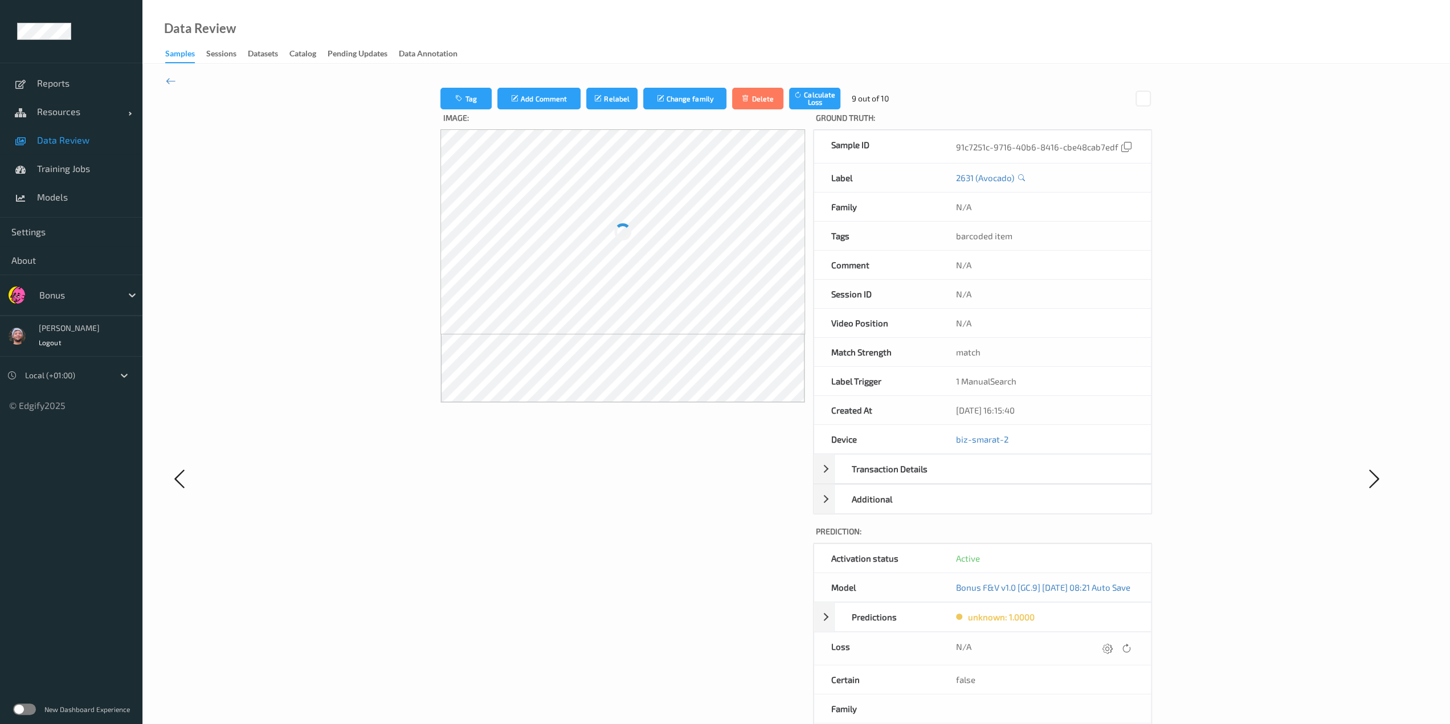
click at [1115, 649] on div at bounding box center [1106, 648] width 15 height 15
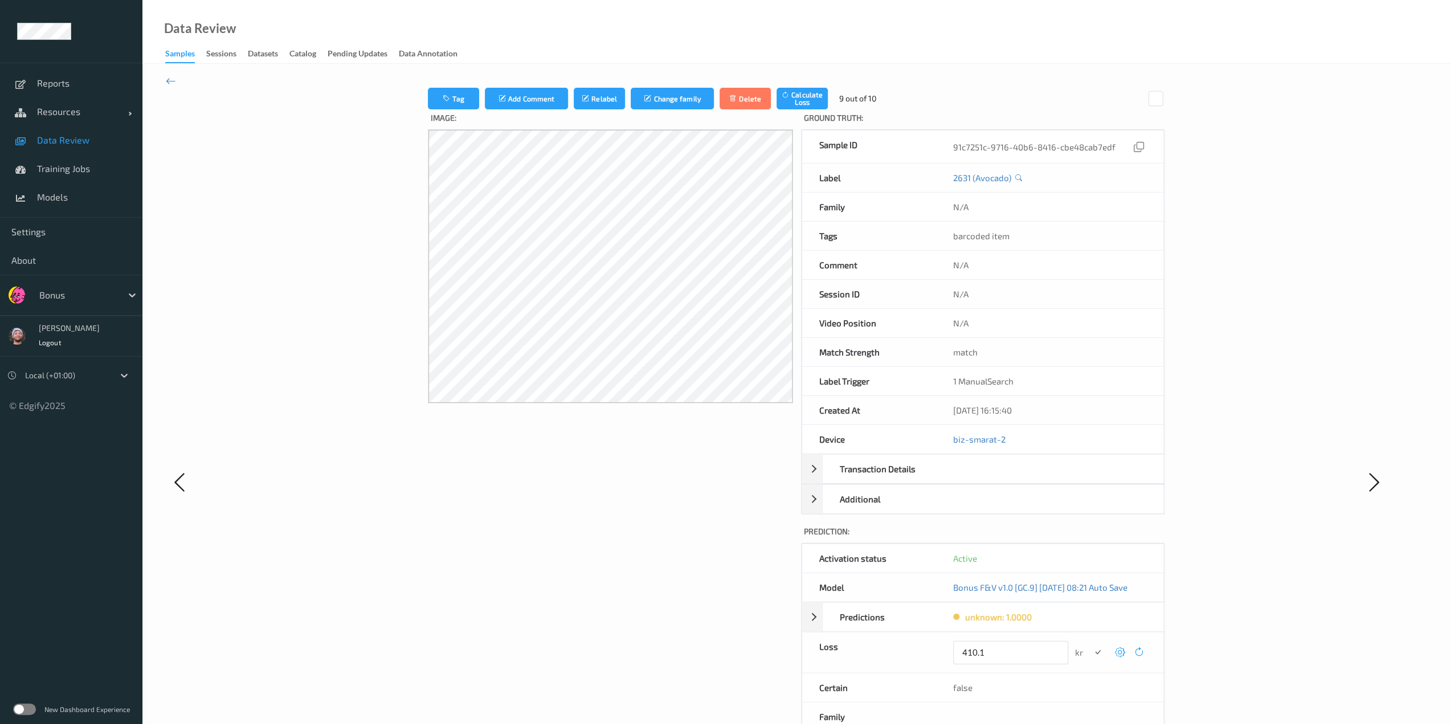
click at [1090, 645] on button "submit" at bounding box center [1097, 652] width 15 height 15
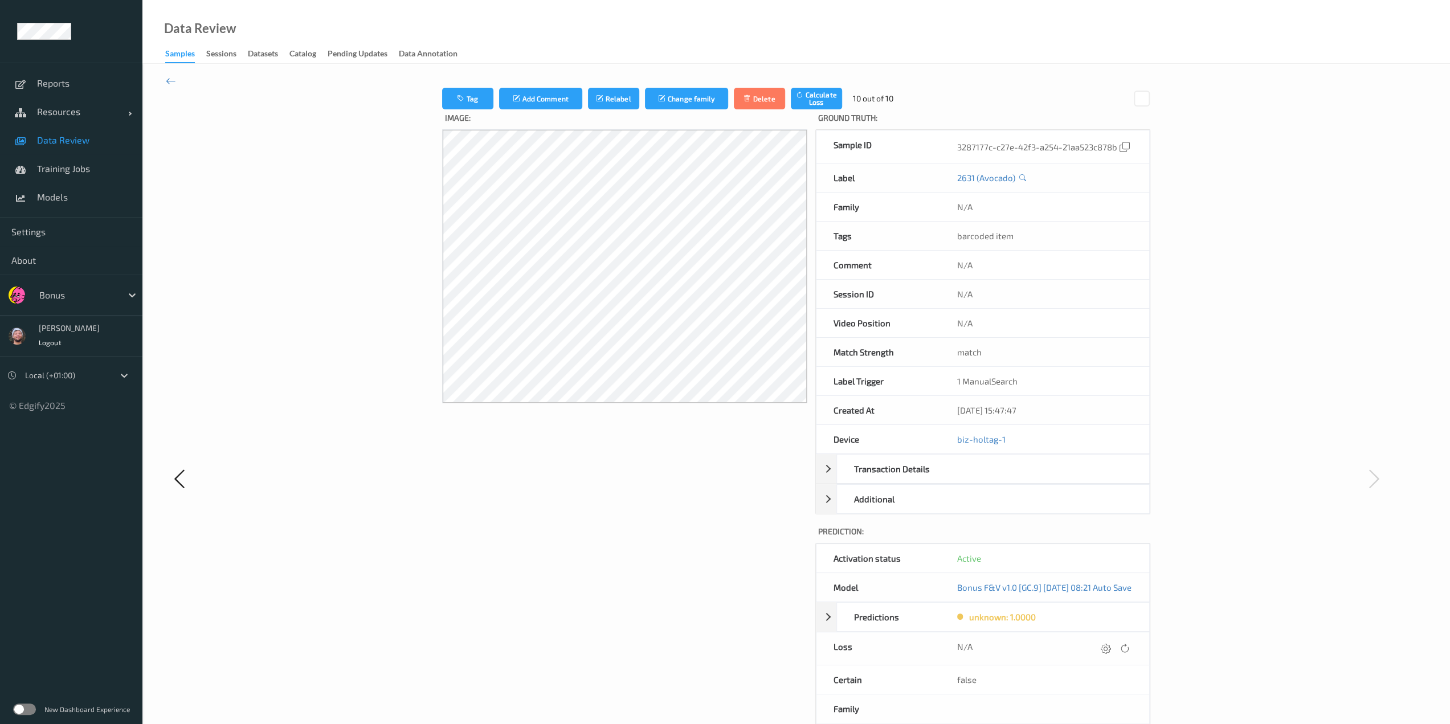
click at [1113, 649] on div at bounding box center [1105, 648] width 15 height 15
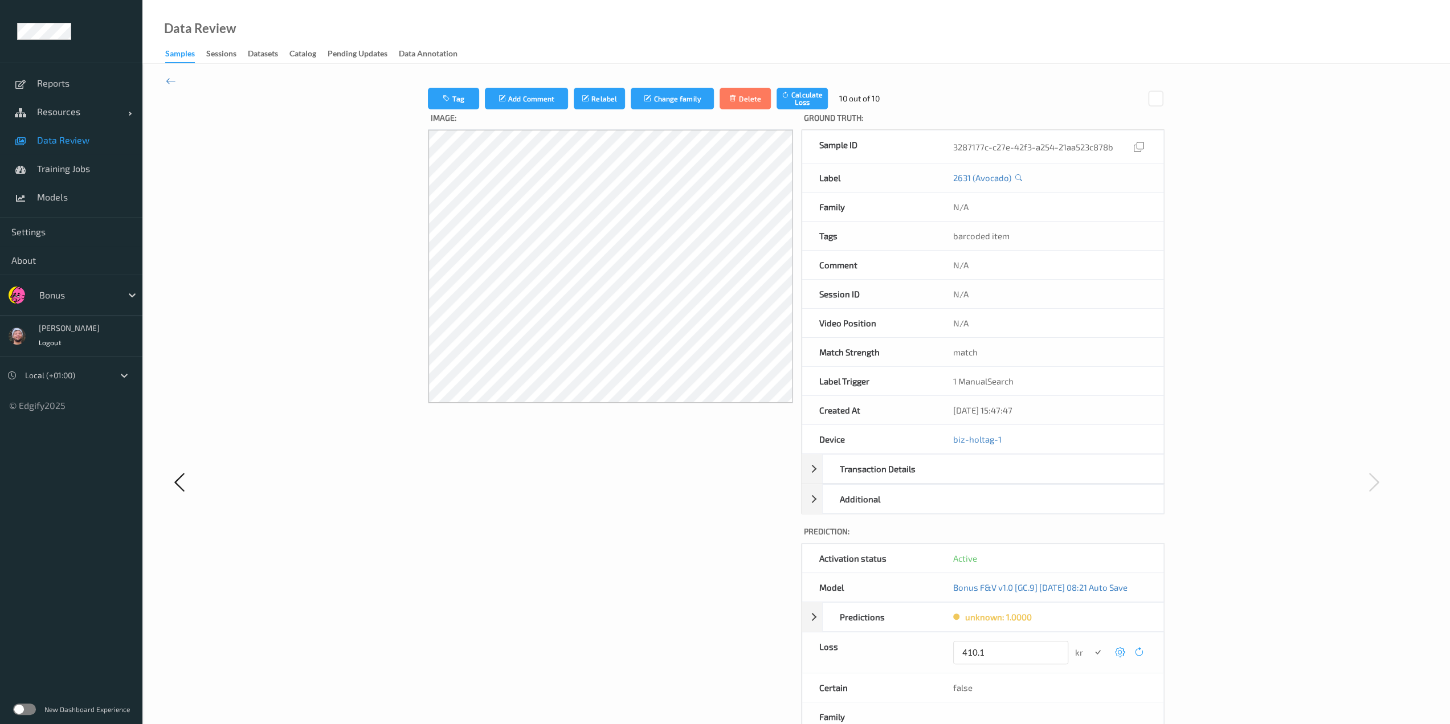
click at [1090, 645] on button "submit" at bounding box center [1097, 652] width 15 height 15
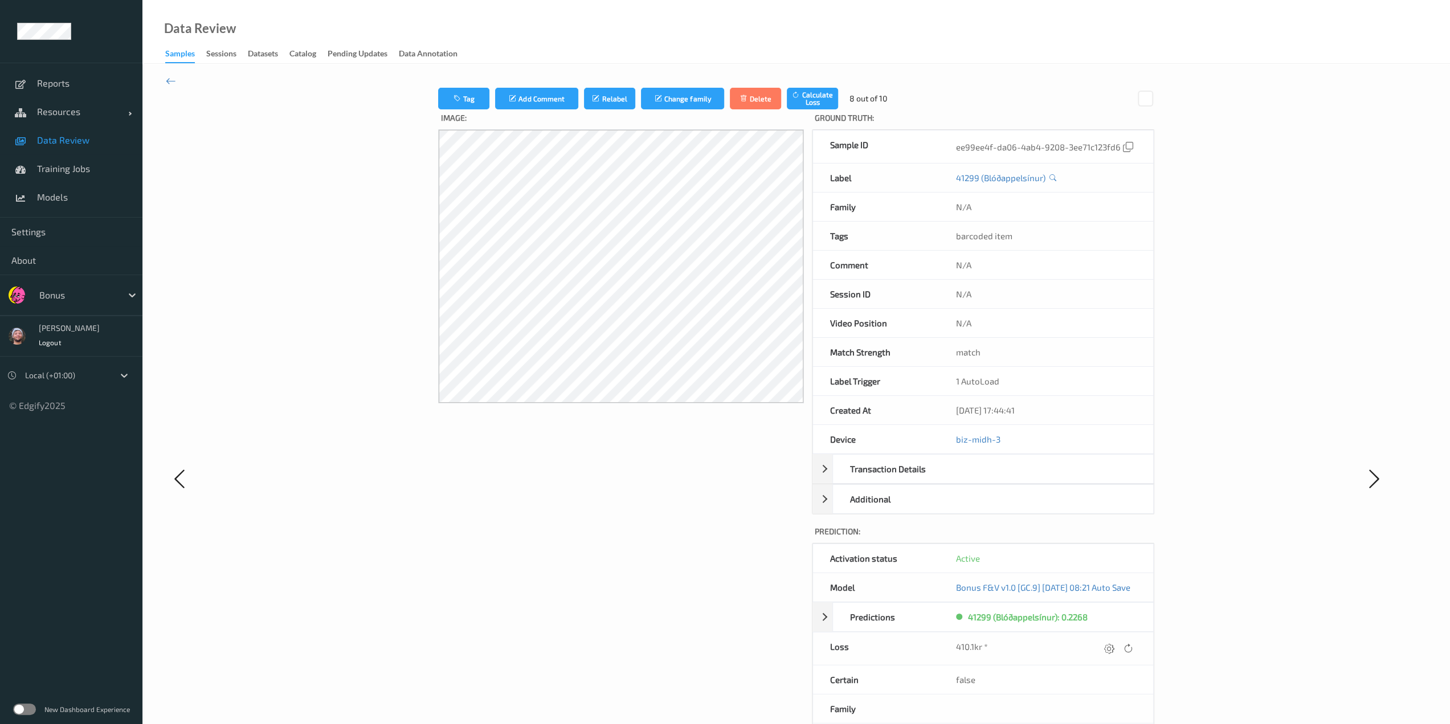
click at [92, 126] on link "Data Review" at bounding box center [71, 140] width 142 height 28
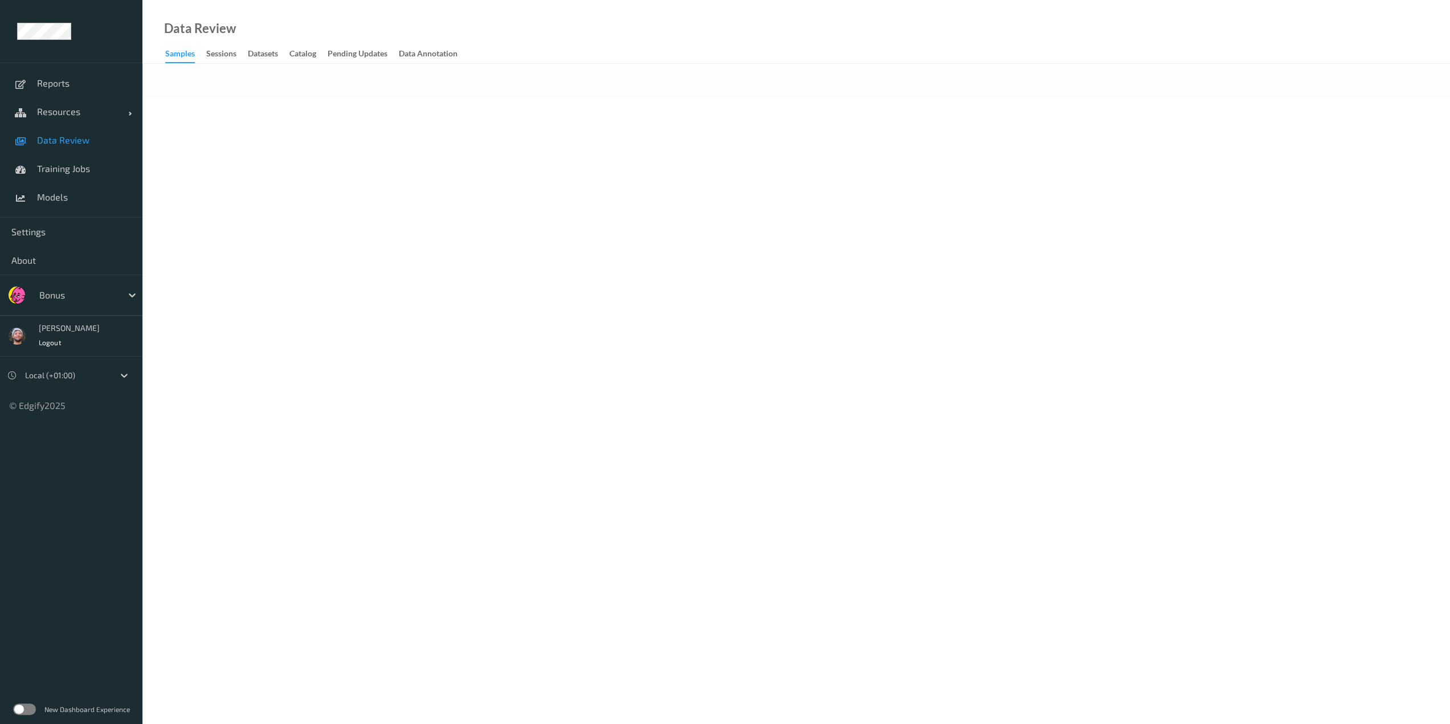
click at [93, 146] on link "Data Review" at bounding box center [71, 140] width 142 height 28
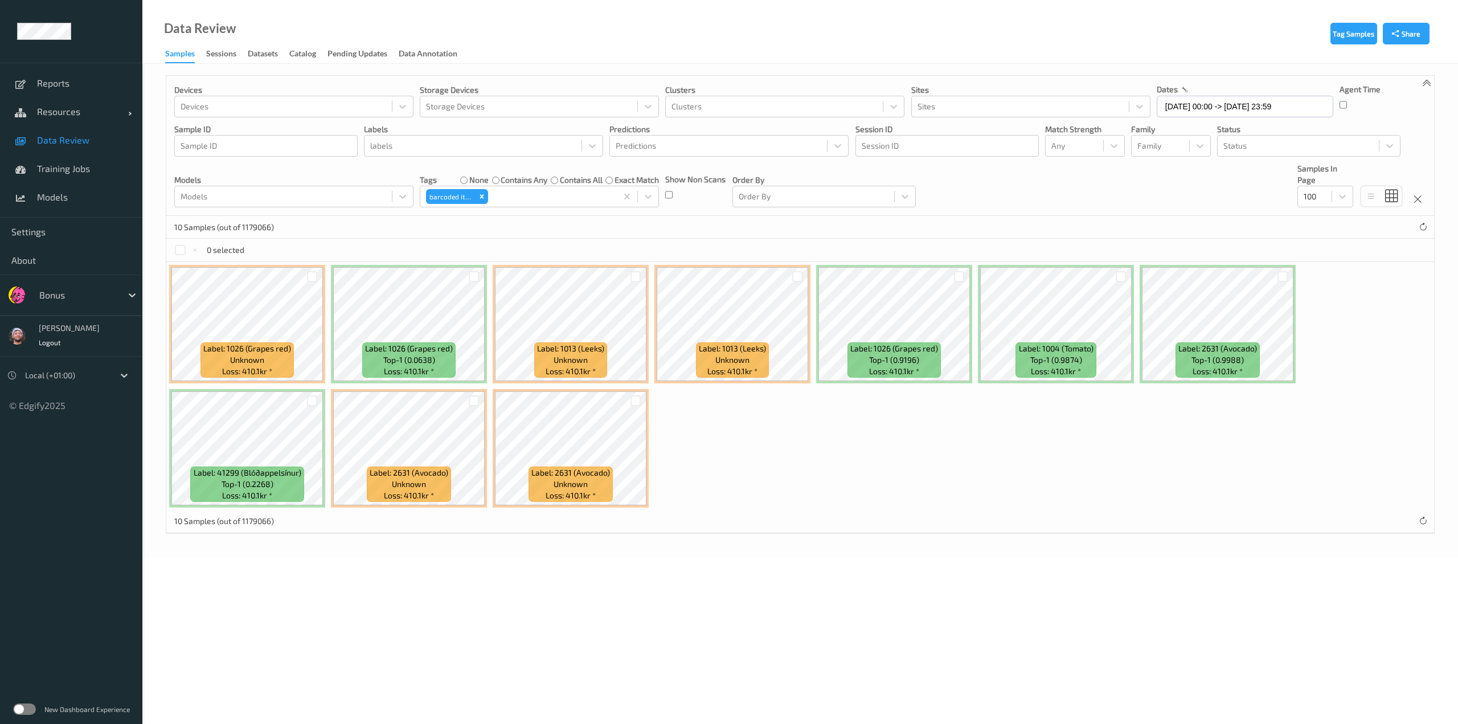
click at [528, 225] on div "10 Samples (out of 1179066)" at bounding box center [800, 227] width 1268 height 23
click at [1092, 152] on div at bounding box center [1074, 146] width 46 height 14
click at [1088, 198] on span "Alert non-match" at bounding box center [1093, 200] width 50 height 23
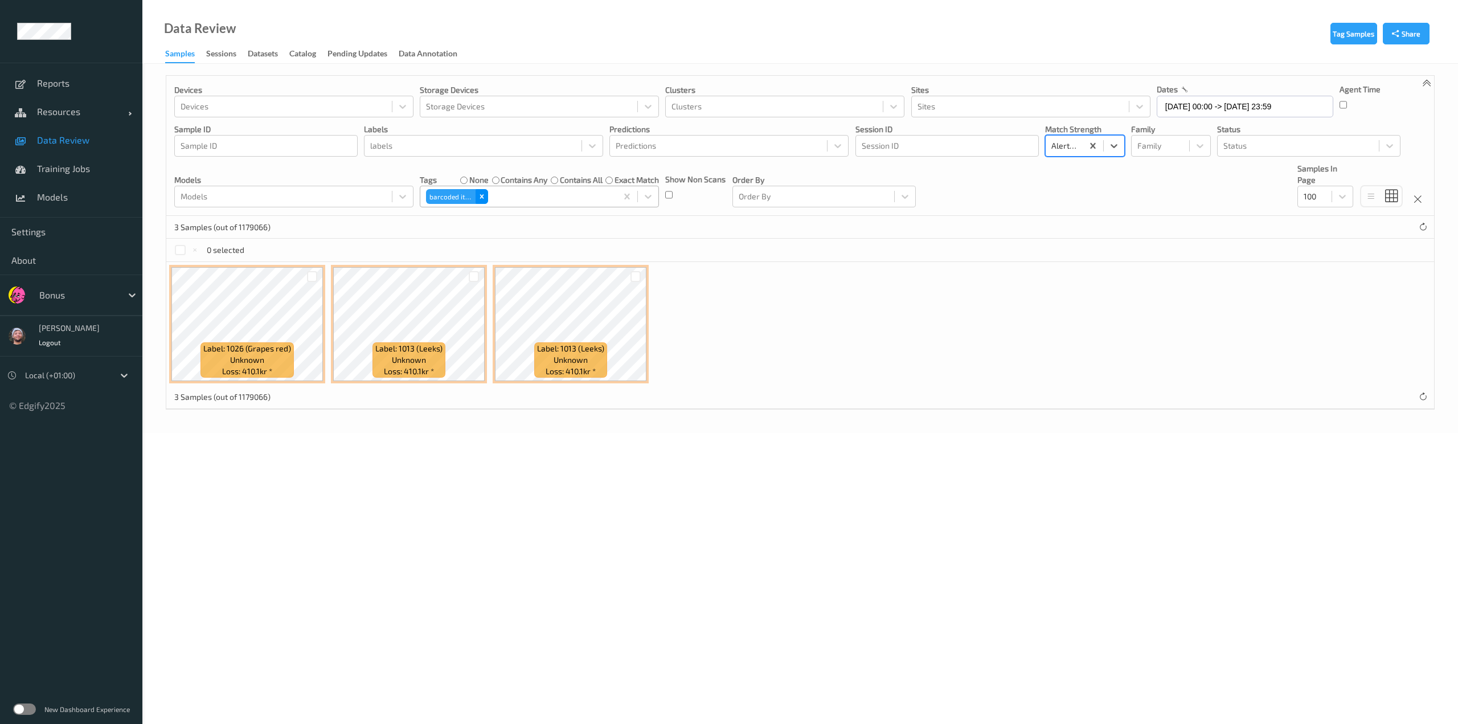
click at [478, 200] on icon "Remove barcoded item" at bounding box center [482, 197] width 8 height 8
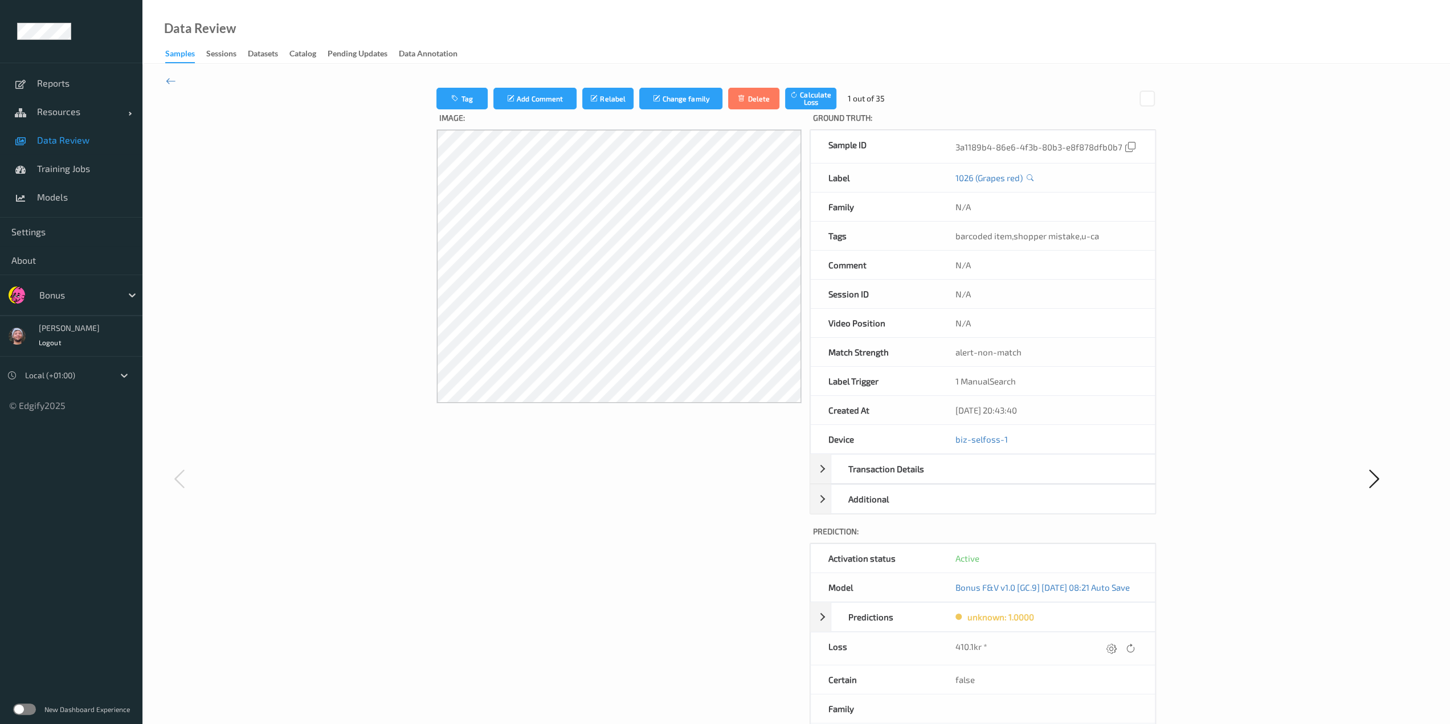
click at [173, 76] on icon at bounding box center [171, 81] width 10 height 13
